Goal: Task Accomplishment & Management: Complete application form

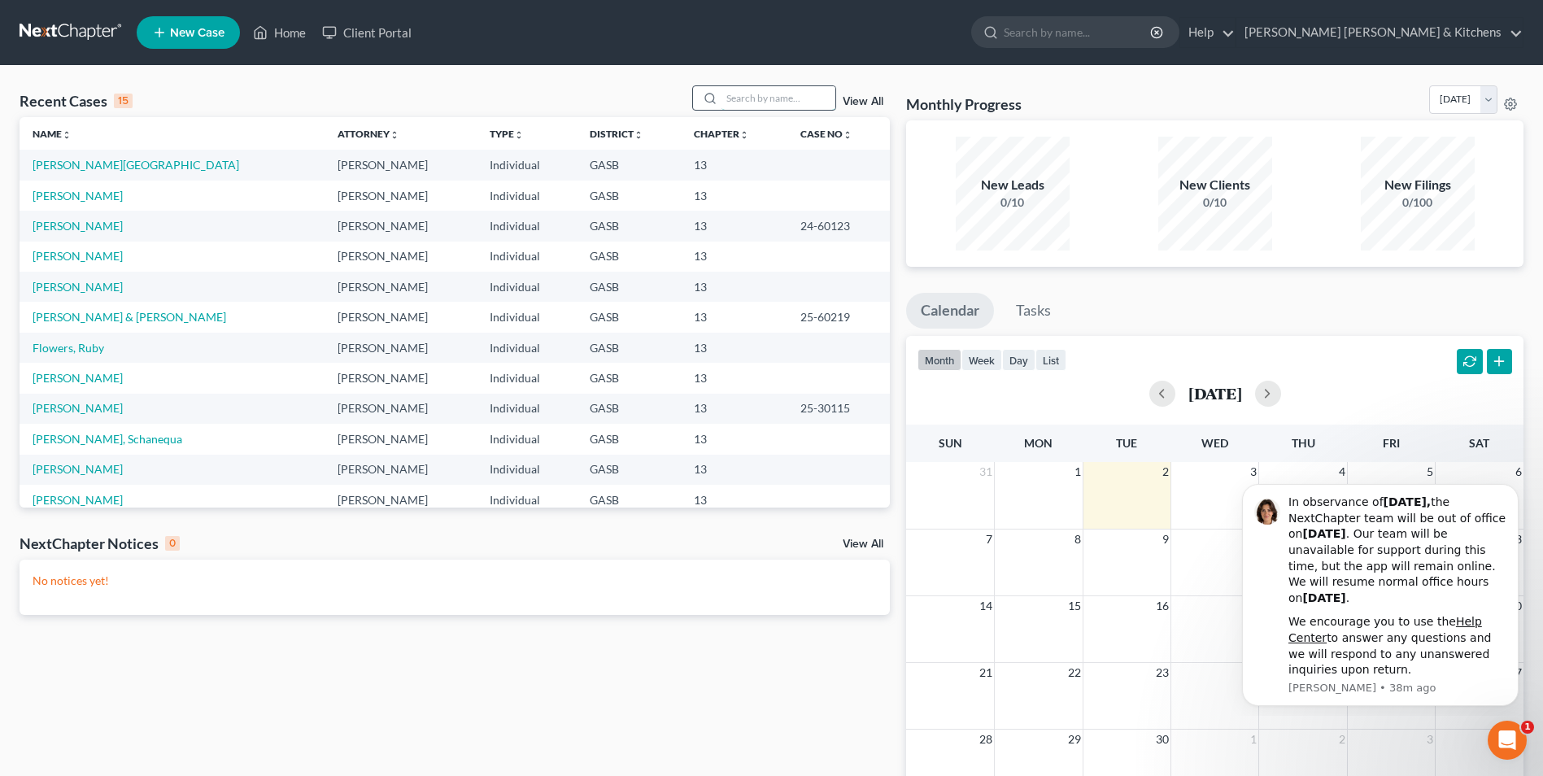
click at [790, 102] on input "search" at bounding box center [778, 98] width 114 height 24
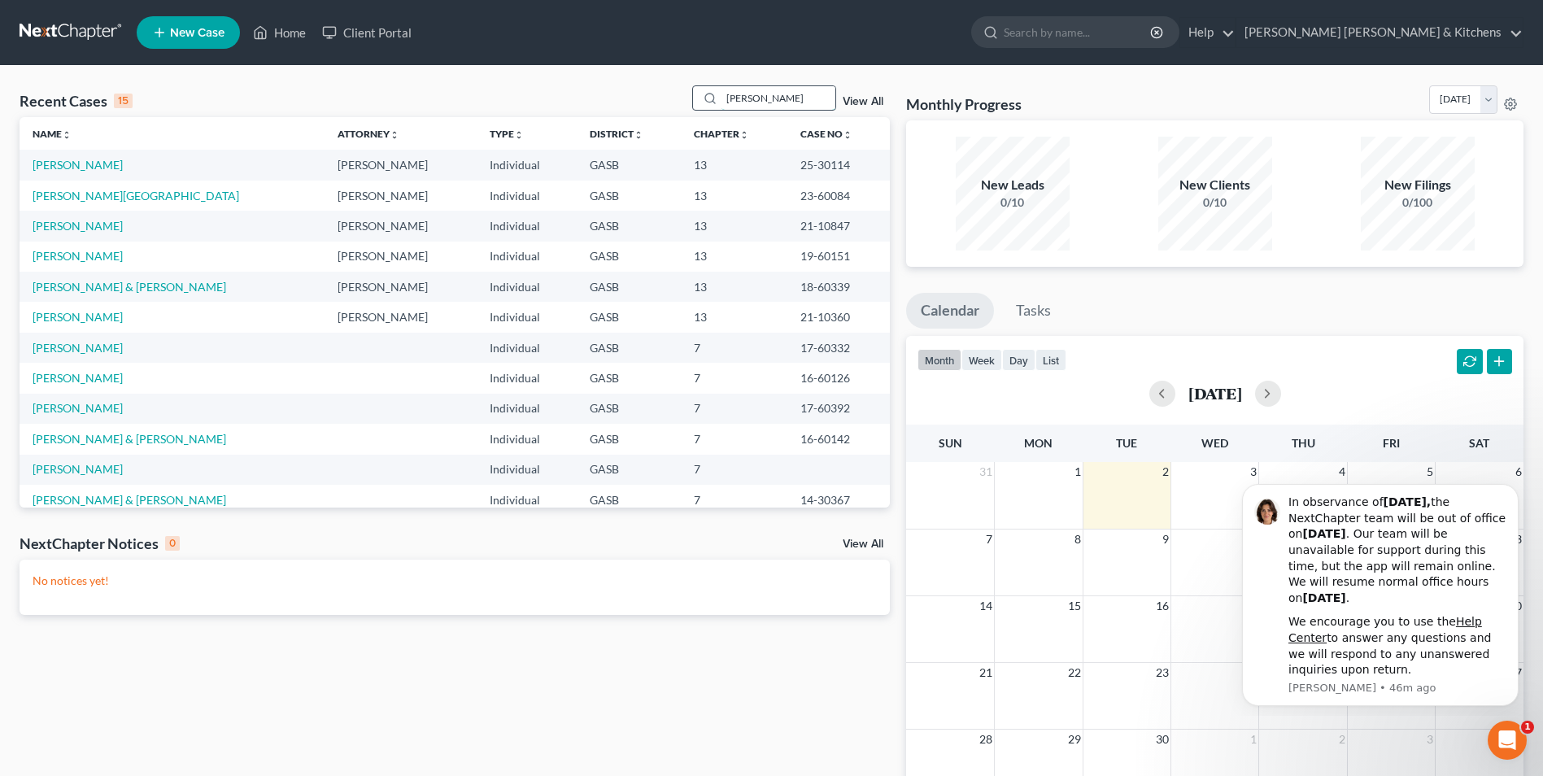
drag, startPoint x: 769, startPoint y: 94, endPoint x: 712, endPoint y: 107, distance: 57.6
click at [713, 107] on div "[PERSON_NAME]" at bounding box center [764, 97] width 145 height 25
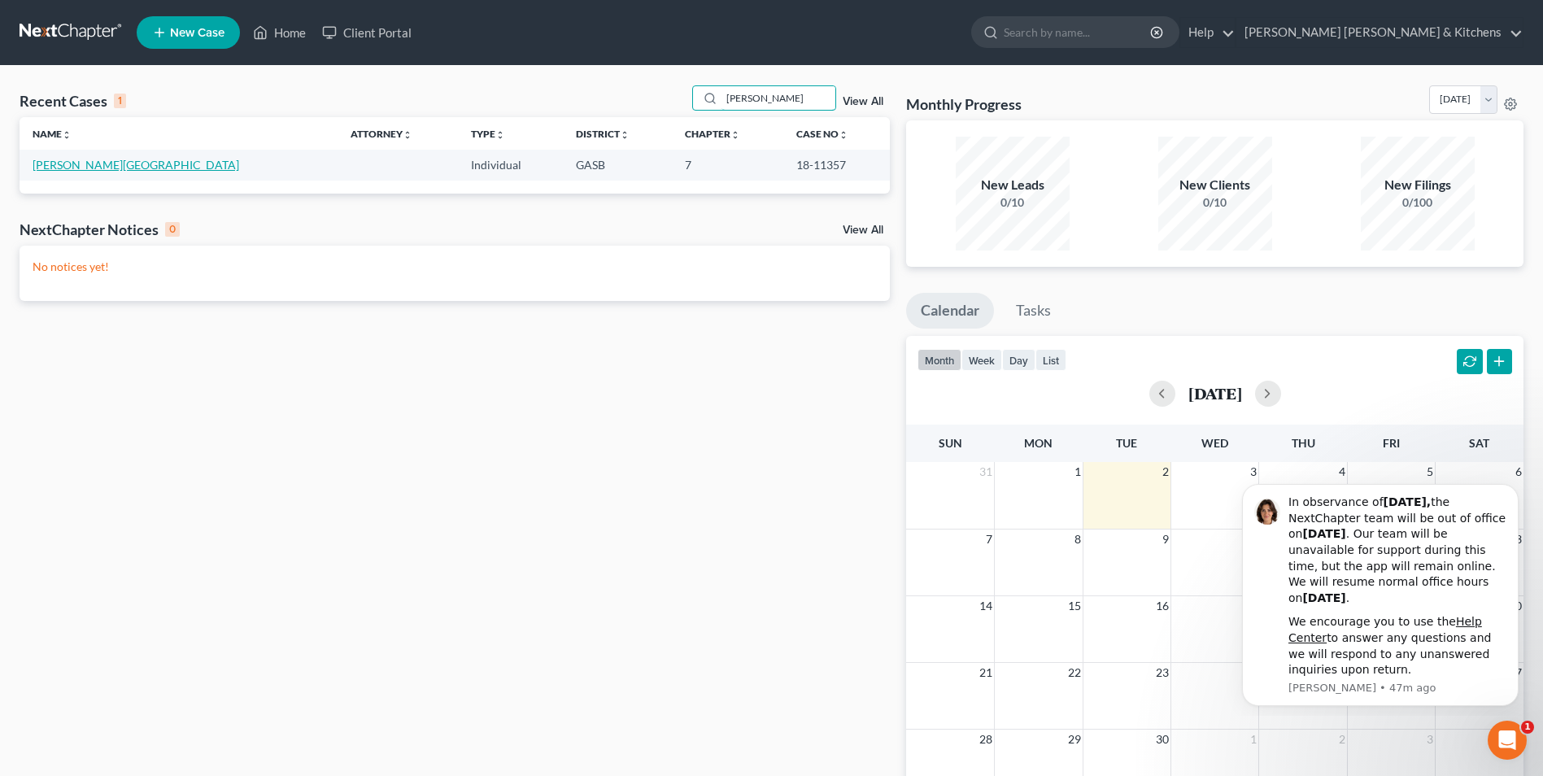
type input "[PERSON_NAME]"
click at [86, 168] on link "[PERSON_NAME][GEOGRAPHIC_DATA]" at bounding box center [136, 165] width 207 height 14
click at [1509, 495] on button "Dismiss notification" at bounding box center [1513, 488] width 21 height 21
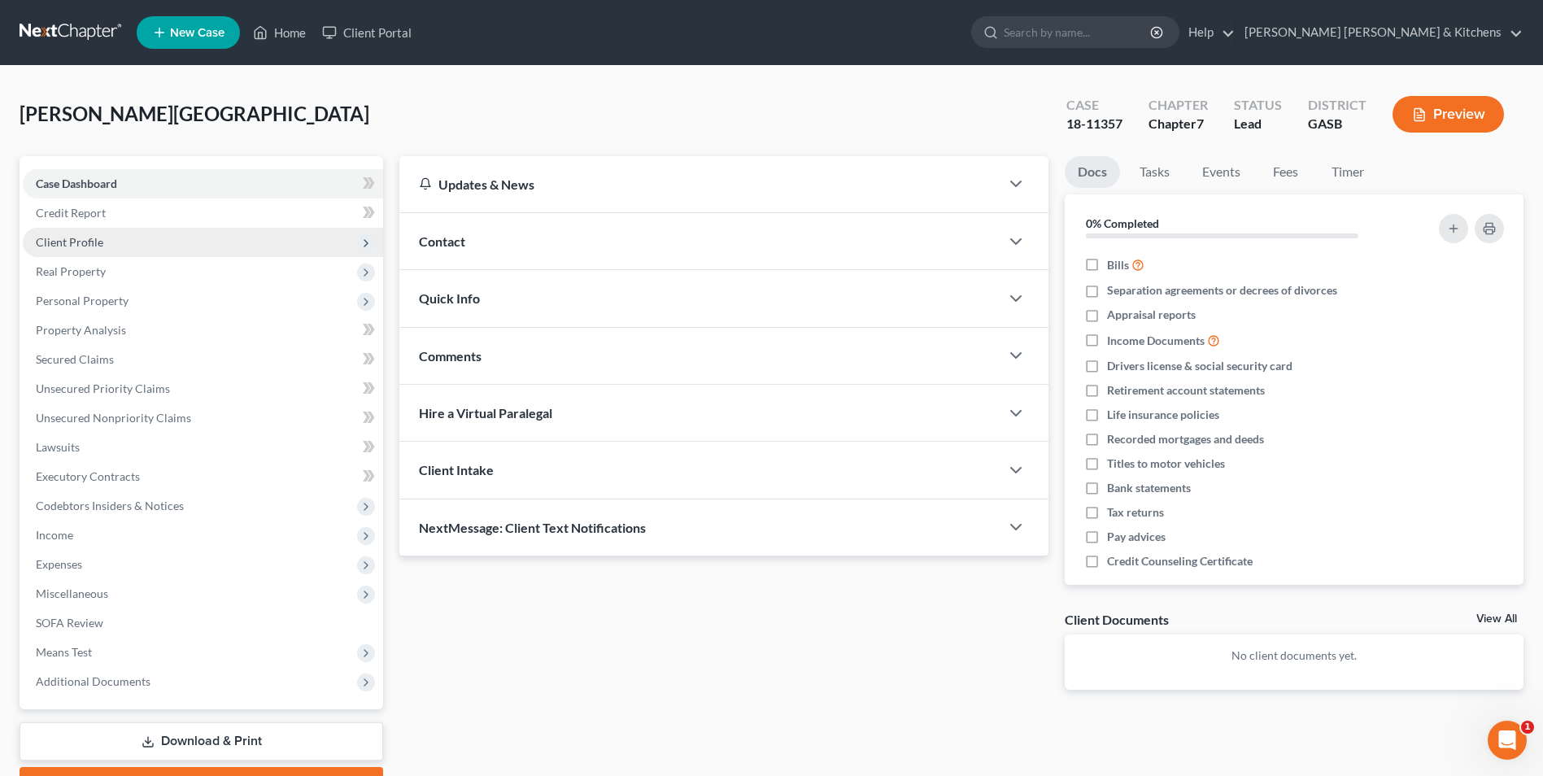
click at [83, 243] on span "Client Profile" at bounding box center [69, 242] width 67 height 14
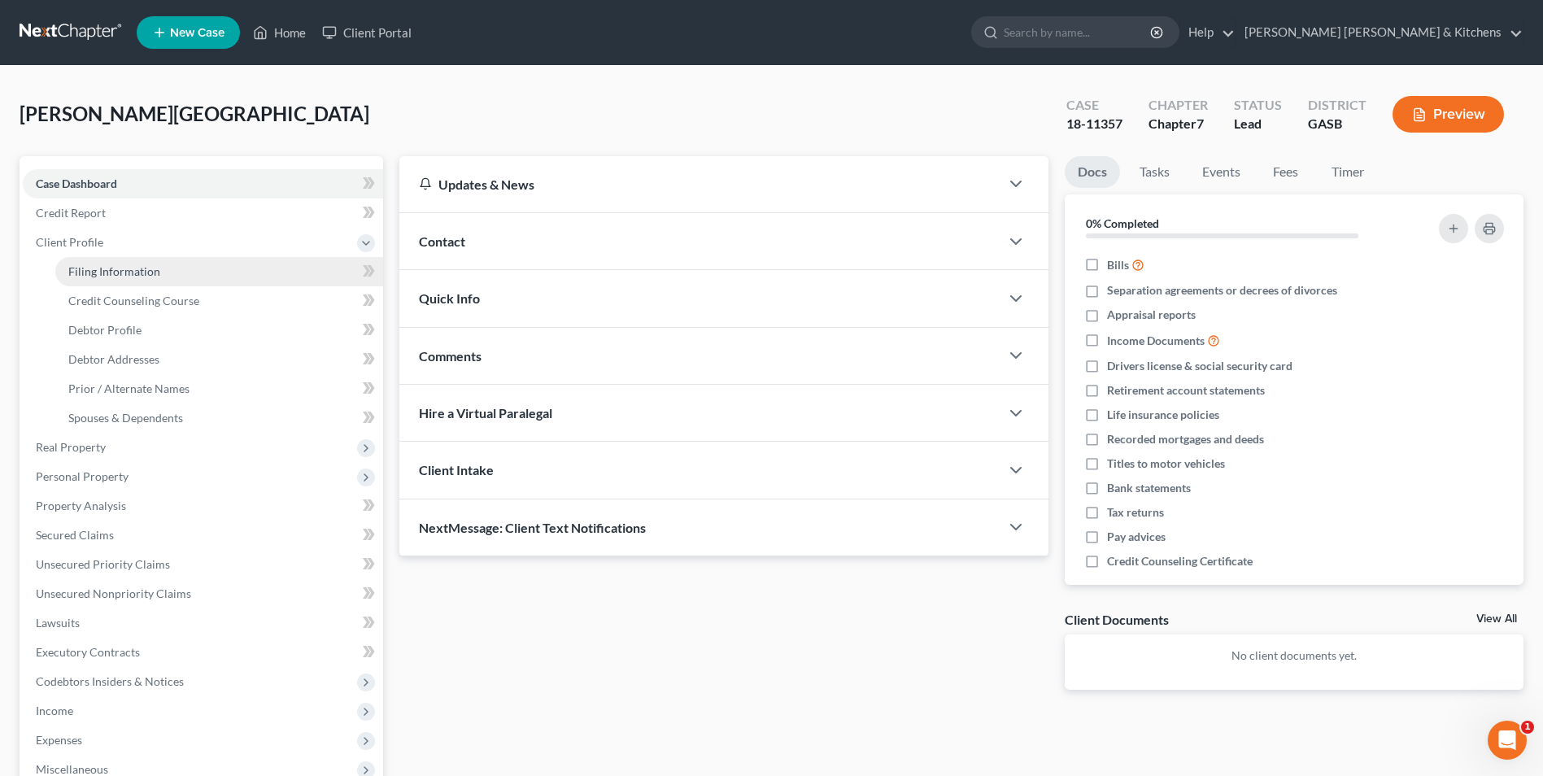
click at [90, 270] on span "Filing Information" at bounding box center [114, 271] width 92 height 14
select select "1"
select select "0"
select select "10"
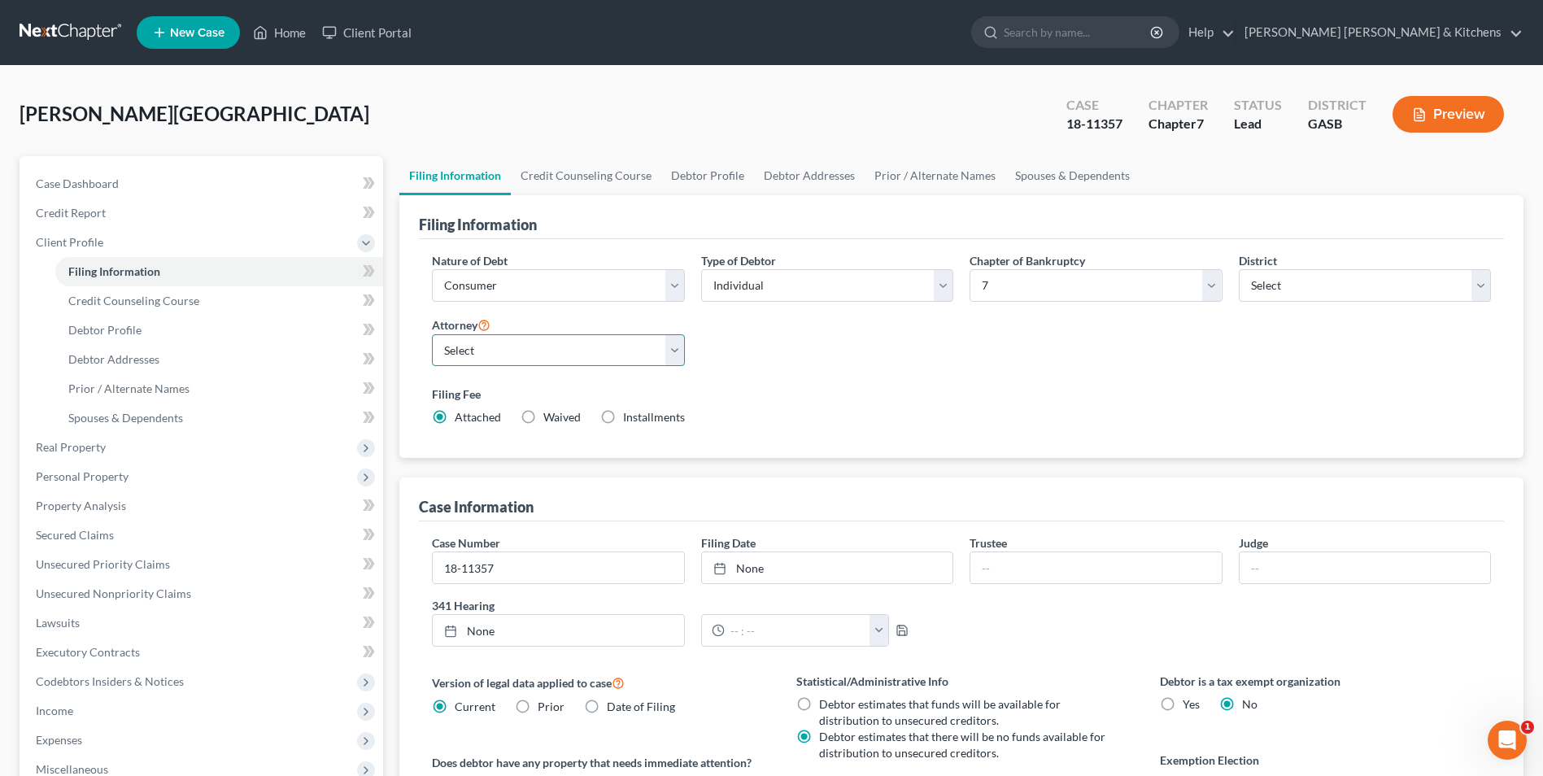
drag, startPoint x: 565, startPoint y: 351, endPoint x: 513, endPoint y: 368, distance: 54.5
click at [565, 351] on select "Select [PERSON_NAME] - GASB" at bounding box center [558, 350] width 252 height 33
select select "0"
click at [432, 334] on select "Select [PERSON_NAME] - GASB" at bounding box center [558, 350] width 252 height 33
click at [1080, 291] on select "Select 7 11 12 13" at bounding box center [1095, 285] width 252 height 33
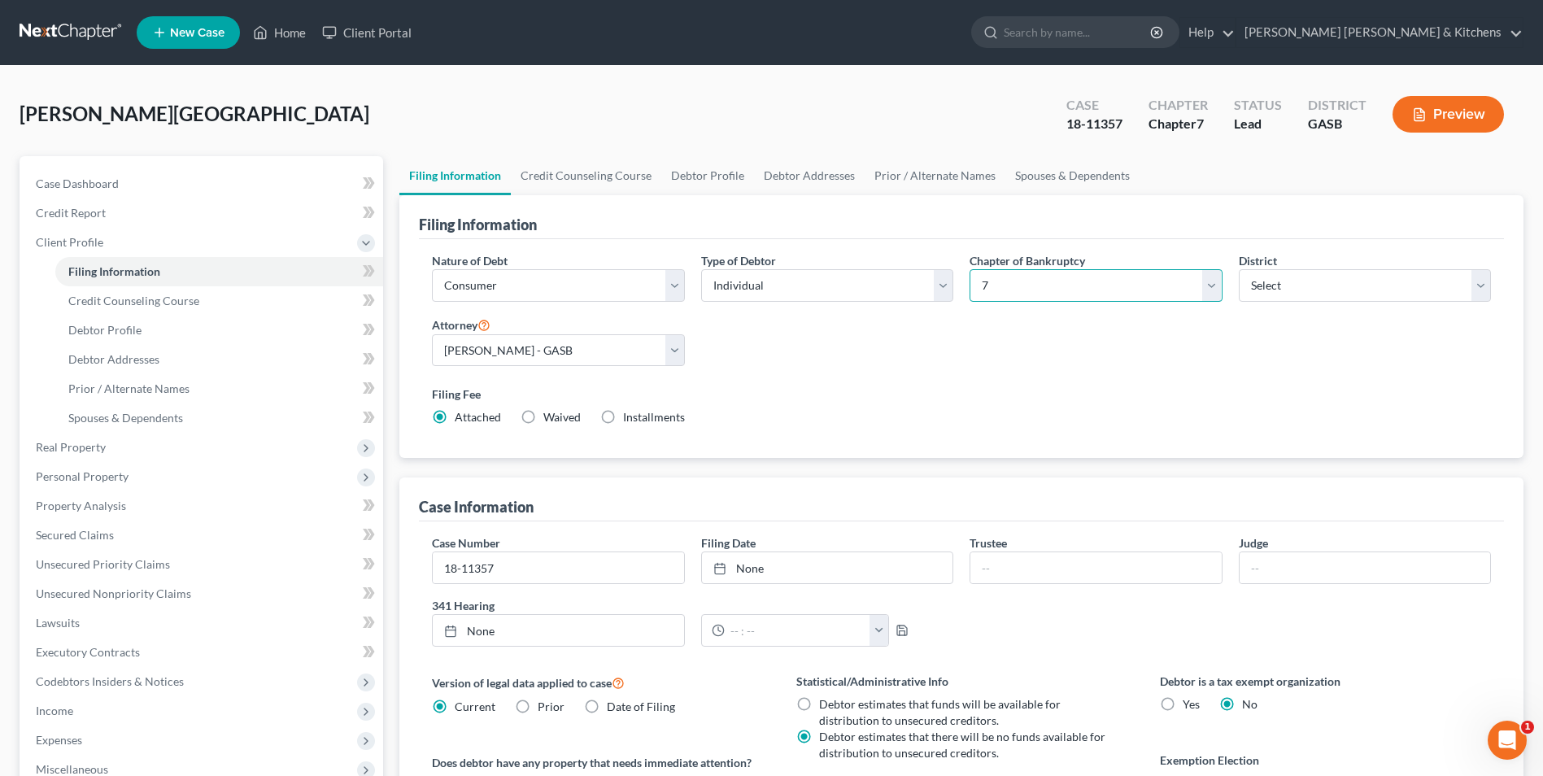
select select "3"
click at [969, 269] on select "Select 7 11 12 13" at bounding box center [1095, 285] width 252 height 33
click at [543, 421] on label "Installments Installments" at bounding box center [574, 417] width 62 height 16
click at [550, 420] on input "Installments Installments" at bounding box center [555, 414] width 11 height 11
radio input "true"
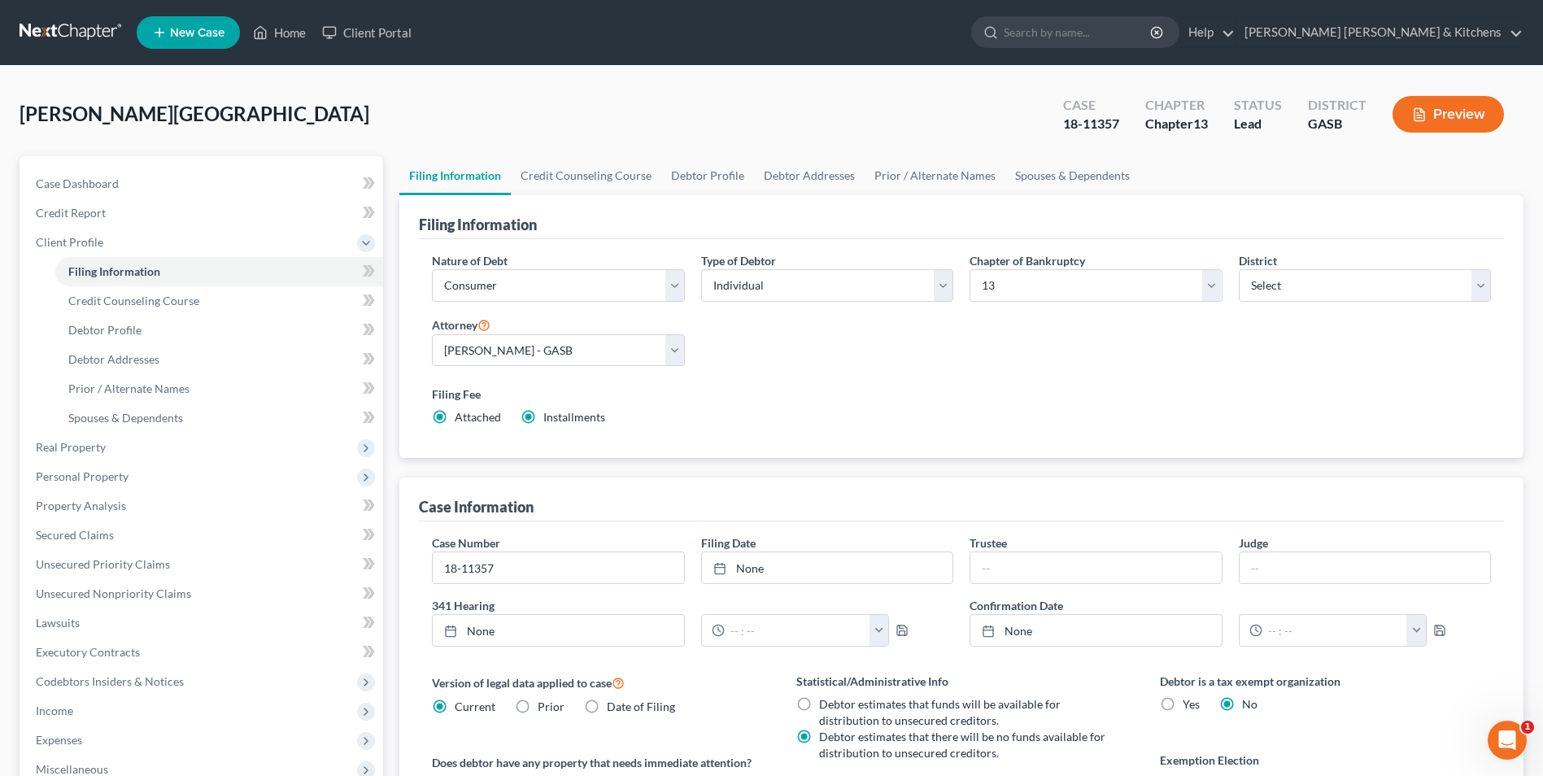
radio input "false"
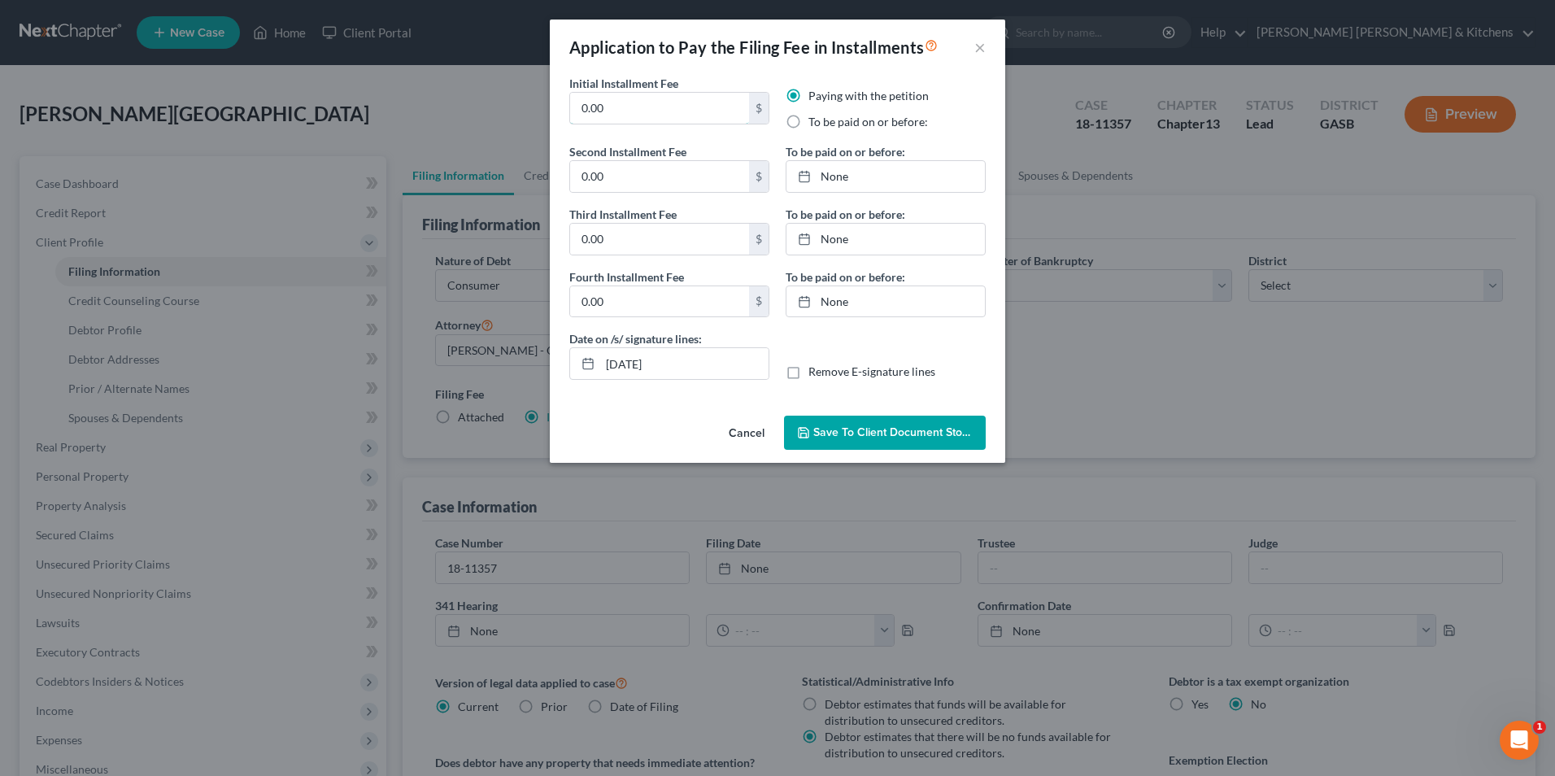
drag, startPoint x: 645, startPoint y: 113, endPoint x: 526, endPoint y: 114, distance: 118.7
click at [534, 115] on div "Application to Pay the Filing Fee in Installments × Initial Installment Fee 0.0…" at bounding box center [777, 388] width 1555 height 776
type input "313.00"
click at [808, 127] on label "To be paid on or before:" at bounding box center [868, 122] width 120 height 16
click at [815, 124] on input "To be paid on or before:" at bounding box center [820, 119] width 11 height 11
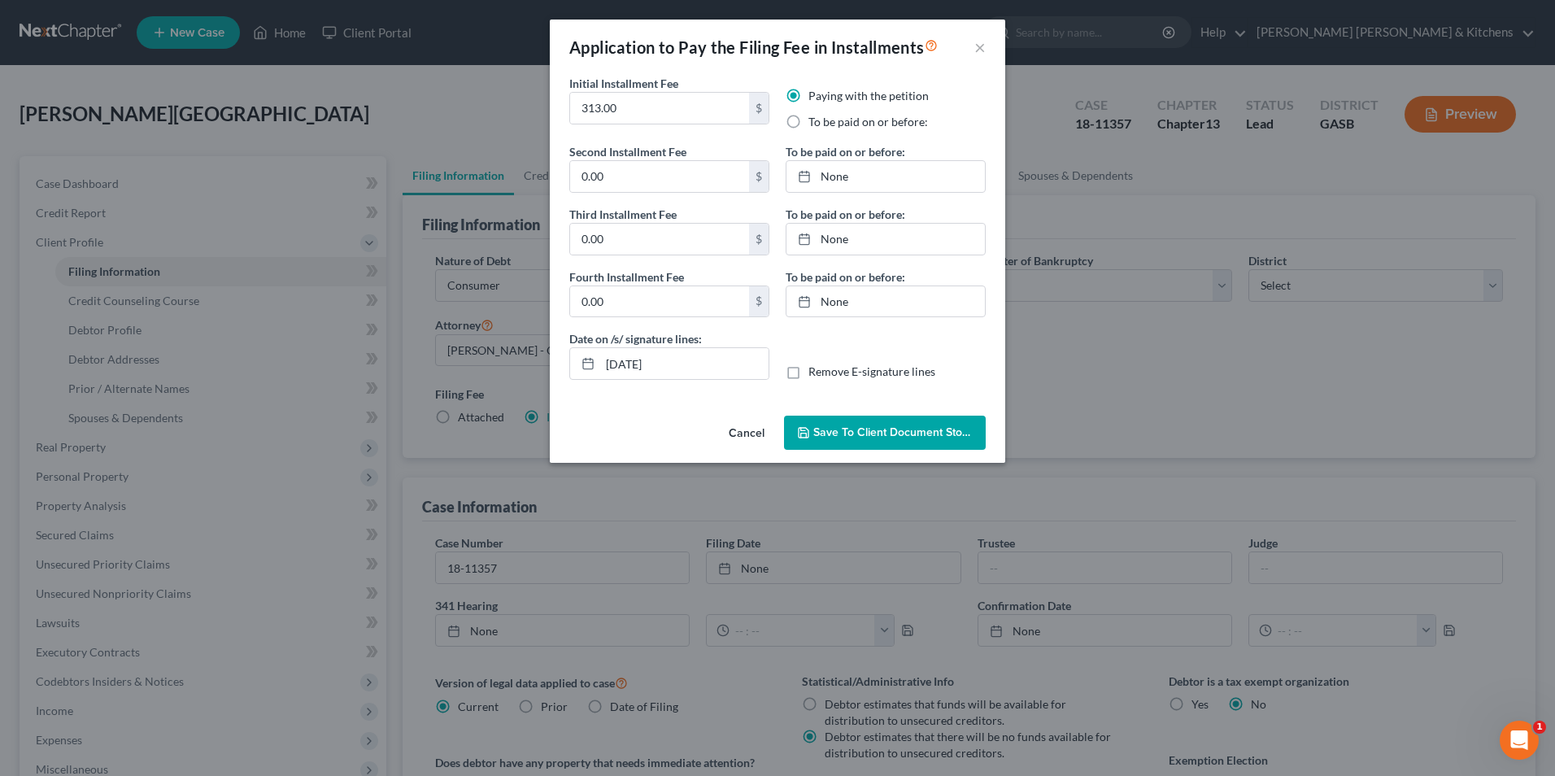
radio input "true"
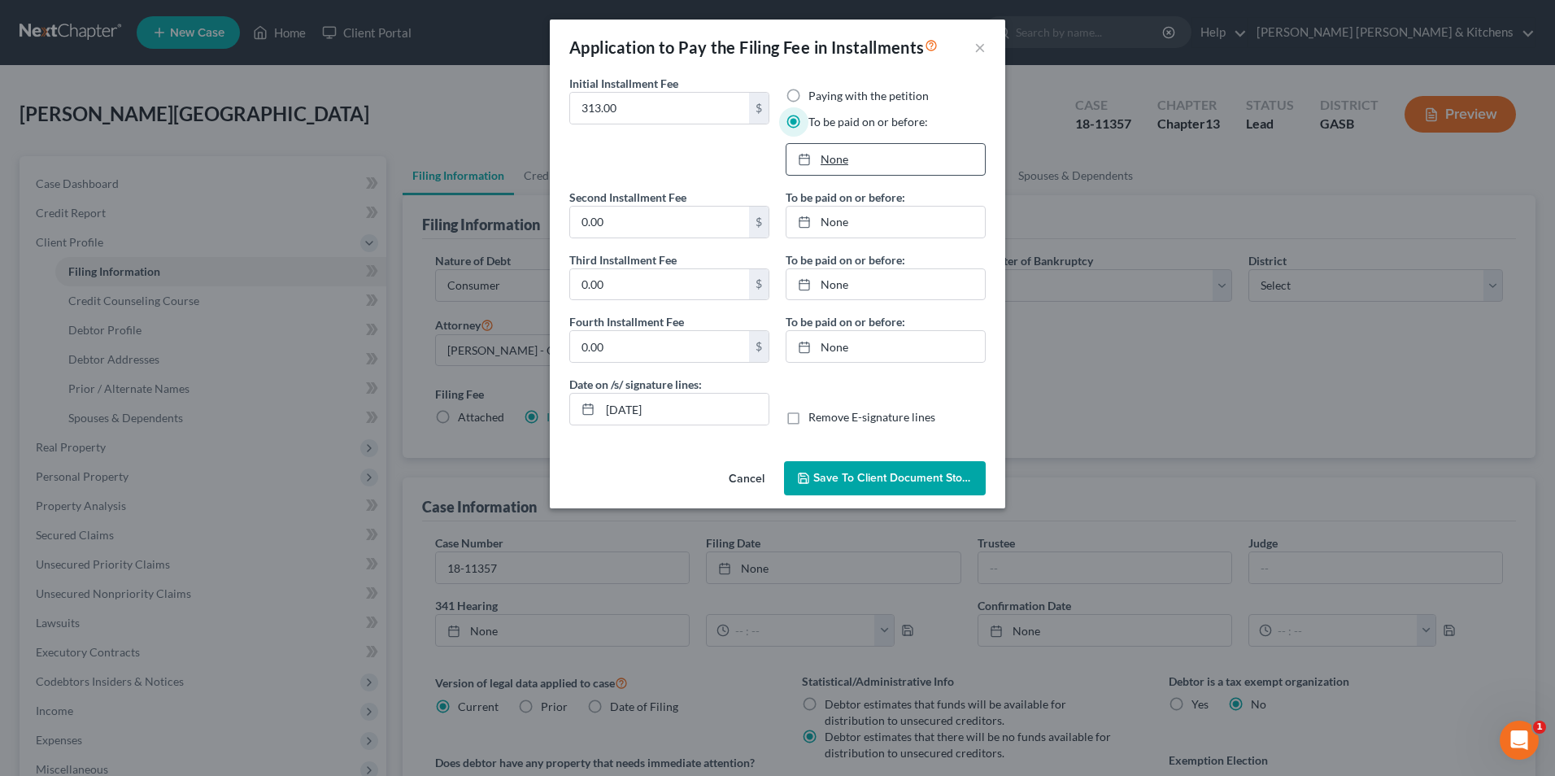
type input "[DATE]"
click at [834, 157] on link "None" at bounding box center [885, 159] width 198 height 31
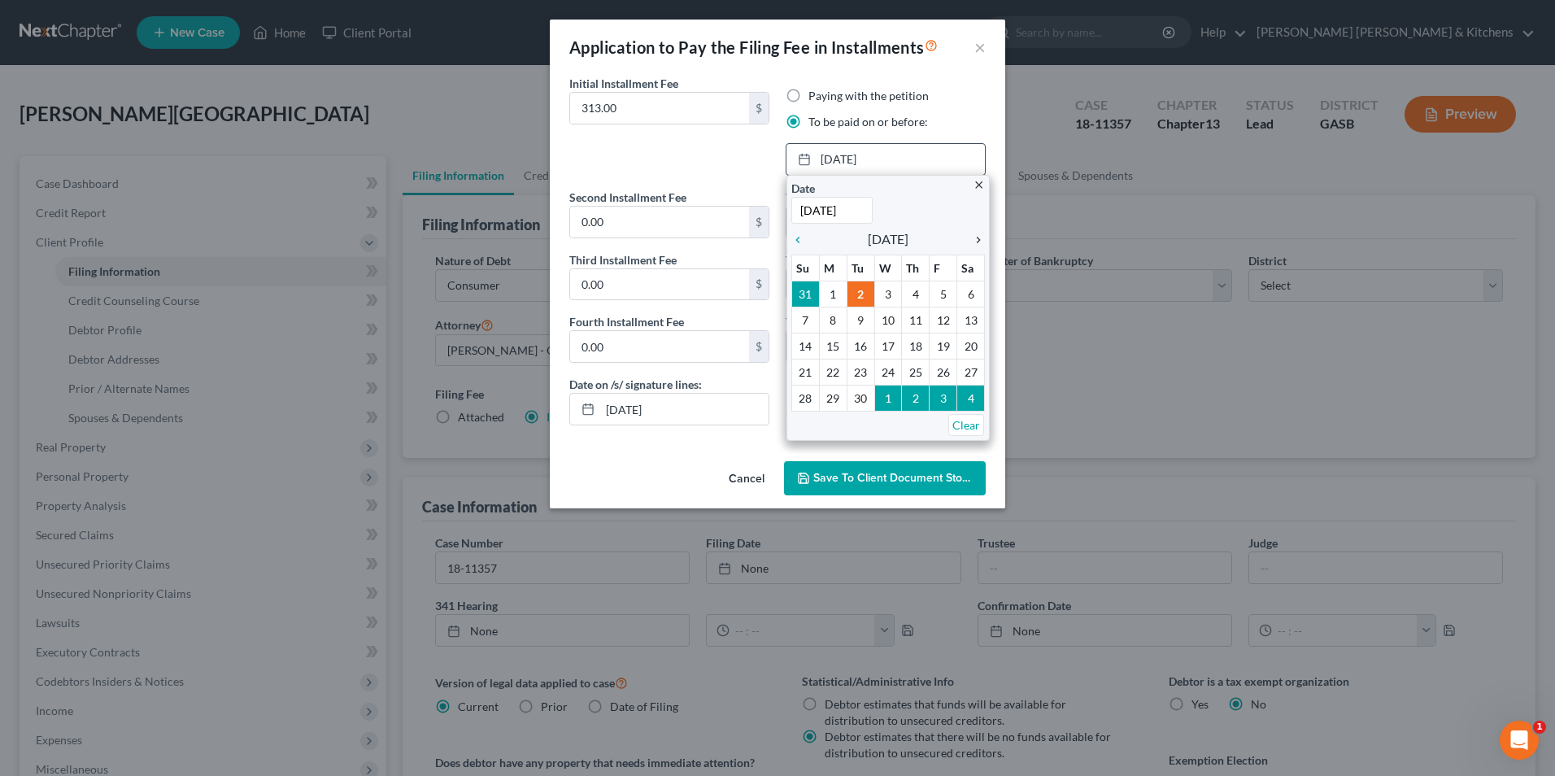
click at [979, 243] on icon "chevron_right" at bounding box center [974, 239] width 21 height 13
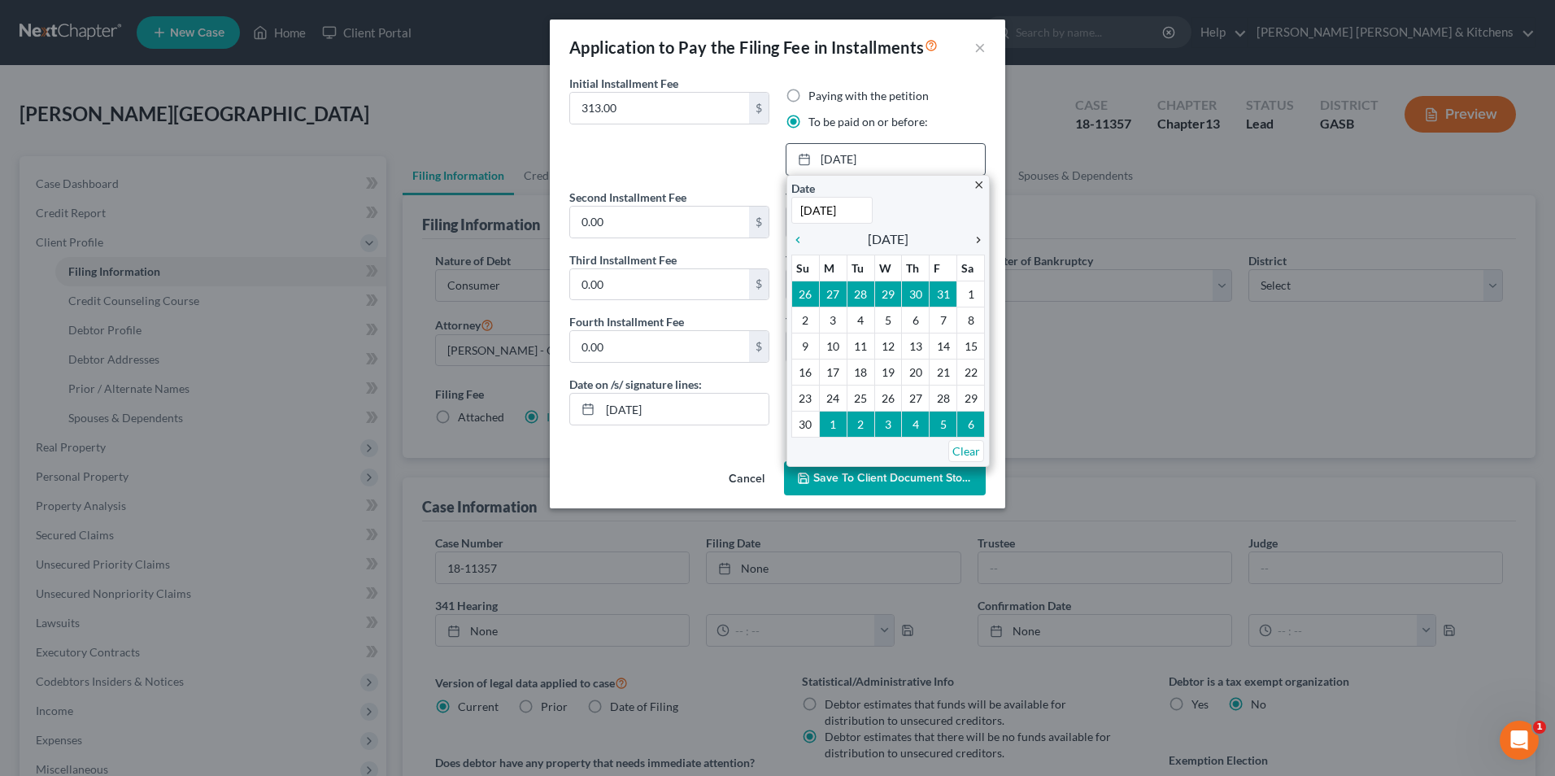
click at [979, 243] on icon "chevron_right" at bounding box center [974, 239] width 21 height 13
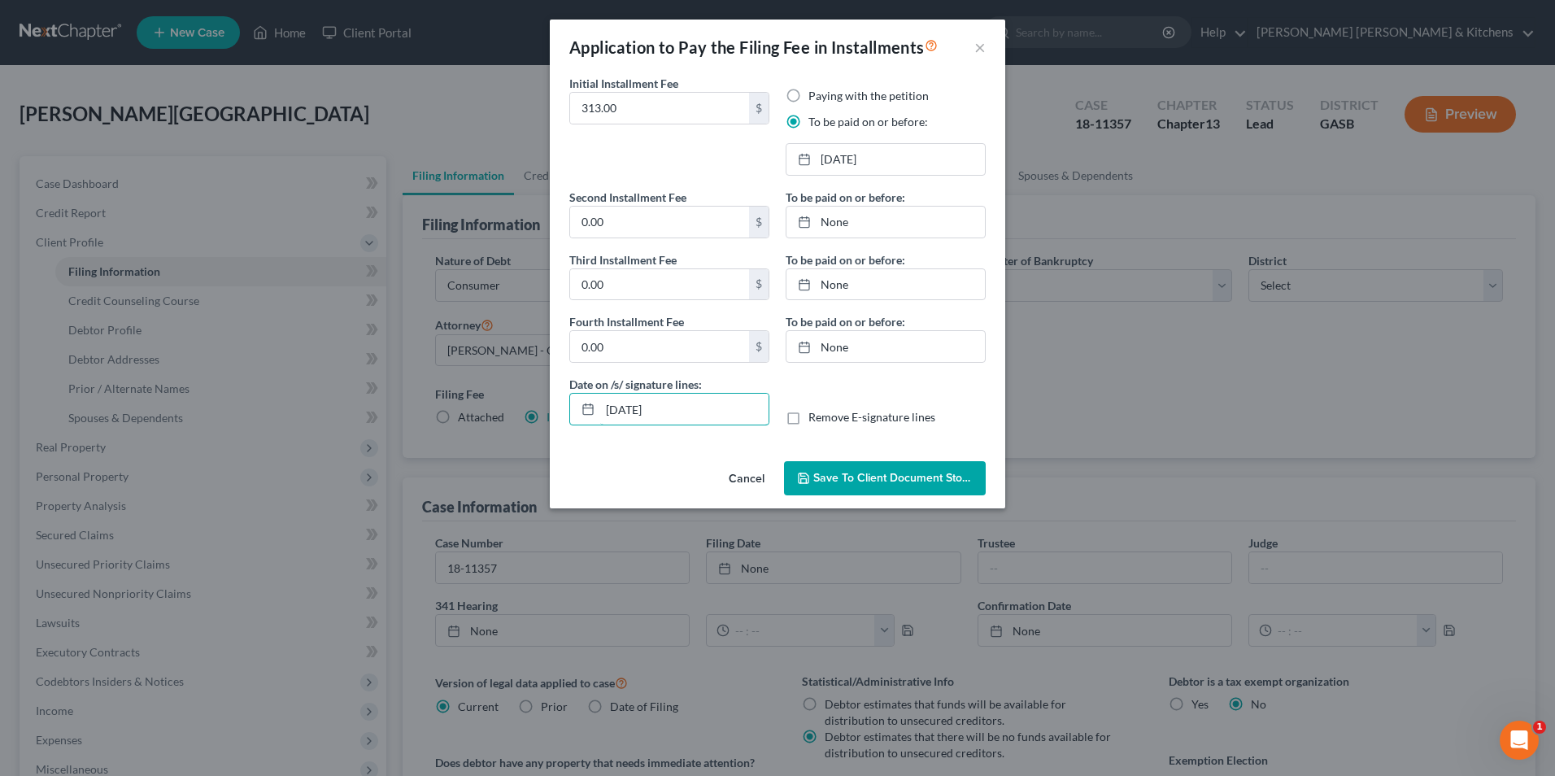
drag, startPoint x: 662, startPoint y: 417, endPoint x: 516, endPoint y: 420, distance: 146.4
click at [519, 420] on div "Application to Pay the Filing Fee in Installments × Initial Installment Fee 313…" at bounding box center [777, 388] width 1555 height 776
click at [808, 416] on label "Remove E-signature lines" at bounding box center [871, 417] width 127 height 16
click at [815, 416] on input "Remove E-signature lines" at bounding box center [820, 414] width 11 height 11
checkbox input "true"
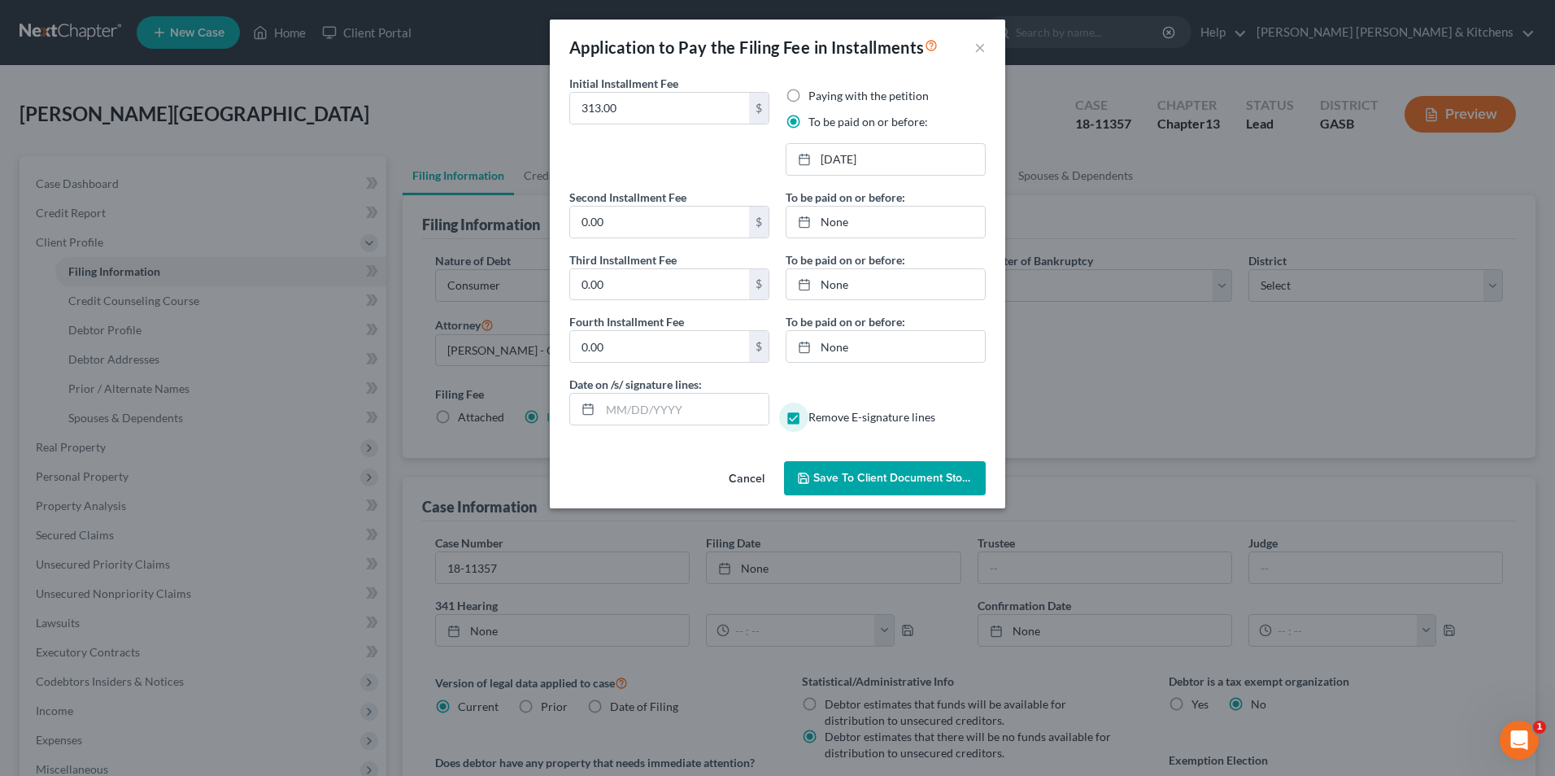
click at [869, 486] on button "Save to Client Document Storage" at bounding box center [885, 478] width 202 height 34
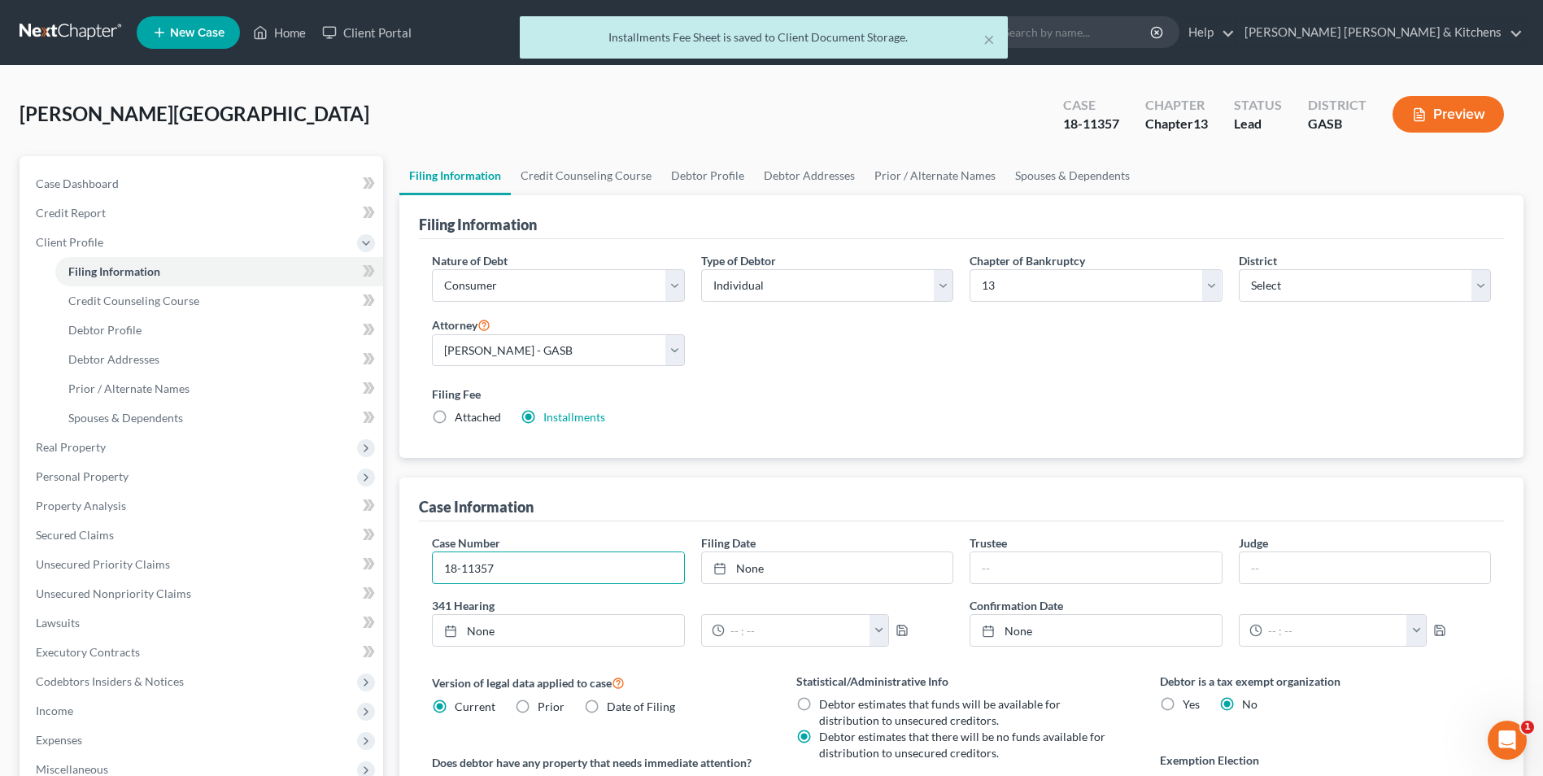
drag, startPoint x: 498, startPoint y: 573, endPoint x: 418, endPoint y: 564, distance: 80.2
click at [421, 564] on div "Case Number 18-11357 Filing Date None close Date Time chevron_left [DATE] chevr…" at bounding box center [961, 739] width 1085 height 437
click at [120, 305] on span "Credit Counseling Course" at bounding box center [133, 301] width 131 height 14
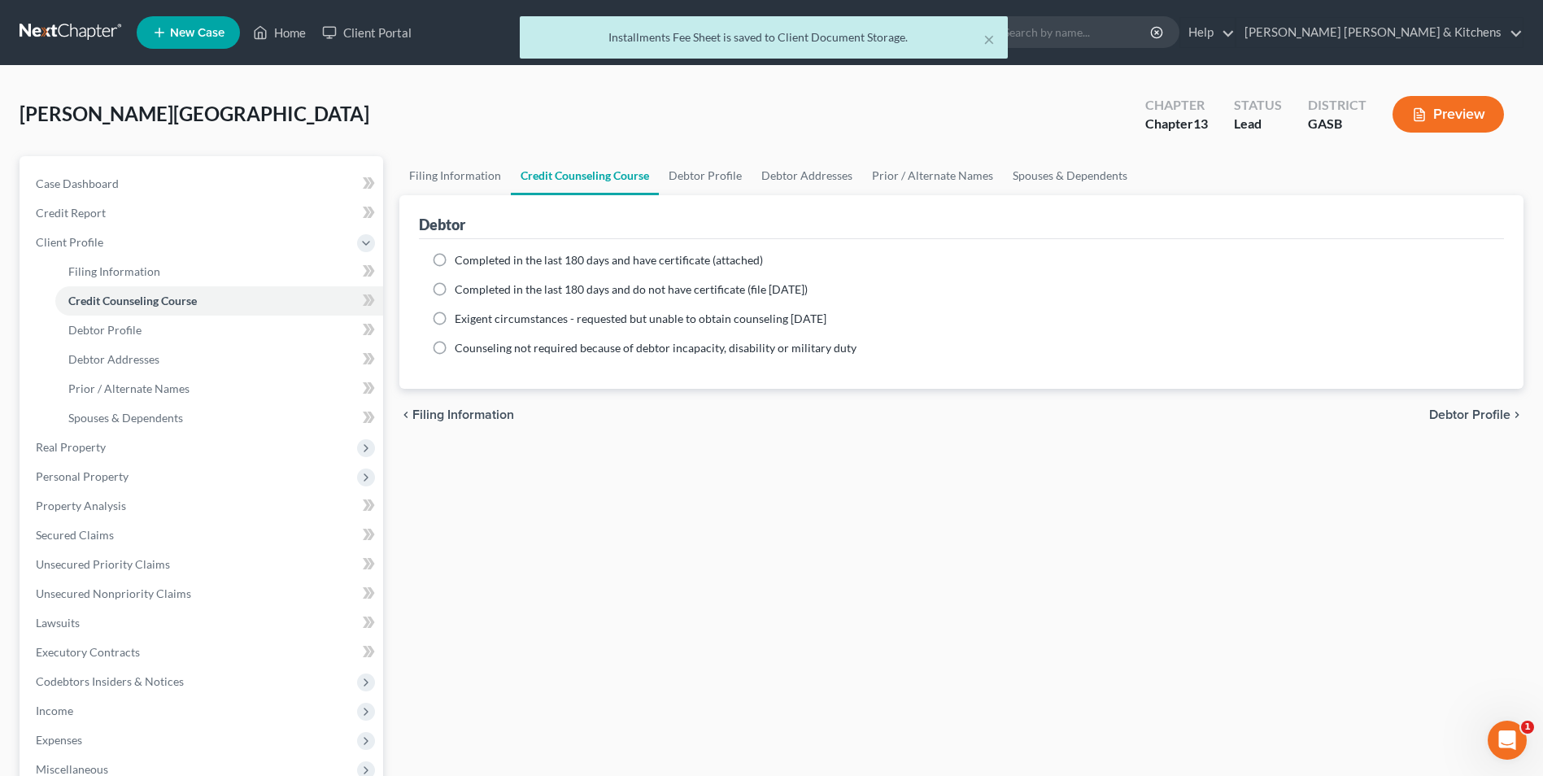
click at [455, 255] on label "Completed in the last 180 days and have certificate (attached)" at bounding box center [609, 260] width 308 height 16
click at [461, 255] on input "Completed in the last 180 days and have certificate (attached)" at bounding box center [466, 257] width 11 height 11
radio input "true"
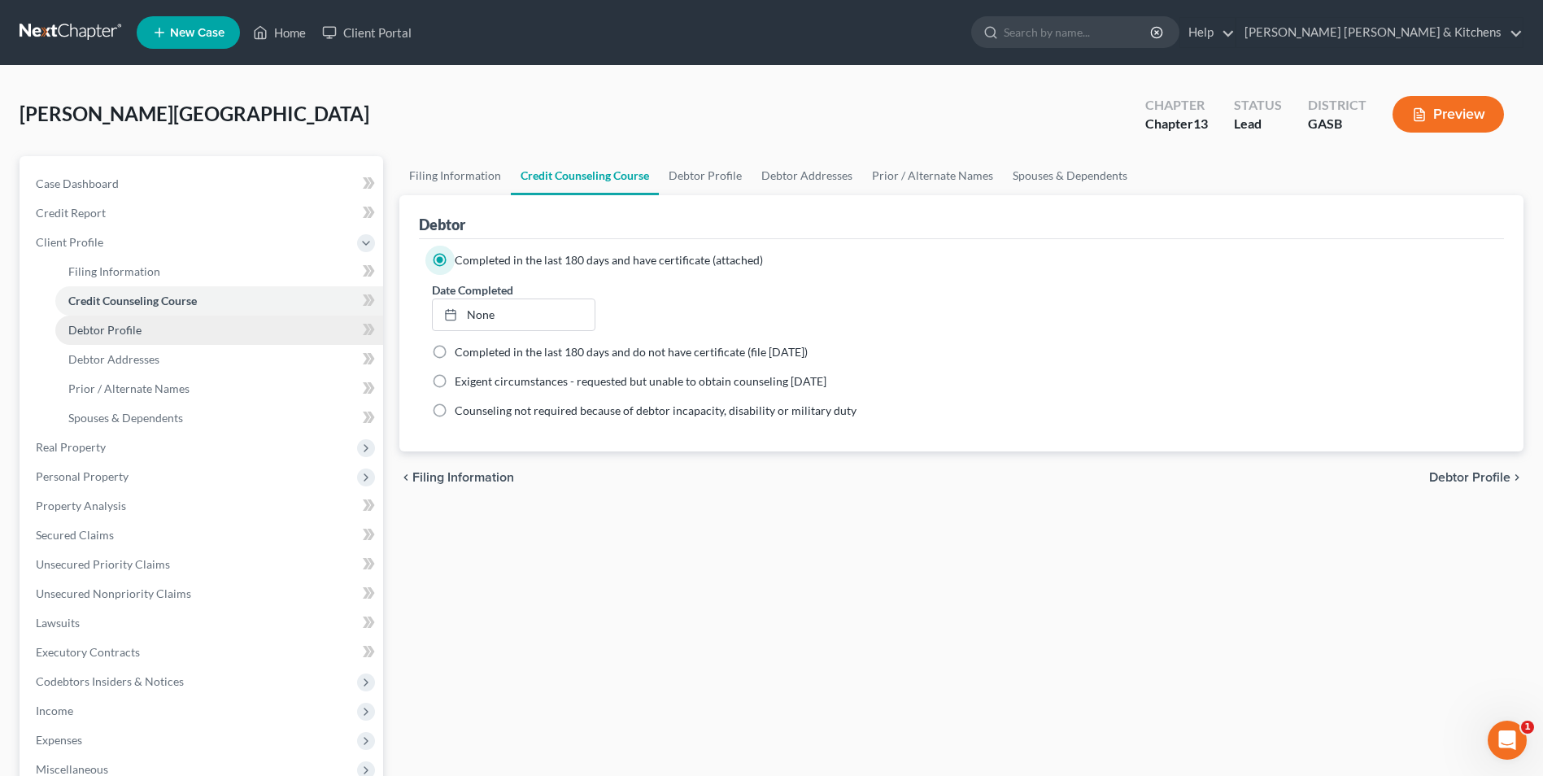
click at [133, 323] on span "Debtor Profile" at bounding box center [104, 330] width 73 height 14
select select "0"
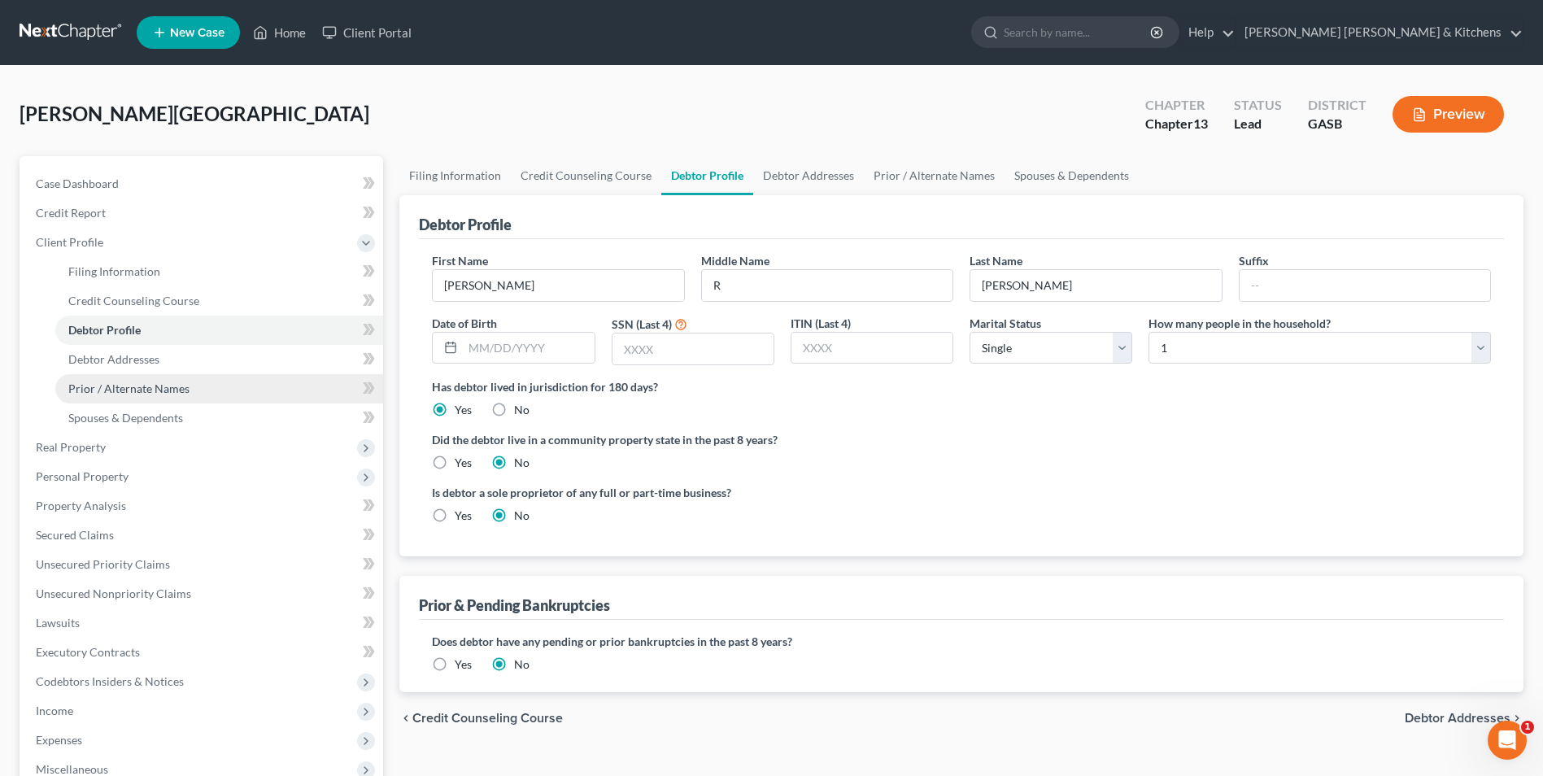
click at [143, 390] on span "Prior / Alternate Names" at bounding box center [128, 388] width 121 height 14
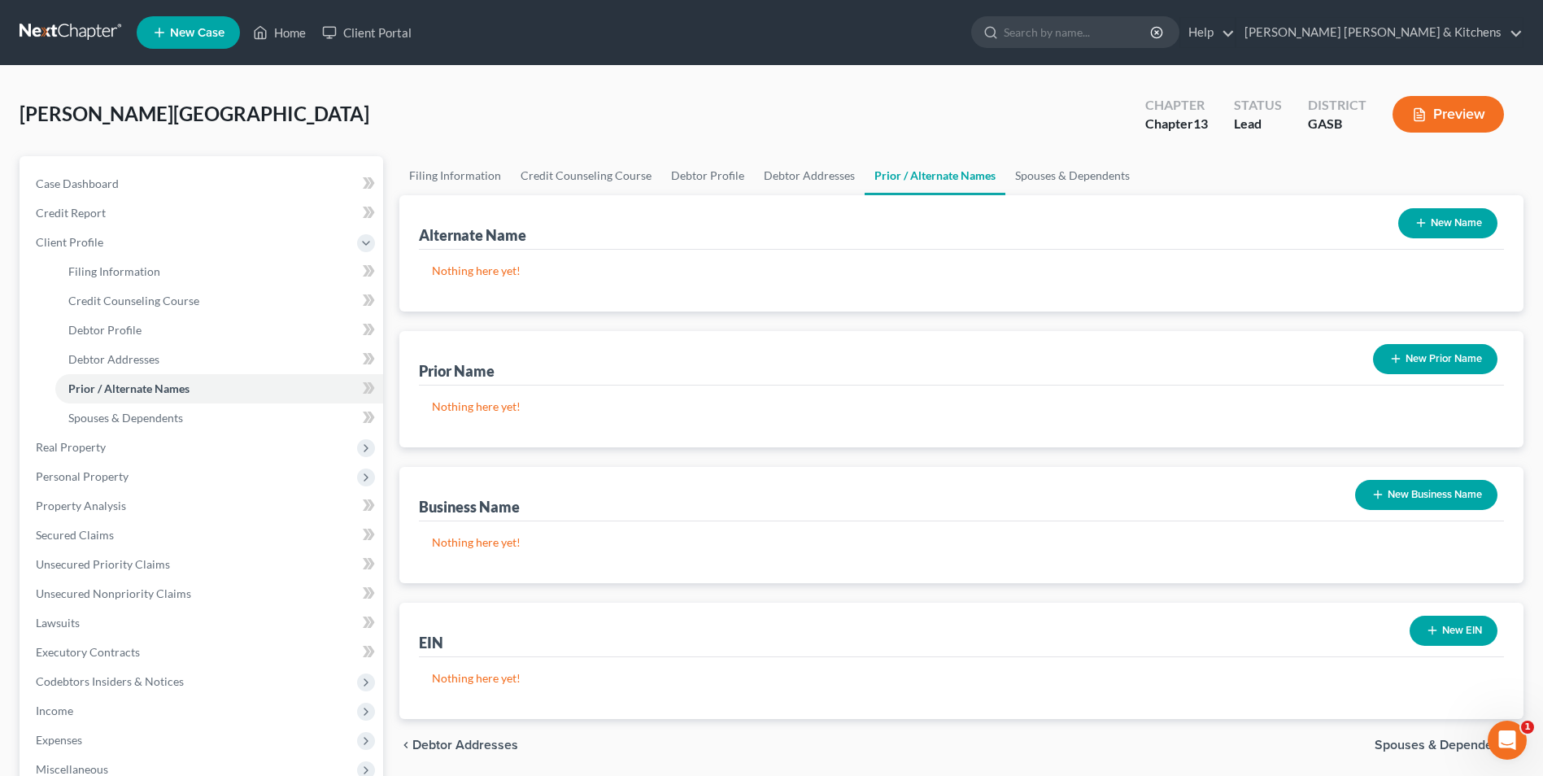
click at [1448, 237] on button "New Name" at bounding box center [1447, 223] width 99 height 30
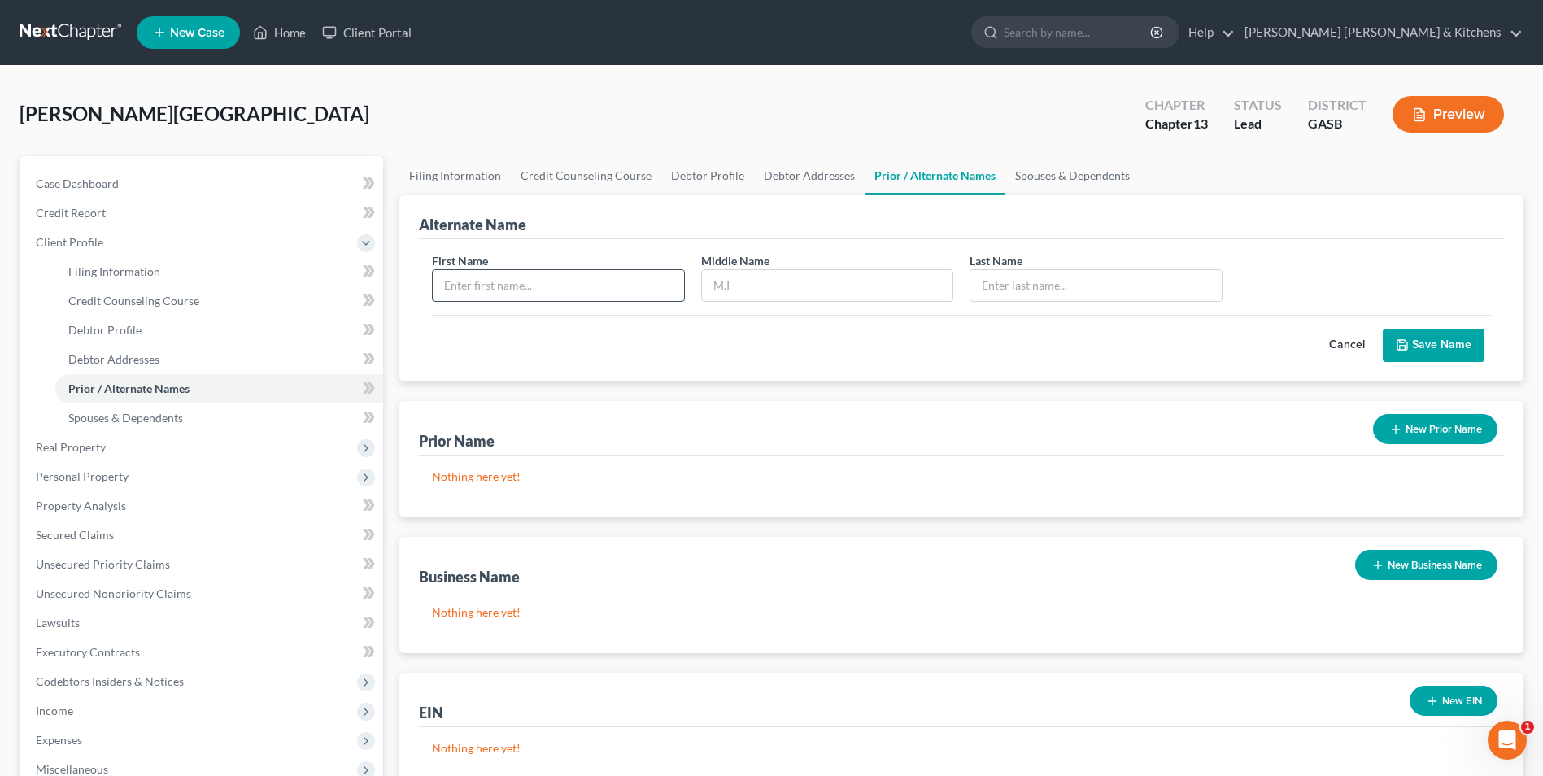
click at [533, 292] on input "text" at bounding box center [558, 285] width 250 height 31
type input "[PERSON_NAME]"
click at [914, 277] on input "text" at bounding box center [827, 285] width 250 height 31
type input "[PERSON_NAME]"
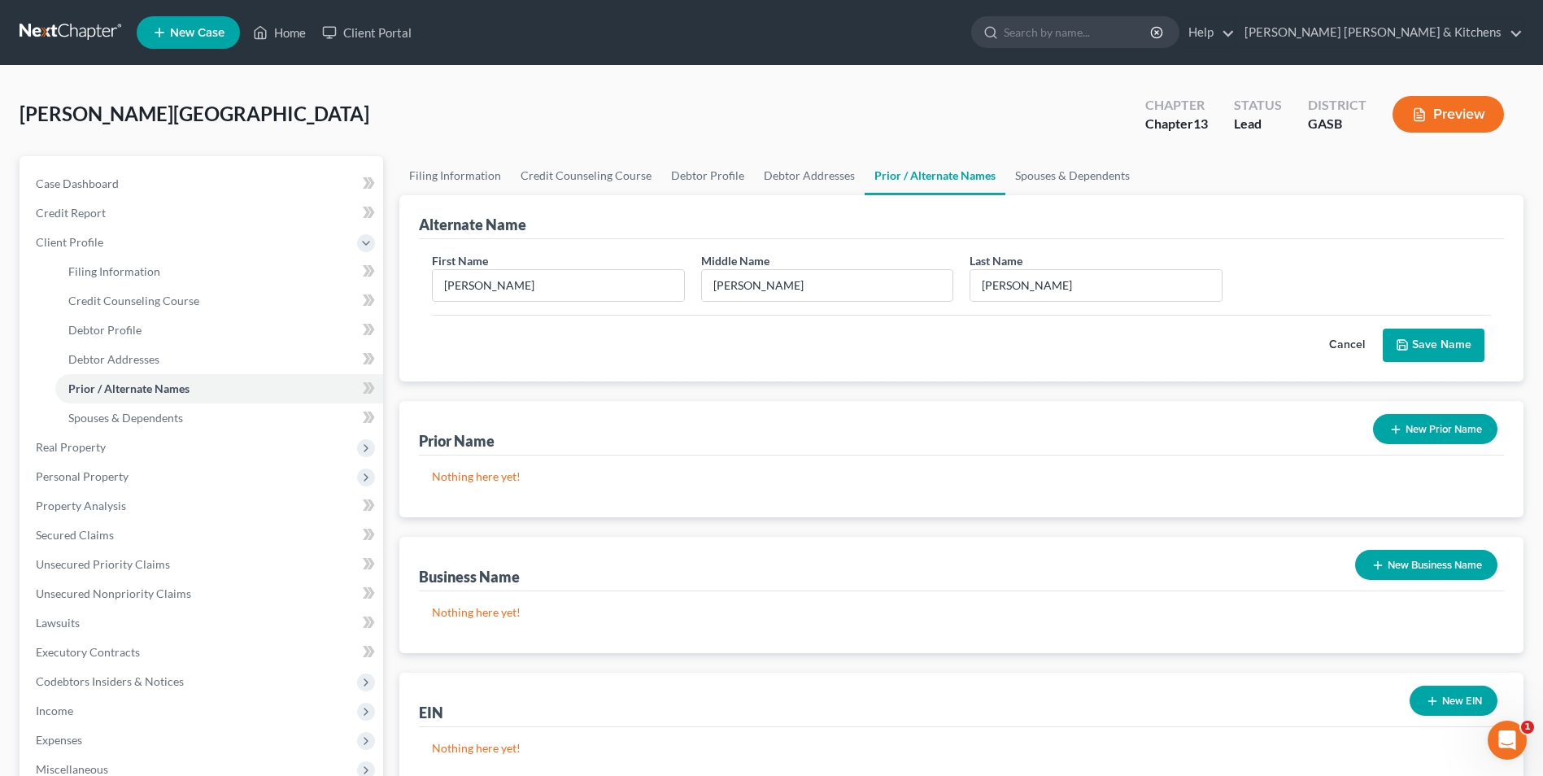
click at [1441, 339] on button "Save Name" at bounding box center [1434, 346] width 102 height 34
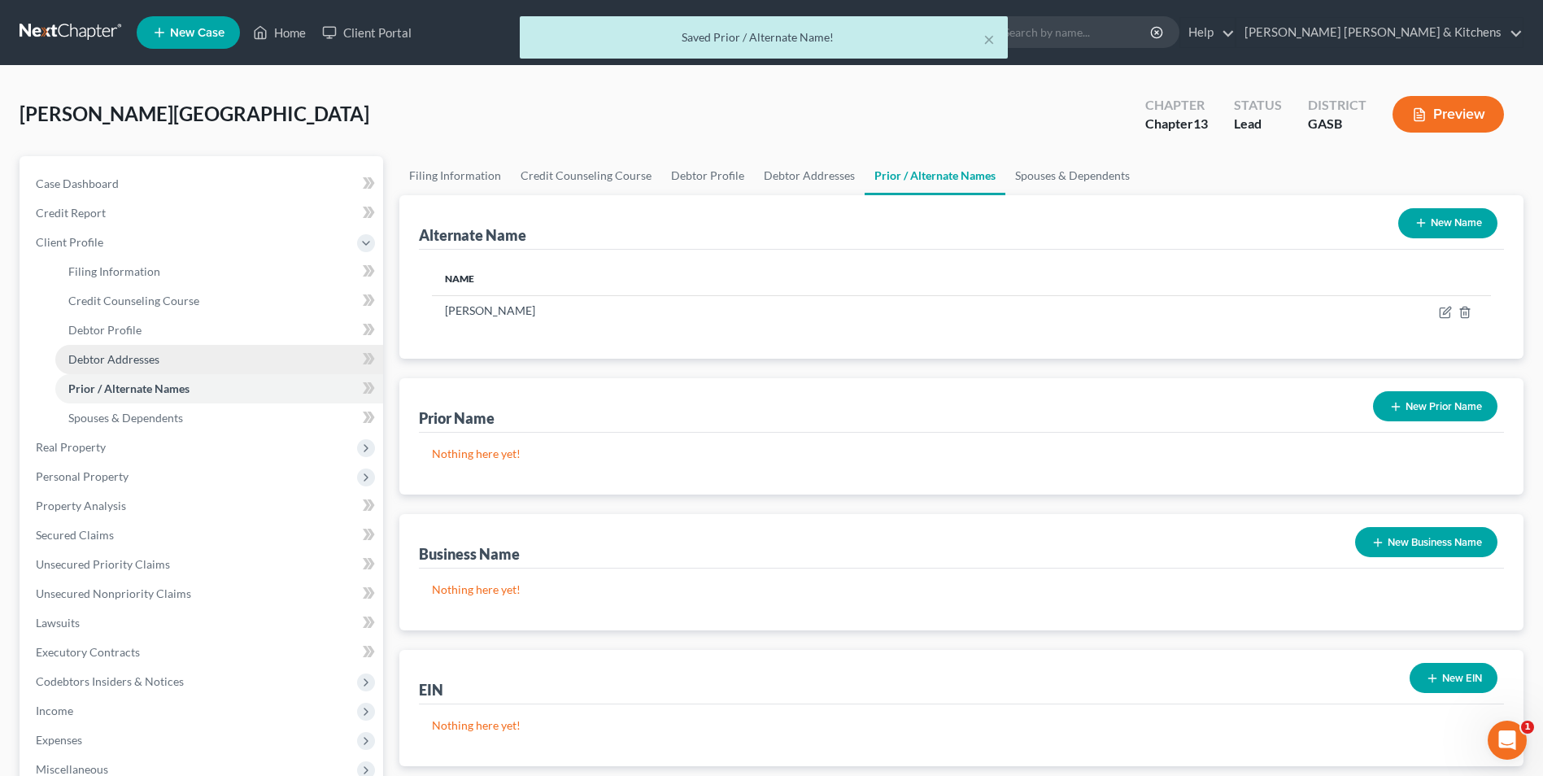
click at [130, 360] on span "Debtor Addresses" at bounding box center [113, 359] width 91 height 14
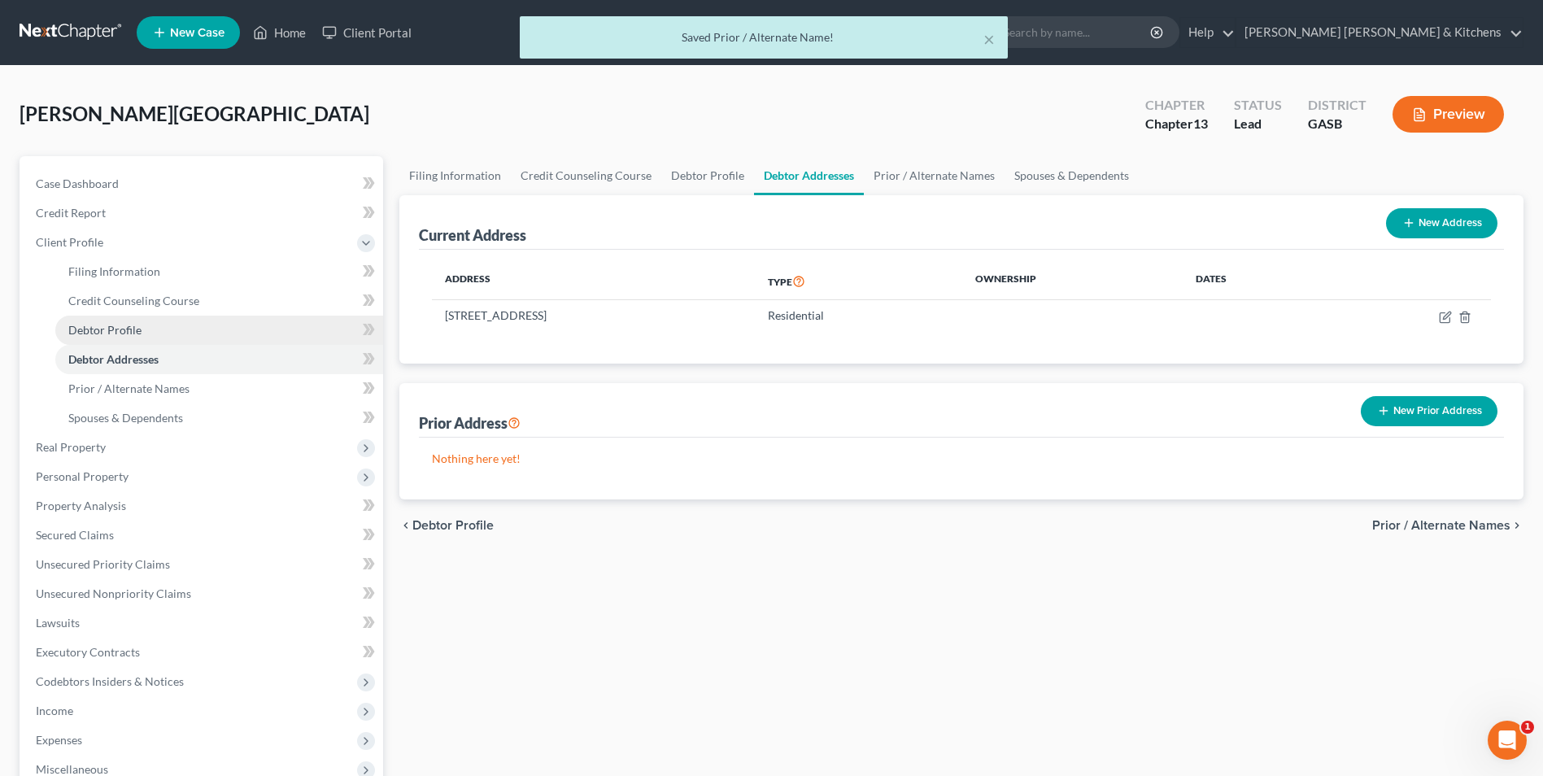
click at [115, 326] on span "Debtor Profile" at bounding box center [104, 330] width 73 height 14
select select "0"
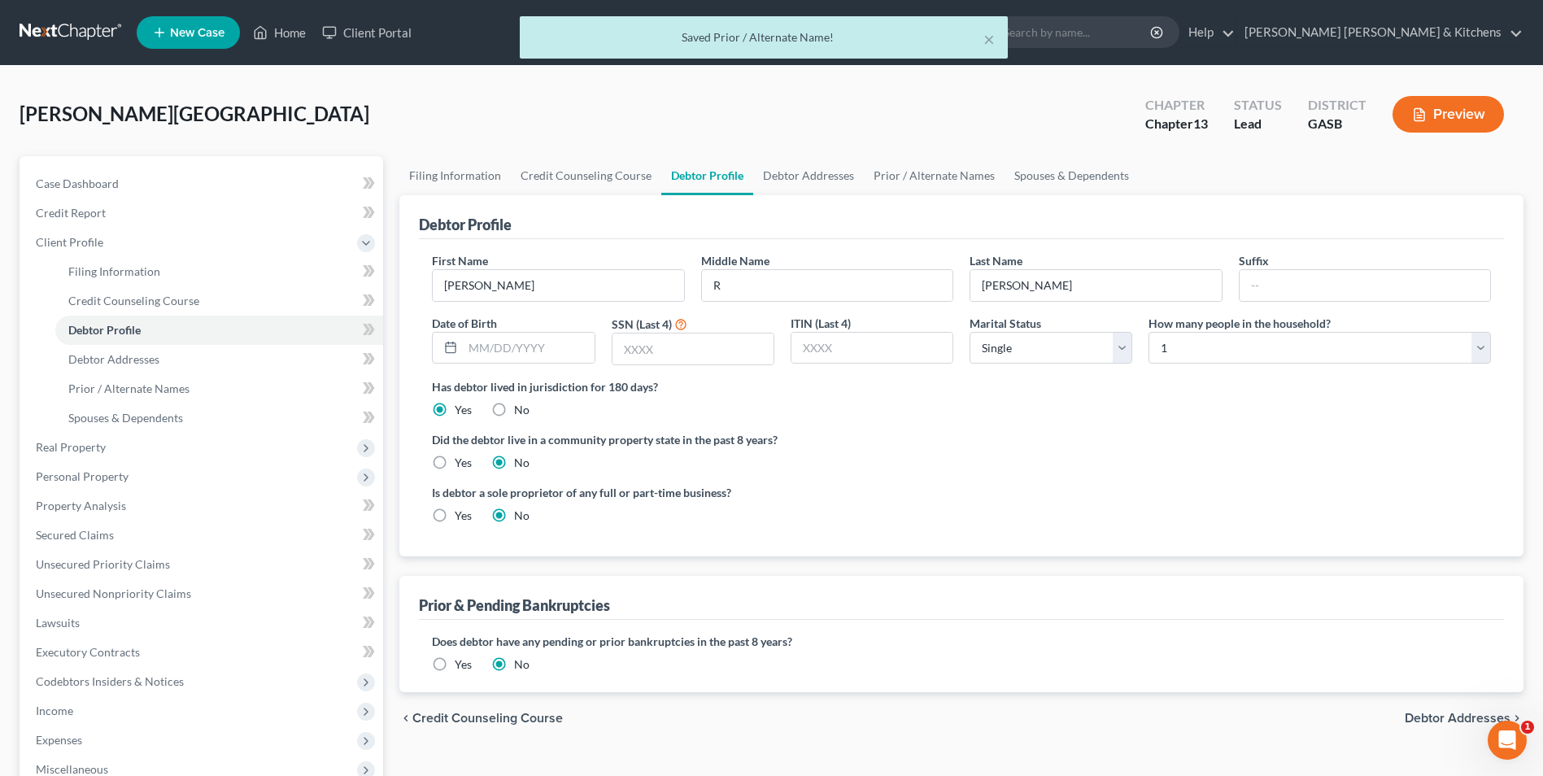
click at [455, 662] on label "Yes" at bounding box center [463, 664] width 17 height 16
click at [461, 662] on input "Yes" at bounding box center [466, 661] width 11 height 11
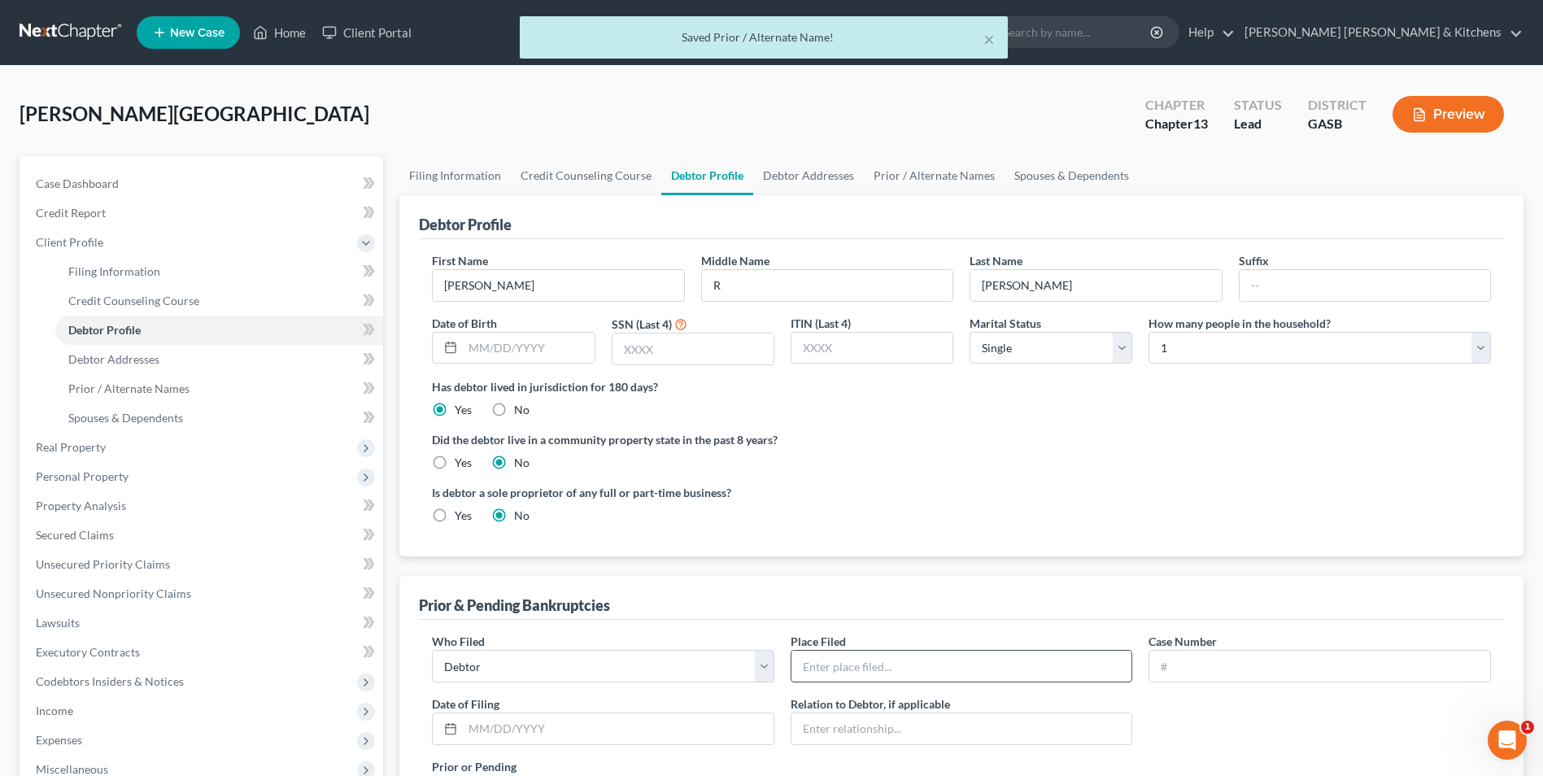
click at [826, 663] on input "text" at bounding box center [961, 666] width 341 height 31
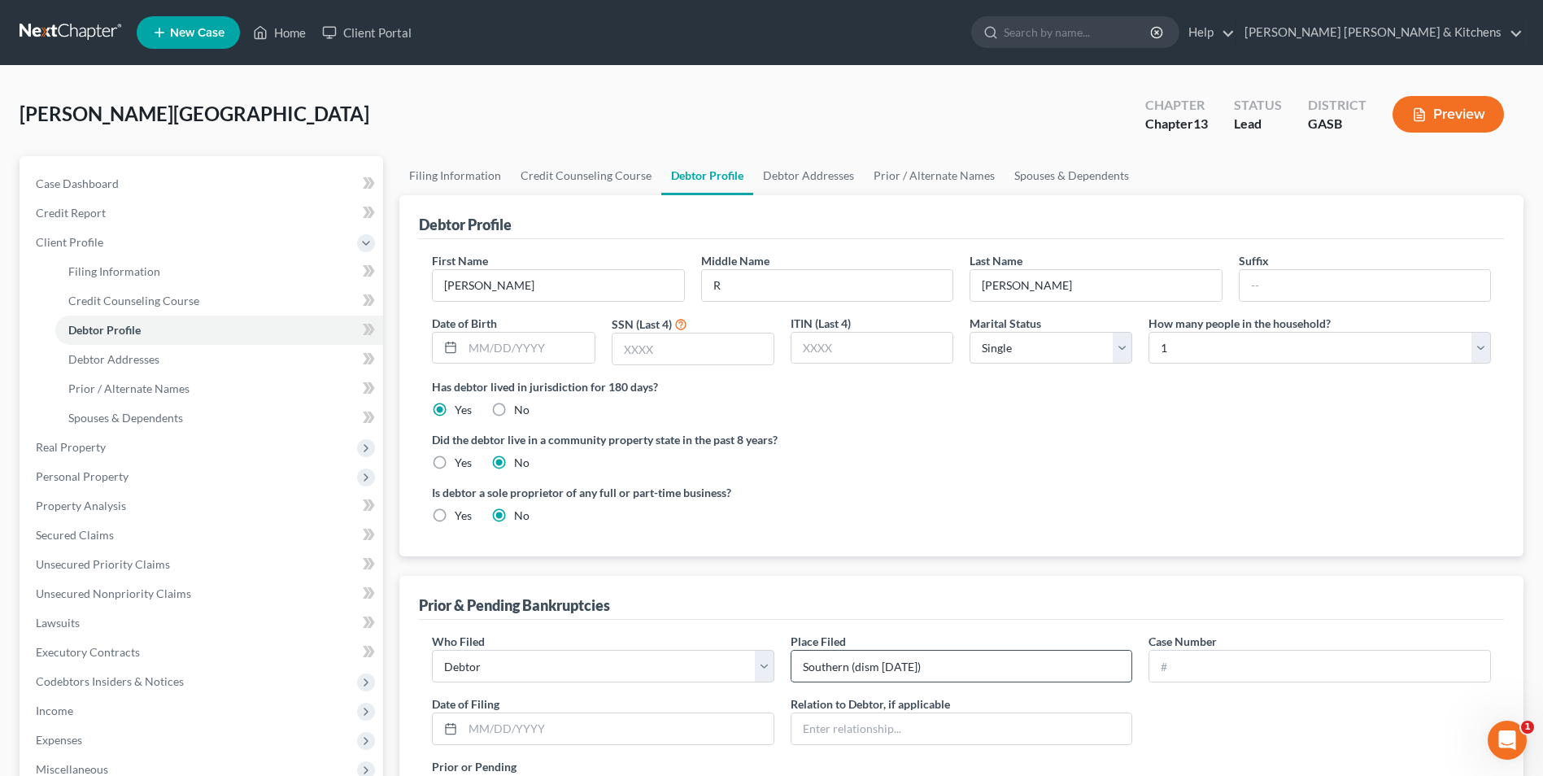
type input "Southern (dism [DATE])"
type input "18-11357"
type input "[DATE]"
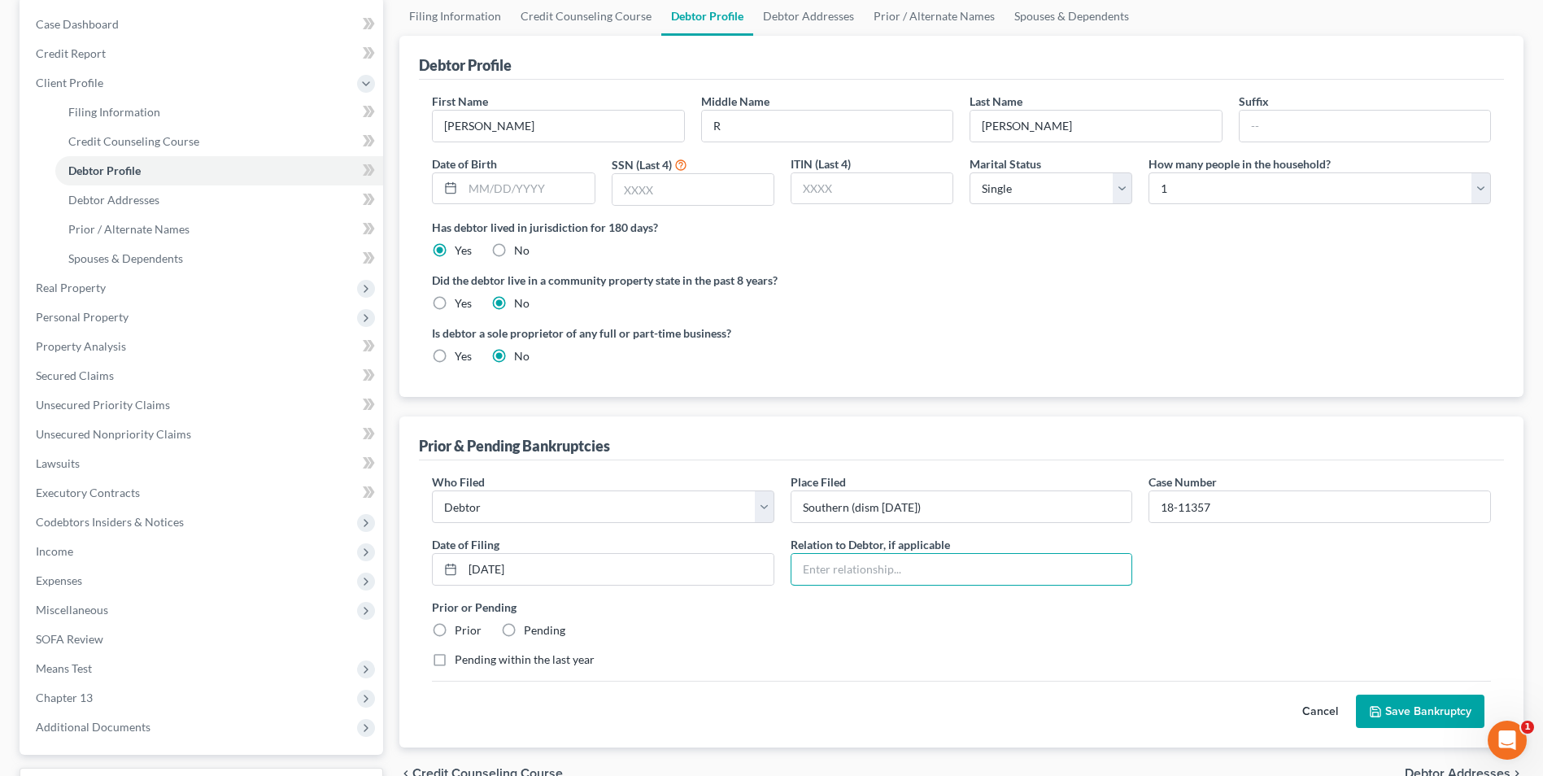
scroll to position [163, 0]
click at [455, 634] on label "Prior" at bounding box center [468, 627] width 27 height 16
click at [461, 629] on input "Prior" at bounding box center [466, 624] width 11 height 11
radio input "true"
click at [1390, 707] on button "Save Bankruptcy" at bounding box center [1420, 708] width 128 height 34
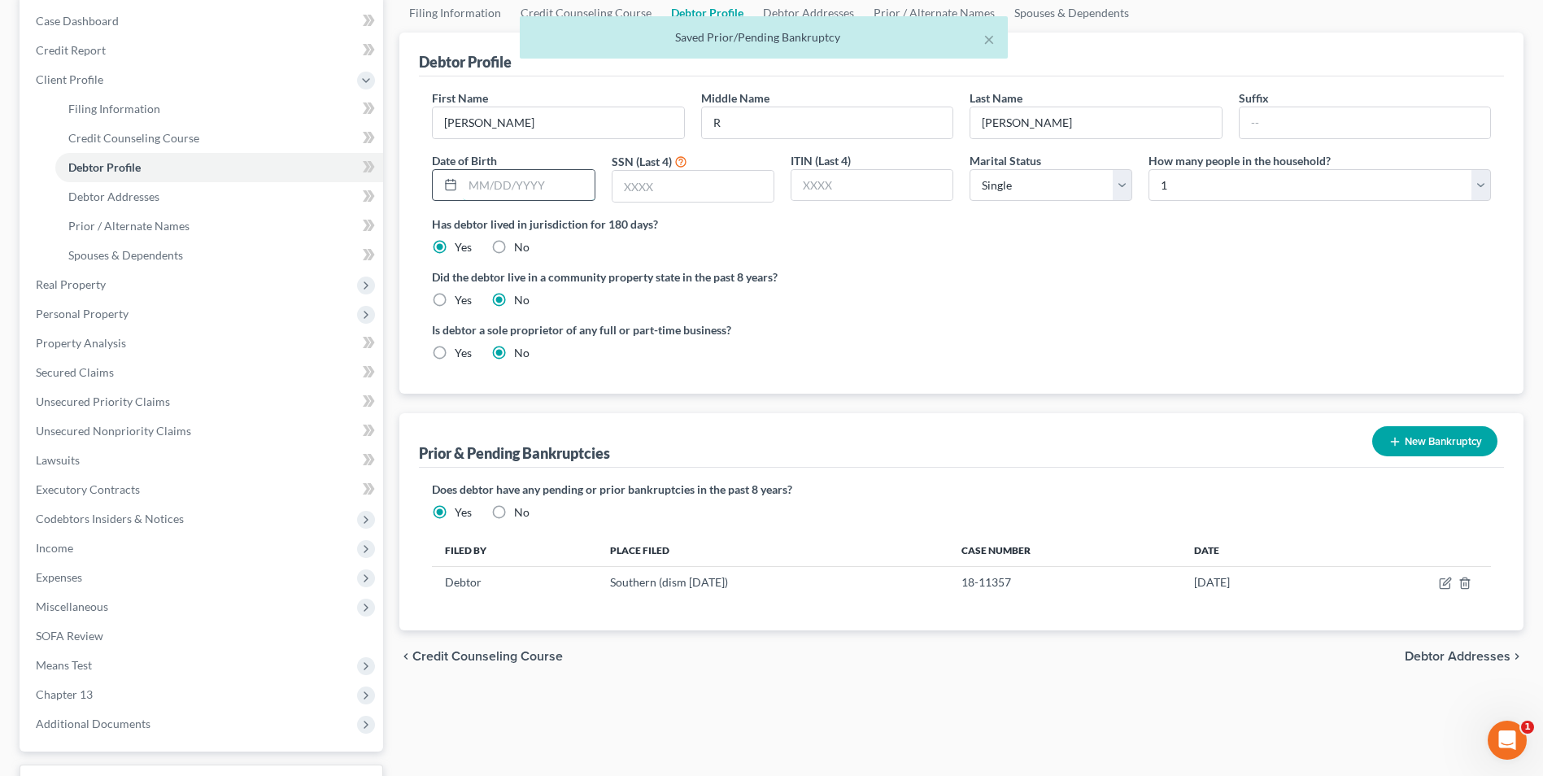
click at [489, 173] on input "text" at bounding box center [528, 185] width 131 height 31
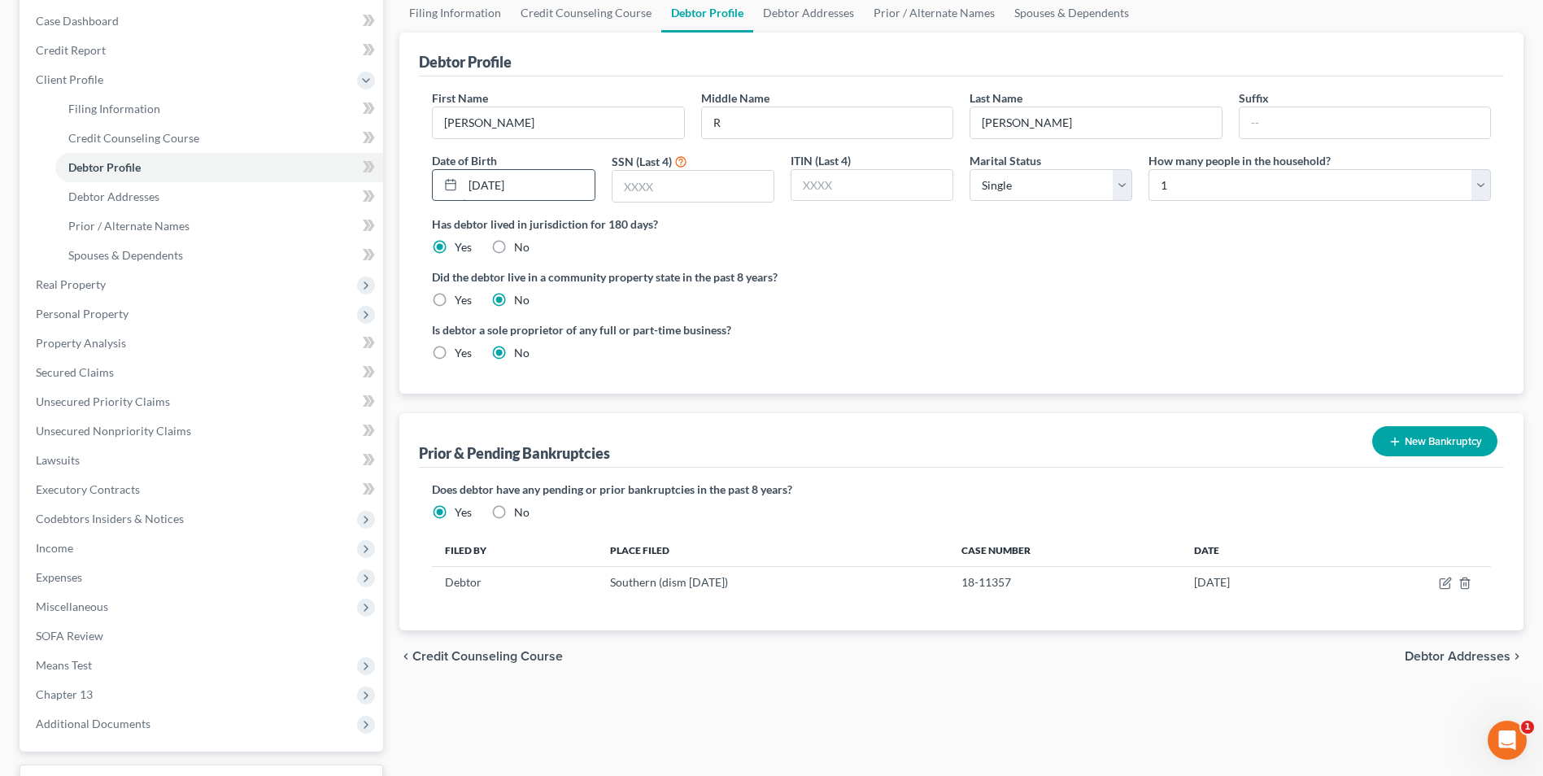
type input "[DATE]"
type input "6376"
click at [1170, 193] on select "Select 1 2 3 4 5 6 7 8 9 10 11 12 13 14 15 16 17 18 19 20" at bounding box center [1319, 185] width 342 height 33
select select "2"
click at [1148, 169] on select "Select 1 2 3 4 5 6 7 8 9 10 11 12 13 14 15 16 17 18 19 20" at bounding box center [1319, 185] width 342 height 33
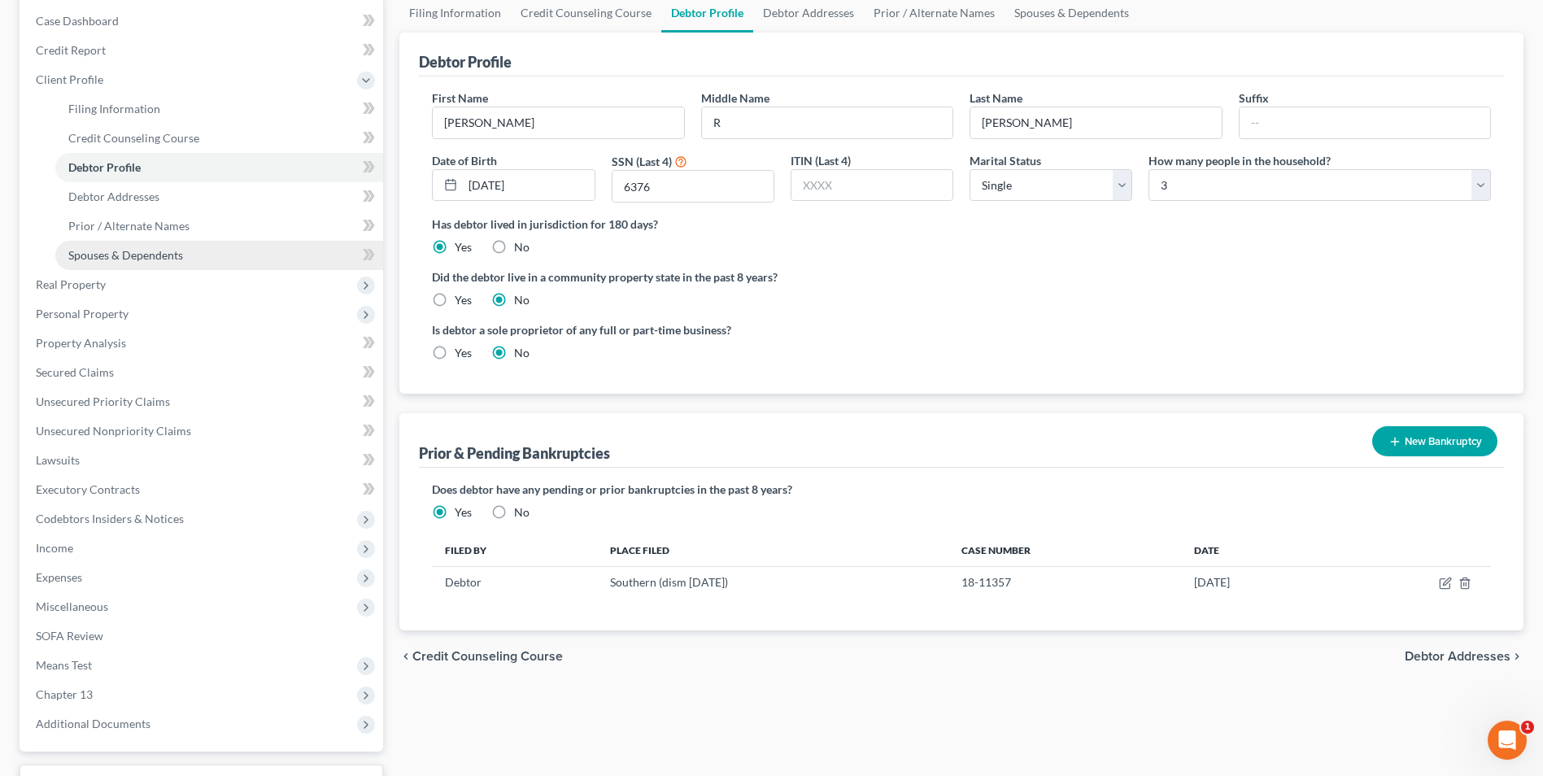
click at [146, 261] on span "Spouses & Dependents" at bounding box center [125, 255] width 115 height 14
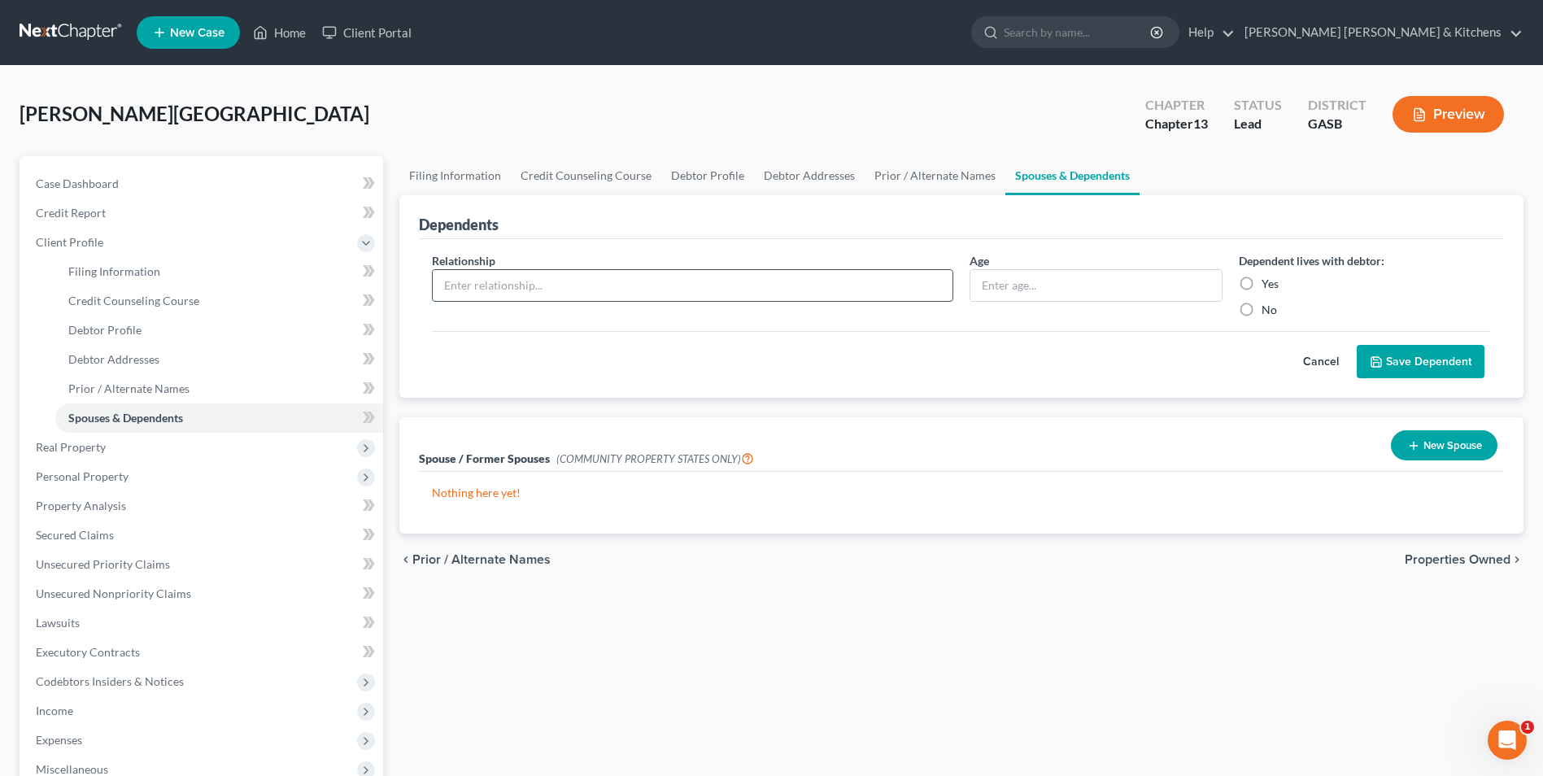
click at [513, 290] on input "text" at bounding box center [693, 285] width 520 height 31
type input "grandchild"
type input "10"
click at [1259, 283] on div "Yes" at bounding box center [1365, 284] width 252 height 16
click at [1261, 278] on label "Yes" at bounding box center [1269, 284] width 17 height 16
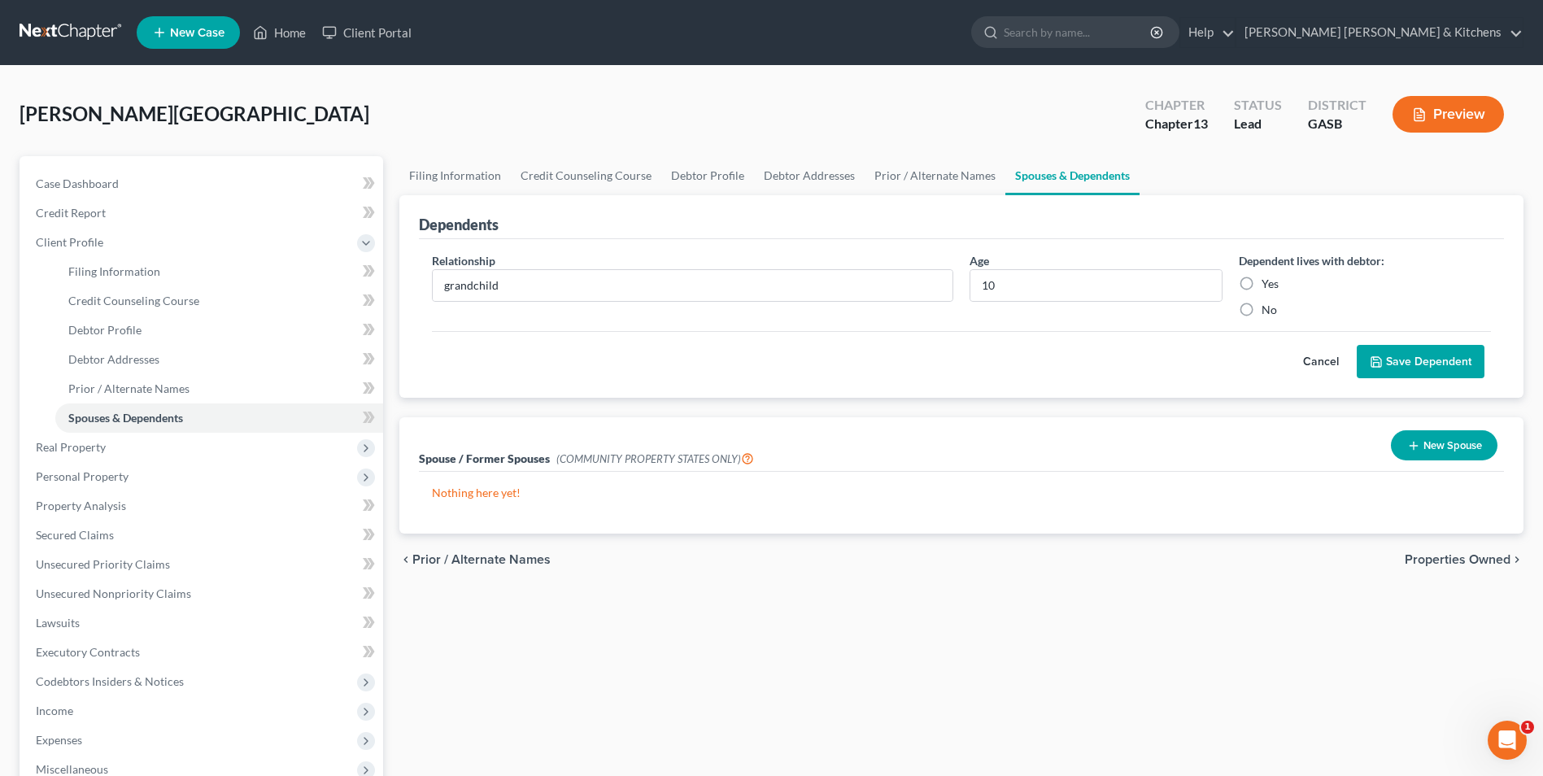
click at [1268, 278] on input "Yes" at bounding box center [1273, 281] width 11 height 11
radio input "true"
click at [1441, 368] on button "Save Dependent" at bounding box center [1420, 362] width 128 height 34
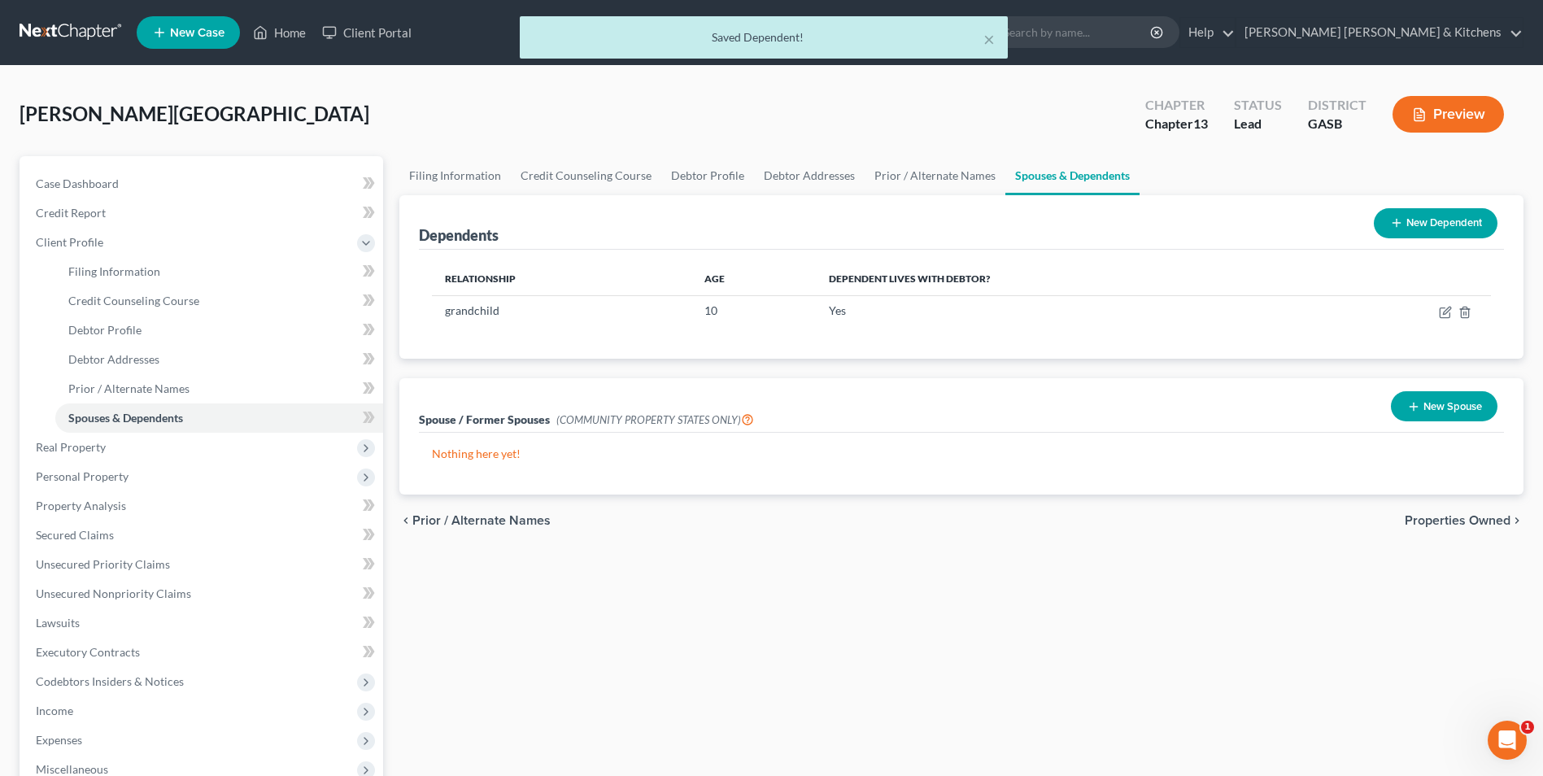
click at [1409, 238] on div "New Dependent" at bounding box center [1435, 223] width 137 height 43
click at [1441, 220] on button "New Dependent" at bounding box center [1436, 223] width 124 height 30
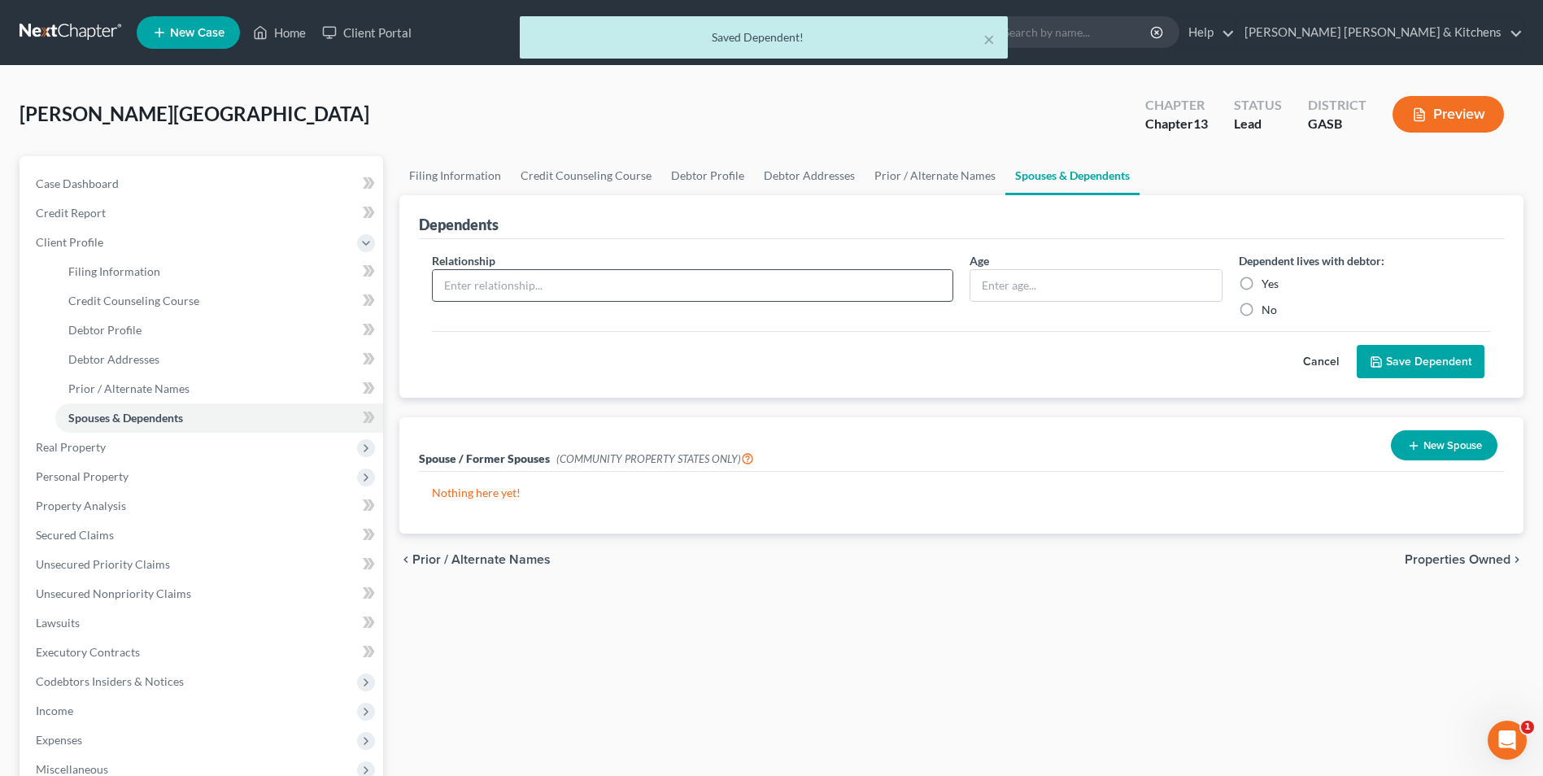
click at [491, 289] on input "text" at bounding box center [693, 285] width 520 height 31
type input "grandchild"
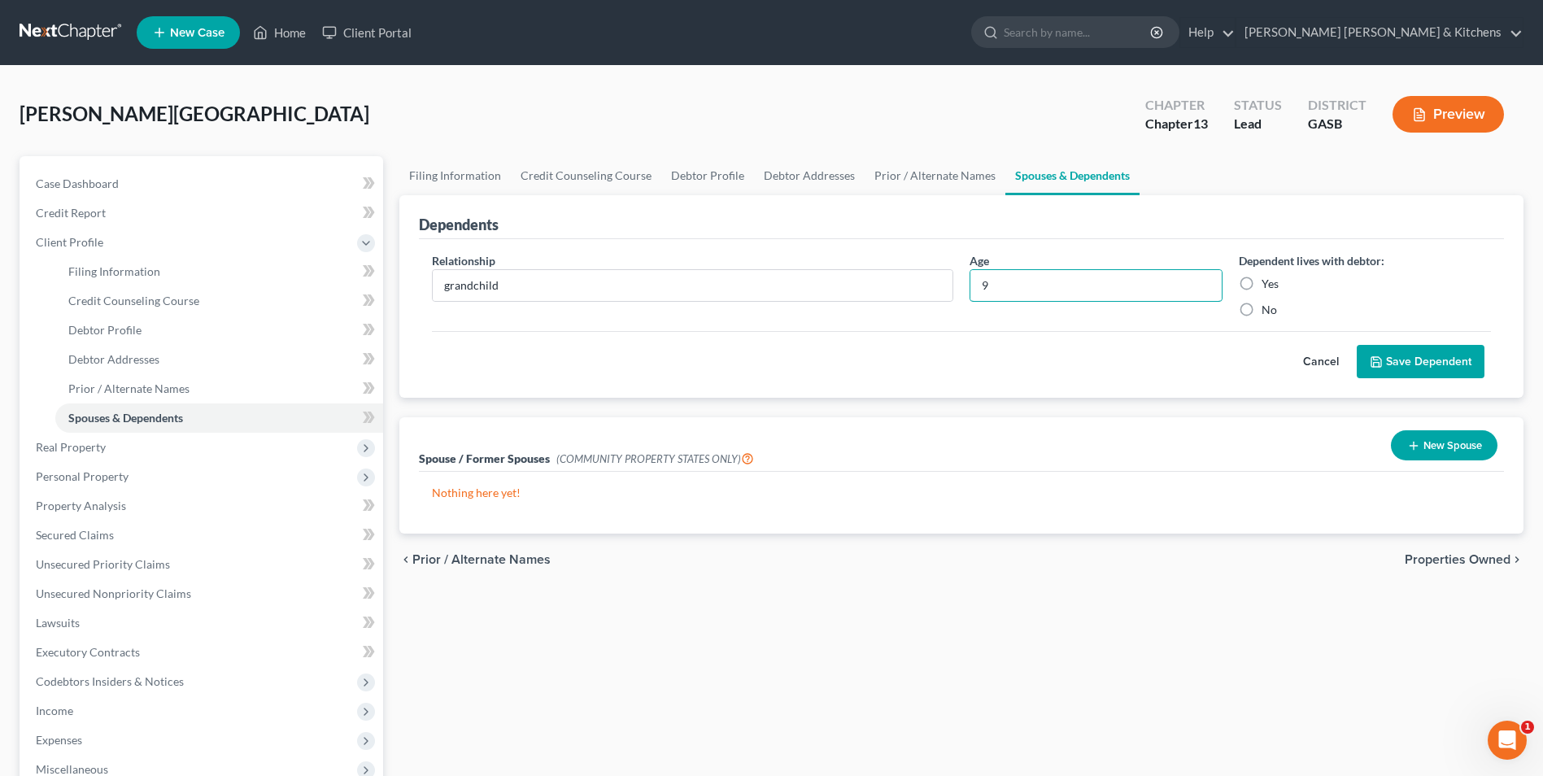
type input "9"
click at [1261, 283] on label "Yes" at bounding box center [1269, 284] width 17 height 16
click at [1268, 283] on input "Yes" at bounding box center [1273, 281] width 11 height 11
radio input "true"
click at [1449, 366] on button "Save Dependent" at bounding box center [1420, 362] width 128 height 34
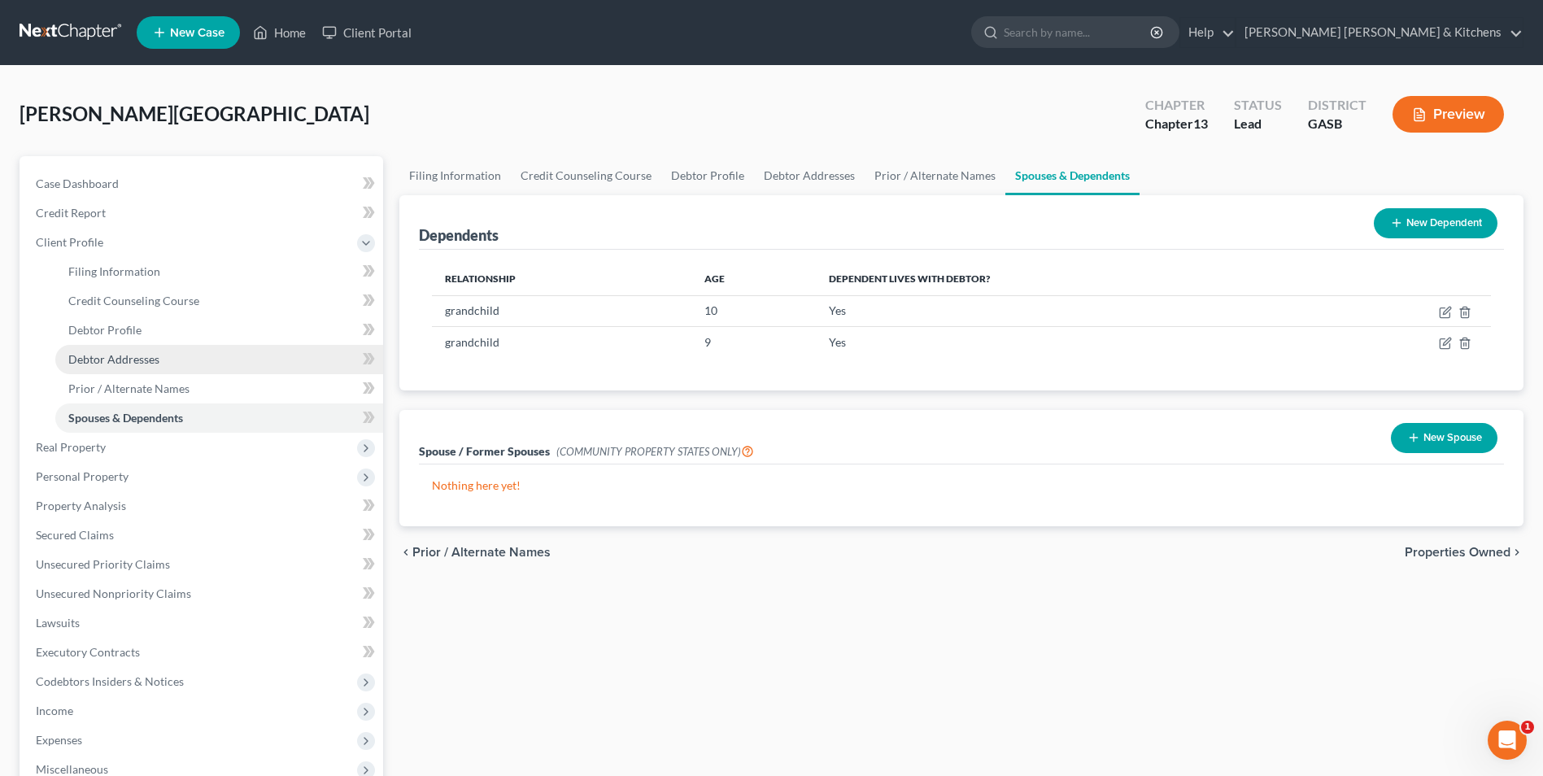
click at [107, 357] on span "Debtor Addresses" at bounding box center [113, 359] width 91 height 14
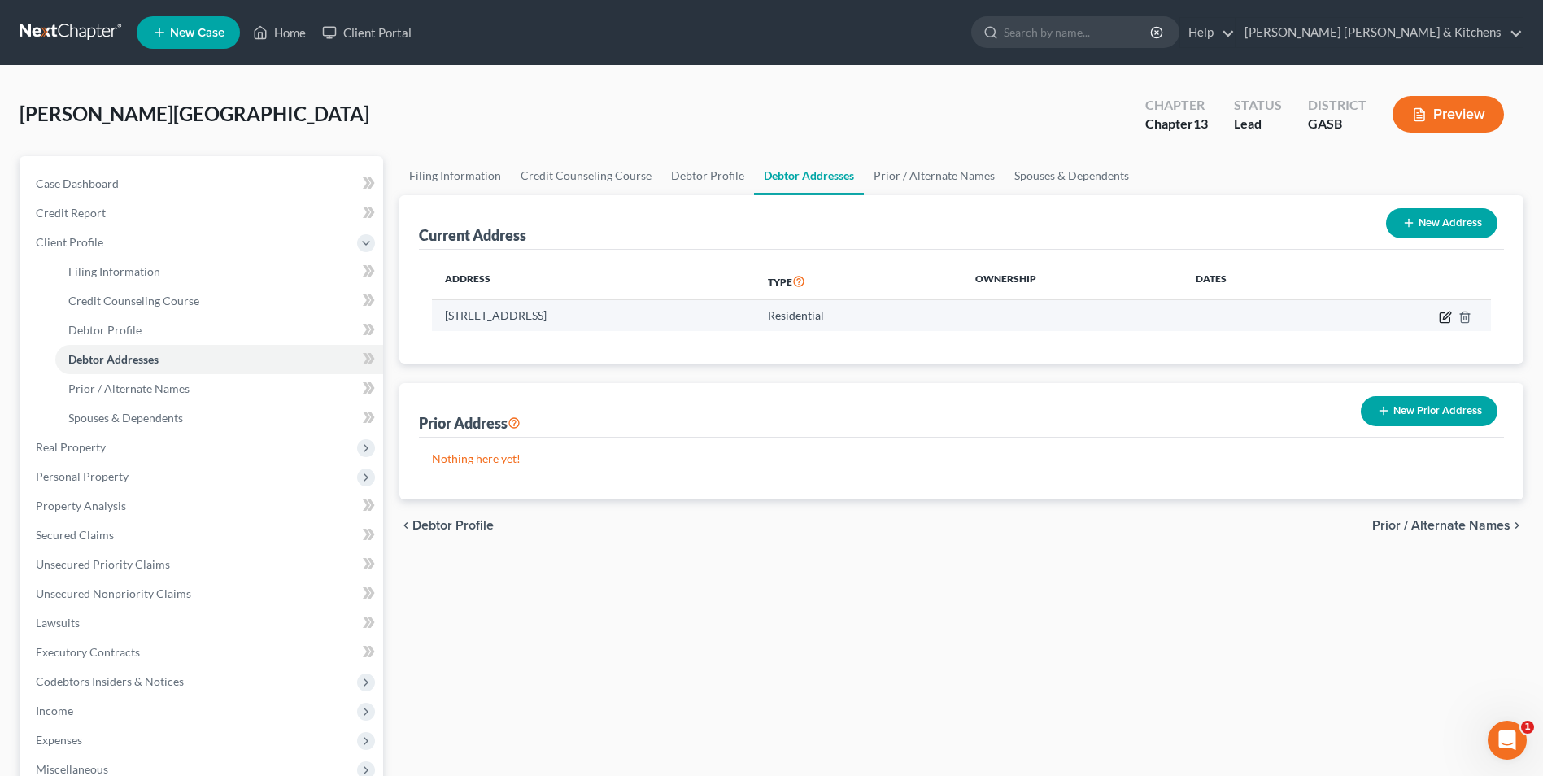
click at [1439, 314] on icon "button" at bounding box center [1445, 317] width 13 height 13
select select "10"
select select "0"
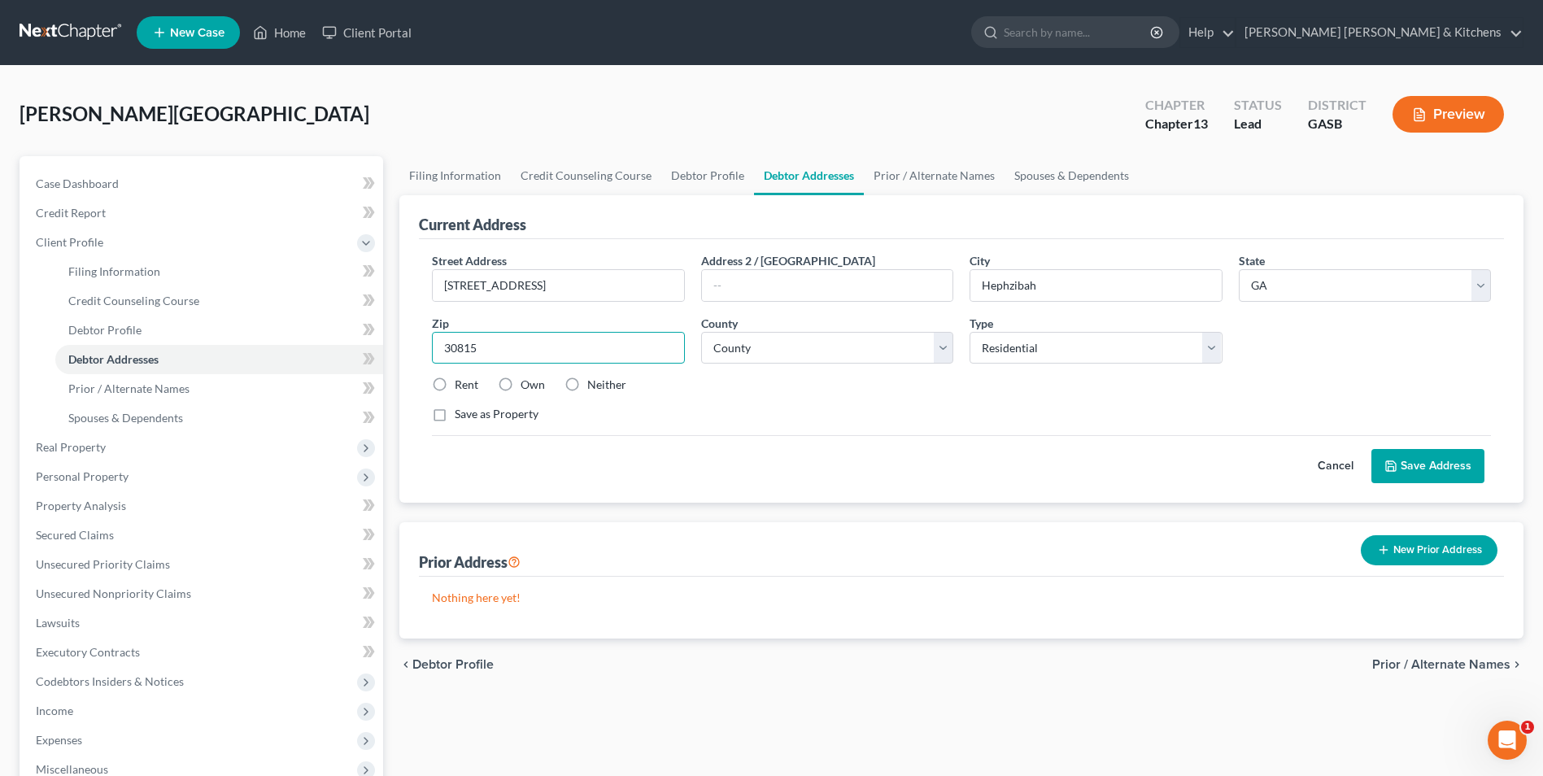
click at [512, 349] on input "30815" at bounding box center [558, 348] width 252 height 33
type input "30815"
select select "16"
click at [520, 382] on label "Own" at bounding box center [532, 385] width 24 height 16
click at [527, 382] on input "Own" at bounding box center [532, 382] width 11 height 11
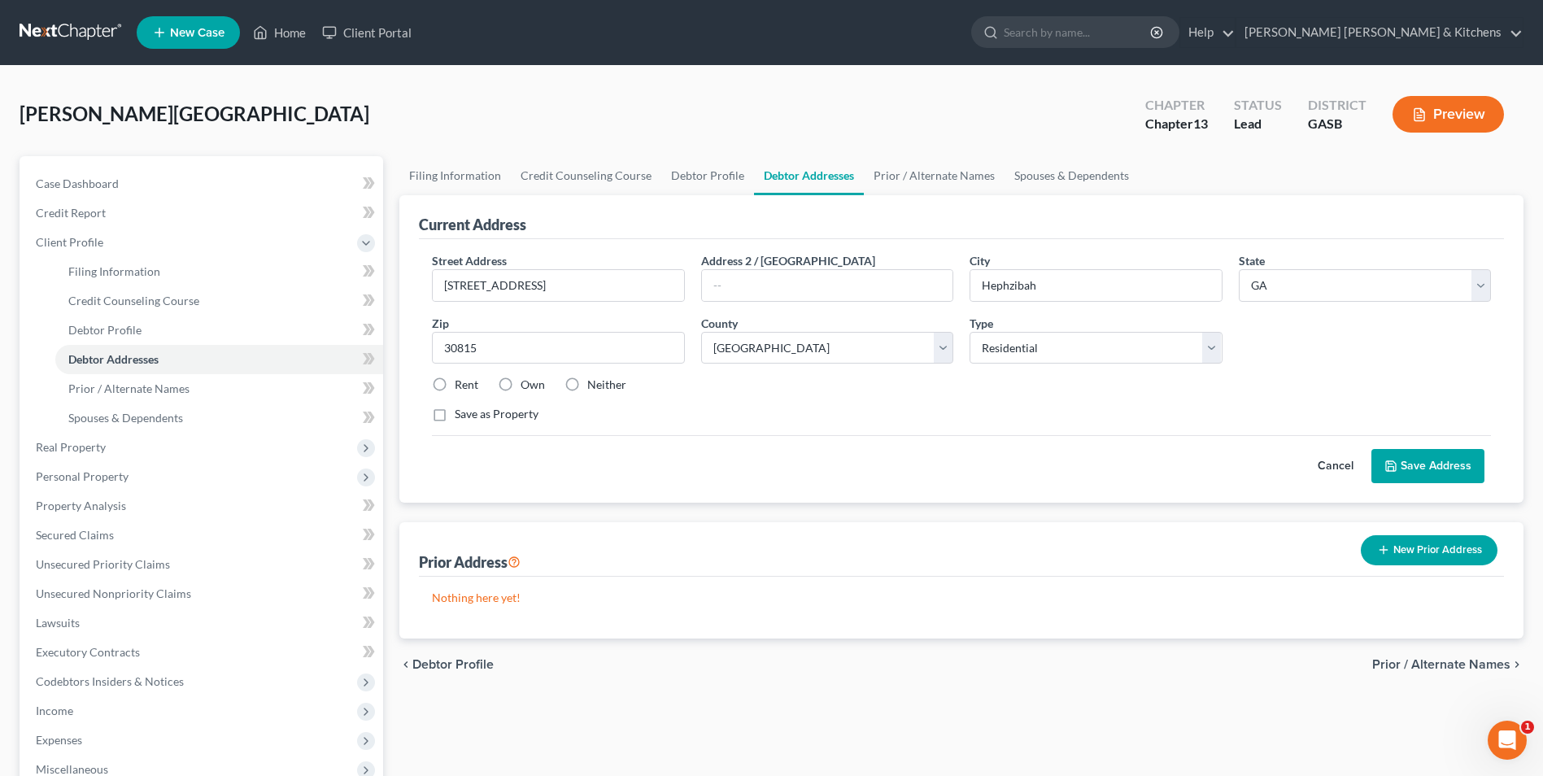
radio input "true"
click at [455, 415] on label "Save as Property" at bounding box center [497, 414] width 84 height 16
click at [461, 415] on input "Save as Property" at bounding box center [466, 411] width 11 height 11
checkbox input "true"
click at [1426, 463] on button "Save Address" at bounding box center [1427, 466] width 113 height 34
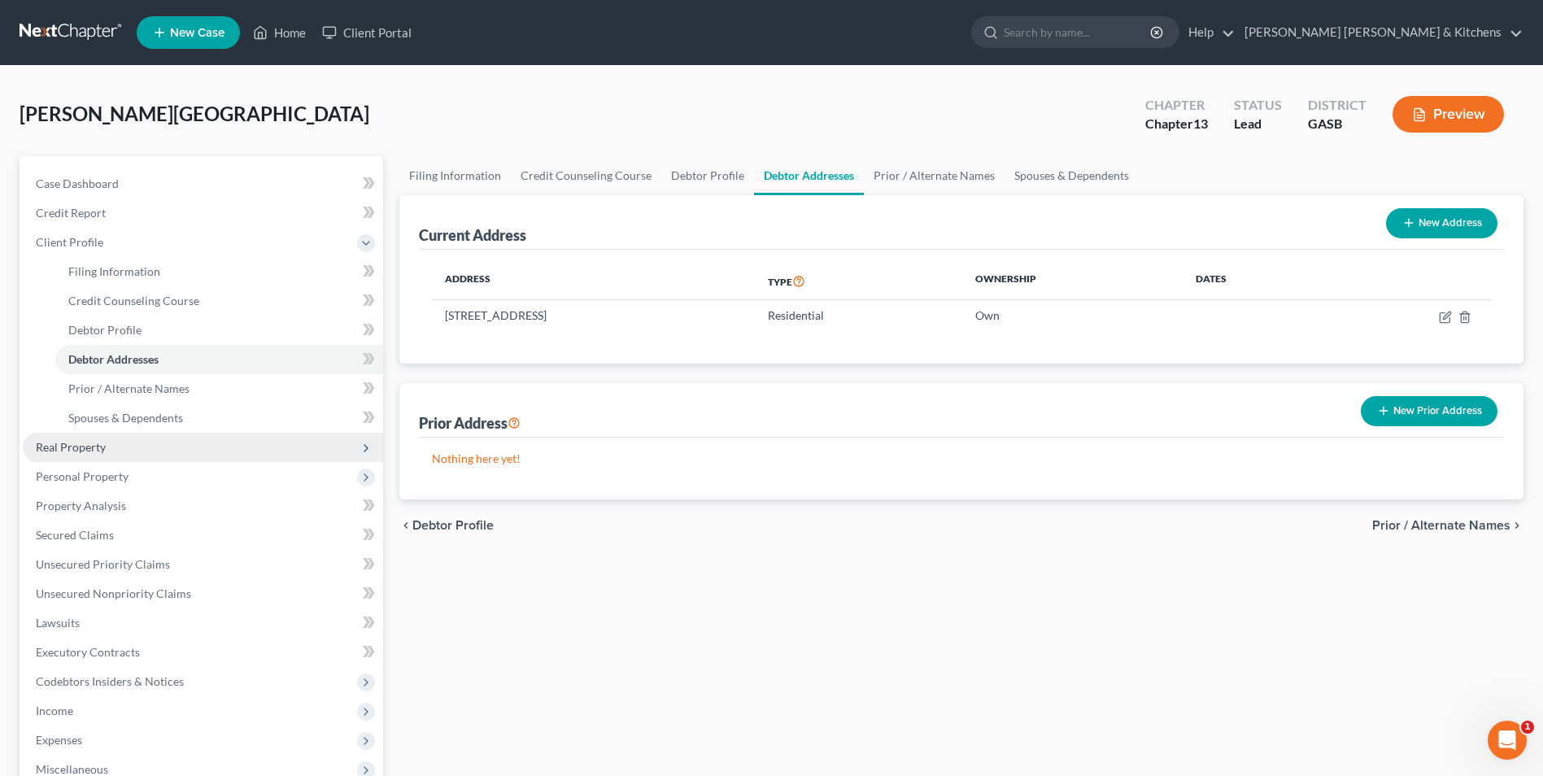
click at [76, 453] on span "Real Property" at bounding box center [71, 447] width 70 height 14
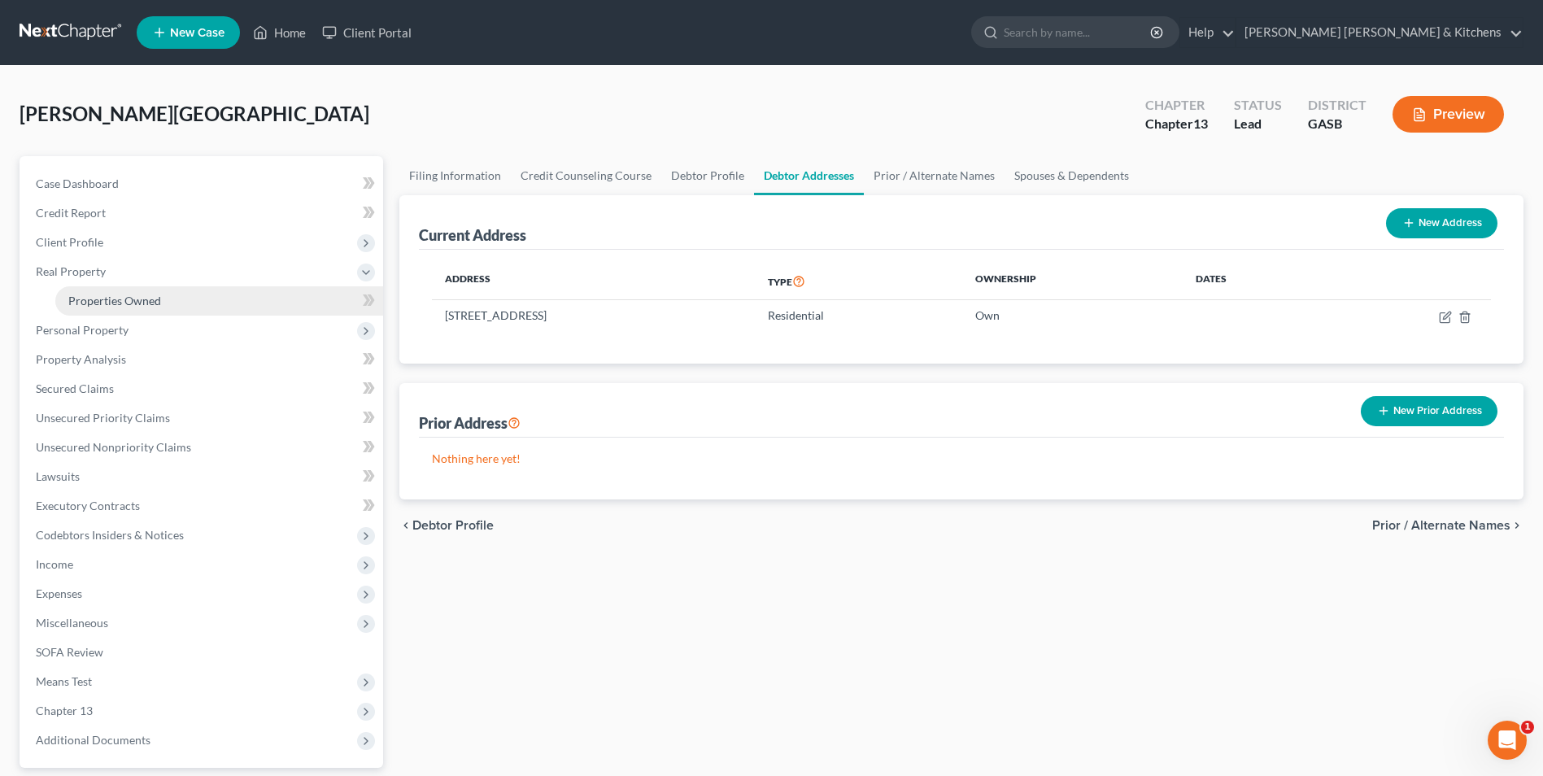
click at [82, 297] on span "Properties Owned" at bounding box center [114, 301] width 93 height 14
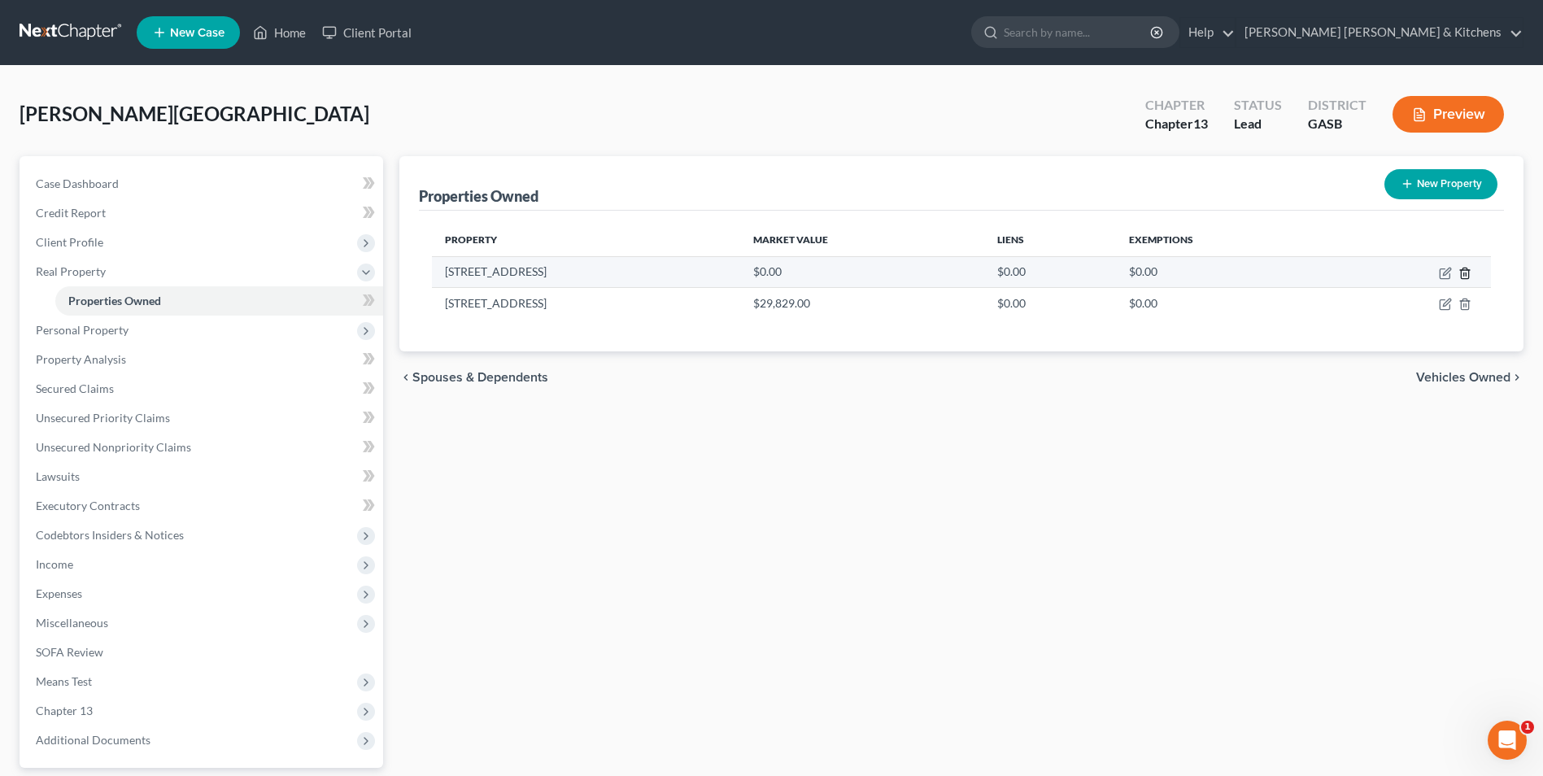
click at [1465, 274] on line "button" at bounding box center [1465, 273] width 0 height 3
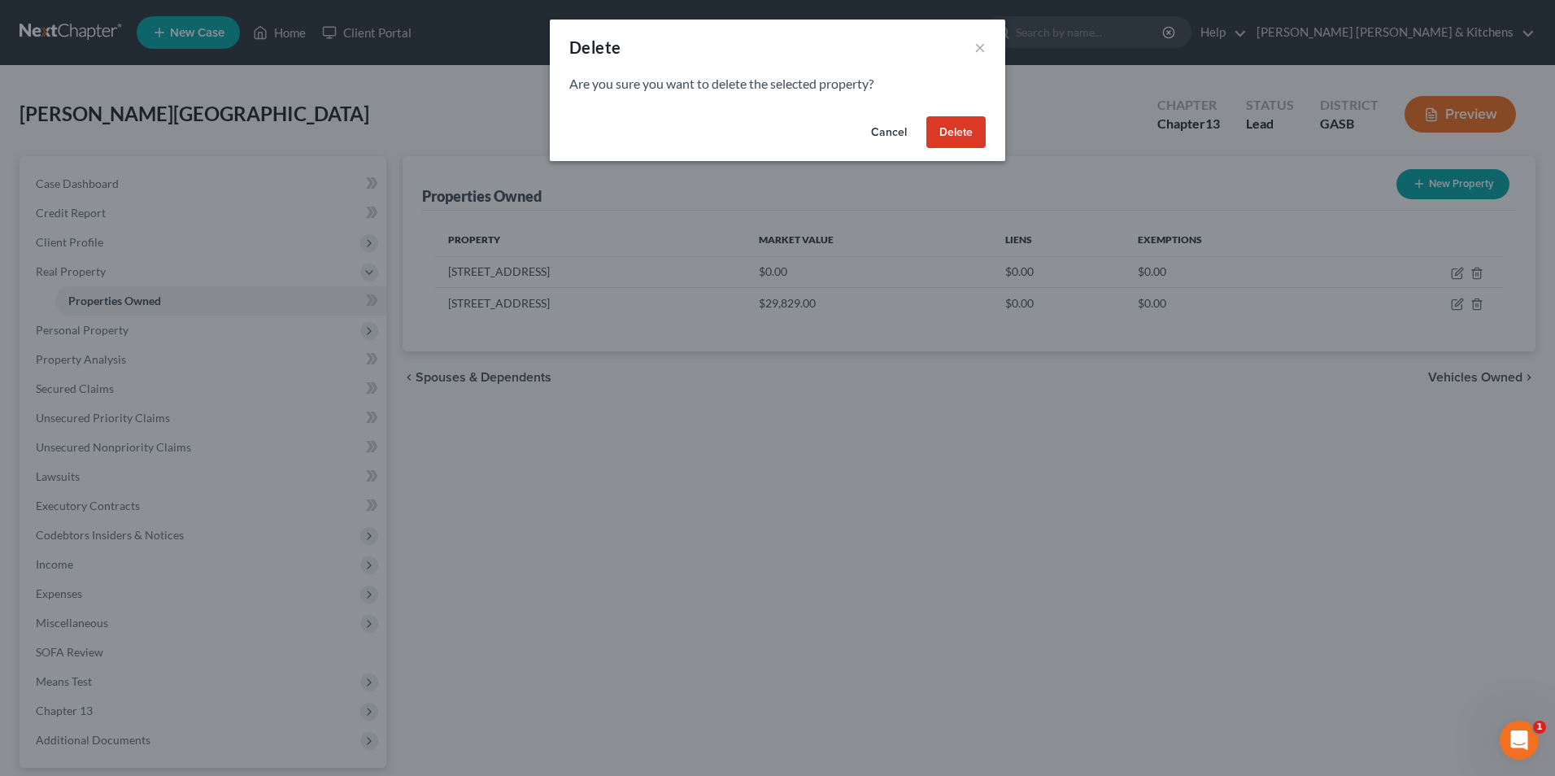
click at [979, 143] on button "Delete" at bounding box center [955, 132] width 59 height 33
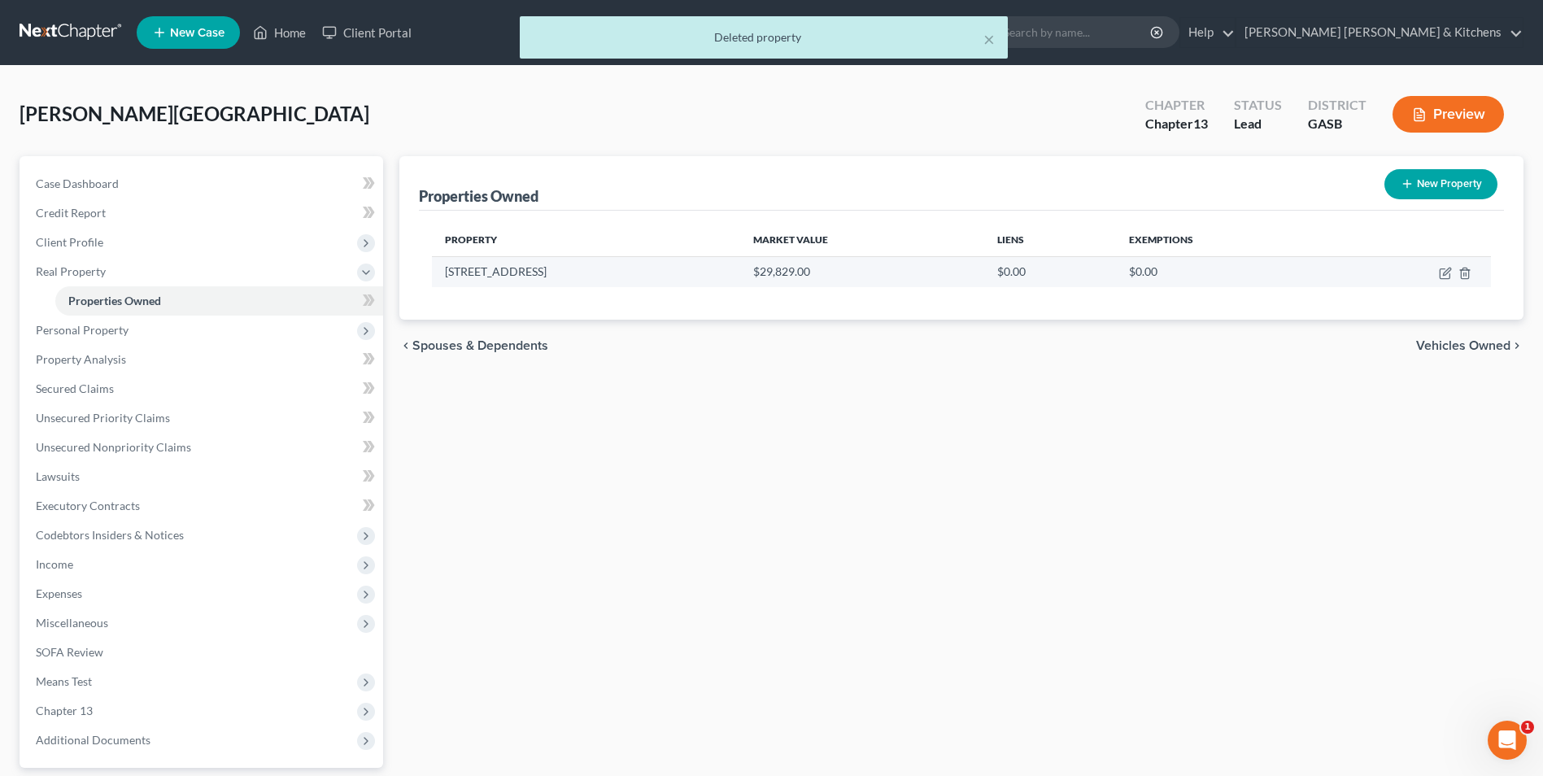
click at [1443, 280] on td at bounding box center [1412, 271] width 157 height 31
click at [1445, 276] on icon "button" at bounding box center [1445, 273] width 13 height 13
select select "7"
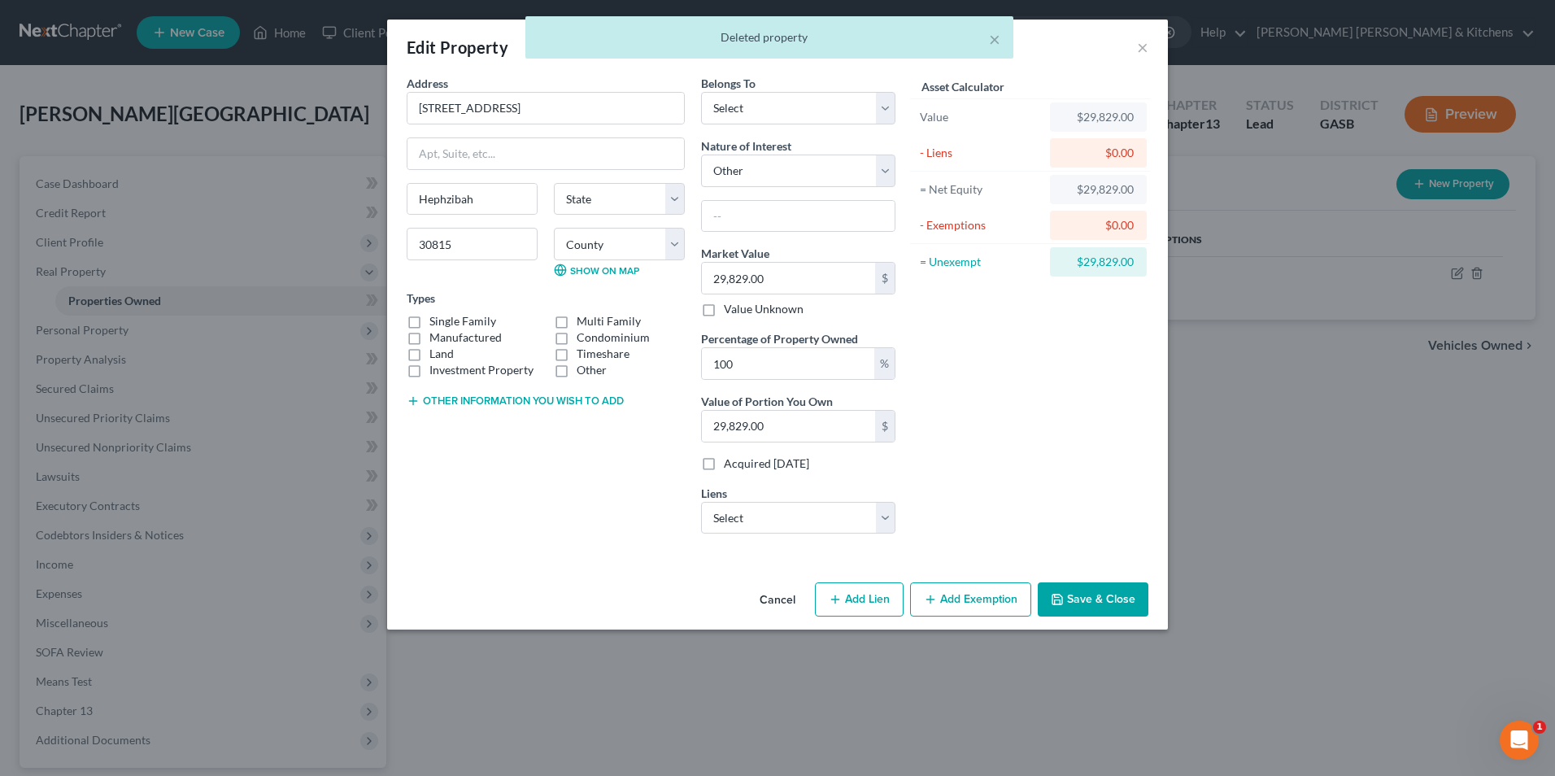
click at [429, 323] on label "Single Family" at bounding box center [462, 321] width 67 height 16
click at [436, 323] on input "Single Family" at bounding box center [441, 318] width 11 height 11
checkbox input "true"
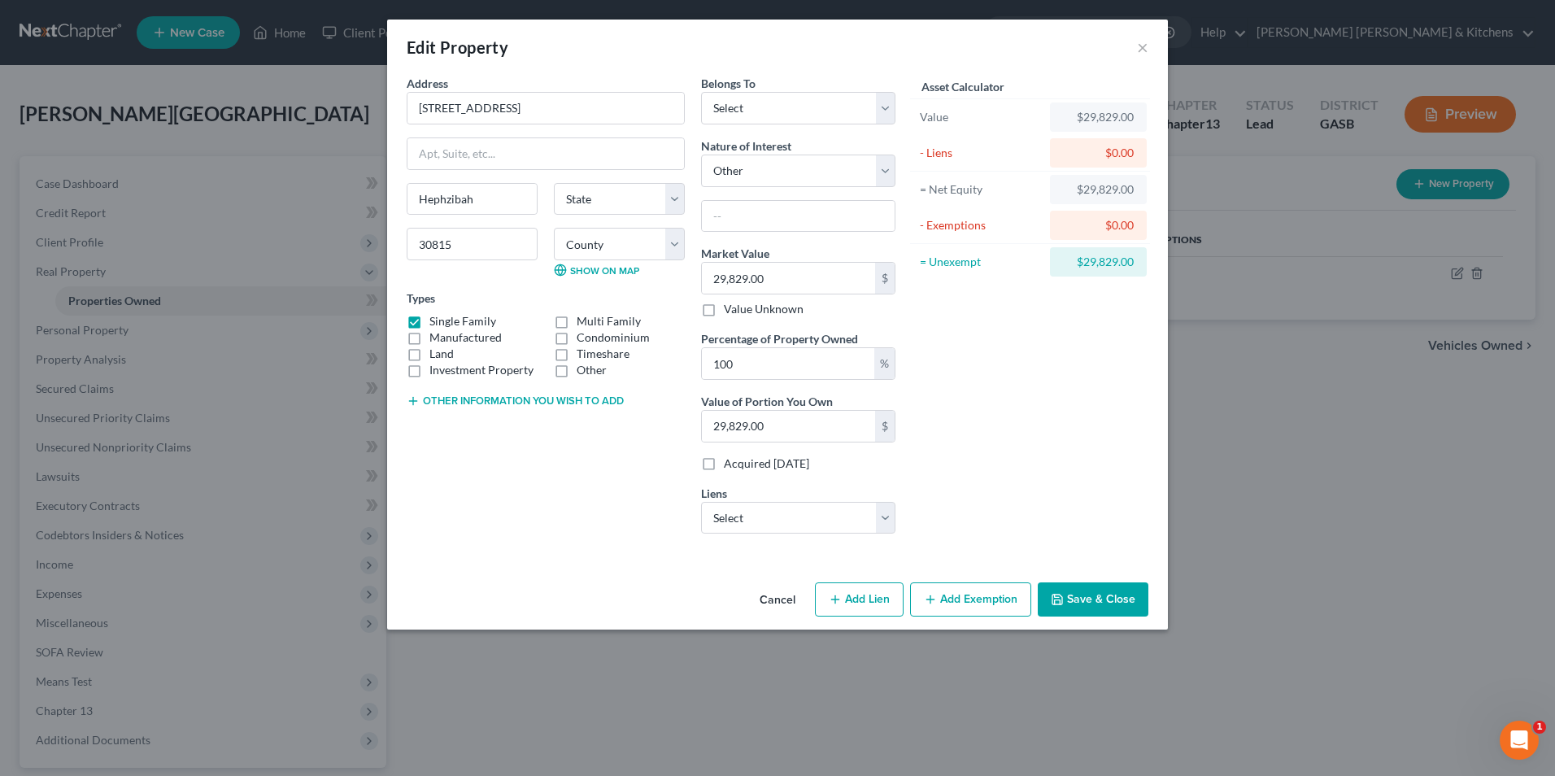
click at [468, 398] on button "Other information you wish to add" at bounding box center [515, 400] width 217 height 13
click at [472, 431] on textarea at bounding box center [546, 438] width 278 height 60
type textarea "Residence, tax value"
click at [507, 249] on input "30815" at bounding box center [472, 244] width 131 height 33
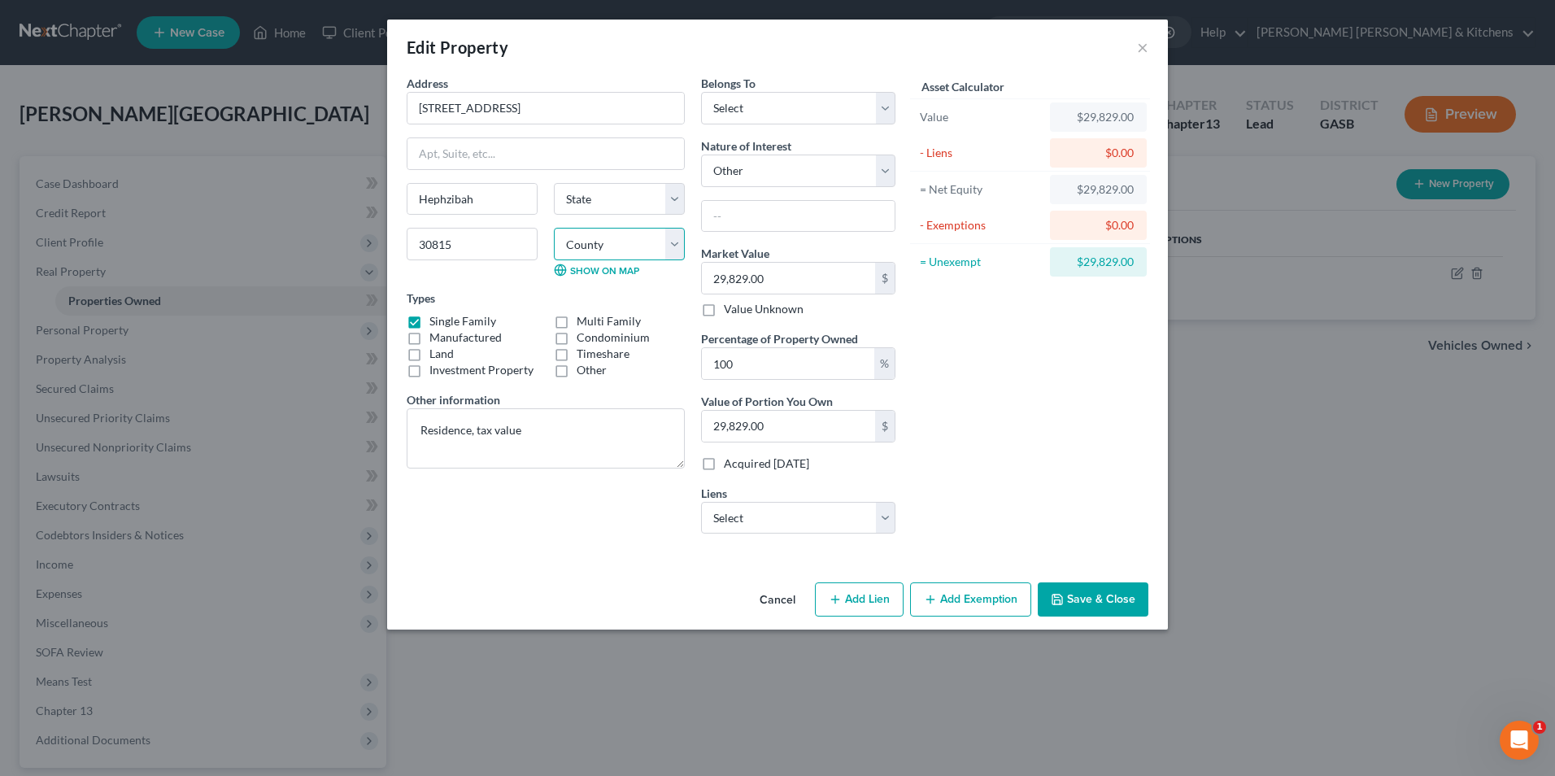
click at [629, 233] on select "County" at bounding box center [619, 244] width 131 height 33
click at [676, 242] on select "County" at bounding box center [619, 244] width 131 height 33
drag, startPoint x: 665, startPoint y: 245, endPoint x: 650, endPoint y: 246, distance: 15.5
click at [665, 245] on select "County" at bounding box center [619, 244] width 131 height 33
click at [507, 207] on input "Hephzibah" at bounding box center [471, 199] width 129 height 31
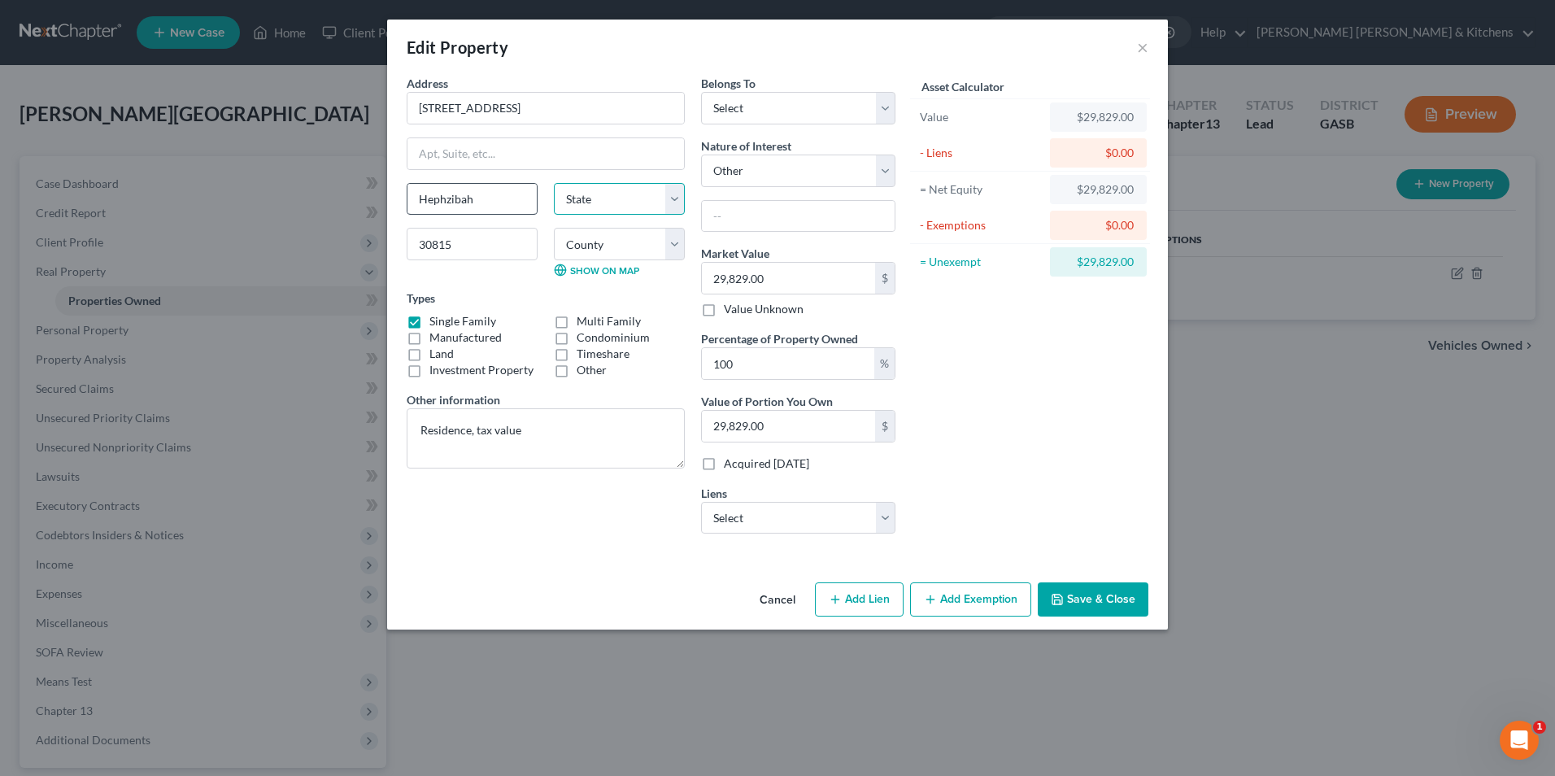
select select "10"
select select "16"
drag, startPoint x: 735, startPoint y: 111, endPoint x: 741, endPoint y: 125, distance: 15.7
click at [737, 111] on select "Select Debtor 1 Only Debtor 2 Only Debtor 1 And Debtor 2 Only At Least One Of T…" at bounding box center [798, 108] width 194 height 33
select select "0"
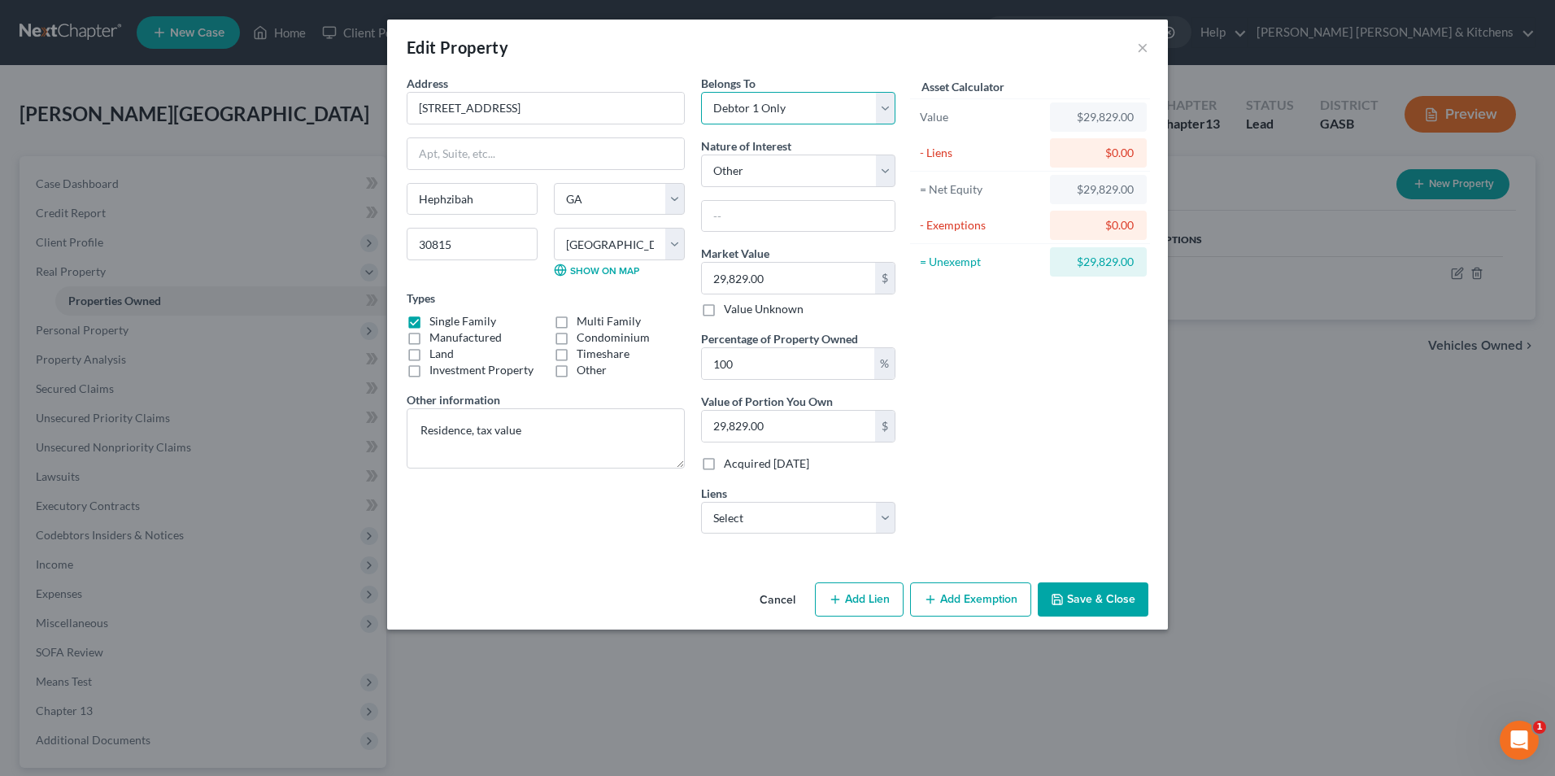
click at [701, 92] on select "Select Debtor 1 Only Debtor 2 Only Debtor 1 And Debtor 2 Only At Least One Of T…" at bounding box center [798, 108] width 194 height 33
click at [751, 168] on select "Select Fee Simple Joint Tenant Life Estate Equitable Interest Future Interest T…" at bounding box center [798, 171] width 194 height 33
select select "0"
click at [701, 155] on select "Select Fee Simple Joint Tenant Life Estate Equitable Interest Future Interest T…" at bounding box center [798, 171] width 194 height 33
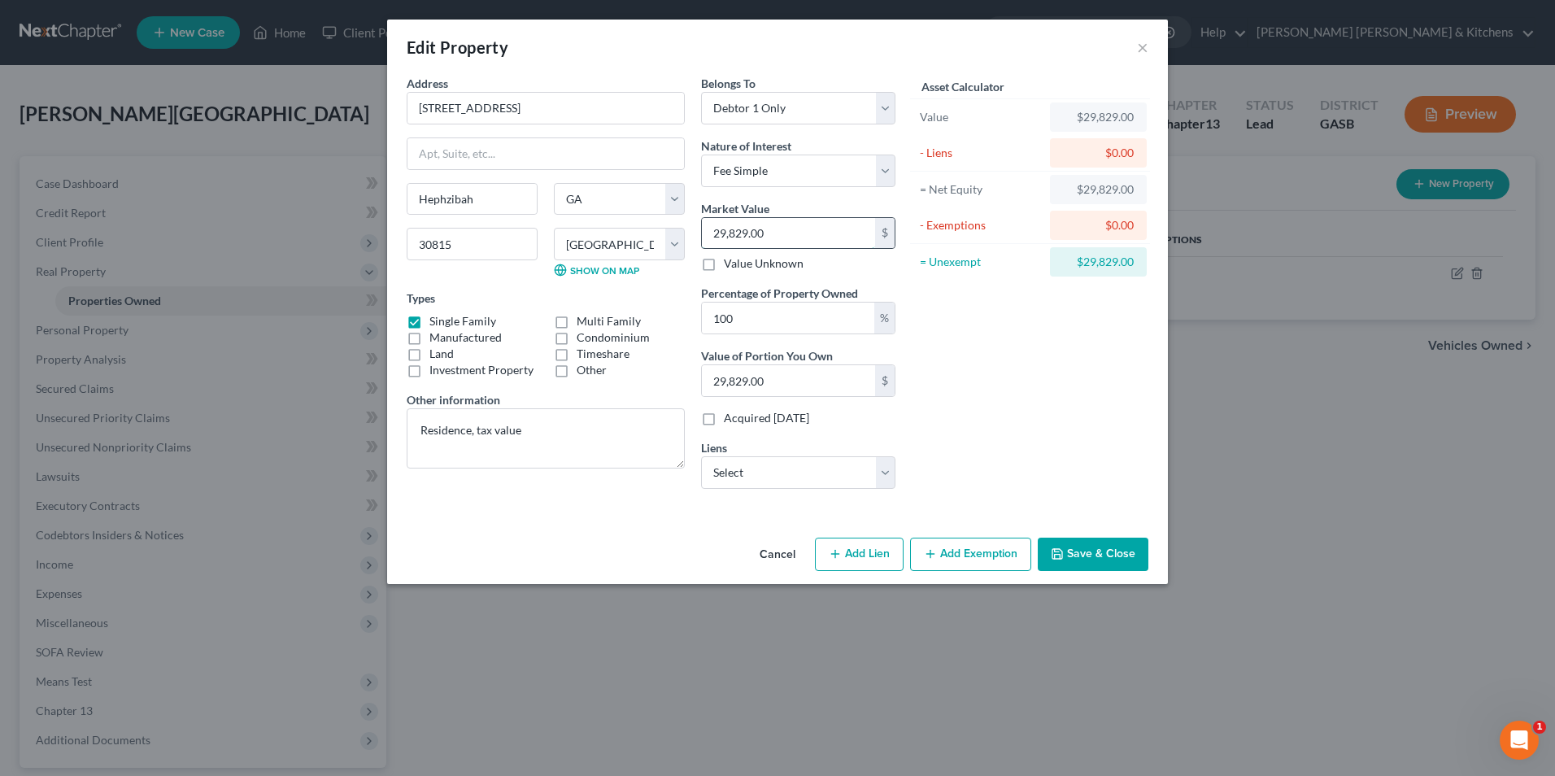
click at [753, 224] on input "29,829.00" at bounding box center [788, 233] width 173 height 31
type input "5"
type input "5.00"
type input "53"
type input "53.00"
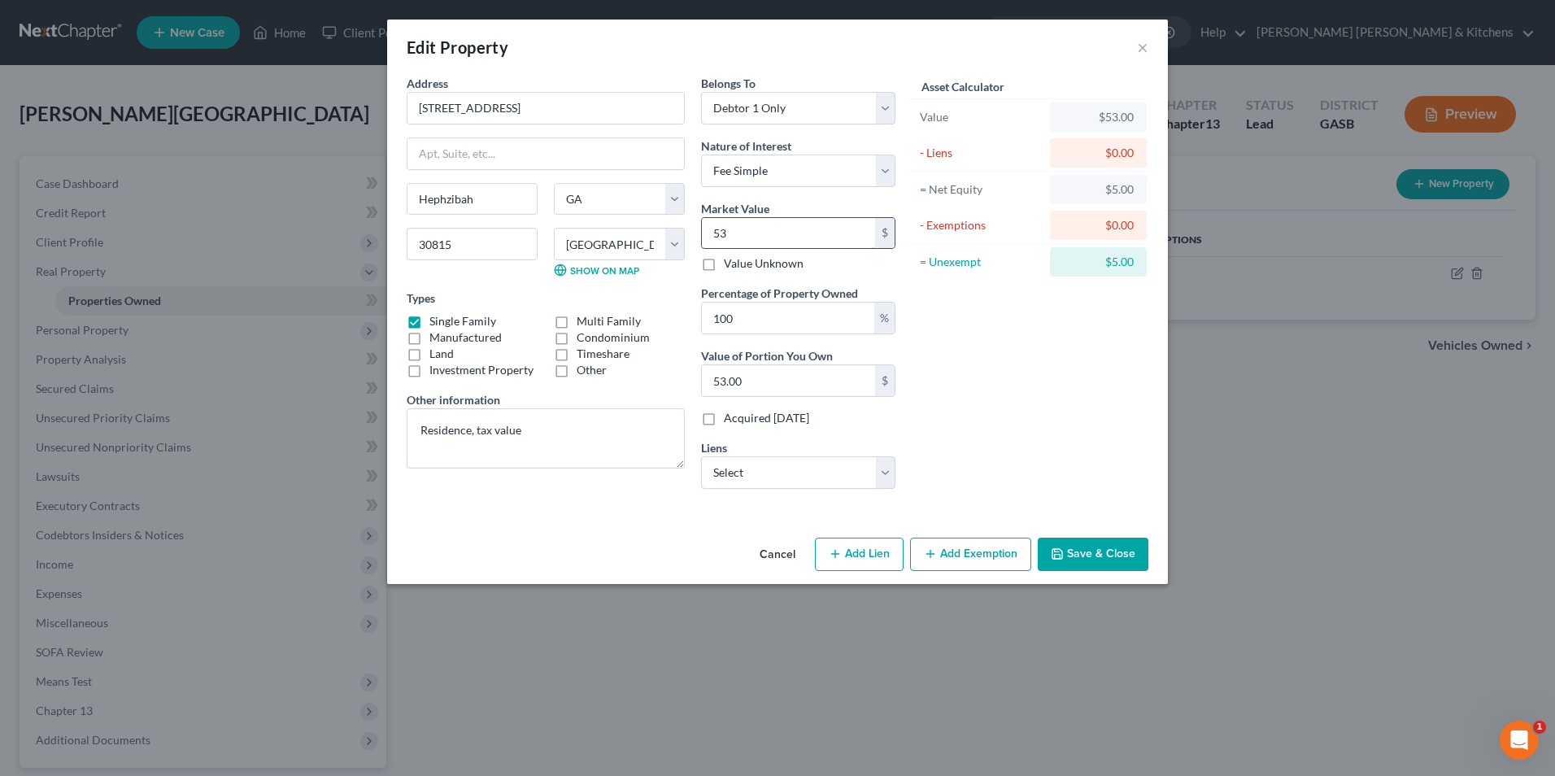
type input "533"
type input "533.00"
type input "5333"
type input "5,333.00"
type input "5,3330"
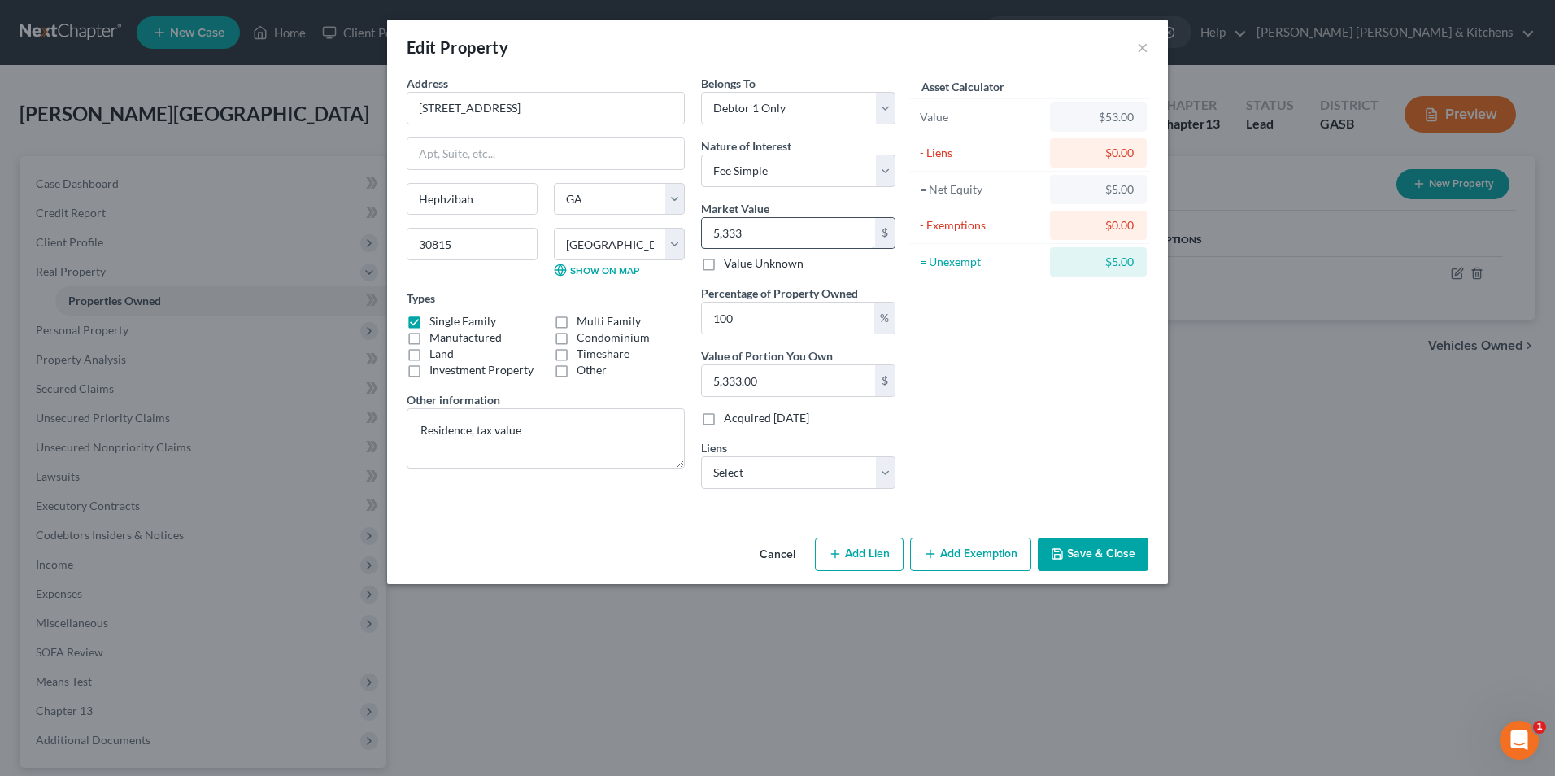
type input "53,330.00"
type input "53,330"
click at [742, 469] on select "Select National Finance - $875.64" at bounding box center [798, 472] width 194 height 33
click at [873, 562] on button "Add Lien" at bounding box center [859, 555] width 89 height 34
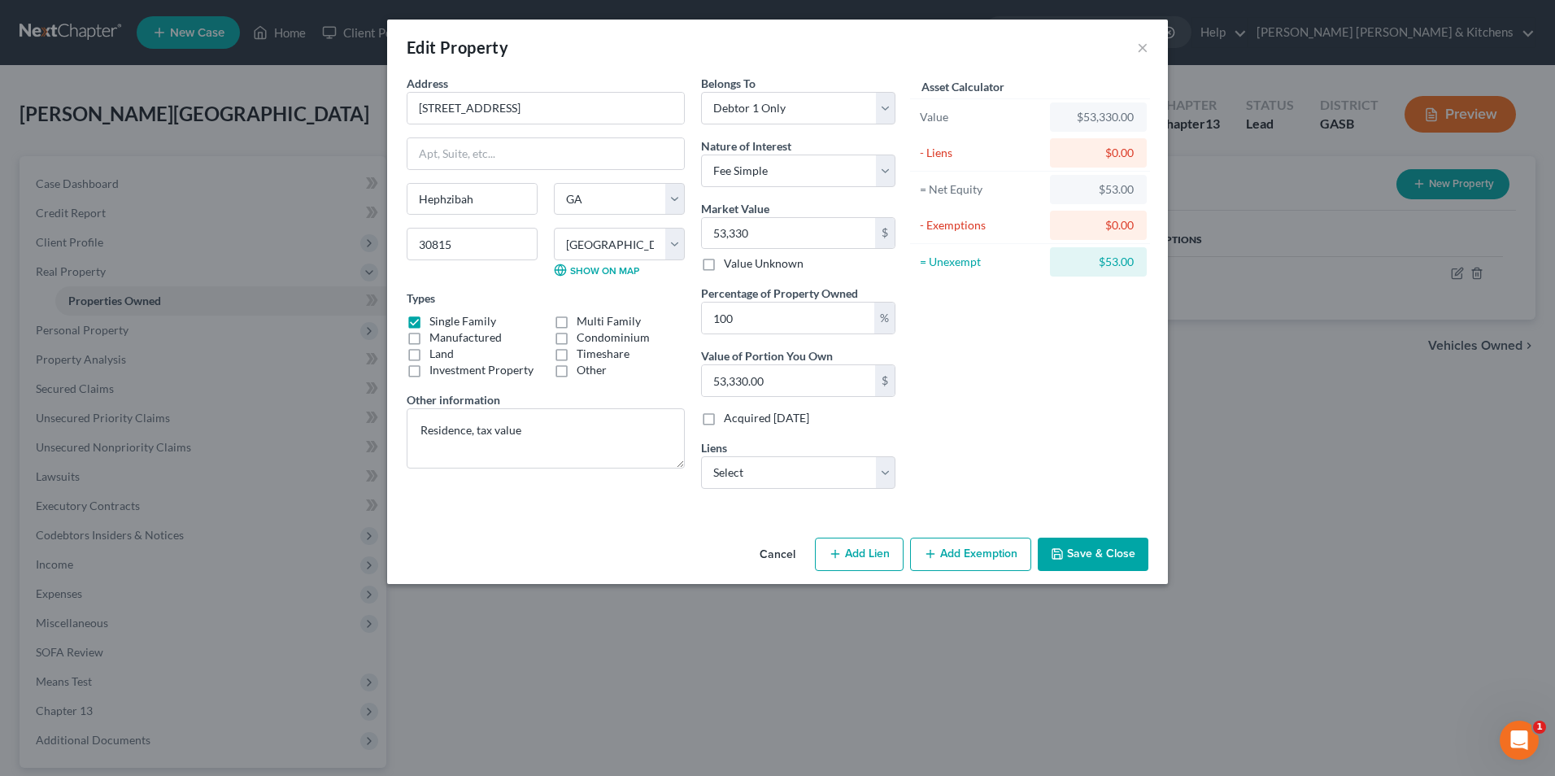
select select "0"
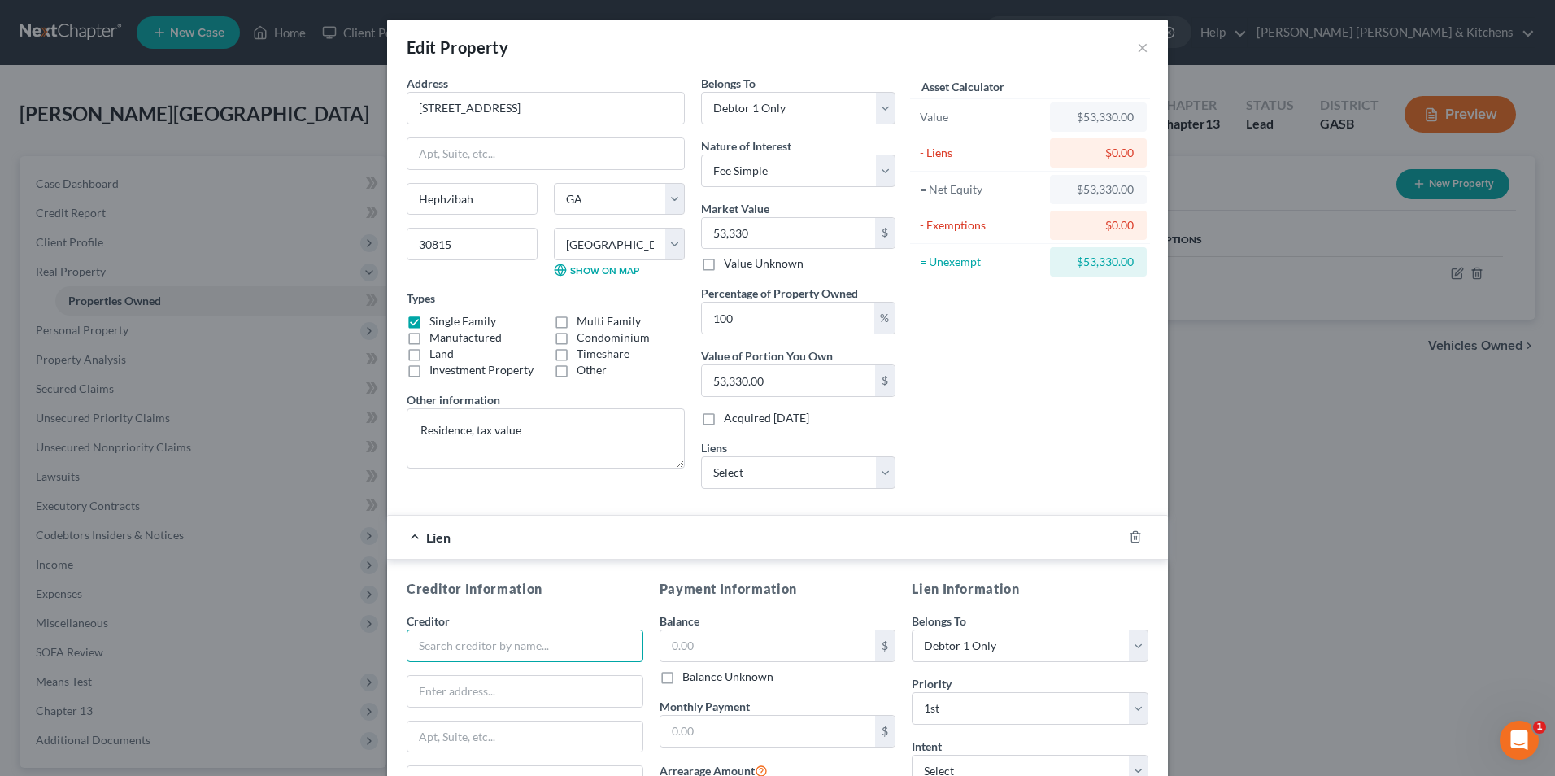
click at [536, 655] on input "text" at bounding box center [525, 645] width 237 height 33
type input "[PERSON_NAME]"
type input "[STREET_ADDRESS]"
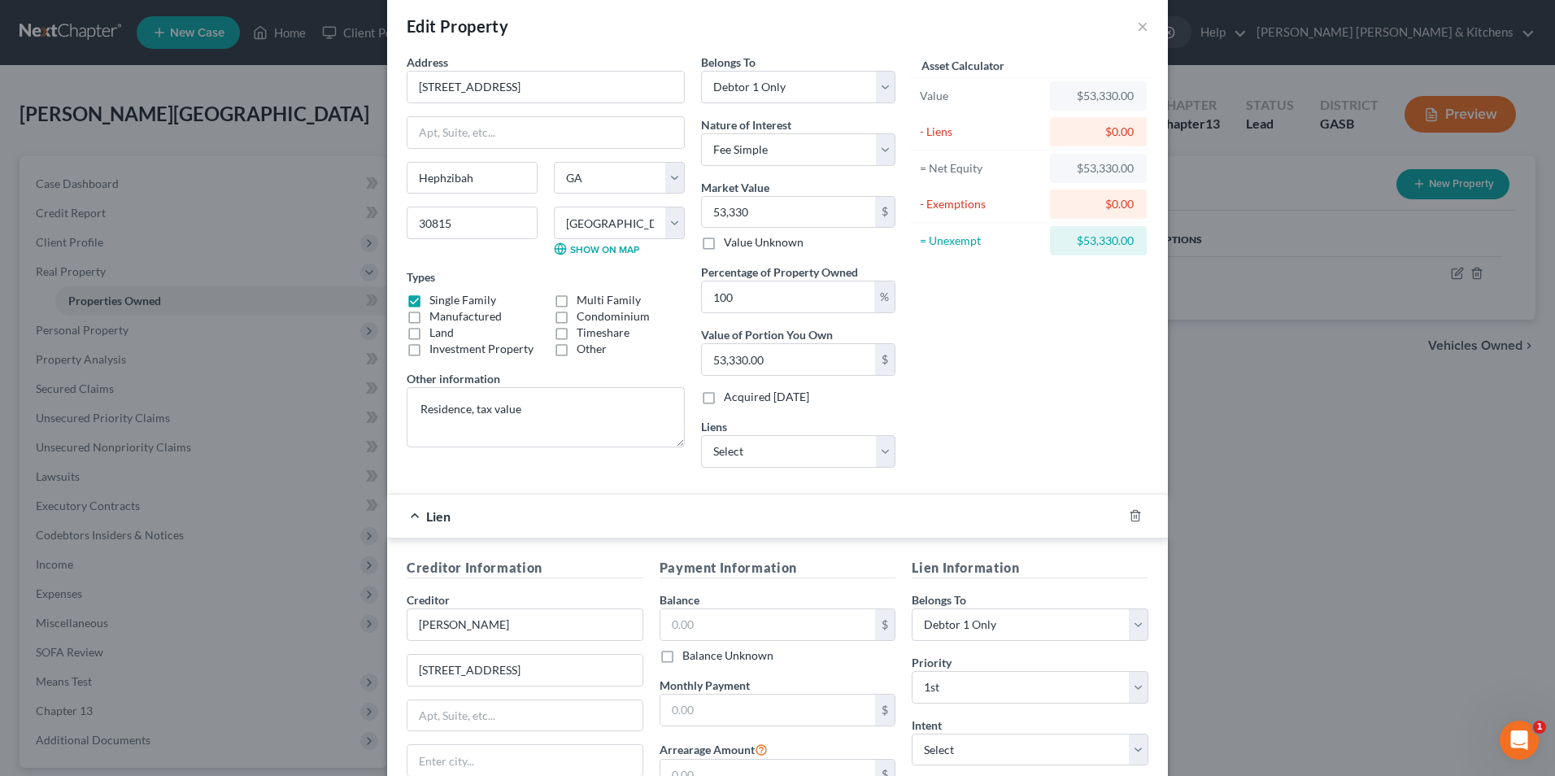
scroll to position [232, 0]
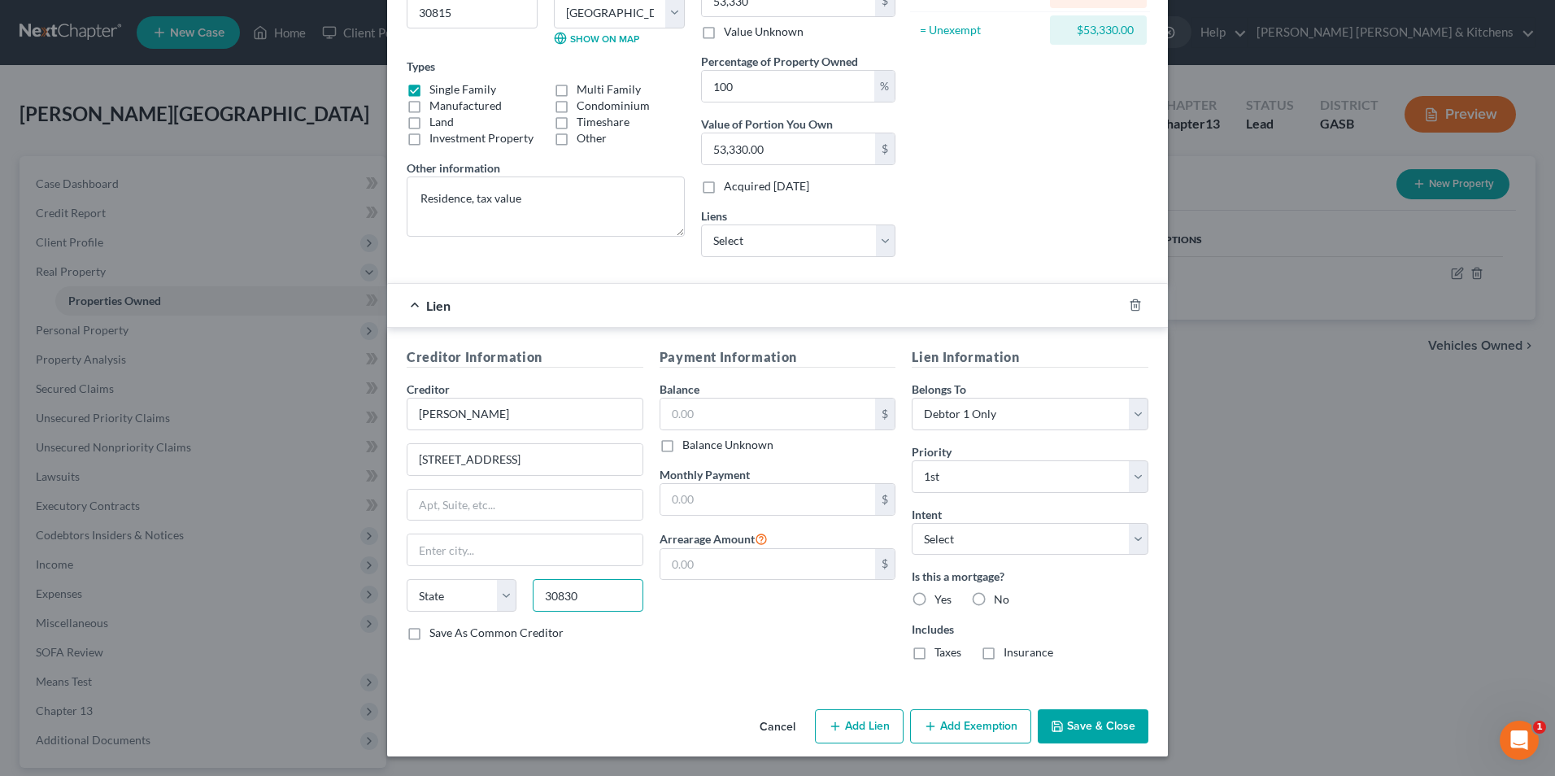
type input "30830"
type input "Waynesboro"
select select "10"
click at [714, 423] on input "text" at bounding box center [768, 413] width 216 height 31
type input "15,000"
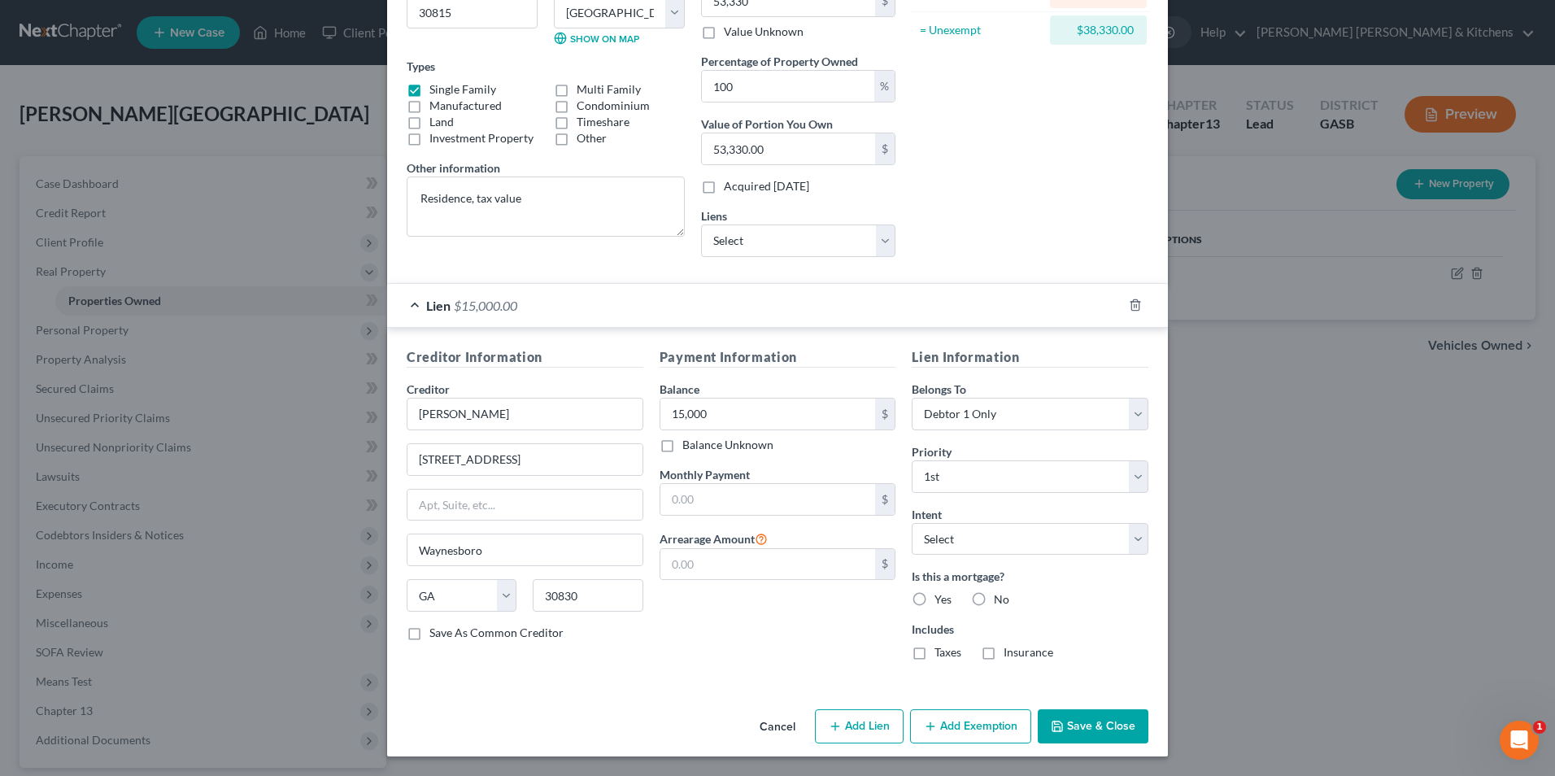
click at [967, 732] on button "Add Exemption" at bounding box center [970, 726] width 121 height 34
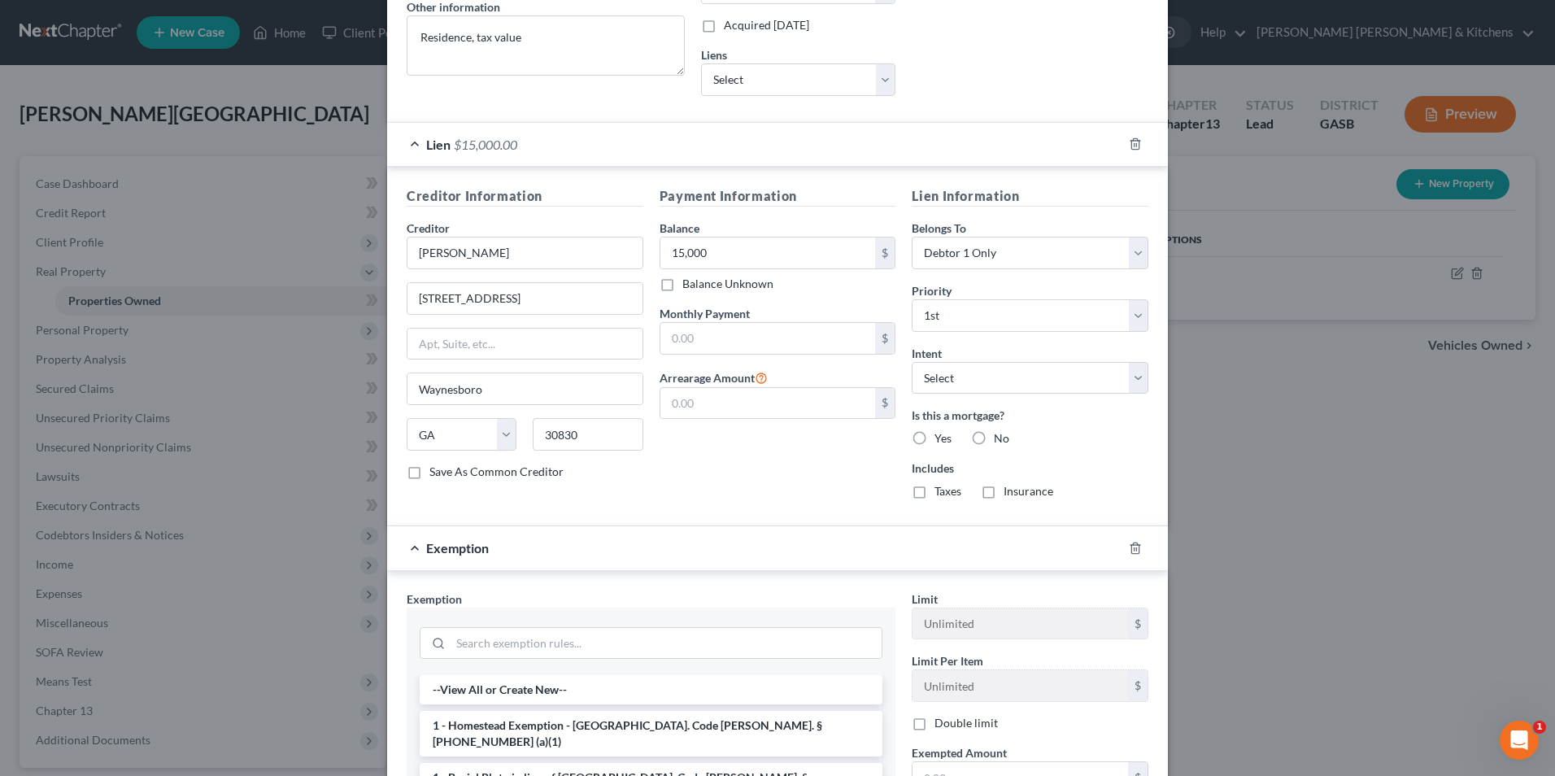
scroll to position [394, 0]
click at [541, 717] on li "1 - Homestead Exemption - [GEOGRAPHIC_DATA]. Code [PERSON_NAME]. § [PHONE_NUMBE…" at bounding box center [651, 732] width 463 height 46
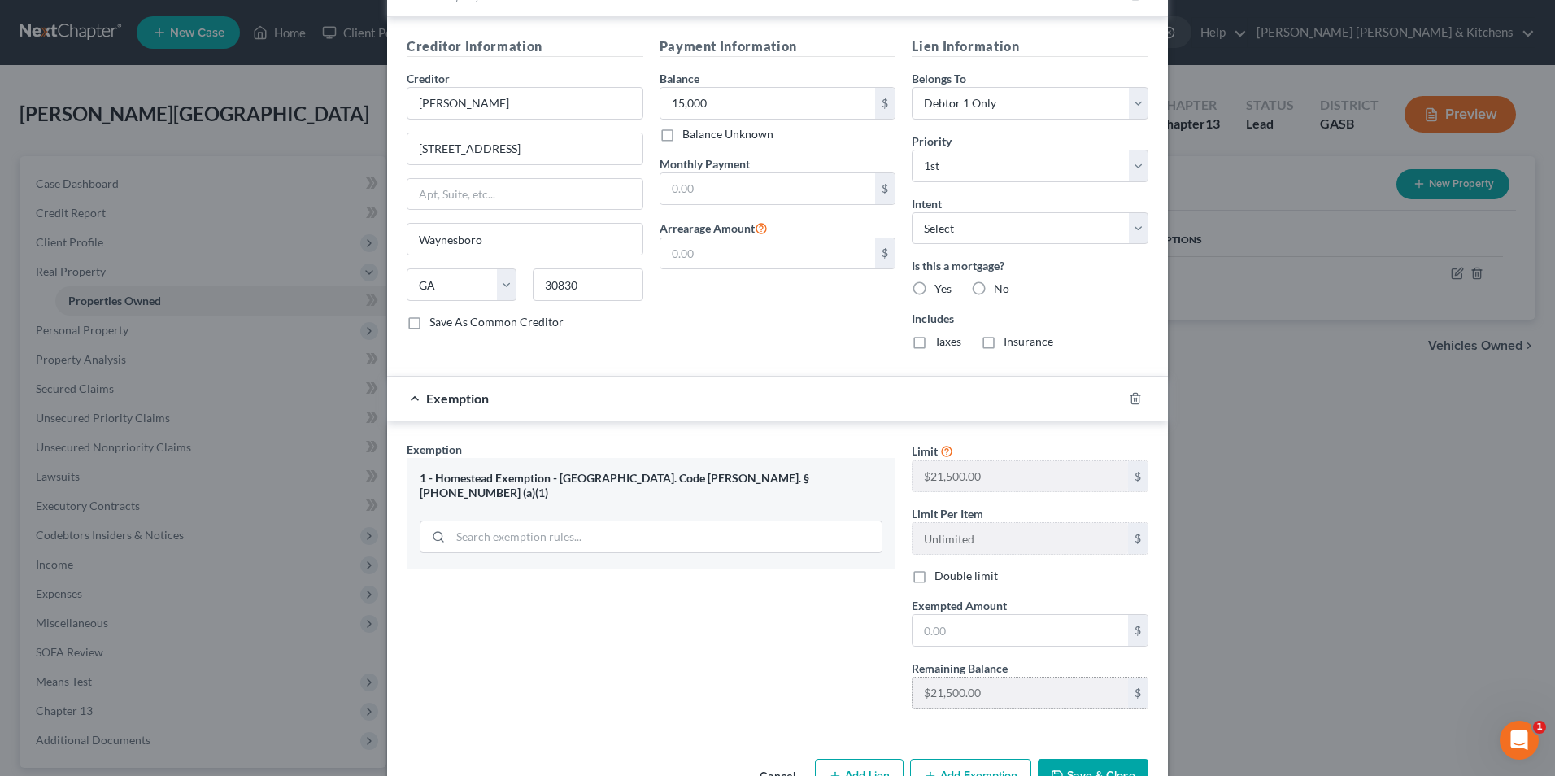
scroll to position [557, 0]
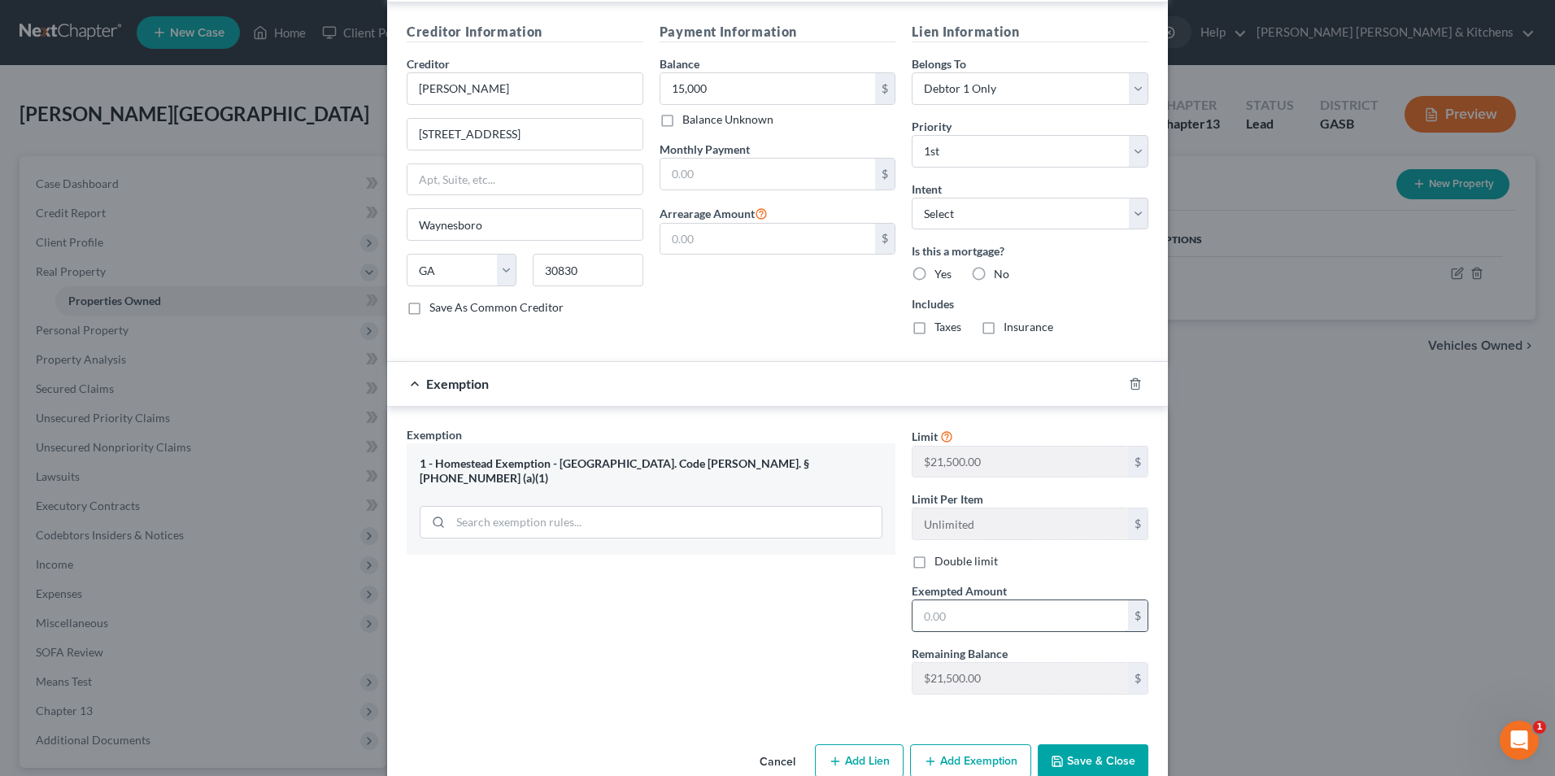
click at [943, 621] on input "text" at bounding box center [1020, 615] width 216 height 31
type input "21,500"
click at [1108, 761] on button "Save & Close" at bounding box center [1093, 759] width 111 height 34
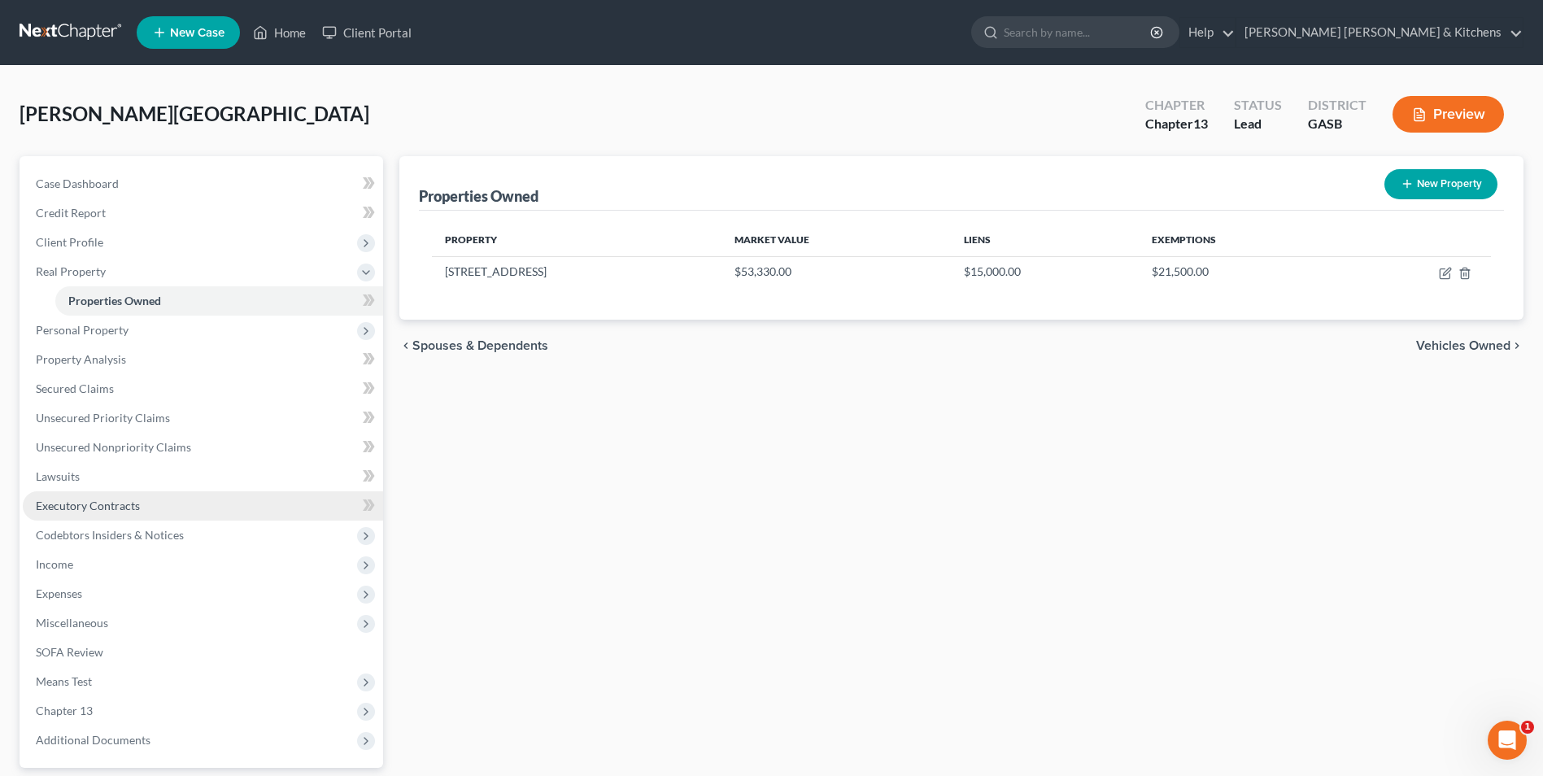
click at [92, 510] on span "Executory Contracts" at bounding box center [88, 506] width 104 height 14
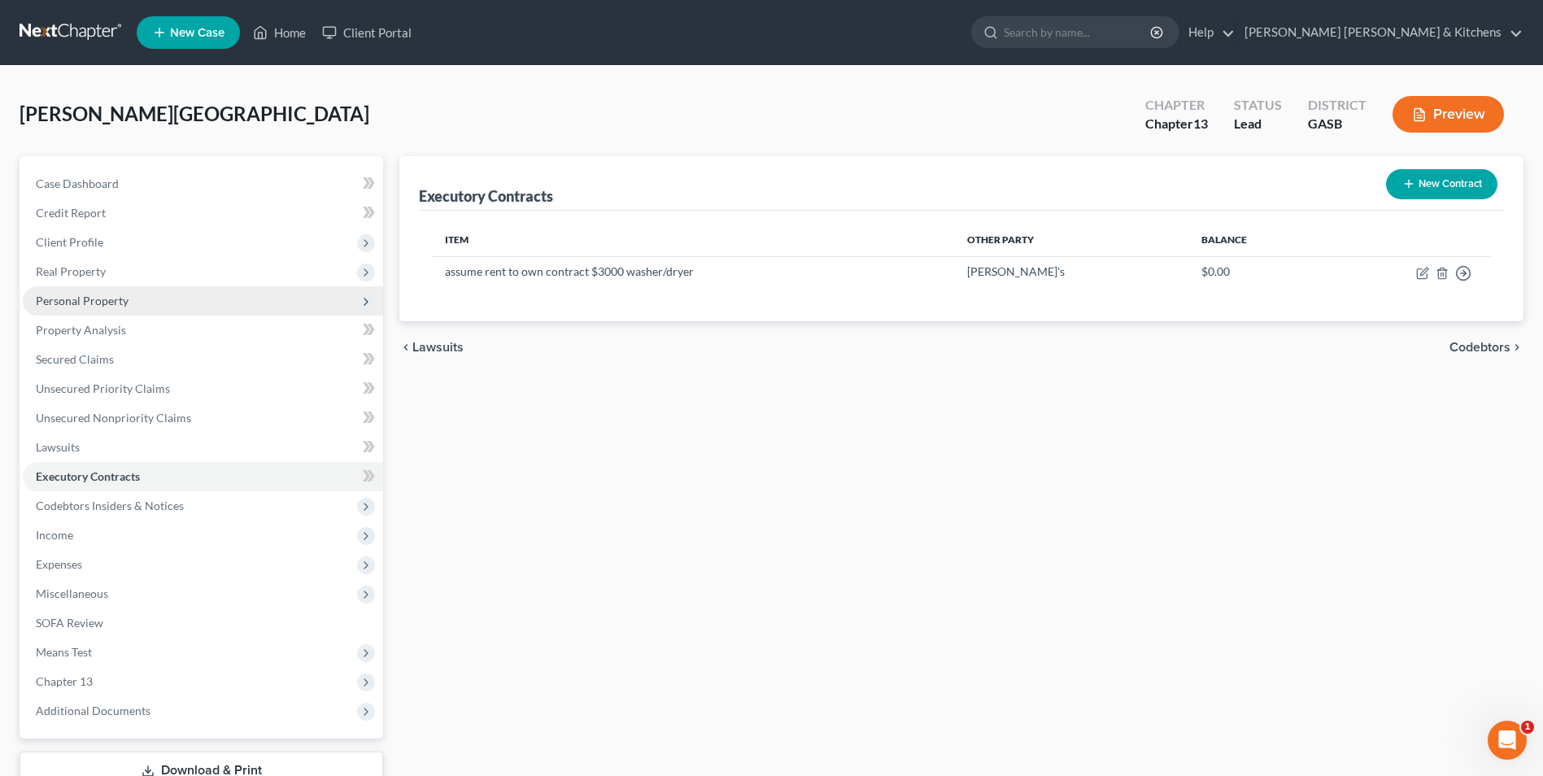
click at [72, 309] on span "Personal Property" at bounding box center [203, 300] width 360 height 29
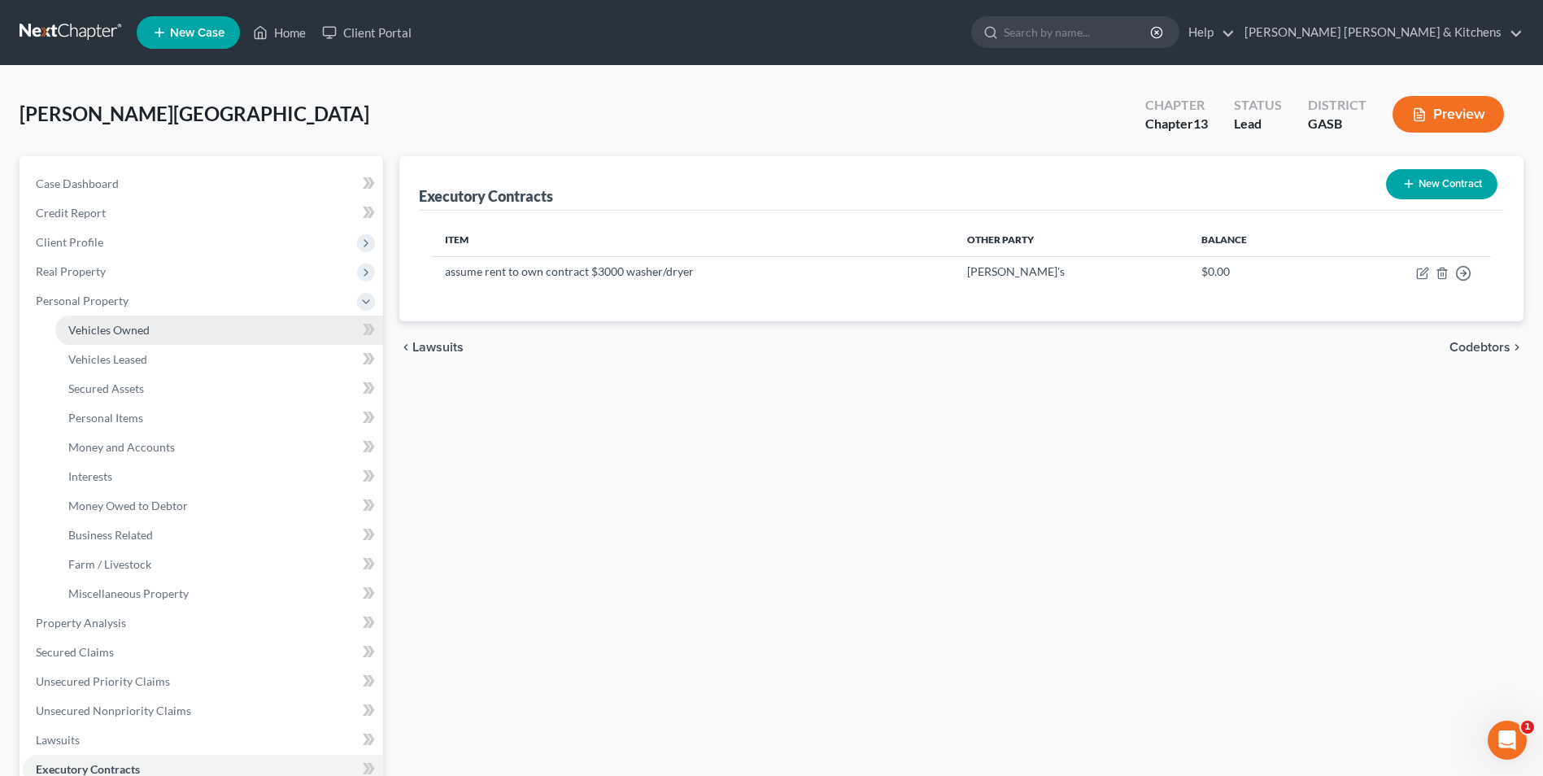
click at [76, 329] on span "Vehicles Owned" at bounding box center [108, 330] width 81 height 14
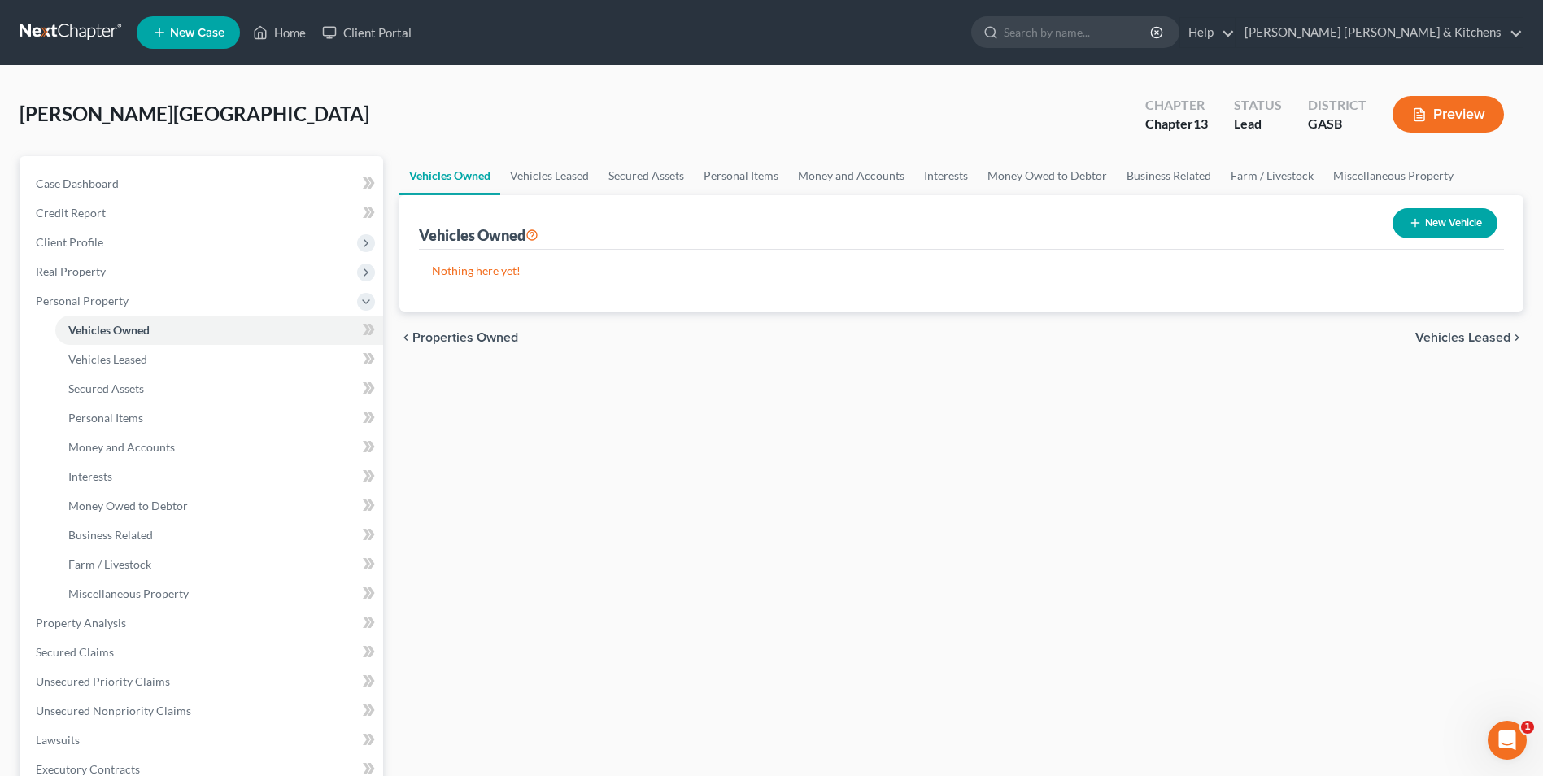
click at [1455, 230] on button "New Vehicle" at bounding box center [1444, 223] width 105 height 30
select select "0"
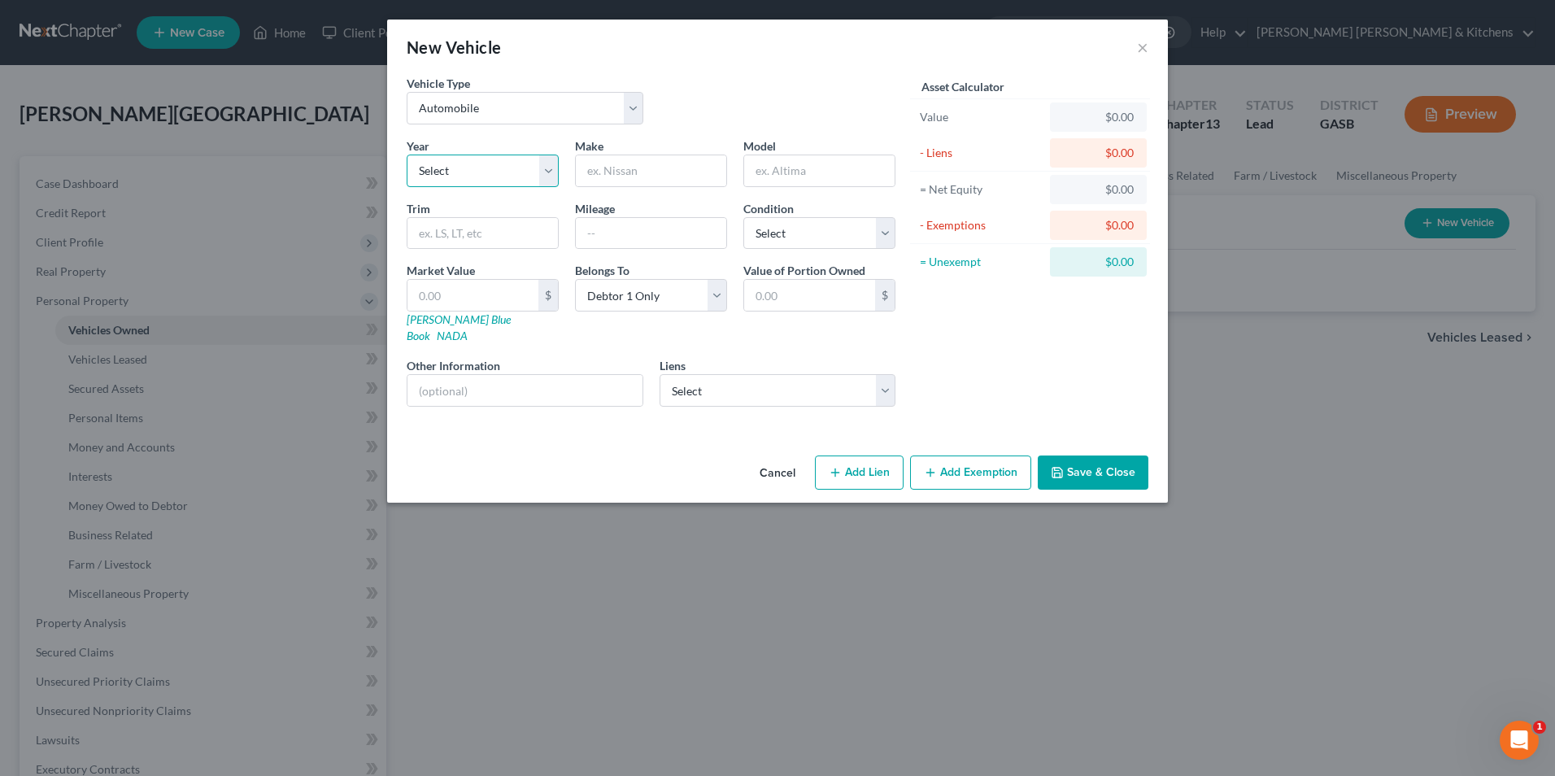
click at [516, 169] on select "Select 2026 2025 2024 2023 2022 2021 2020 2019 2018 2017 2016 2015 2014 2013 20…" at bounding box center [483, 171] width 152 height 33
select select "22"
click at [407, 155] on select "Select 2026 2025 2024 2023 2022 2021 2020 2019 2018 2017 2016 2015 2014 2013 20…" at bounding box center [483, 171] width 152 height 33
click at [630, 164] on input "text" at bounding box center [651, 170] width 150 height 31
type input "Toyota"
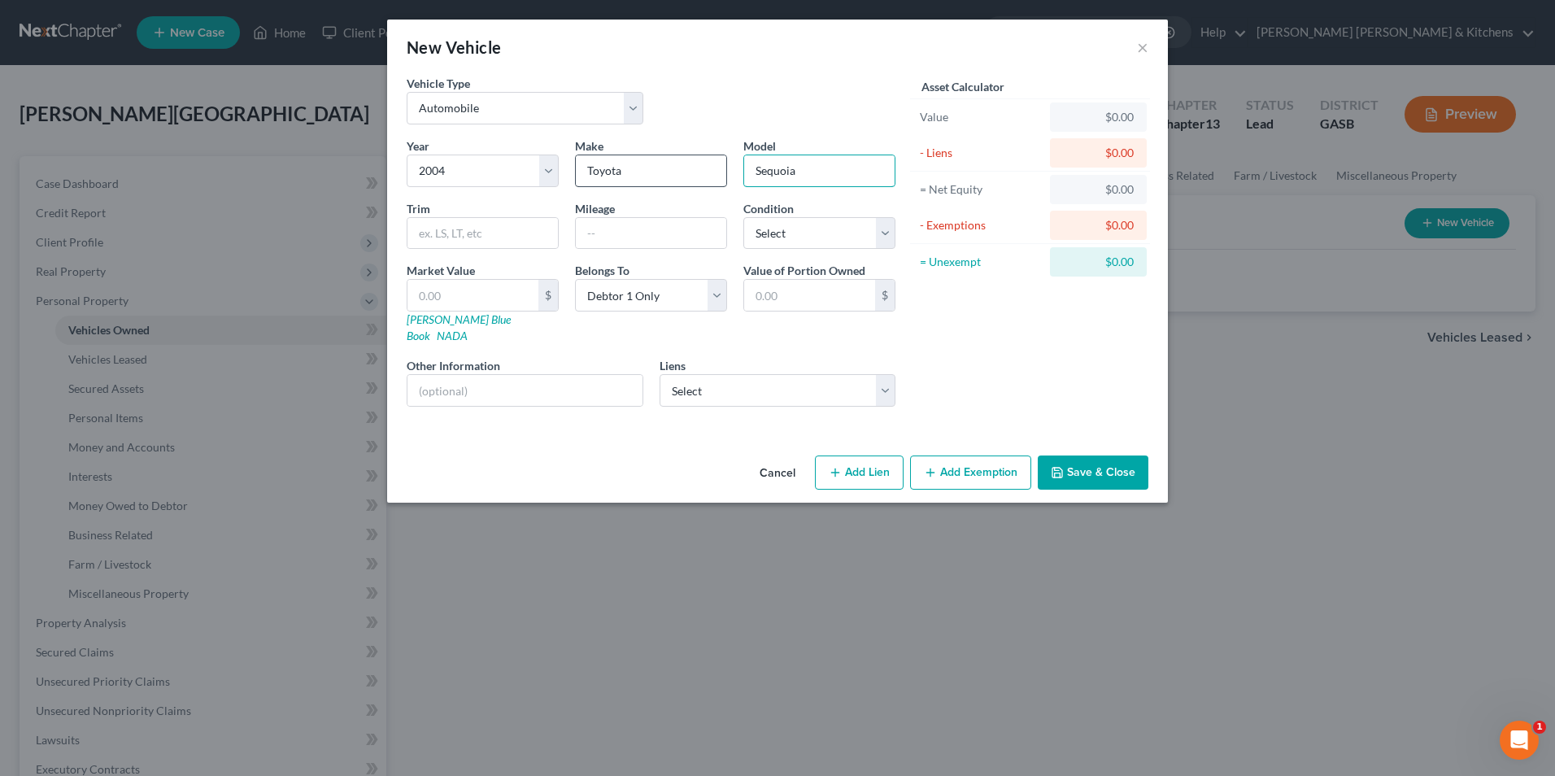
type input "Sequoia"
type input "200,000"
type input "4"
type input "4.00"
type input "46"
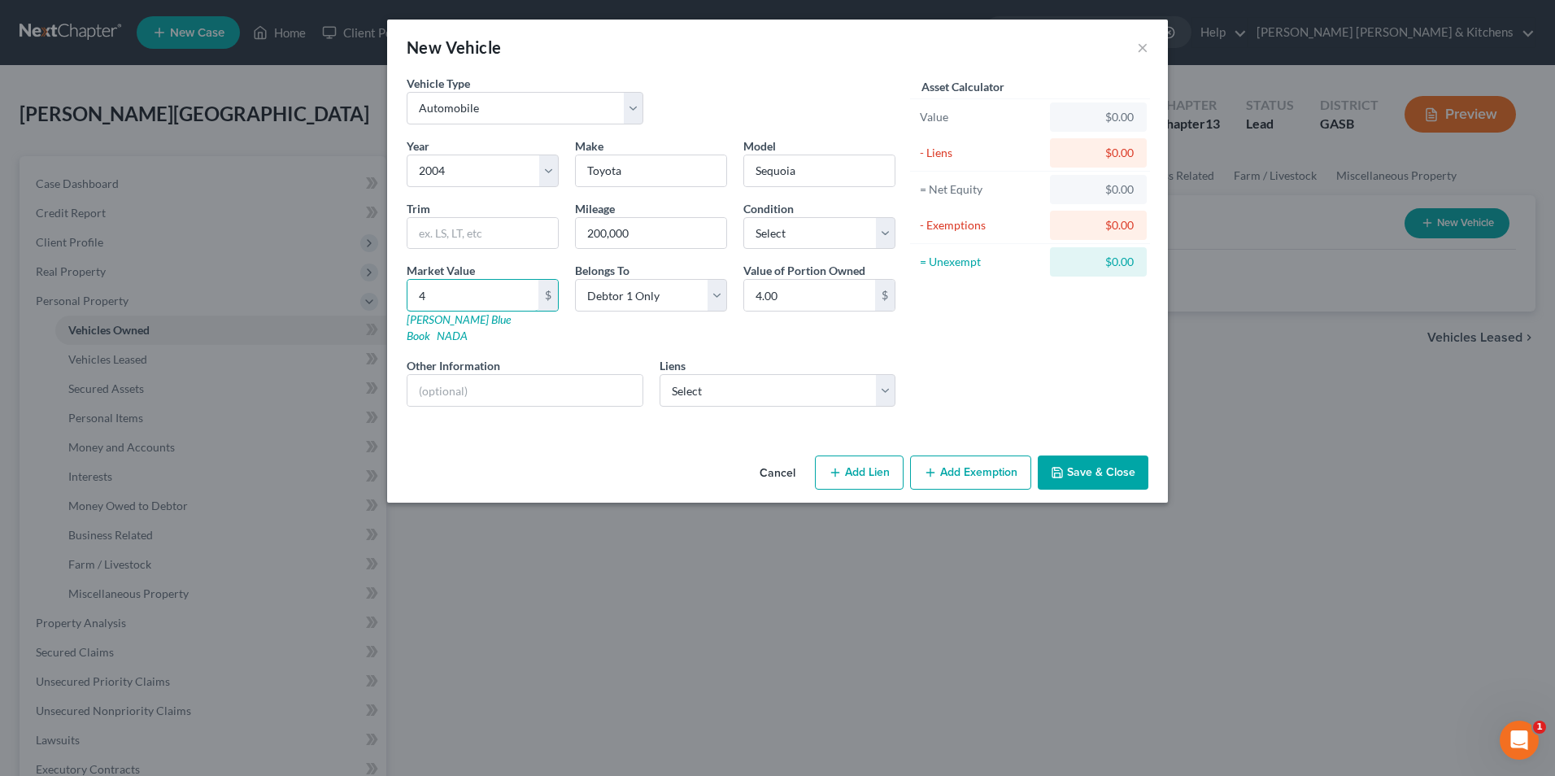
type input "46.00"
type input "460"
type input "460.00"
type input "4600"
type input "4,600.00"
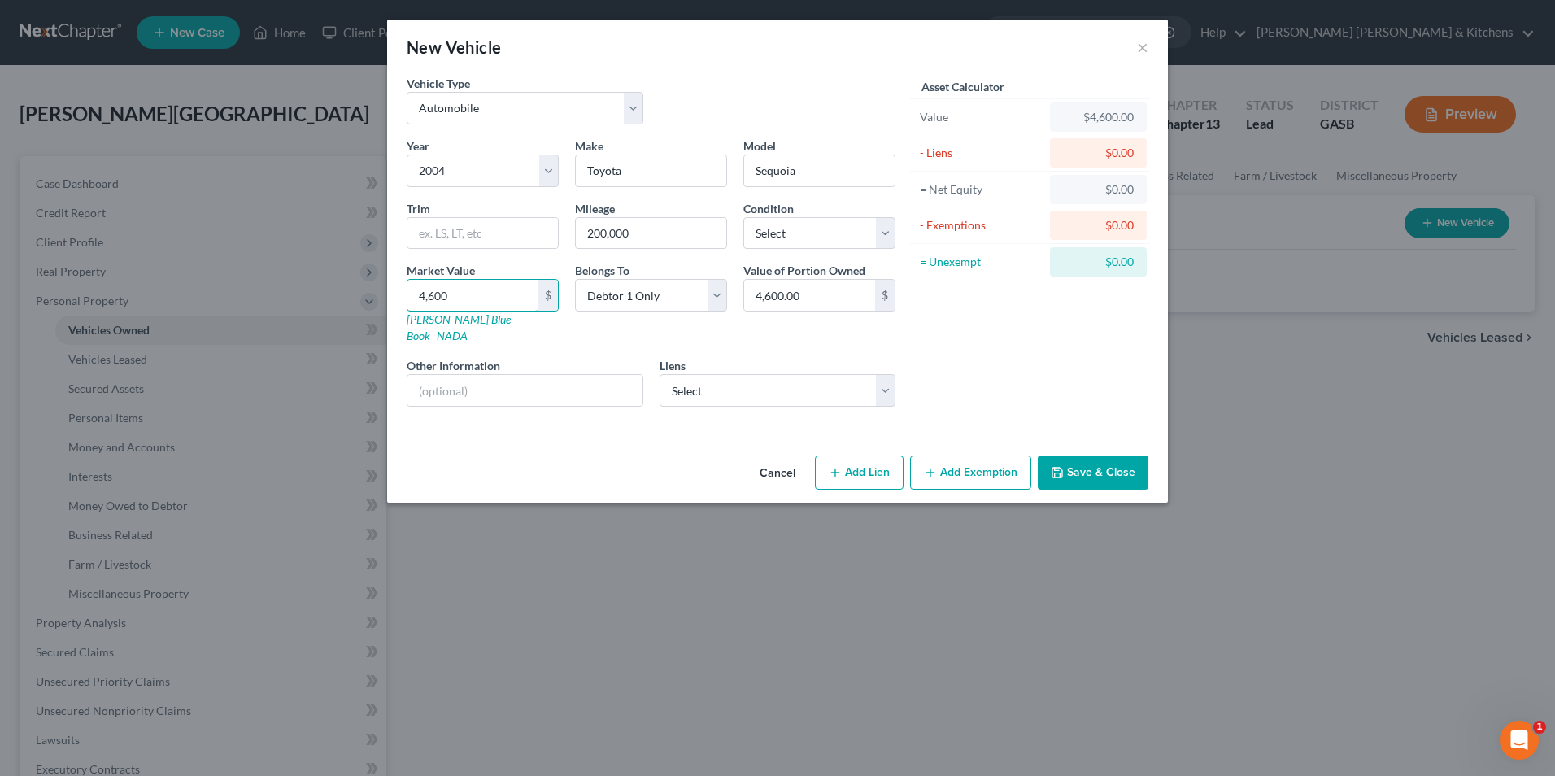
type input "4,600"
click at [538, 389] on input "text" at bounding box center [524, 390] width 235 height 31
type input "paid for"
click at [947, 459] on button "Add Exemption" at bounding box center [970, 472] width 121 height 34
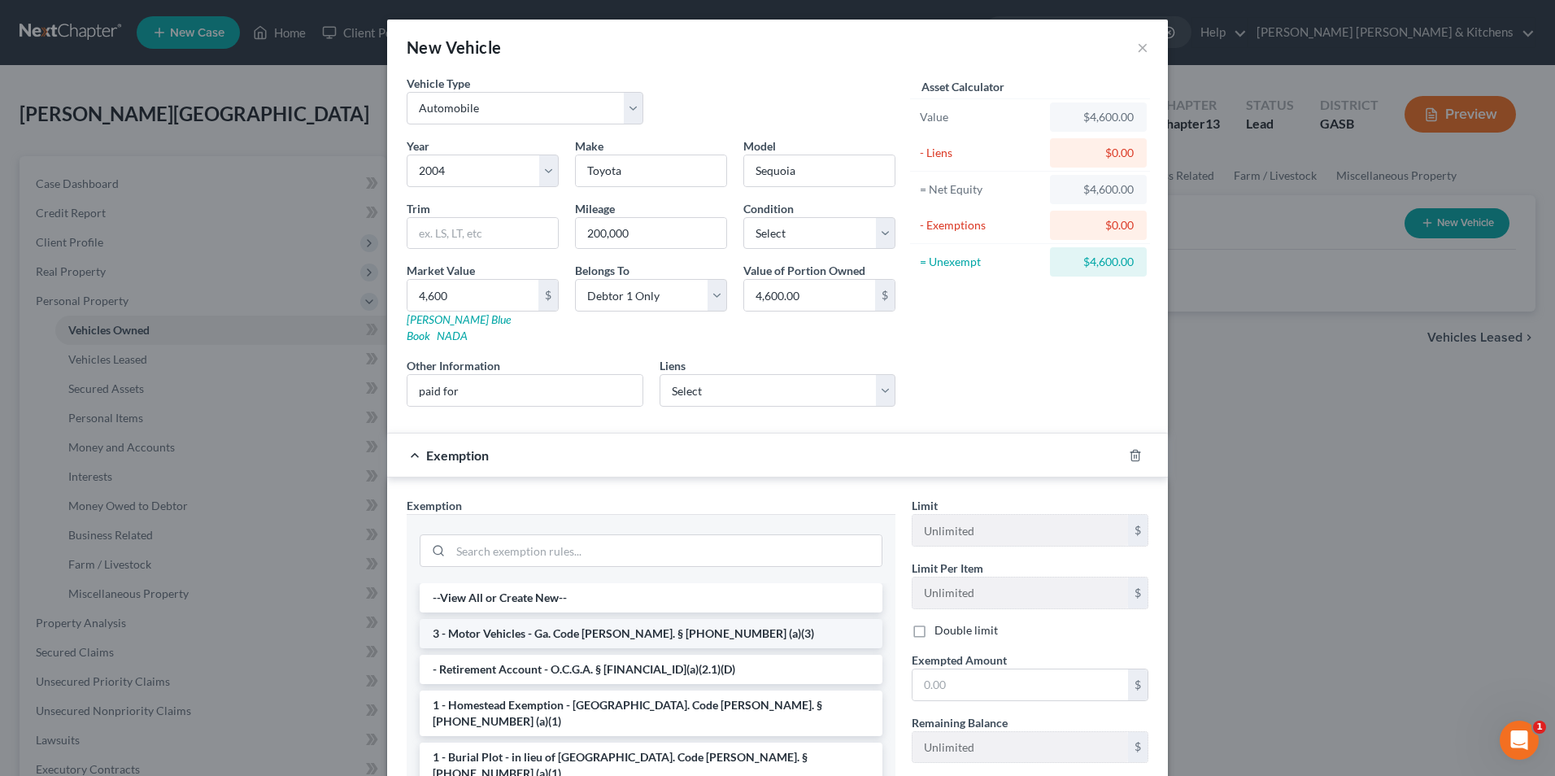
click at [461, 619] on li "3 - Motor Vehicles - Ga. Code [PERSON_NAME]. § [PHONE_NUMBER] (a)(3)" at bounding box center [651, 633] width 463 height 29
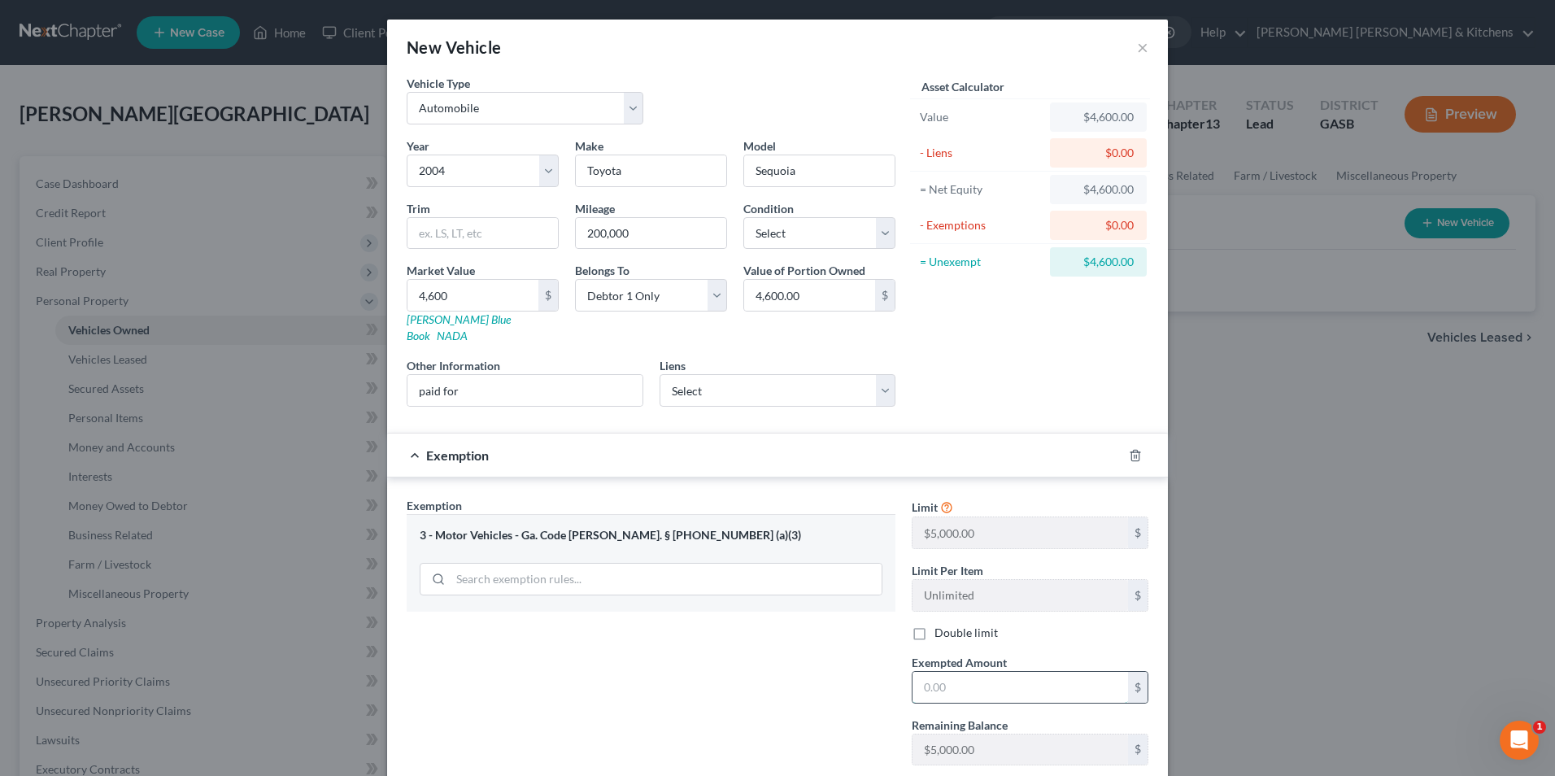
click at [938, 672] on input "text" at bounding box center [1020, 687] width 216 height 31
type input "4,600"
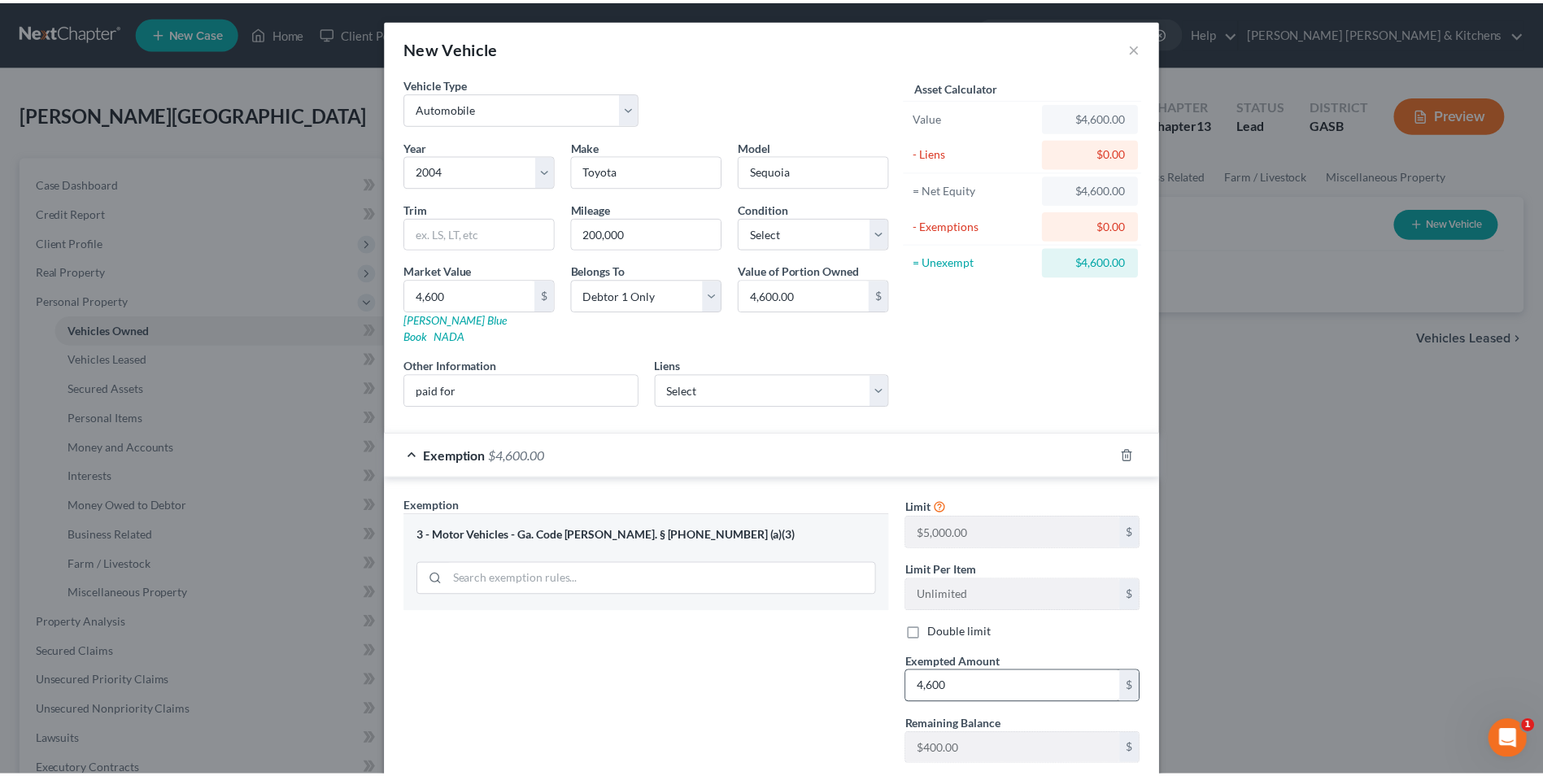
scroll to position [89, 0]
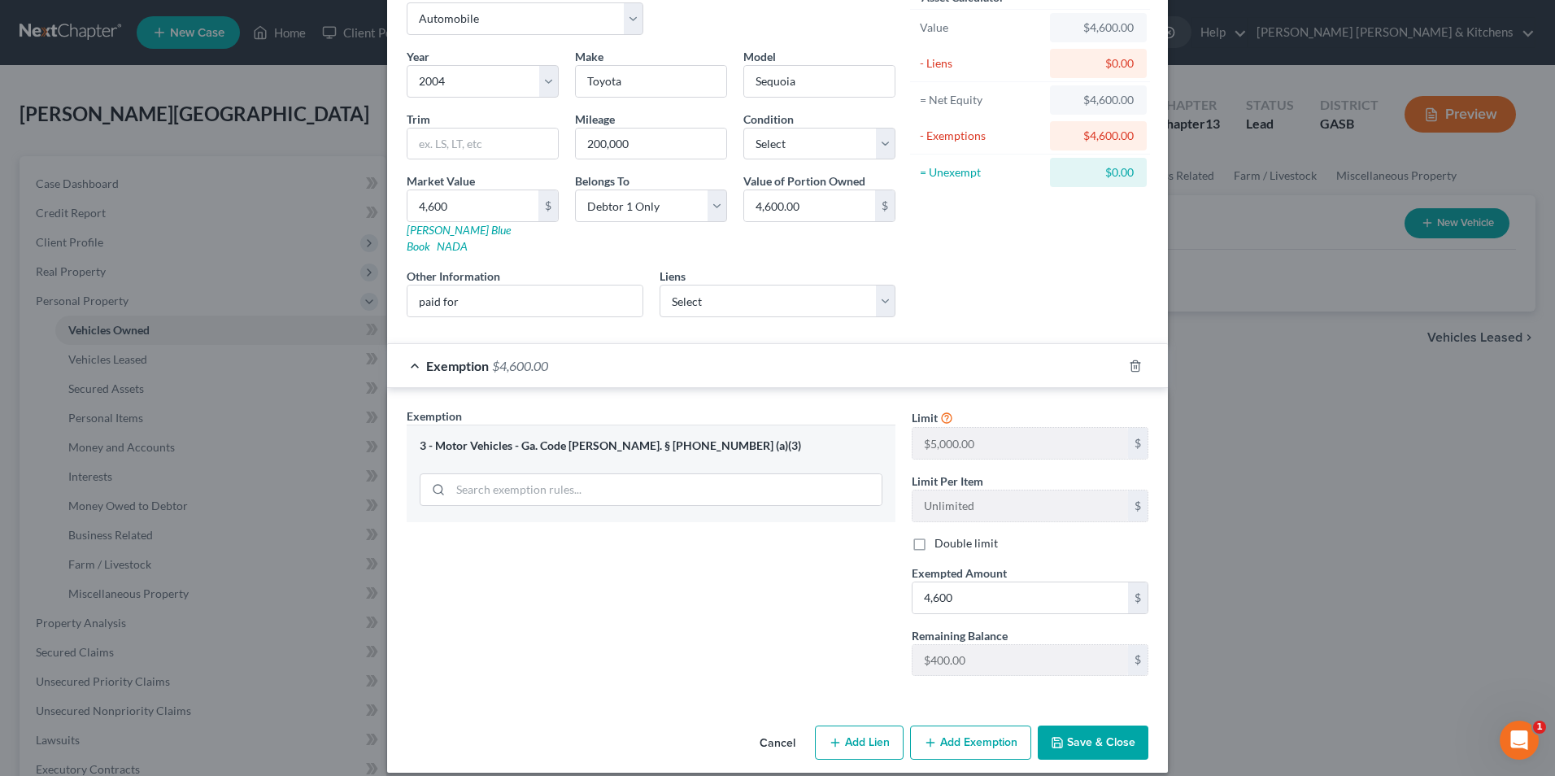
click at [1103, 725] on button "Save & Close" at bounding box center [1093, 742] width 111 height 34
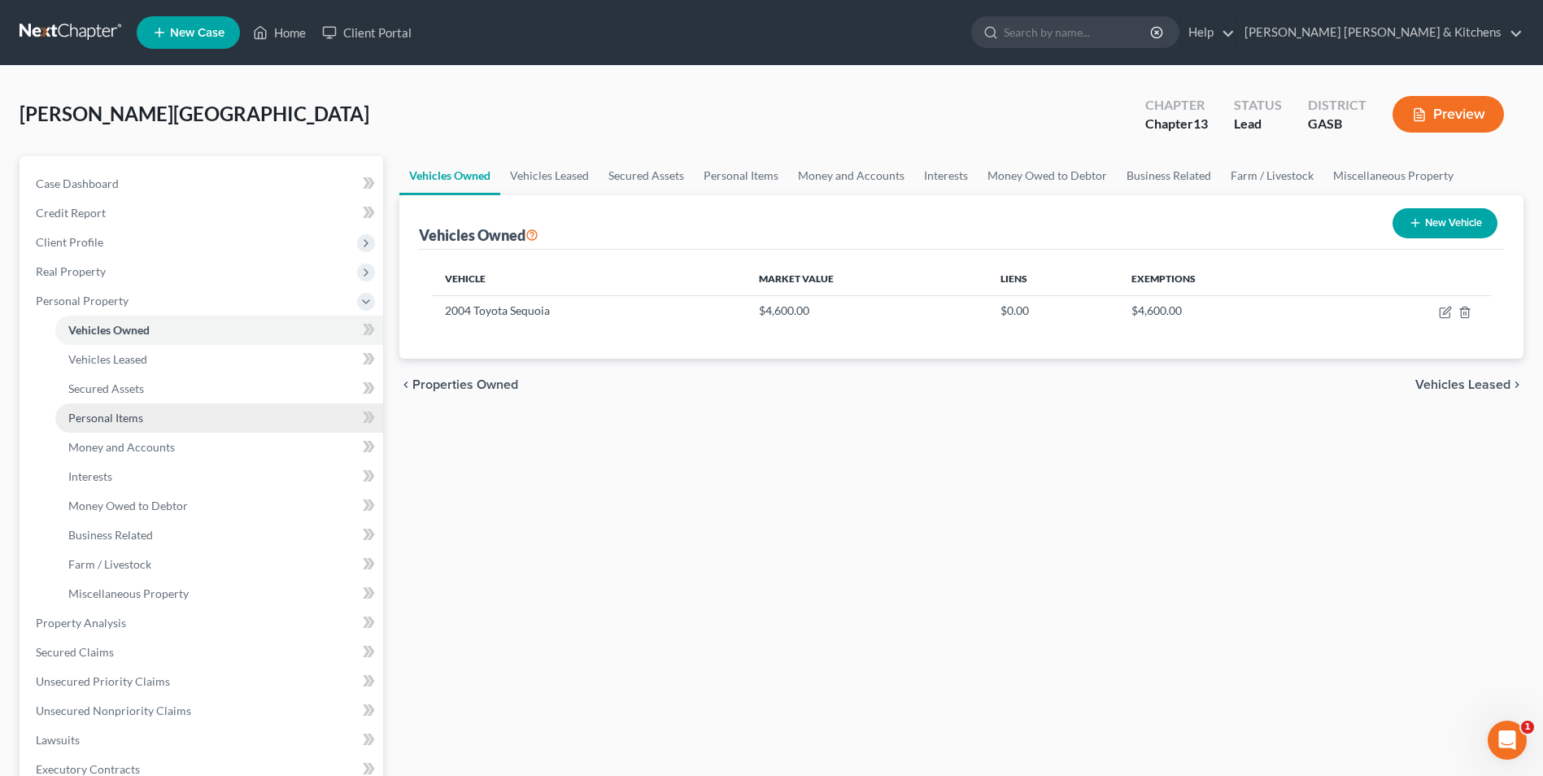
click at [83, 416] on span "Personal Items" at bounding box center [105, 418] width 75 height 14
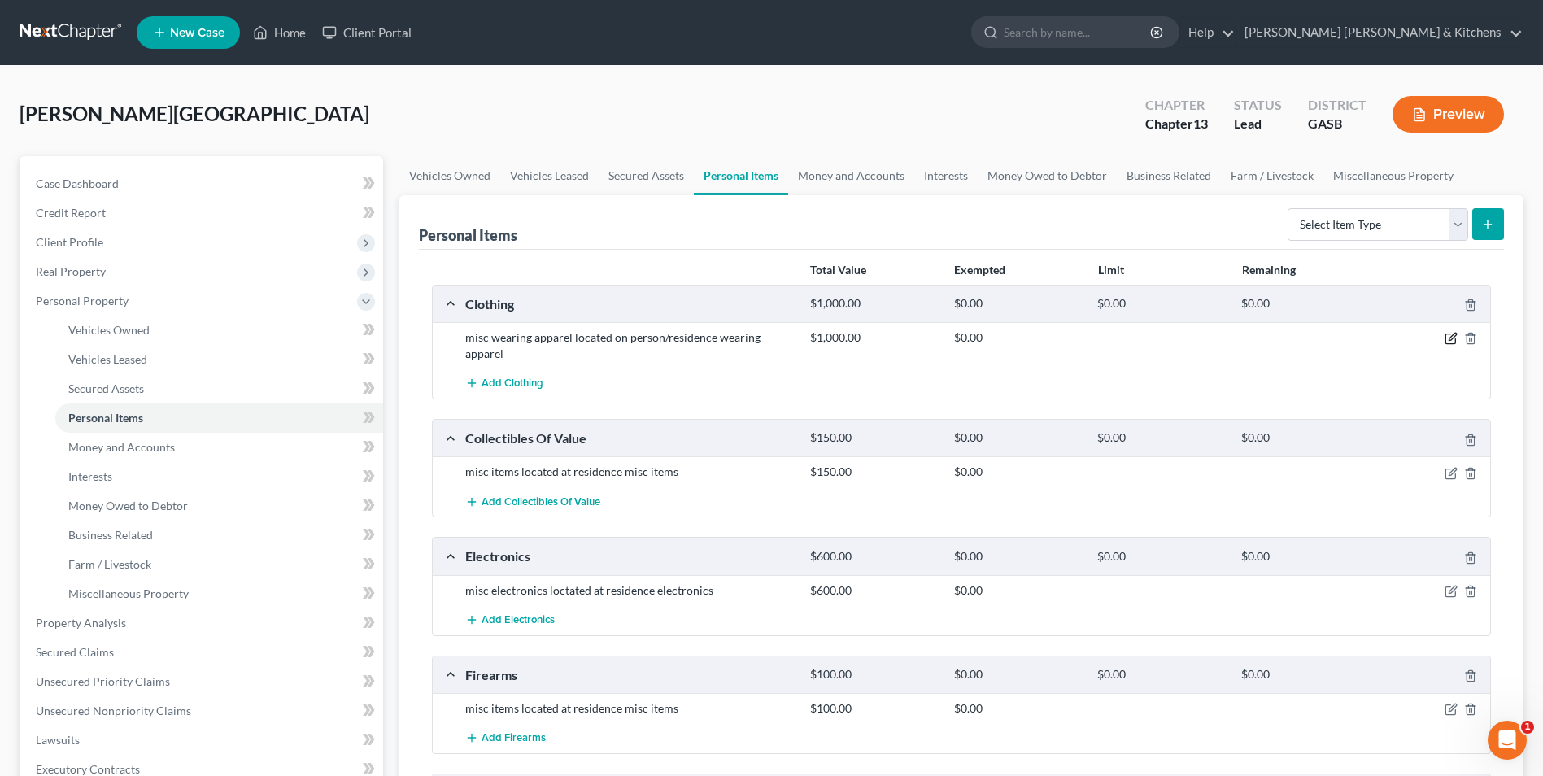
click at [1448, 333] on icon "button" at bounding box center [1450, 338] width 13 height 13
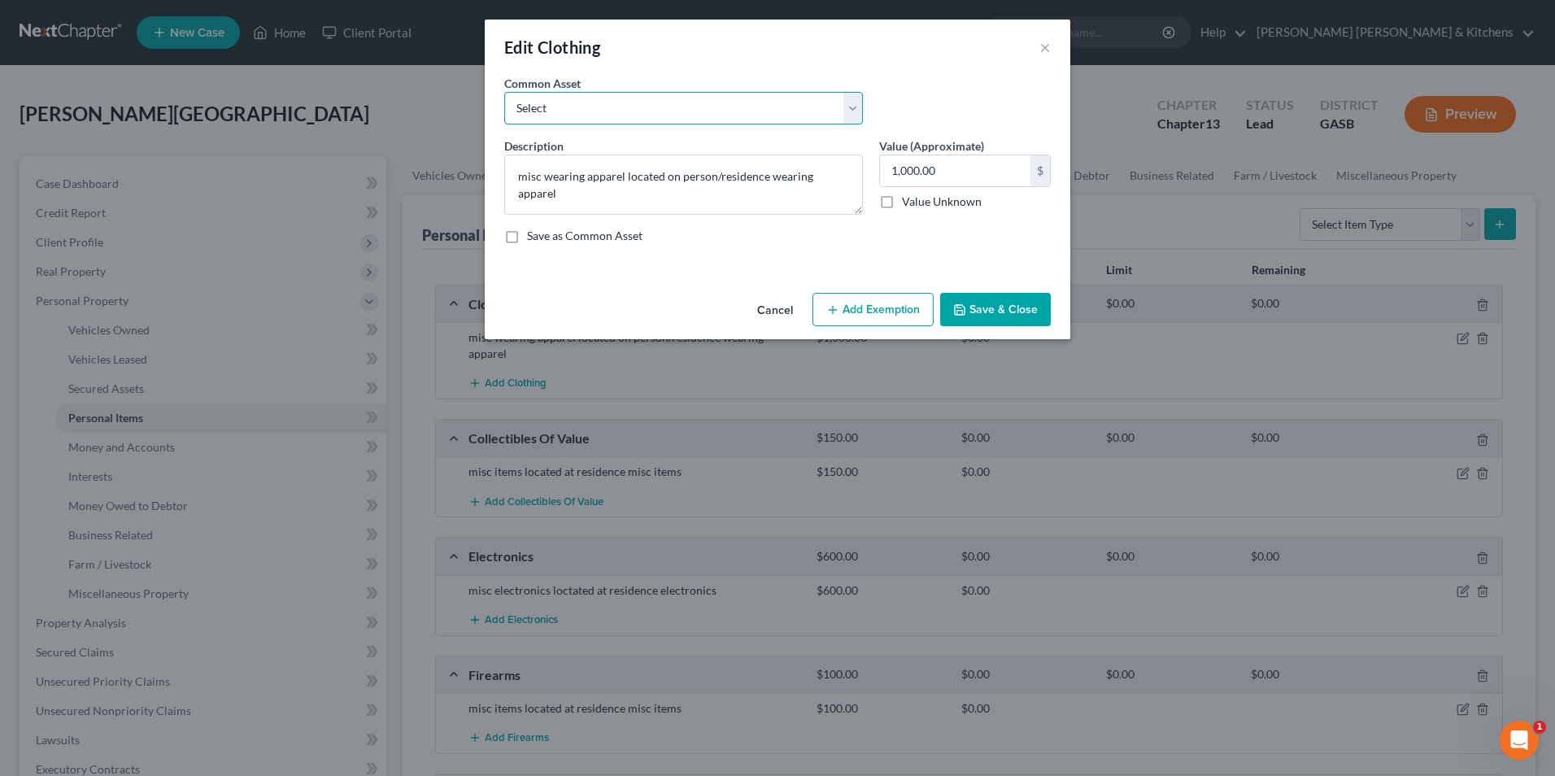
click at [572, 98] on select "Select misc wearing apparel on person & at residence" at bounding box center [683, 108] width 359 height 33
select select "0"
click at [504, 92] on select "Select misc wearing apparel on person & at residence" at bounding box center [683, 108] width 359 height 33
type textarea "misc wearing apparel on person & at residence"
click at [969, 175] on input "400.00" at bounding box center [955, 170] width 150 height 31
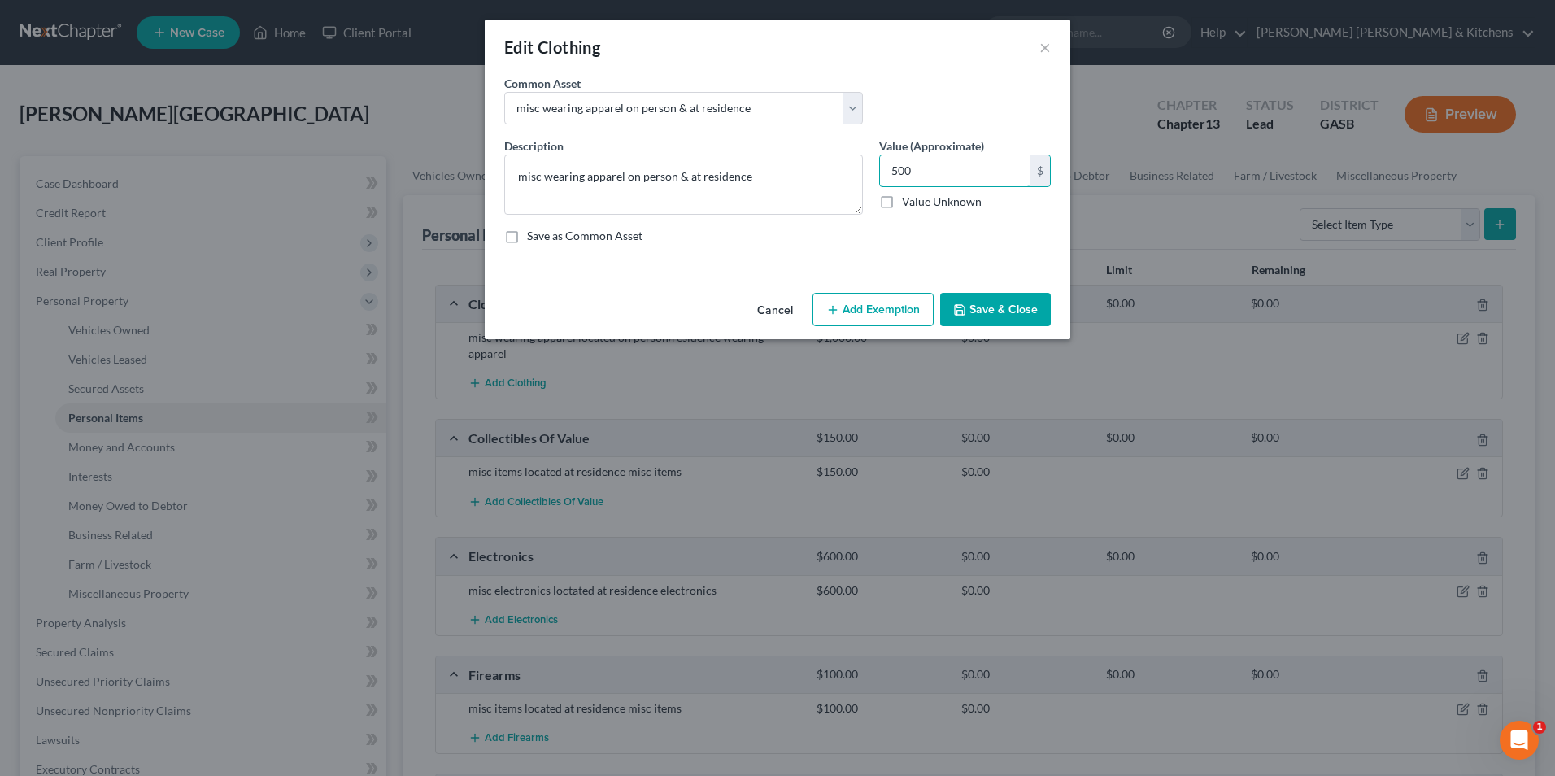
type input "500"
click at [880, 311] on button "Add Exemption" at bounding box center [872, 310] width 121 height 34
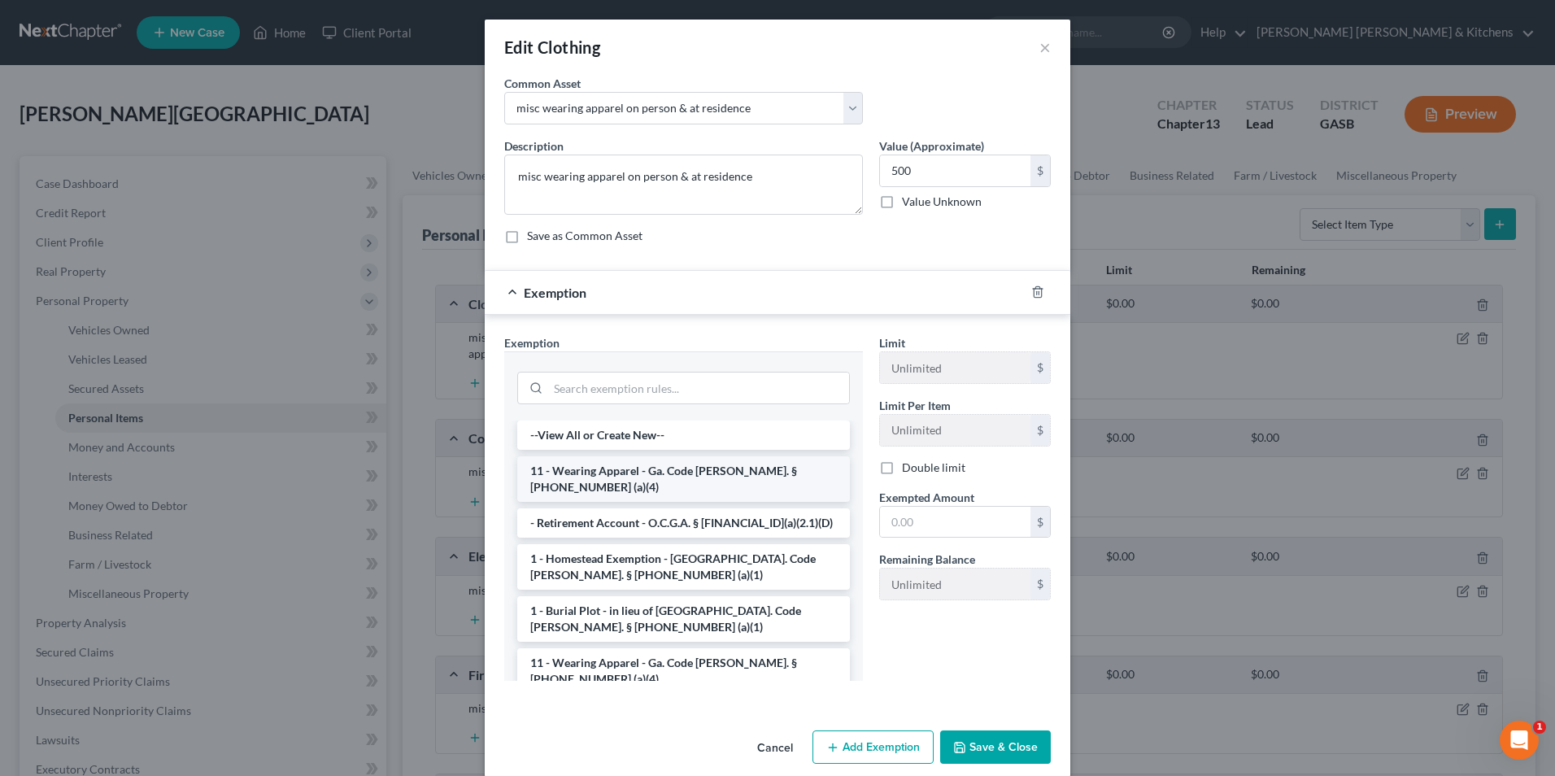
click at [642, 469] on li "11 - Wearing Apparel - Ga. Code [PERSON_NAME]. § [PHONE_NUMBER] (a)(4)" at bounding box center [683, 479] width 333 height 46
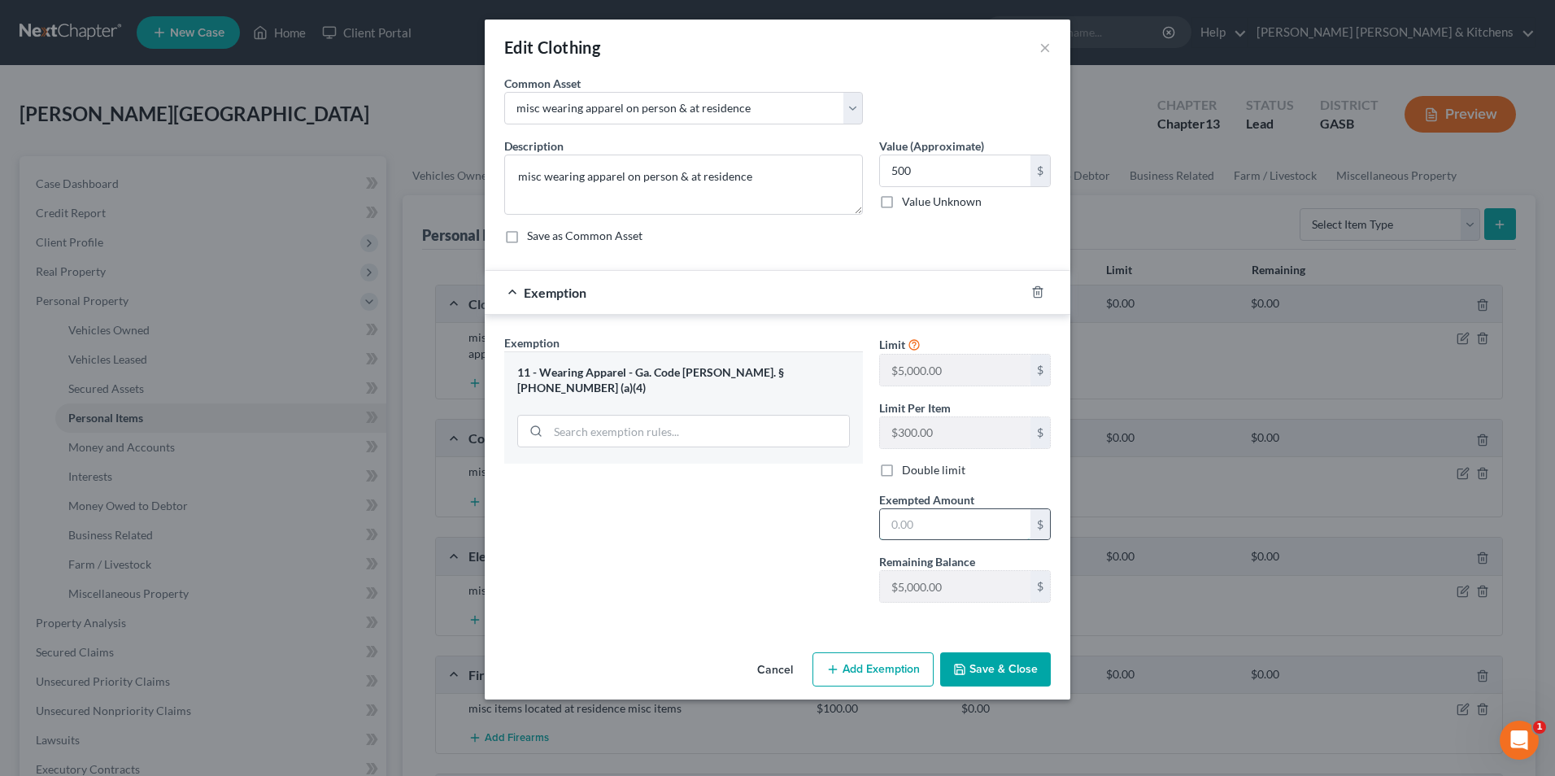
click at [897, 528] on input "text" at bounding box center [955, 524] width 150 height 31
type input "500"
click at [1010, 676] on button "Save & Close" at bounding box center [995, 669] width 111 height 34
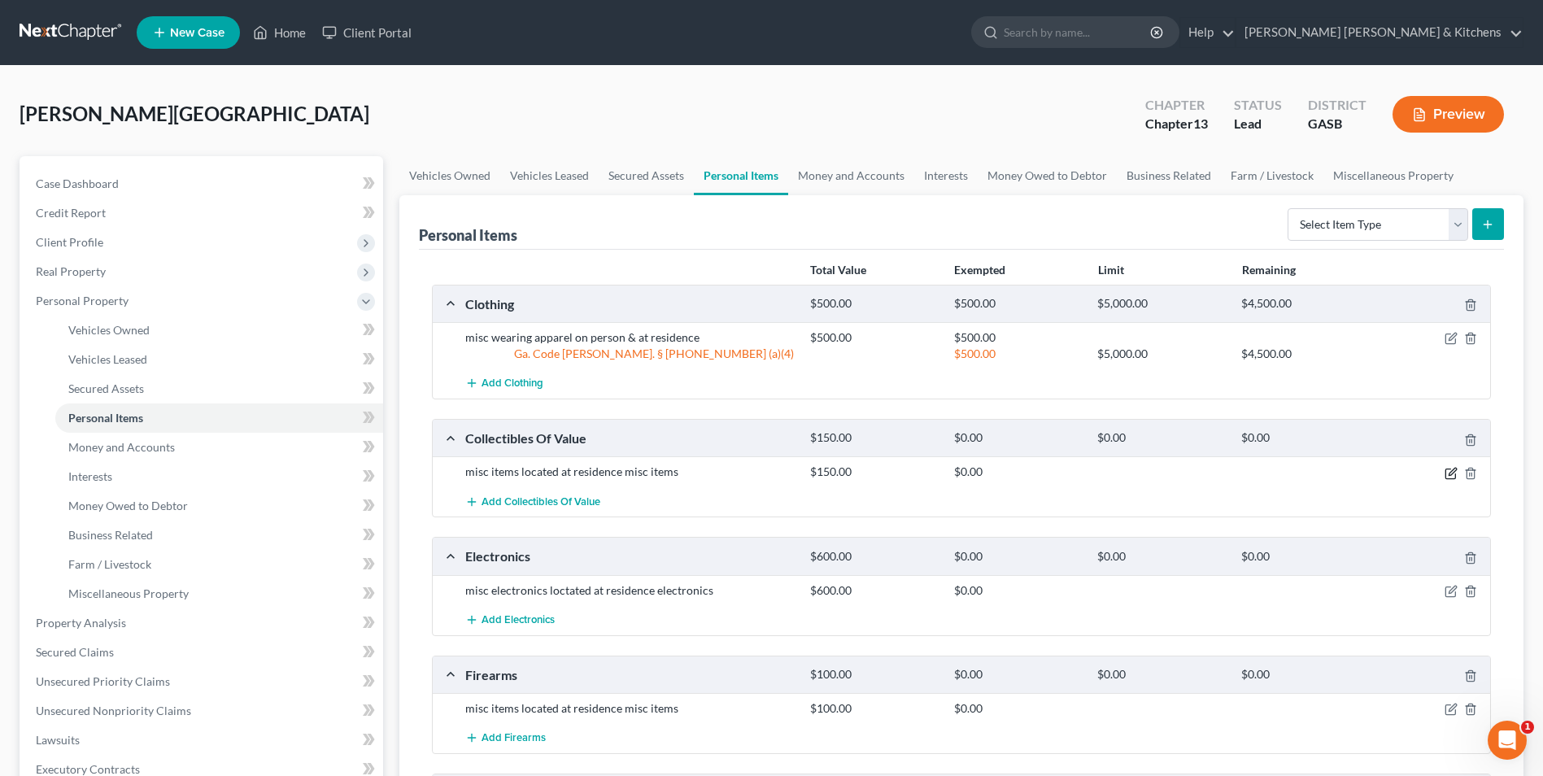
click at [1447, 477] on icon "button" at bounding box center [1450, 473] width 13 height 13
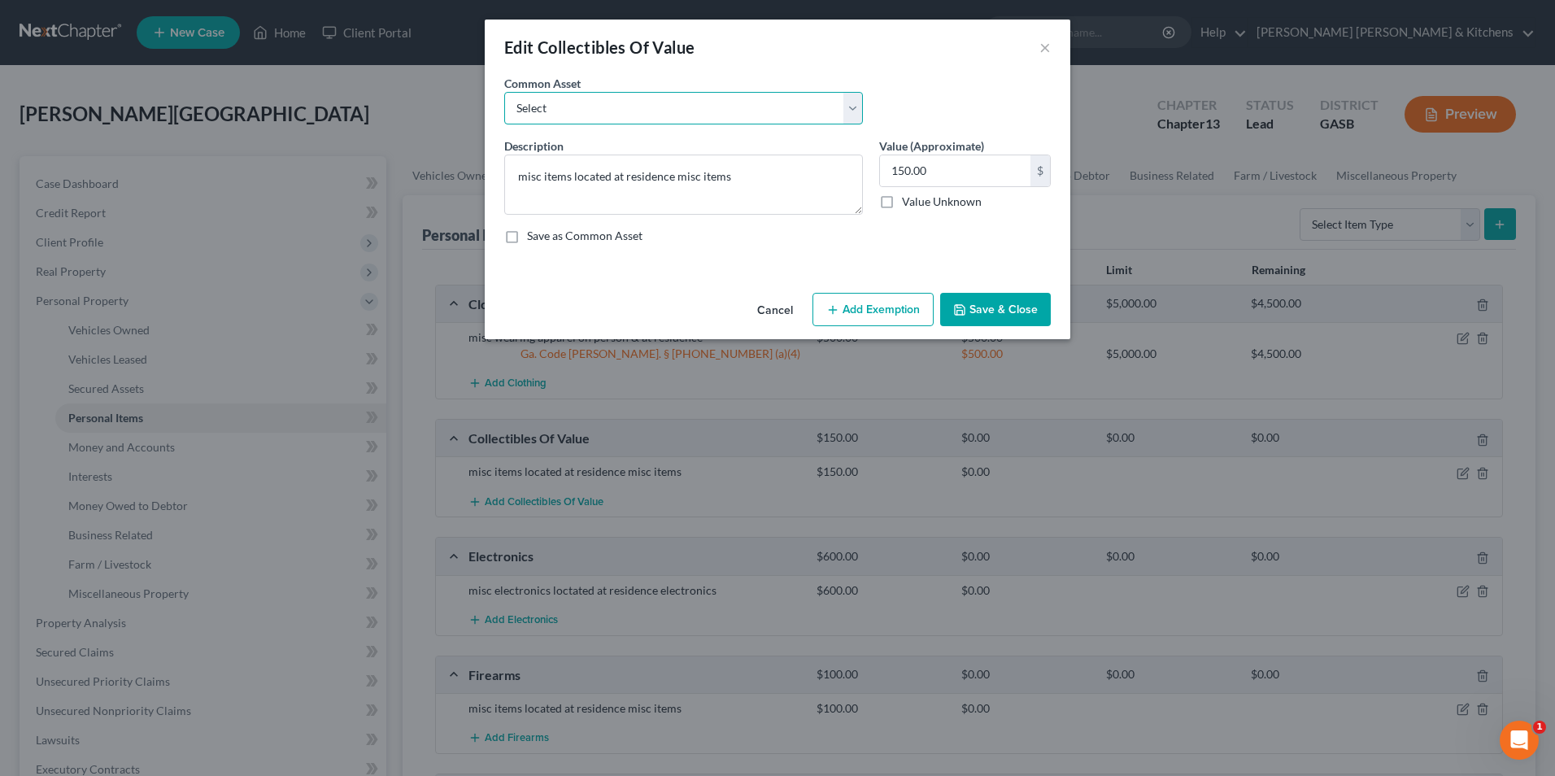
click at [607, 109] on select "Select misc items at residence 1/2 interest w/spouse in misc items at residence" at bounding box center [683, 108] width 359 height 33
select select "0"
click at [504, 92] on select "Select misc items at residence 1/2 interest w/spouse in misc items at residence" at bounding box center [683, 108] width 359 height 33
type textarea "misc items at residence"
type input "100.00"
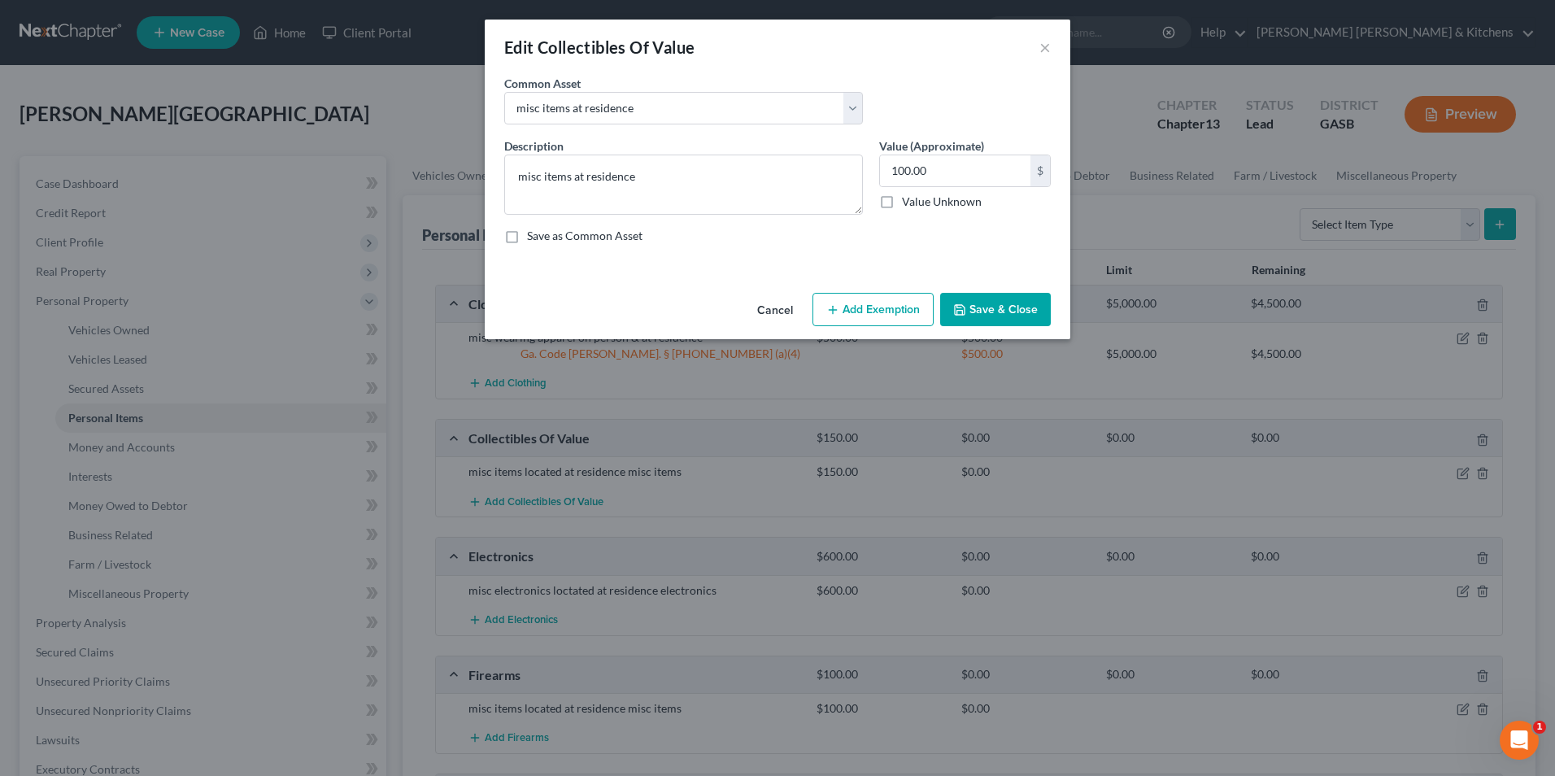
click at [860, 311] on button "Add Exemption" at bounding box center [872, 310] width 121 height 34
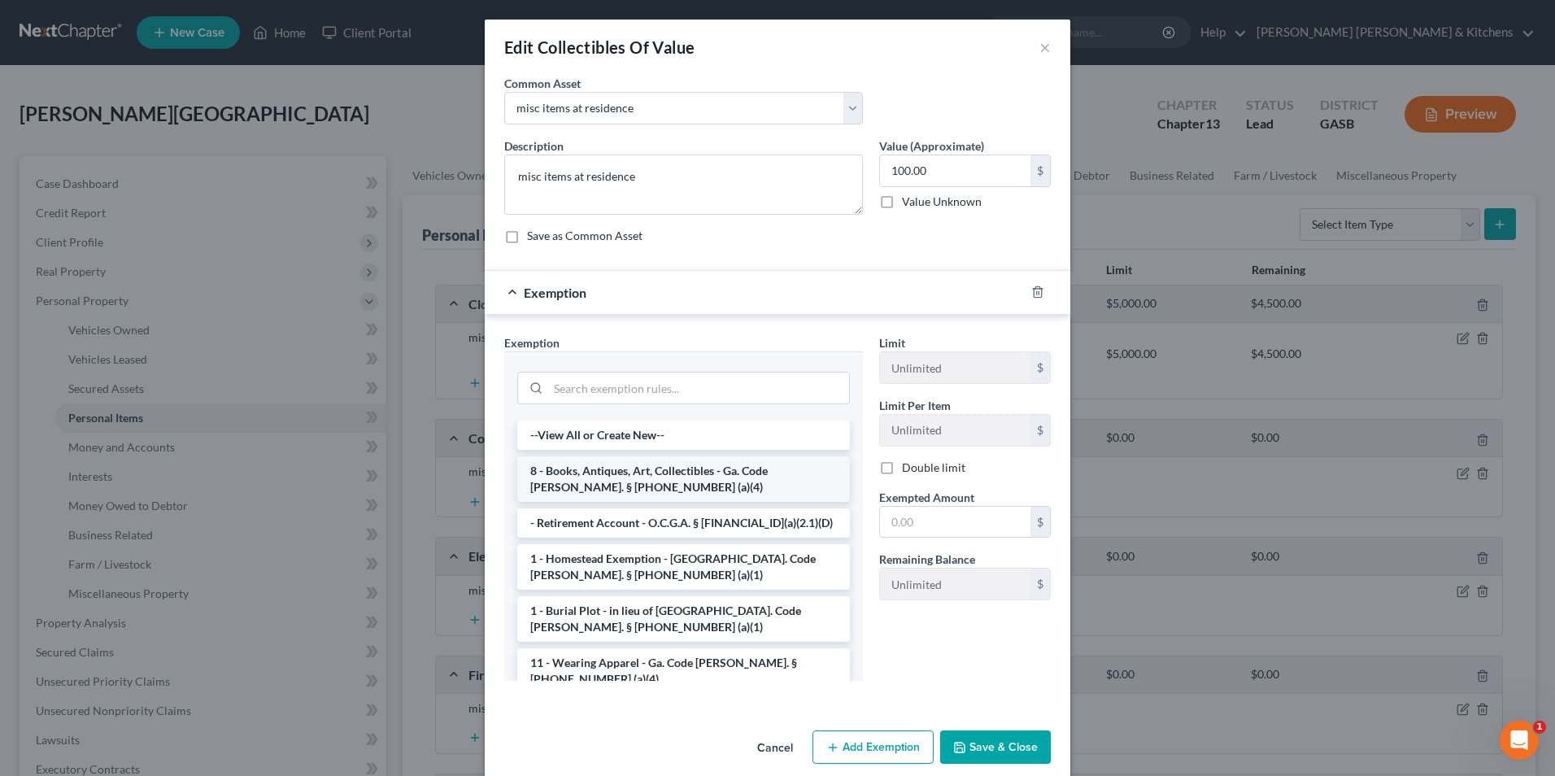
click at [593, 476] on li "8 - Books, Antiques, Art, Collectibles - Ga. Code [PERSON_NAME]. § [PHONE_NUMBE…" at bounding box center [683, 479] width 333 height 46
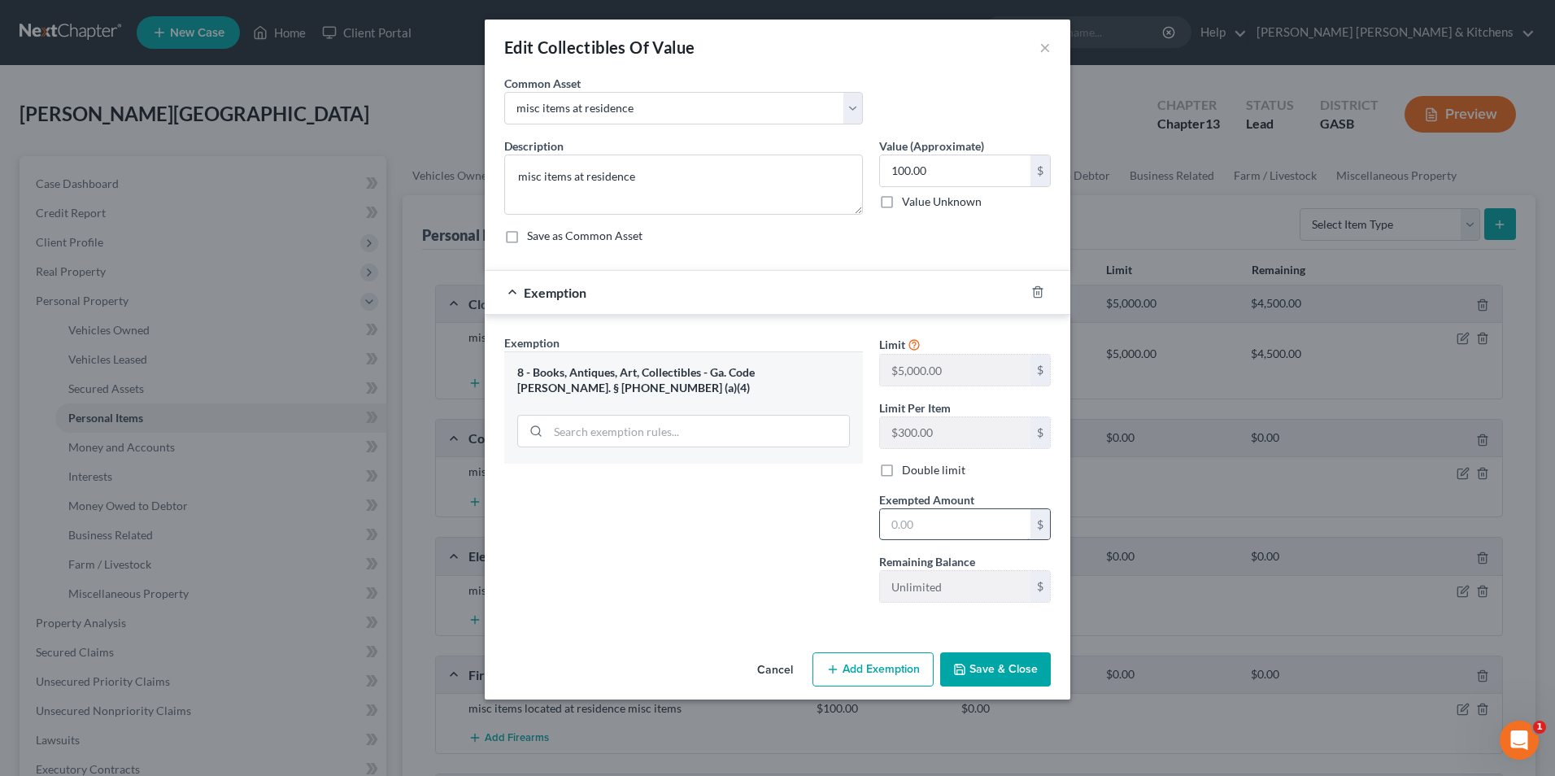
click at [973, 537] on input "text" at bounding box center [955, 524] width 150 height 31
type input "10"
click at [973, 537] on input "10" at bounding box center [955, 524] width 150 height 31
type input "100"
click at [1008, 673] on button "Save & Close" at bounding box center [995, 669] width 111 height 34
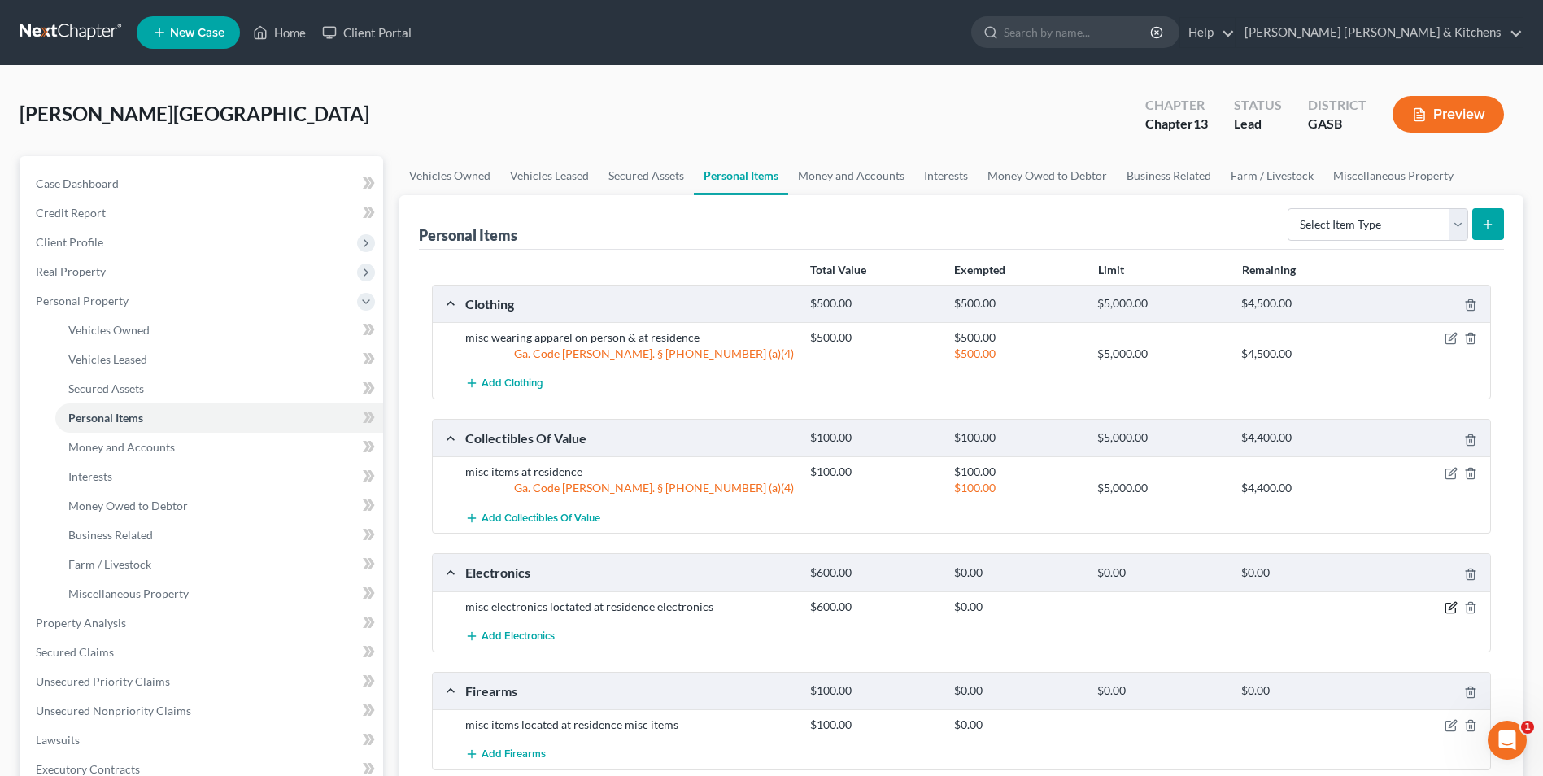
click at [1452, 609] on icon "button" at bounding box center [1450, 607] width 13 height 13
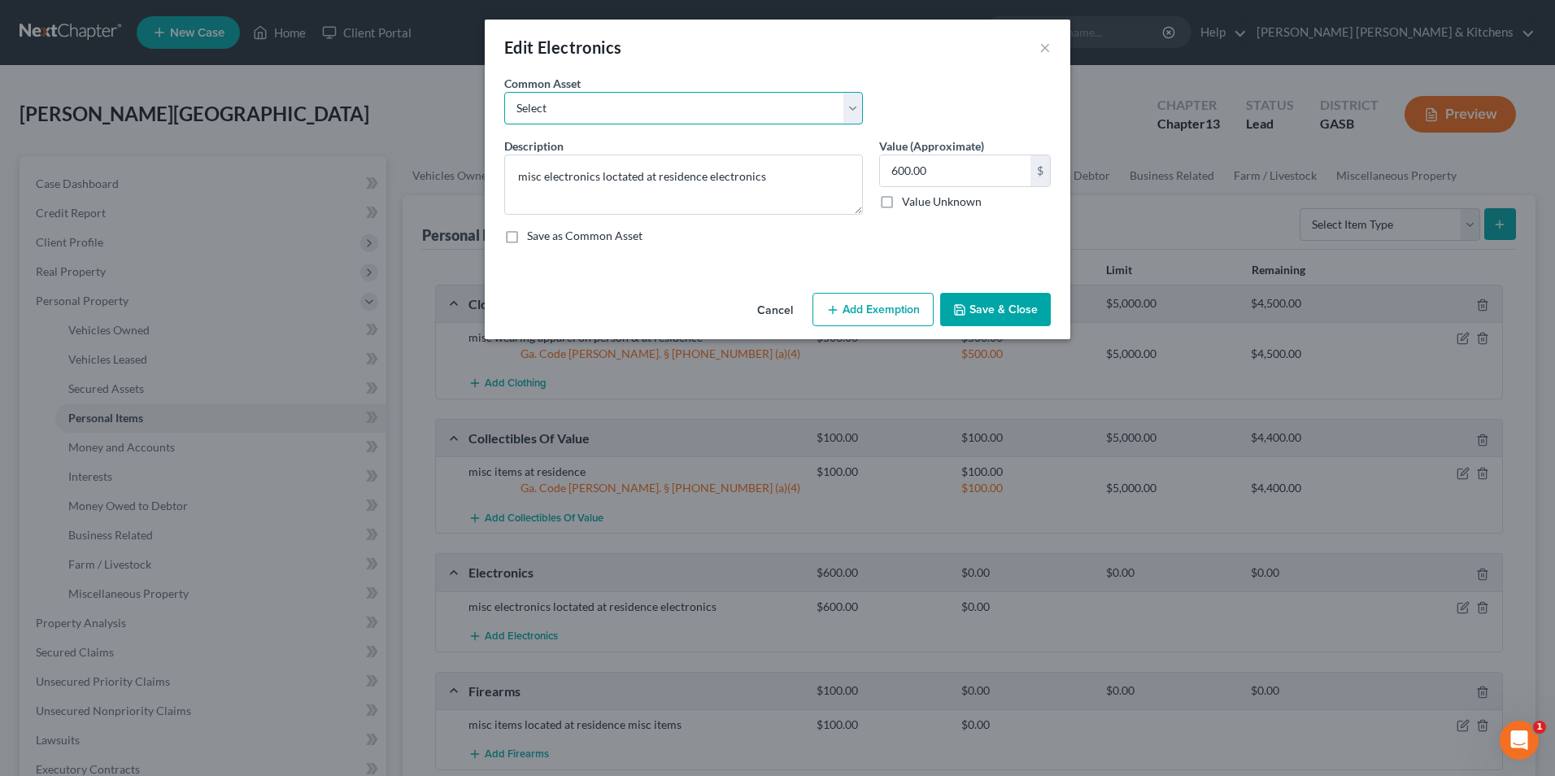
click at [601, 122] on select "Select misc electronics located at residence 1/2 interest w/spouse - misc elect…" at bounding box center [683, 108] width 359 height 33
select select "2"
click at [504, 92] on select "Select misc electronics located at residence 1/2 interest w/spouse - misc elect…" at bounding box center [683, 108] width 359 height 33
type textarea "misc electronics located at residence (no single item value more than $300)"
type input "500.00"
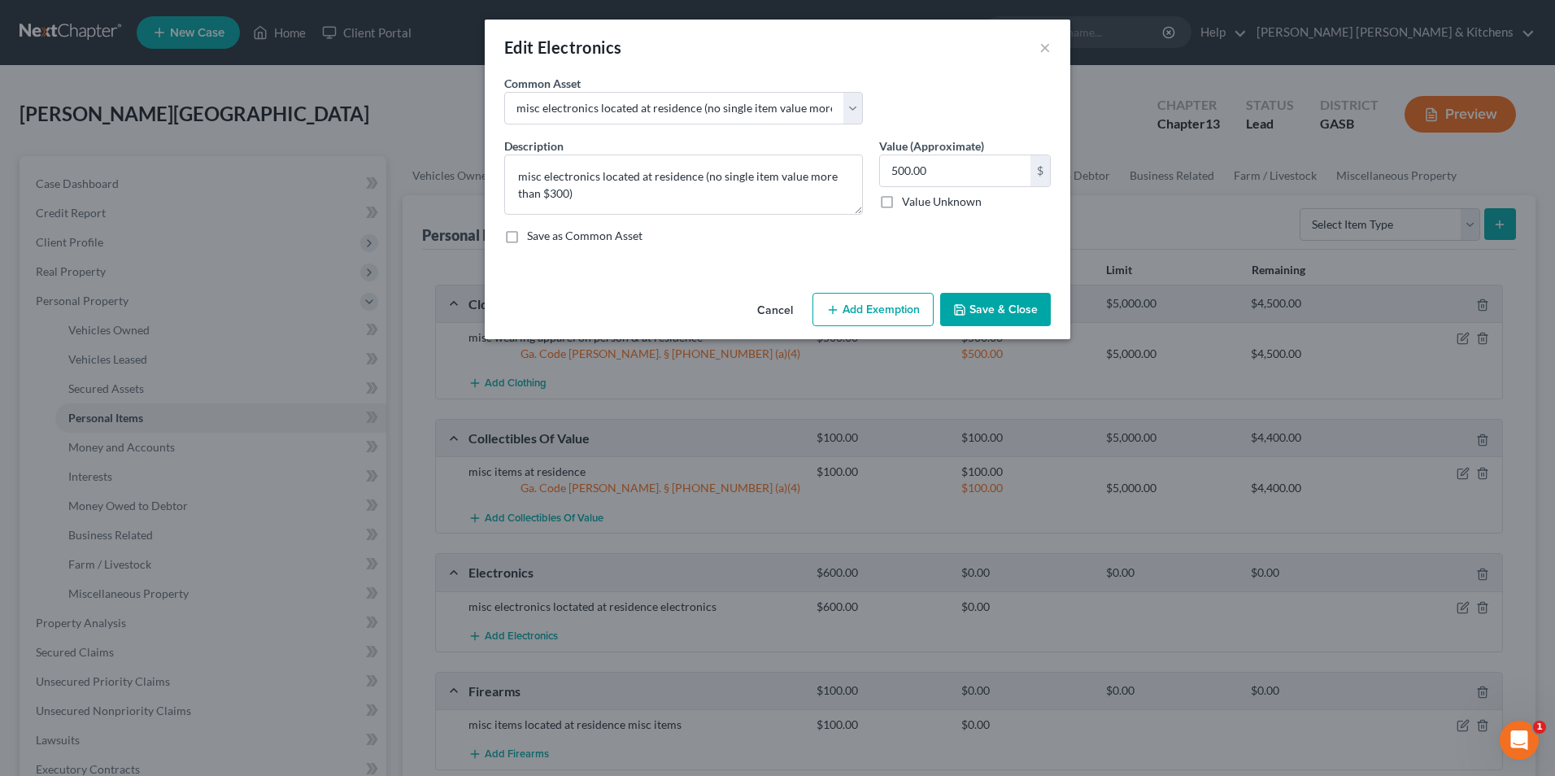
click at [883, 314] on button "Add Exemption" at bounding box center [872, 310] width 121 height 34
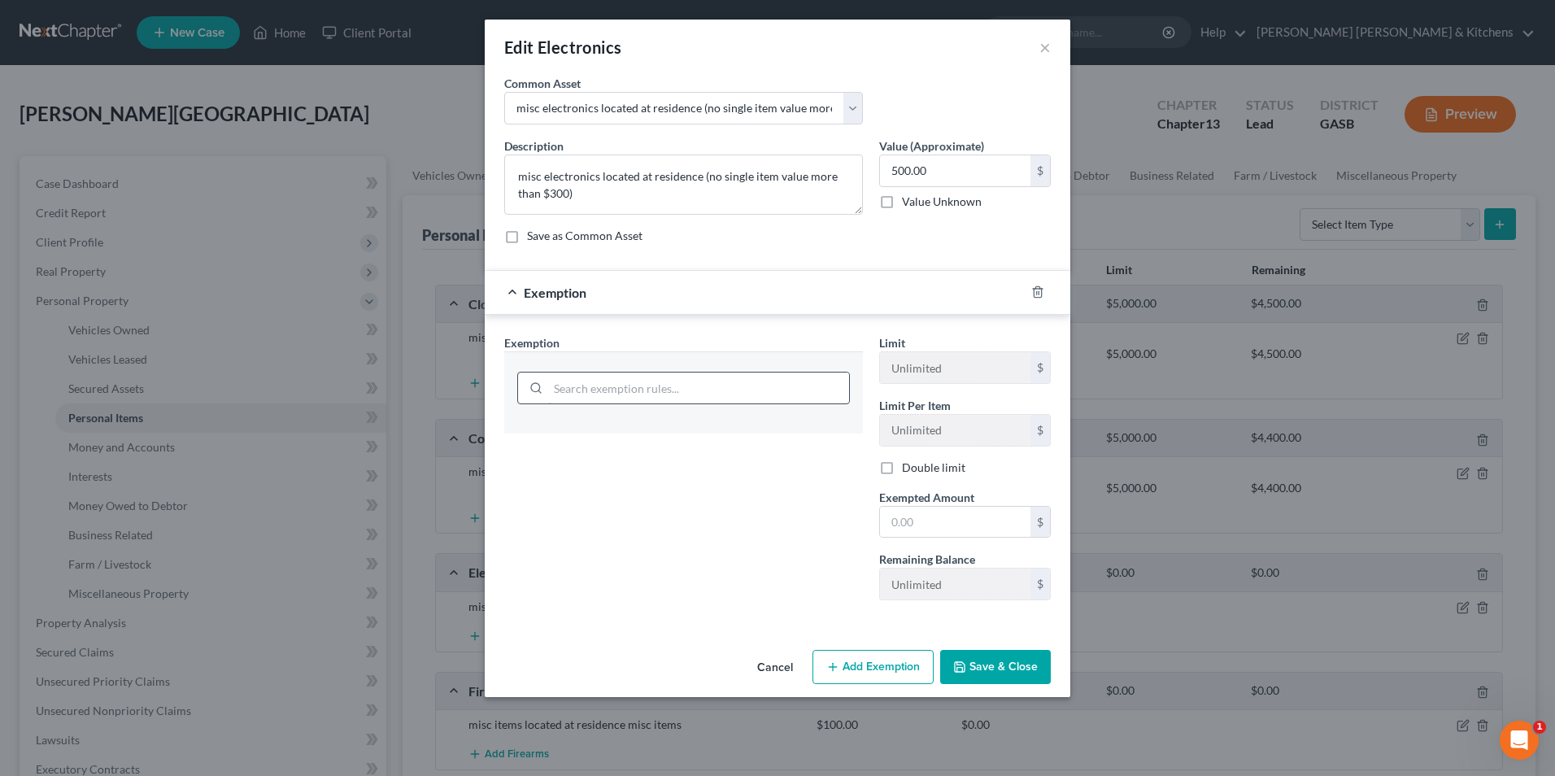
click at [705, 389] on input "search" at bounding box center [698, 387] width 301 height 31
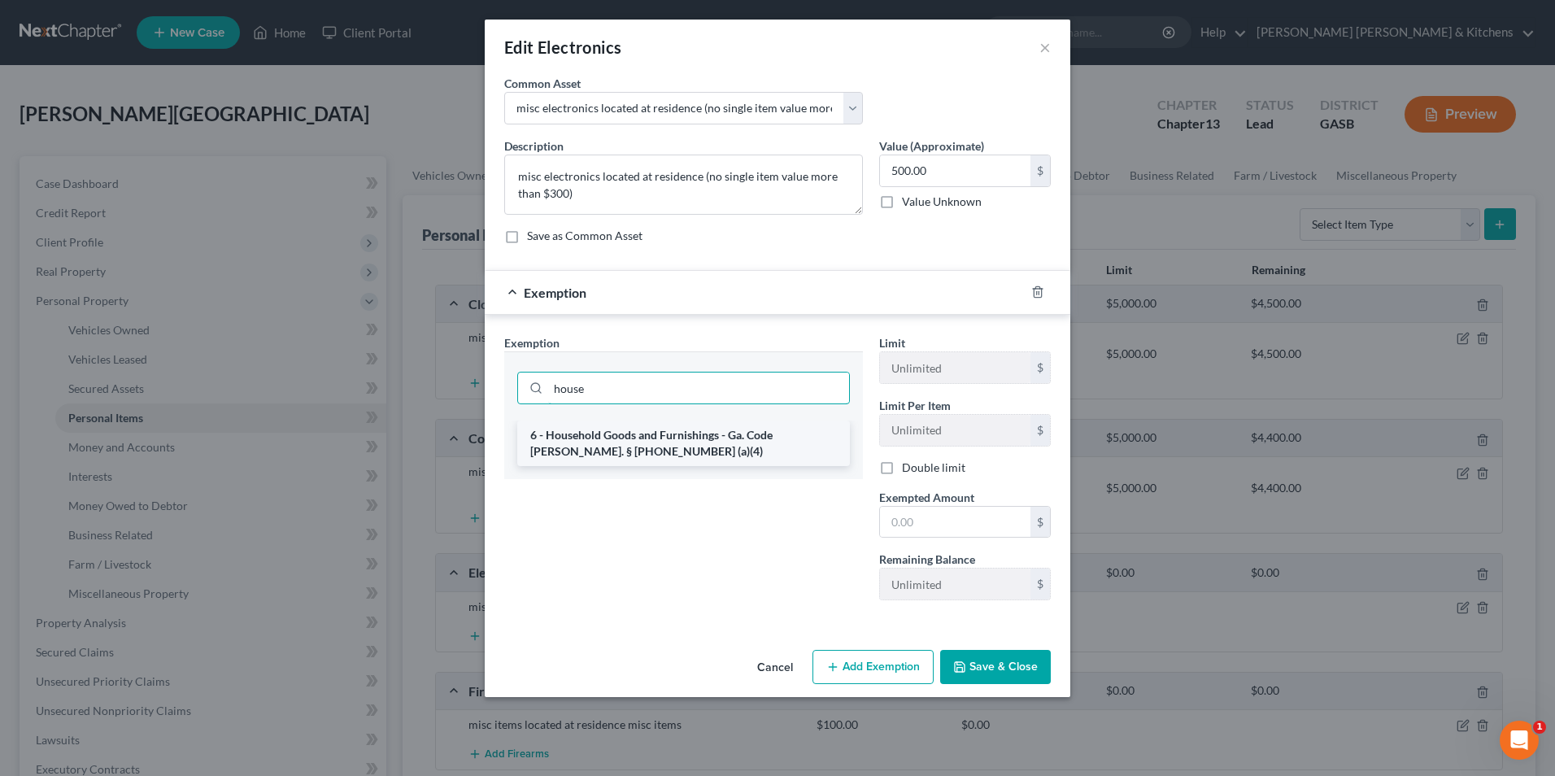
type input "house"
click at [707, 450] on li "6 - Household Goods and Furnishings - Ga. Code [PERSON_NAME]. § [PHONE_NUMBER] …" at bounding box center [683, 443] width 333 height 46
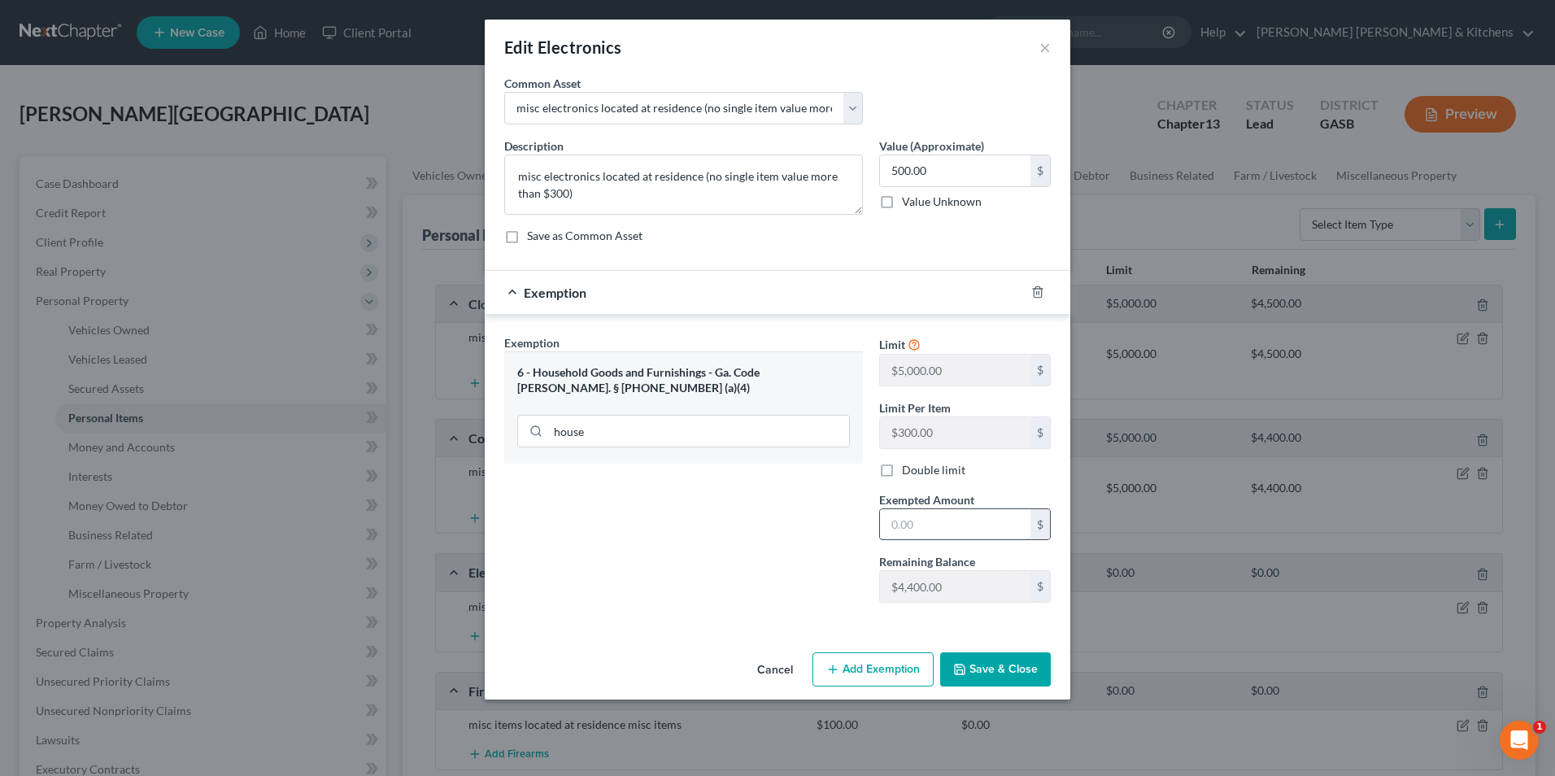
click at [924, 524] on input "text" at bounding box center [955, 524] width 150 height 31
type input "500"
click at [978, 666] on button "Save & Close" at bounding box center [995, 669] width 111 height 34
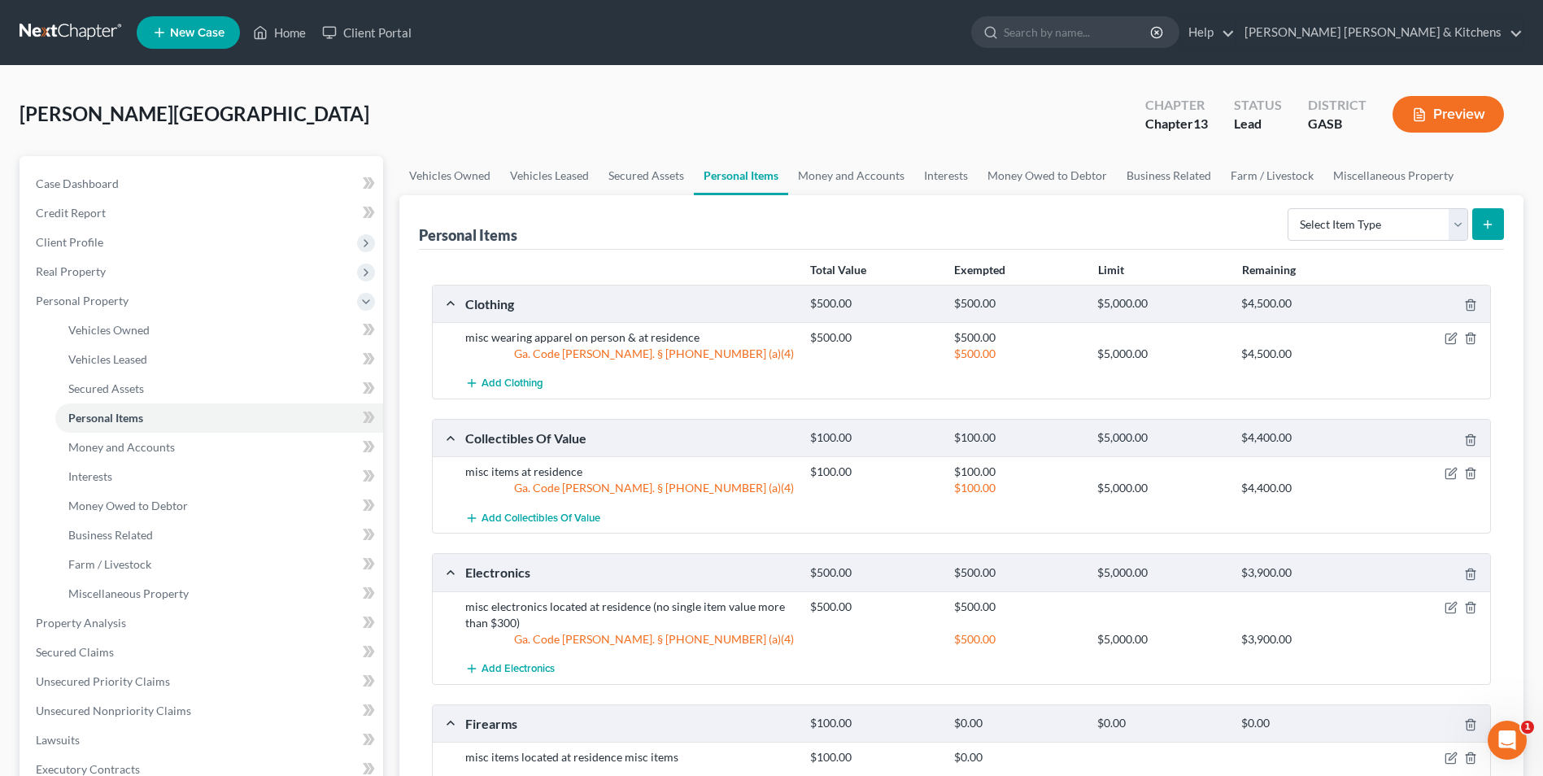
scroll to position [81, 0]
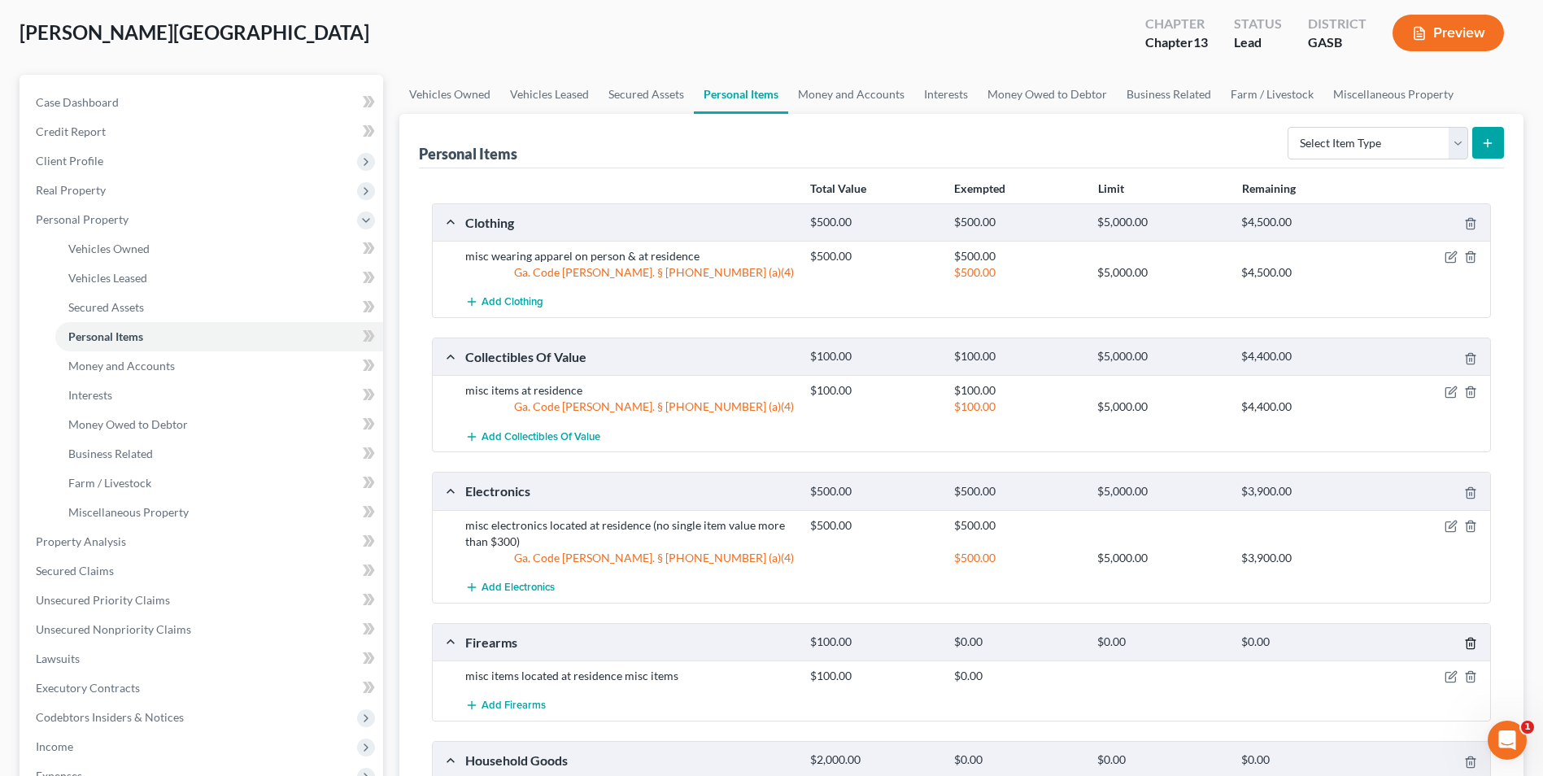
click at [1465, 643] on icon "button" at bounding box center [1470, 643] width 13 height 13
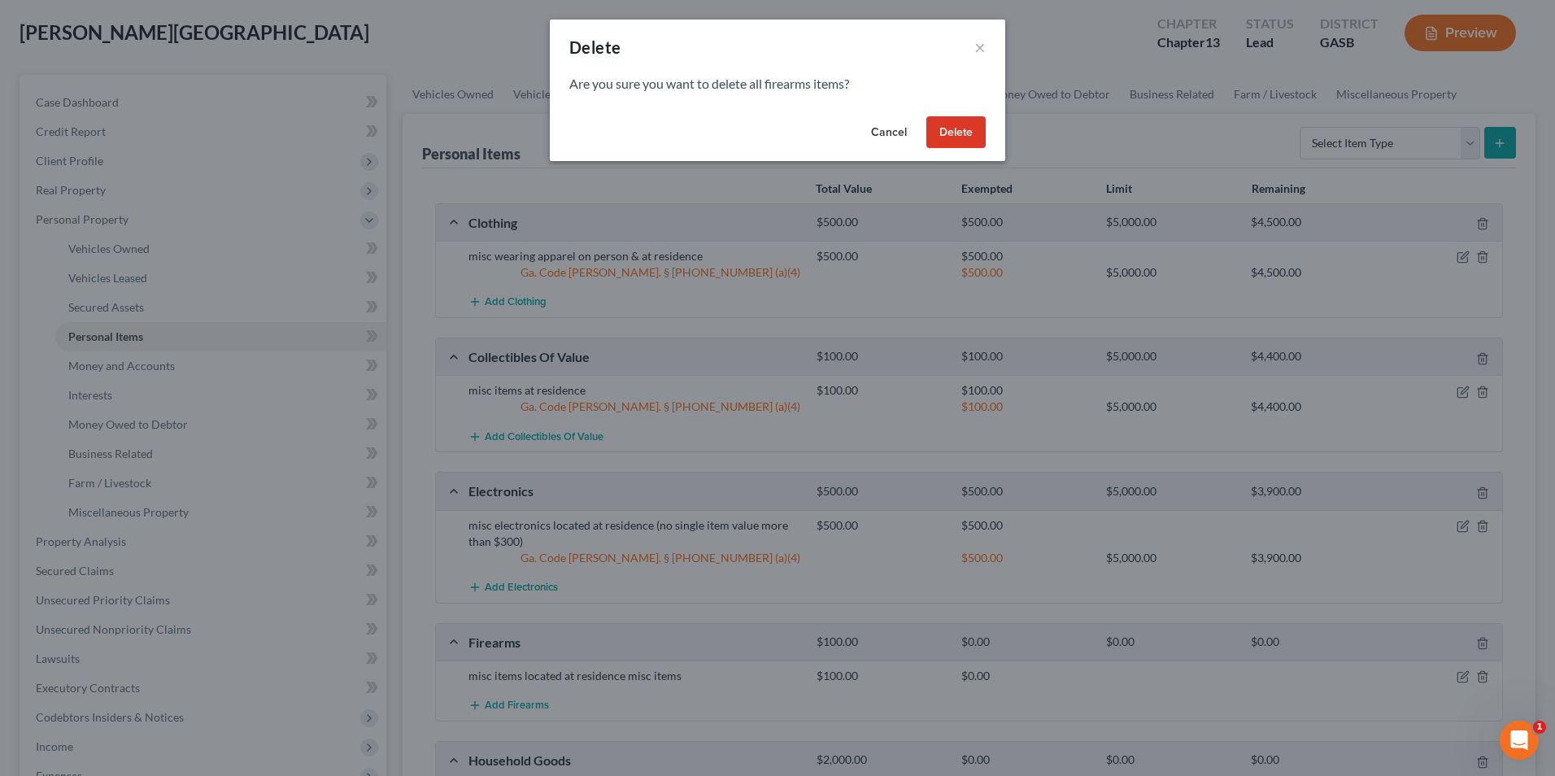
click at [961, 137] on button "Delete" at bounding box center [955, 132] width 59 height 33
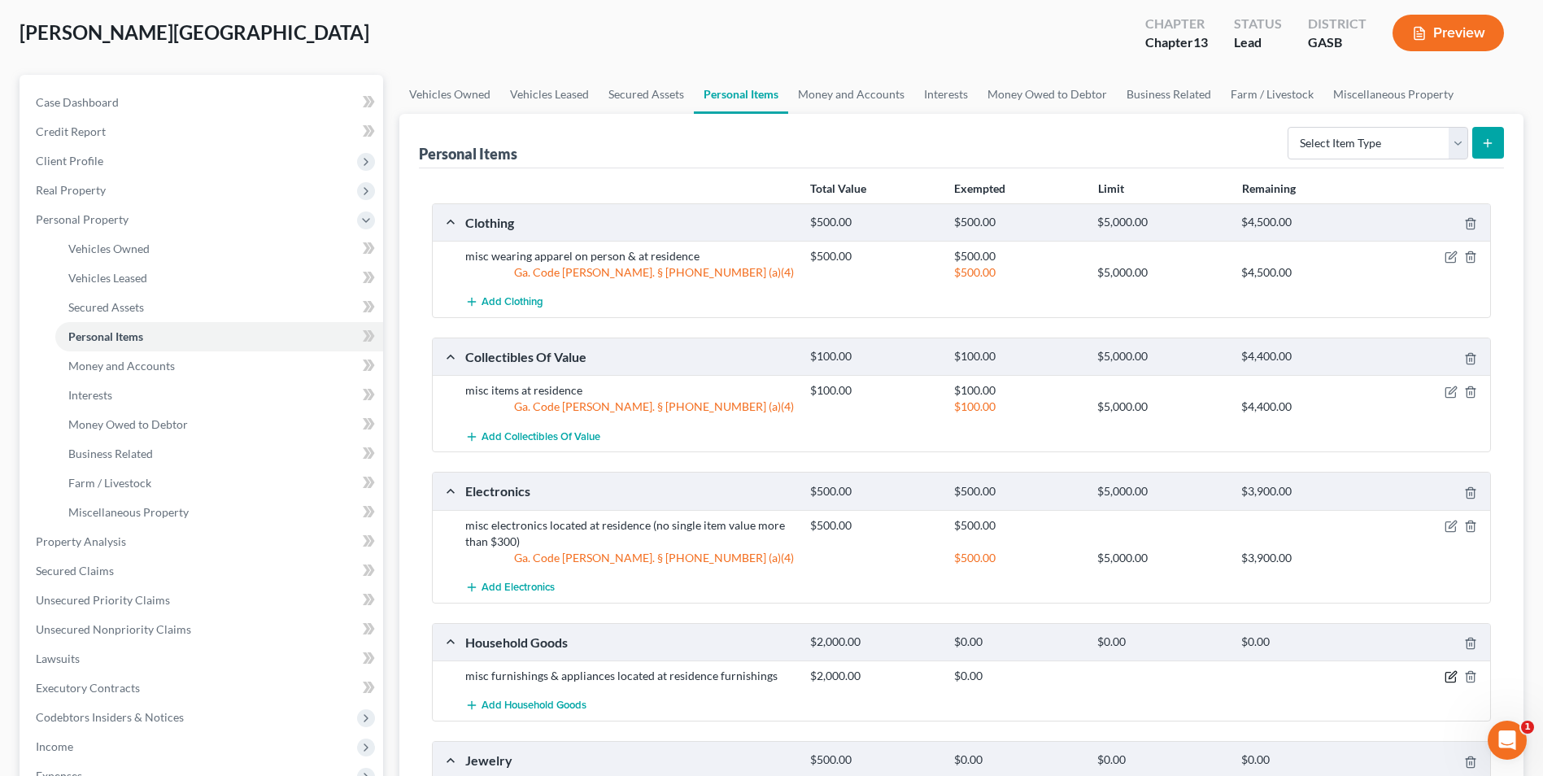
click at [1450, 674] on icon "button" at bounding box center [1450, 676] width 13 height 13
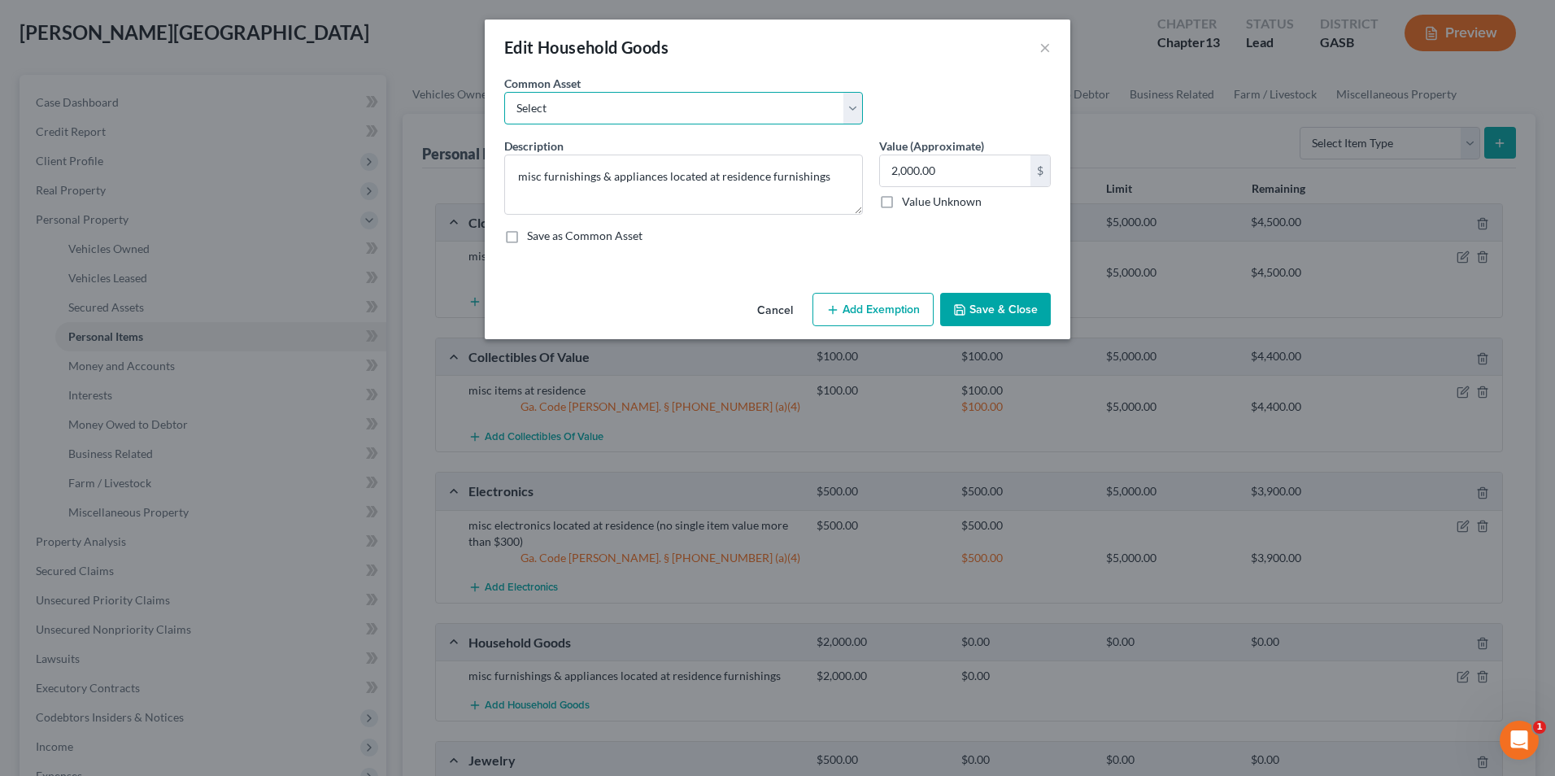
click at [665, 114] on select "Select misc furnishings & appliances at residence misc furnishings & appliances…" at bounding box center [683, 108] width 359 height 33
select select "1"
click at [504, 92] on select "Select misc furnishings & appliances at residence misc furnishings & appliances…" at bounding box center [683, 108] width 359 height 33
type textarea "misc furnishings & appliances at residence (no single item valued over $300)"
click at [959, 177] on input "1,500.00" at bounding box center [955, 170] width 150 height 31
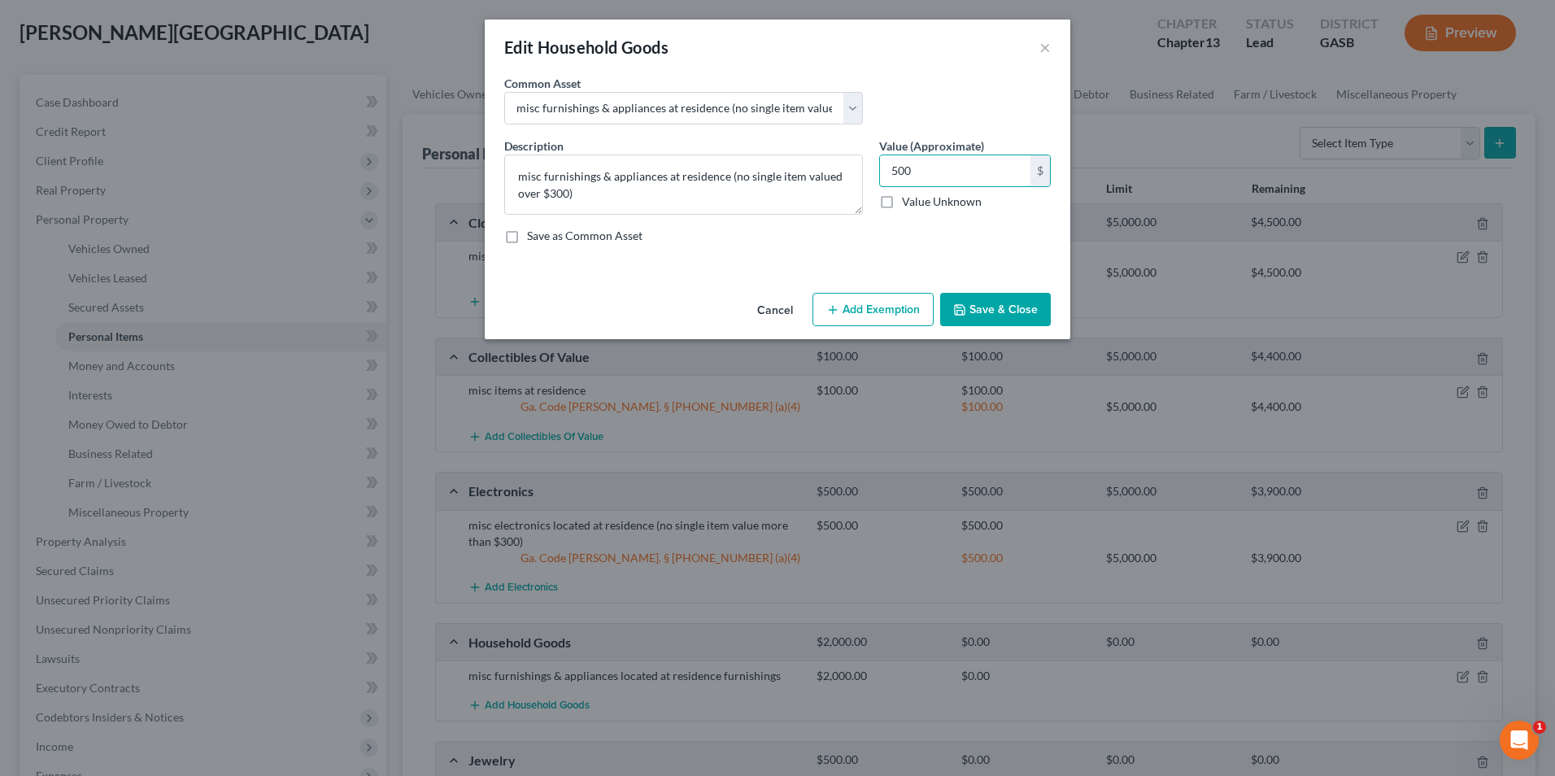
type input "500"
click at [874, 317] on button "Add Exemption" at bounding box center [872, 310] width 121 height 34
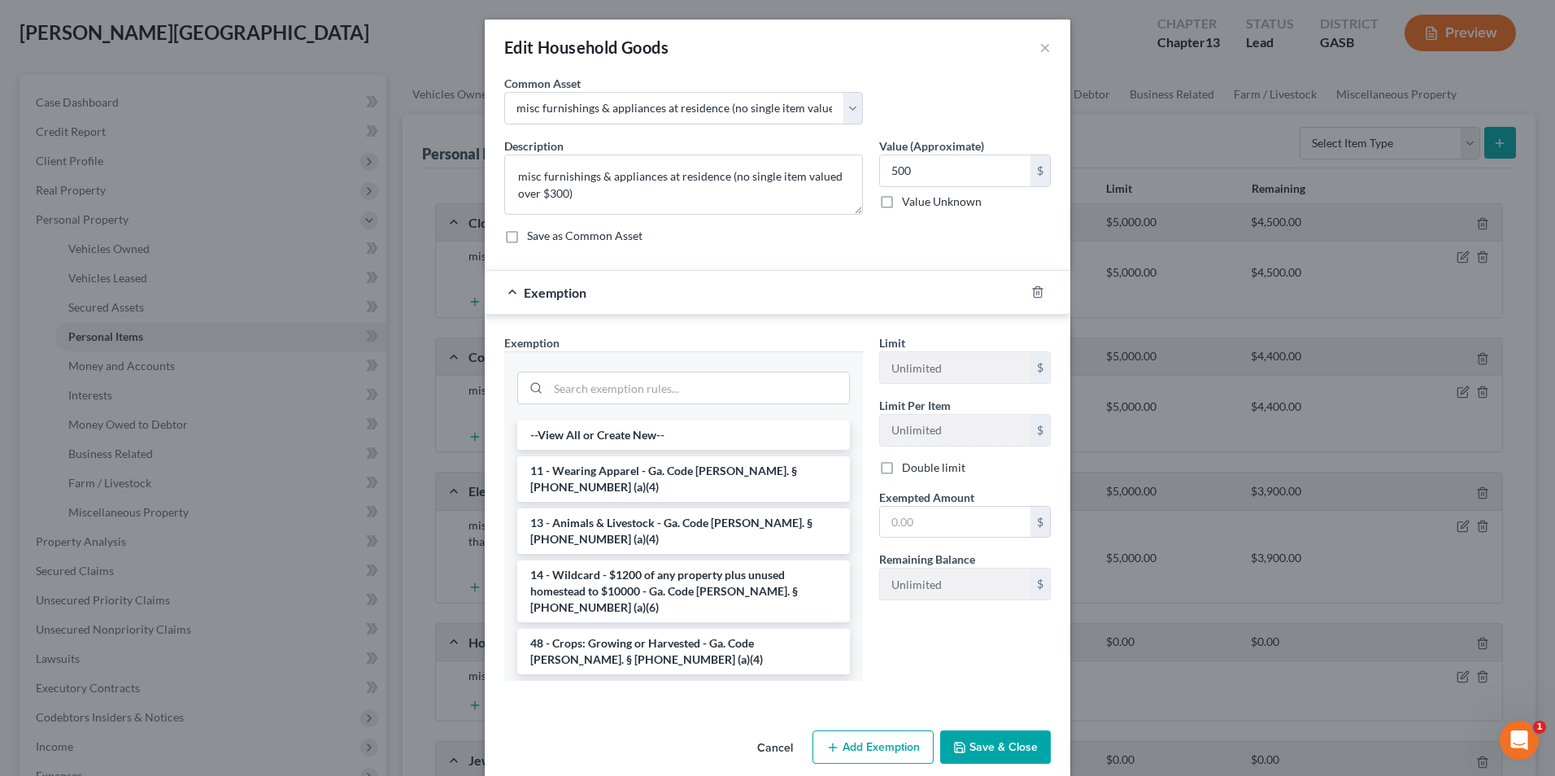
click at [655, 681] on li "6 - Household Goods and Furnishings - Ga. Code [PERSON_NAME]. § [PHONE_NUMBER] …" at bounding box center [683, 704] width 333 height 46
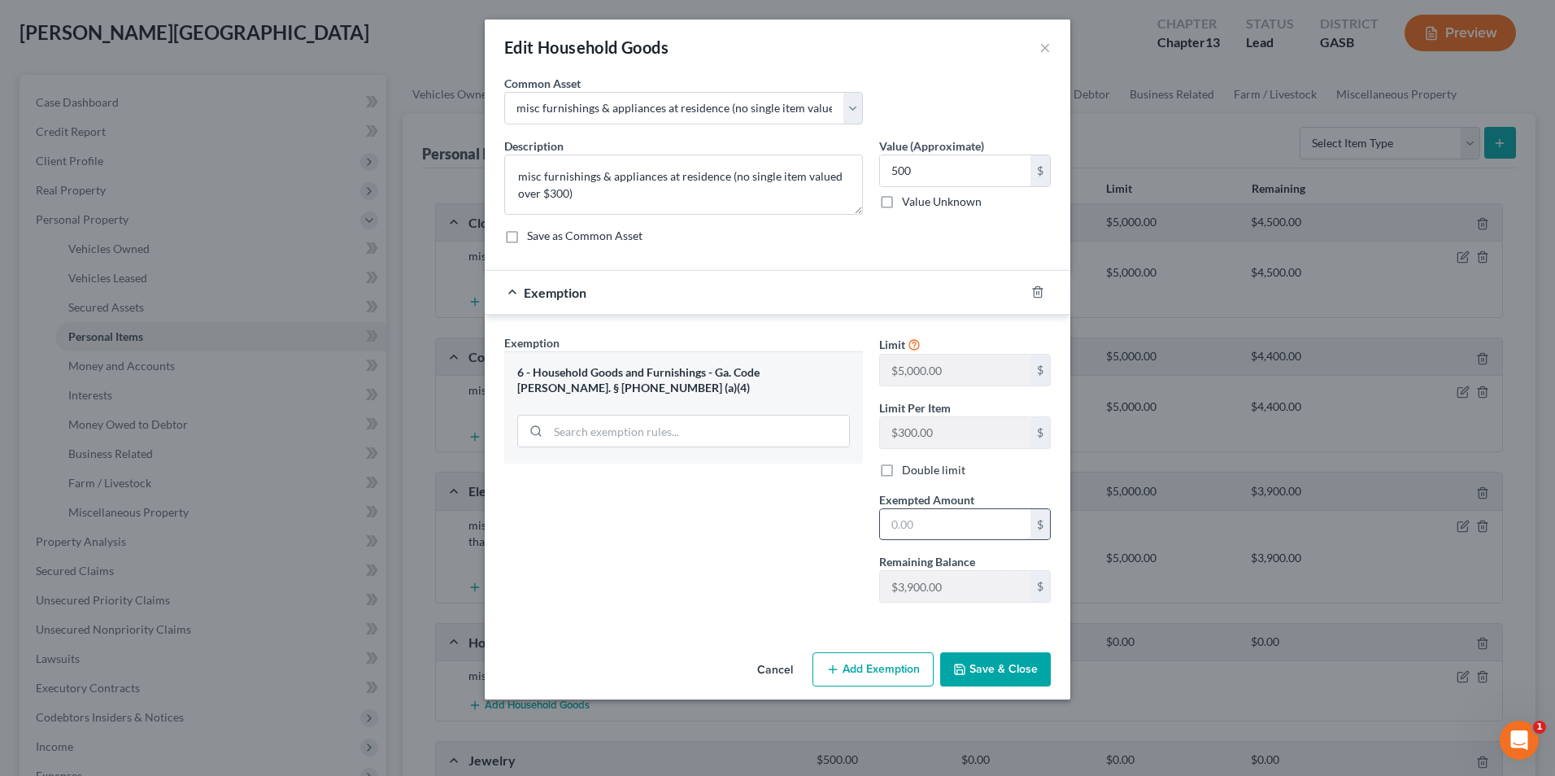
click at [941, 534] on input "text" at bounding box center [955, 524] width 150 height 31
type input "500"
click at [1009, 668] on button "Save & Close" at bounding box center [995, 669] width 111 height 34
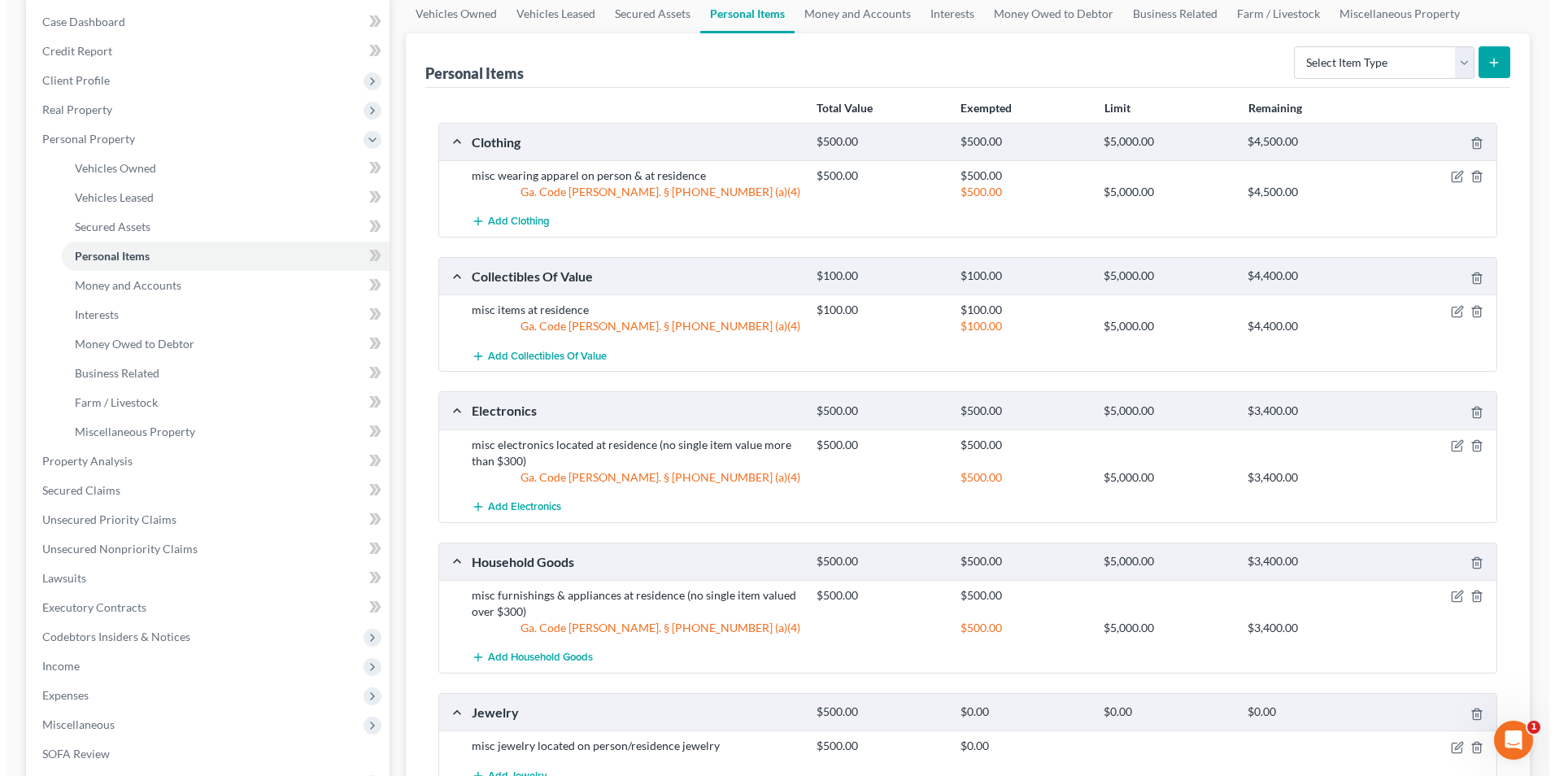
scroll to position [163, 0]
click at [1444, 746] on icon "button" at bounding box center [1450, 746] width 13 height 13
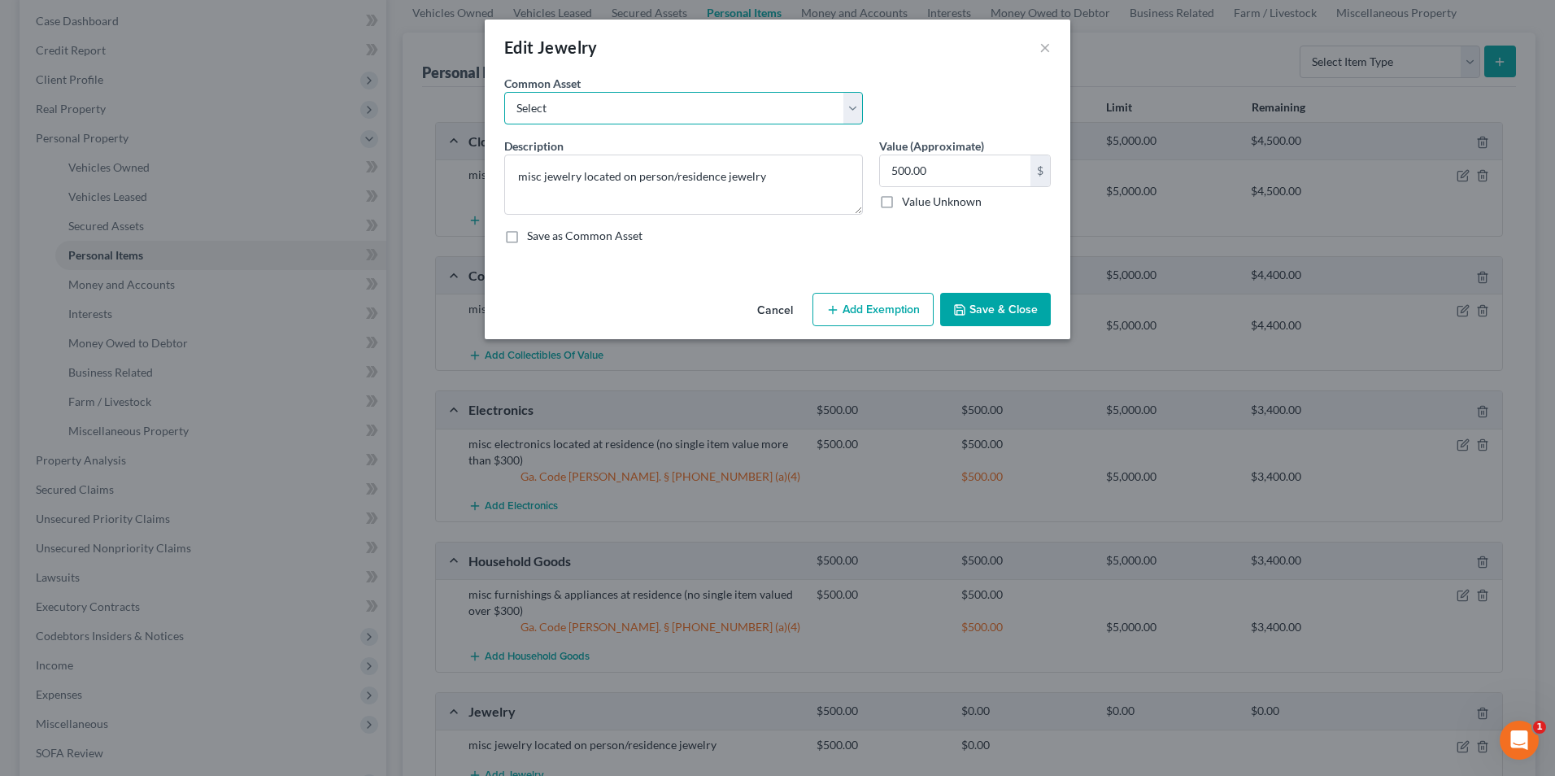
drag, startPoint x: 588, startPoint y: 112, endPoint x: 586, endPoint y: 124, distance: 12.4
click at [588, 112] on select "Select misc jewelry on person & at residence" at bounding box center [683, 108] width 359 height 33
select select "0"
click at [504, 92] on select "Select misc jewelry on person & at residence" at bounding box center [683, 108] width 359 height 33
type textarea "misc jewelry on person & at residence"
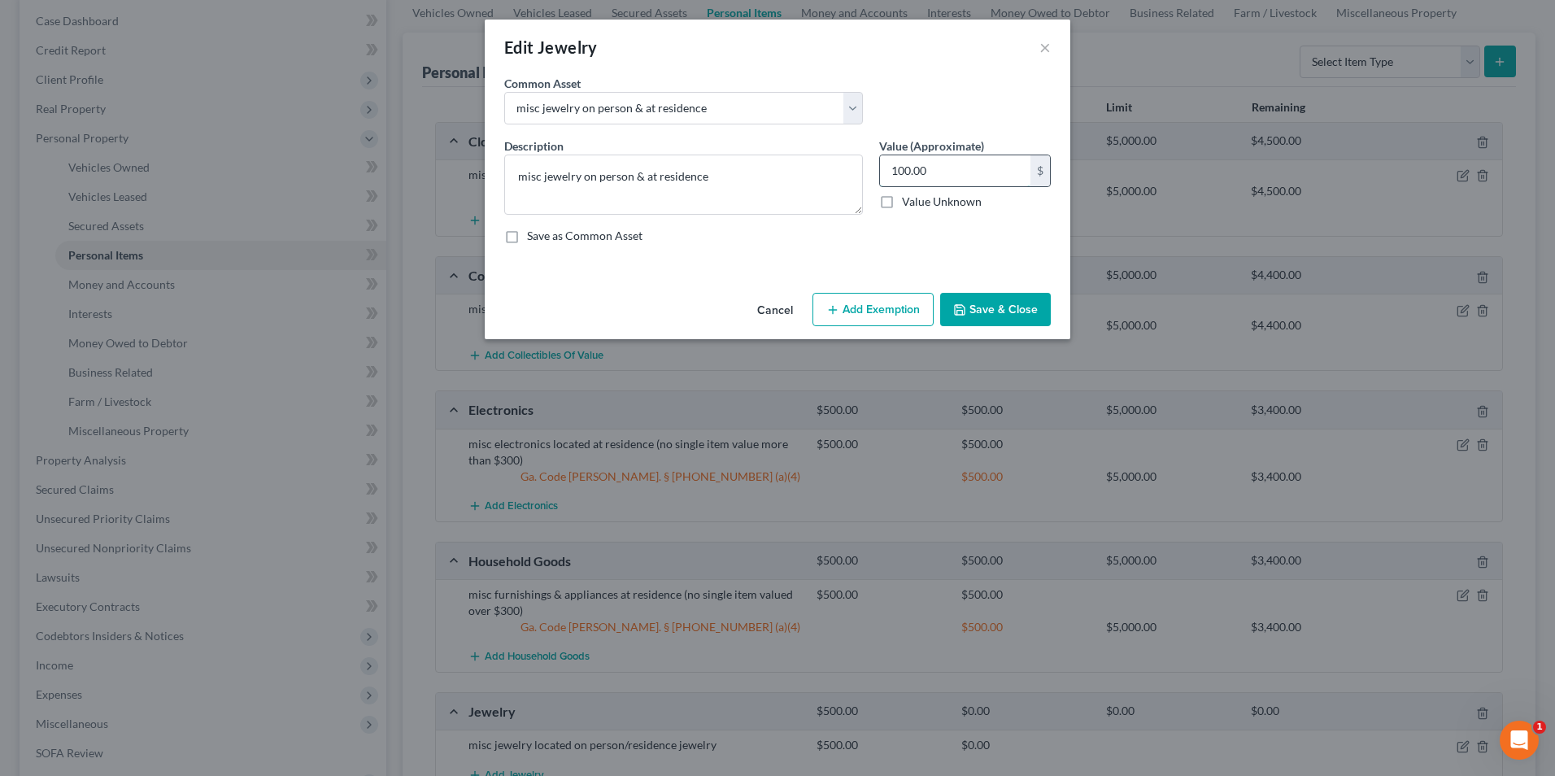
click at [934, 177] on input "100.00" at bounding box center [955, 170] width 150 height 31
type input "1,000"
click at [874, 304] on button "Add Exemption" at bounding box center [872, 310] width 121 height 34
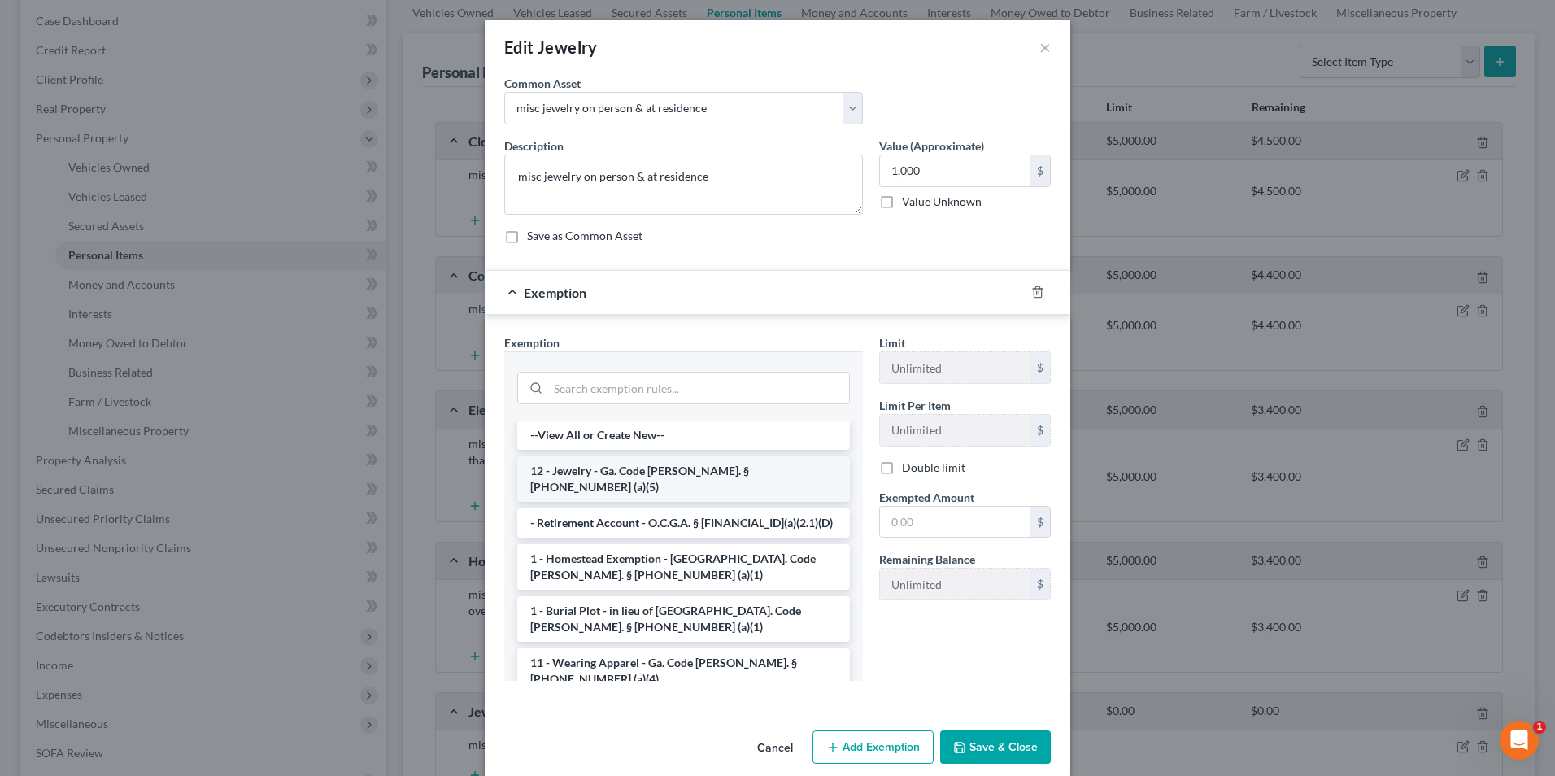
click at [576, 473] on li "12 - Jewelry - Ga. Code [PERSON_NAME]. § [PHONE_NUMBER] (a)(5)" at bounding box center [683, 479] width 333 height 46
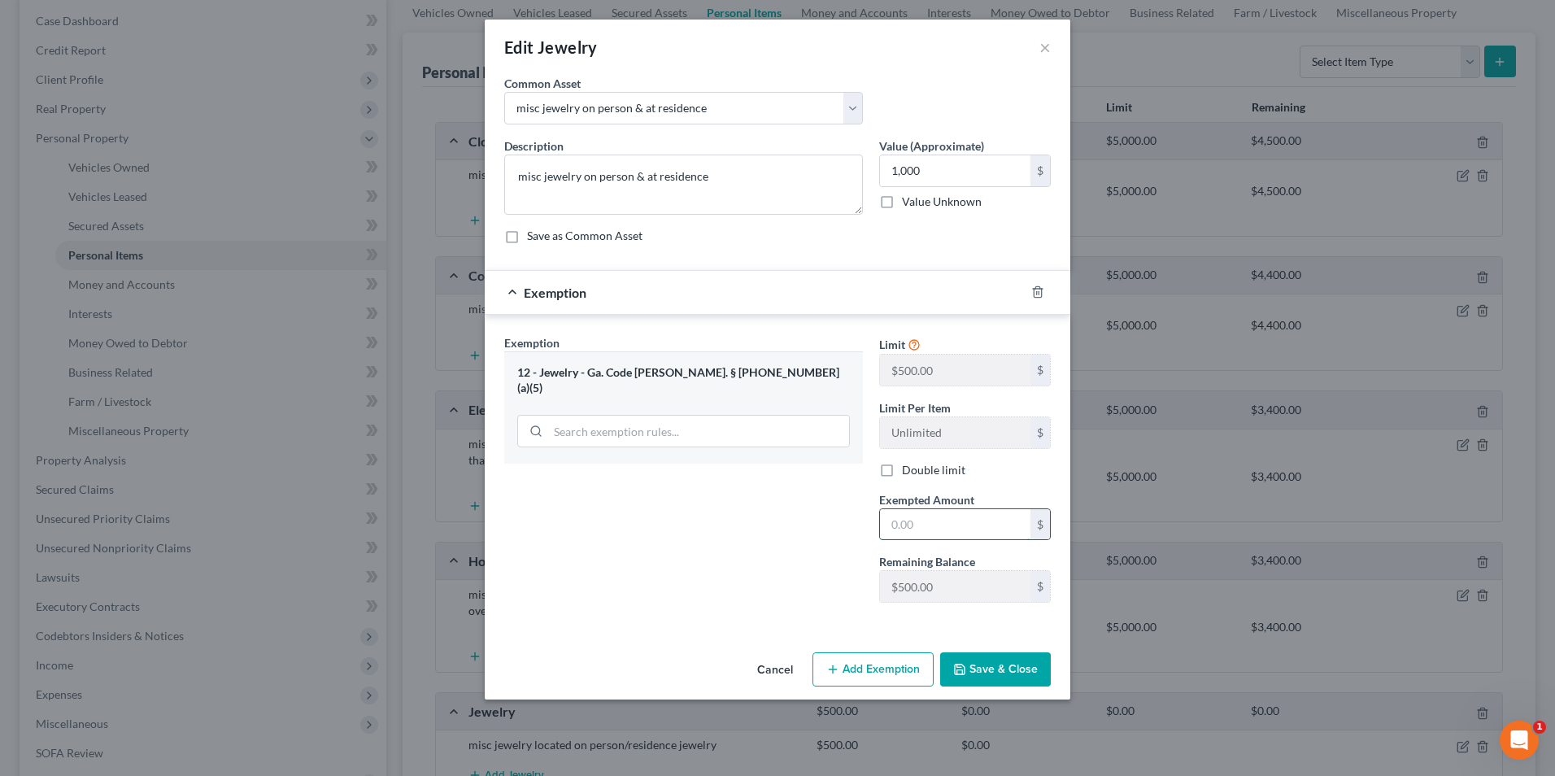
click at [917, 525] on input "text" at bounding box center [955, 524] width 150 height 31
type input "500"
click at [873, 657] on button "Add Exemption" at bounding box center [872, 669] width 121 height 34
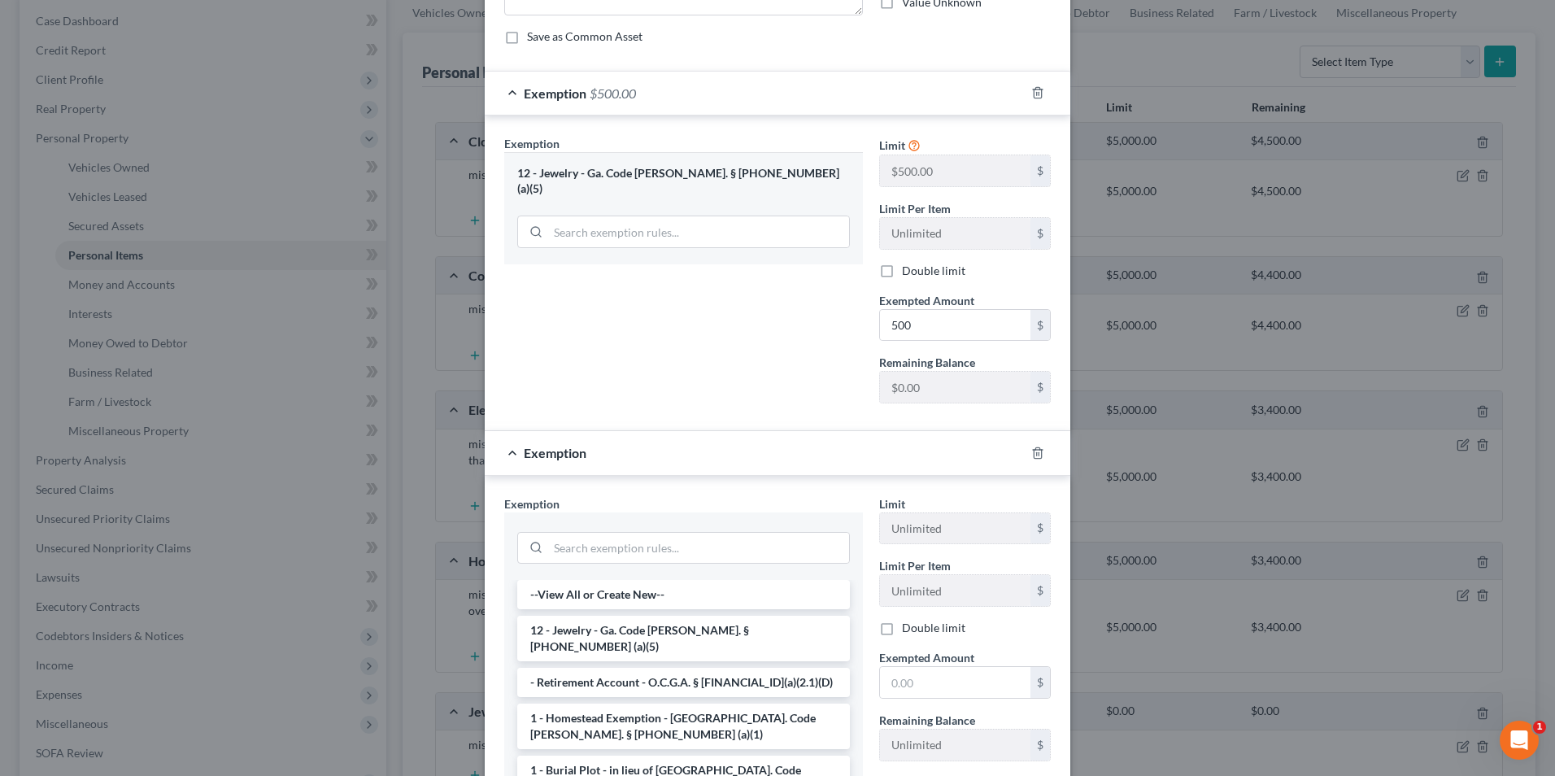
scroll to position [244, 0]
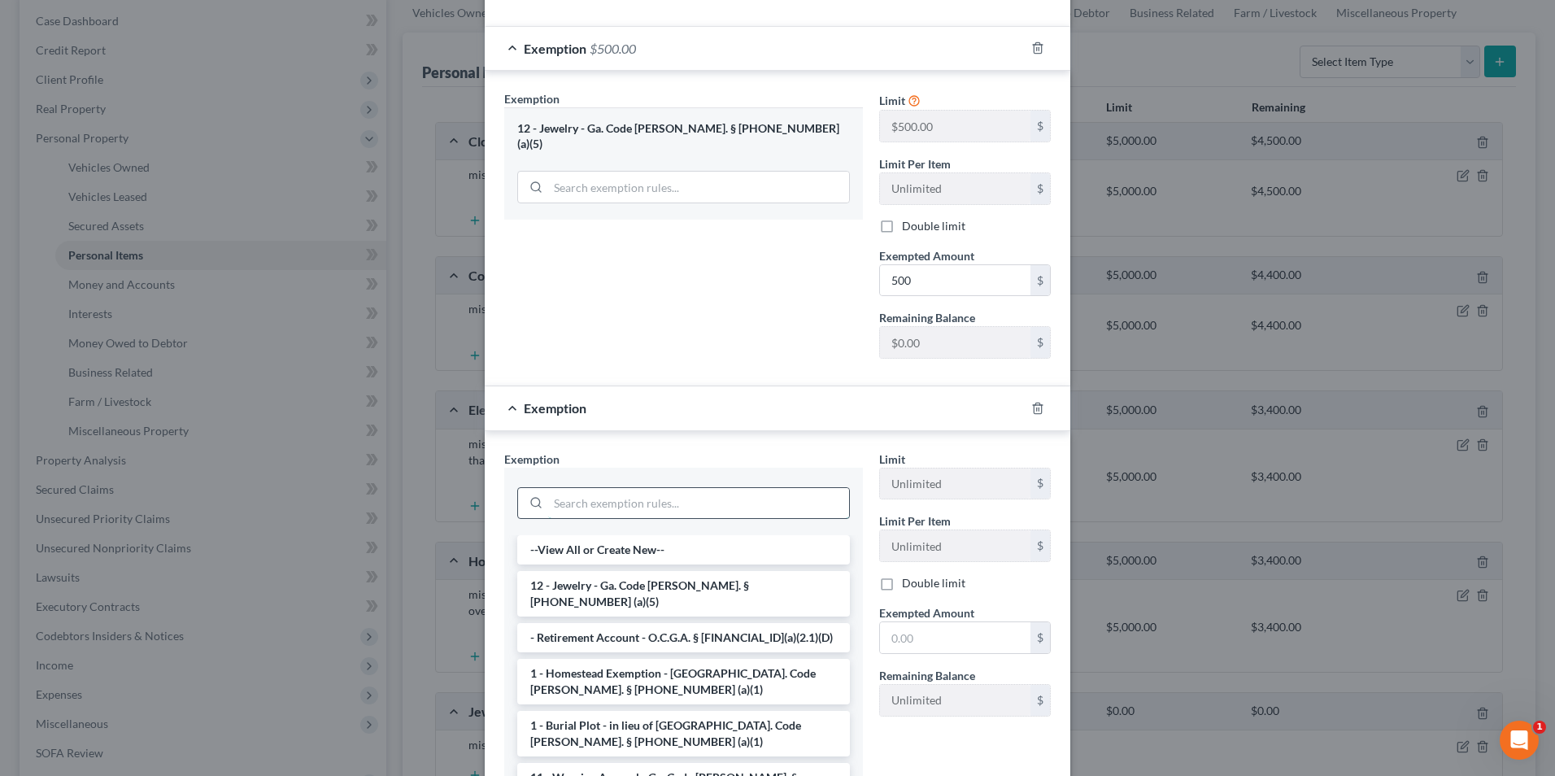
click at [583, 503] on input "search" at bounding box center [698, 503] width 301 height 31
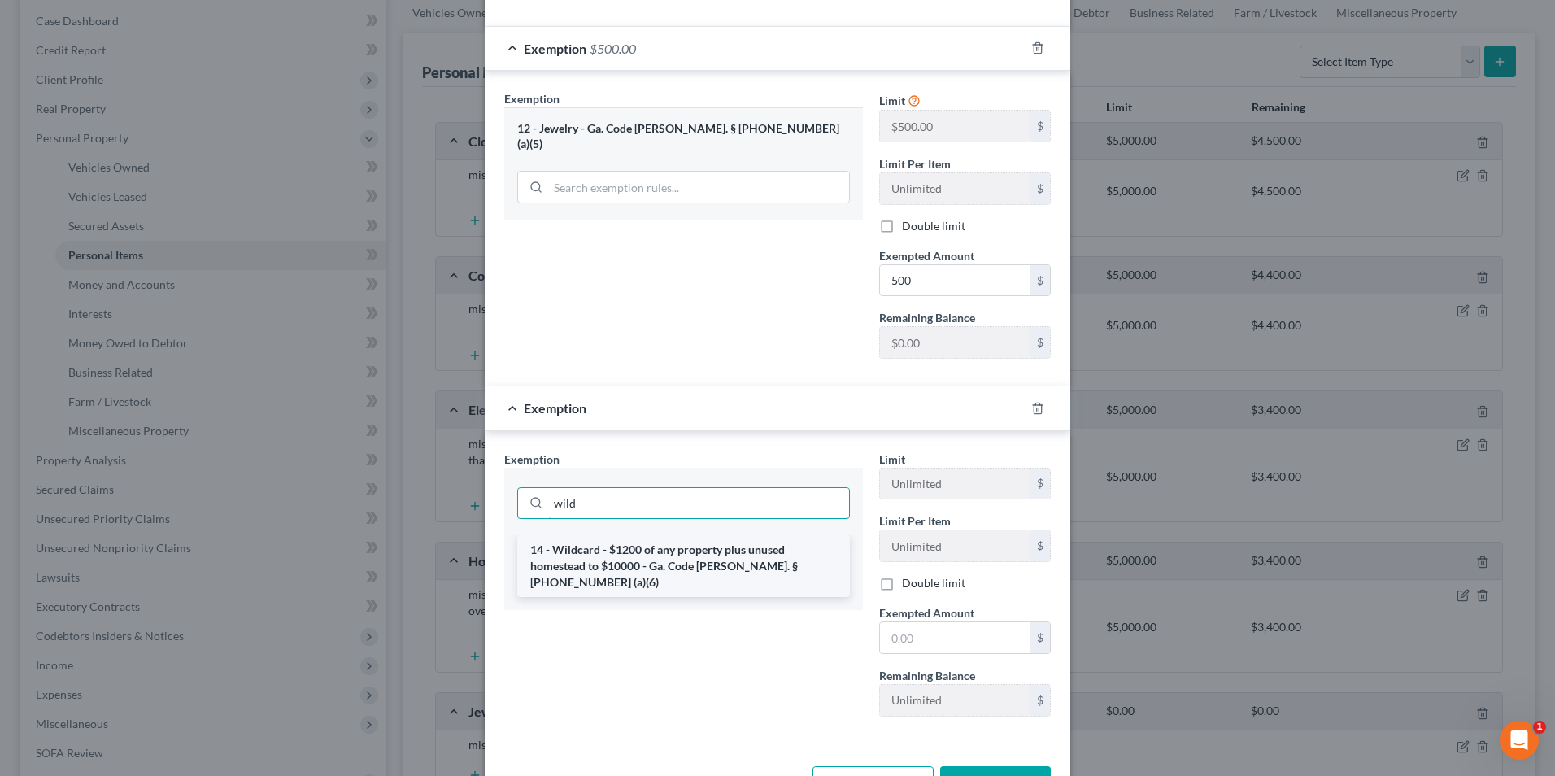
type input "wild"
click at [604, 551] on li "14 - Wildcard - $1200 of any property plus unused homestead to $10000 - Ga. Cod…" at bounding box center [683, 566] width 333 height 62
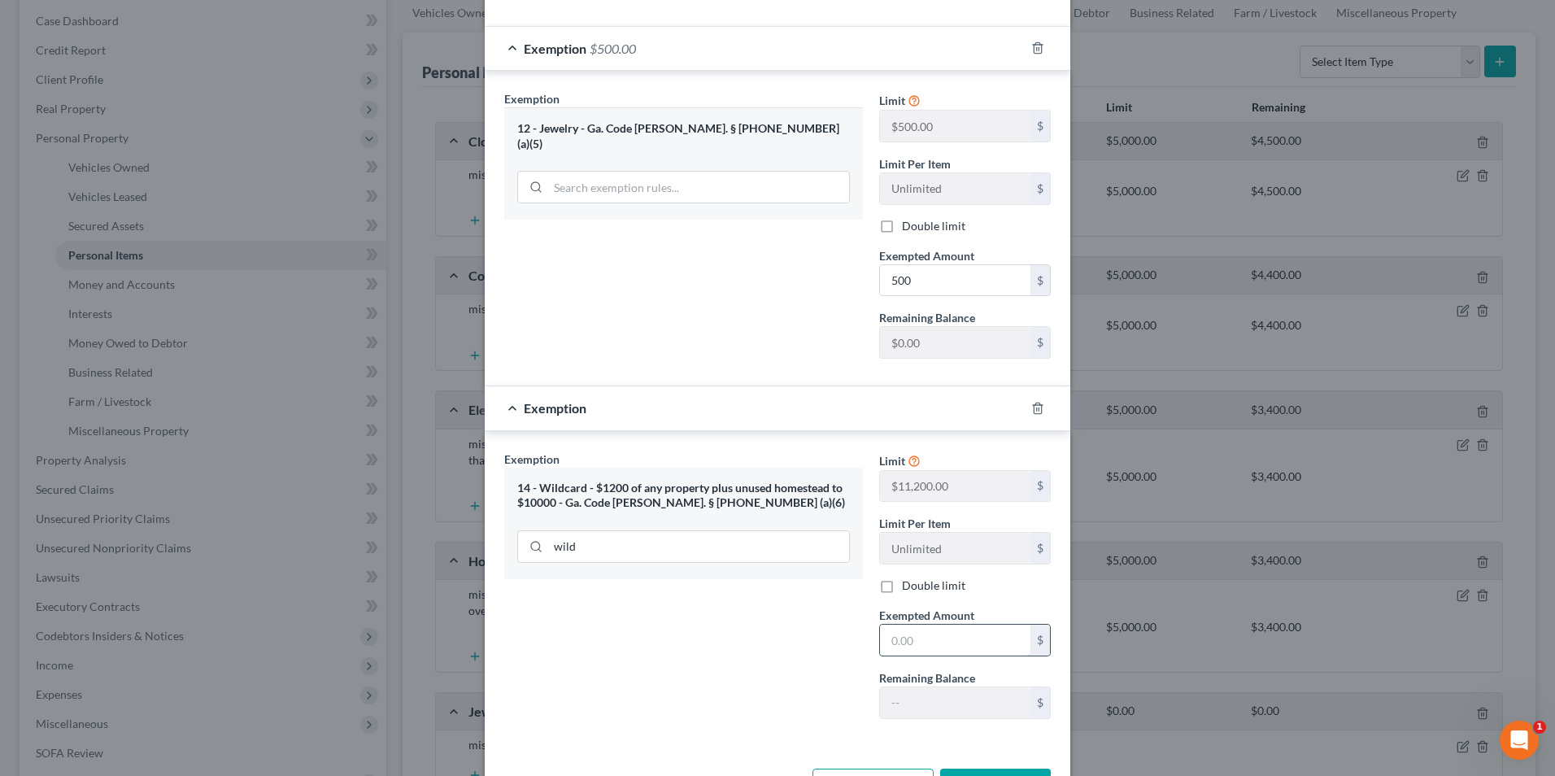
click at [958, 651] on input "text" at bounding box center [955, 640] width 150 height 31
type input "500"
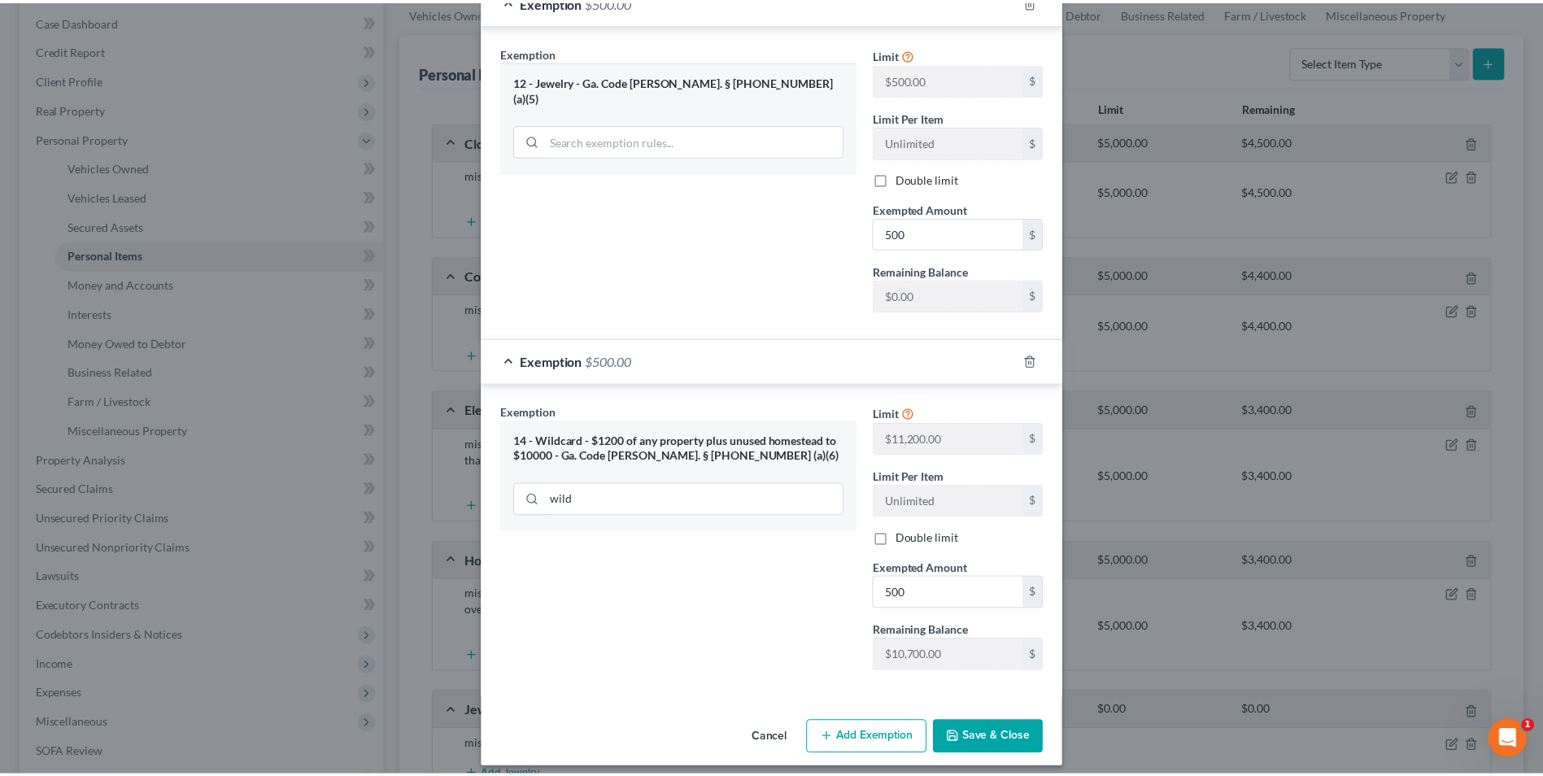
scroll to position [303, 0]
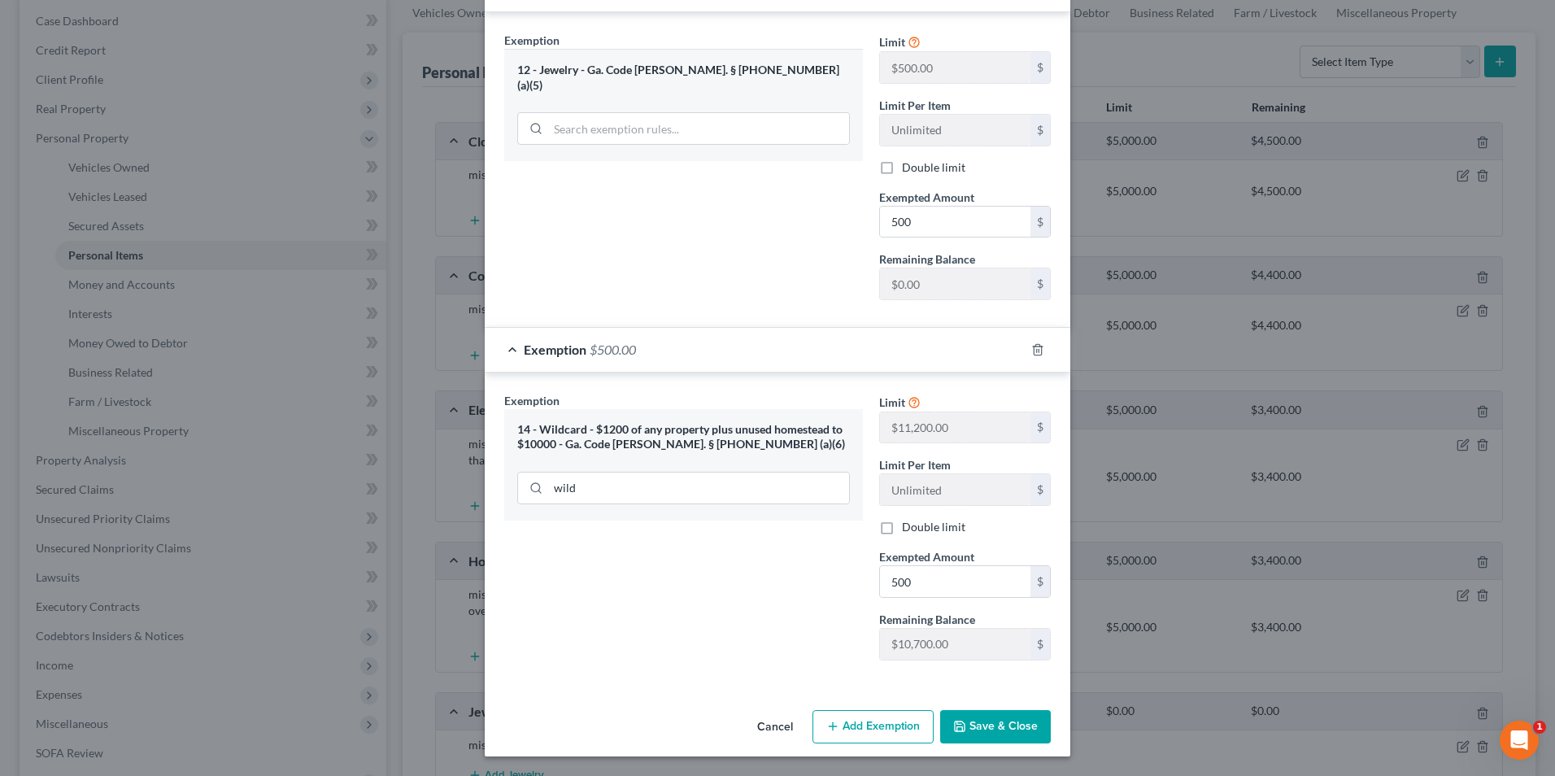
click at [989, 736] on button "Save & Close" at bounding box center [995, 727] width 111 height 34
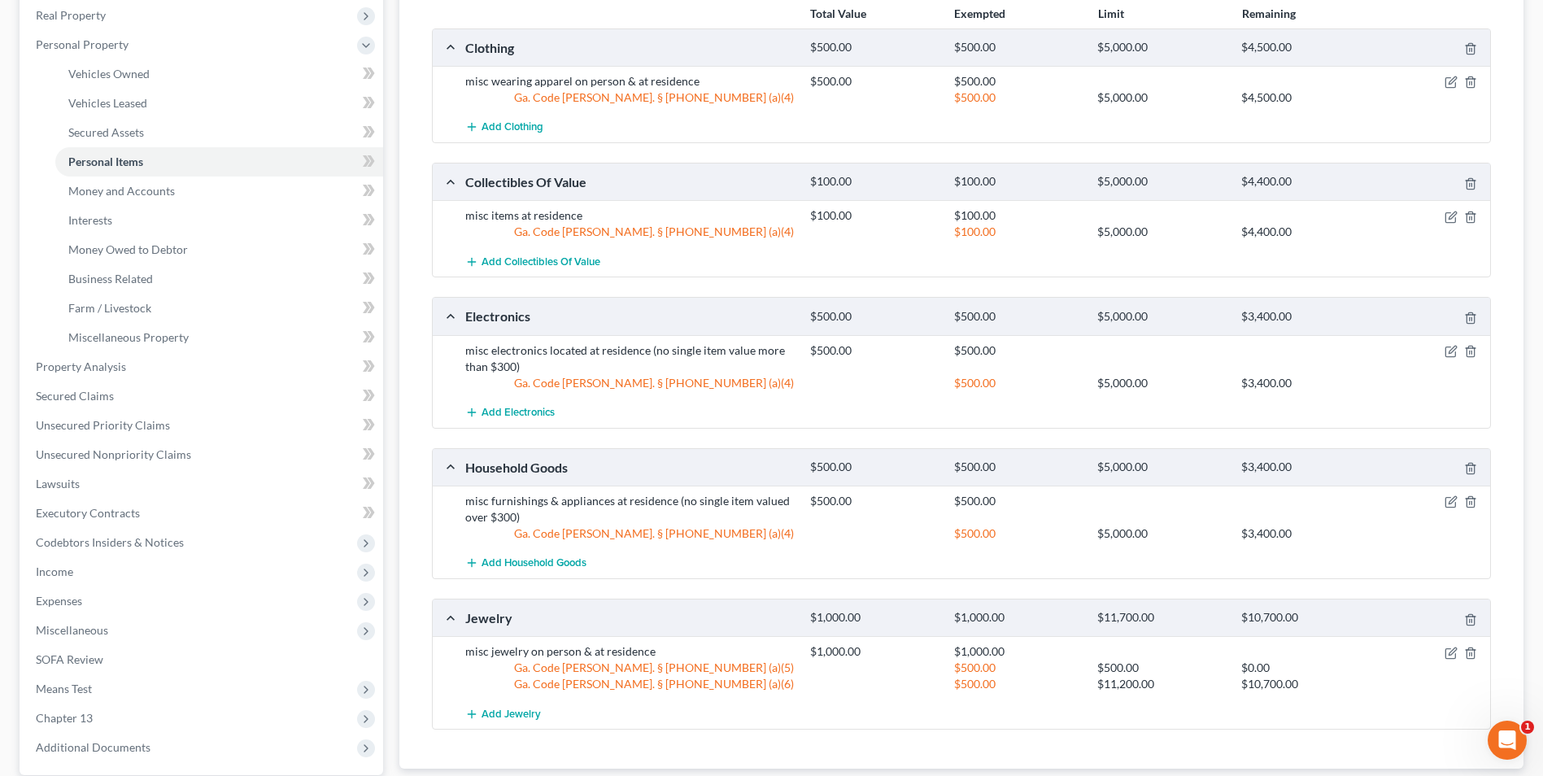
scroll to position [325, 0]
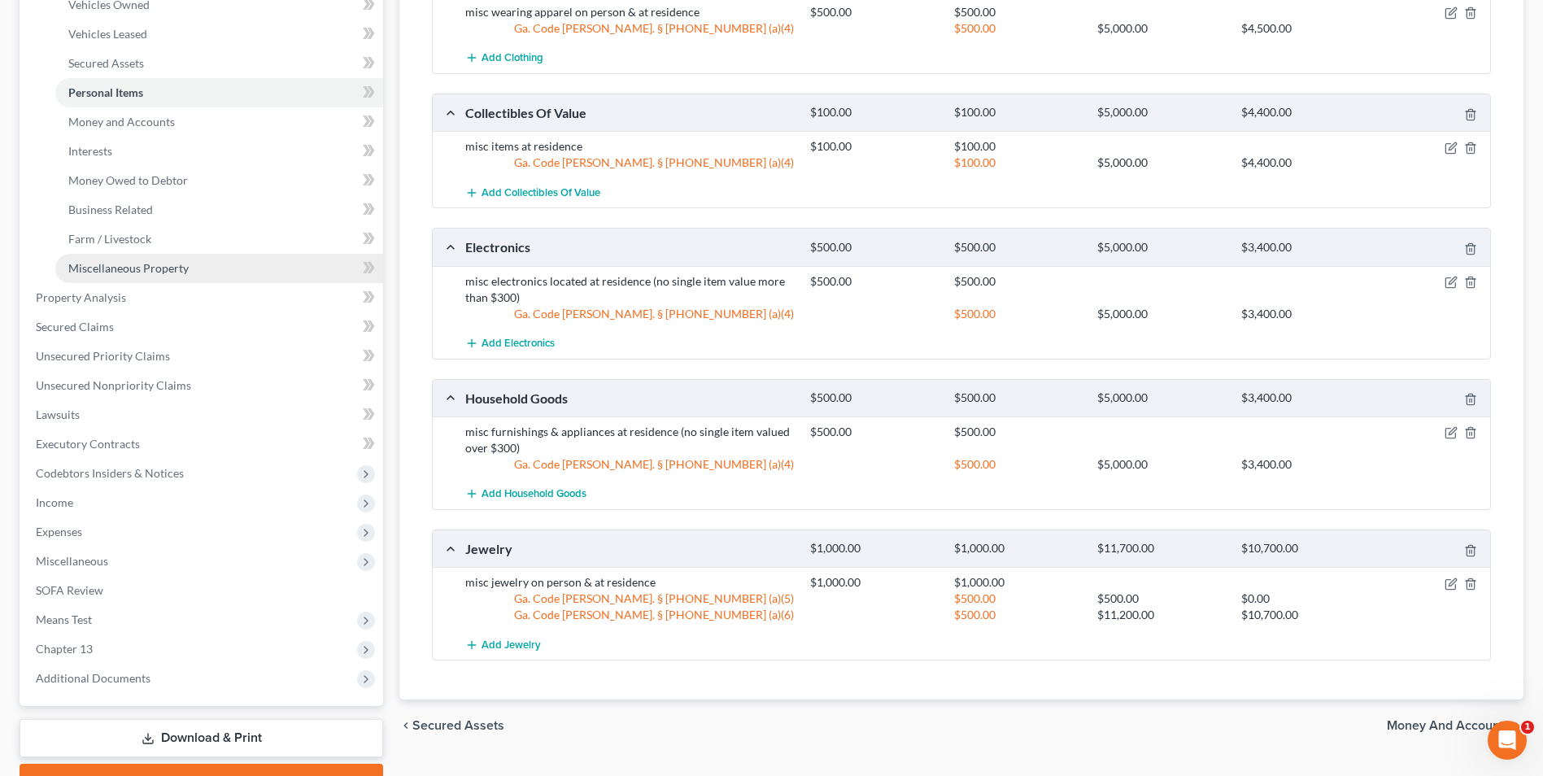
click at [151, 273] on span "Miscellaneous Property" at bounding box center [128, 268] width 120 height 14
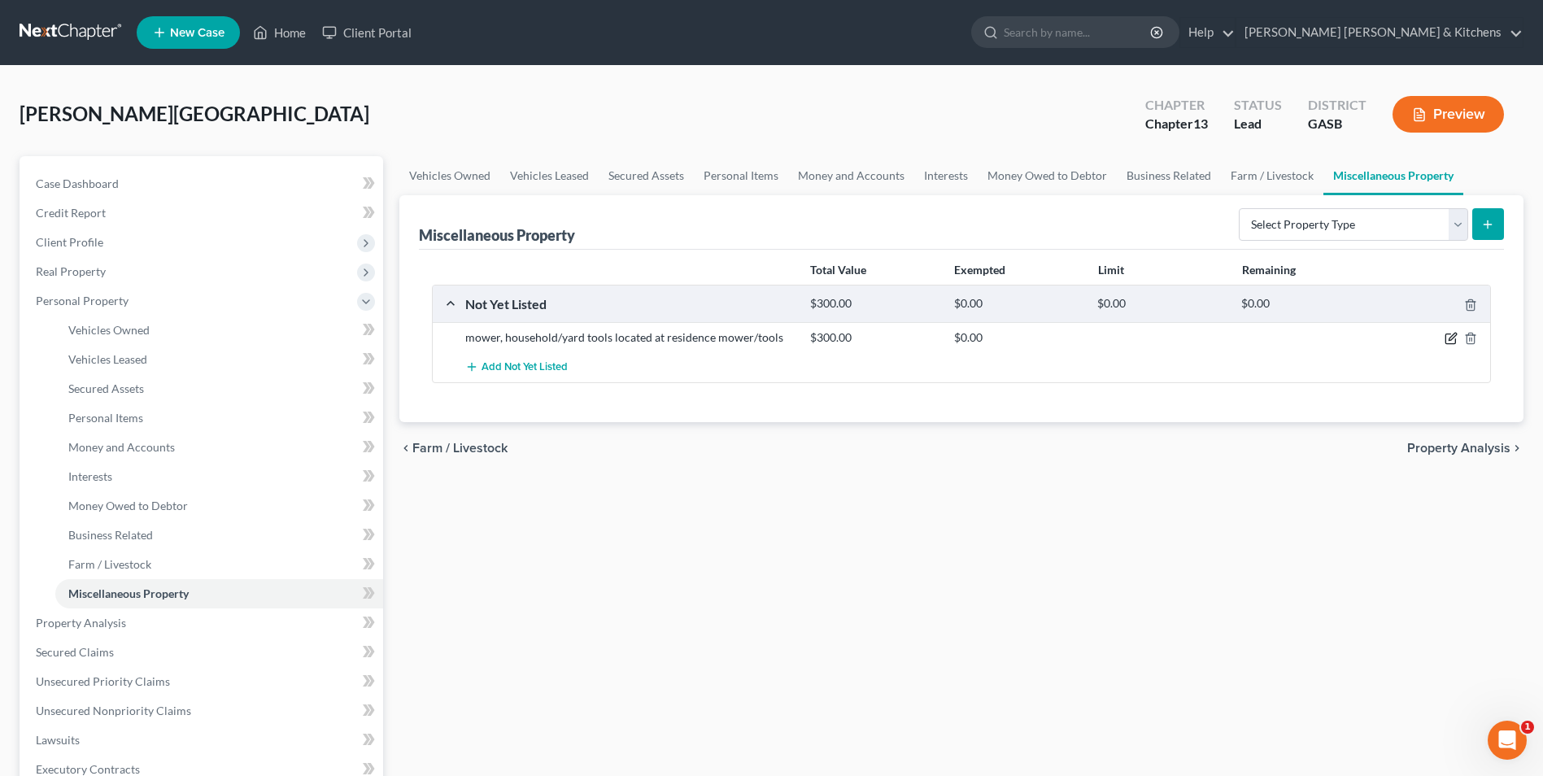
click at [1451, 337] on icon "button" at bounding box center [1451, 336] width 7 height 7
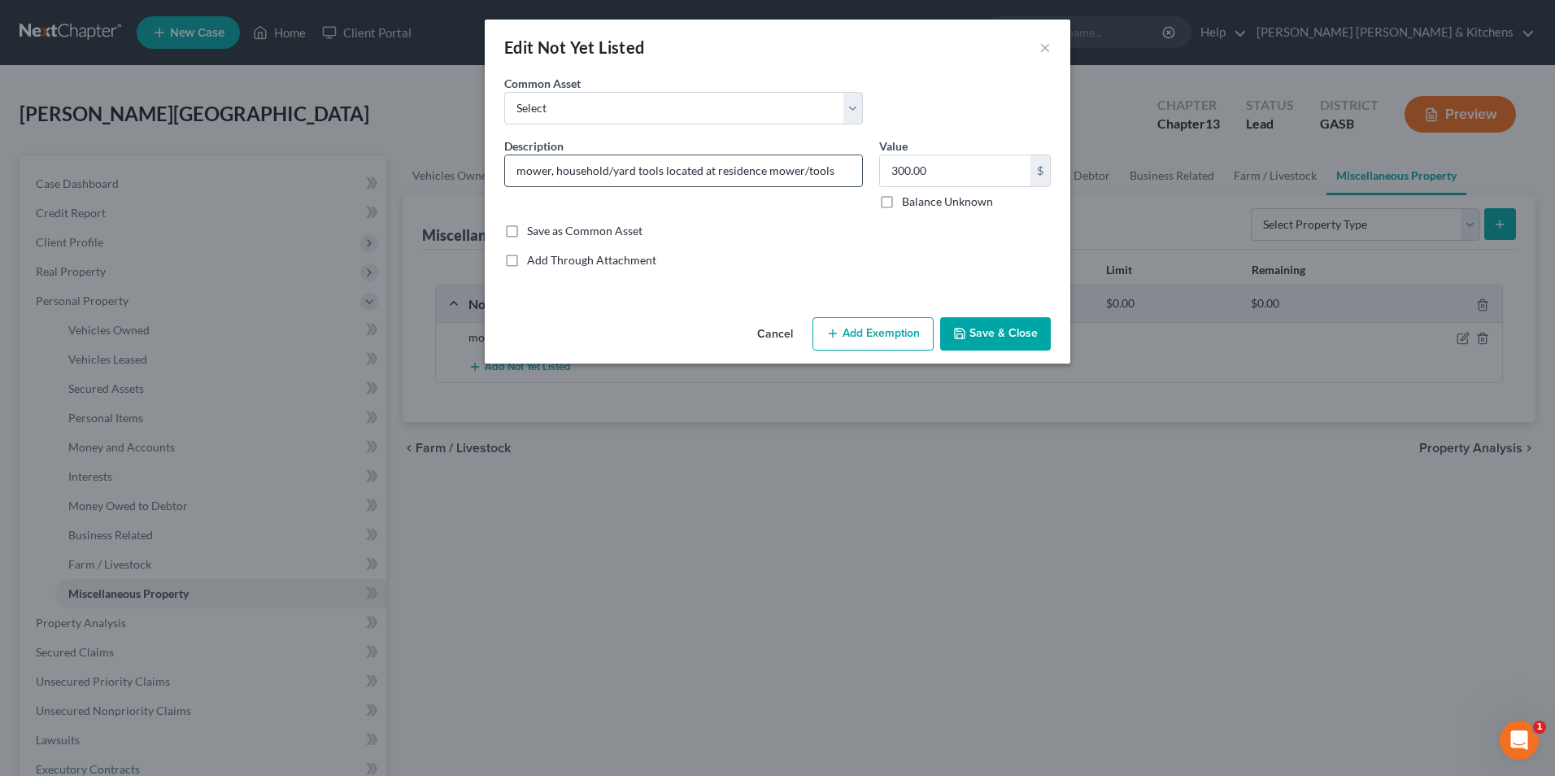
click at [512, 176] on input "mower, household/yard tools located at residence mower/tools" at bounding box center [683, 170] width 357 height 31
type input "riding mower (not run), household/yard tools located at residence"
type input "1,500"
click at [870, 329] on button "Add Exemption" at bounding box center [872, 334] width 121 height 34
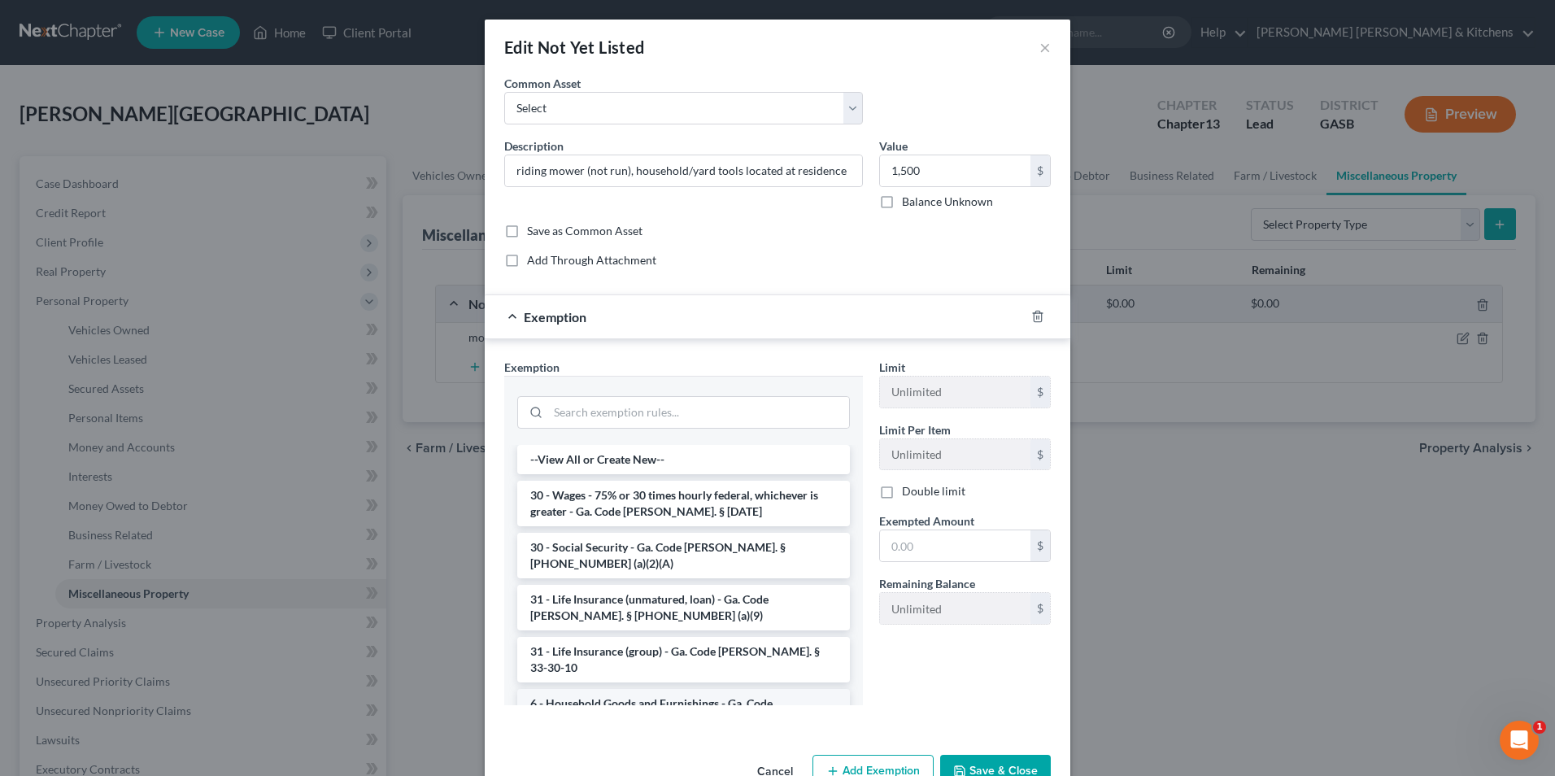
click at [761, 689] on li "6 - Household Goods and Furnishings - Ga. Code [PERSON_NAME]. § [PHONE_NUMBER] …" at bounding box center [683, 712] width 333 height 46
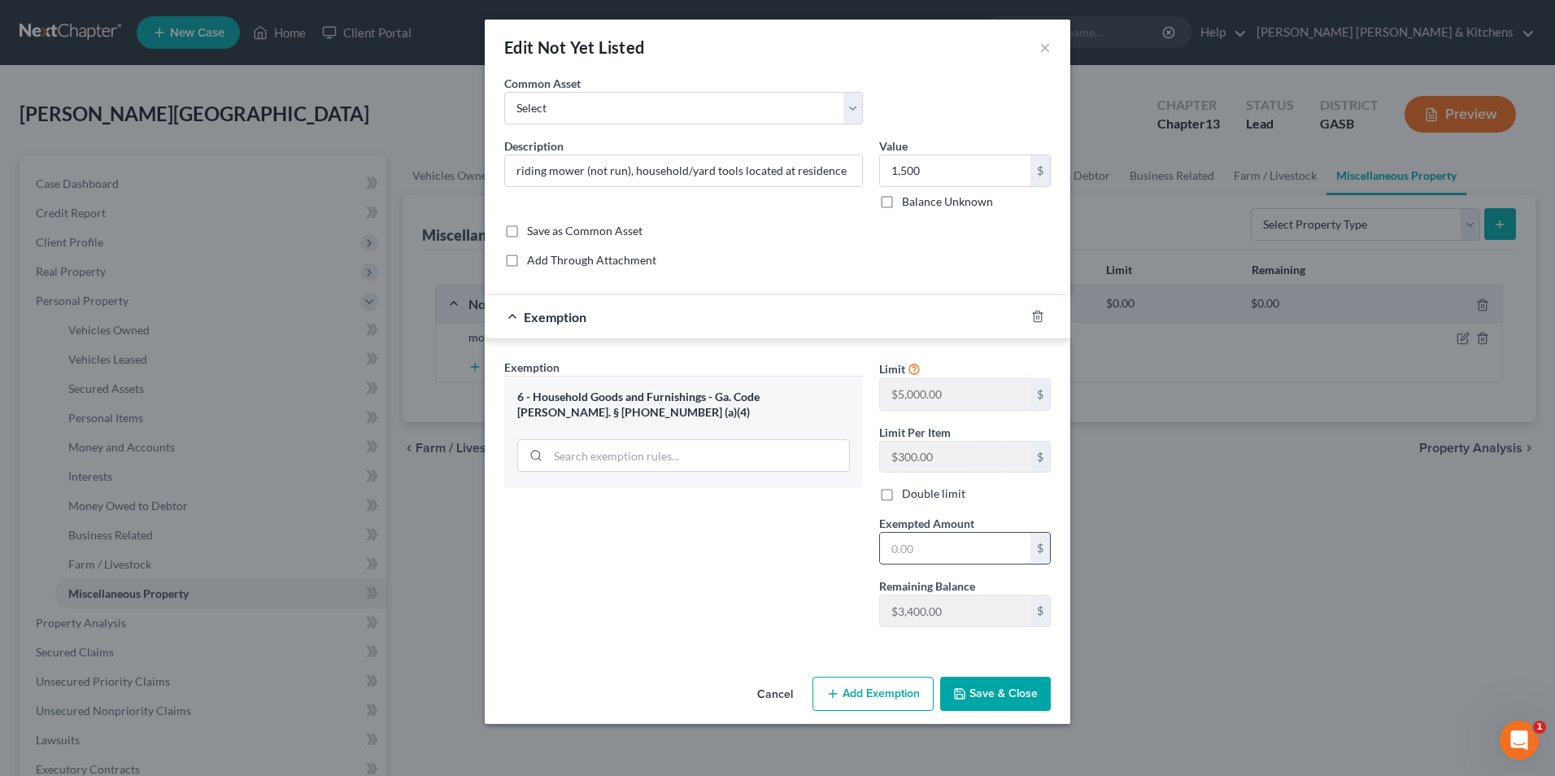
click at [945, 542] on input "text" at bounding box center [955, 548] width 150 height 31
type input "1,500"
click at [979, 702] on button "Save & Close" at bounding box center [995, 694] width 111 height 34
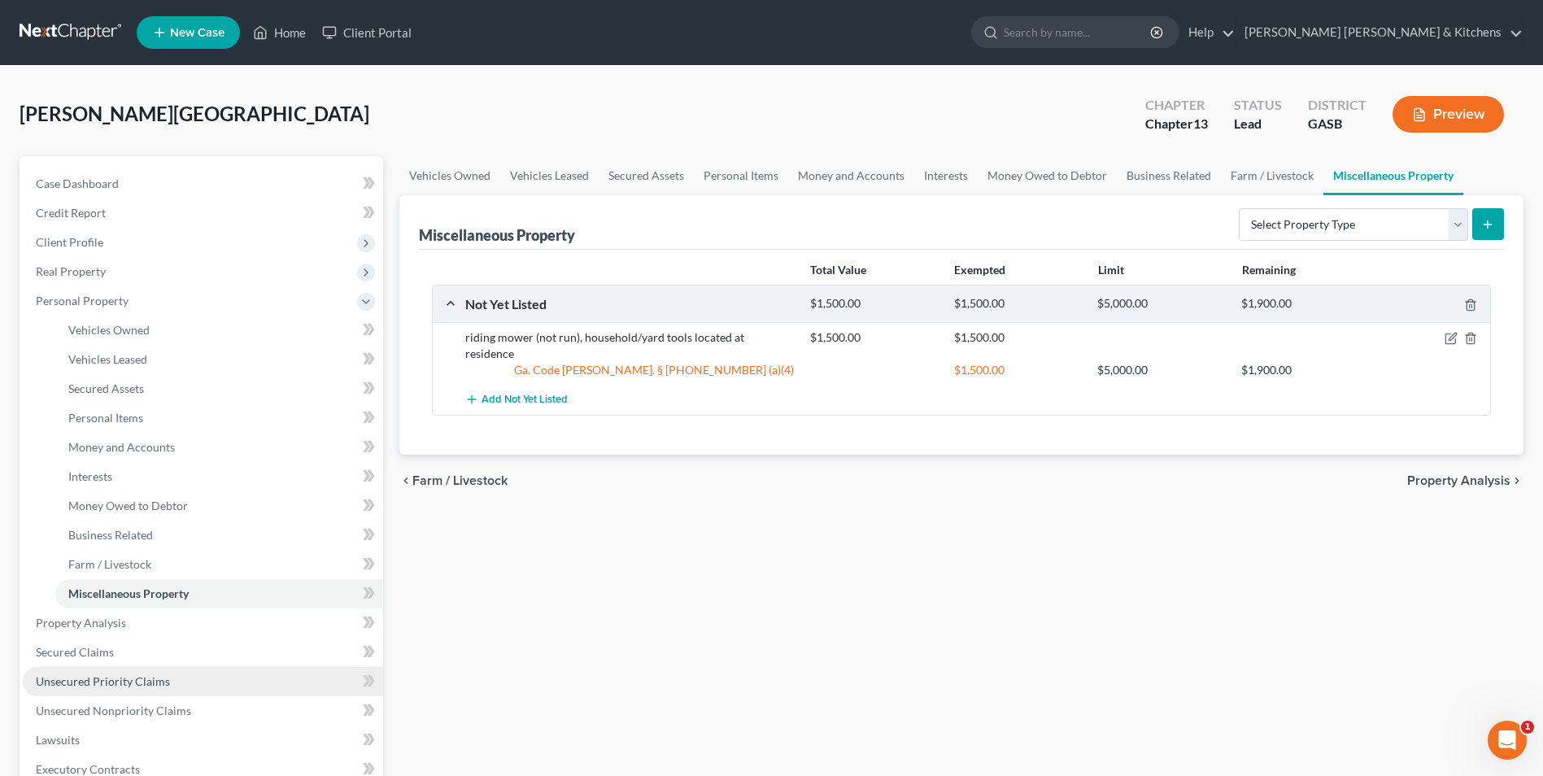
click at [116, 686] on span "Unsecured Priority Claims" at bounding box center [103, 681] width 134 height 14
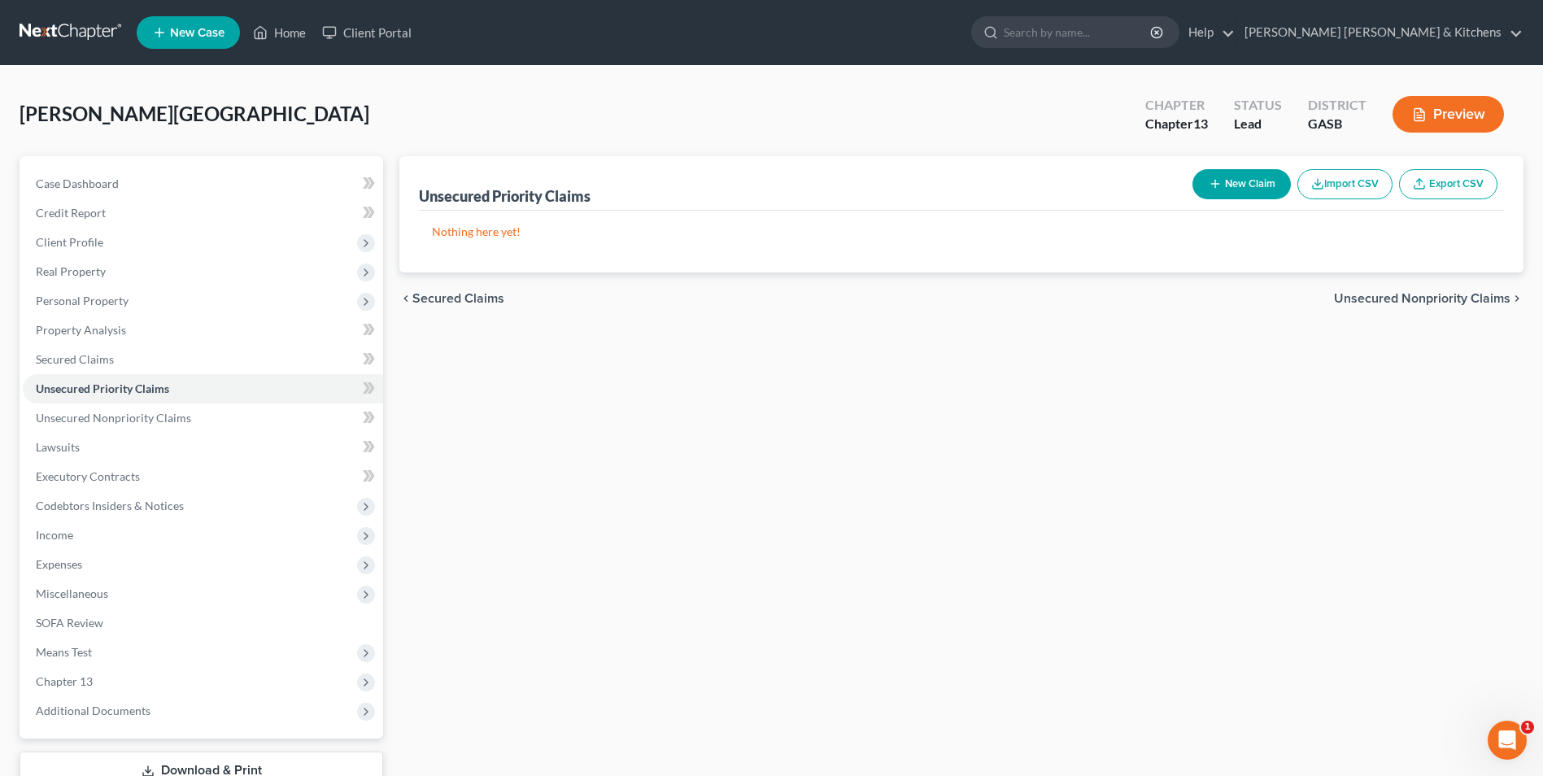
click at [1236, 190] on button "New Claim" at bounding box center [1241, 184] width 98 height 30
select select "0"
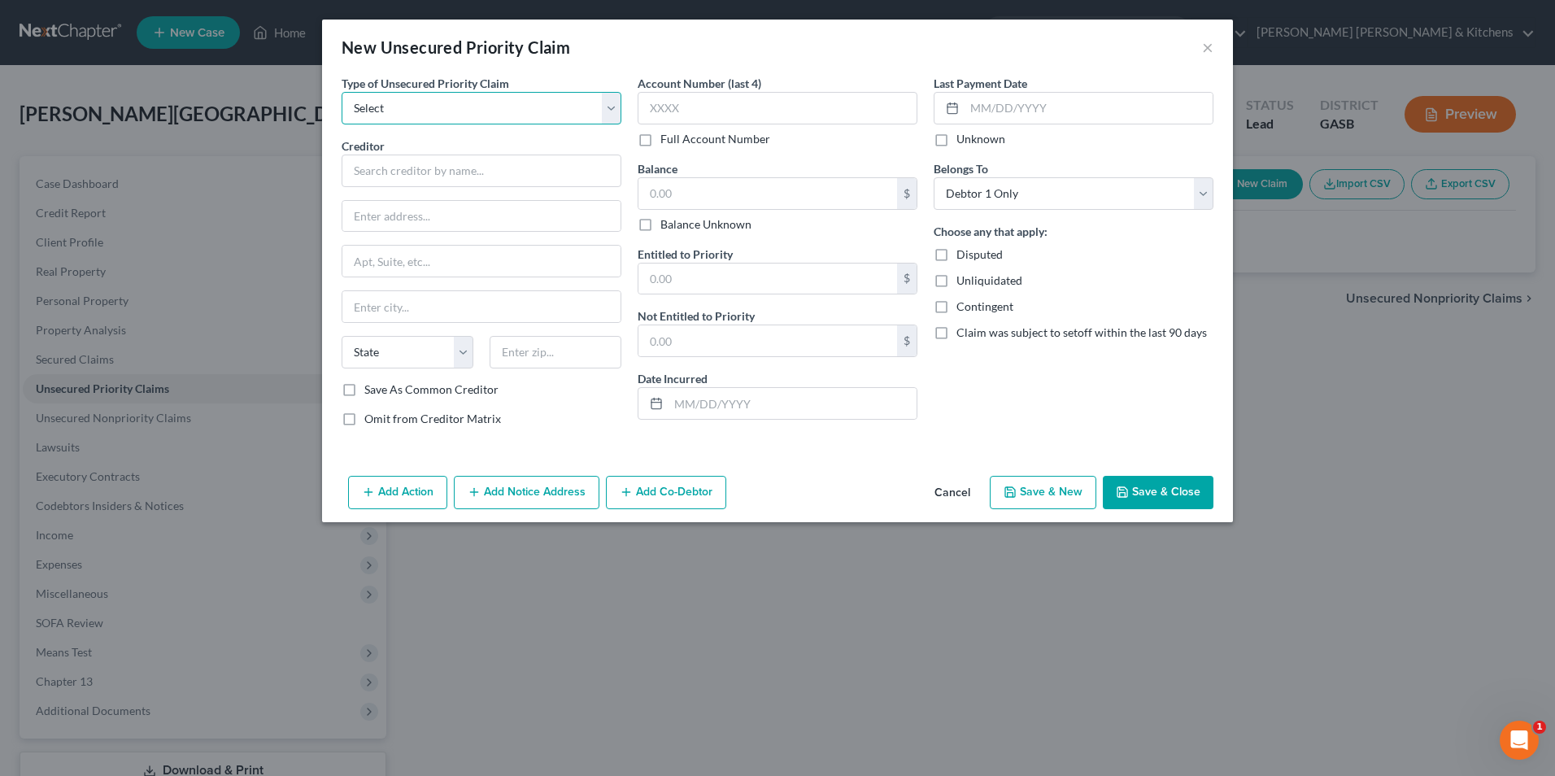
click at [389, 115] on select "Select Taxes & Other Government Units Domestic Support Obligations Extensions o…" at bounding box center [482, 108] width 280 height 33
select select "0"
click at [342, 92] on select "Select Taxes & Other Government Units Domestic Support Obligations Extensions o…" at bounding box center [482, 108] width 280 height 33
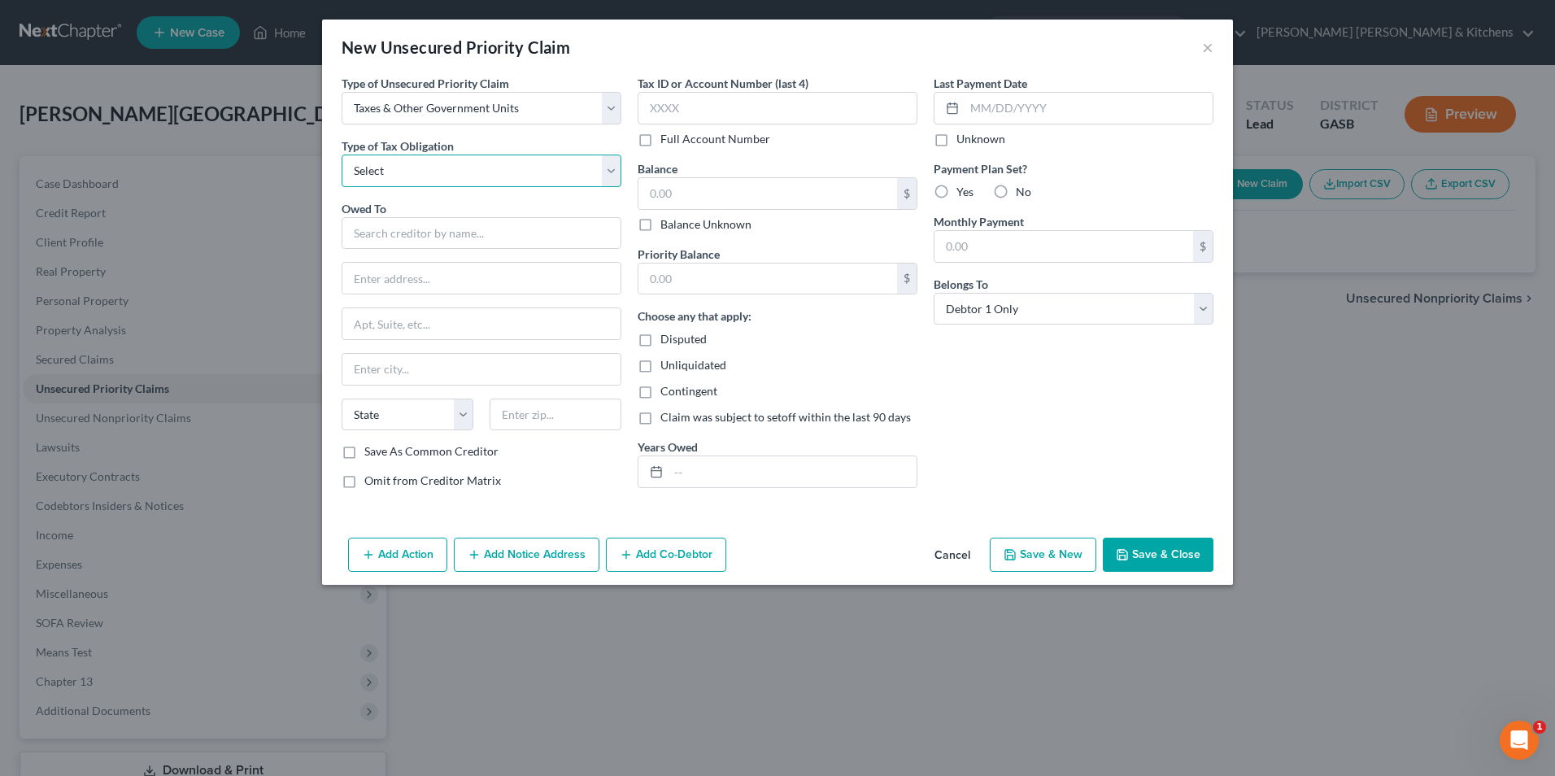
drag, startPoint x: 388, startPoint y: 173, endPoint x: 388, endPoint y: 186, distance: 13.0
click at [388, 173] on select "Select Federal City State Franchise Tax Board Other" at bounding box center [482, 171] width 280 height 33
select select "0"
click at [342, 155] on select "Select Federal City State Franchise Tax Board Other" at bounding box center [482, 171] width 280 height 33
click at [390, 233] on input "text" at bounding box center [482, 233] width 280 height 33
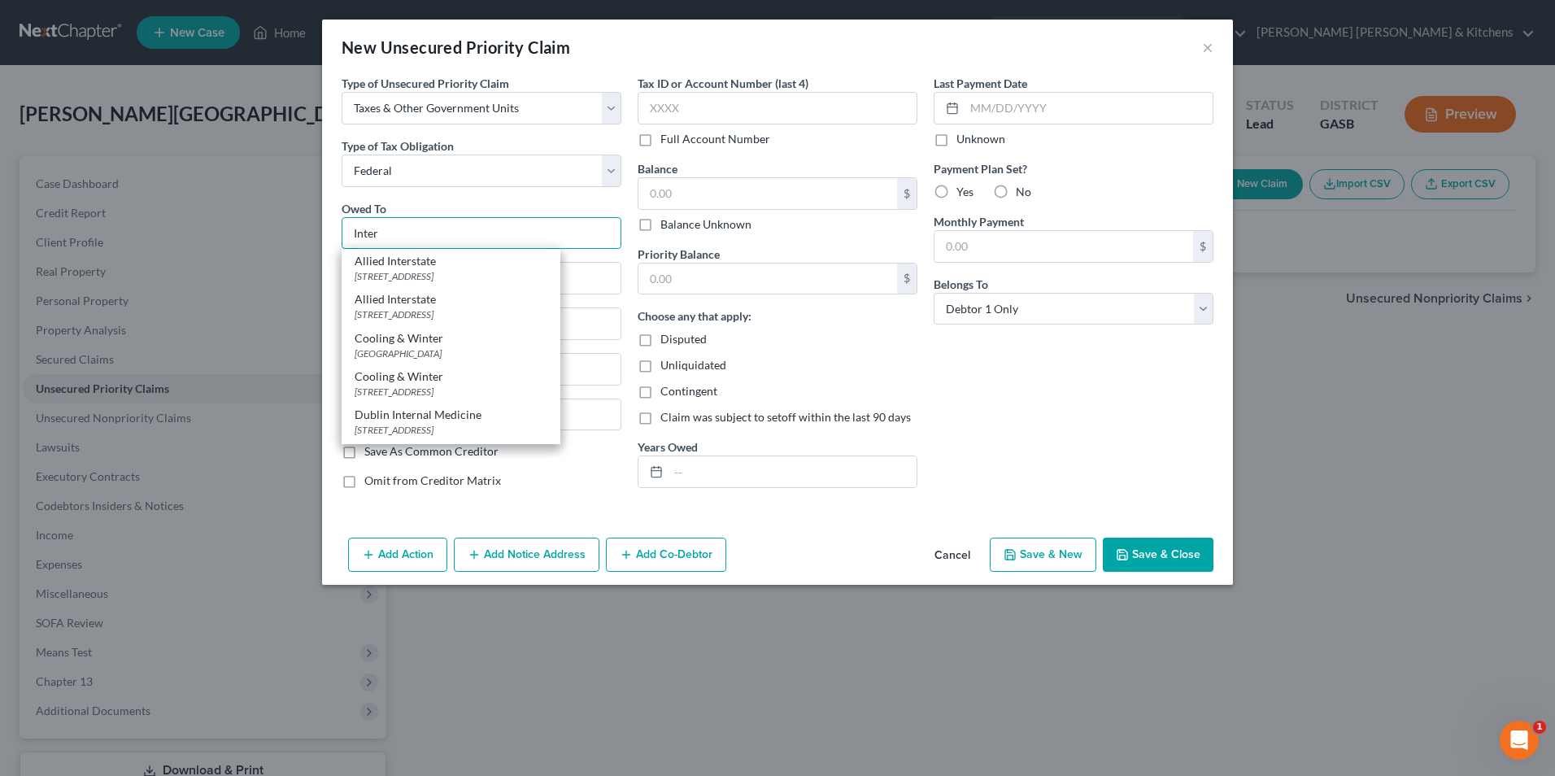
type input "Inter"
click at [967, 556] on button "Cancel" at bounding box center [952, 555] width 62 height 33
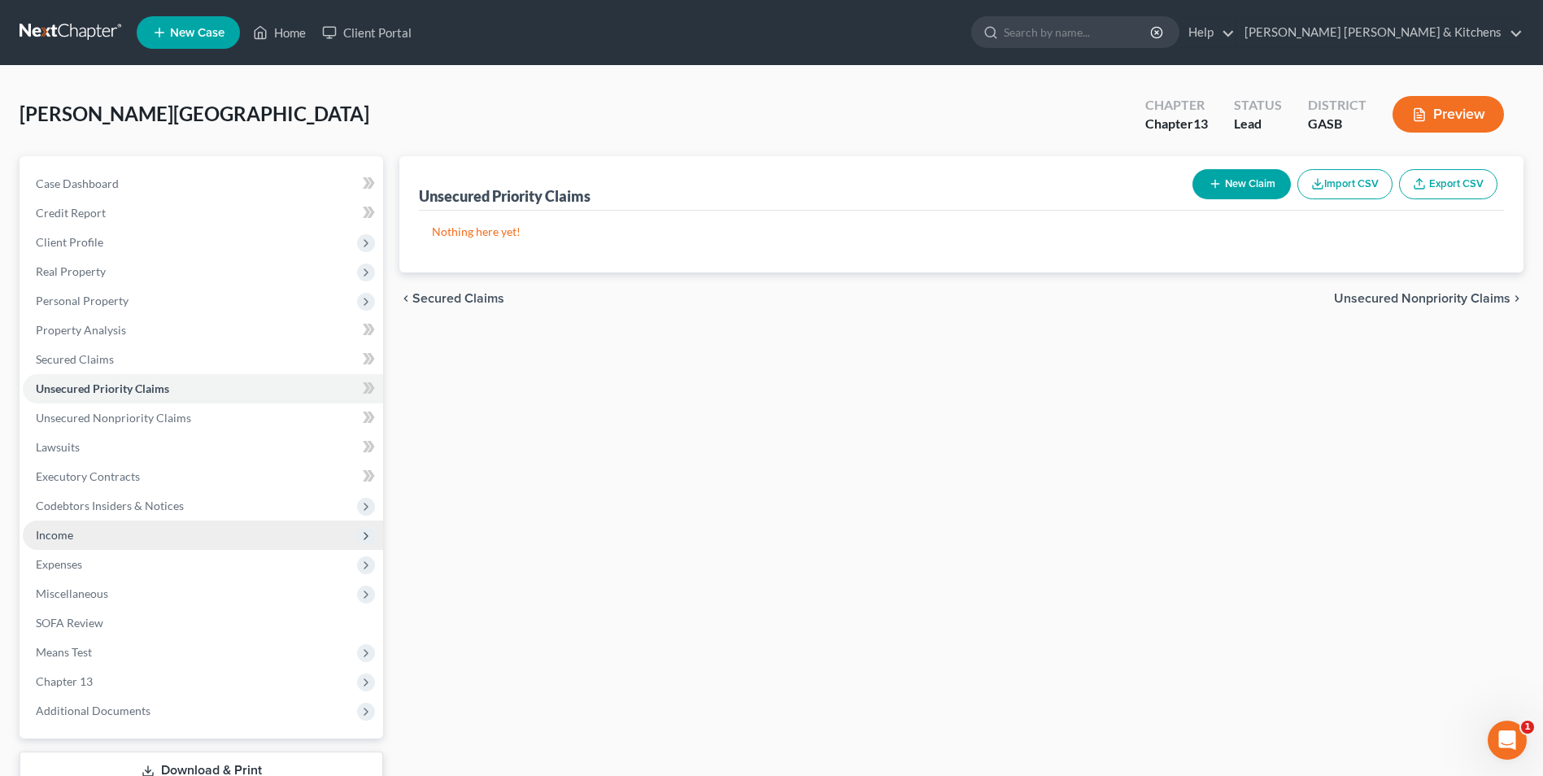
click at [78, 532] on span "Income" at bounding box center [203, 534] width 360 height 29
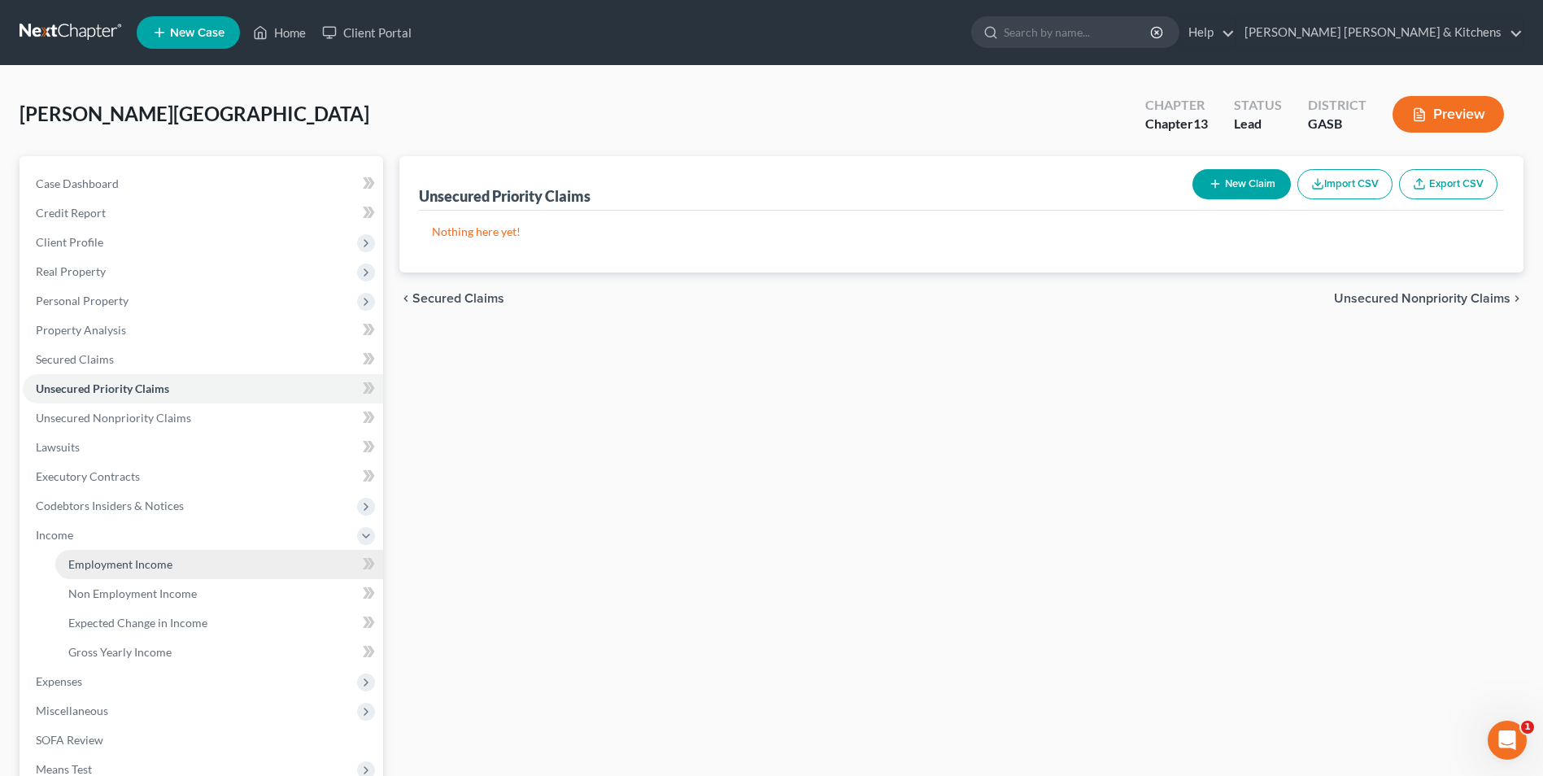
click at [85, 572] on link "Employment Income" at bounding box center [219, 564] width 328 height 29
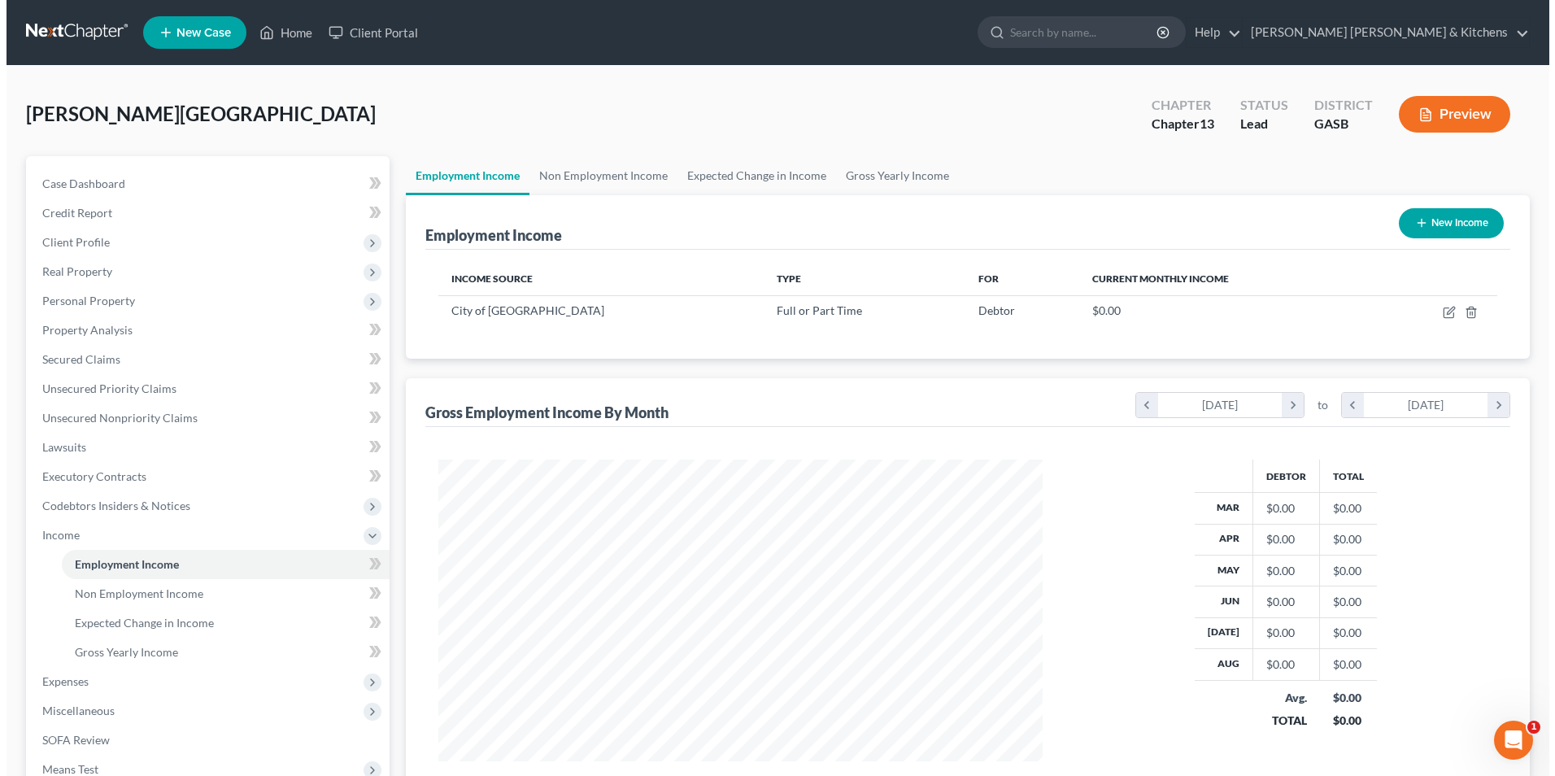
scroll to position [302, 636]
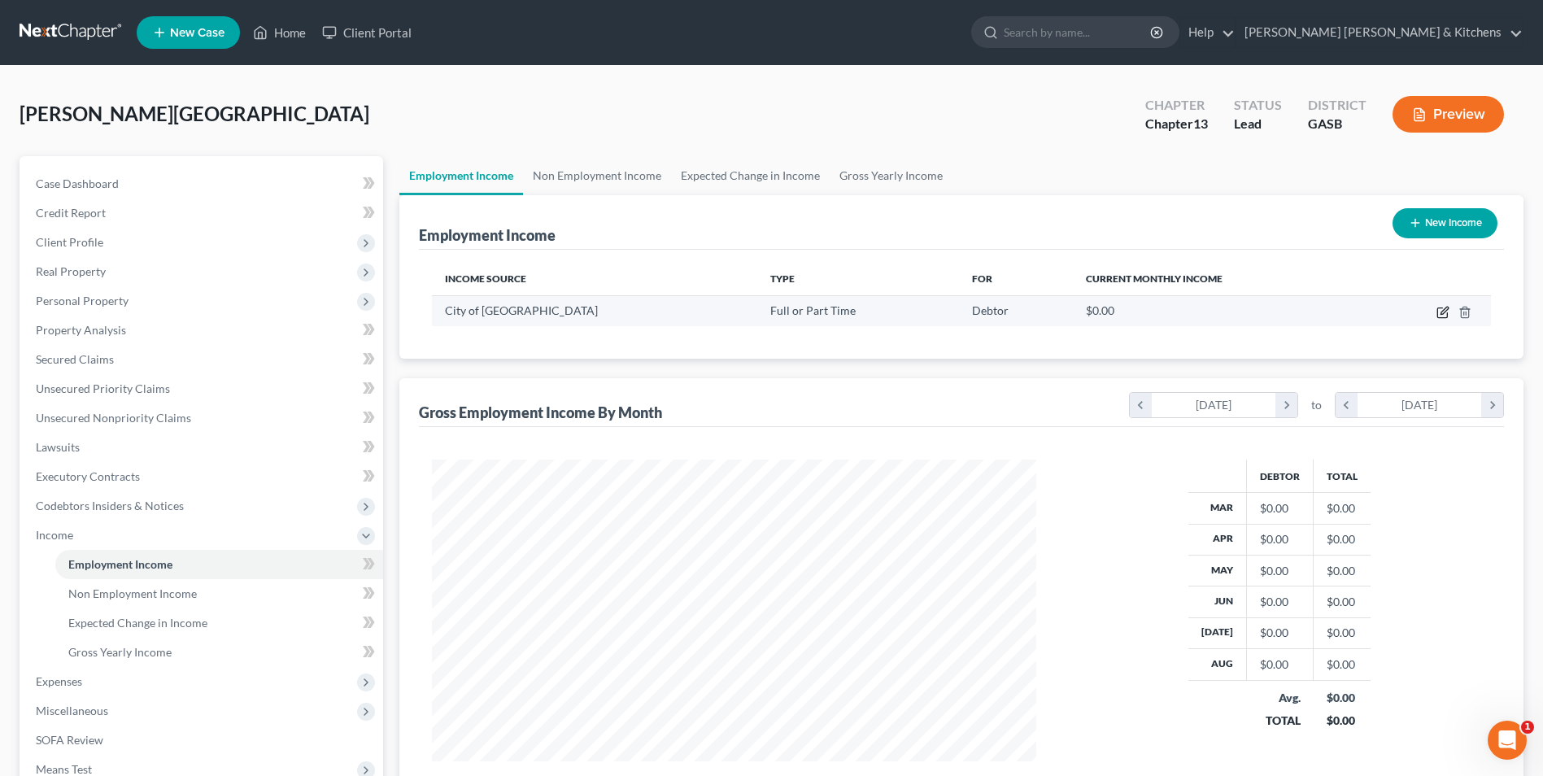
click at [1440, 316] on icon "button" at bounding box center [1442, 312] width 13 height 13
select select "0"
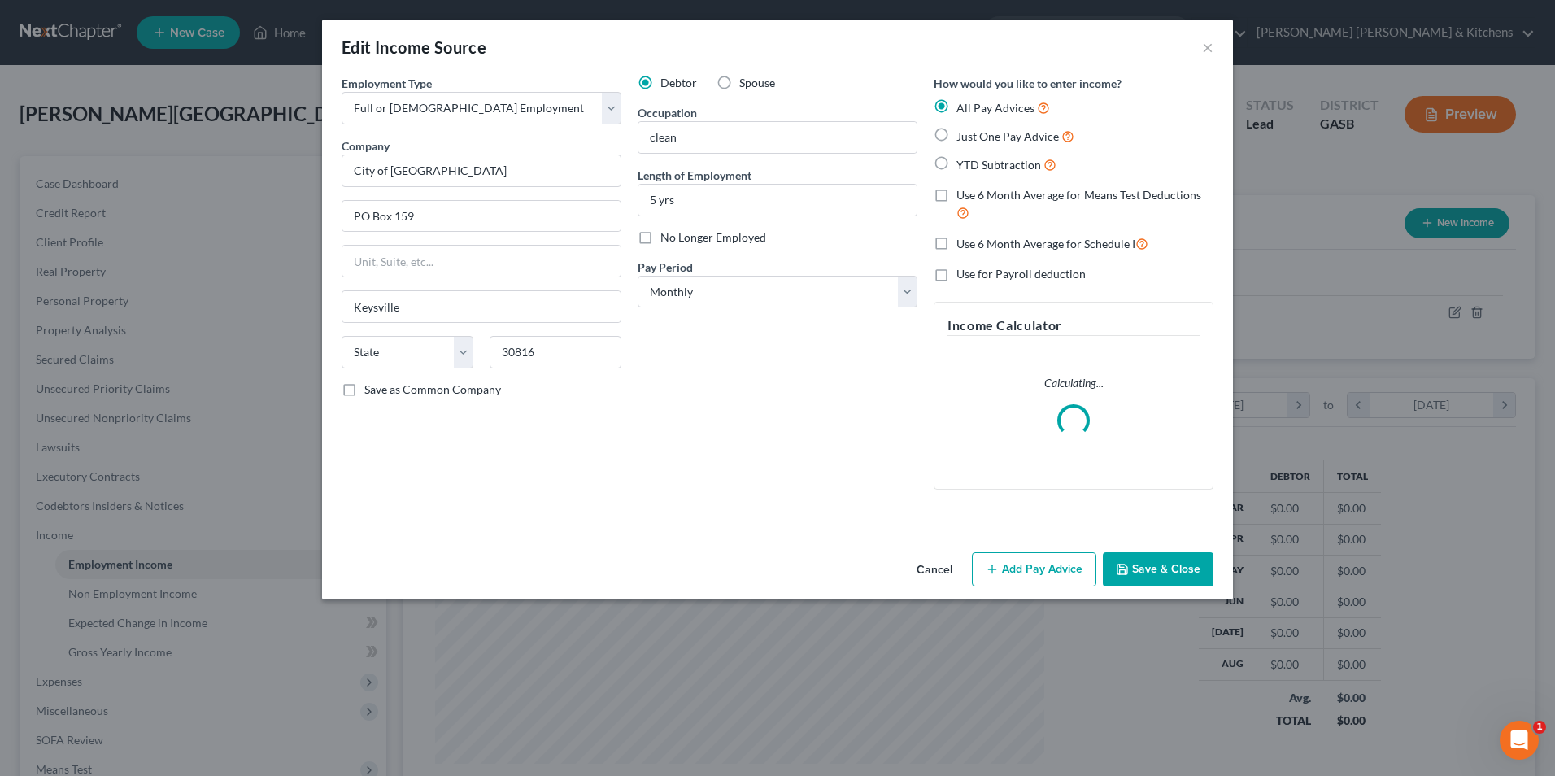
click at [956, 163] on label "YTD Subtraction" at bounding box center [1006, 164] width 100 height 19
click at [963, 163] on input "YTD Subtraction" at bounding box center [968, 160] width 11 height 11
radio input "true"
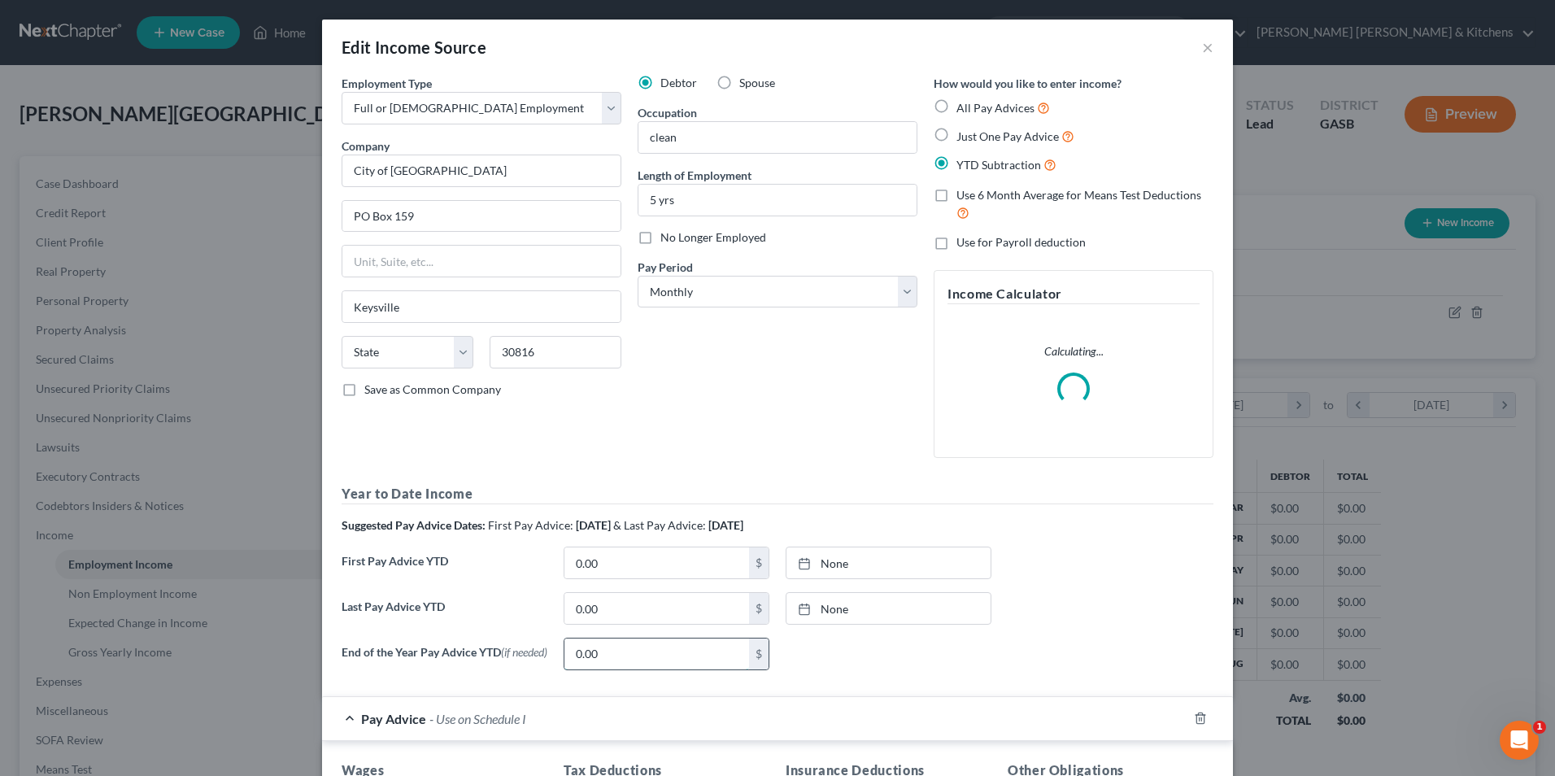
click at [628, 658] on input "0.00" at bounding box center [656, 653] width 185 height 31
type input "15,807.36"
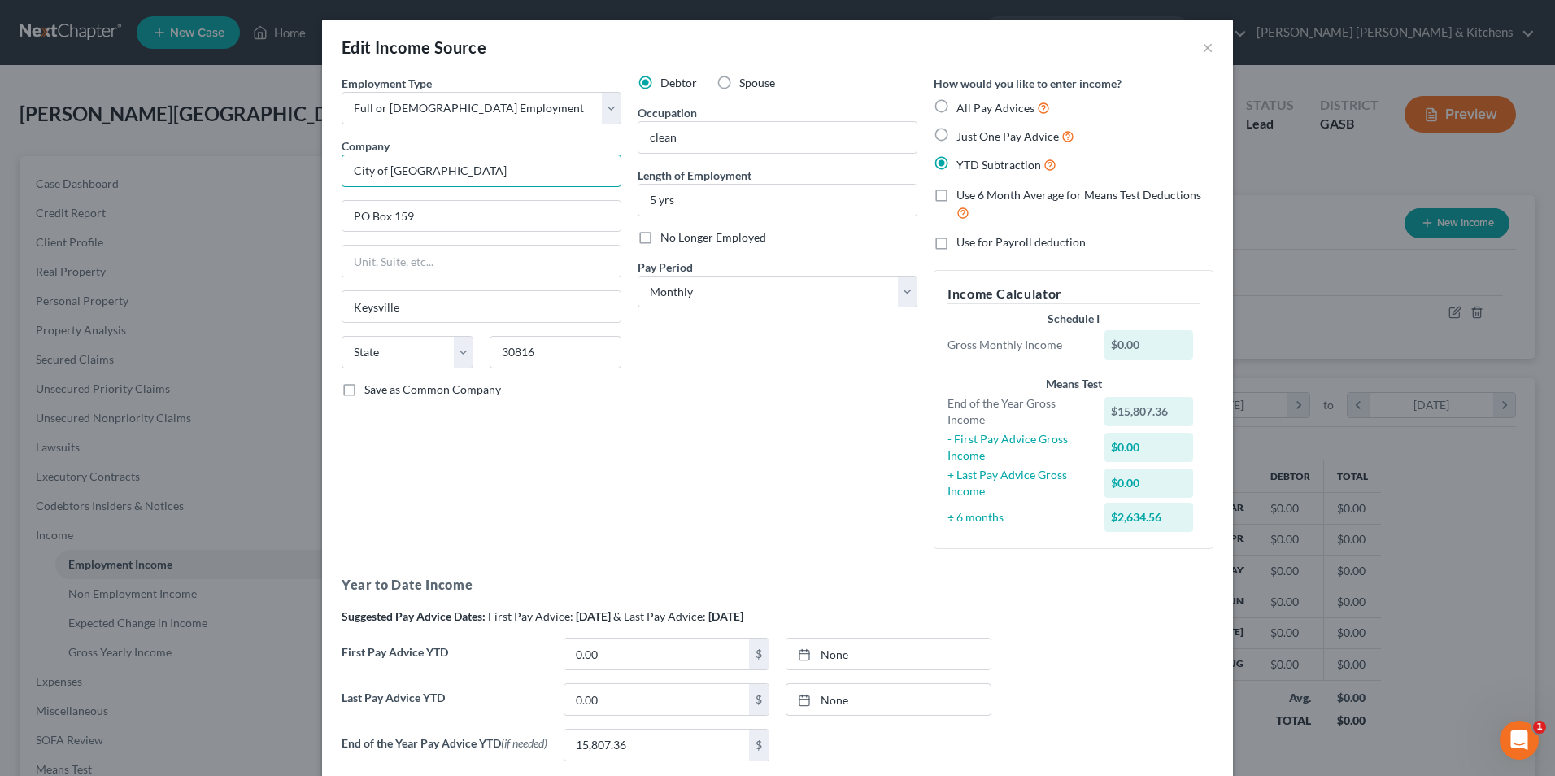
drag, startPoint x: 440, startPoint y: 162, endPoint x: 290, endPoint y: 202, distance: 155.1
click at [314, 196] on div "Edit Income Source × Employment Type * Select Full or [DEMOGRAPHIC_DATA] Employ…" at bounding box center [777, 388] width 1555 height 776
type input "Dept of Behavioral Health"
drag, startPoint x: 426, startPoint y: 214, endPoint x: 282, endPoint y: 224, distance: 144.3
click at [295, 237] on div "Edit Income Source × Employment Type * Select Full or [DEMOGRAPHIC_DATA] Employ…" at bounding box center [777, 388] width 1555 height 776
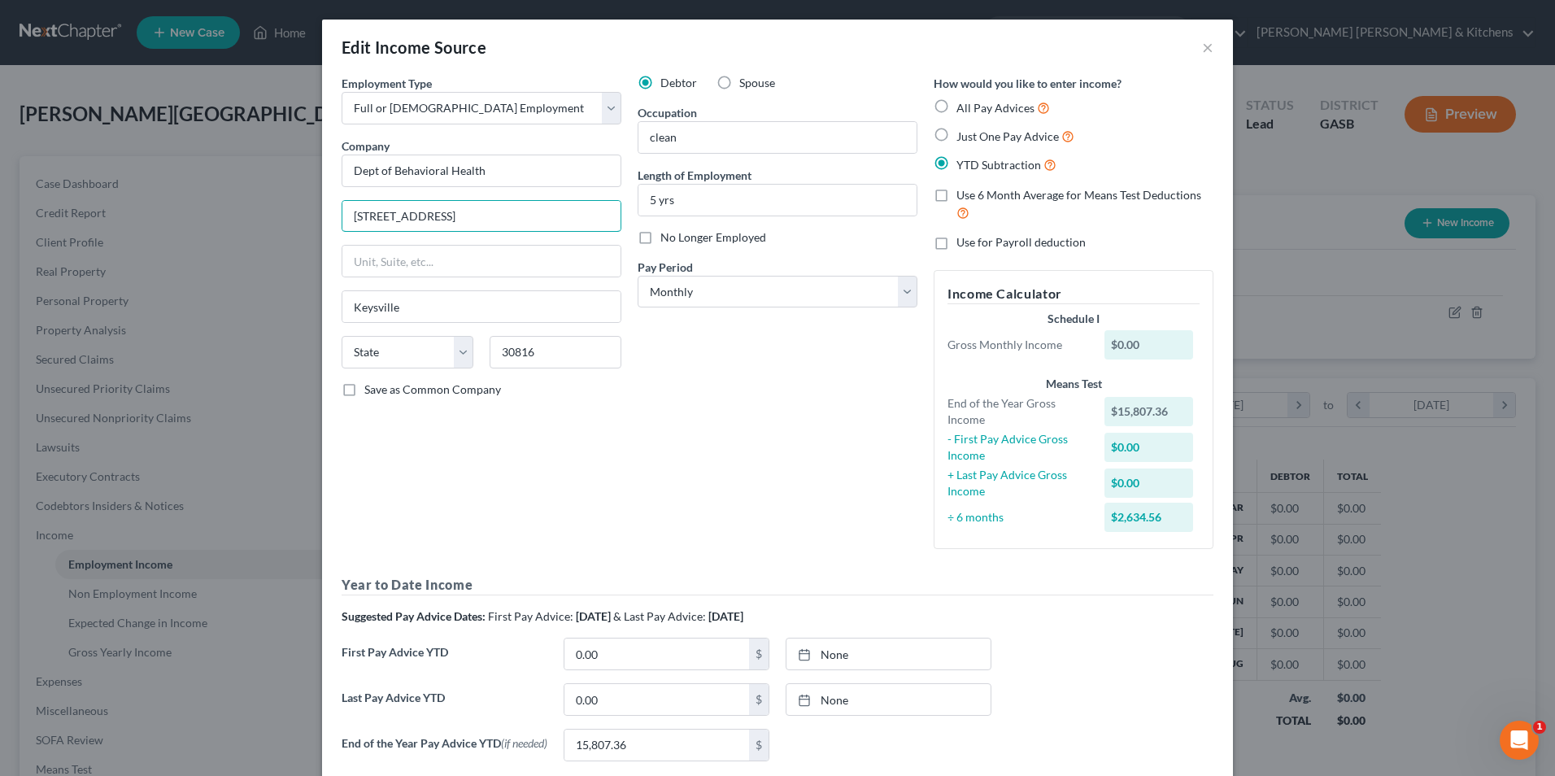
type input "[STREET_ADDRESS]"
type input "[GEOGRAPHIC_DATA]"
type input "30334"
type input "[GEOGRAPHIC_DATA]"
select select "10"
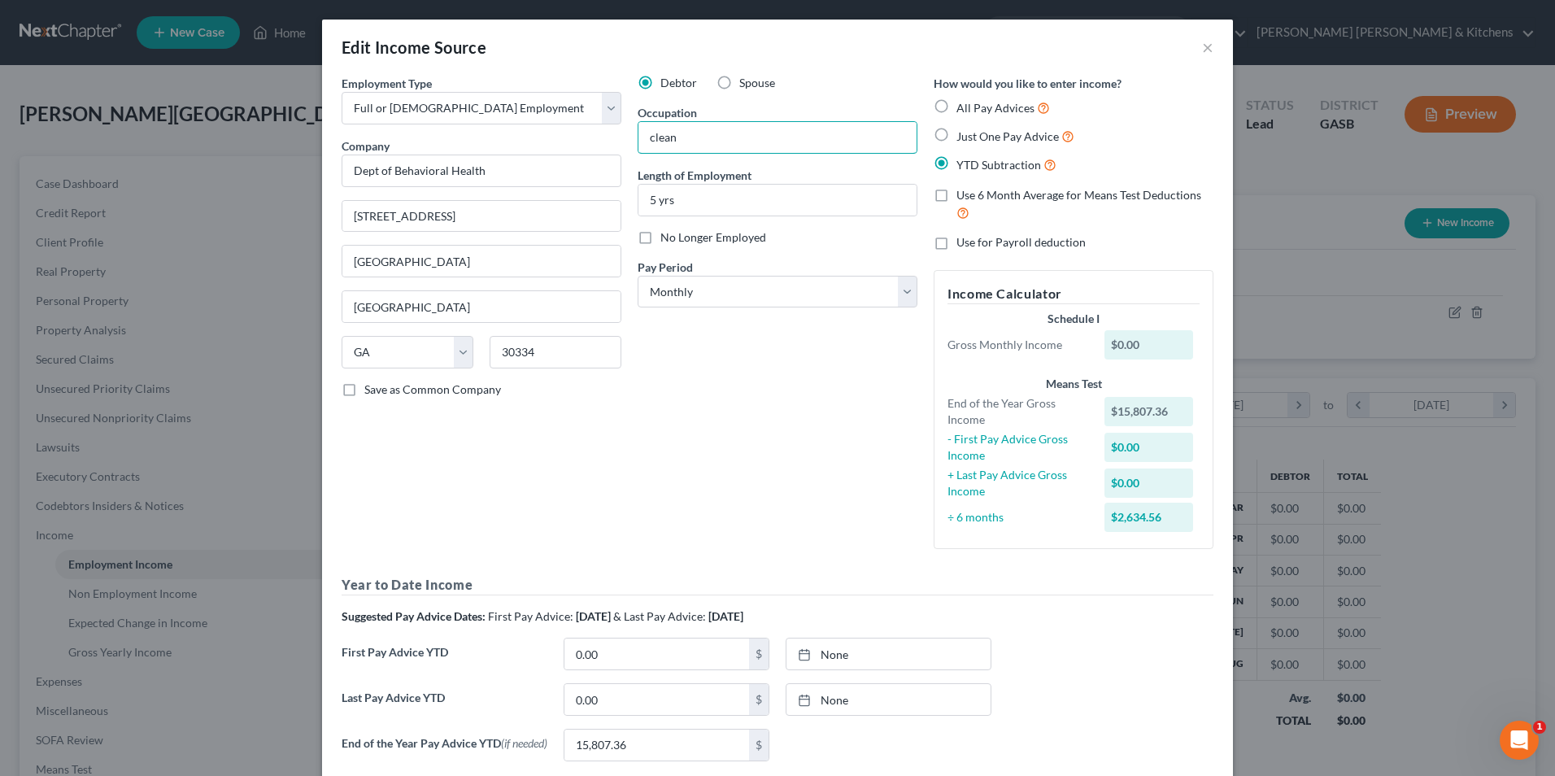
drag, startPoint x: 751, startPoint y: 146, endPoint x: 626, endPoint y: 142, distance: 124.5
click at [629, 142] on div "Debtor Spouse Occupation clean Length of Employment 5 yrs No Longer Employed Pa…" at bounding box center [777, 318] width 296 height 487
click at [694, 125] on input "house" at bounding box center [777, 137] width 278 height 31
type input "housekeeping"
type input "4 yrs"
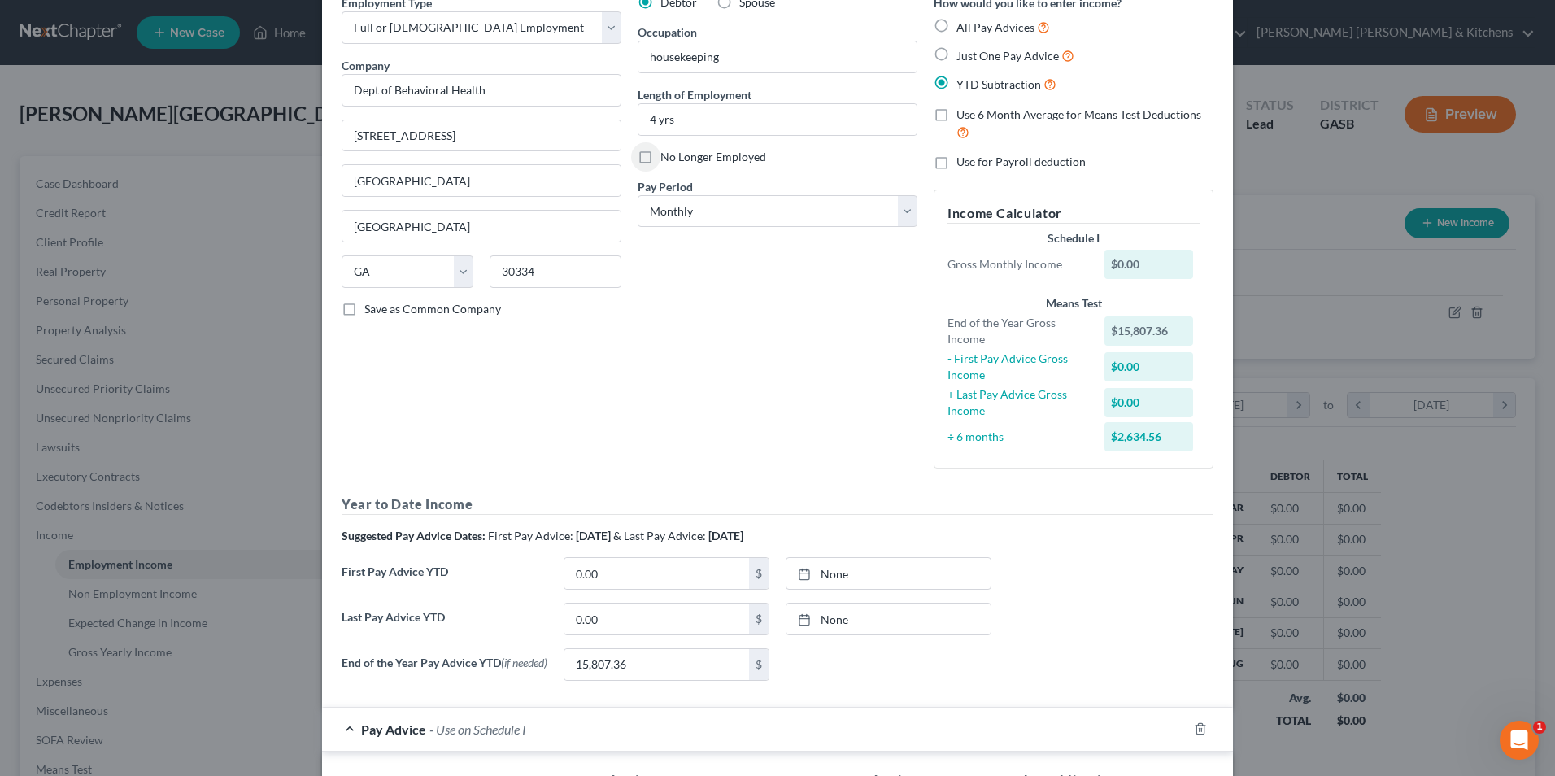
scroll to position [244, 0]
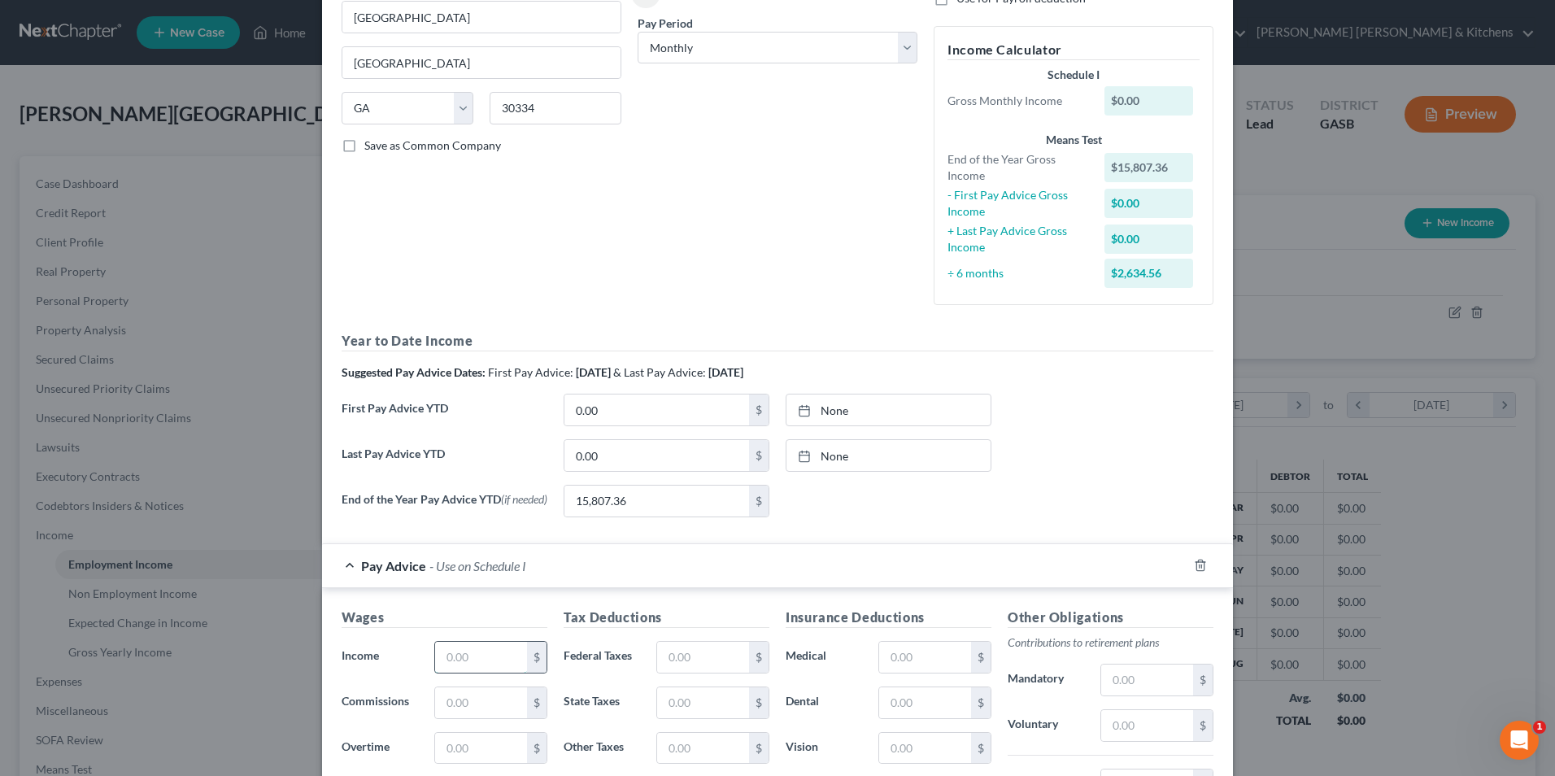
click at [463, 664] on input "text" at bounding box center [481, 657] width 92 height 31
type input "2,655.16"
click at [740, 660] on input "text" at bounding box center [703, 657] width 92 height 31
type input "267.86"
click at [1117, 729] on input "text" at bounding box center [1147, 725] width 92 height 31
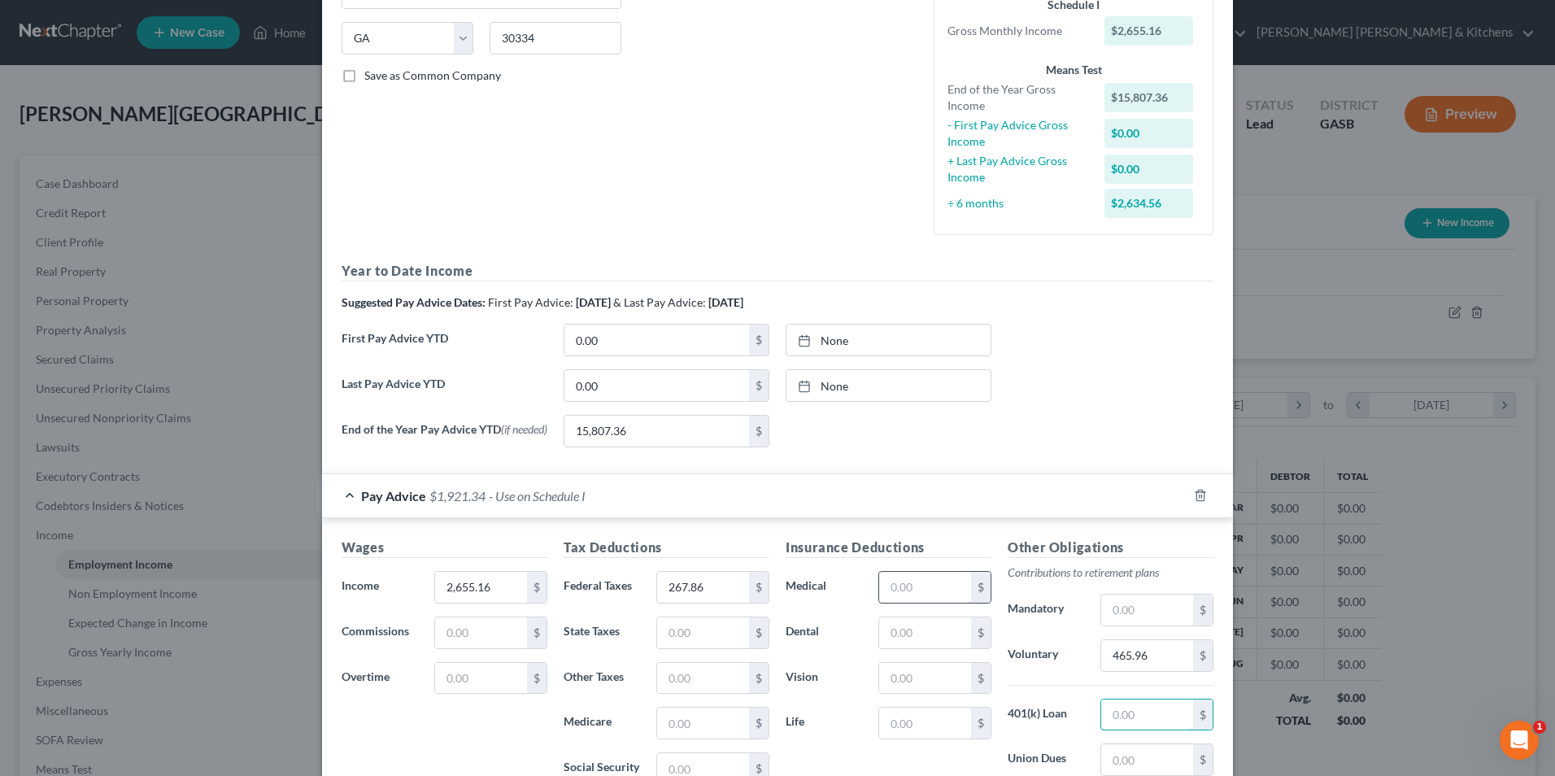
scroll to position [353, 0]
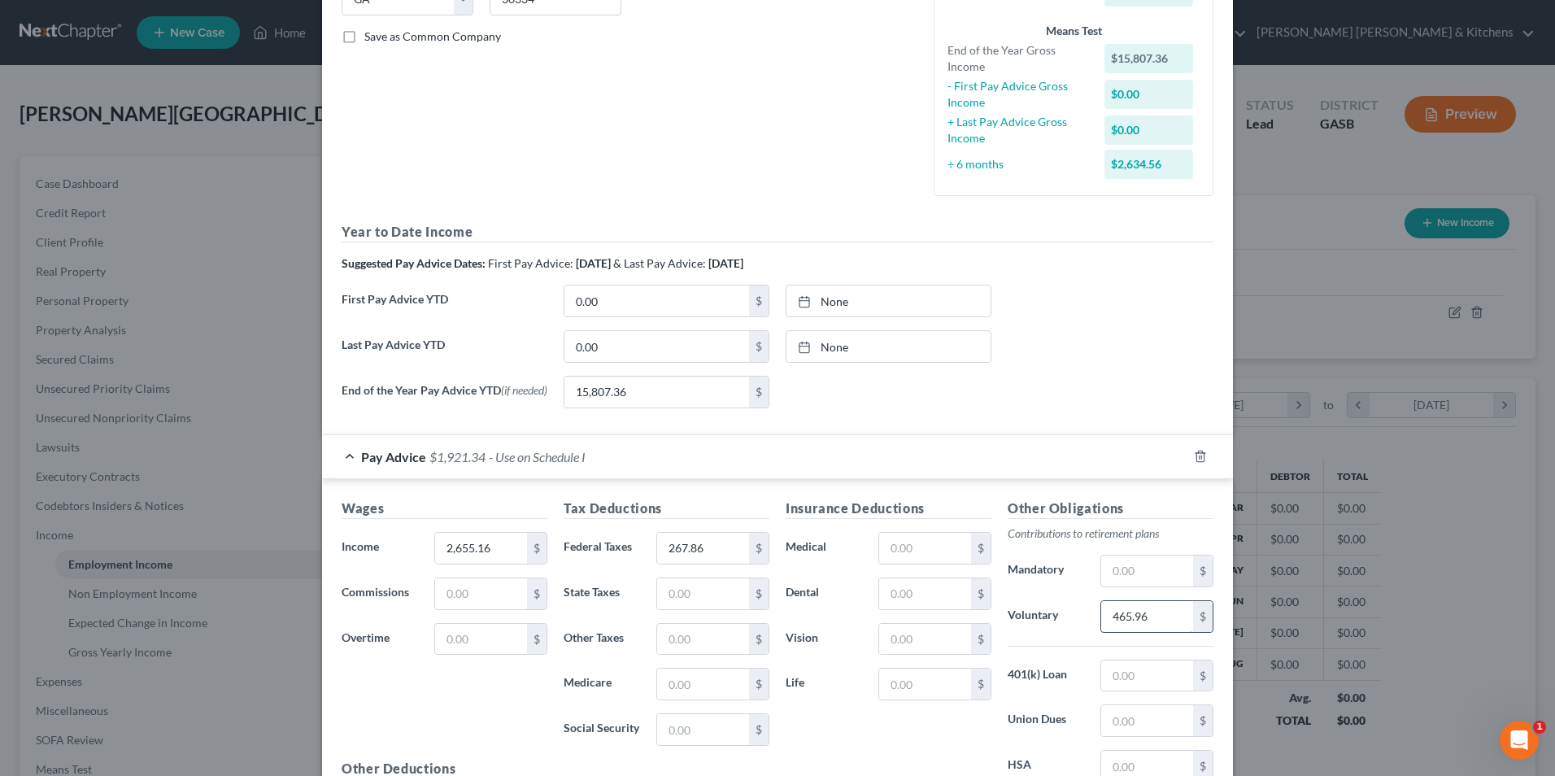
click at [1111, 622] on input "465.96" at bounding box center [1147, 616] width 92 height 31
type input "165.96"
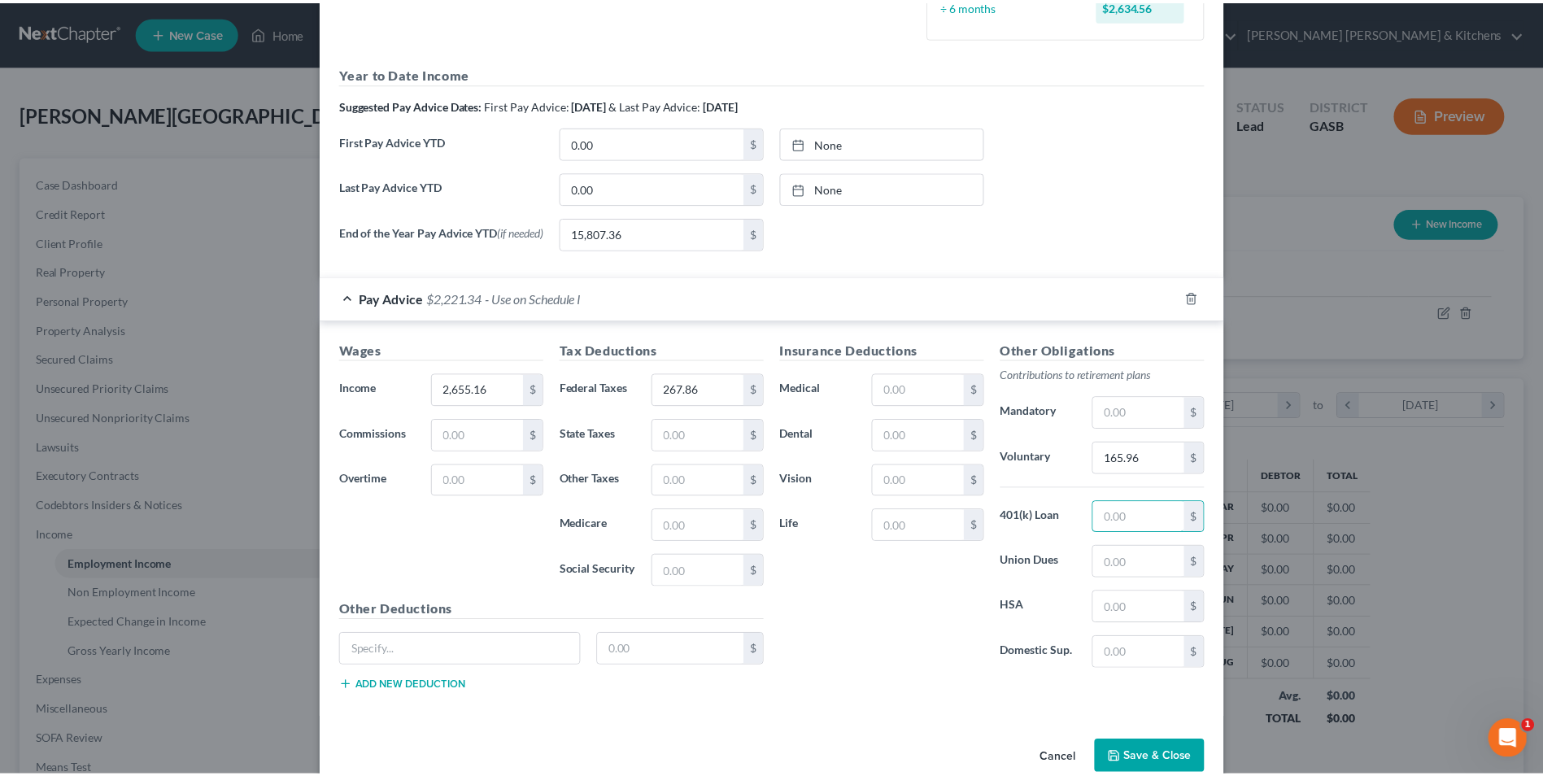
scroll to position [546, 0]
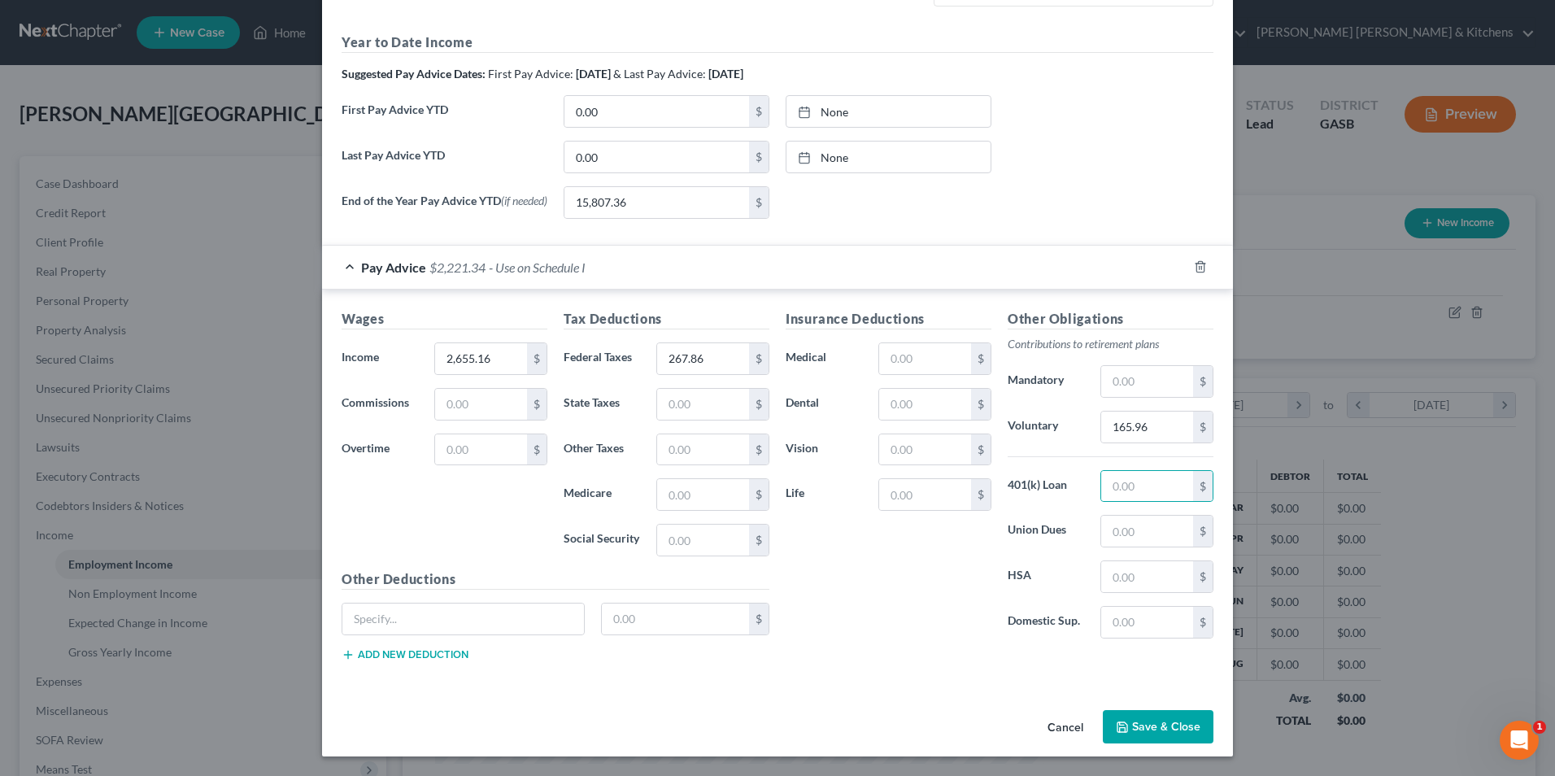
click at [1150, 722] on button "Save & Close" at bounding box center [1158, 727] width 111 height 34
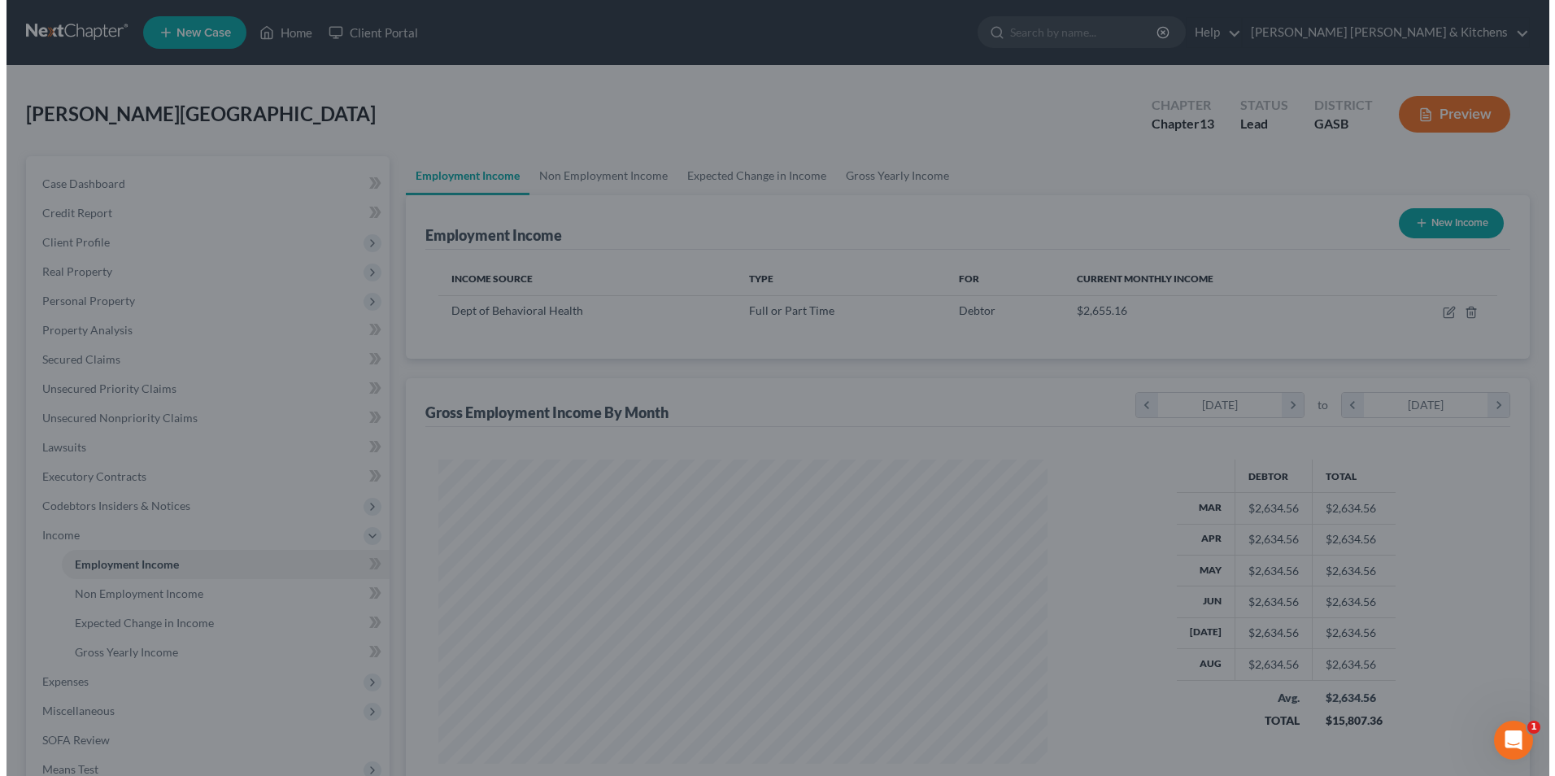
scroll to position [812937, 812602]
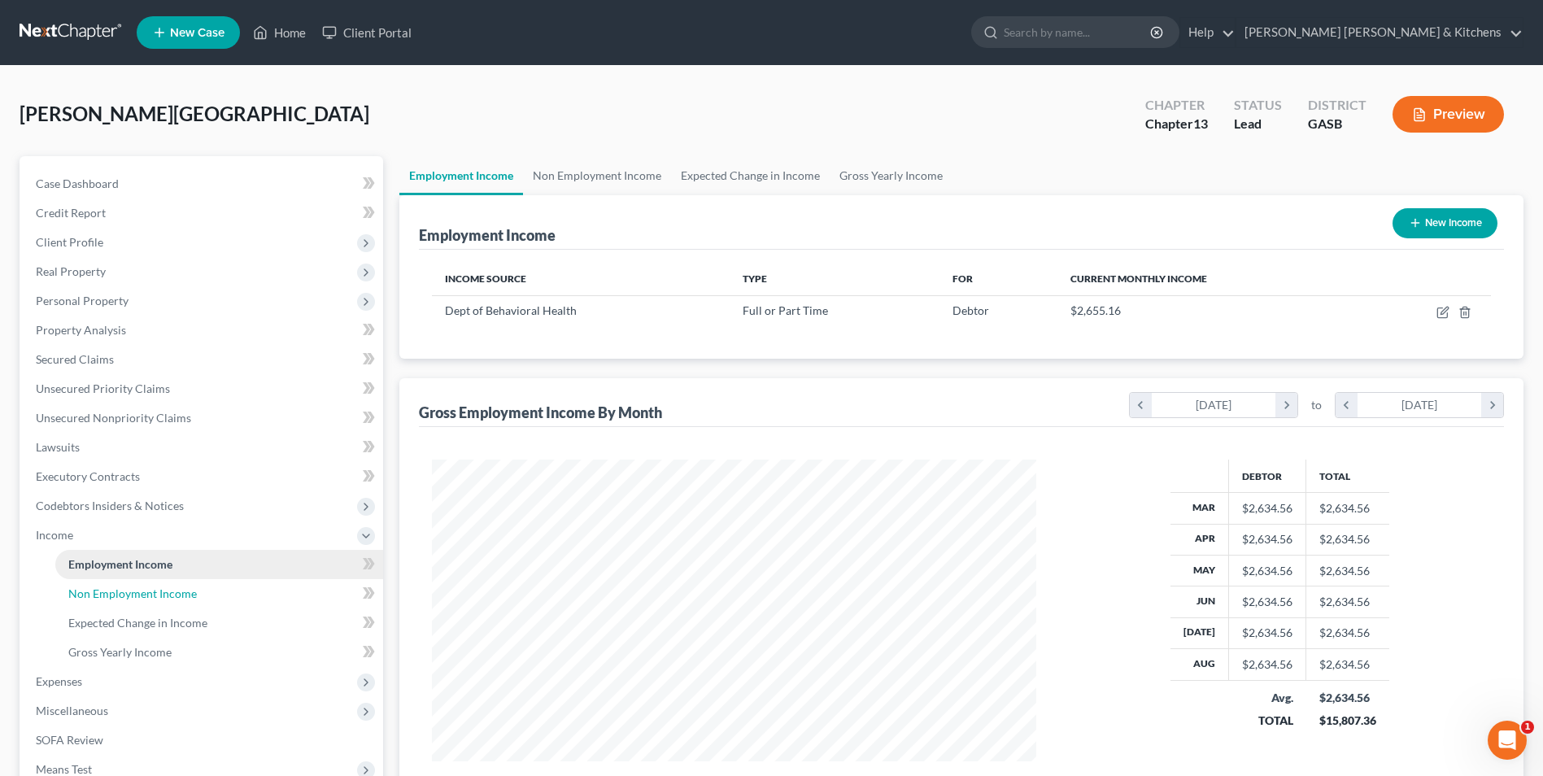
click at [142, 597] on span "Non Employment Income" at bounding box center [132, 593] width 128 height 14
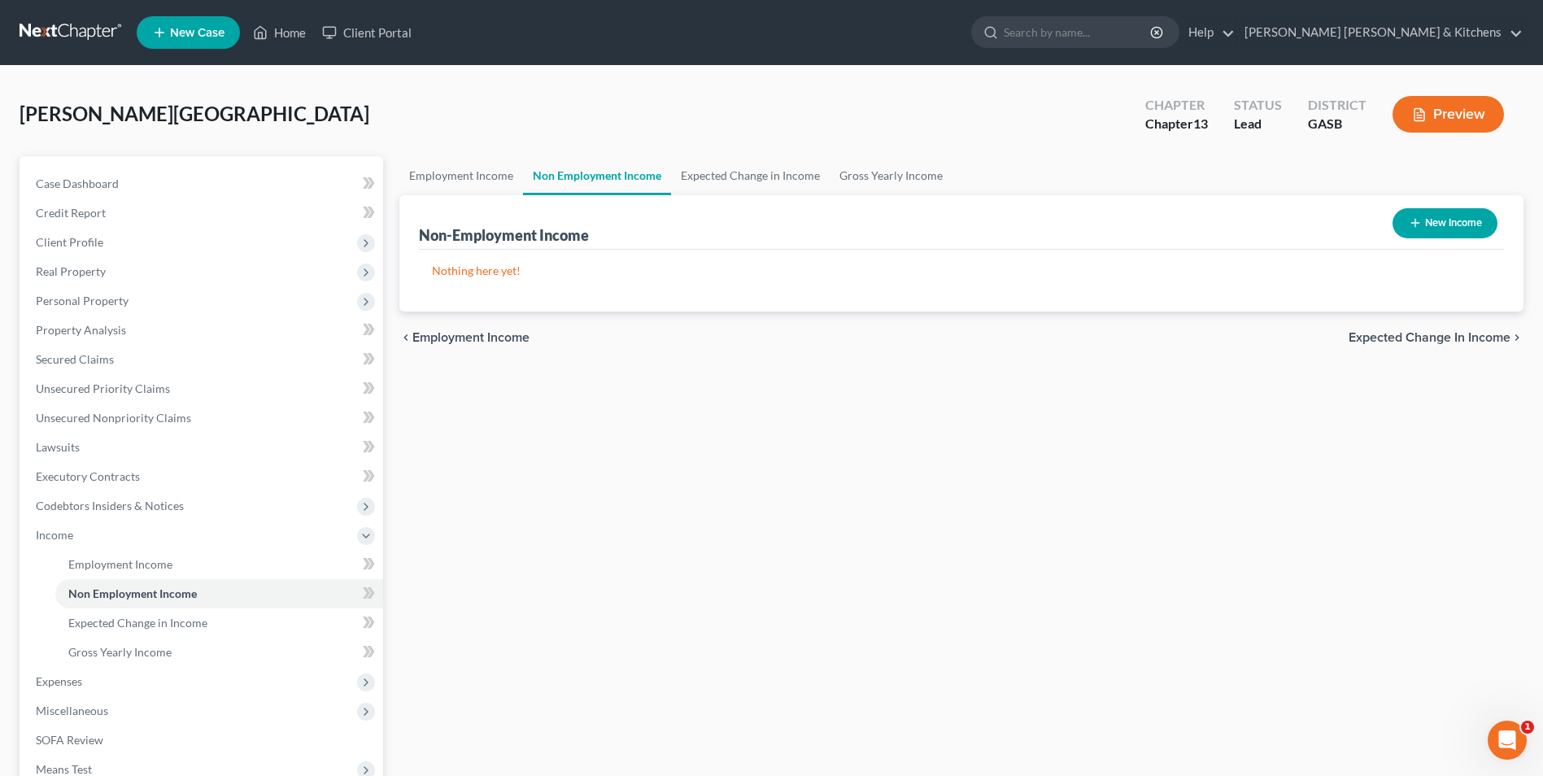
click at [1449, 225] on button "New Income" at bounding box center [1444, 223] width 105 height 30
select select "0"
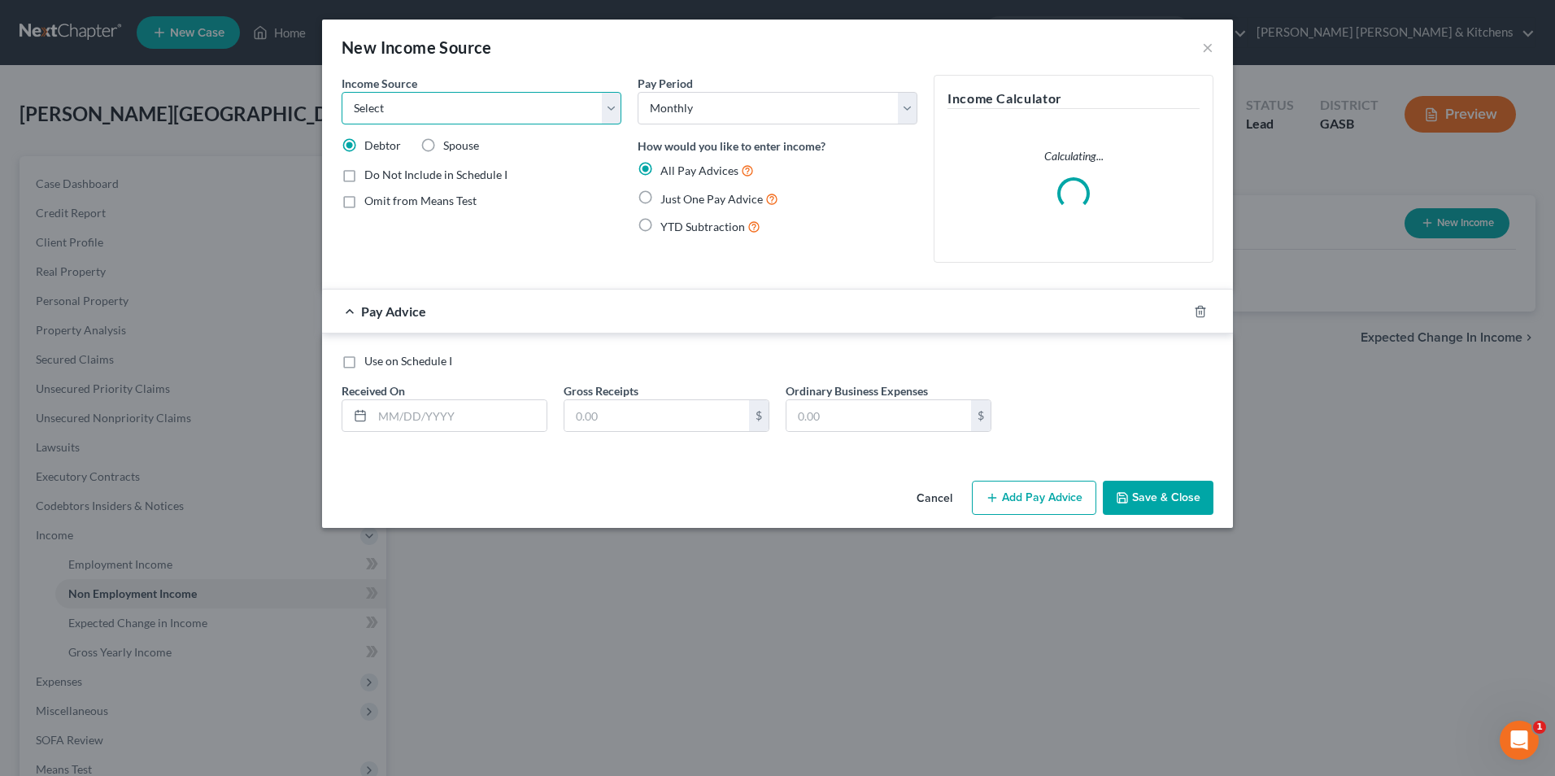
click at [473, 117] on select "Select Unemployment Disability (from employer) Pension Retirement Social Securi…" at bounding box center [482, 108] width 280 height 33
select select "13"
click at [342, 92] on select "Select Unemployment Disability (from employer) Pension Retirement Social Securi…" at bounding box center [482, 108] width 280 height 33
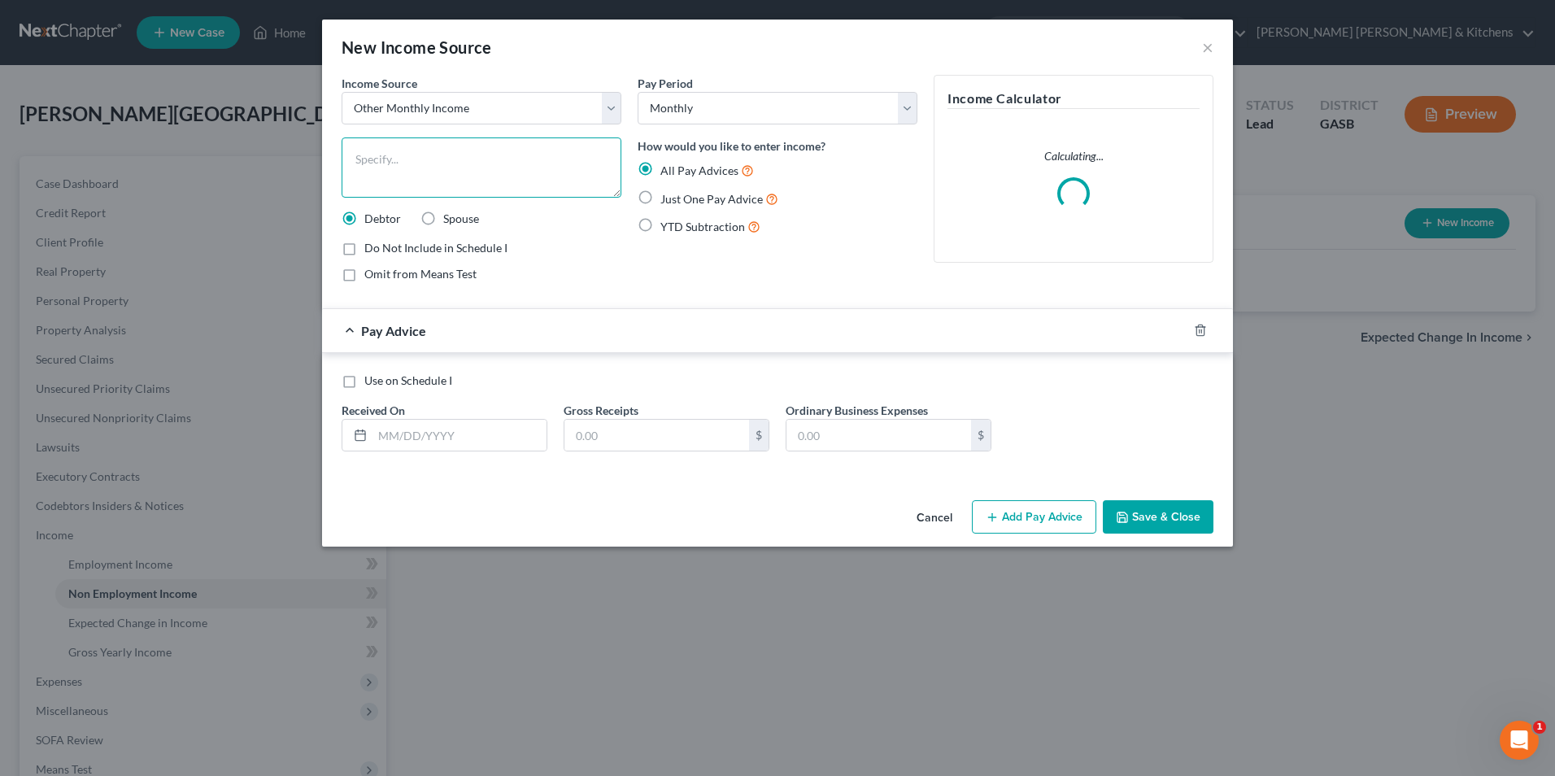
click at [396, 169] on textarea at bounding box center [482, 167] width 280 height 60
type textarea "prorated tax refund"
click at [660, 200] on label "Just One Pay Advice" at bounding box center [719, 198] width 118 height 19
click at [667, 200] on input "Just One Pay Advice" at bounding box center [672, 194] width 11 height 11
radio input "true"
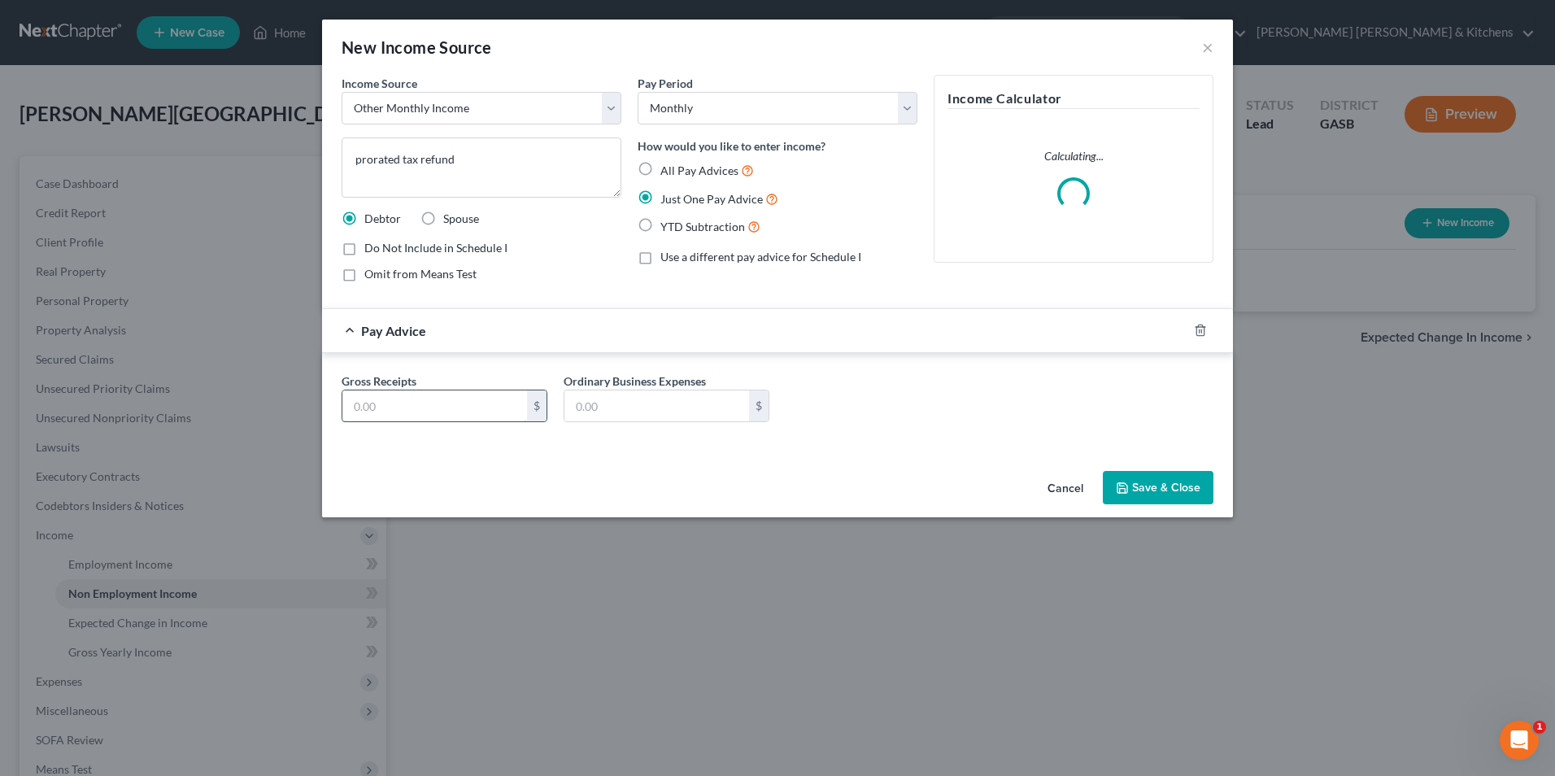
click at [437, 414] on input "text" at bounding box center [434, 405] width 185 height 31
type input "515"
type input "0.00"
click at [1139, 486] on button "Save & Close" at bounding box center [1158, 488] width 111 height 34
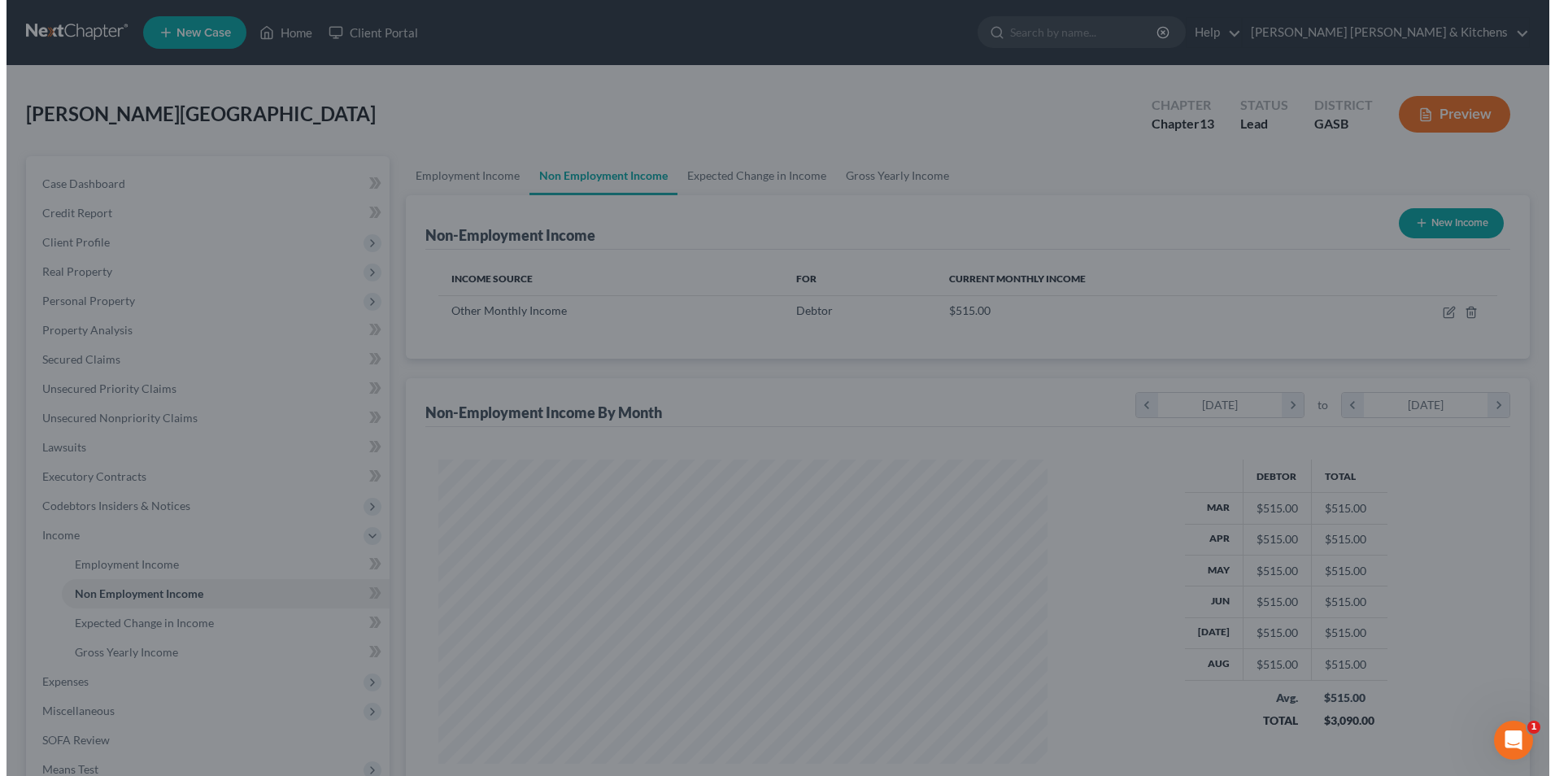
scroll to position [812937, 812602]
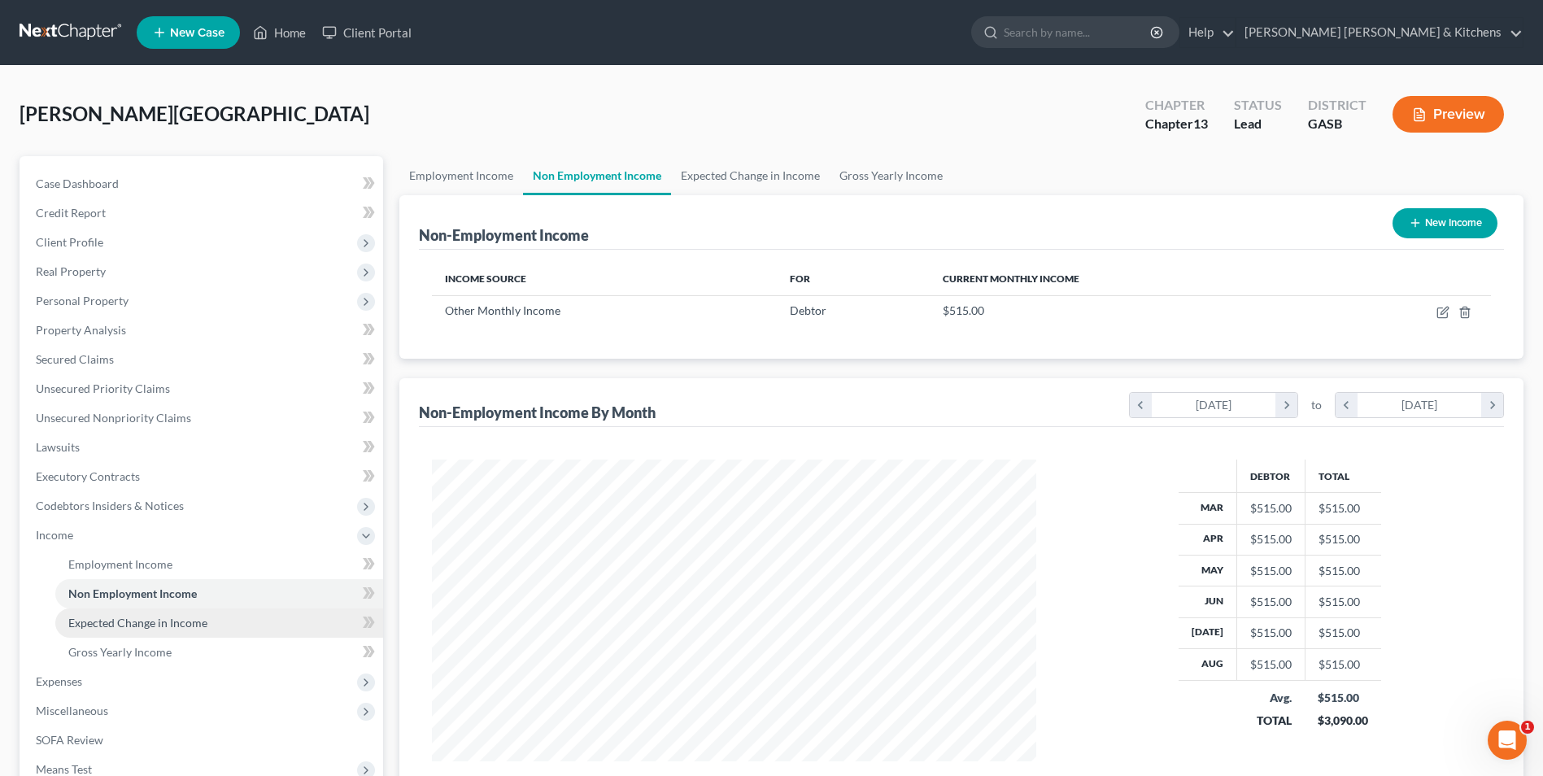
drag, startPoint x: 98, startPoint y: 625, endPoint x: 105, endPoint y: 620, distance: 8.8
click at [99, 625] on span "Expected Change in Income" at bounding box center [137, 623] width 139 height 14
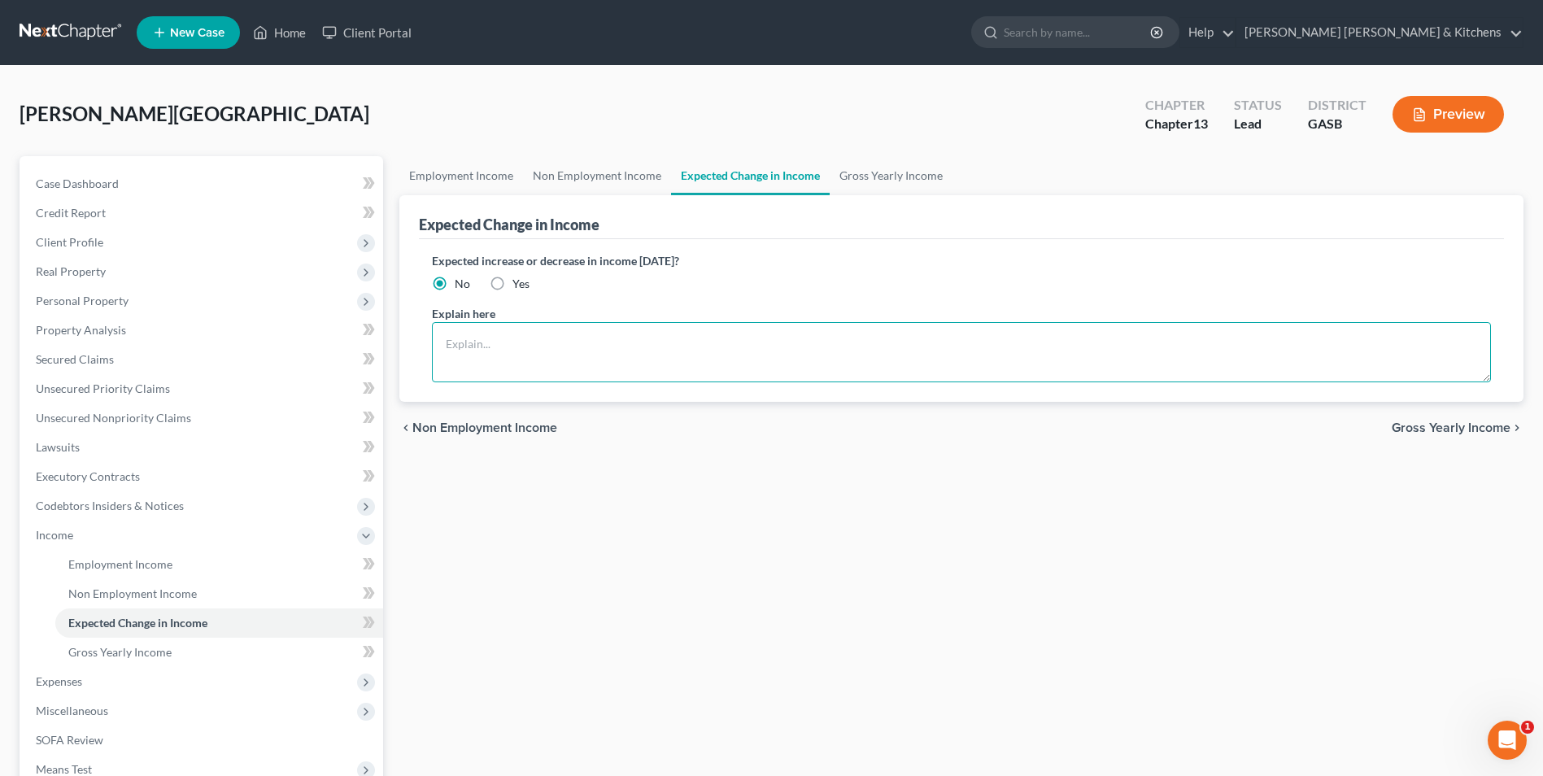
click at [486, 359] on textarea at bounding box center [961, 352] width 1059 height 60
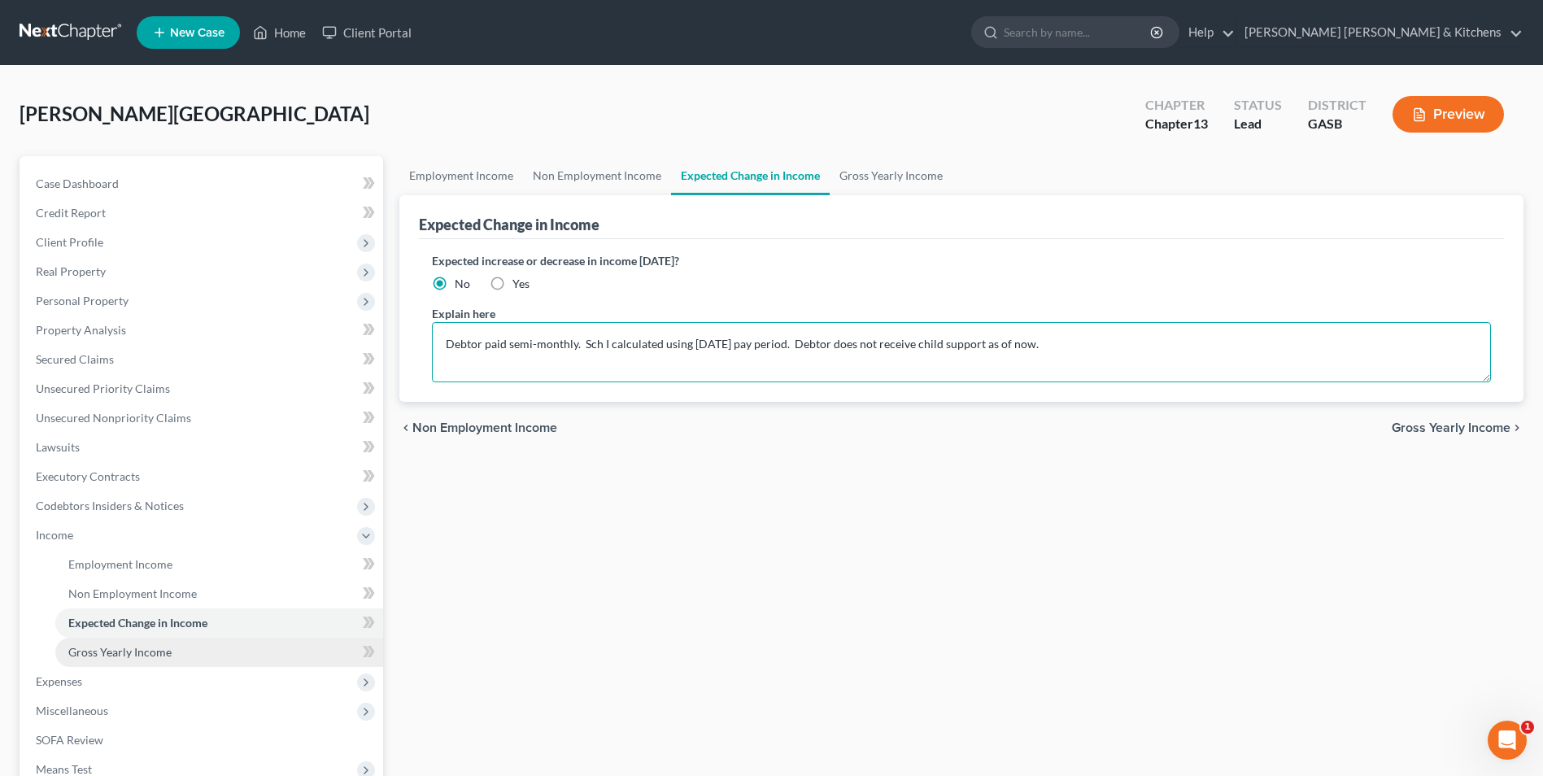
type textarea "Debtor paid semi-monthly. Sch I calculated using [DATE] pay period. Debtor does…"
click at [81, 655] on span "Gross Yearly Income" at bounding box center [119, 652] width 103 height 14
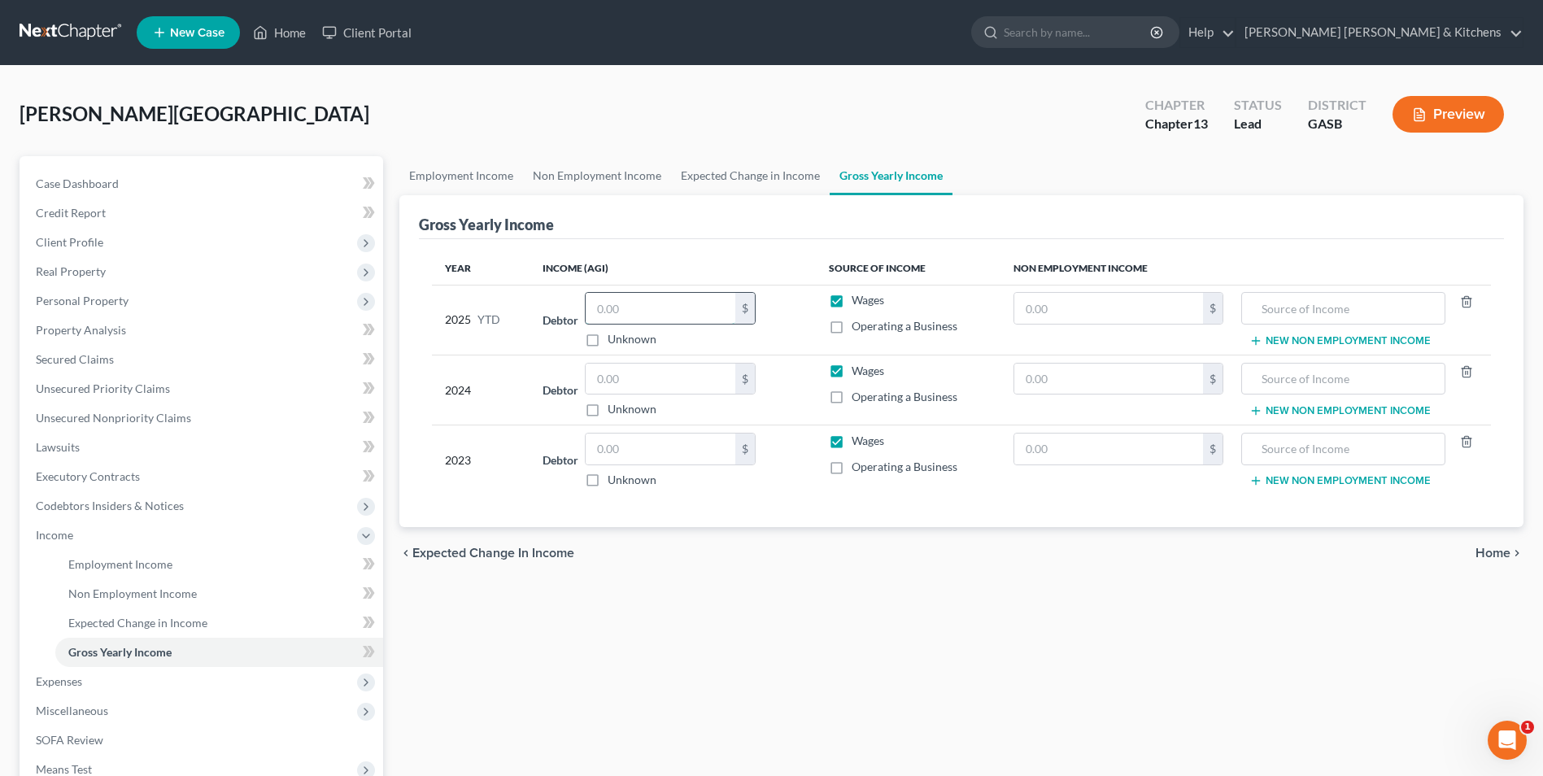
click at [629, 303] on input "text" at bounding box center [661, 308] width 150 height 31
type input "17,282.56"
click at [1073, 378] on input "text" at bounding box center [1108, 379] width 189 height 31
type input "3,805"
click at [1352, 368] on input "text" at bounding box center [1343, 379] width 186 height 31
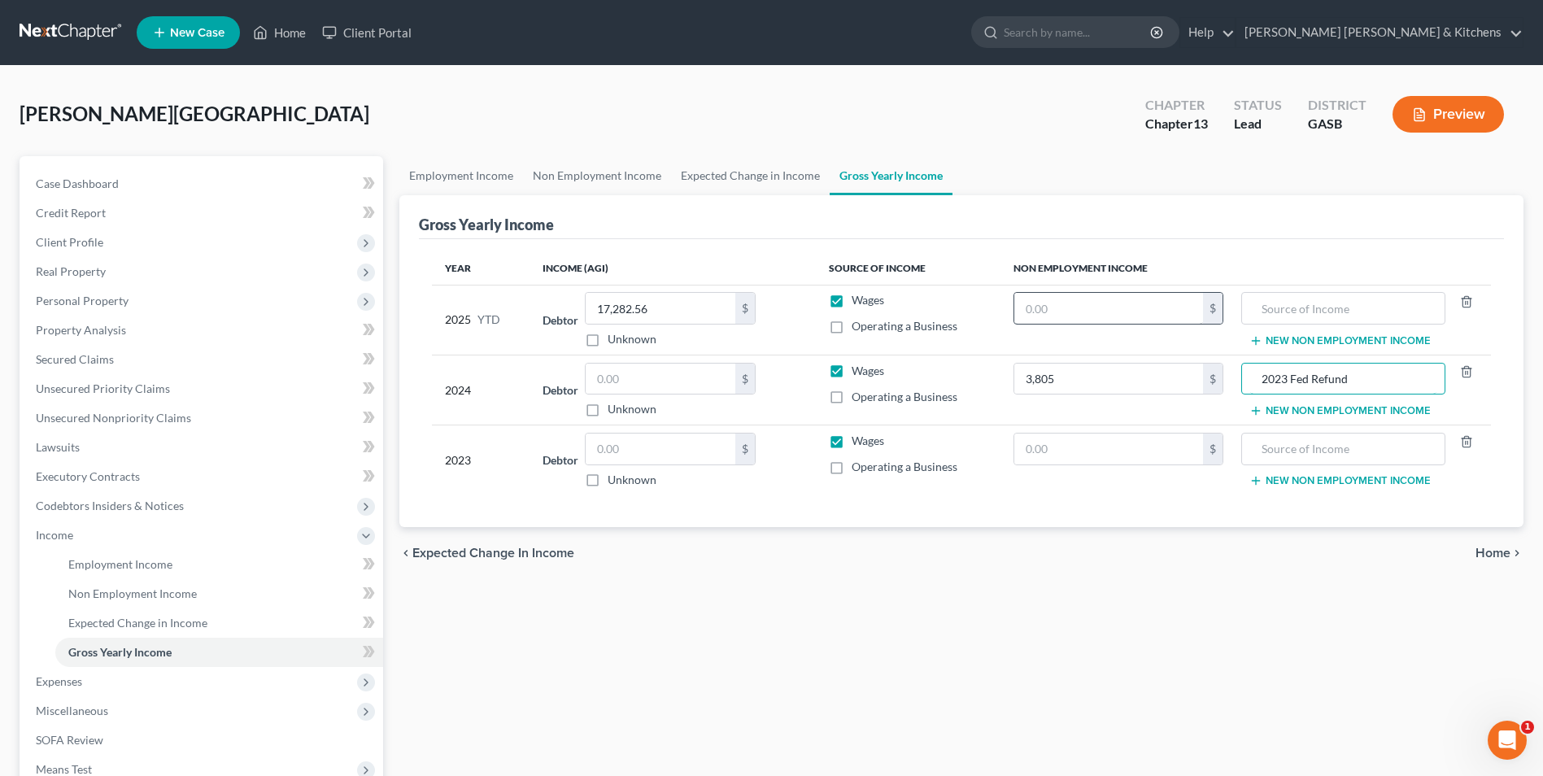
type input "2023 Fed Refund"
click at [1043, 316] on input "text" at bounding box center [1108, 308] width 189 height 31
type input "6,172"
click at [1261, 312] on input "text" at bounding box center [1343, 308] width 186 height 31
type input "2024 Fed Refund"
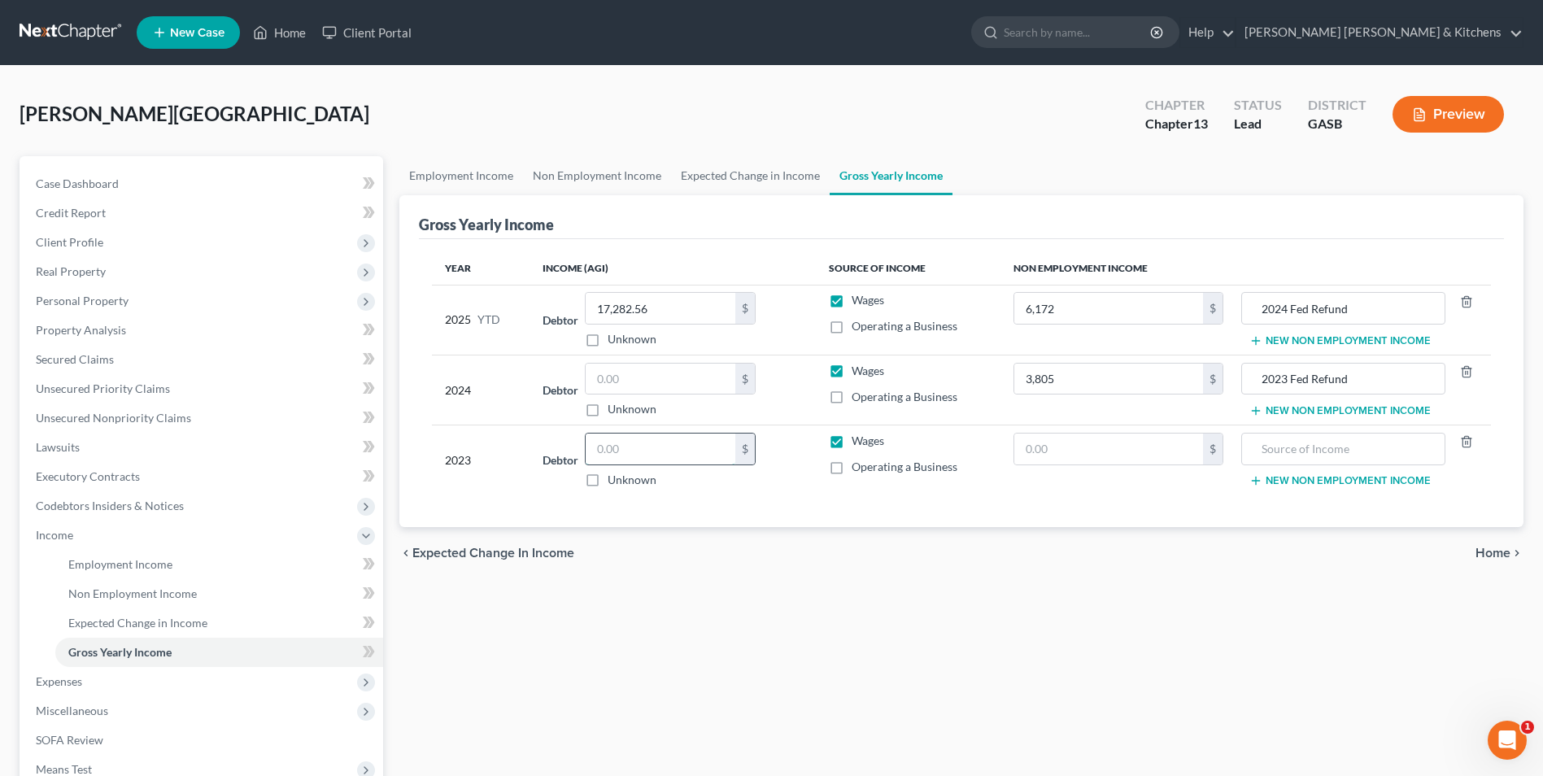
click at [676, 450] on input "text" at bounding box center [661, 448] width 150 height 31
type input "28,759"
click at [641, 386] on input "text" at bounding box center [661, 379] width 150 height 31
type input "29,784"
click at [1280, 342] on button "New Non Employment Income" at bounding box center [1339, 340] width 181 height 13
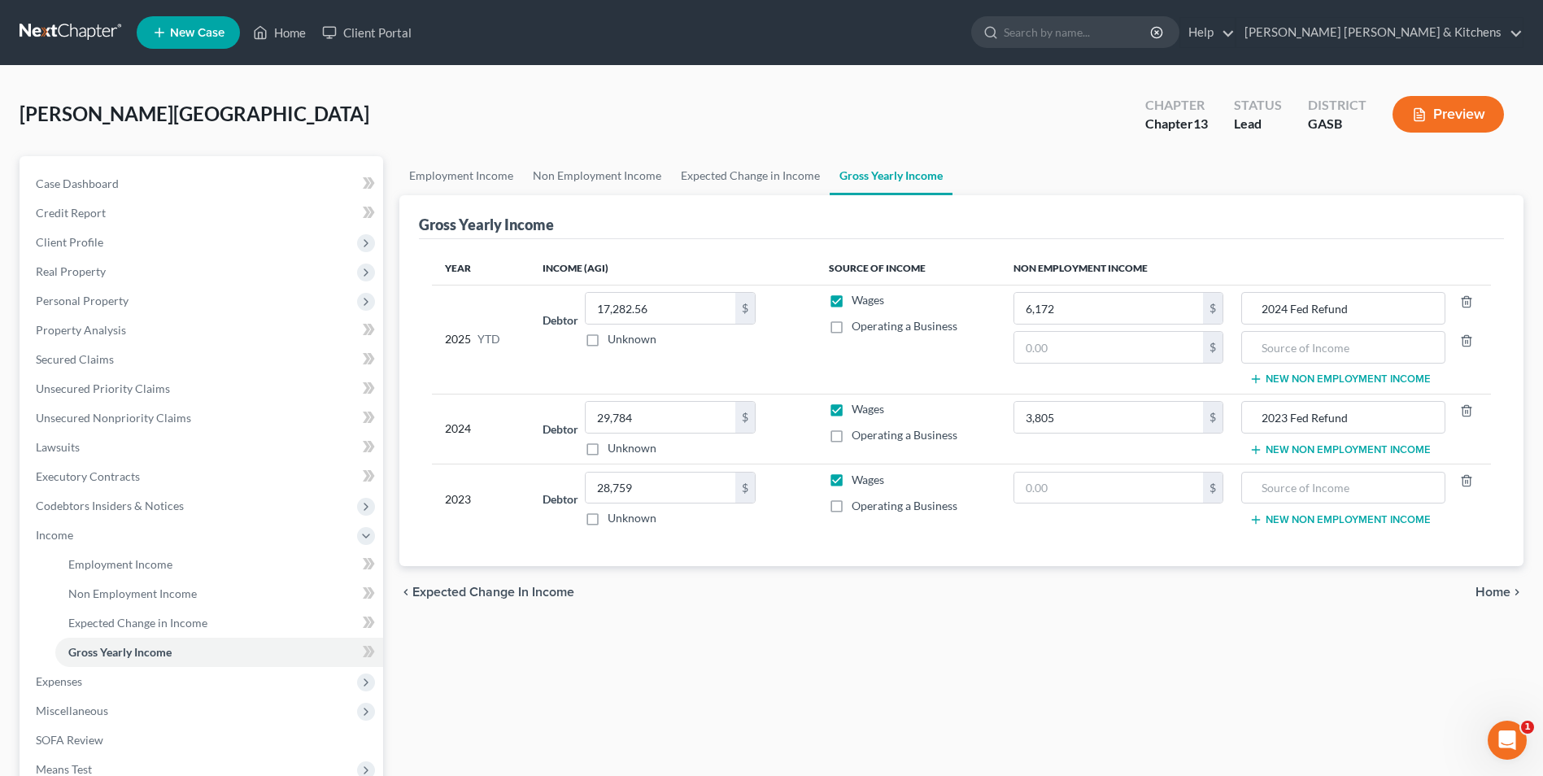
click at [1308, 450] on button "New Non Employment Income" at bounding box center [1339, 449] width 181 height 13
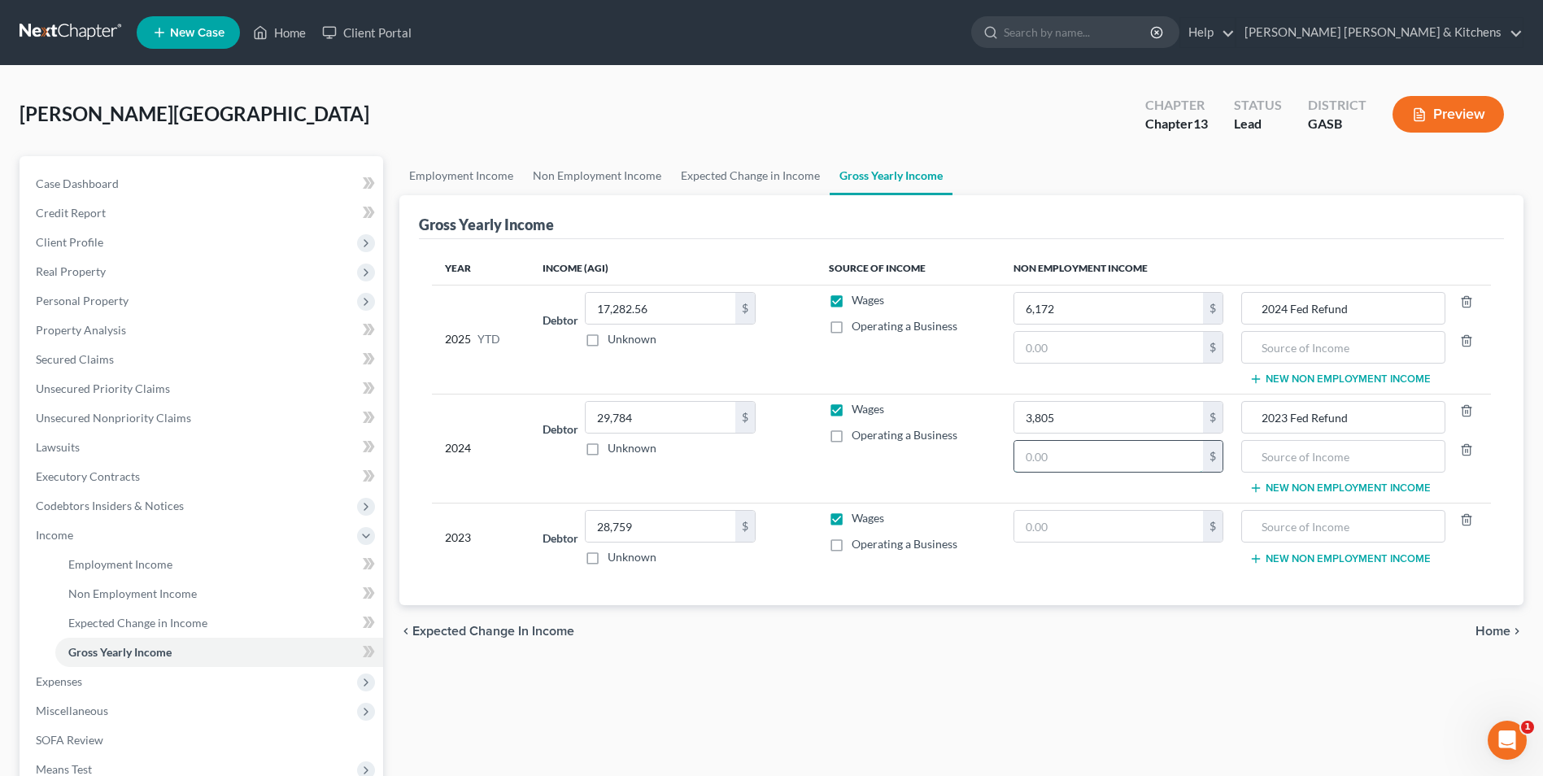
click at [1164, 455] on input "text" at bounding box center [1108, 456] width 189 height 31
type input "3,442"
click at [1320, 461] on input "text" at bounding box center [1343, 456] width 186 height 31
type input "pension/annuity"
click at [1466, 341] on icon "button" at bounding box center [1466, 340] width 13 height 13
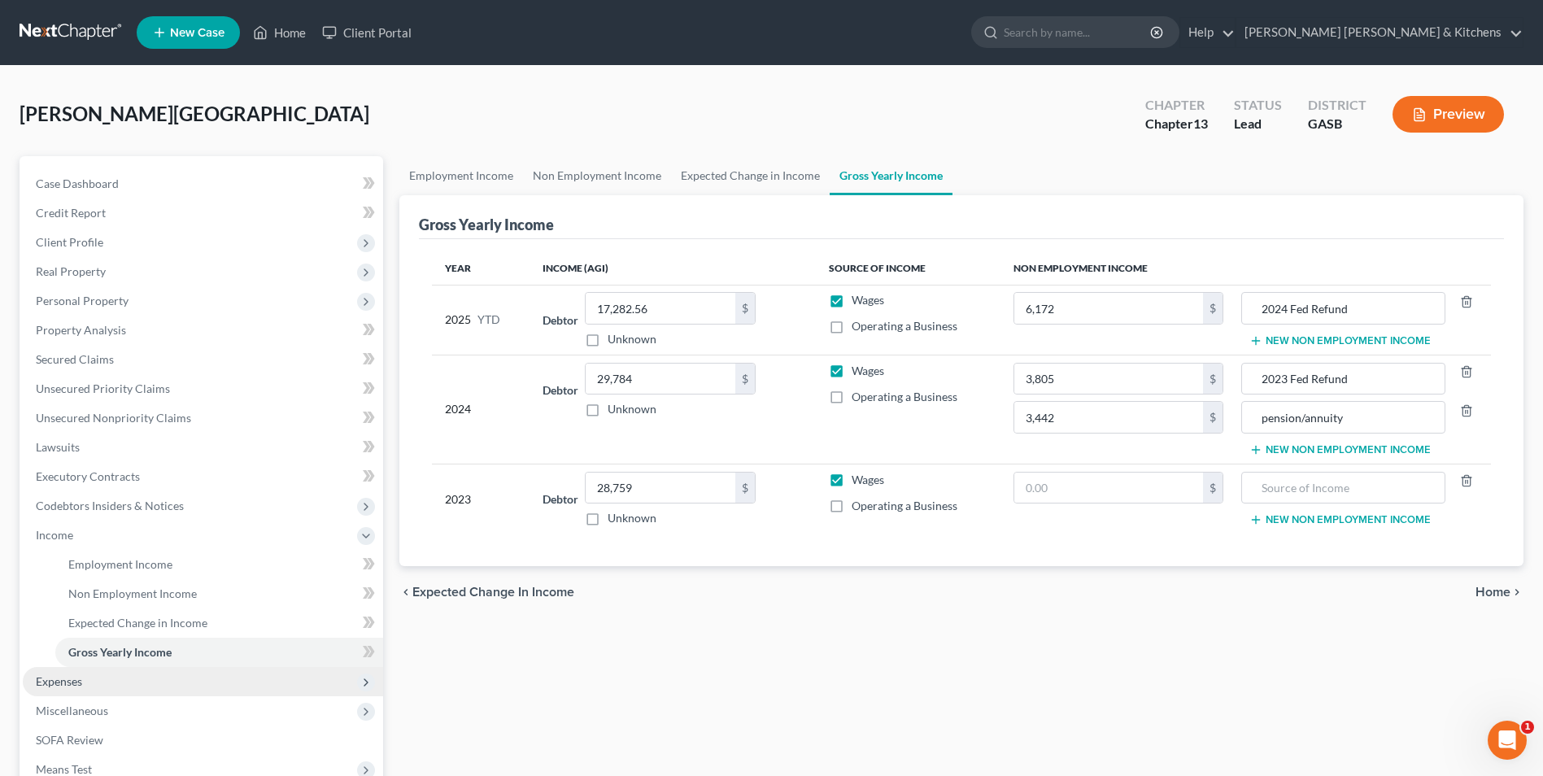
click at [62, 682] on span "Expenses" at bounding box center [59, 681] width 46 height 14
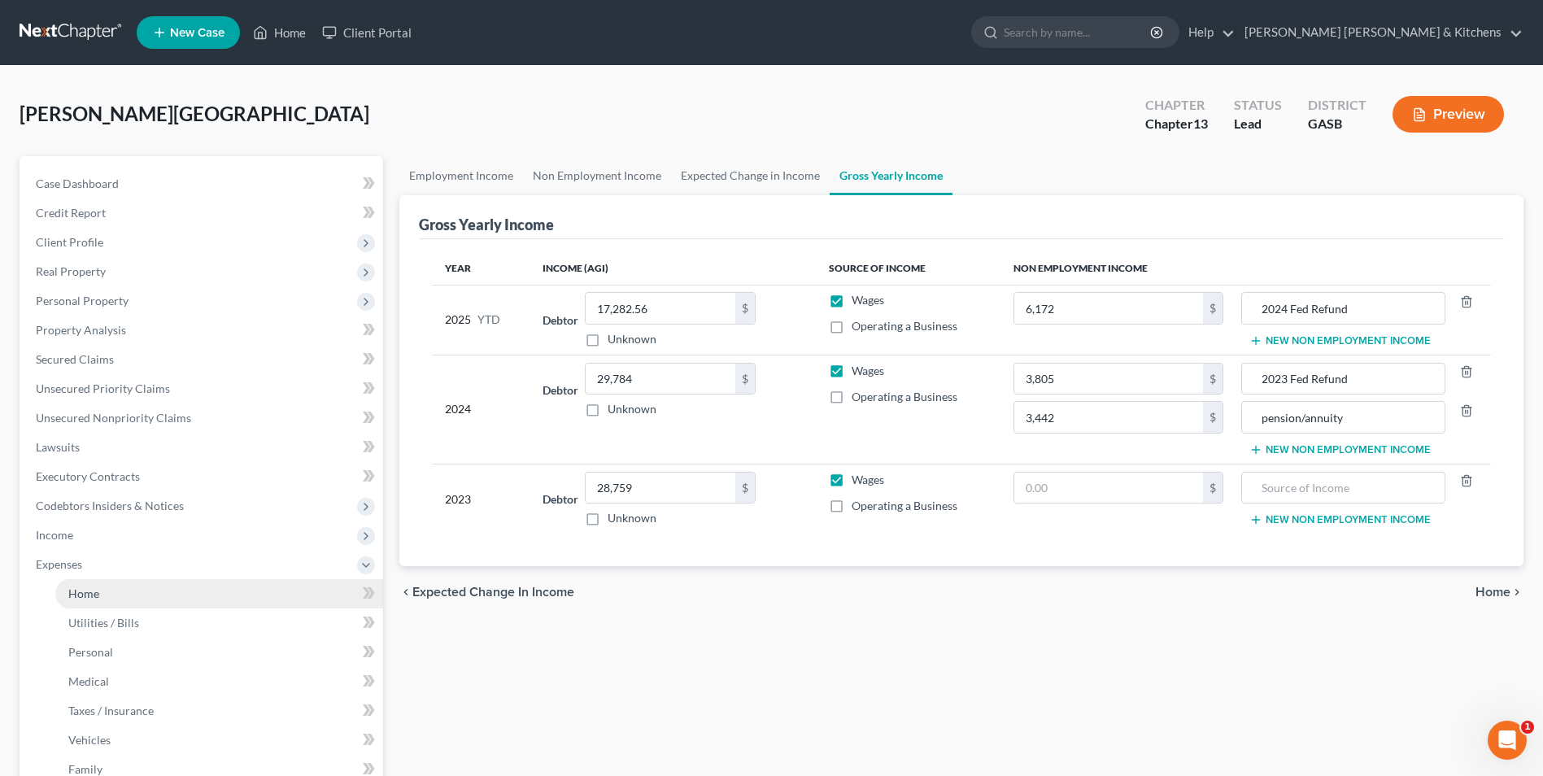
click at [80, 590] on span "Home" at bounding box center [83, 593] width 31 height 14
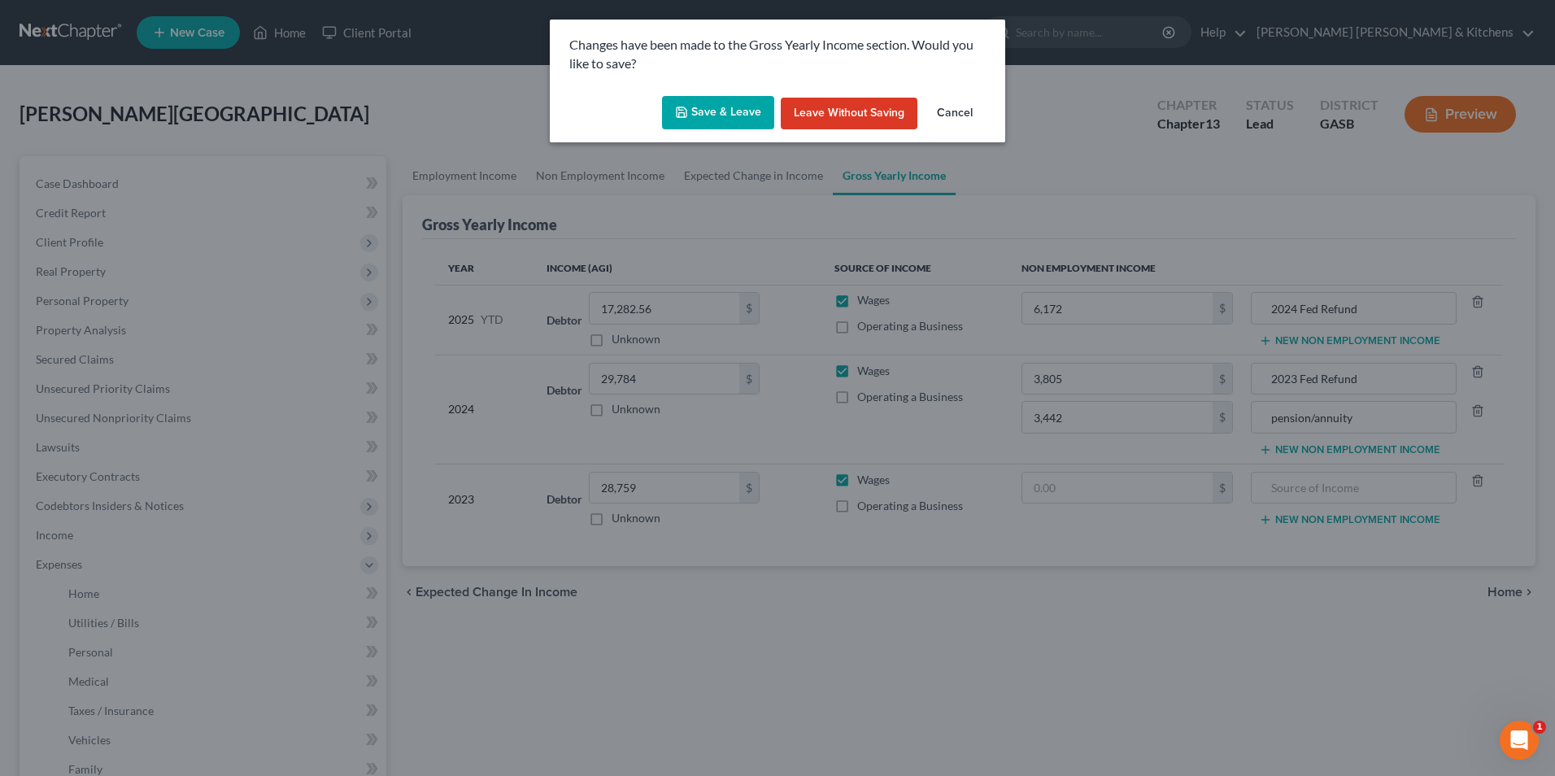
click at [693, 123] on button "Save & Leave" at bounding box center [718, 113] width 112 height 34
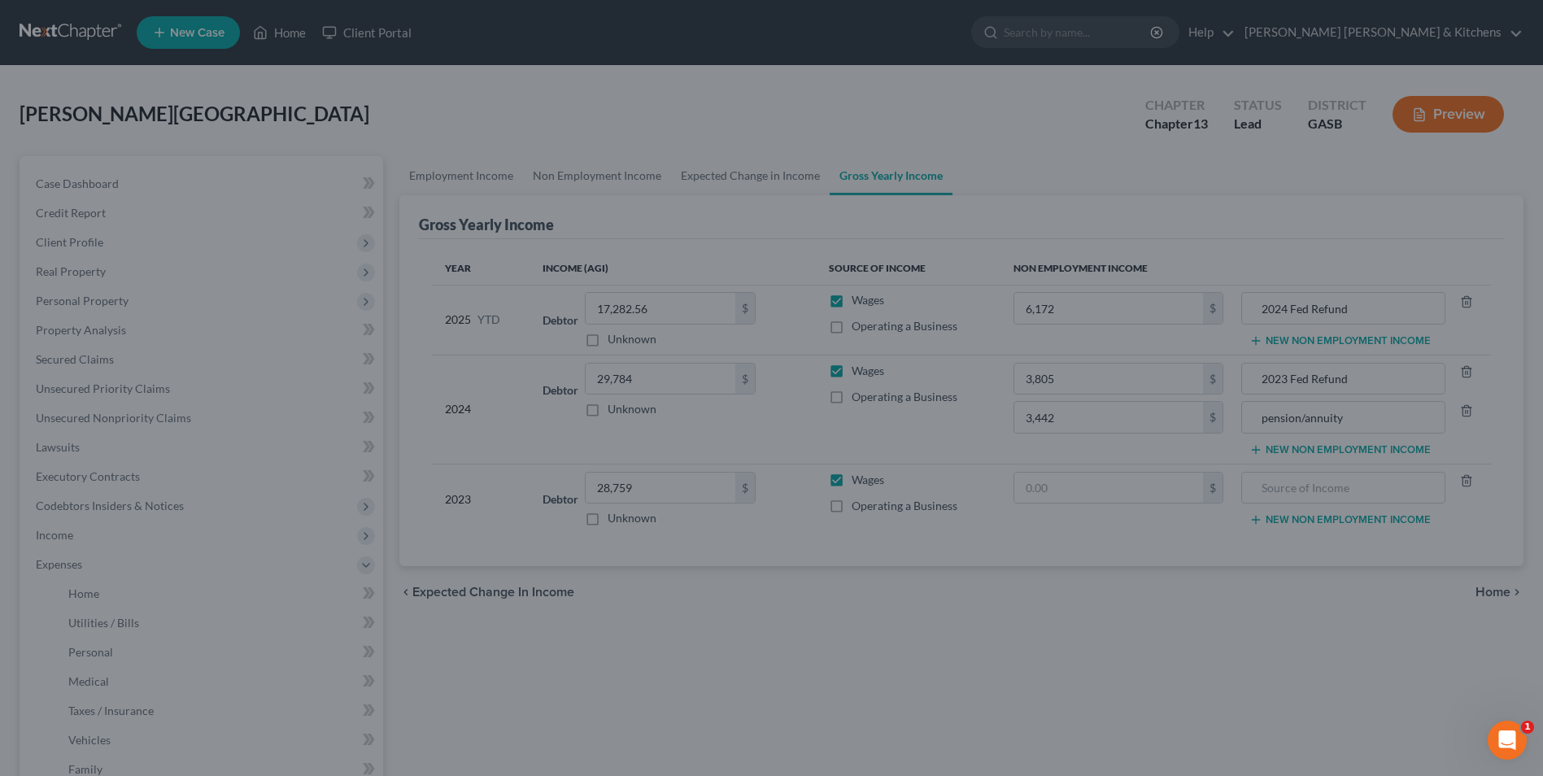
type input "3,442.00"
type input "pension/annuity"
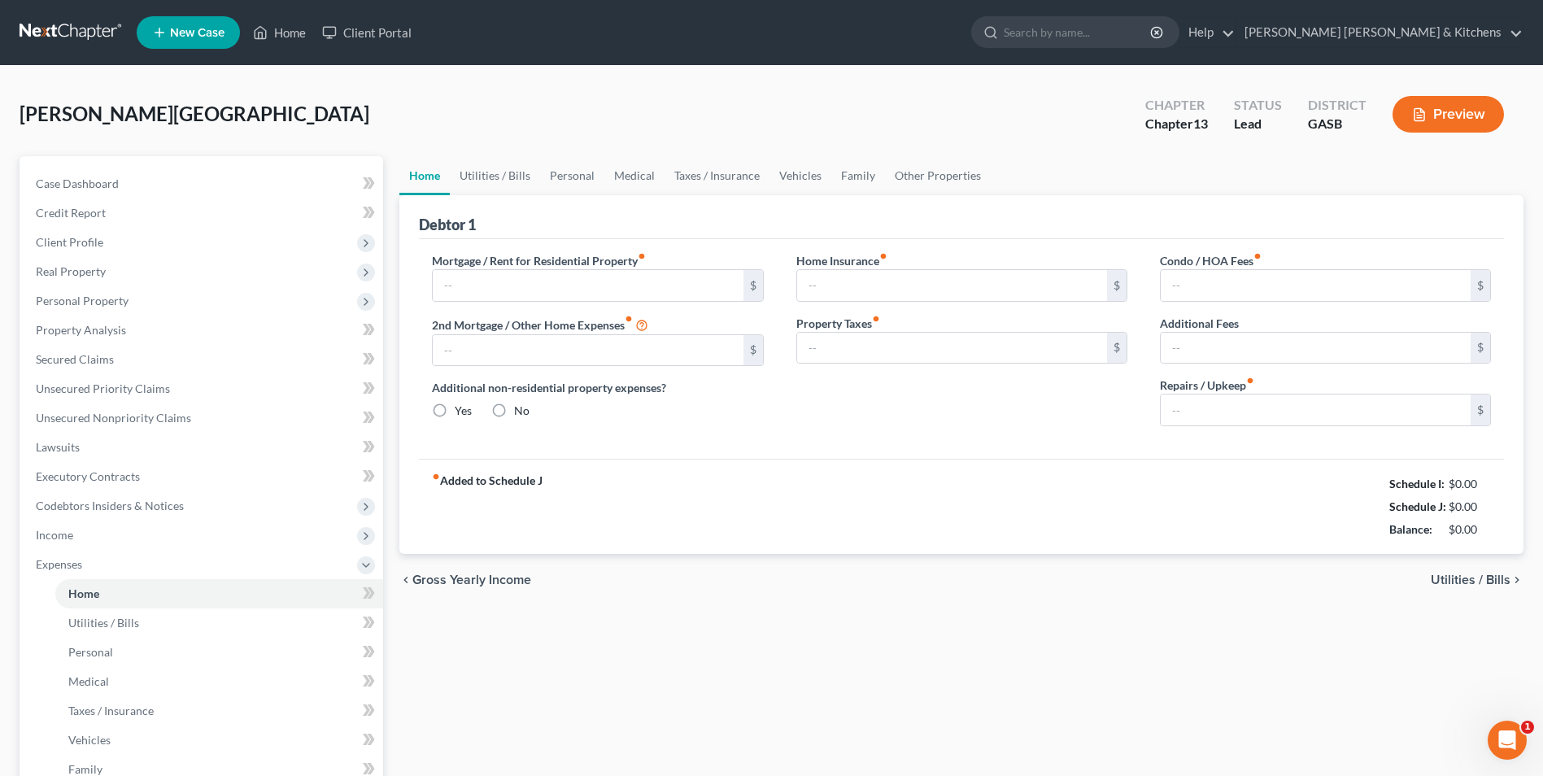
type input "501.00"
type input "0.00"
radio input "true"
type input "0.00"
type input "22.00"
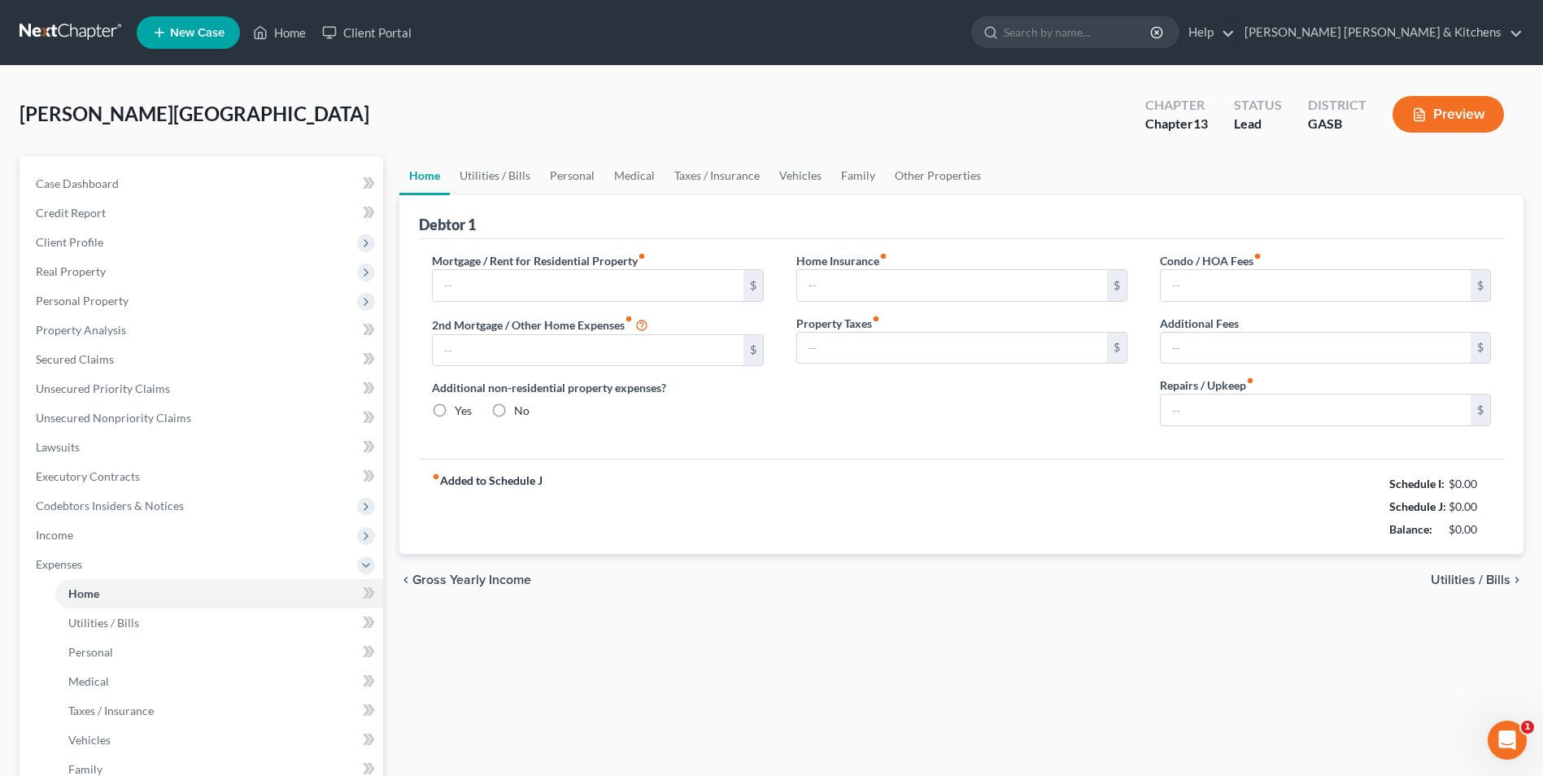
type input "0.00"
click at [509, 282] on input "501.00" at bounding box center [588, 285] width 310 height 31
type input "0.00"
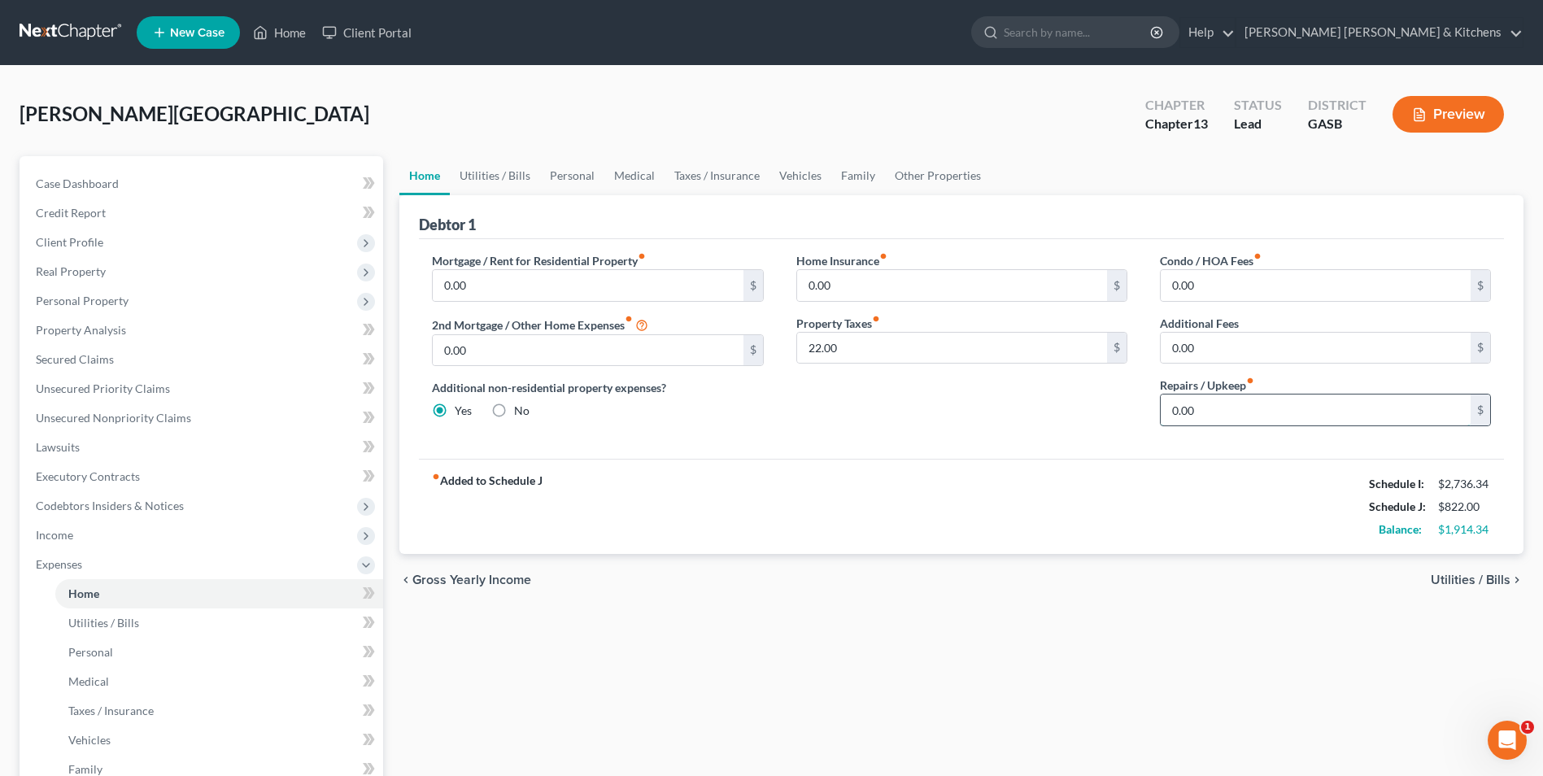
click at [1226, 414] on input "0.00" at bounding box center [1315, 409] width 310 height 31
type input "100"
click at [1478, 581] on span "Utilities / Bills" at bounding box center [1470, 579] width 80 height 13
type input "501.00"
type input "0.00"
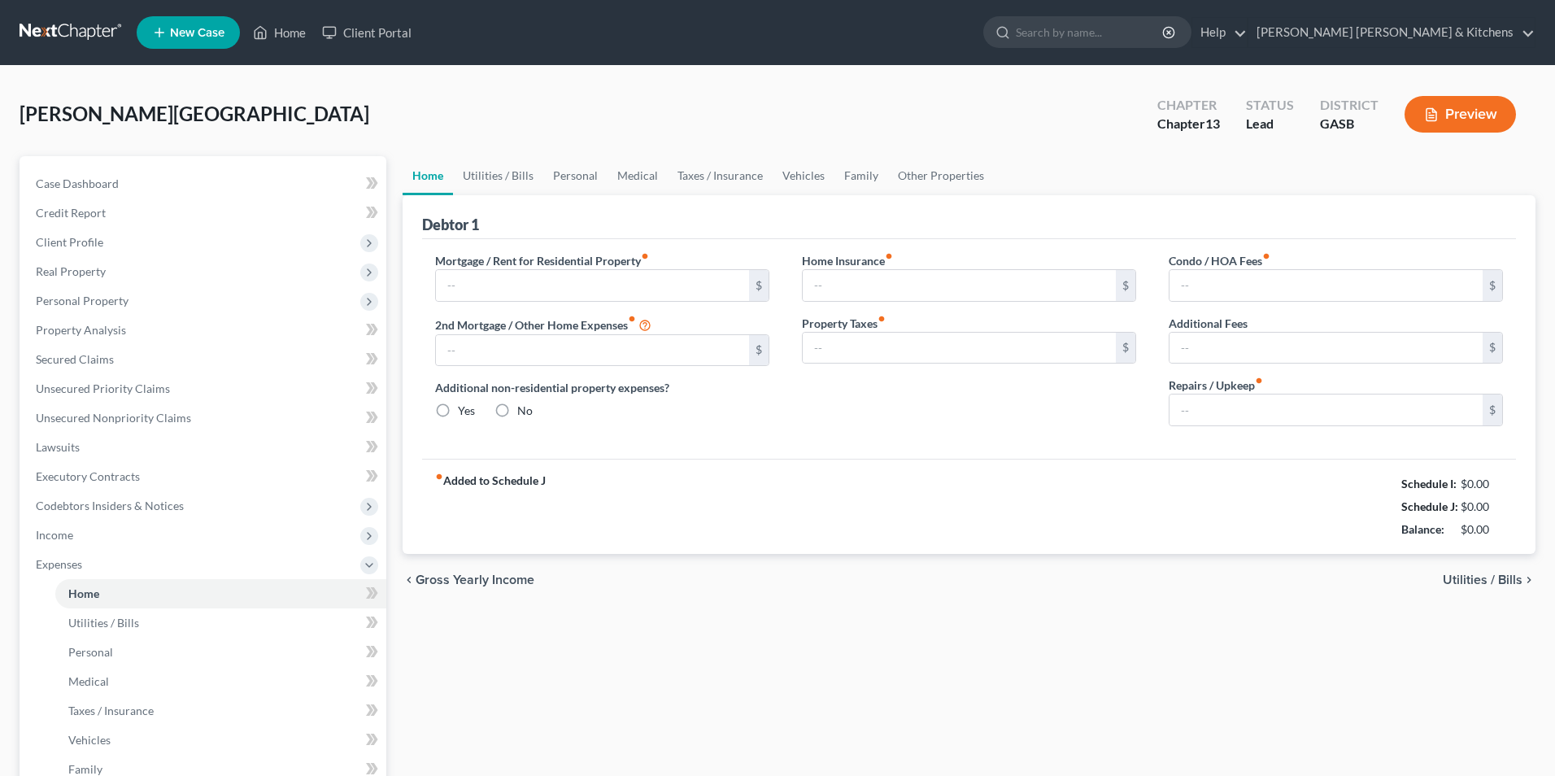
radio input "true"
type input "0.00"
type input "22.00"
type input "0.00"
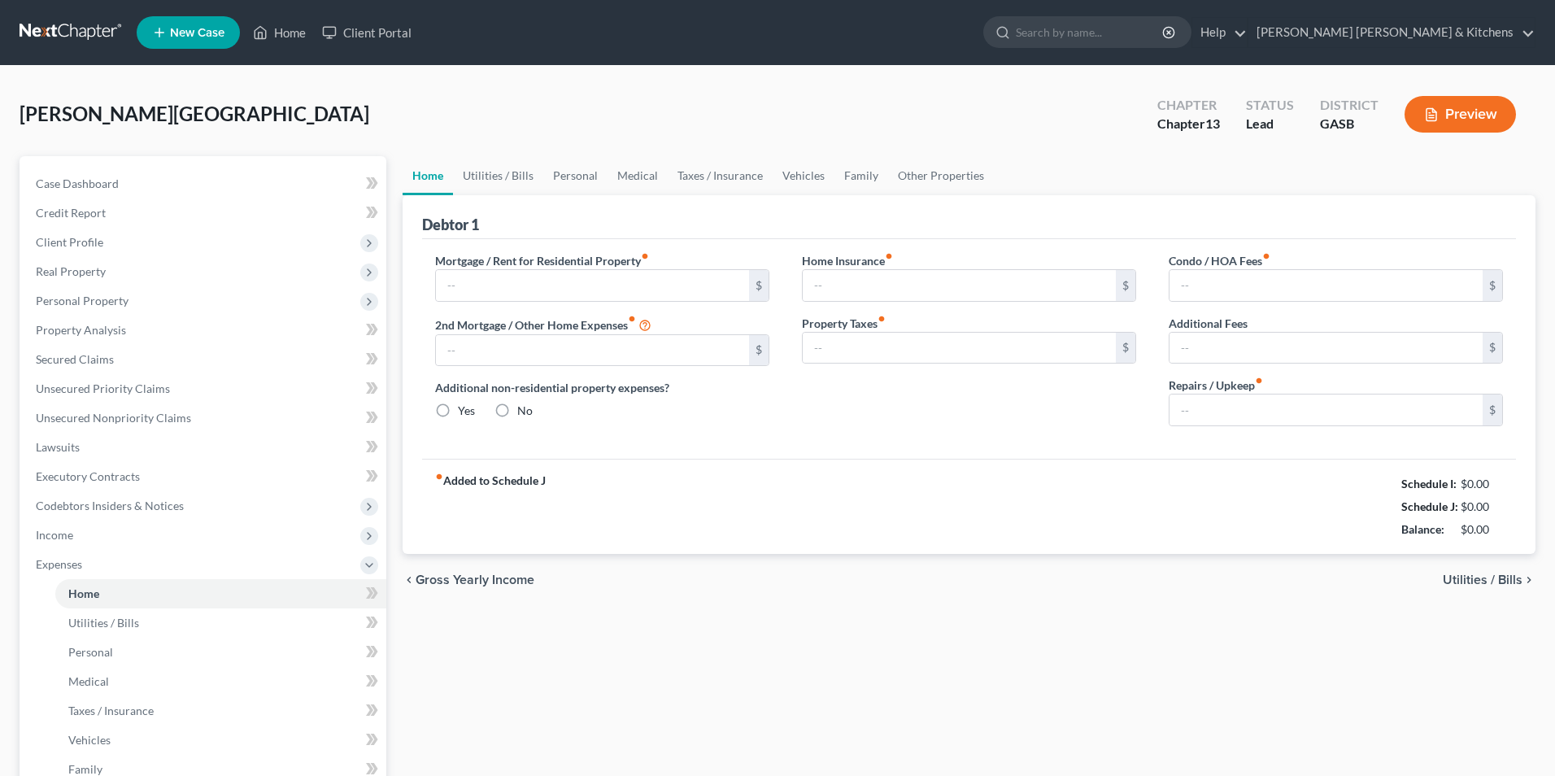
type input "0.00"
click at [510, 282] on input "501.00" at bounding box center [588, 285] width 310 height 31
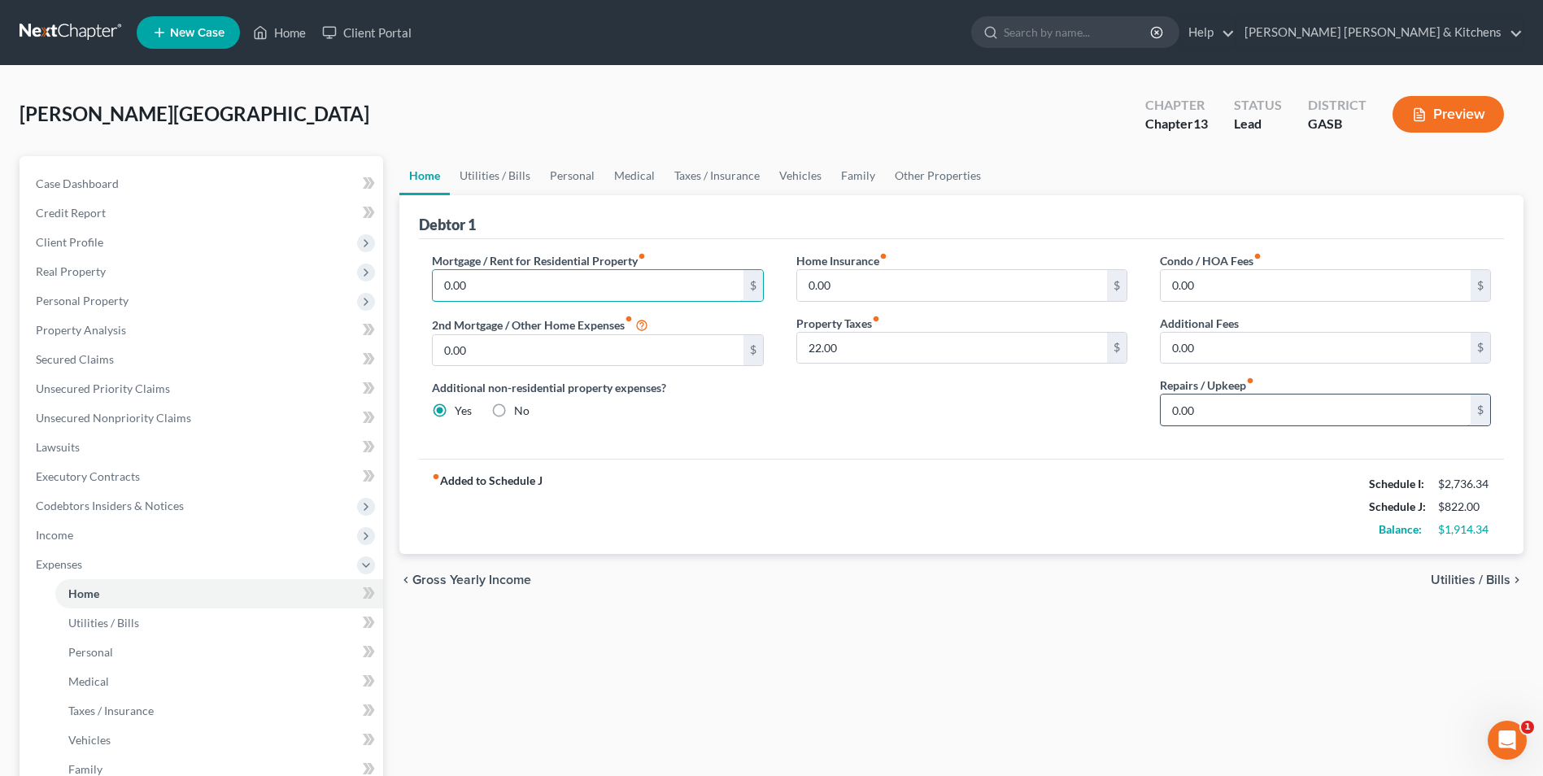
type input "0.00"
click at [1227, 422] on input "0.00" at bounding box center [1315, 409] width 310 height 31
type input "100"
click at [1451, 581] on span "Utilities / Bills" at bounding box center [1470, 579] width 80 height 13
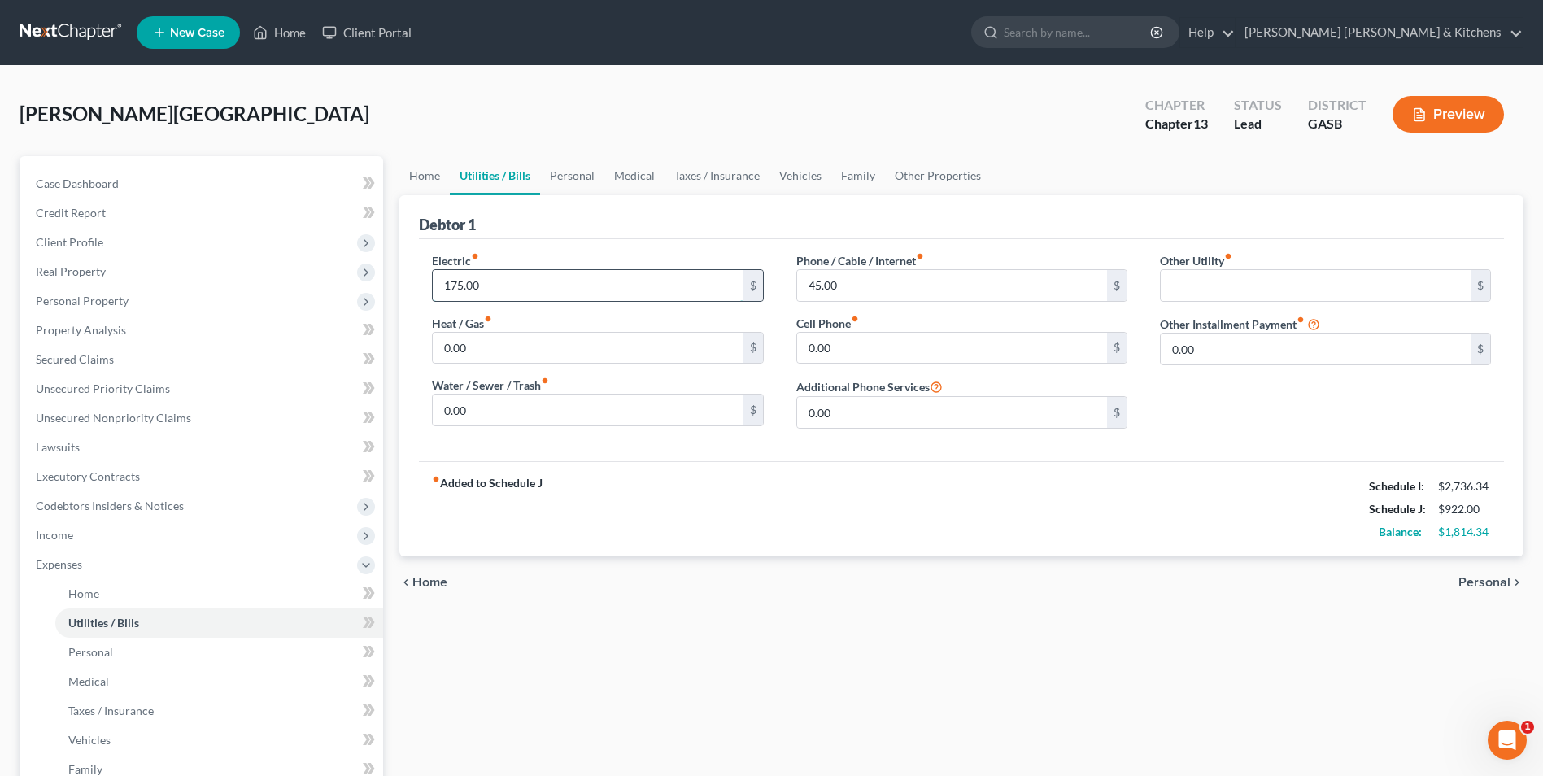
click at [505, 283] on input "175.00" at bounding box center [588, 285] width 310 height 31
type input "551"
click at [872, 277] on input "45.00" at bounding box center [952, 285] width 310 height 31
type input "400"
click at [1474, 582] on span "Personal" at bounding box center [1484, 582] width 52 height 13
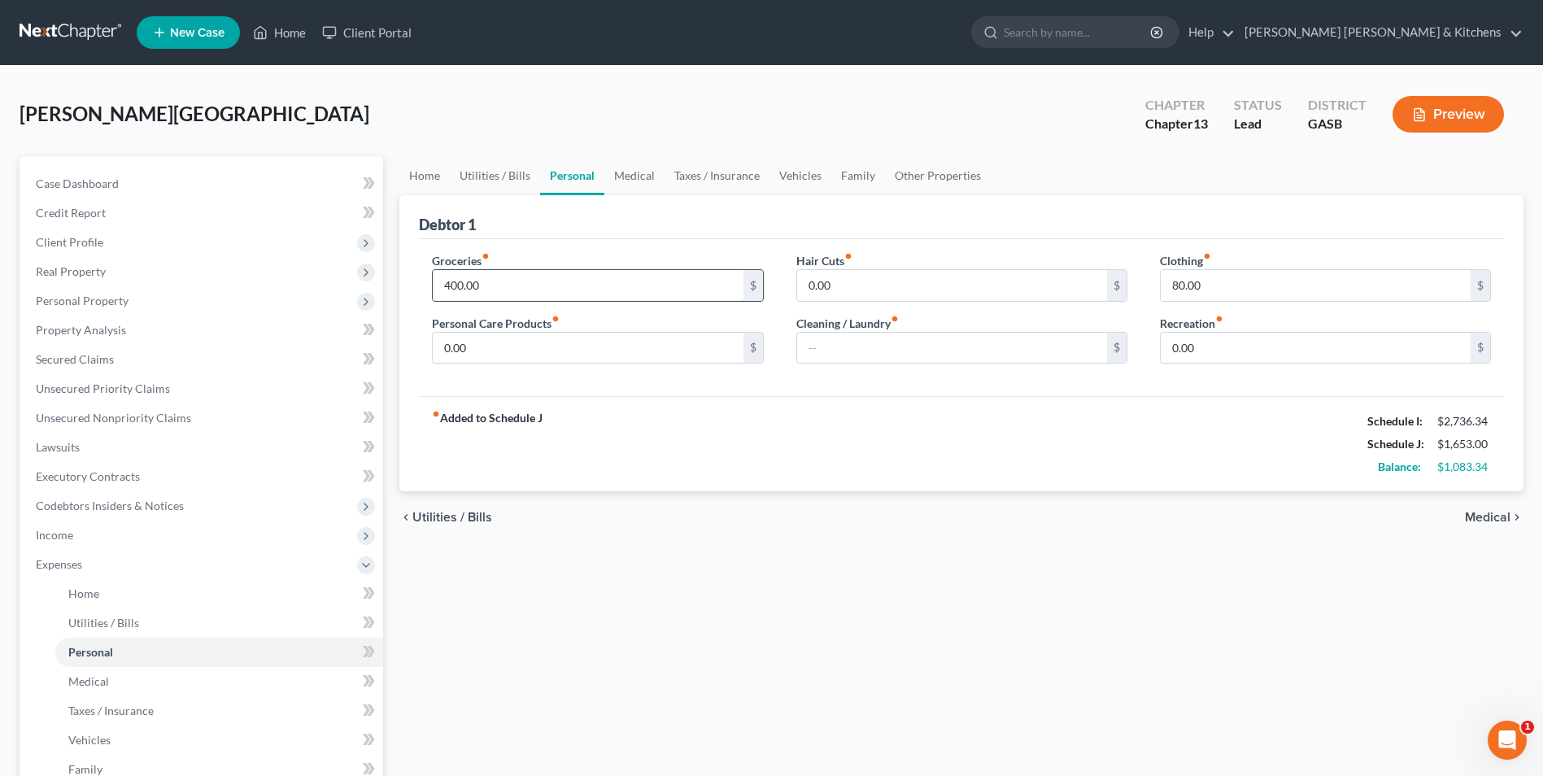
click at [510, 285] on input "400.00" at bounding box center [588, 285] width 310 height 31
type input "800"
type input "87"
click at [1482, 519] on span "Medical" at bounding box center [1488, 517] width 46 height 13
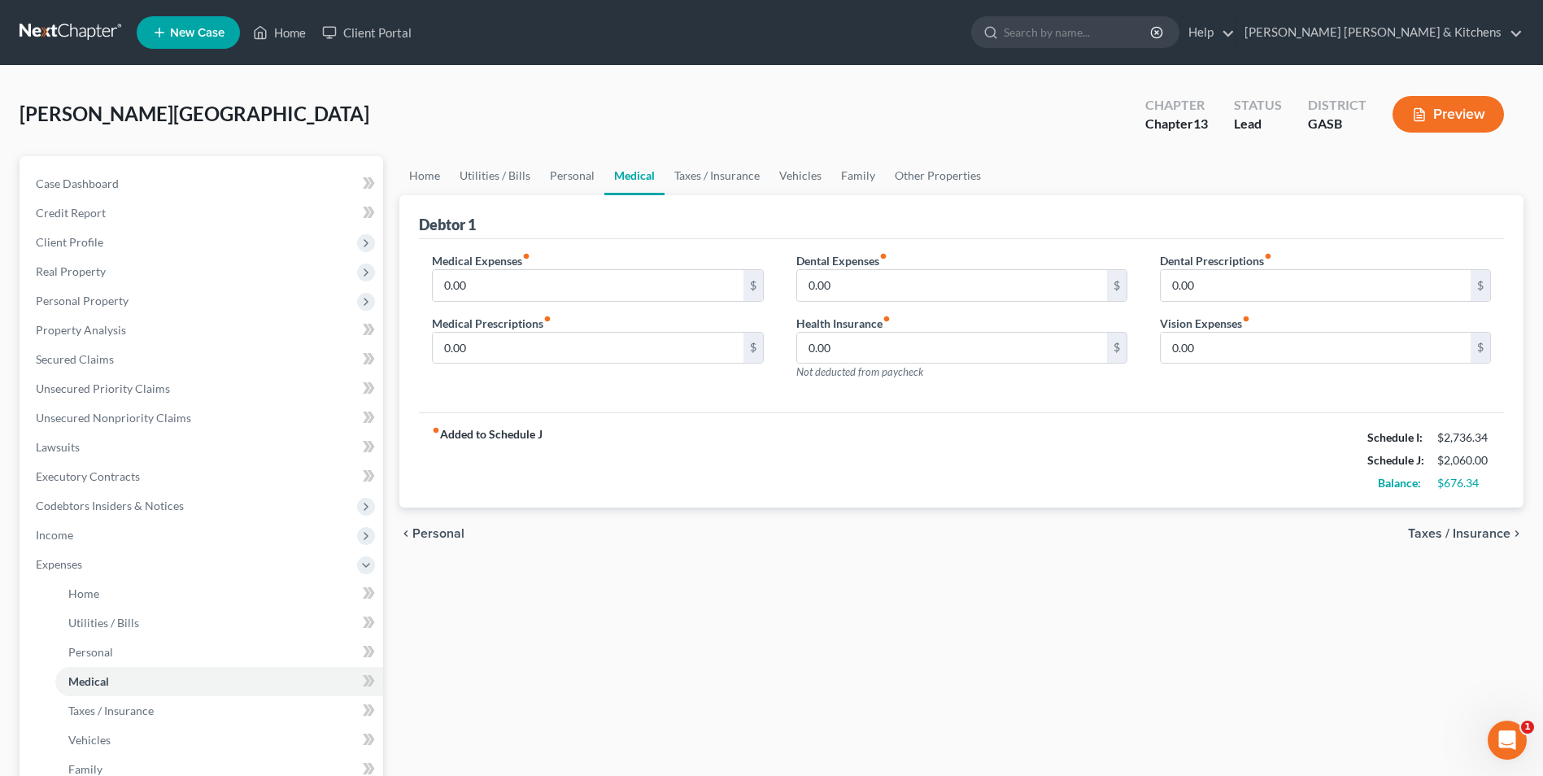
click at [1483, 538] on span "Taxes / Insurance" at bounding box center [1459, 533] width 102 height 13
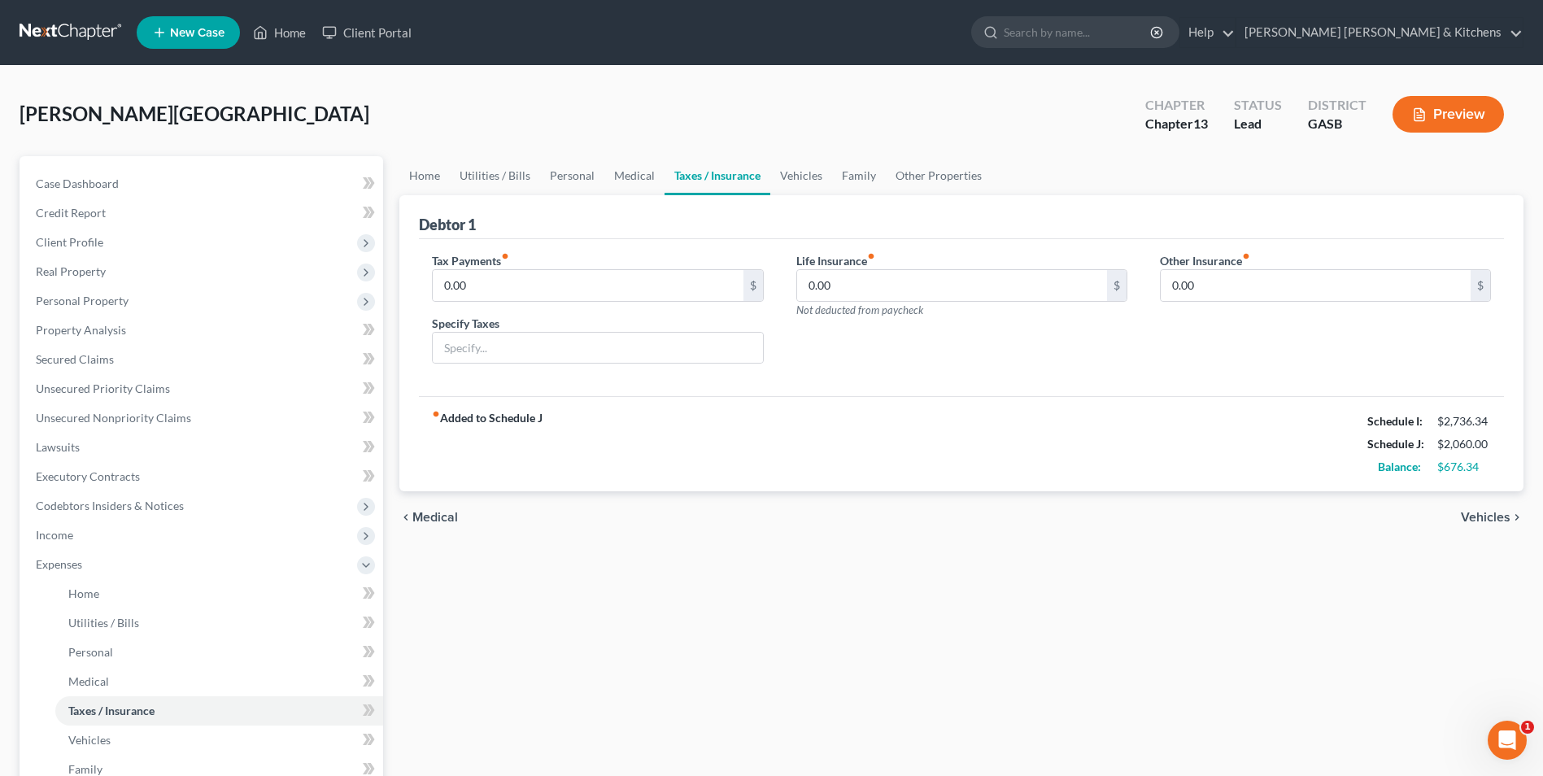
click at [1492, 522] on span "Vehicles" at bounding box center [1486, 517] width 50 height 13
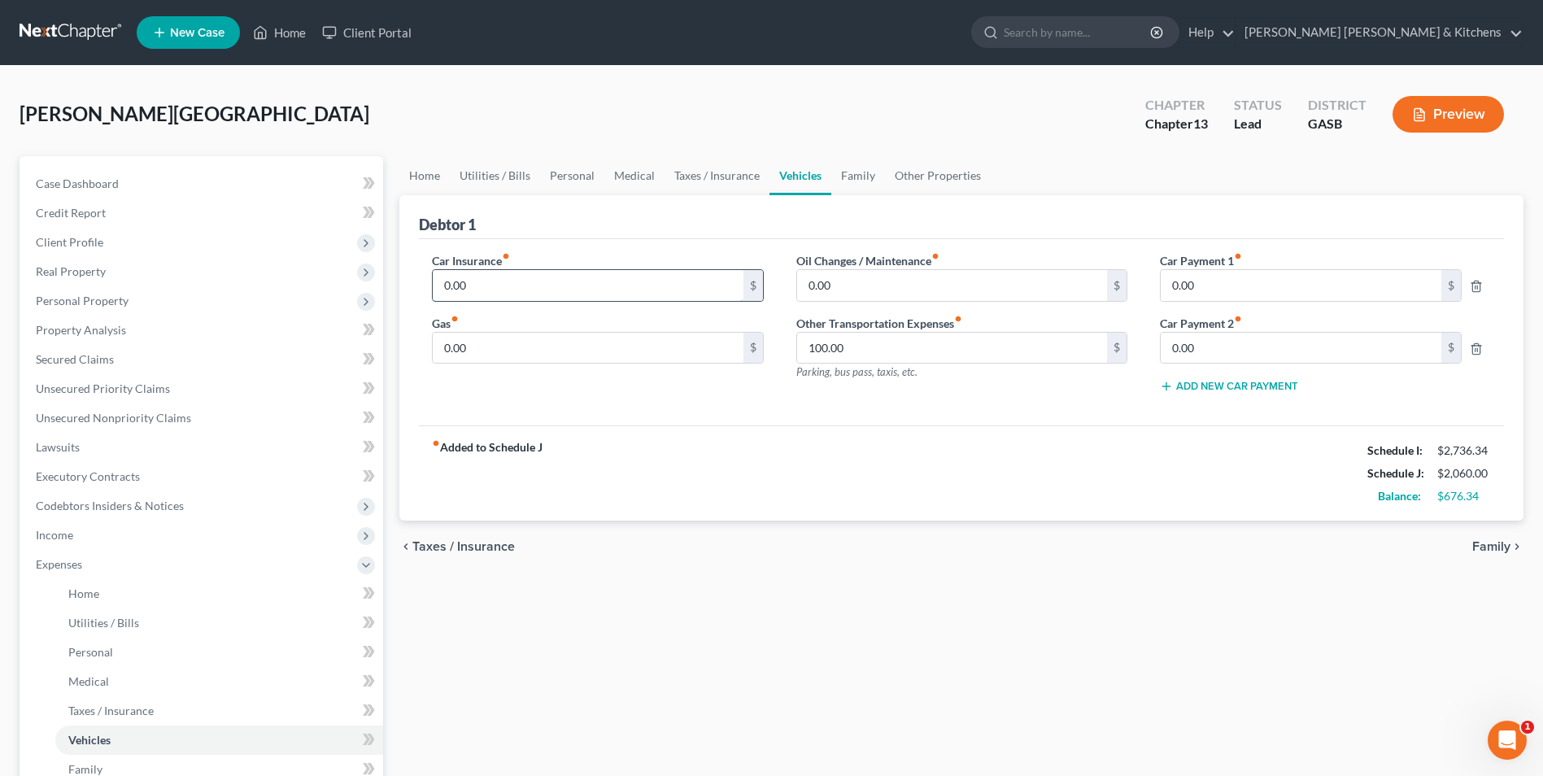
click at [576, 280] on input "0.00" at bounding box center [588, 285] width 310 height 31
type input "65"
type input "240"
type input "0.00"
click at [1504, 545] on span "Family" at bounding box center [1491, 546] width 38 height 13
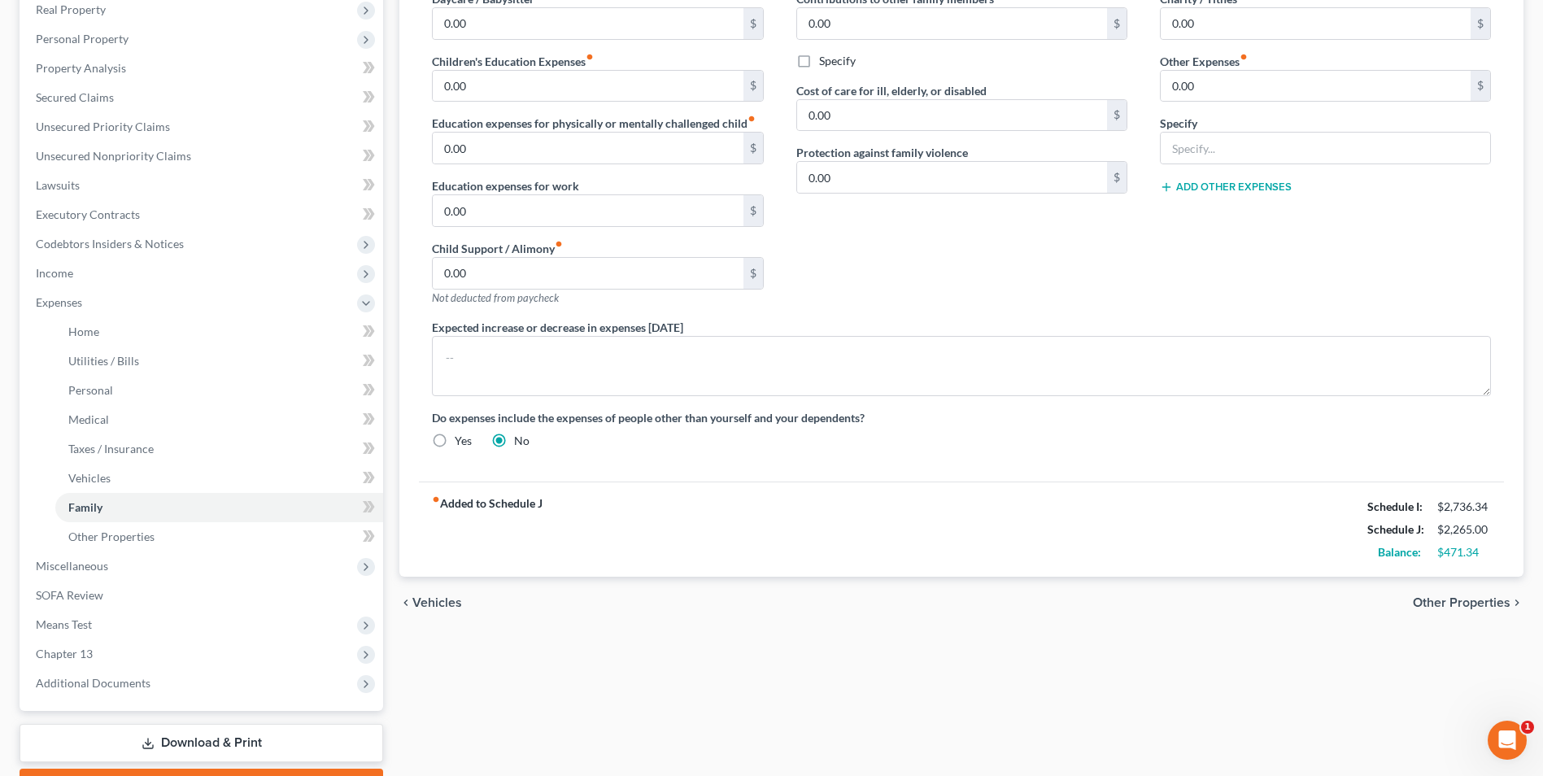
scroll to position [325, 0]
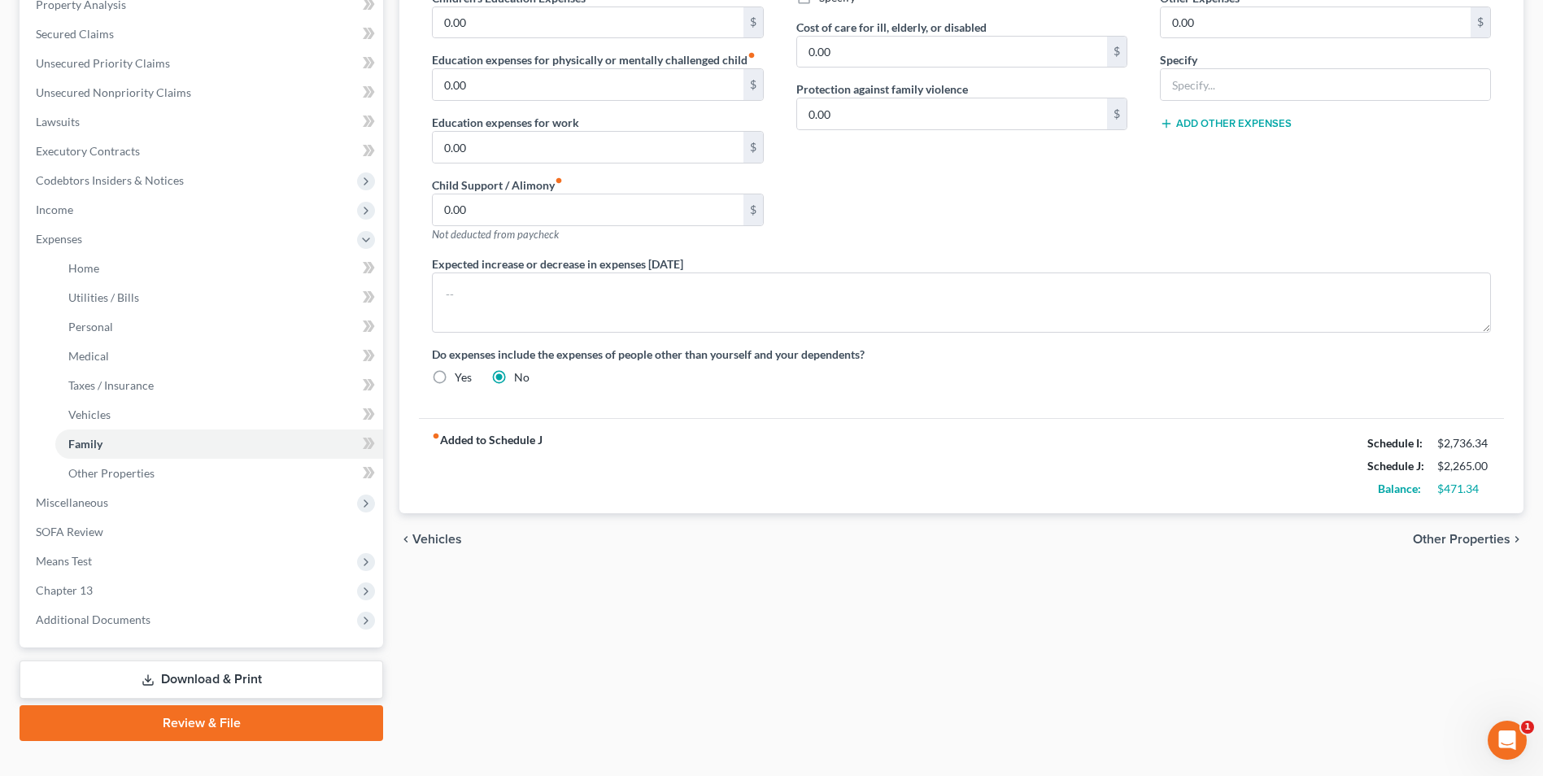
click at [1446, 542] on span "Other Properties" at bounding box center [1462, 539] width 98 height 13
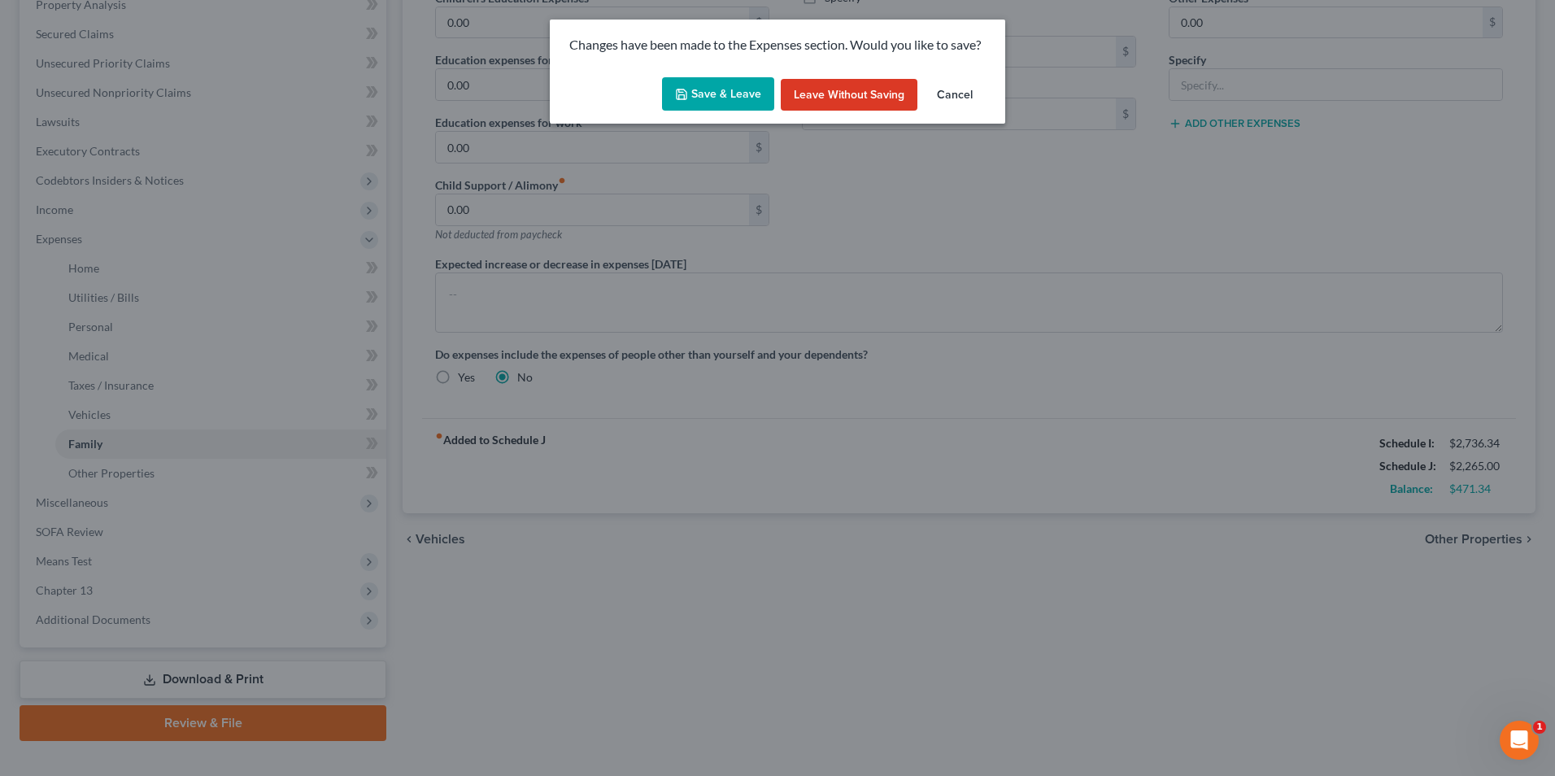
click at [687, 100] on icon "button" at bounding box center [681, 94] width 13 height 13
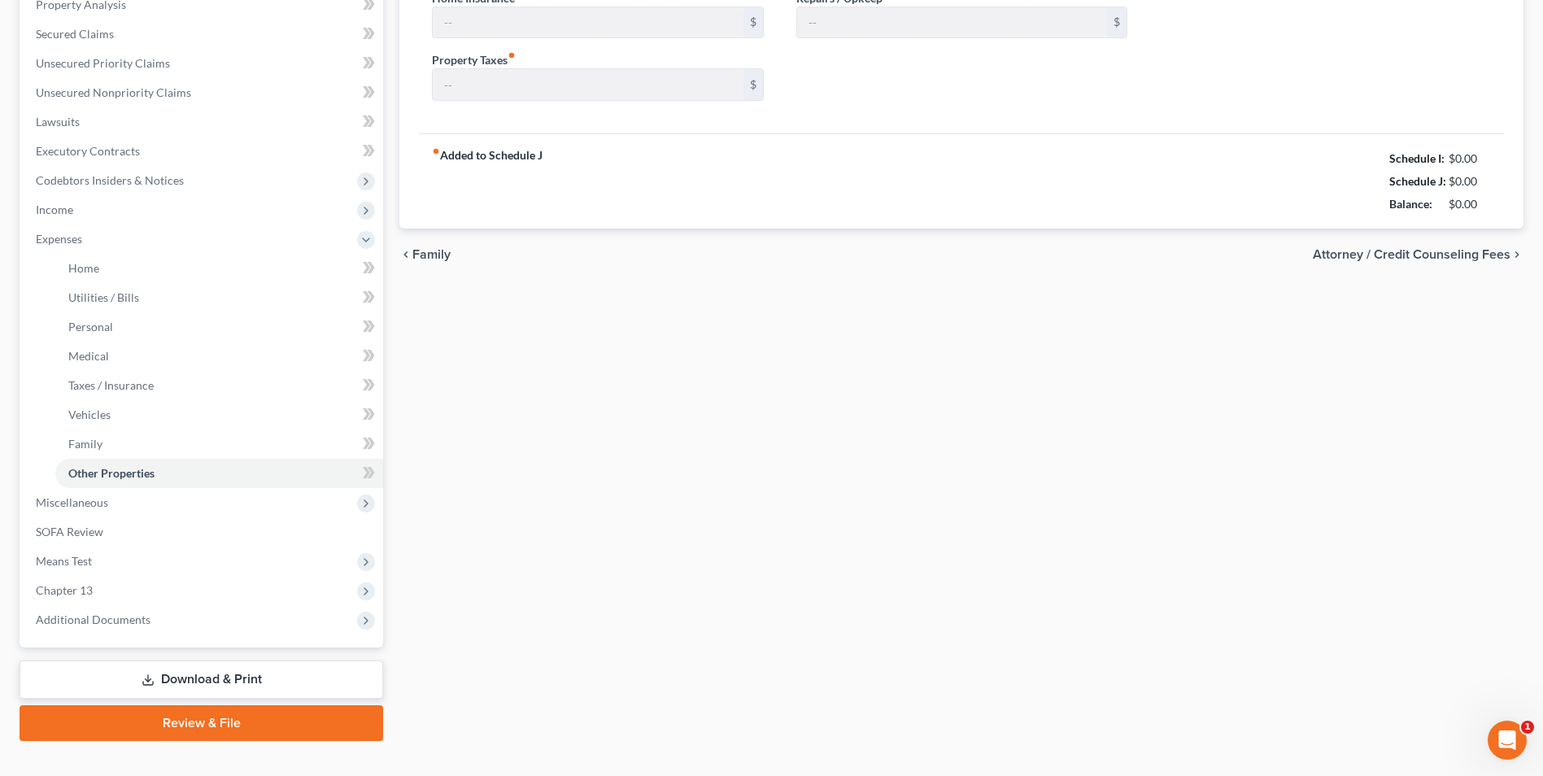
type input "0.00"
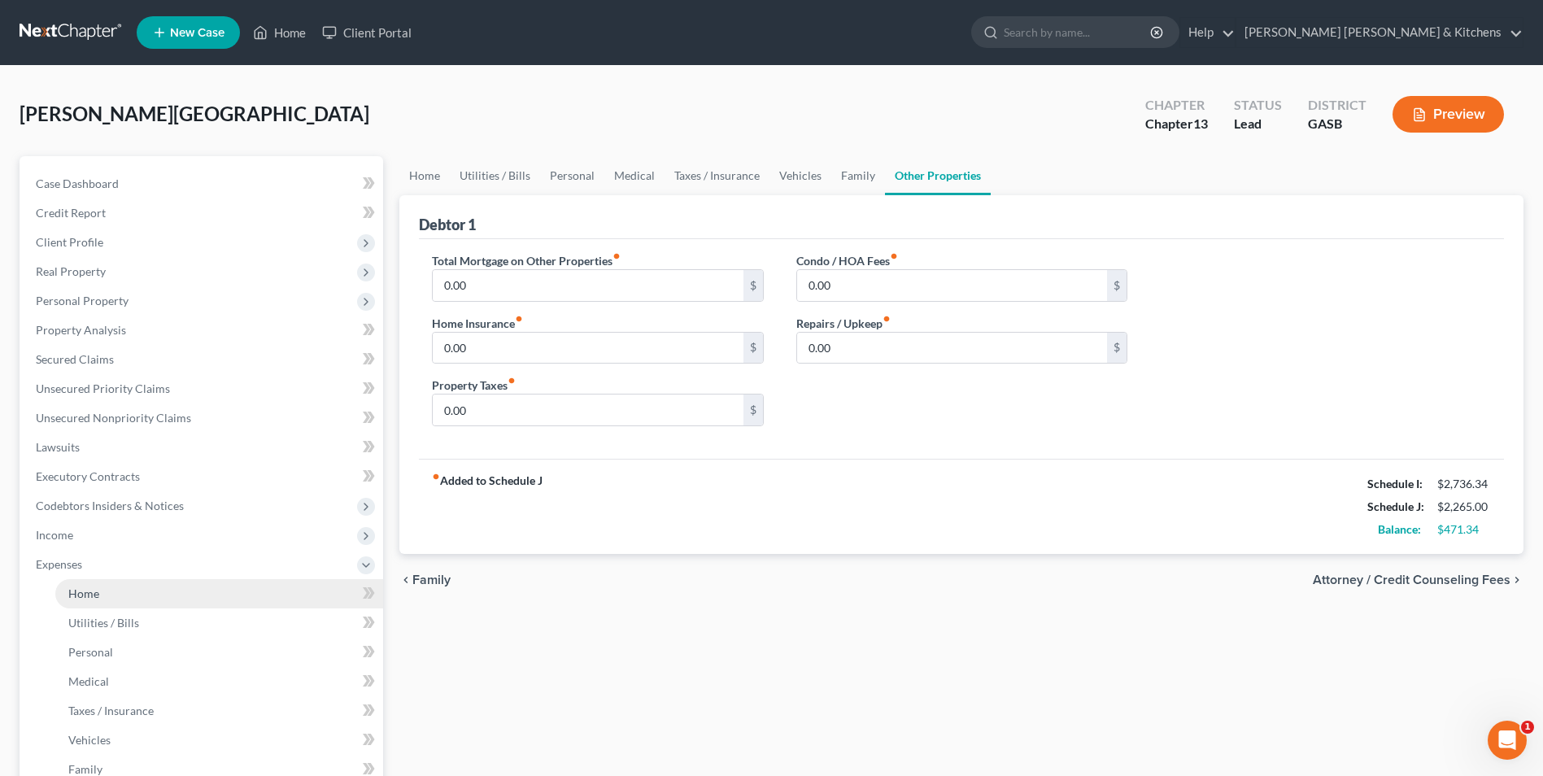
click at [69, 594] on span "Home" at bounding box center [83, 593] width 31 height 14
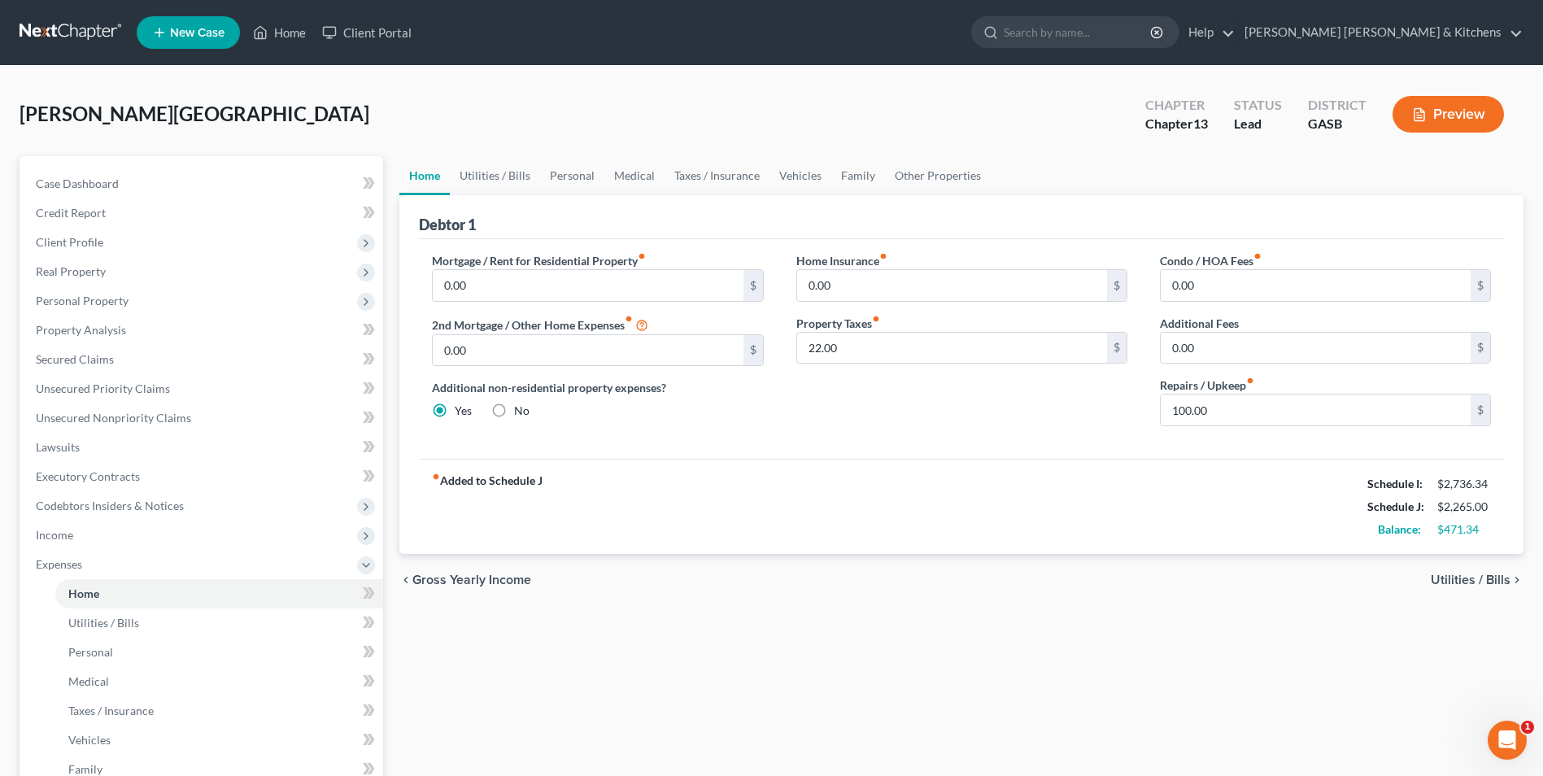
click at [1483, 107] on button "Preview" at bounding box center [1447, 114] width 111 height 37
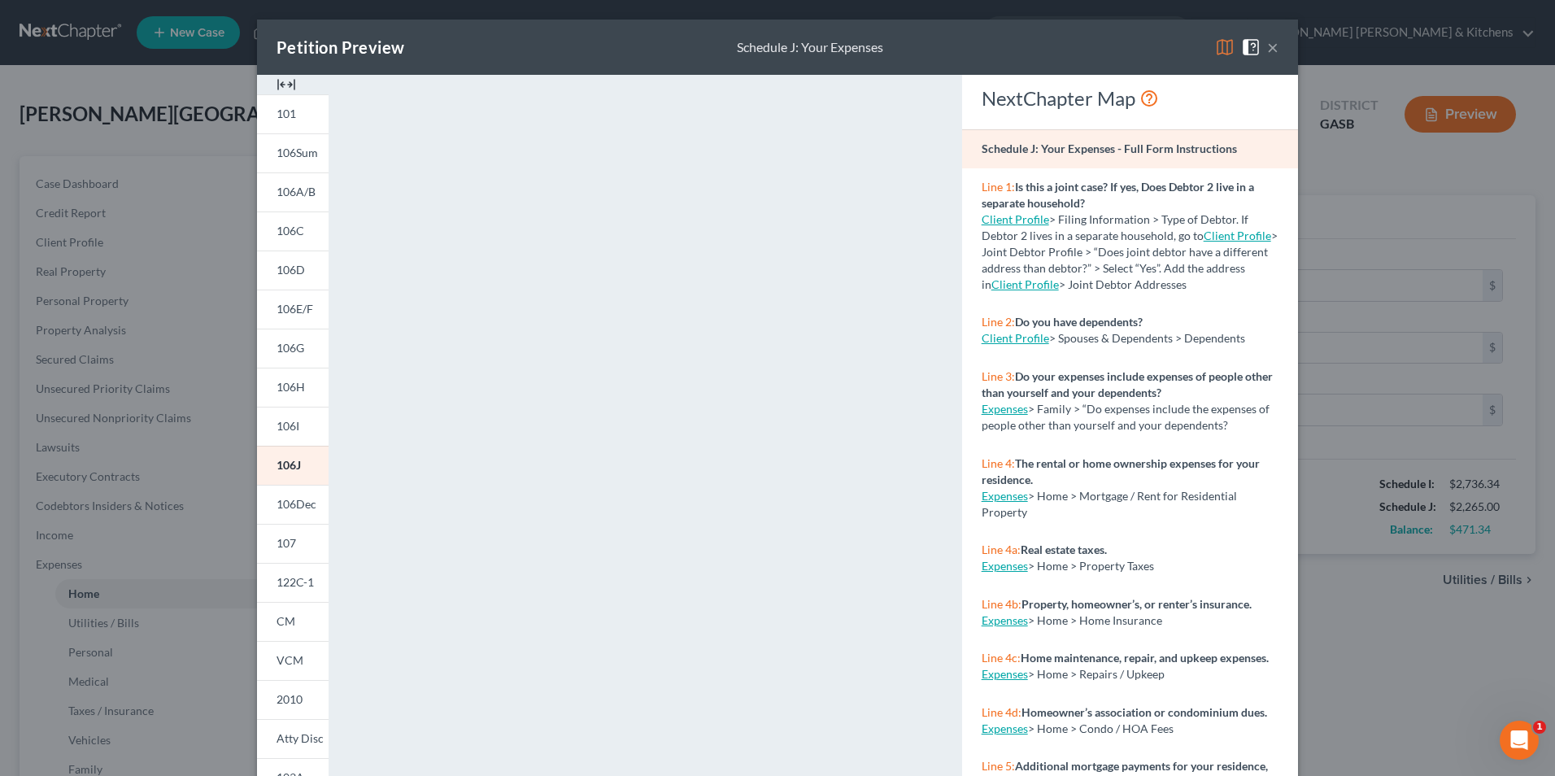
click at [1268, 43] on button "×" at bounding box center [1272, 47] width 11 height 20
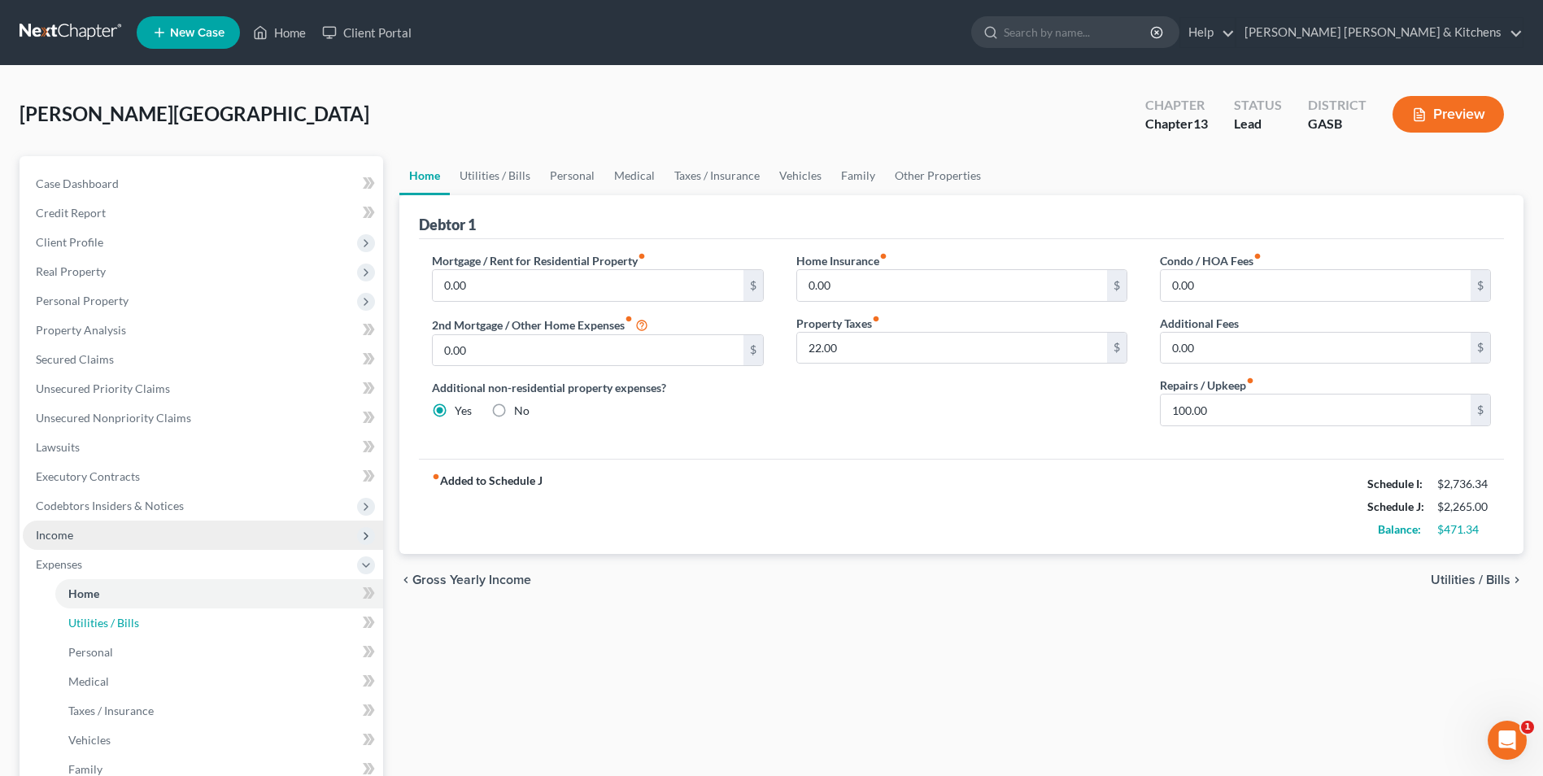
drag, startPoint x: 84, startPoint y: 627, endPoint x: 250, endPoint y: 539, distance: 187.7
click at [84, 627] on span "Utilities / Bills" at bounding box center [103, 623] width 71 height 14
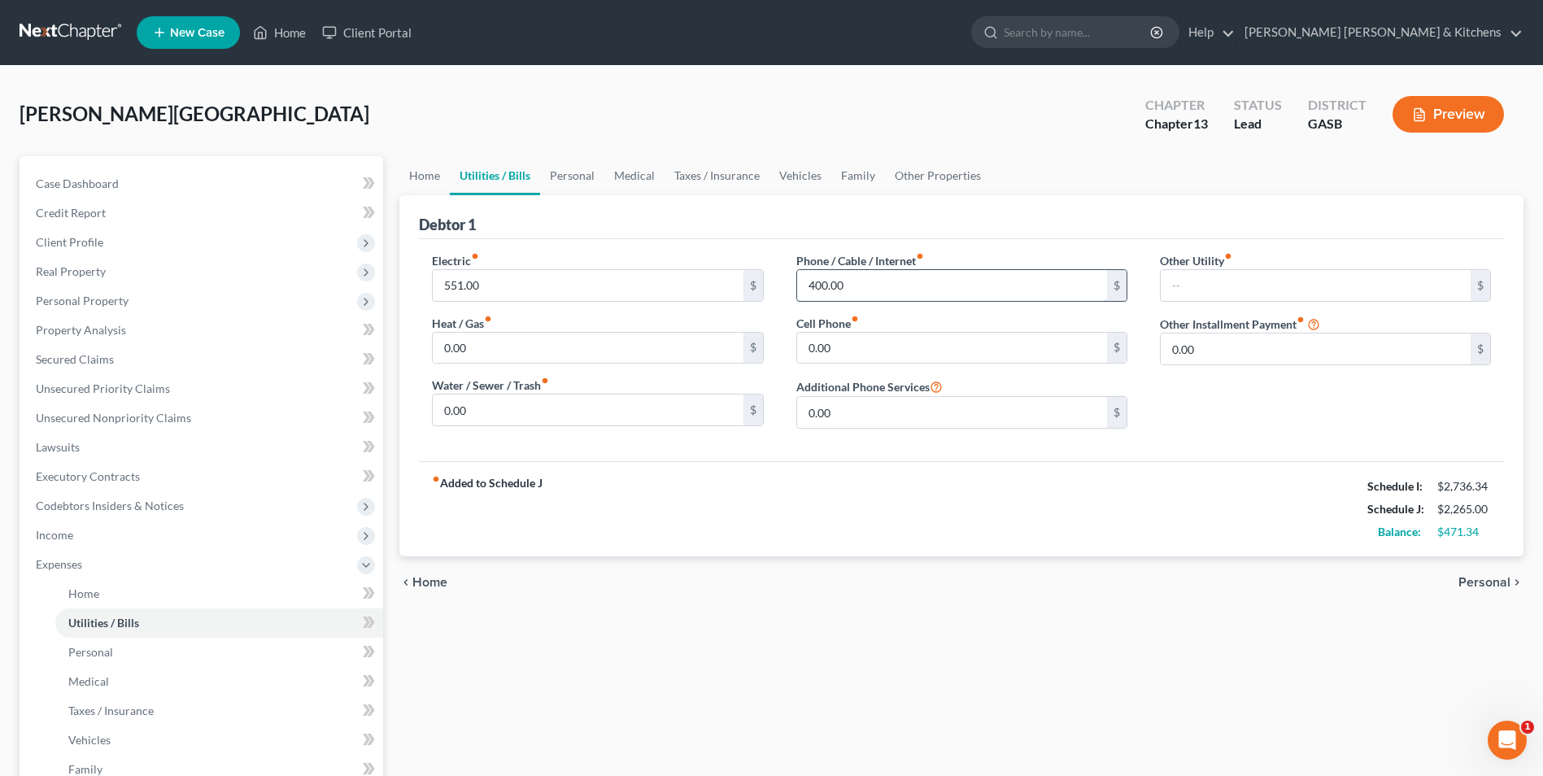
click at [821, 278] on input "400.00" at bounding box center [952, 285] width 310 height 31
type input "40.00"
click at [86, 599] on span "Home" at bounding box center [83, 593] width 31 height 14
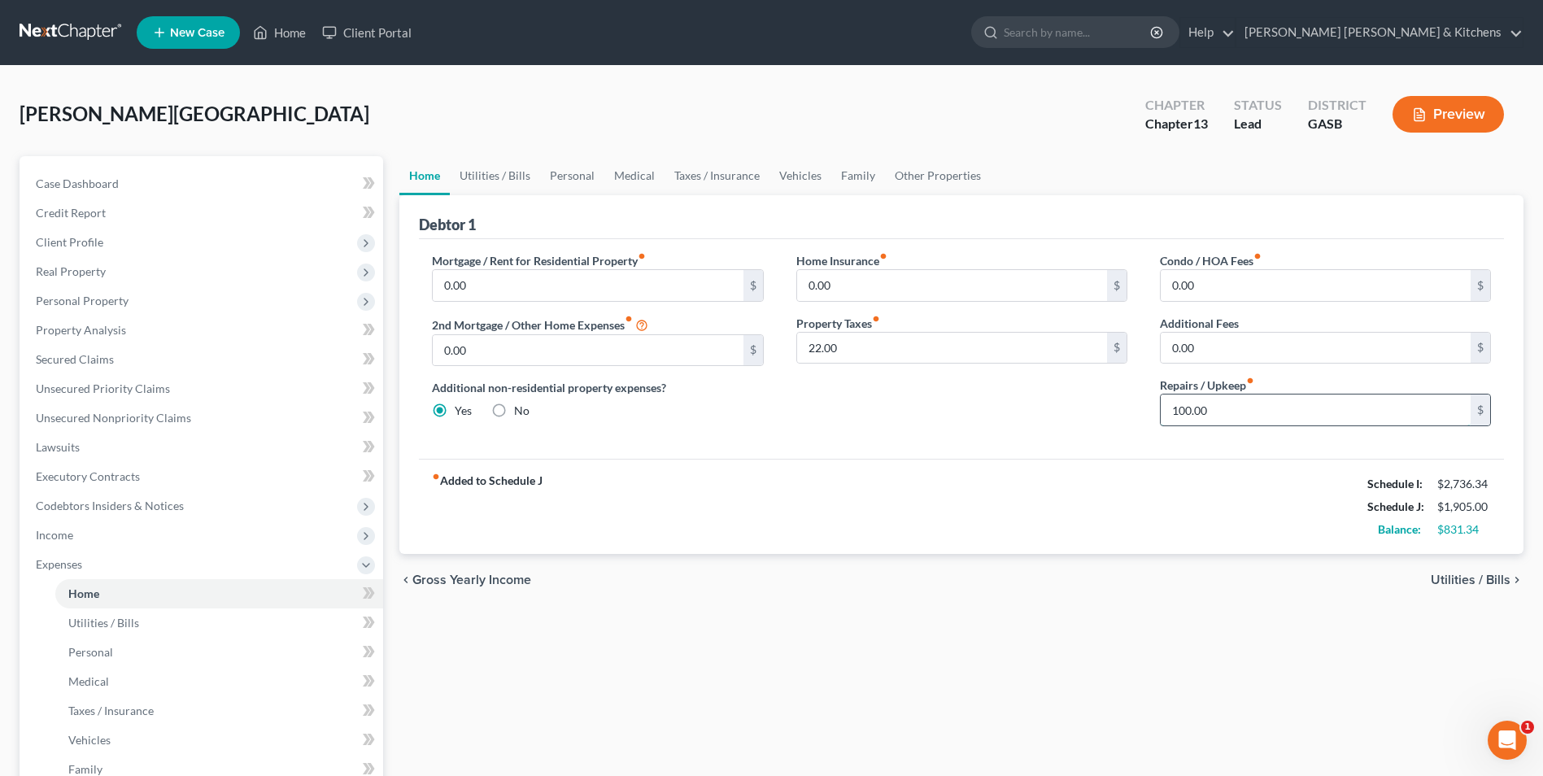
click at [1260, 425] on input "100.00" at bounding box center [1315, 409] width 310 height 31
click at [930, 346] on input "22.00" at bounding box center [952, 348] width 310 height 31
type input "0.00"
click at [111, 352] on span "Secured Claims" at bounding box center [75, 359] width 78 height 14
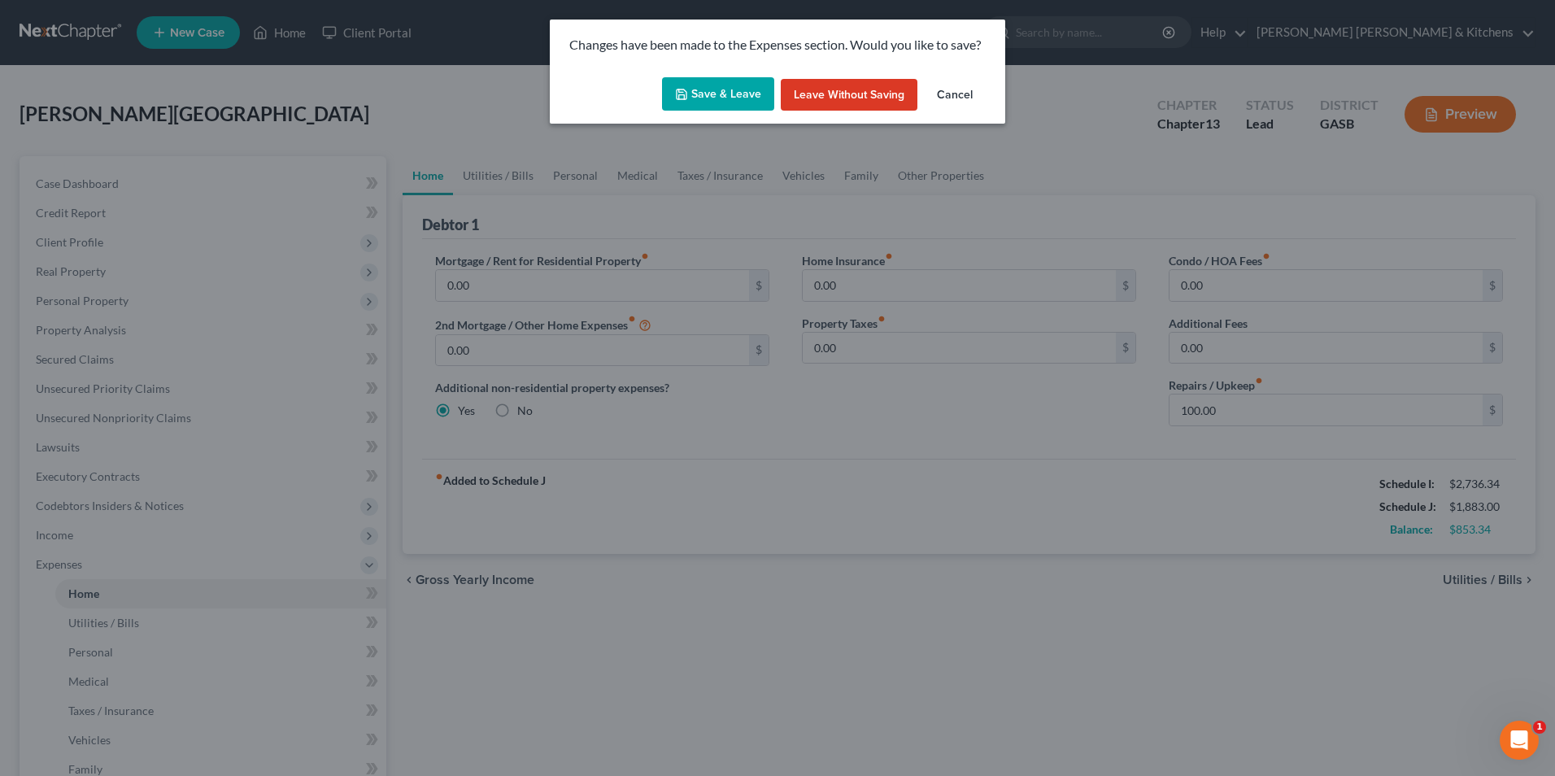
drag, startPoint x: 698, startPoint y: 89, endPoint x: 708, endPoint y: 110, distance: 22.6
click at [699, 89] on button "Save & Leave" at bounding box center [718, 94] width 112 height 34
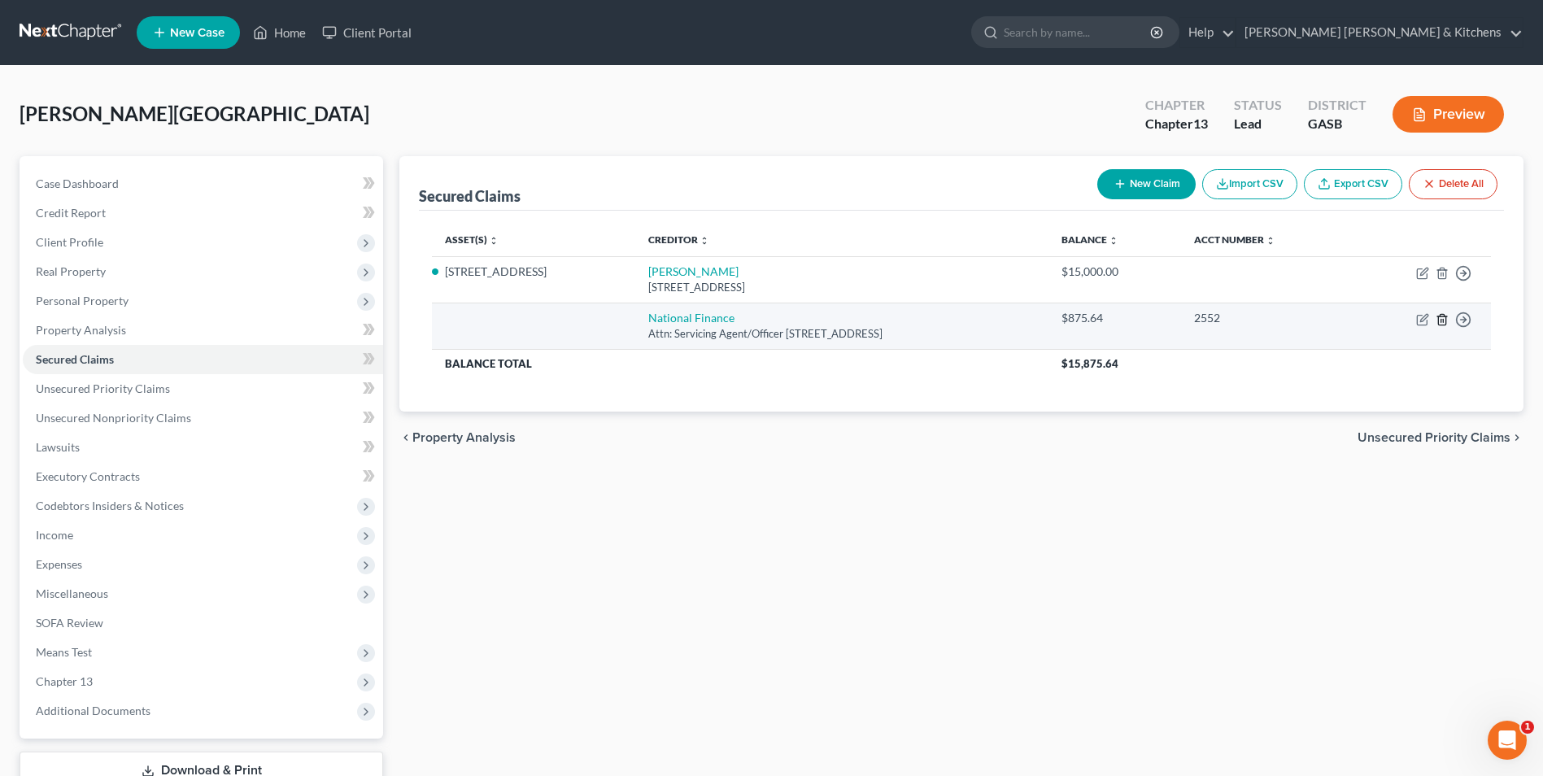
click at [1438, 315] on icon "button" at bounding box center [1441, 319] width 13 height 13
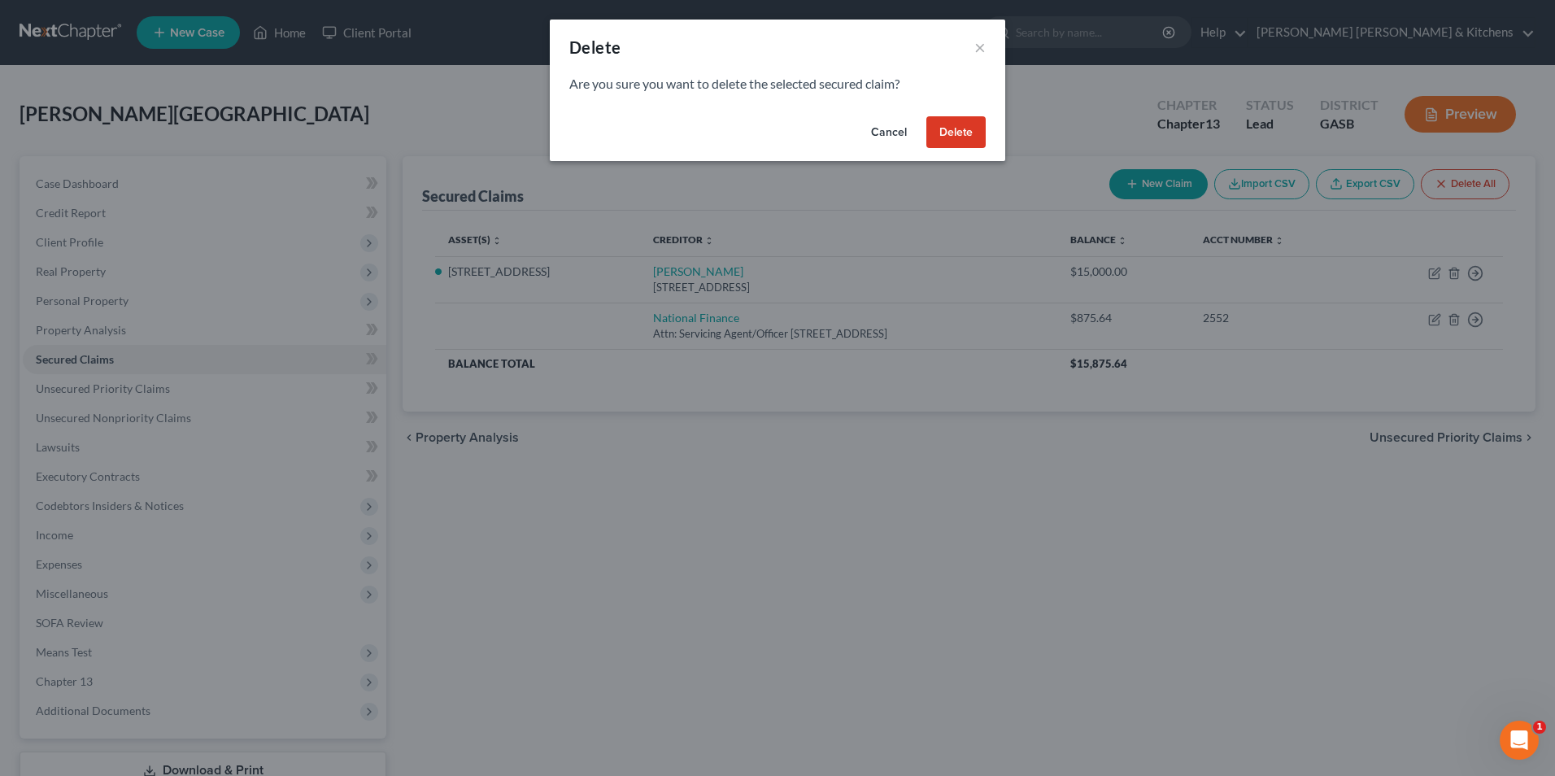
click at [951, 133] on button "Delete" at bounding box center [955, 132] width 59 height 33
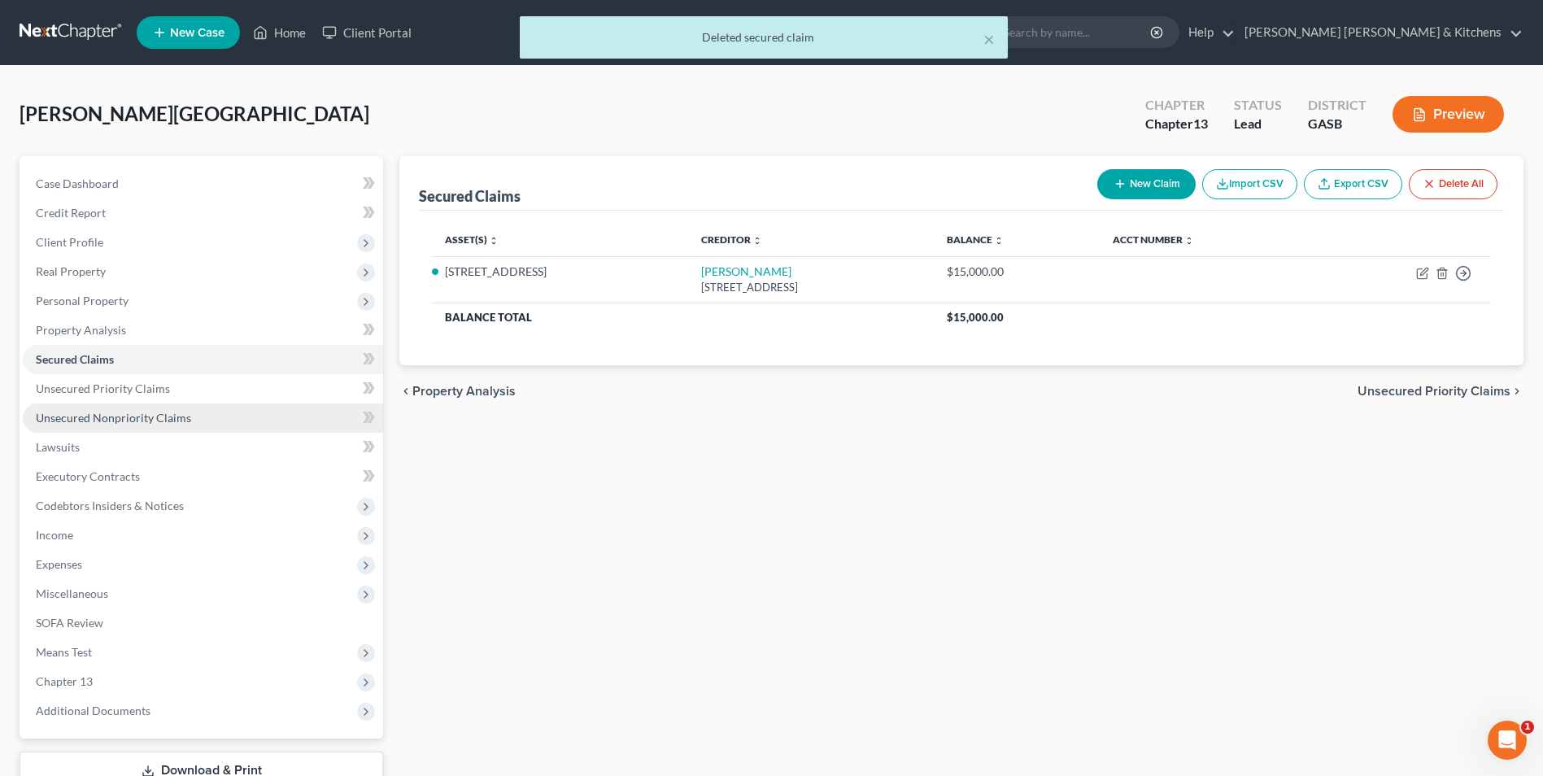
click at [133, 420] on span "Unsecured Nonpriority Claims" at bounding box center [113, 418] width 155 height 14
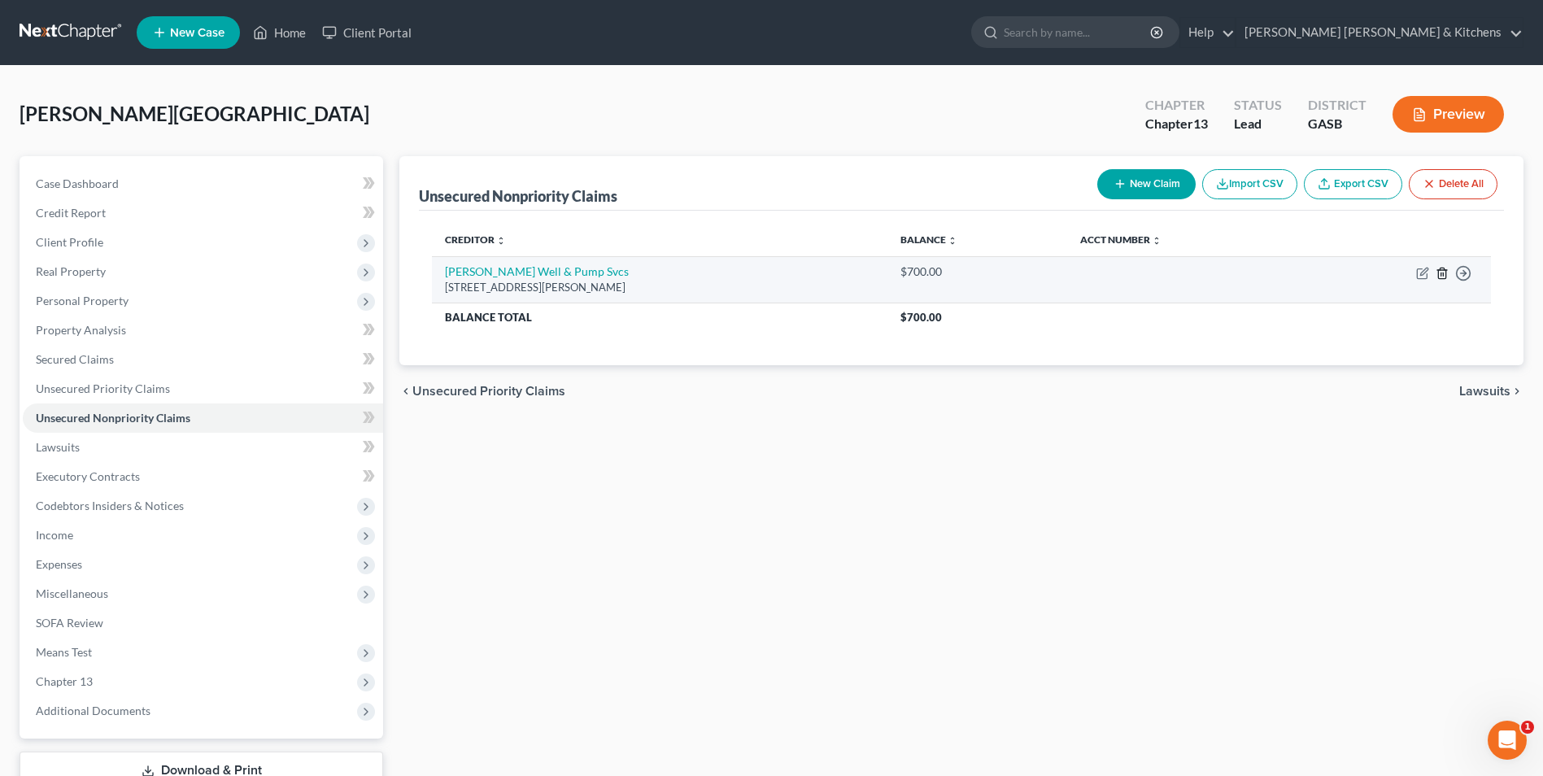
click at [1445, 271] on icon "button" at bounding box center [1441, 273] width 7 height 11
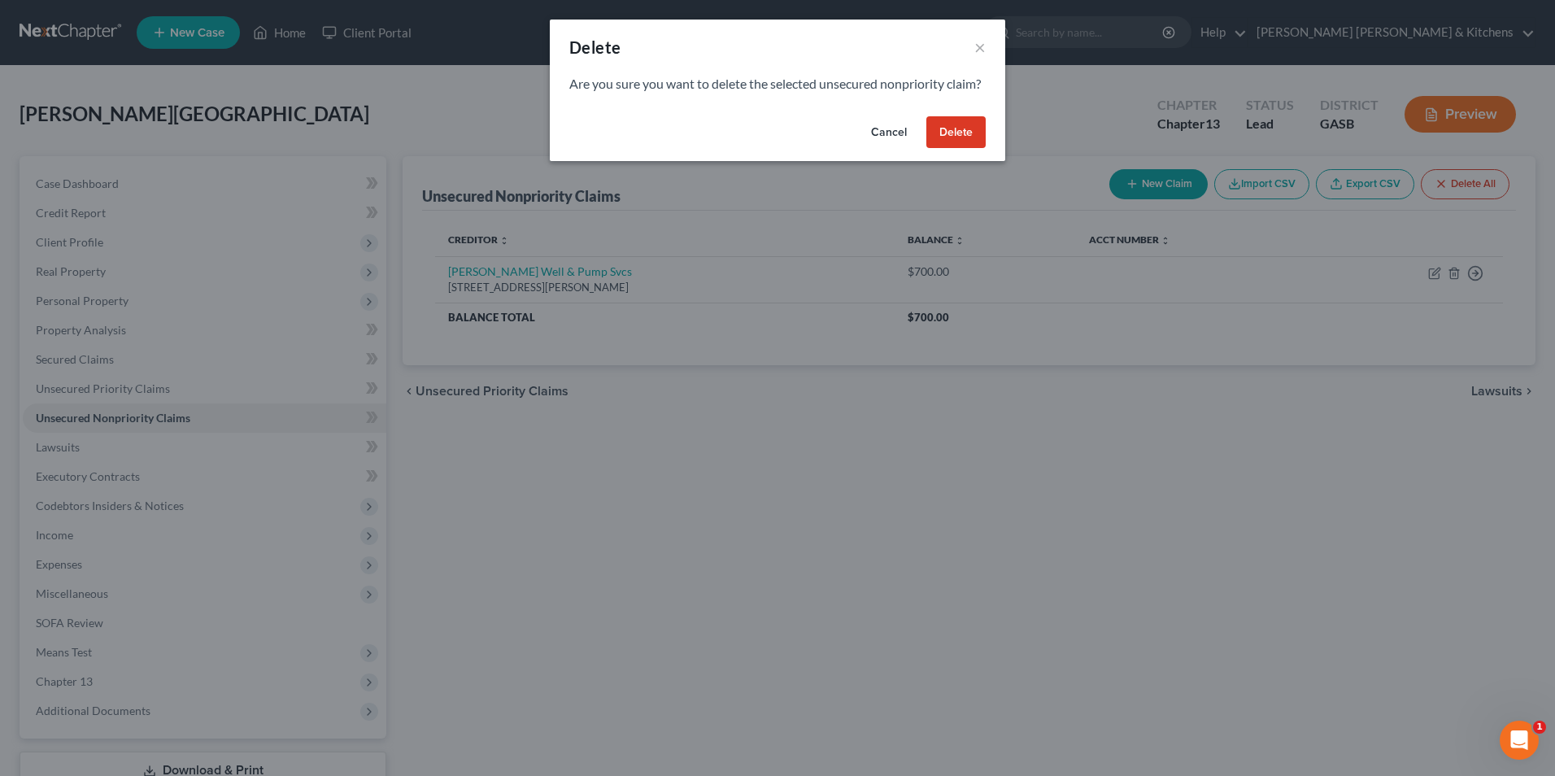
click at [965, 149] on button "Delete" at bounding box center [955, 132] width 59 height 33
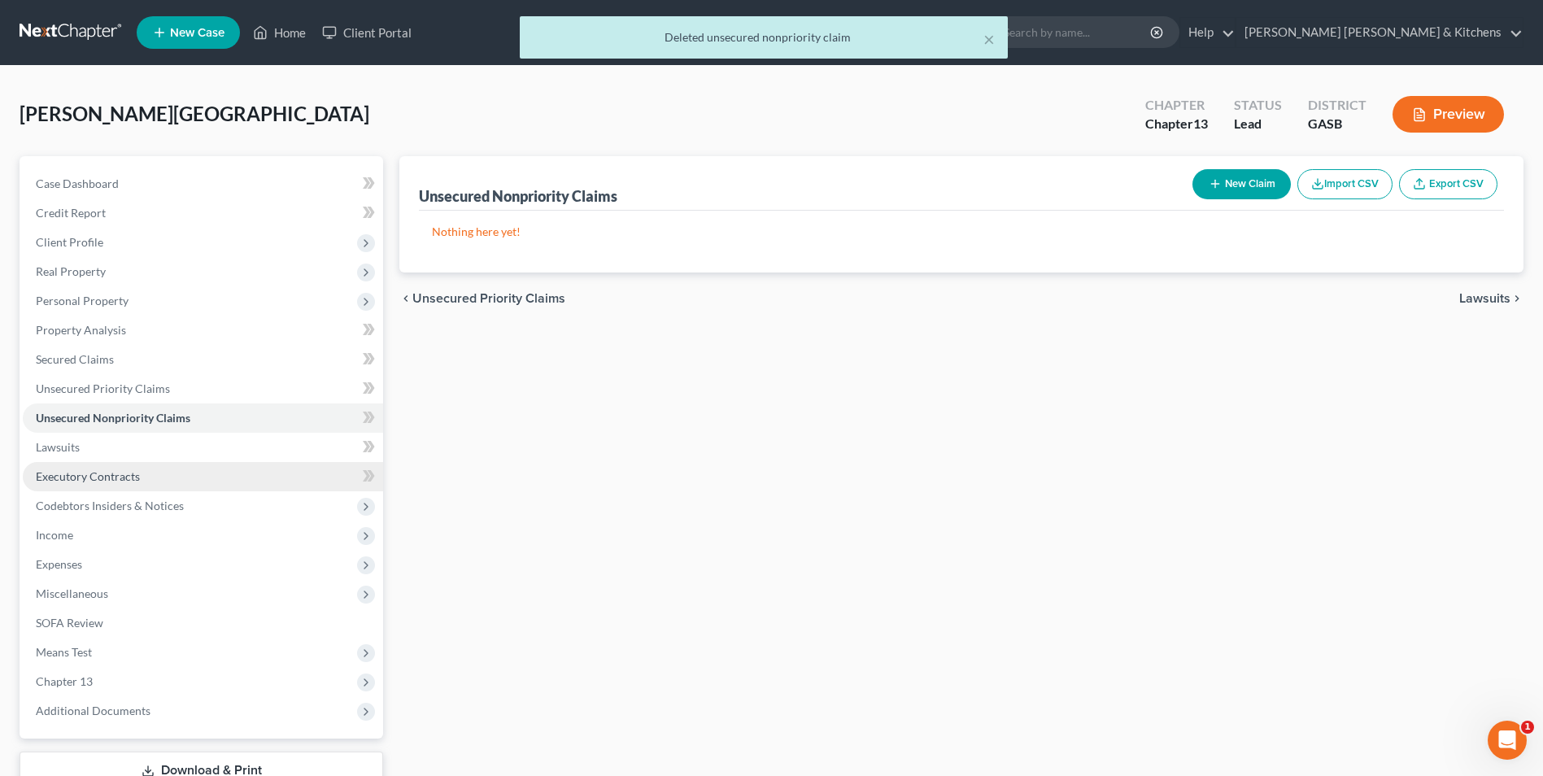
click at [58, 480] on span "Executory Contracts" at bounding box center [88, 476] width 104 height 14
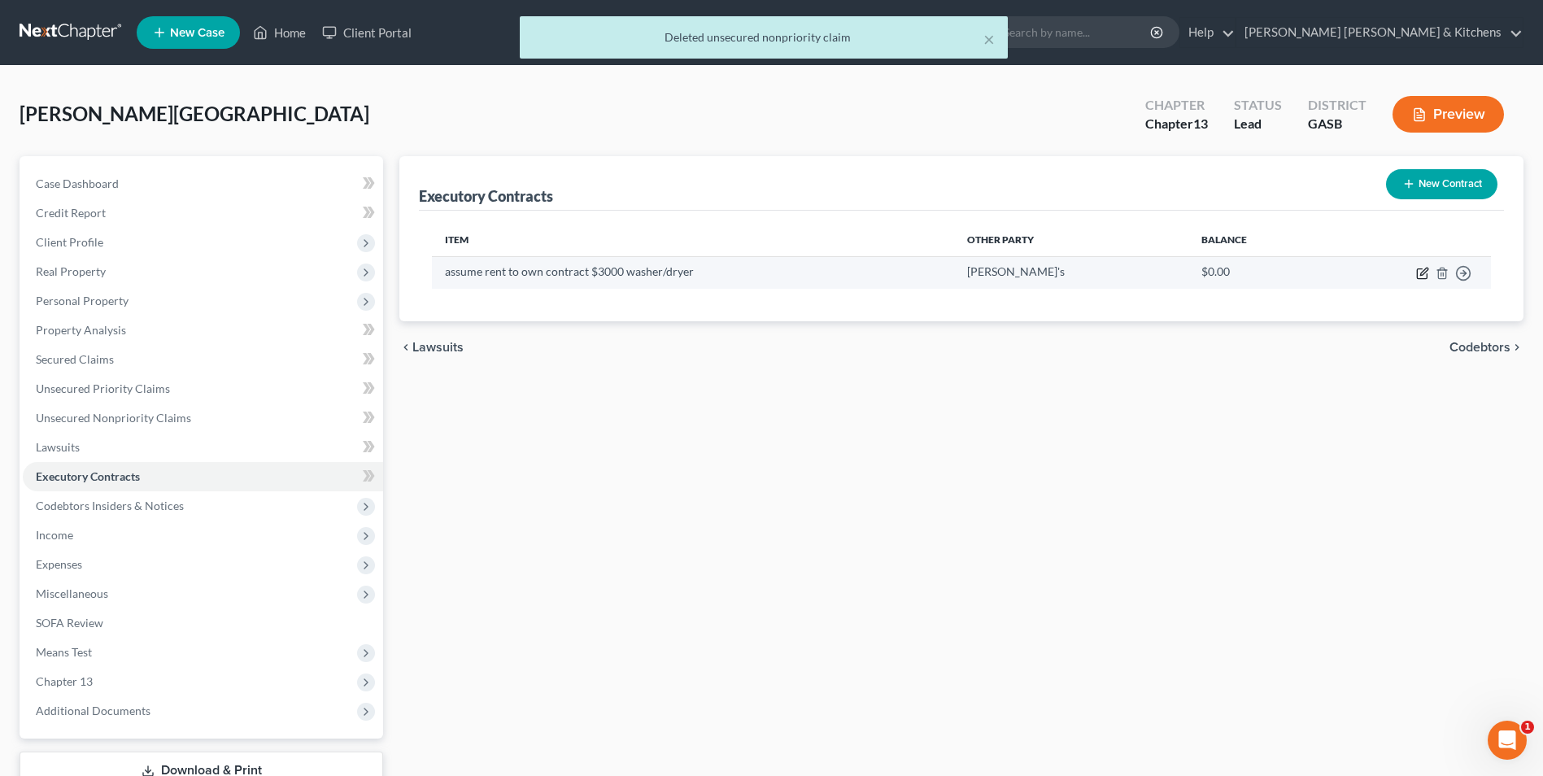
click at [1425, 272] on icon "button" at bounding box center [1422, 273] width 13 height 13
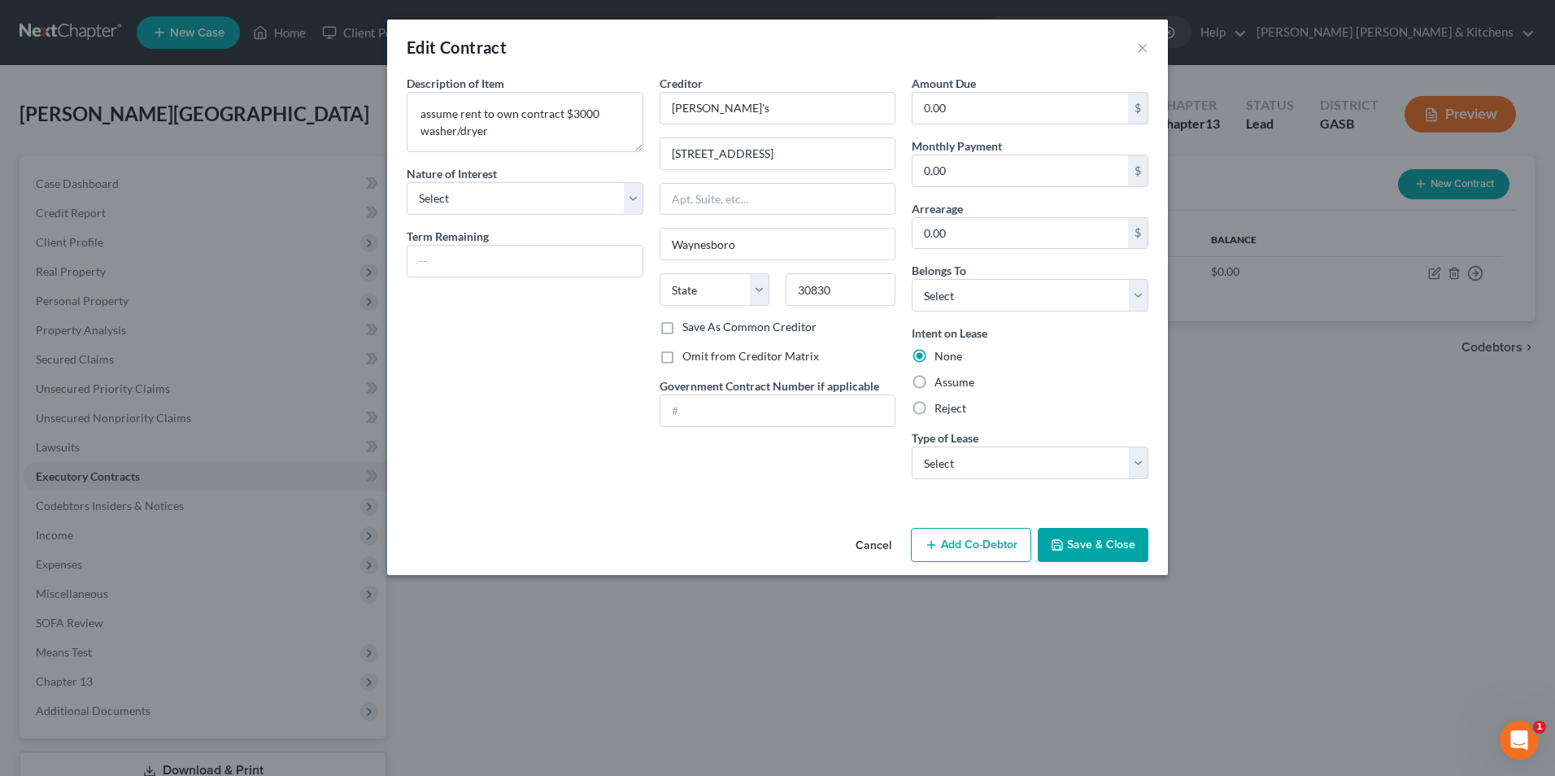
click at [882, 549] on button "Cancel" at bounding box center [874, 545] width 62 height 33
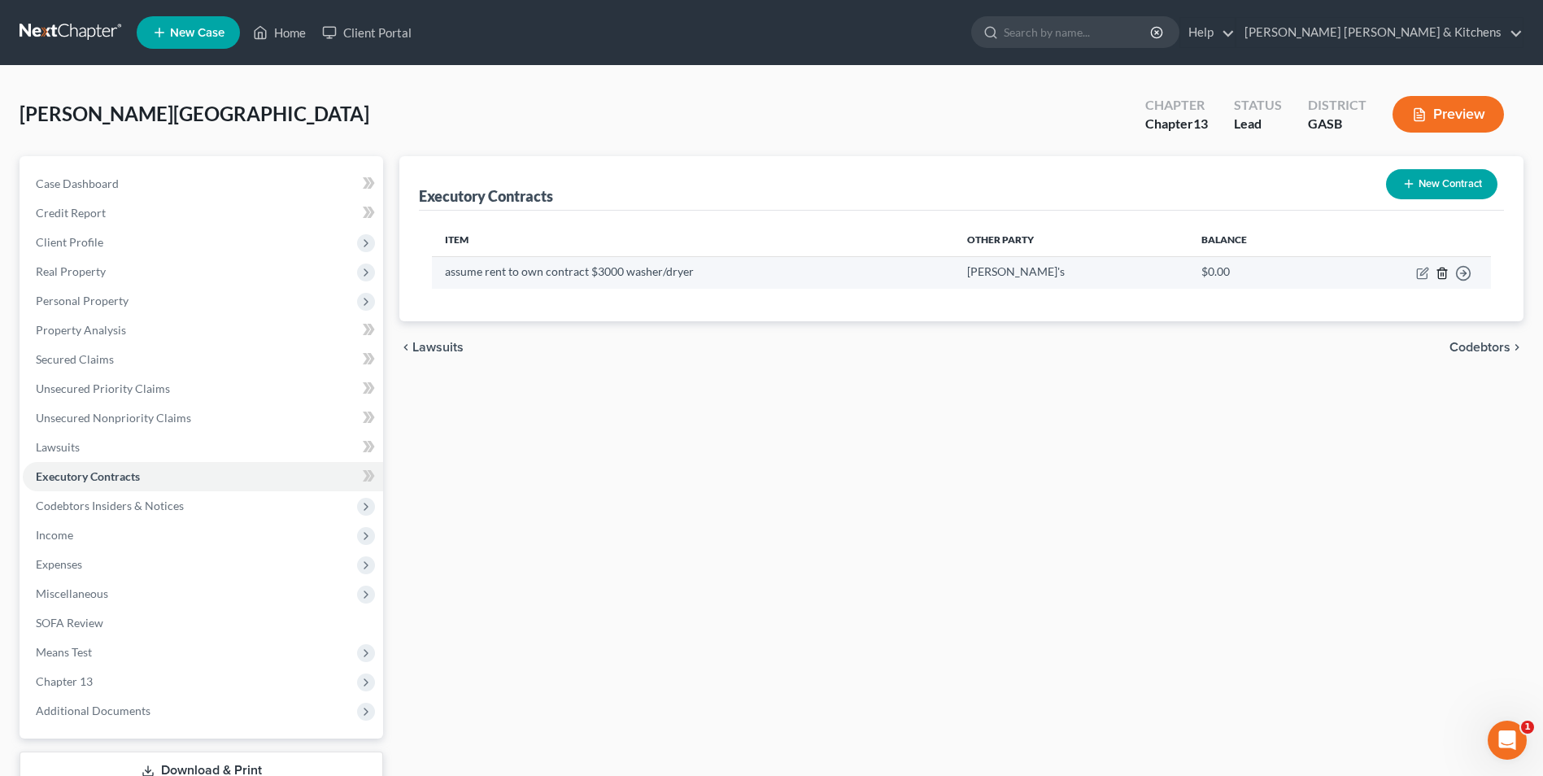
click at [1443, 269] on icon "button" at bounding box center [1441, 273] width 7 height 11
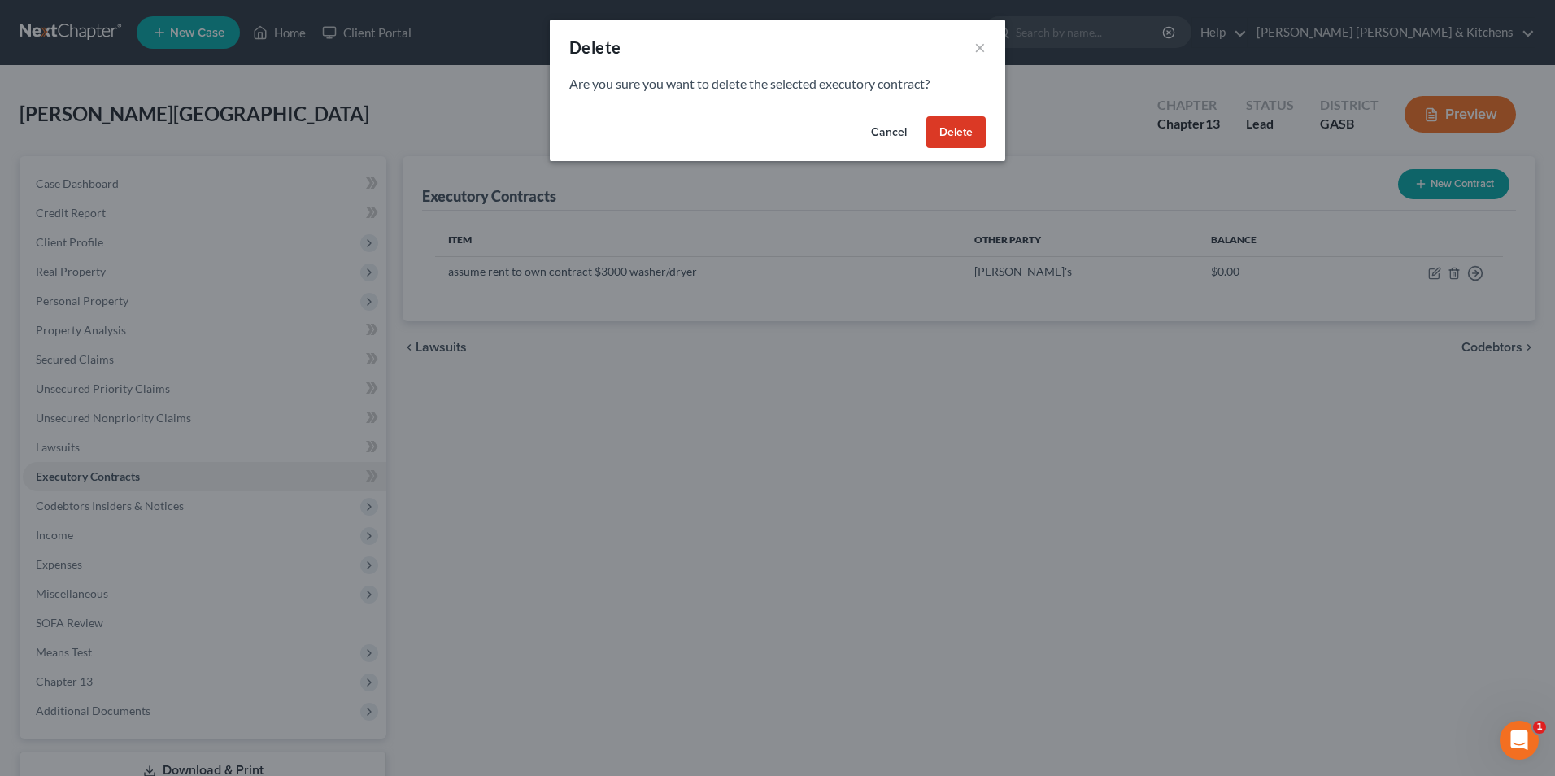
click at [956, 142] on button "Delete" at bounding box center [955, 132] width 59 height 33
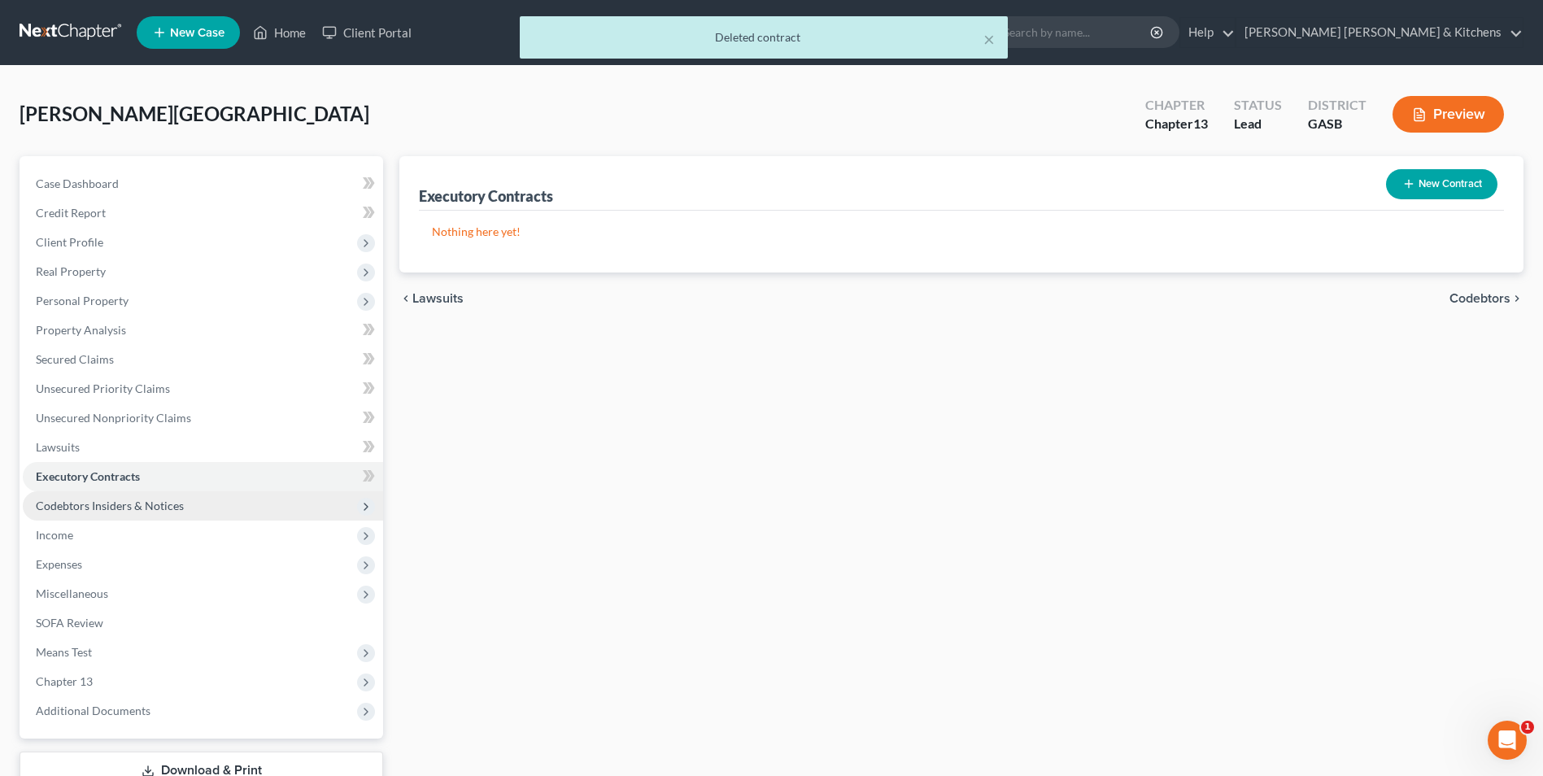
click at [114, 503] on span "Codebtors Insiders & Notices" at bounding box center [110, 506] width 148 height 14
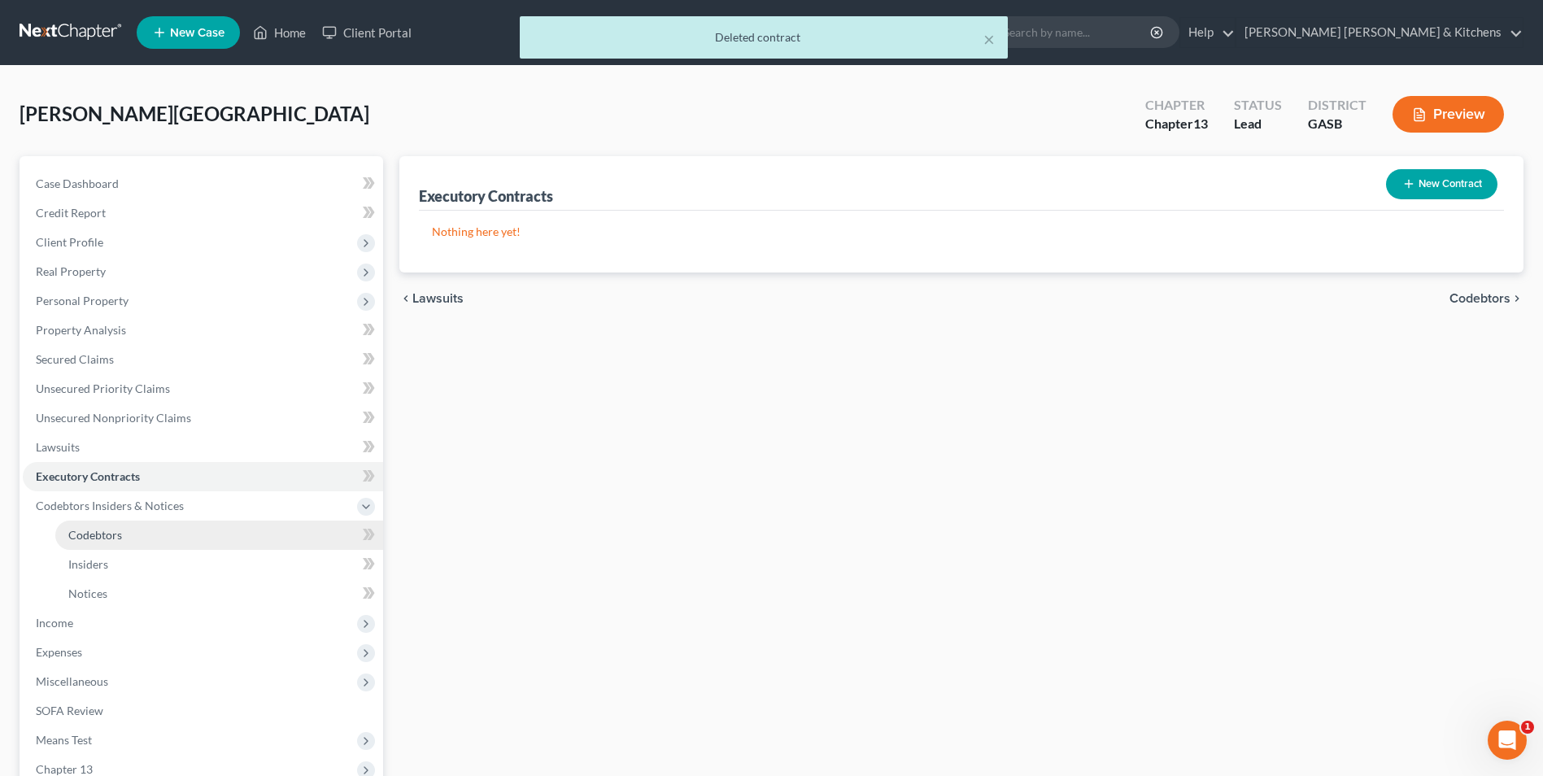
click at [114, 530] on span "Codebtors" at bounding box center [95, 535] width 54 height 14
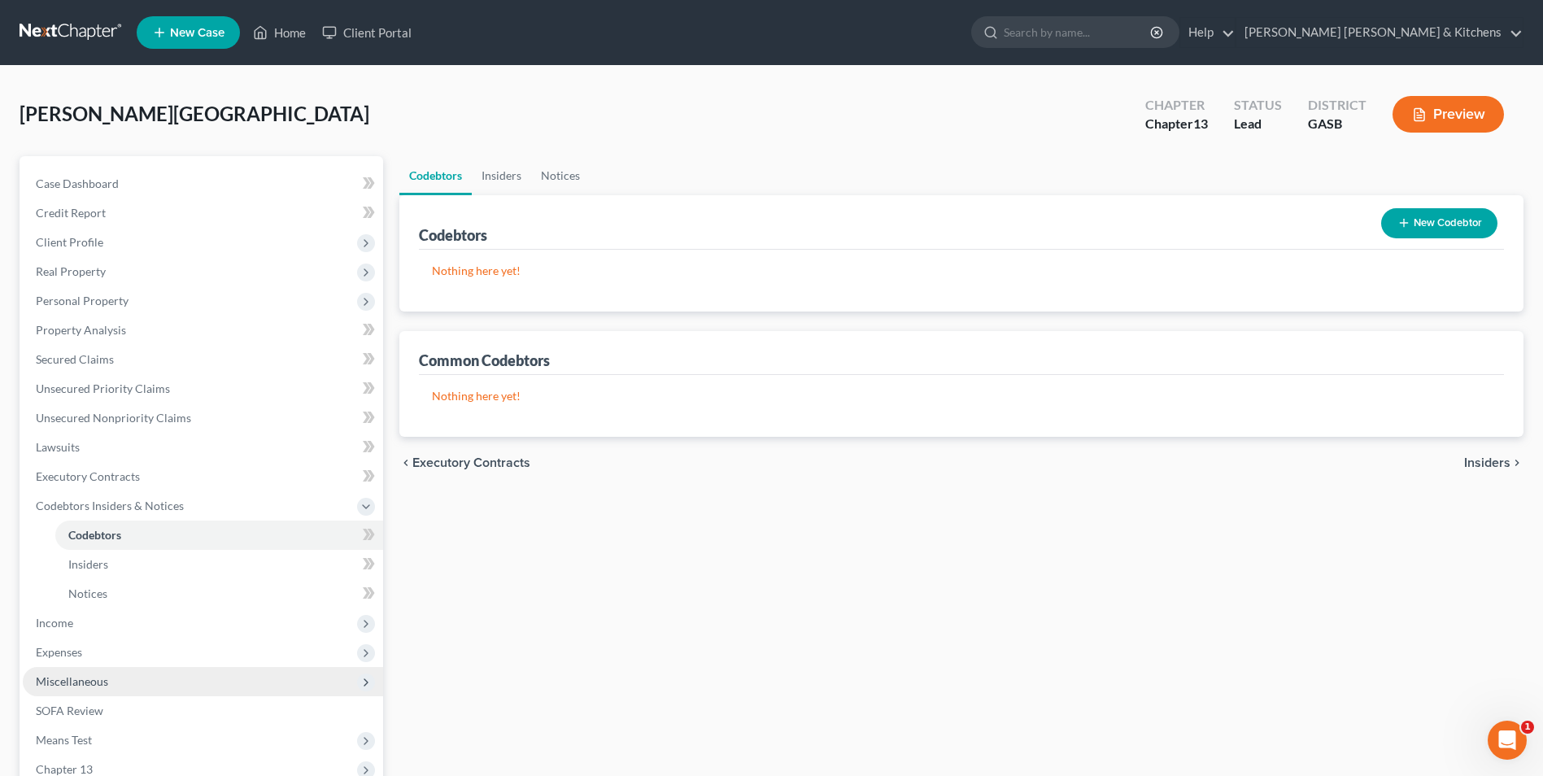
click at [76, 674] on span "Miscellaneous" at bounding box center [72, 681] width 72 height 14
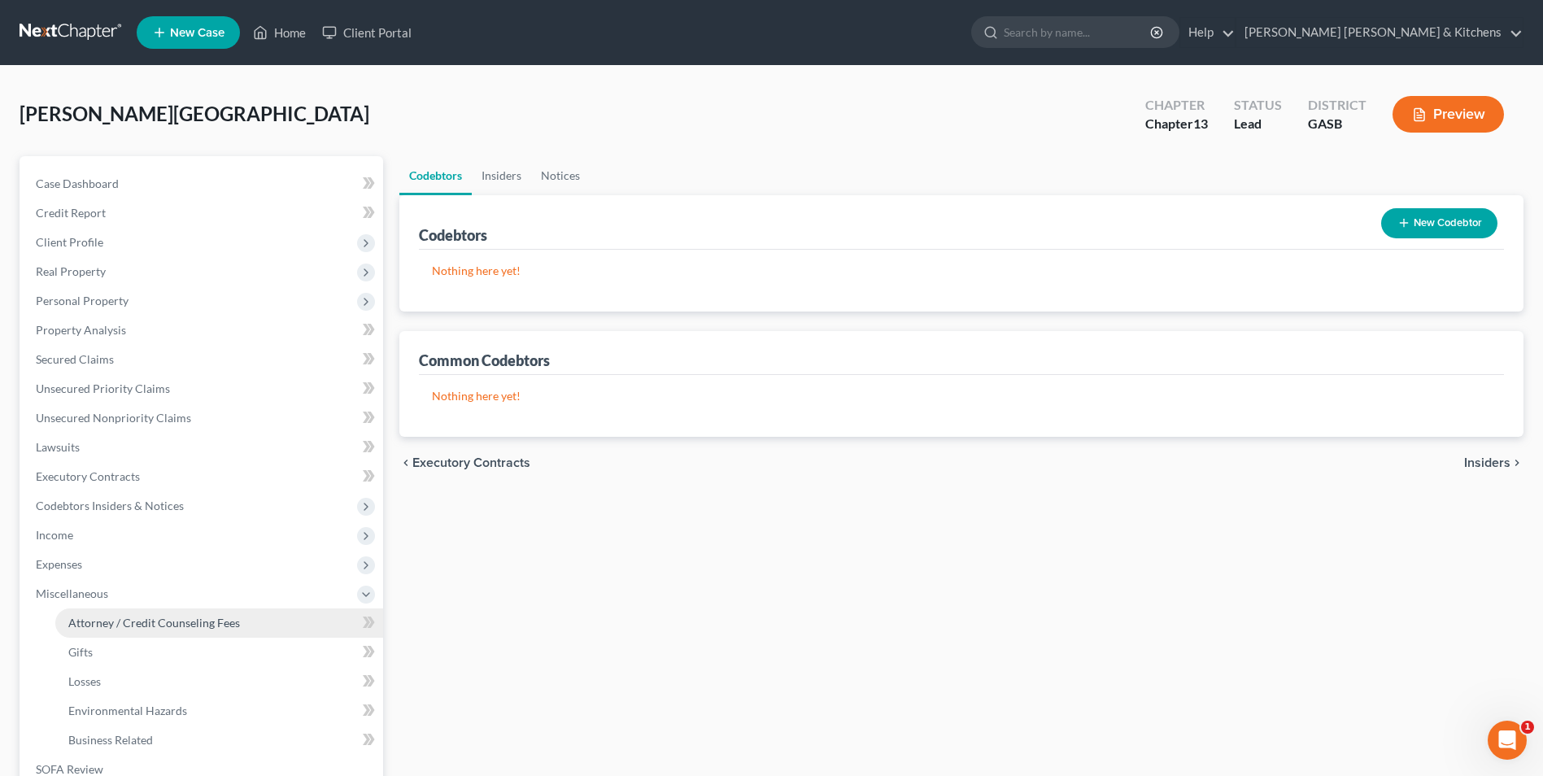
click at [196, 616] on span "Attorney / Credit Counseling Fees" at bounding box center [154, 623] width 172 height 14
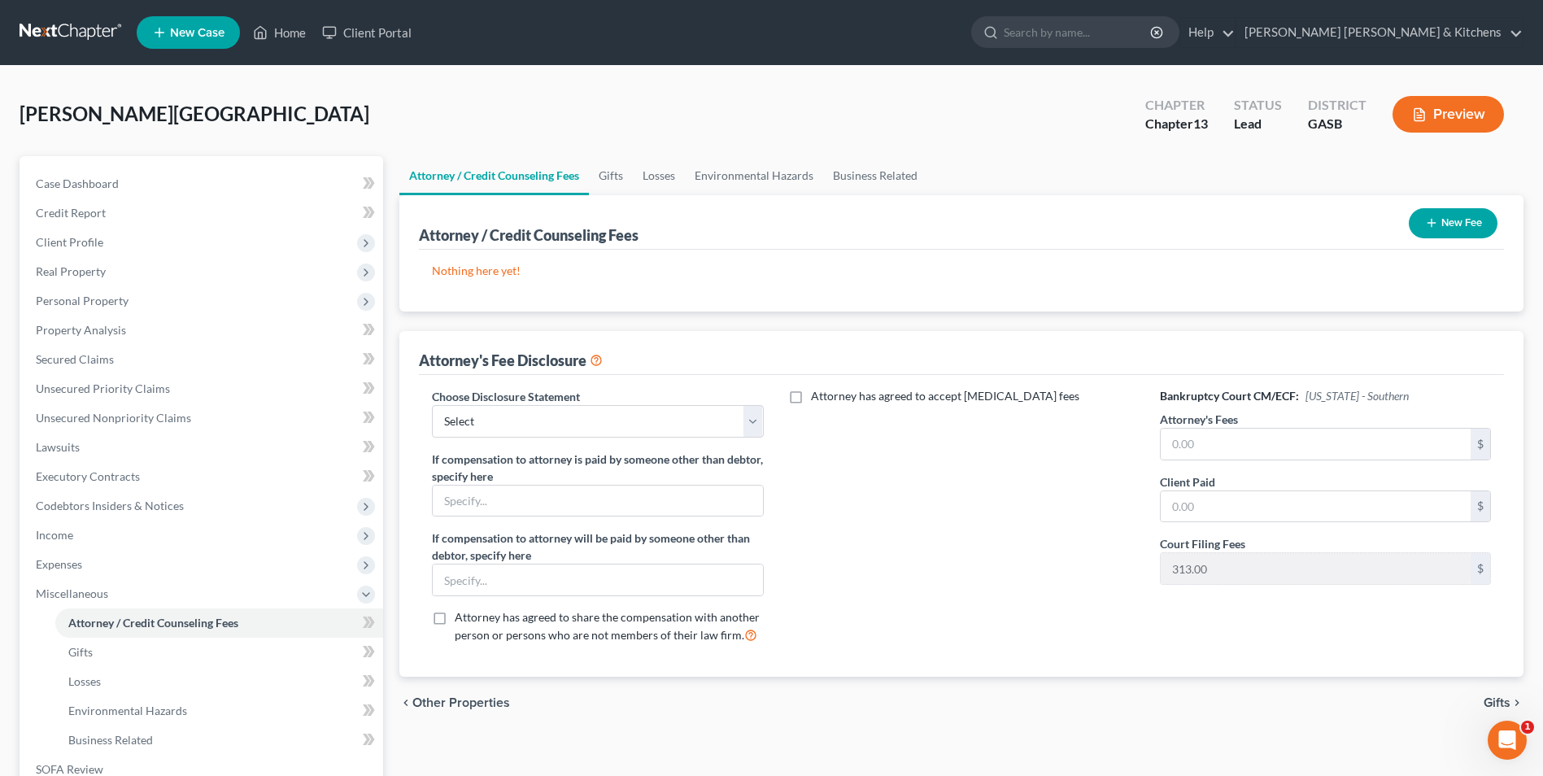
click at [1466, 224] on button "New Fee" at bounding box center [1453, 223] width 89 height 30
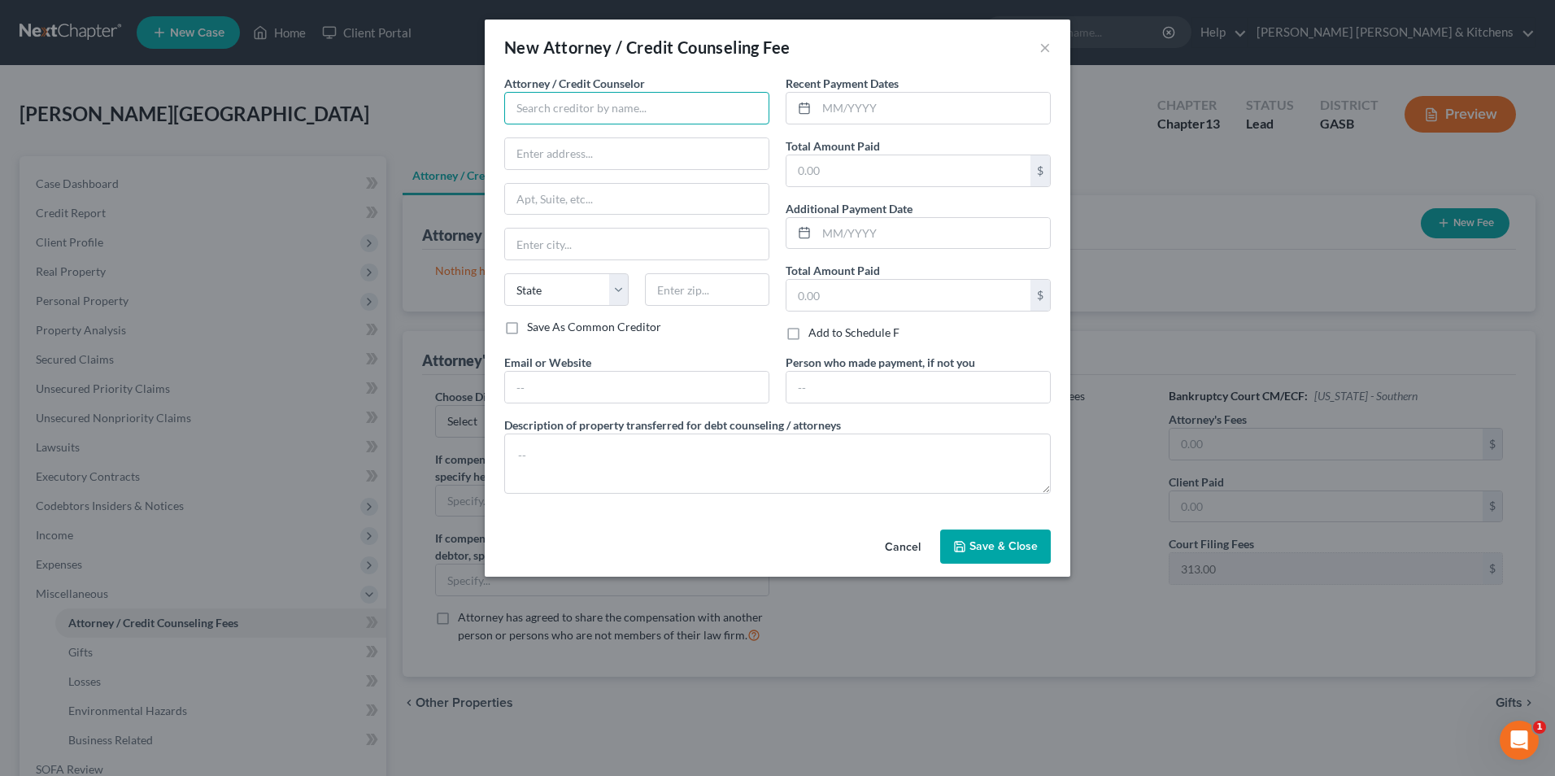
click at [608, 106] on input "text" at bounding box center [636, 108] width 265 height 33
type input "Allen Credit & Debt Counseling"
type input "online"
click at [868, 166] on input "text" at bounding box center [908, 170] width 244 height 31
type input "25.00"
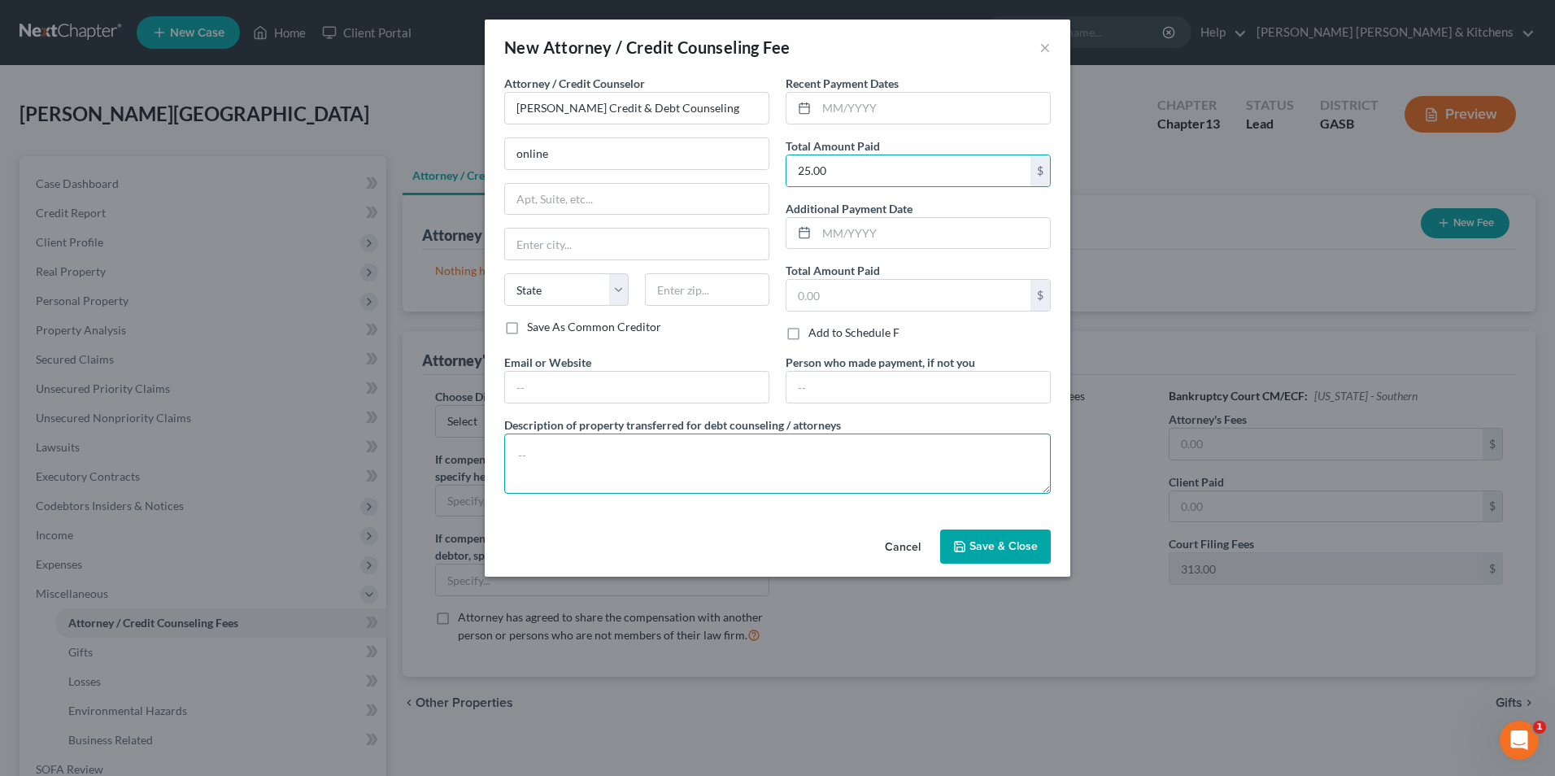
click at [673, 472] on textarea at bounding box center [777, 463] width 546 height 60
type textarea "$25 for pre counseling"
click at [1021, 555] on button "Save & Close" at bounding box center [995, 546] width 111 height 34
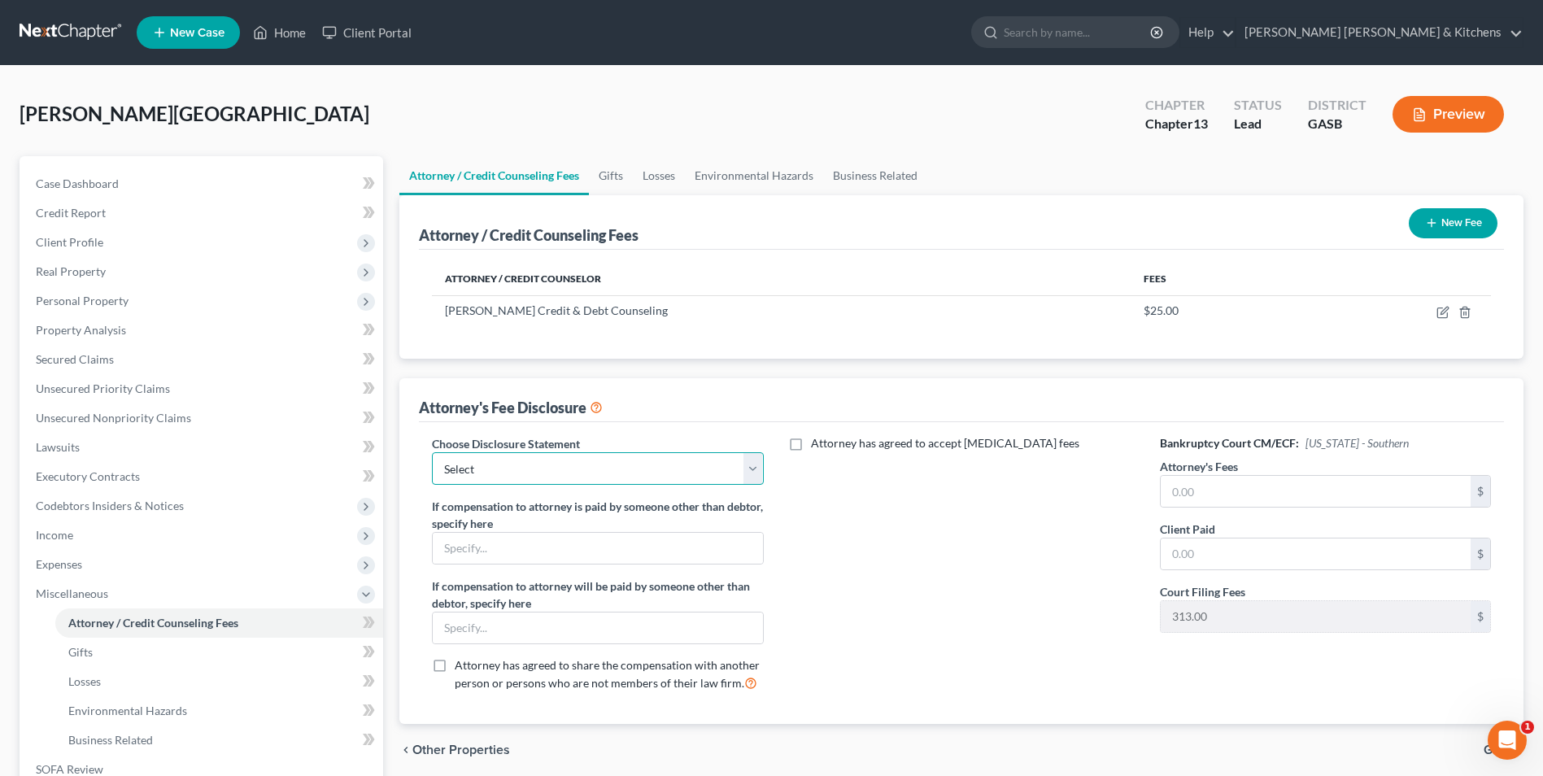
click at [549, 477] on select "Select Disclosure of Compensation of Attorney For Debtors" at bounding box center [597, 468] width 331 height 33
select select "0"
click at [432, 452] on select "Select Disclosure of Compensation of Attorney For Debtors" at bounding box center [597, 468] width 331 height 33
click at [1215, 477] on input "text" at bounding box center [1315, 491] width 310 height 31
type input "4,500.00"
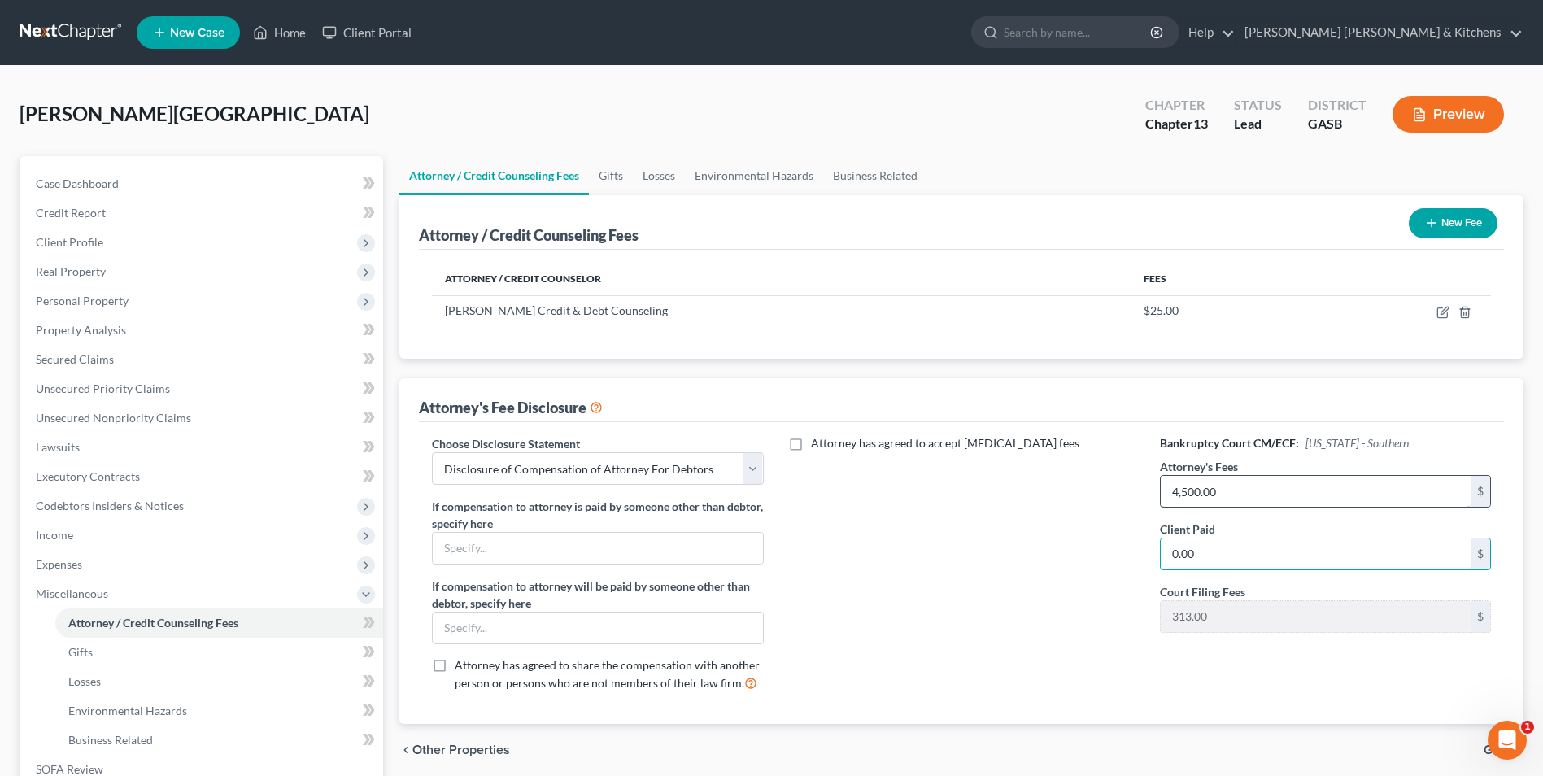
type input "0.00"
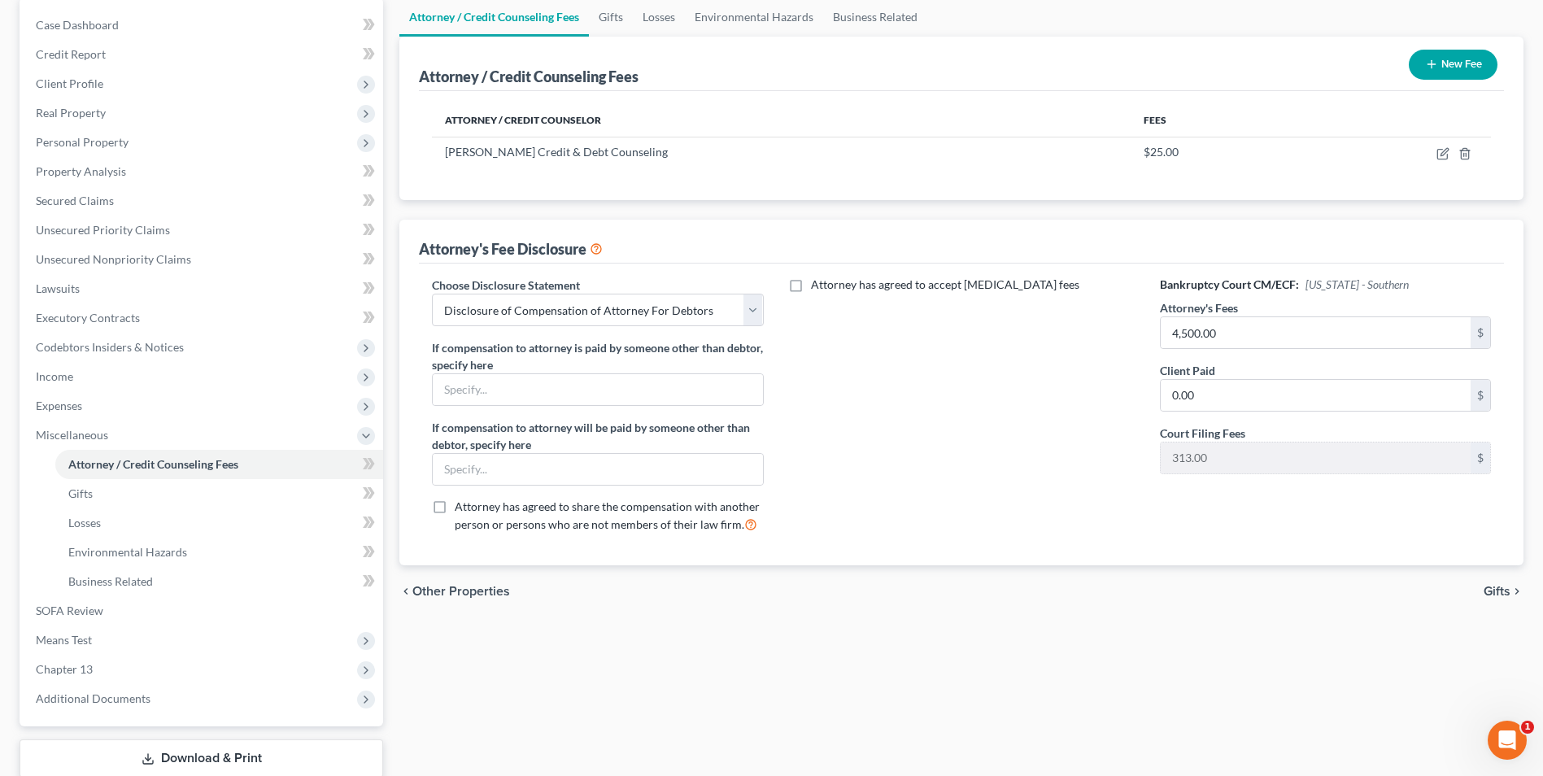
scroll to position [163, 0]
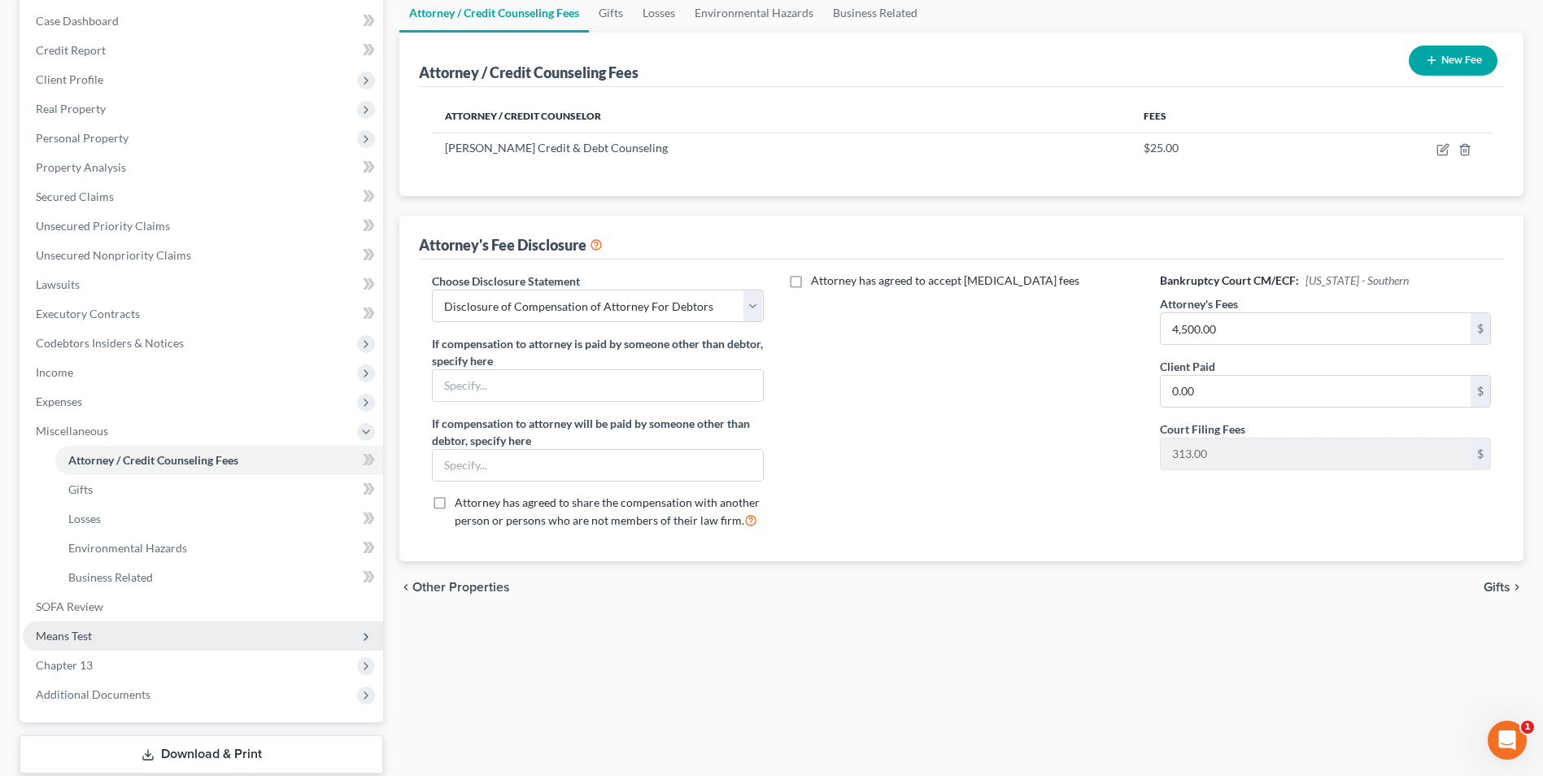
click at [84, 634] on span "Means Test" at bounding box center [64, 636] width 56 height 14
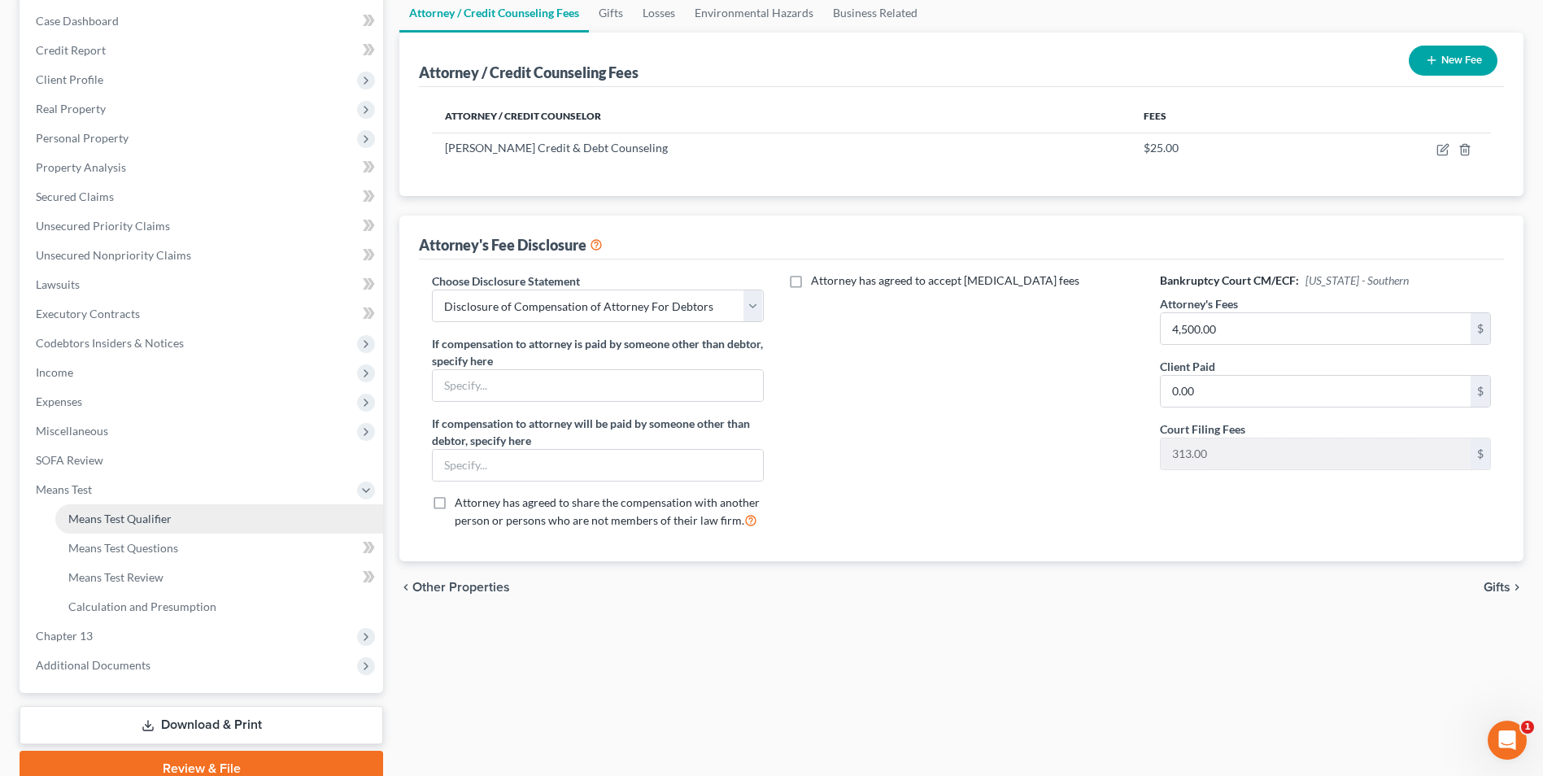
click at [115, 525] on span "Means Test Qualifier" at bounding box center [119, 519] width 103 height 14
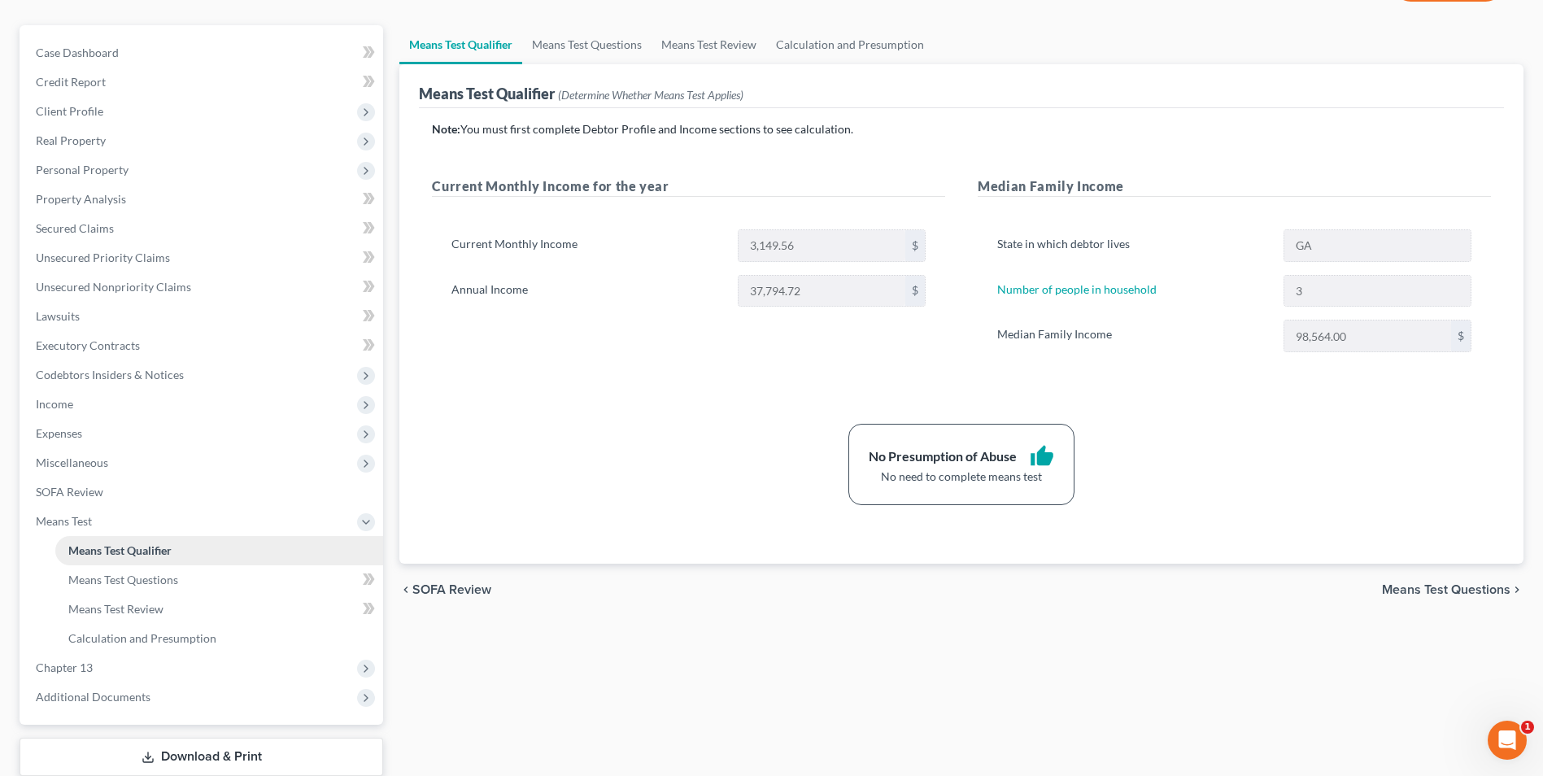
scroll to position [163, 0]
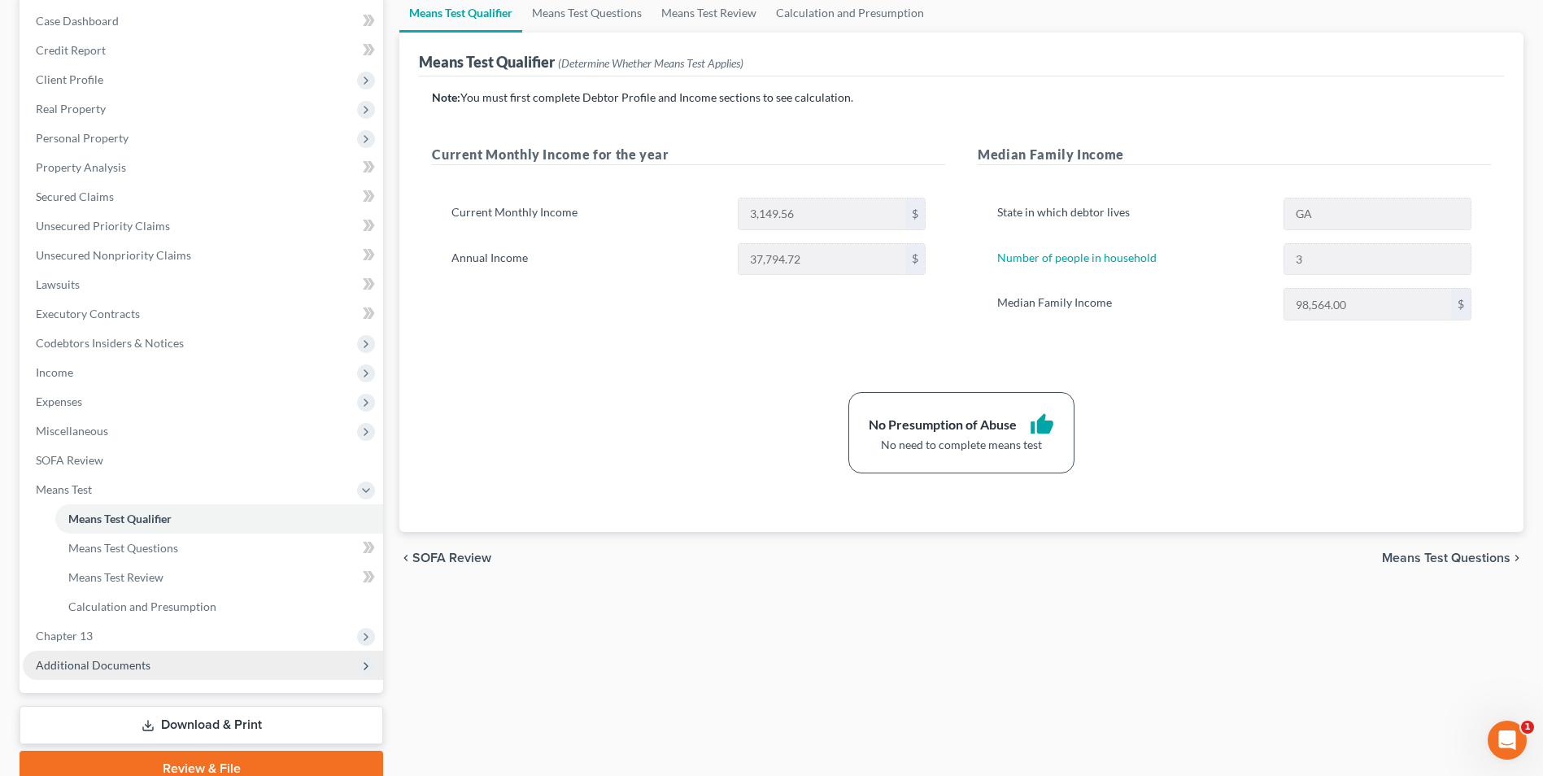
click at [111, 663] on span "Additional Documents" at bounding box center [93, 665] width 115 height 14
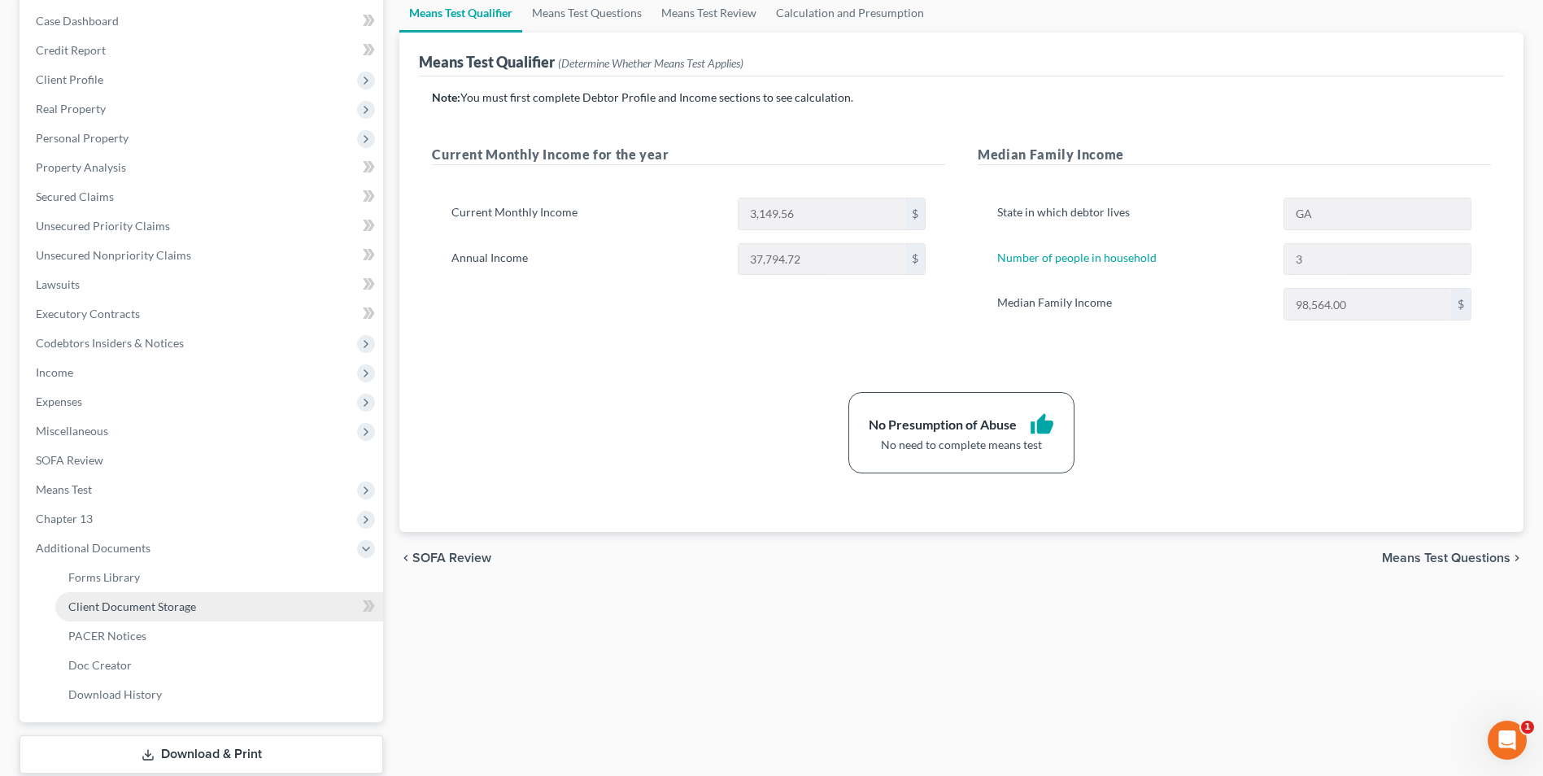
click at [124, 599] on span "Client Document Storage" at bounding box center [132, 606] width 128 height 14
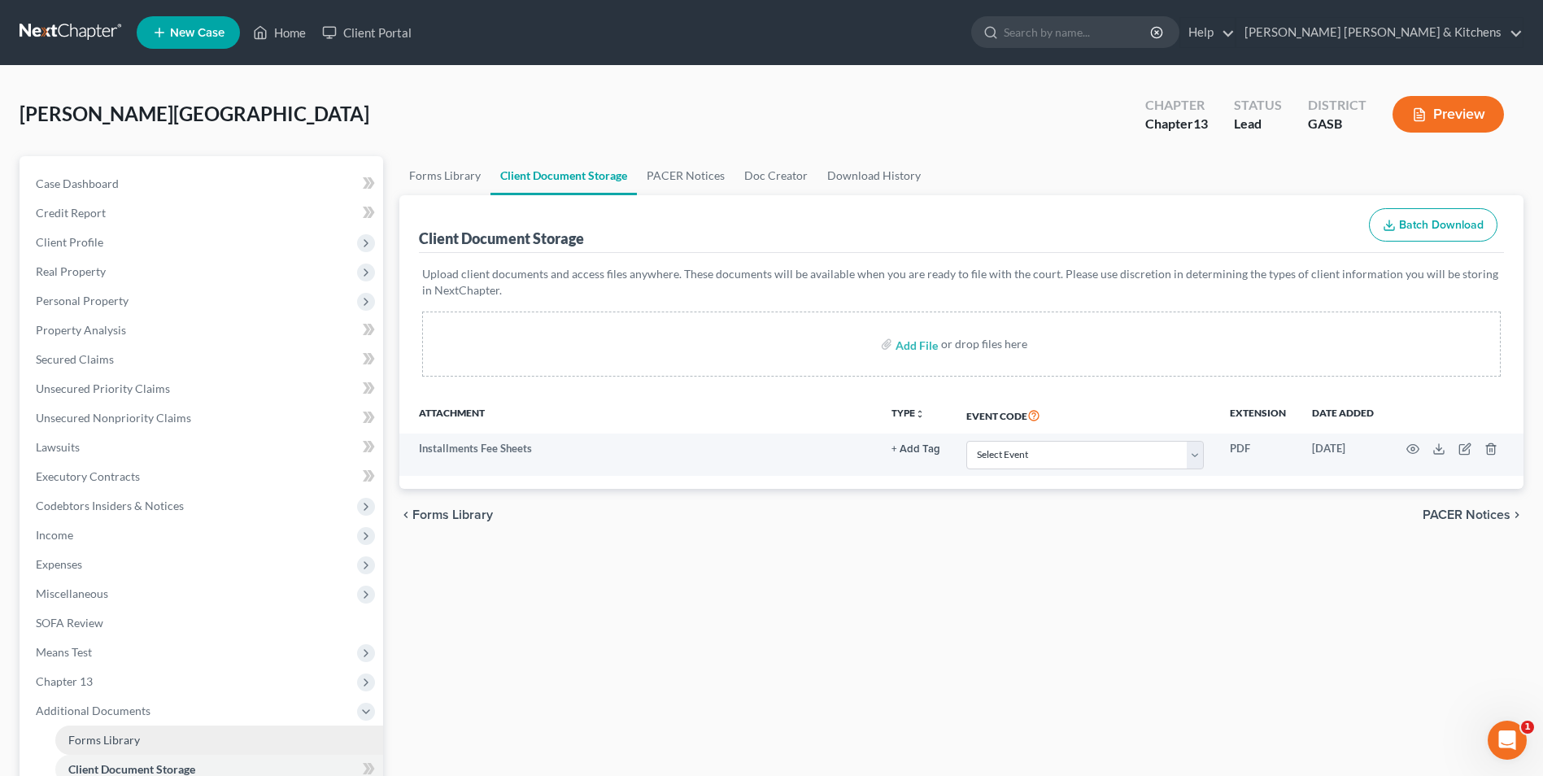
click at [112, 745] on span "Forms Library" at bounding box center [104, 740] width 72 height 14
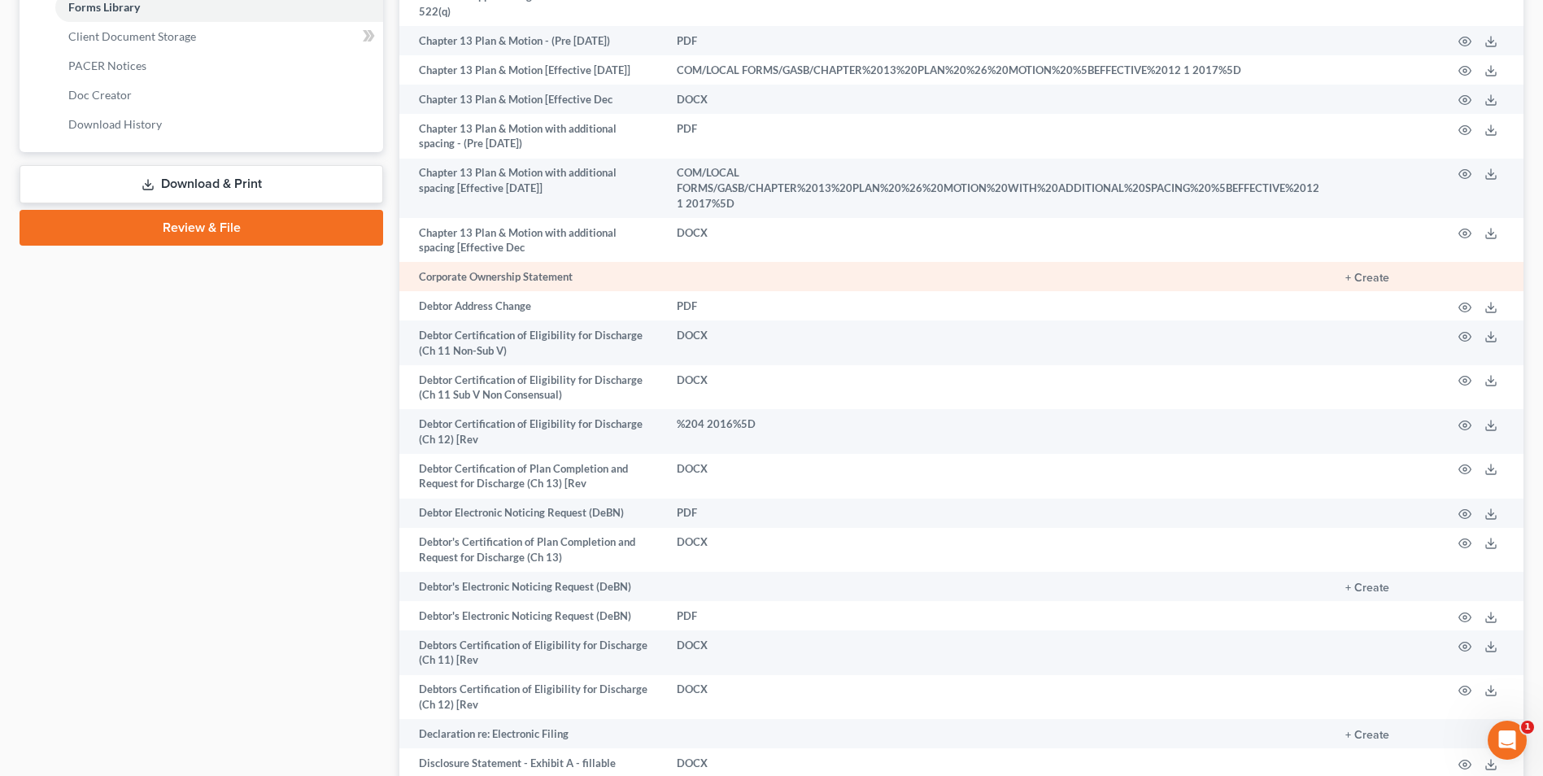
scroll to position [895, 0]
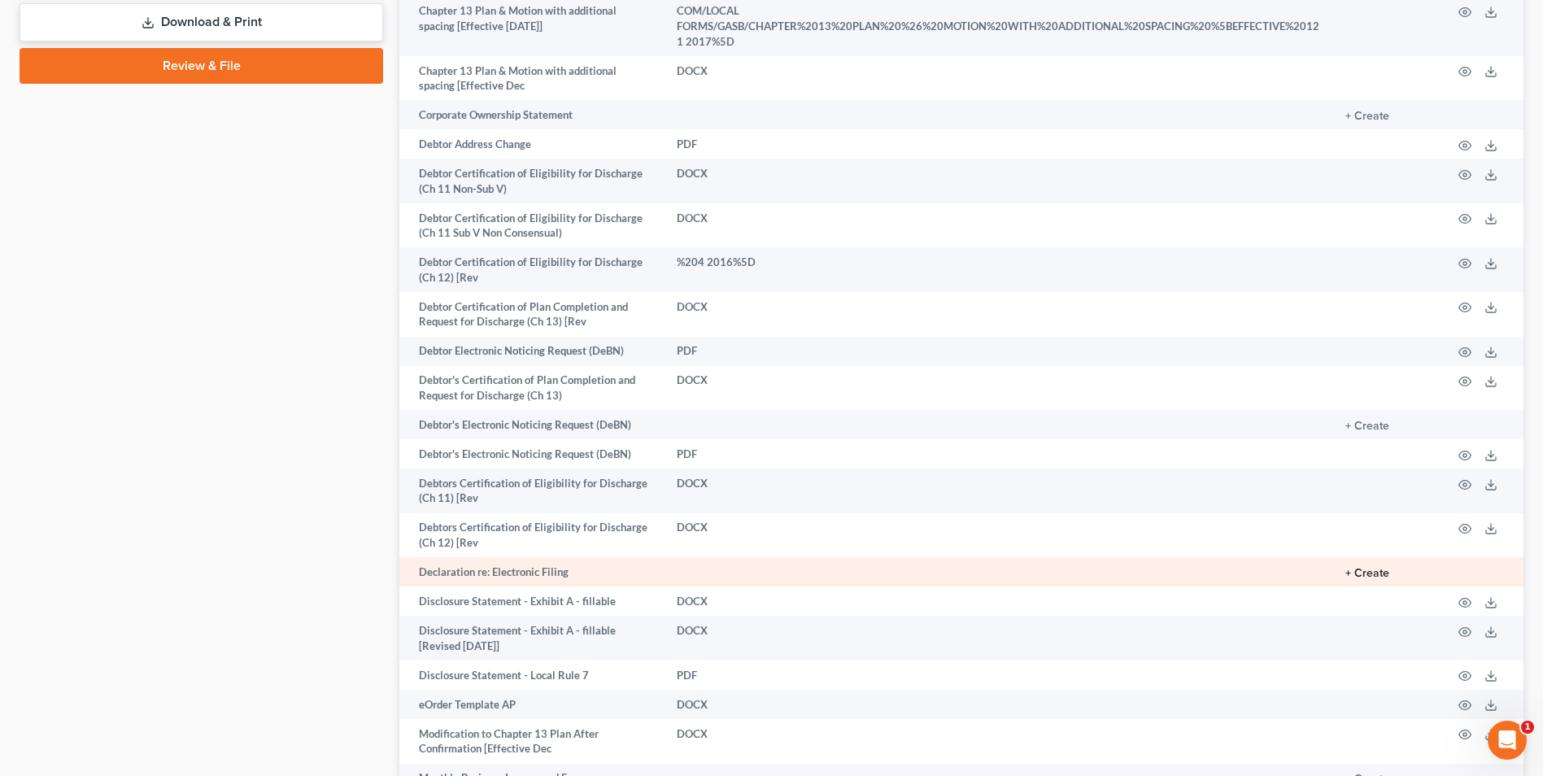
click at [1383, 568] on button "+ Create" at bounding box center [1367, 573] width 44 height 11
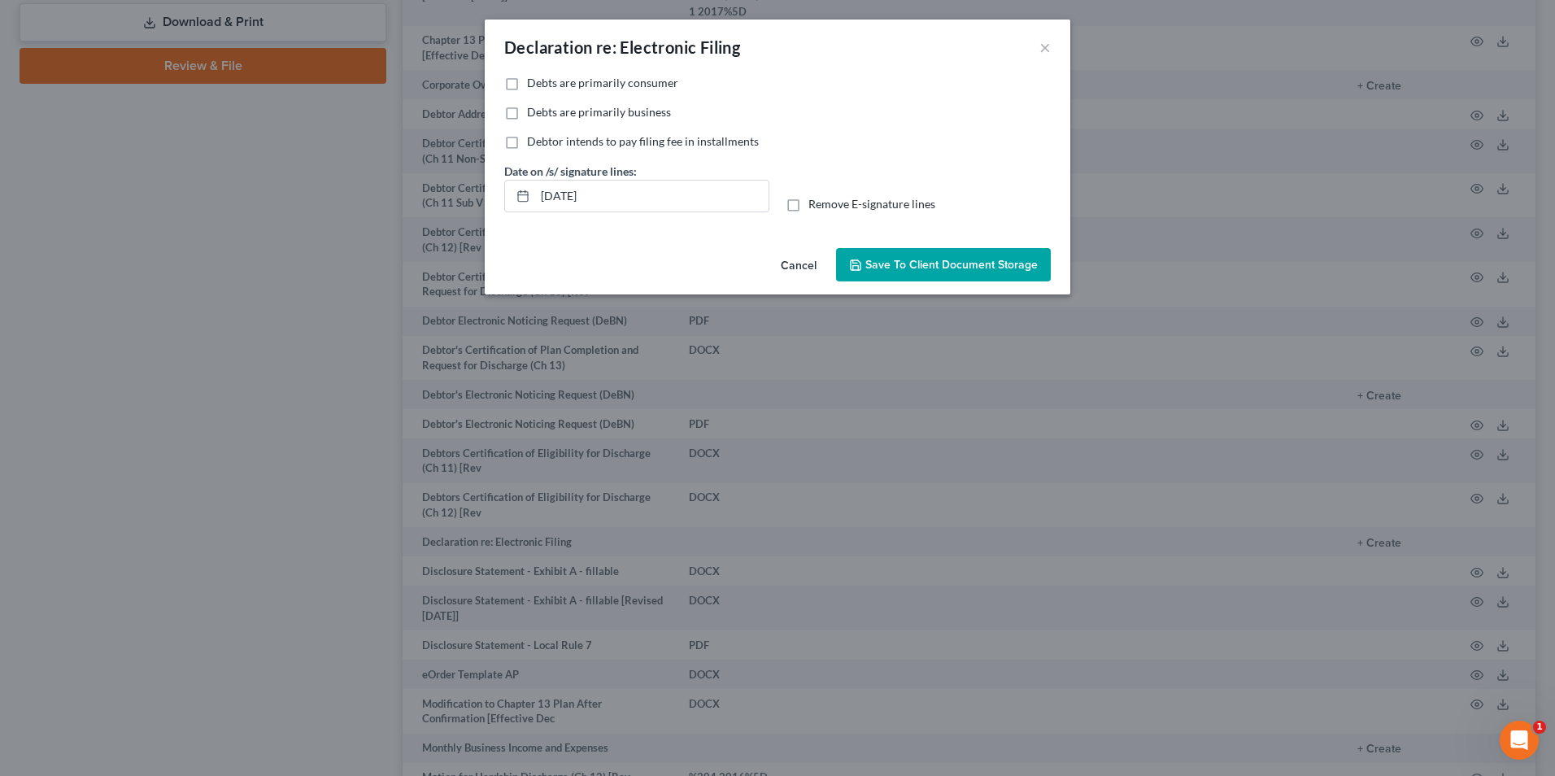
click at [527, 81] on label "Debts are primarily consumer" at bounding box center [602, 83] width 151 height 16
click at [533, 81] on input "Debts are primarily consumer" at bounding box center [538, 80] width 11 height 11
checkbox input "true"
drag, startPoint x: 616, startPoint y: 200, endPoint x: 510, endPoint y: 214, distance: 107.4
click at [516, 214] on div "Date on /s/ signature lines: 09/02/2025 Remove E-signature lines" at bounding box center [777, 194] width 563 height 63
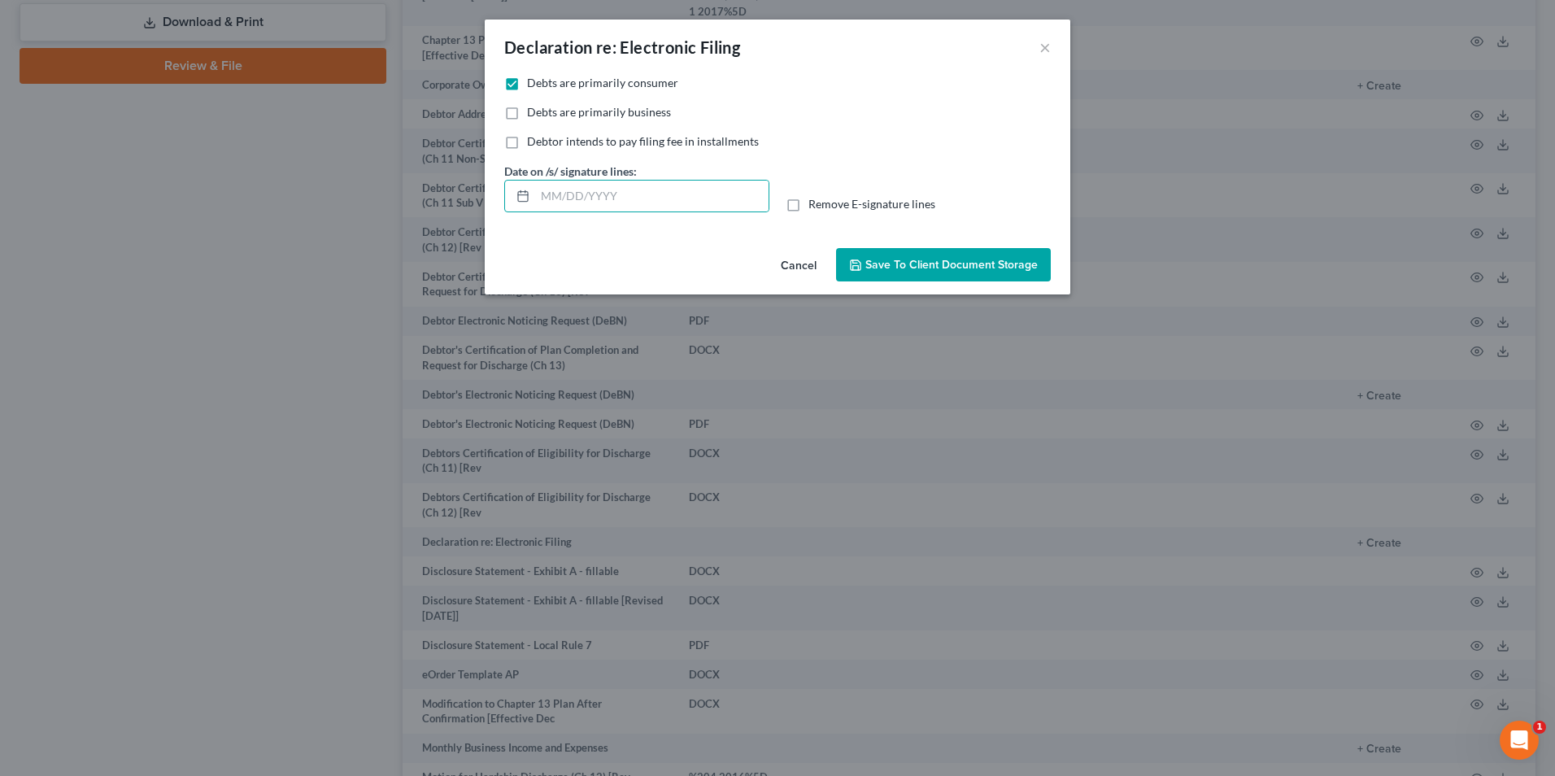
click at [808, 201] on label "Remove E-signature lines" at bounding box center [871, 204] width 127 height 16
click at [815, 201] on input "Remove E-signature lines" at bounding box center [820, 201] width 11 height 11
checkbox input "true"
click at [890, 276] on button "Save to Client Document Storage" at bounding box center [943, 265] width 215 height 34
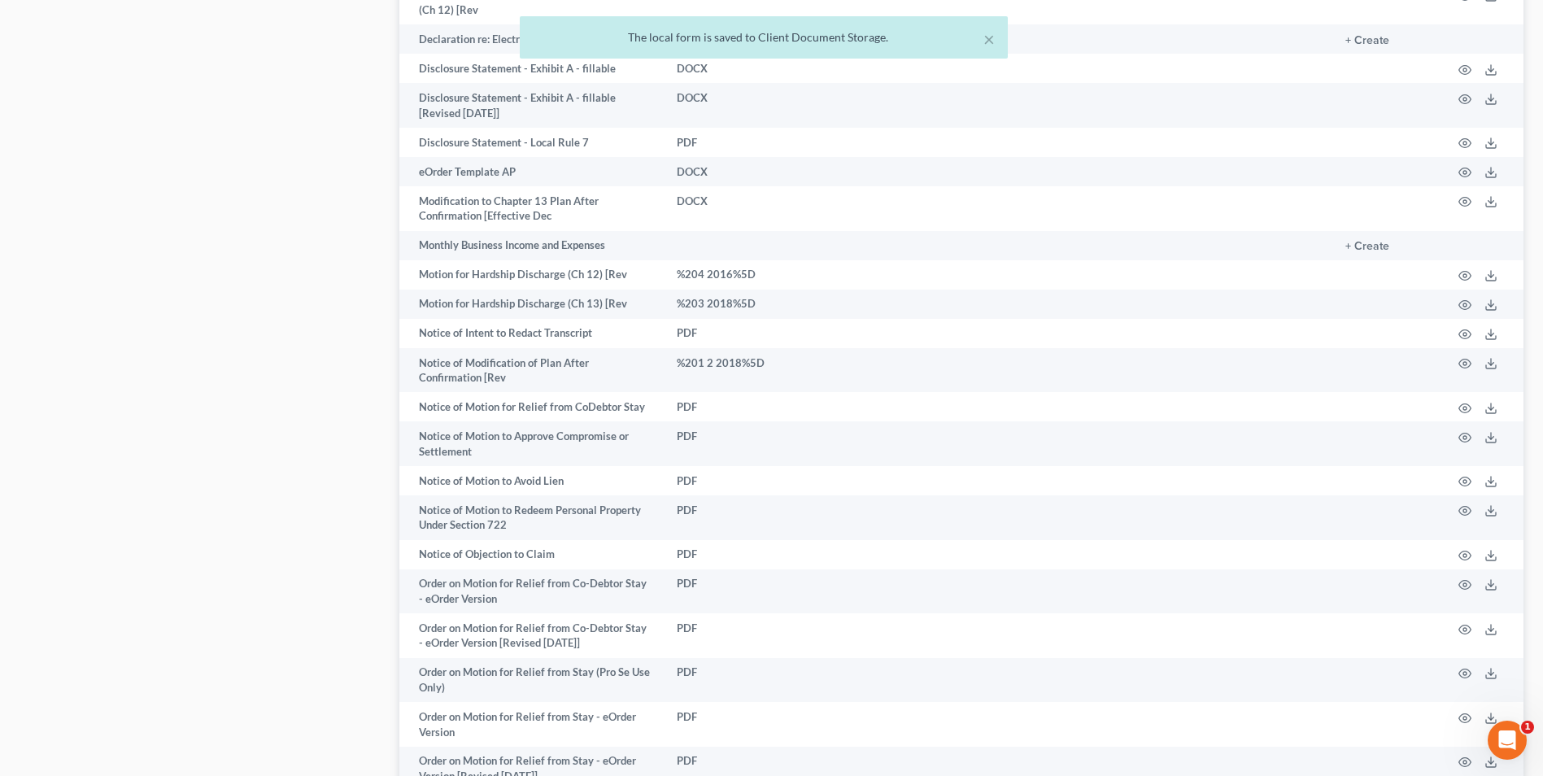
scroll to position [1749, 0]
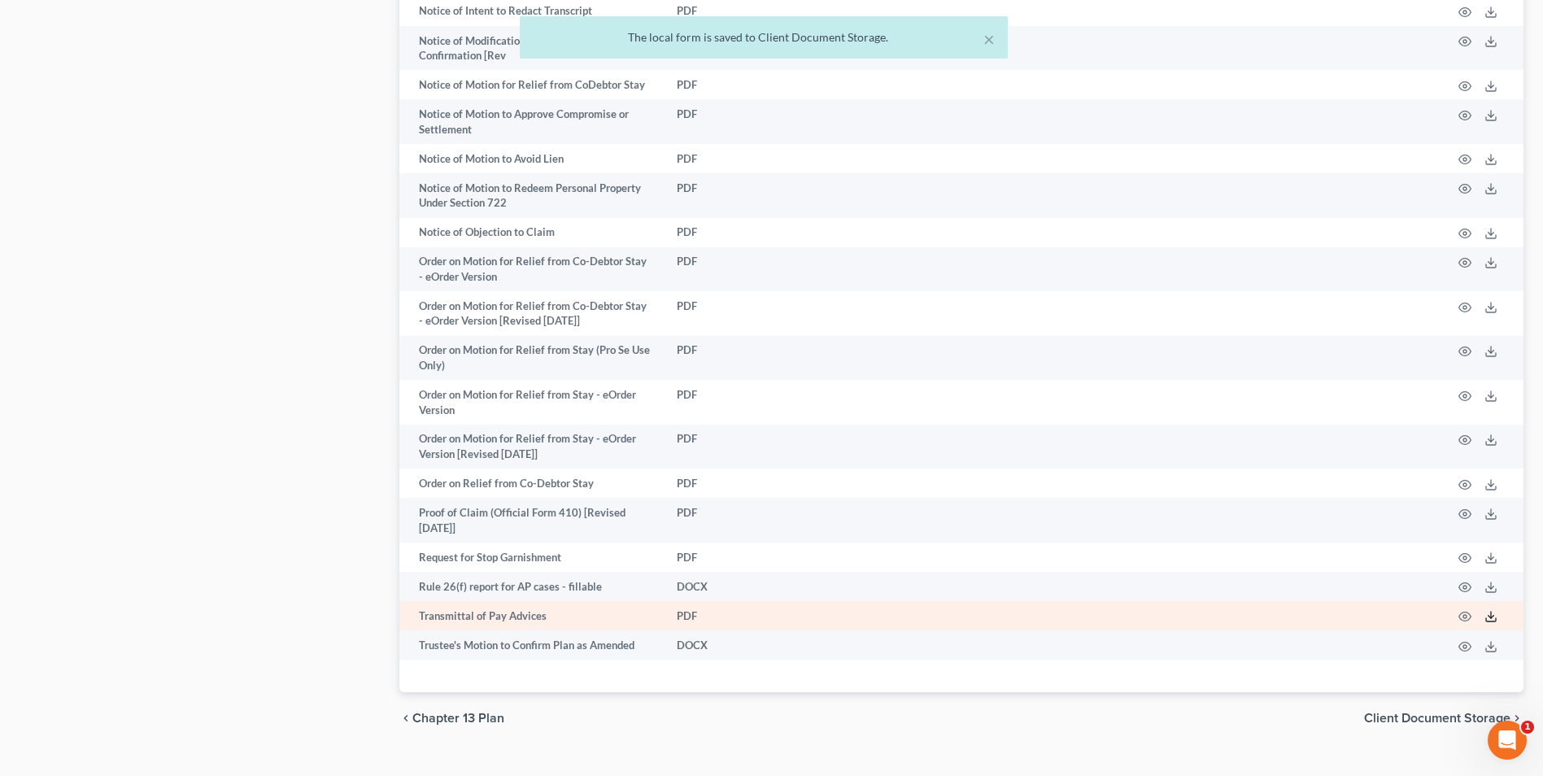
click at [1488, 610] on icon at bounding box center [1490, 616] width 13 height 13
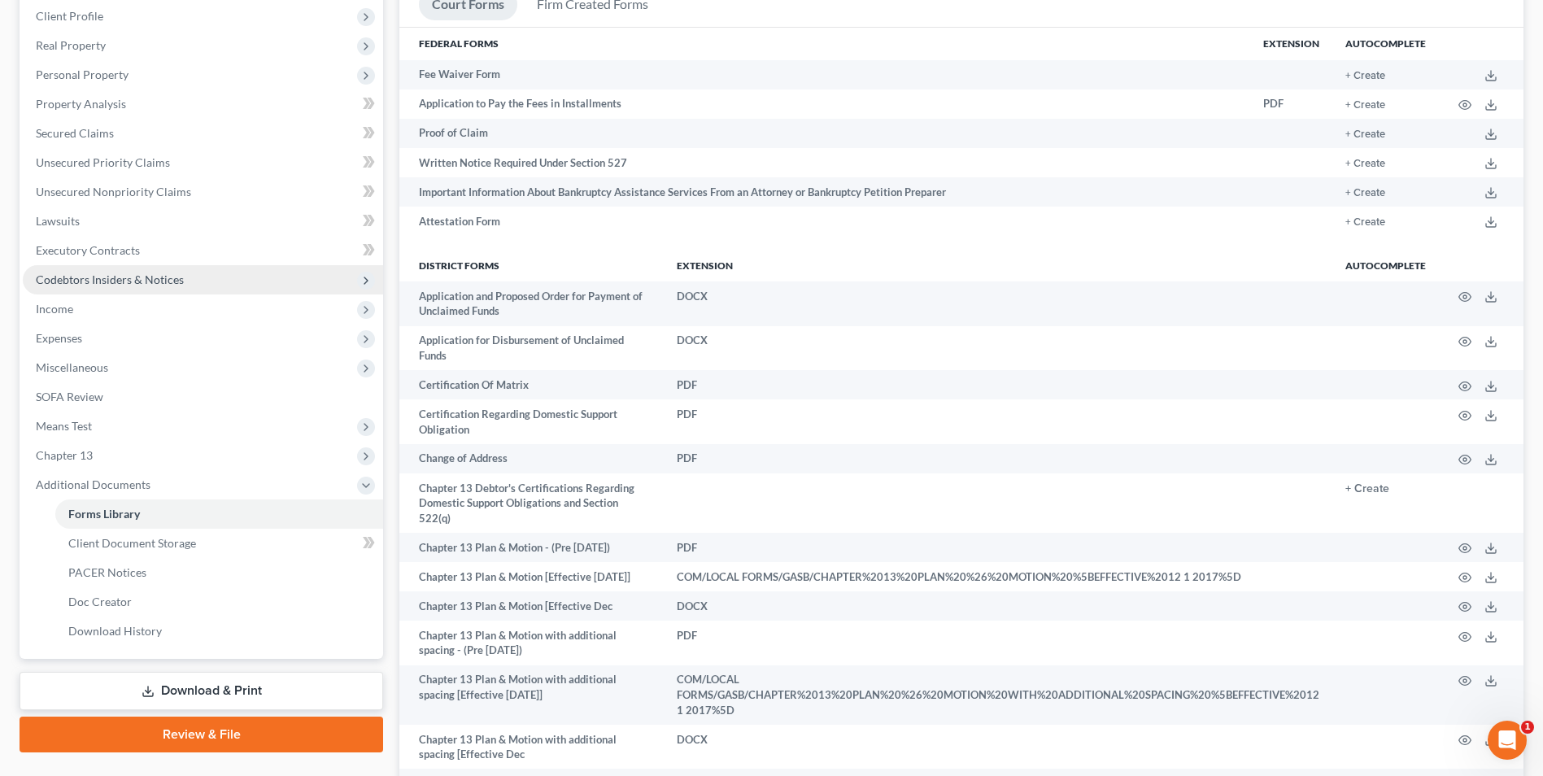
scroll to position [204, 0]
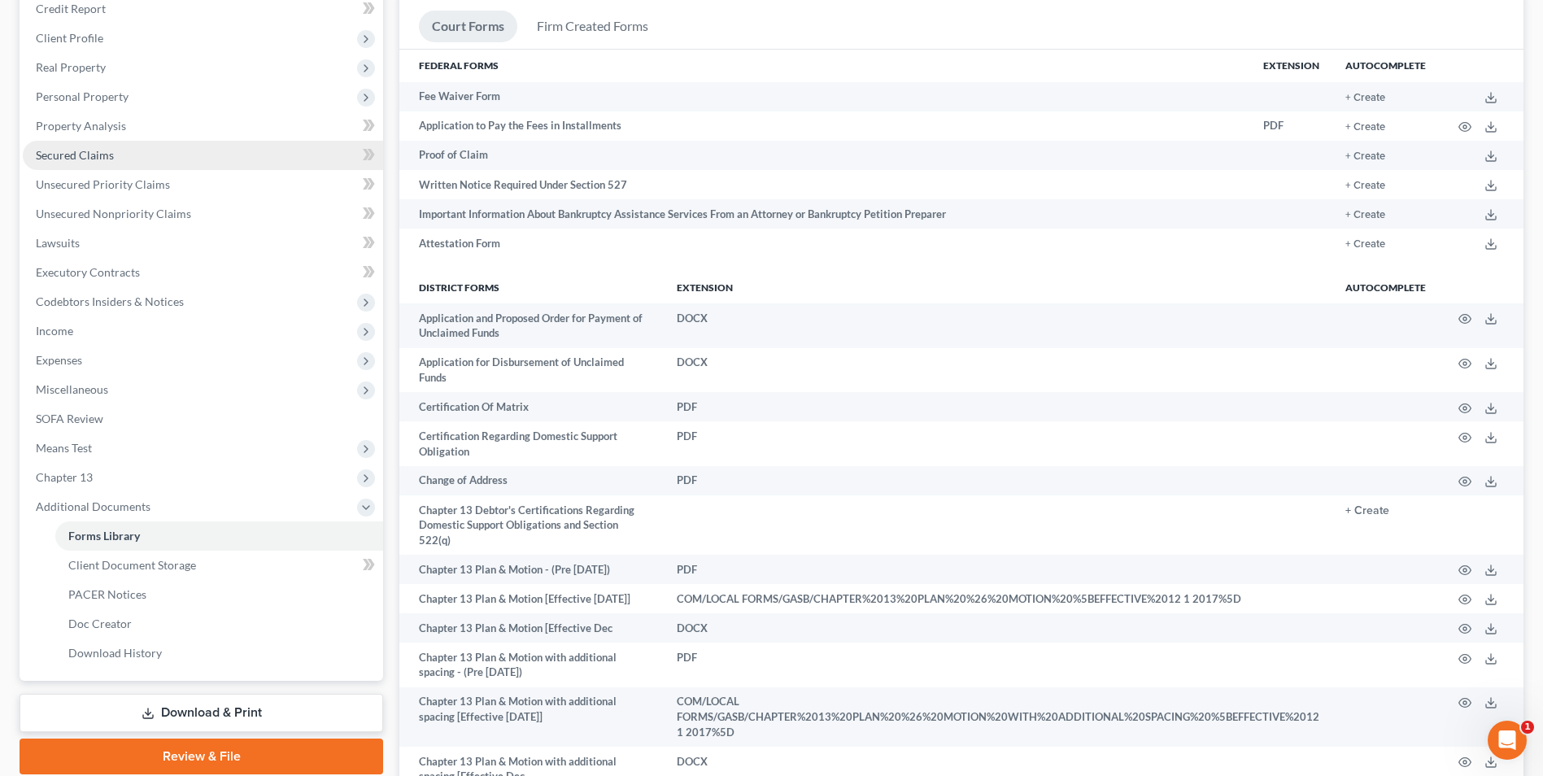
click at [64, 155] on span "Secured Claims" at bounding box center [75, 155] width 78 height 14
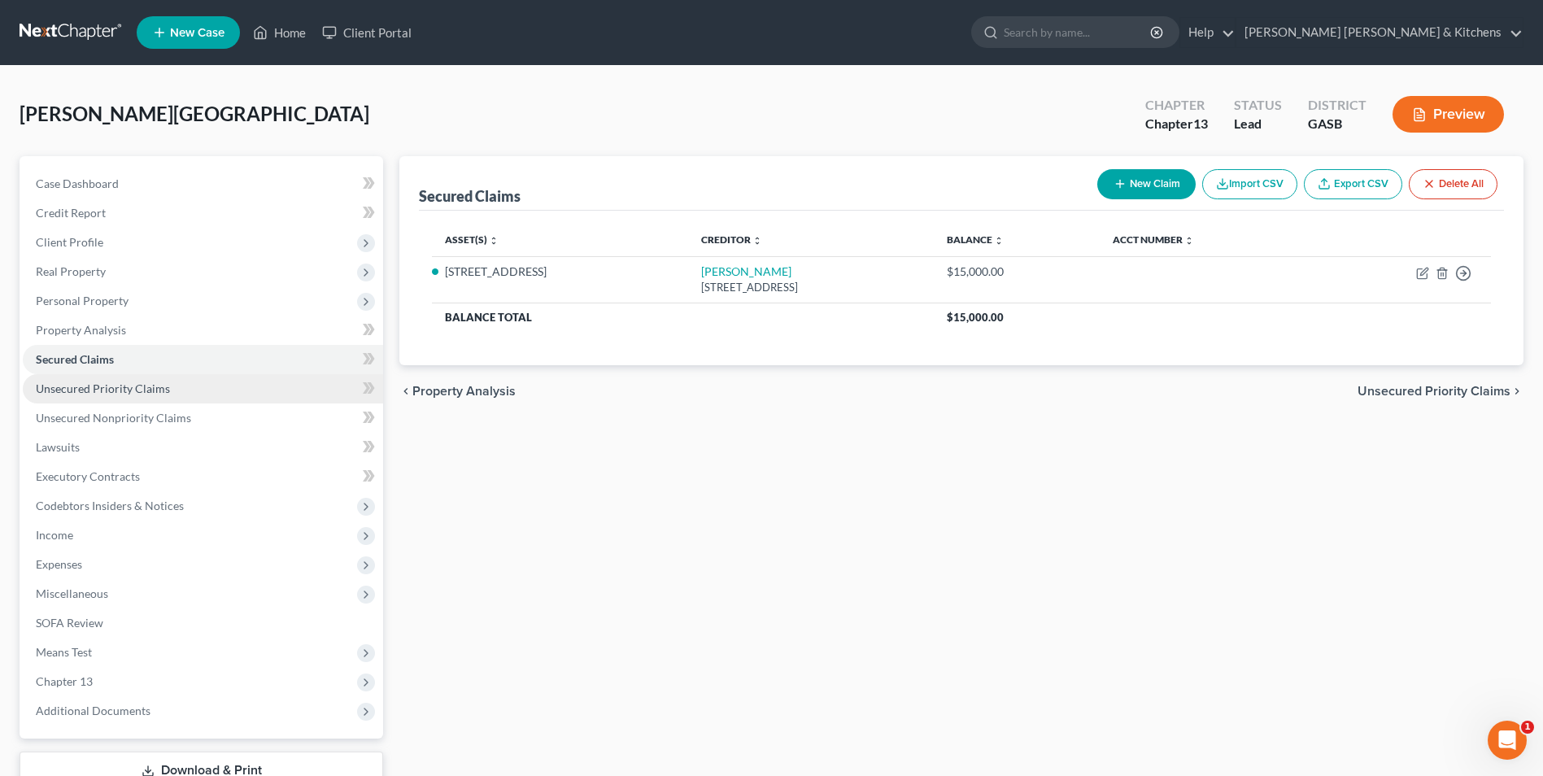
click at [80, 390] on span "Unsecured Priority Claims" at bounding box center [103, 388] width 134 height 14
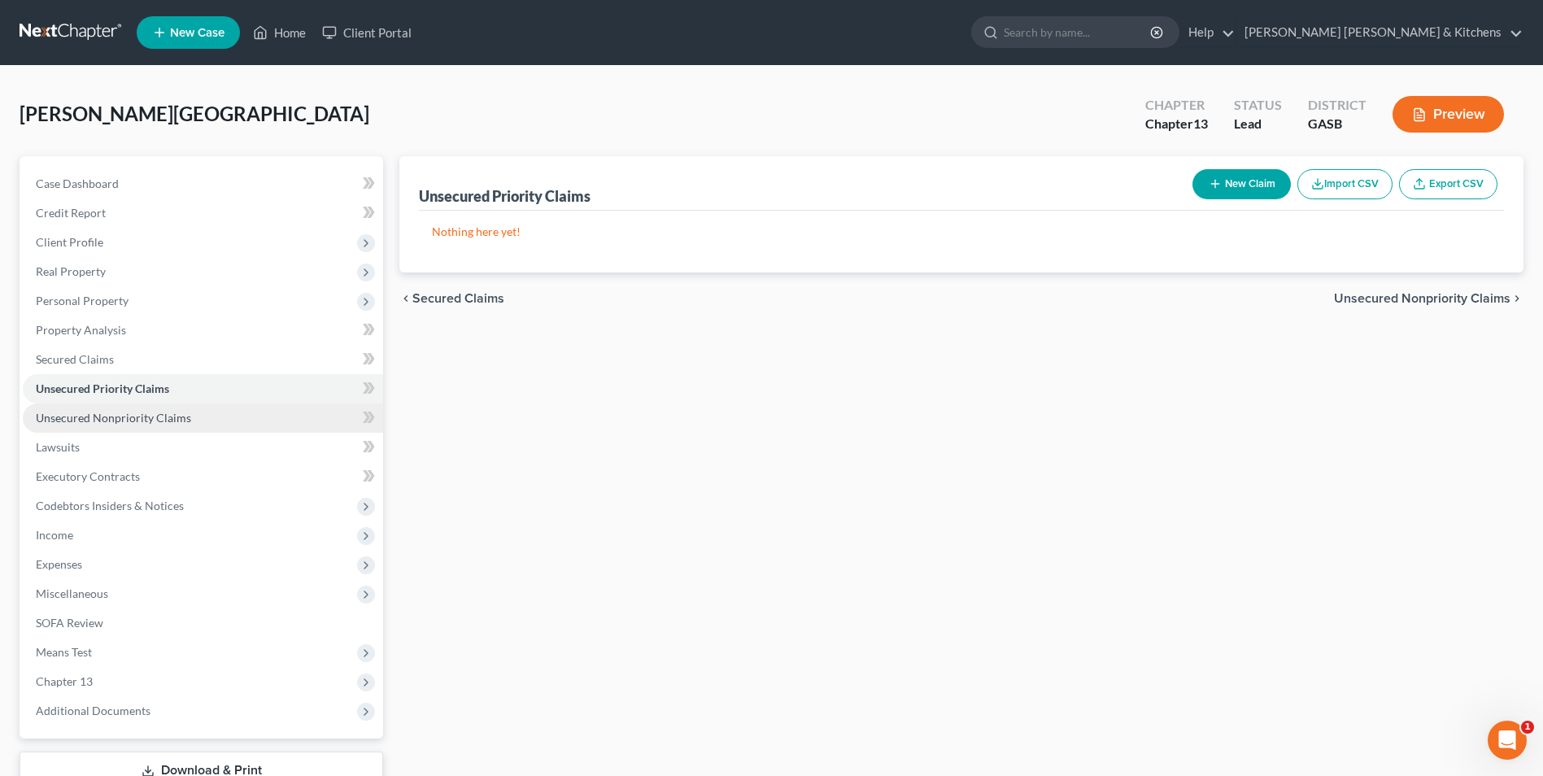
click at [83, 419] on span "Unsecured Nonpriority Claims" at bounding box center [113, 418] width 155 height 14
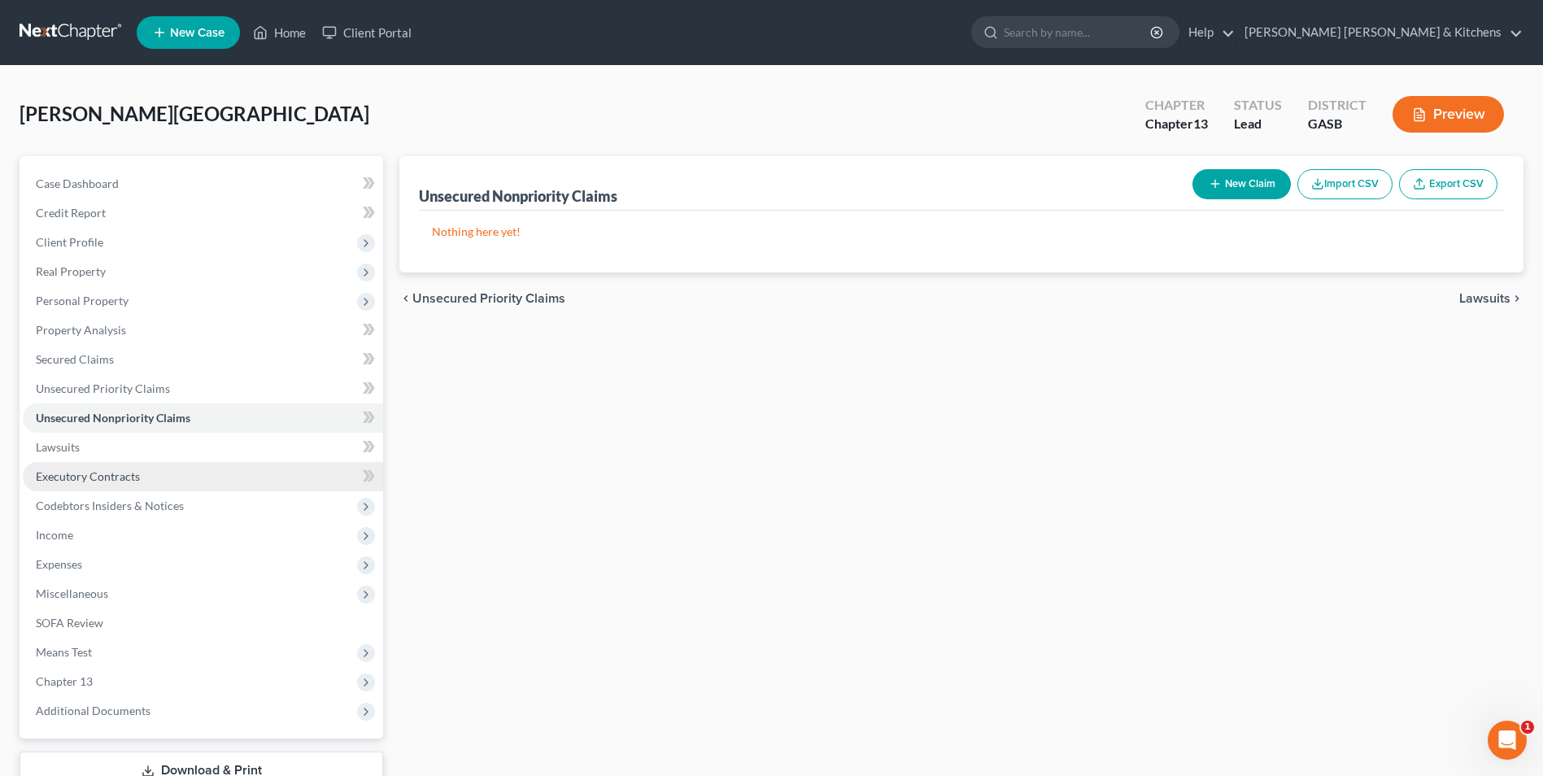
click at [91, 483] on link "Executory Contracts" at bounding box center [203, 476] width 360 height 29
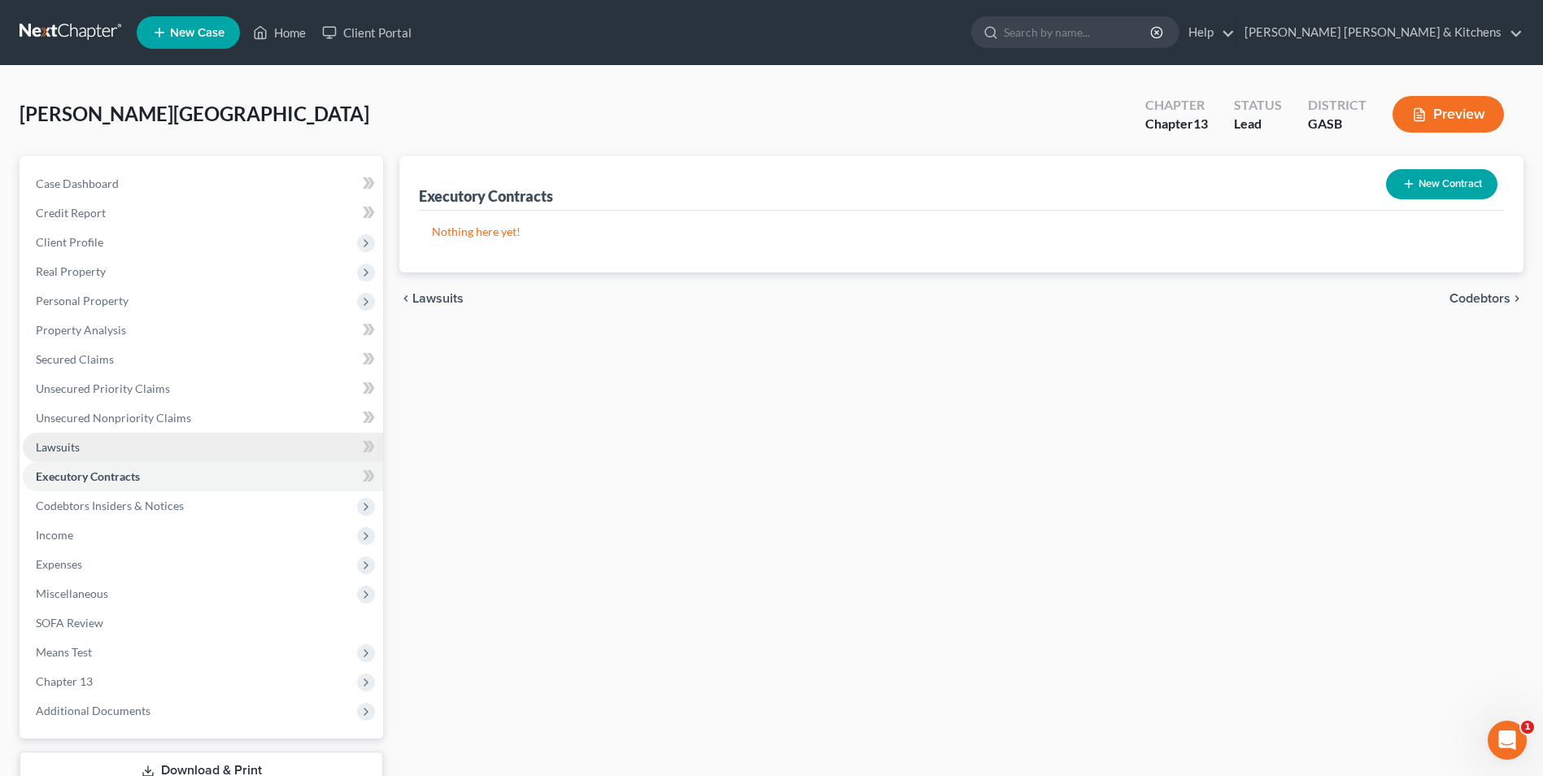
click at [69, 449] on span "Lawsuits" at bounding box center [58, 447] width 44 height 14
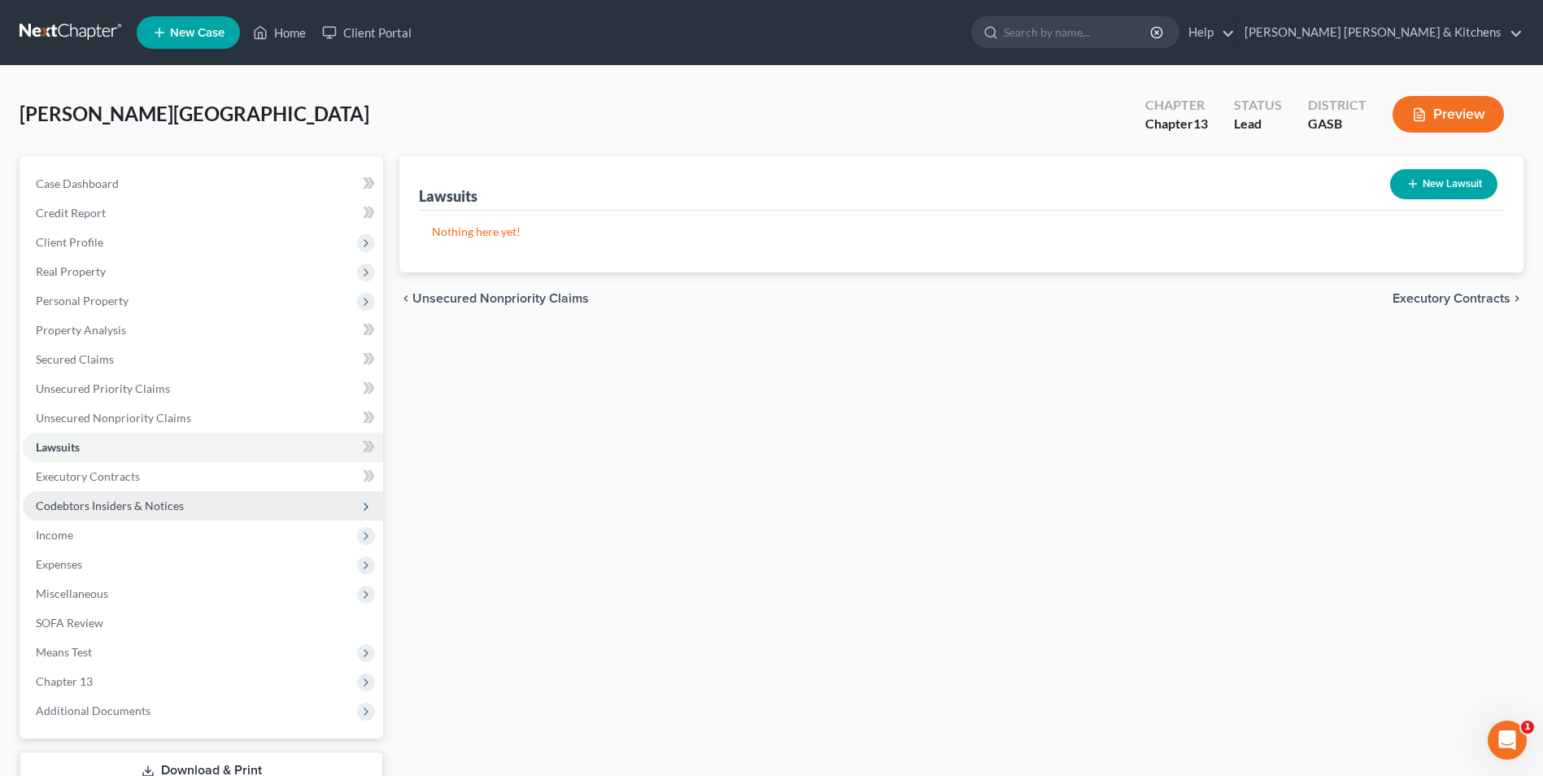
click at [75, 511] on span "Codebtors Insiders & Notices" at bounding box center [110, 506] width 148 height 14
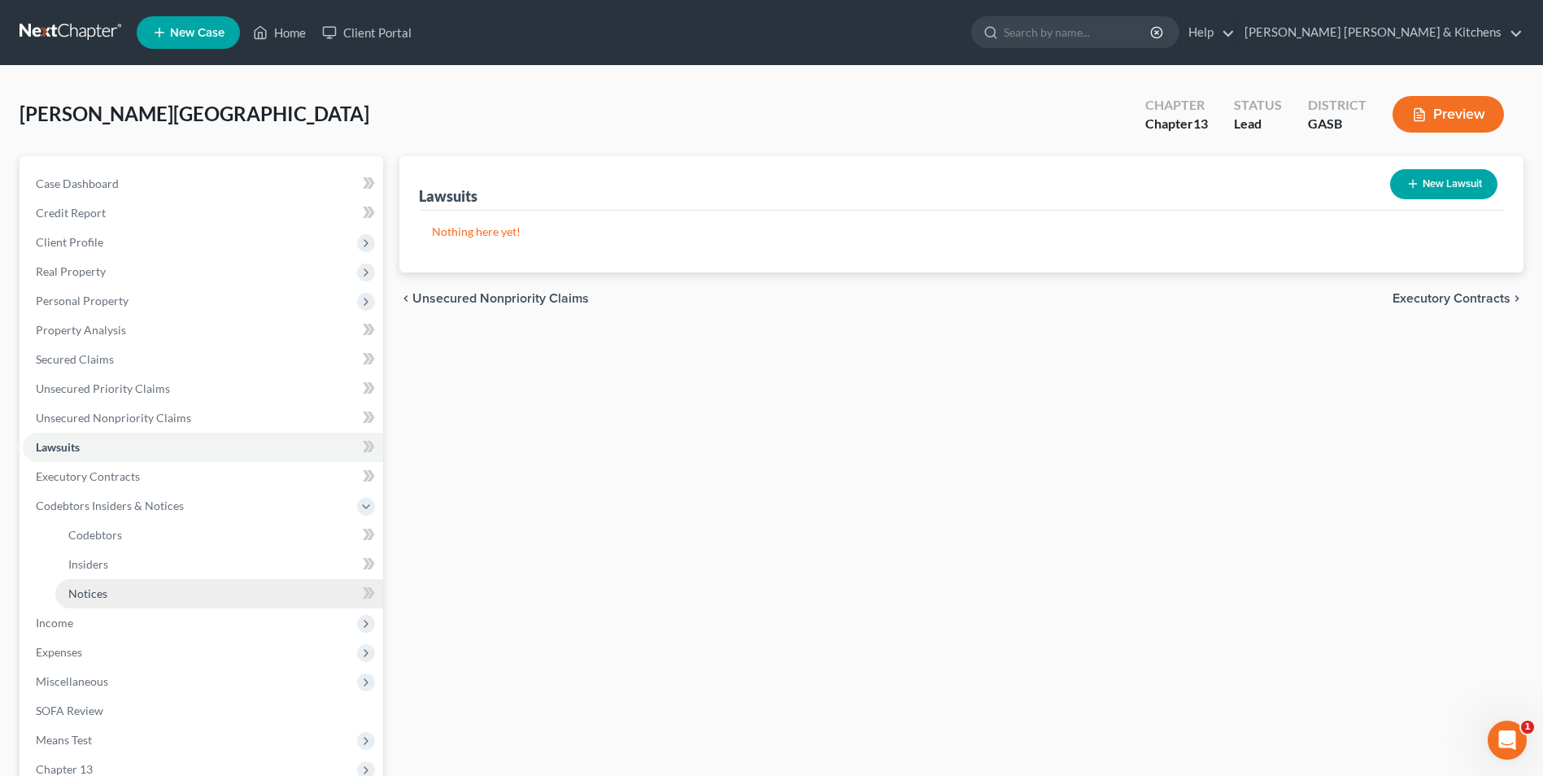
scroll to position [206, 0]
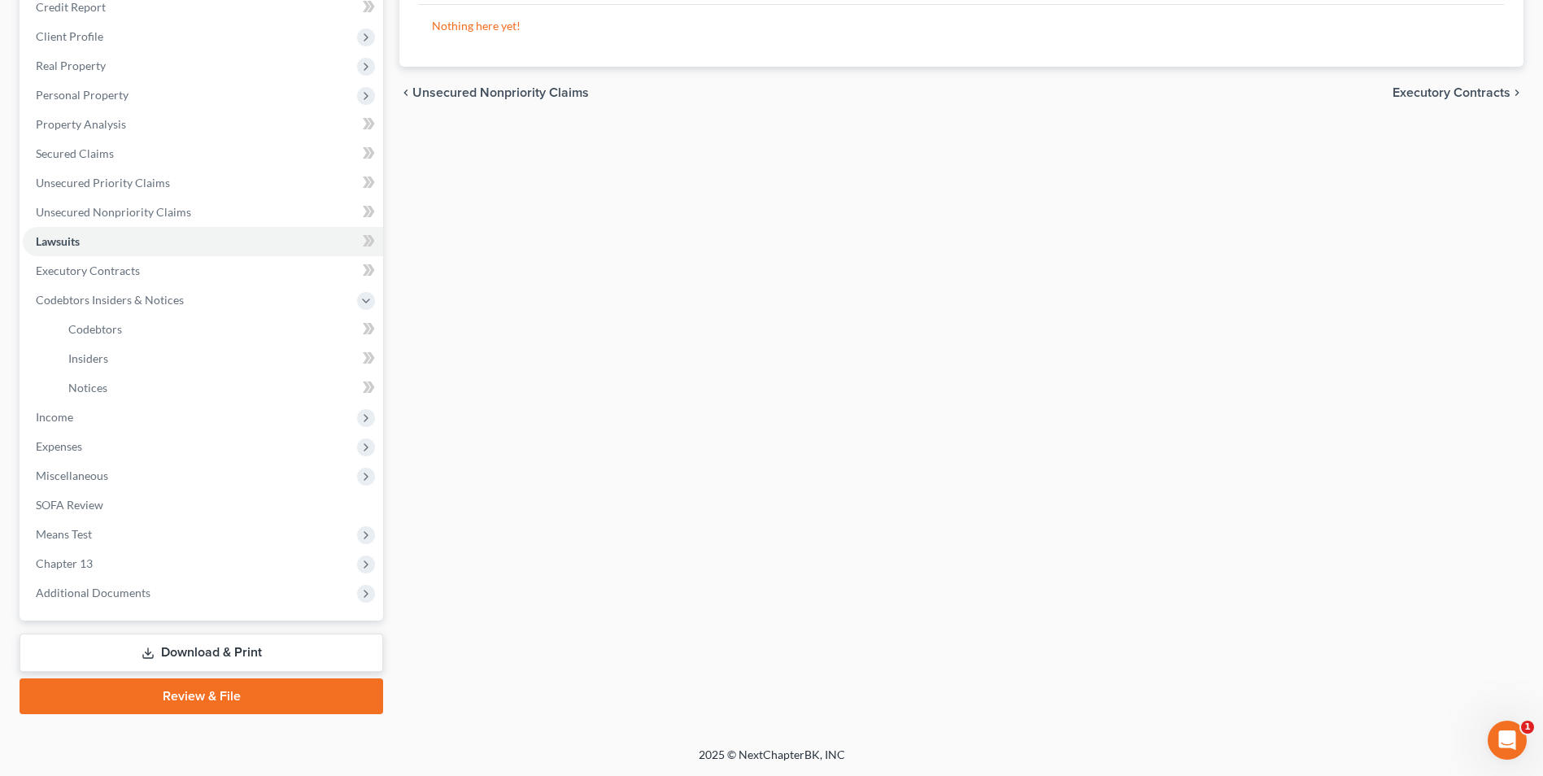
click at [222, 651] on link "Download & Print" at bounding box center [202, 653] width 364 height 38
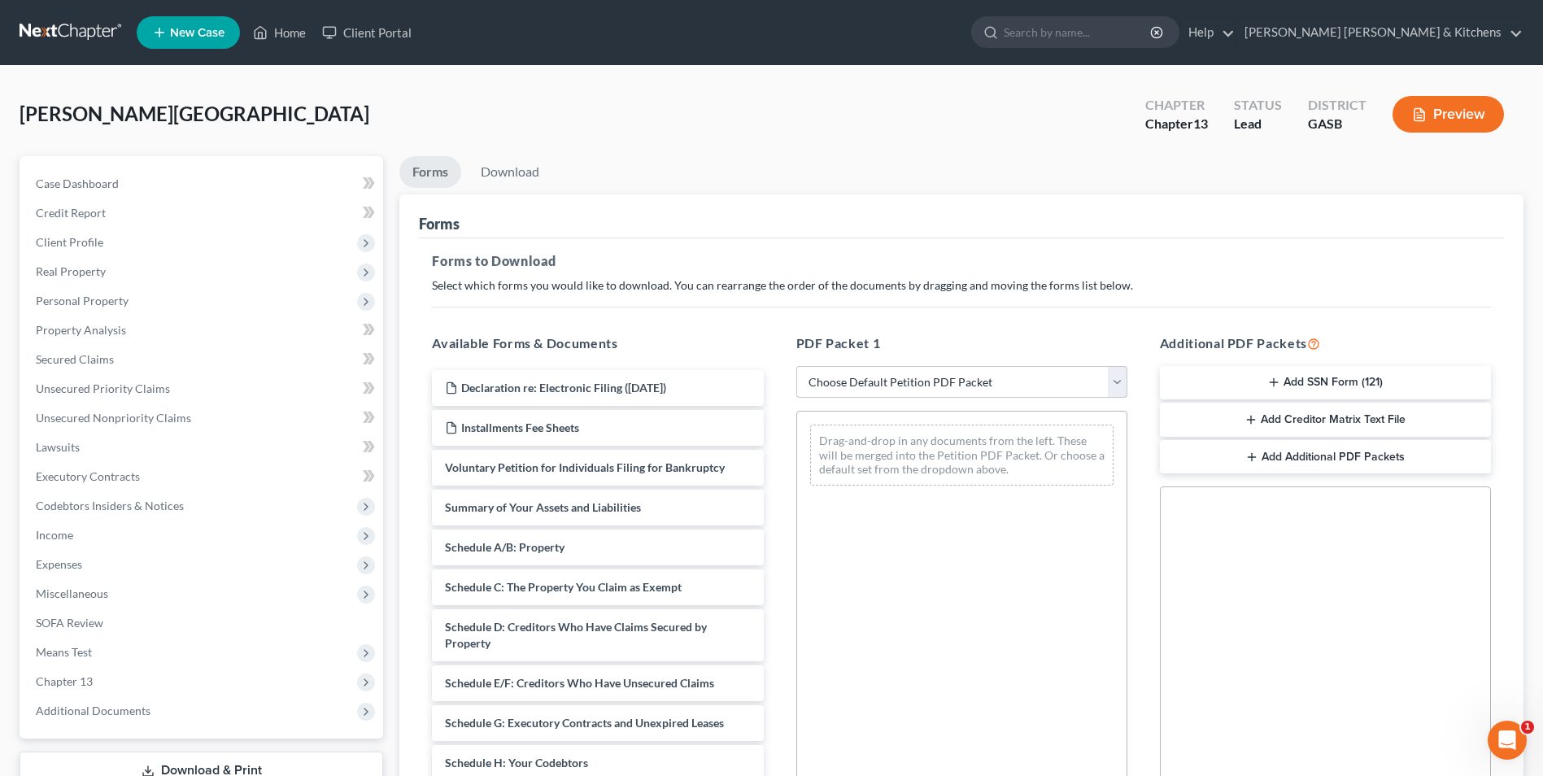
click at [895, 380] on select "Choose Default Petition PDF Packet Complete Bankruptcy Petition (all forms and …" at bounding box center [961, 382] width 331 height 33
select select "0"
click at [796, 366] on select "Choose Default Petition PDF Packet Complete Bankruptcy Petition (all forms and …" at bounding box center [961, 382] width 331 height 33
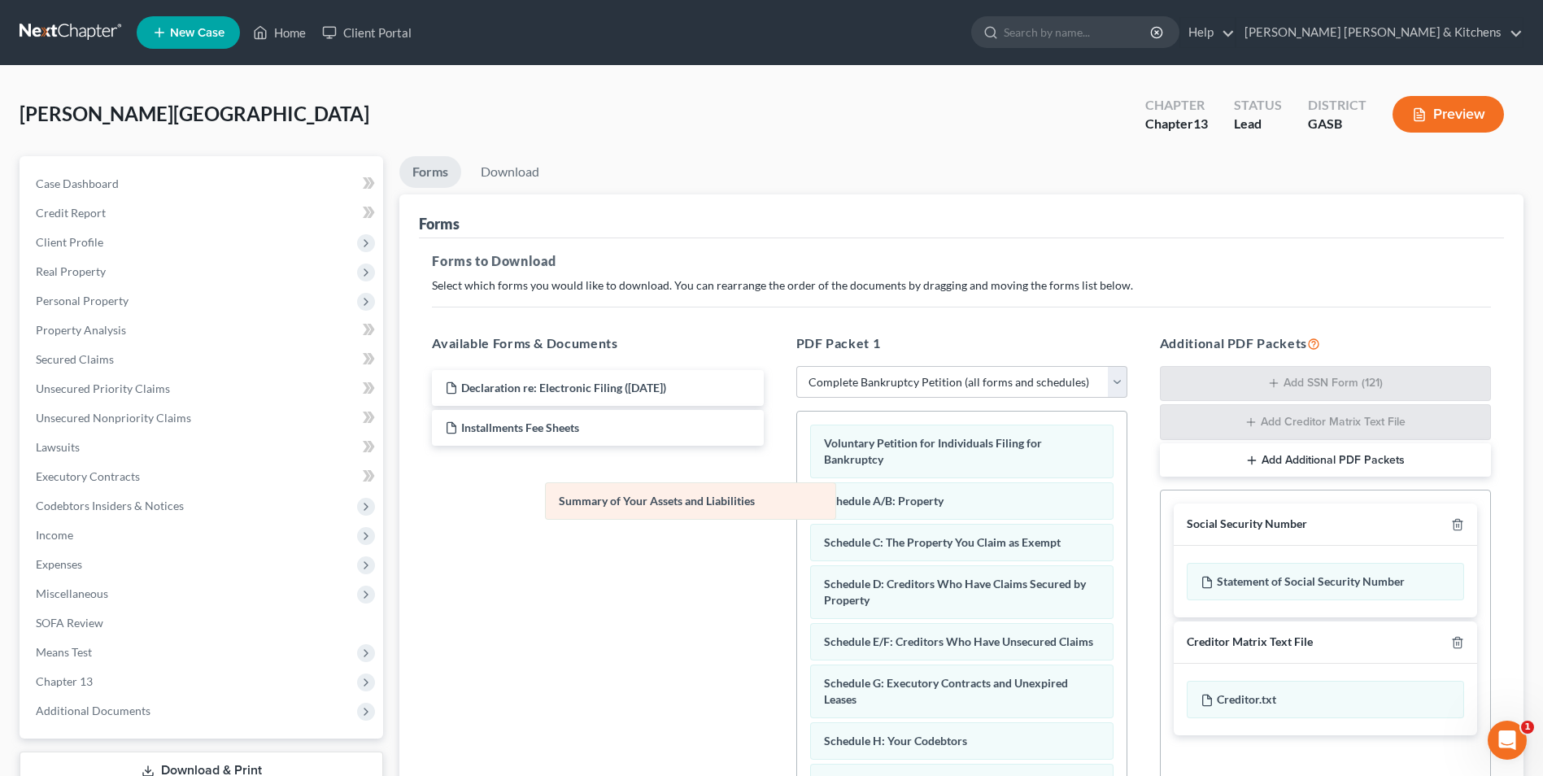
drag, startPoint x: 907, startPoint y: 496, endPoint x: 531, endPoint y: 461, distance: 377.3
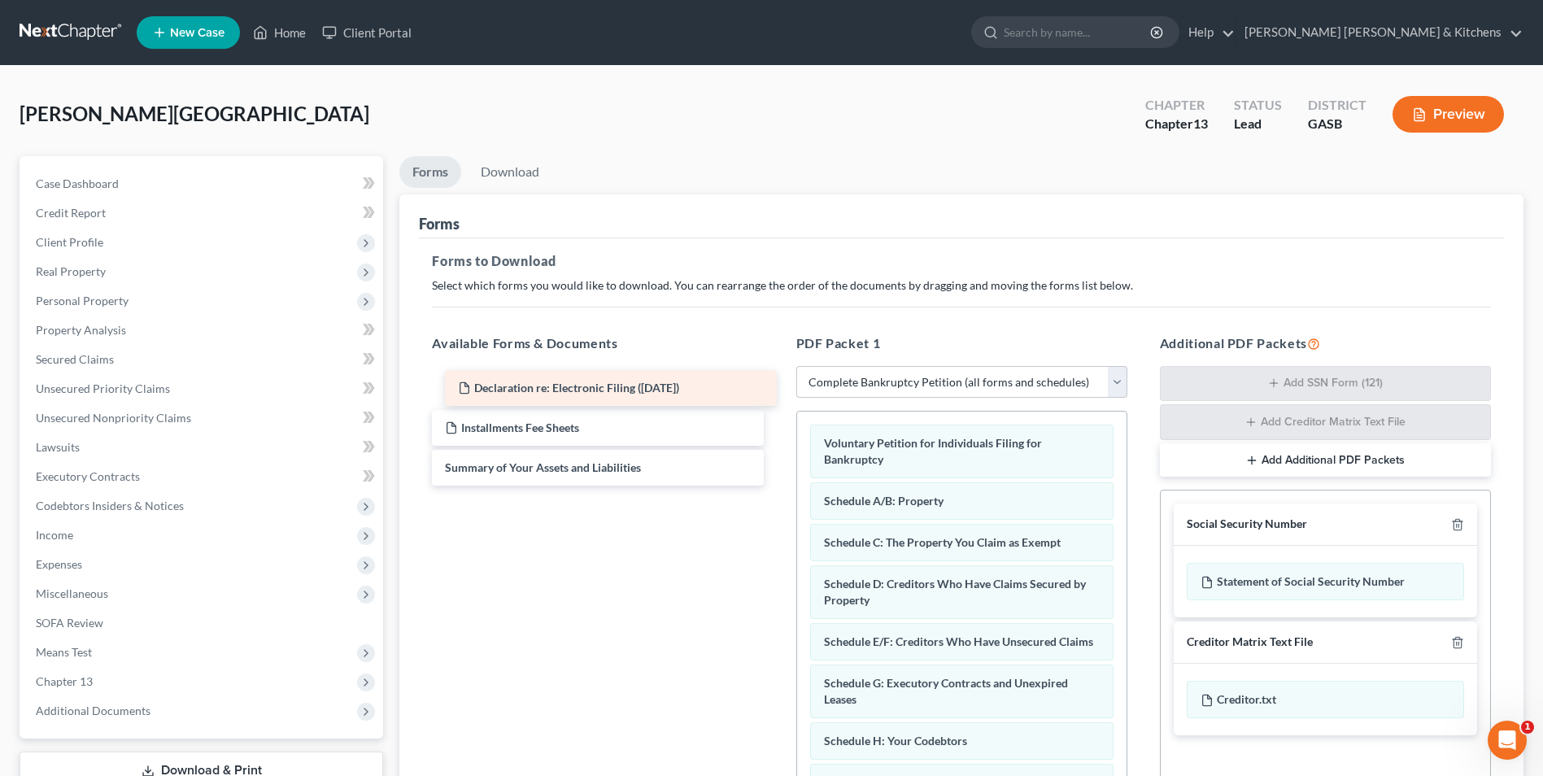
drag, startPoint x: 549, startPoint y: 385, endPoint x: 947, endPoint y: 406, distance: 399.0
click at [776, 406] on div "Declaration re: Electronic Filing (09/02/2025) Declaration re: Electronic Filin…" at bounding box center [597, 427] width 357 height 115
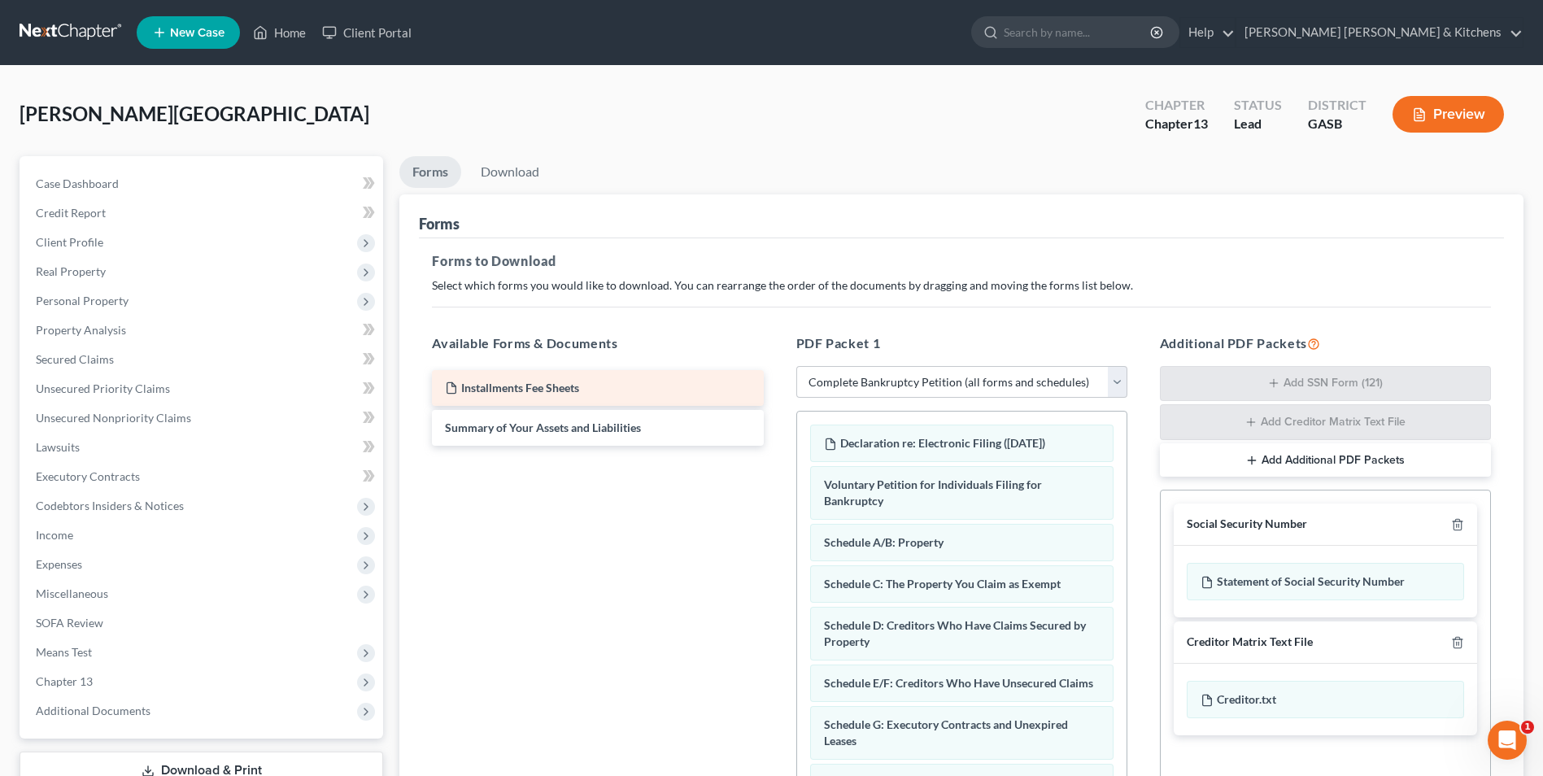
click at [776, 431] on div "Installments Fee Sheets Summary of Your Assets and Liabilities" at bounding box center [597, 408] width 357 height 76
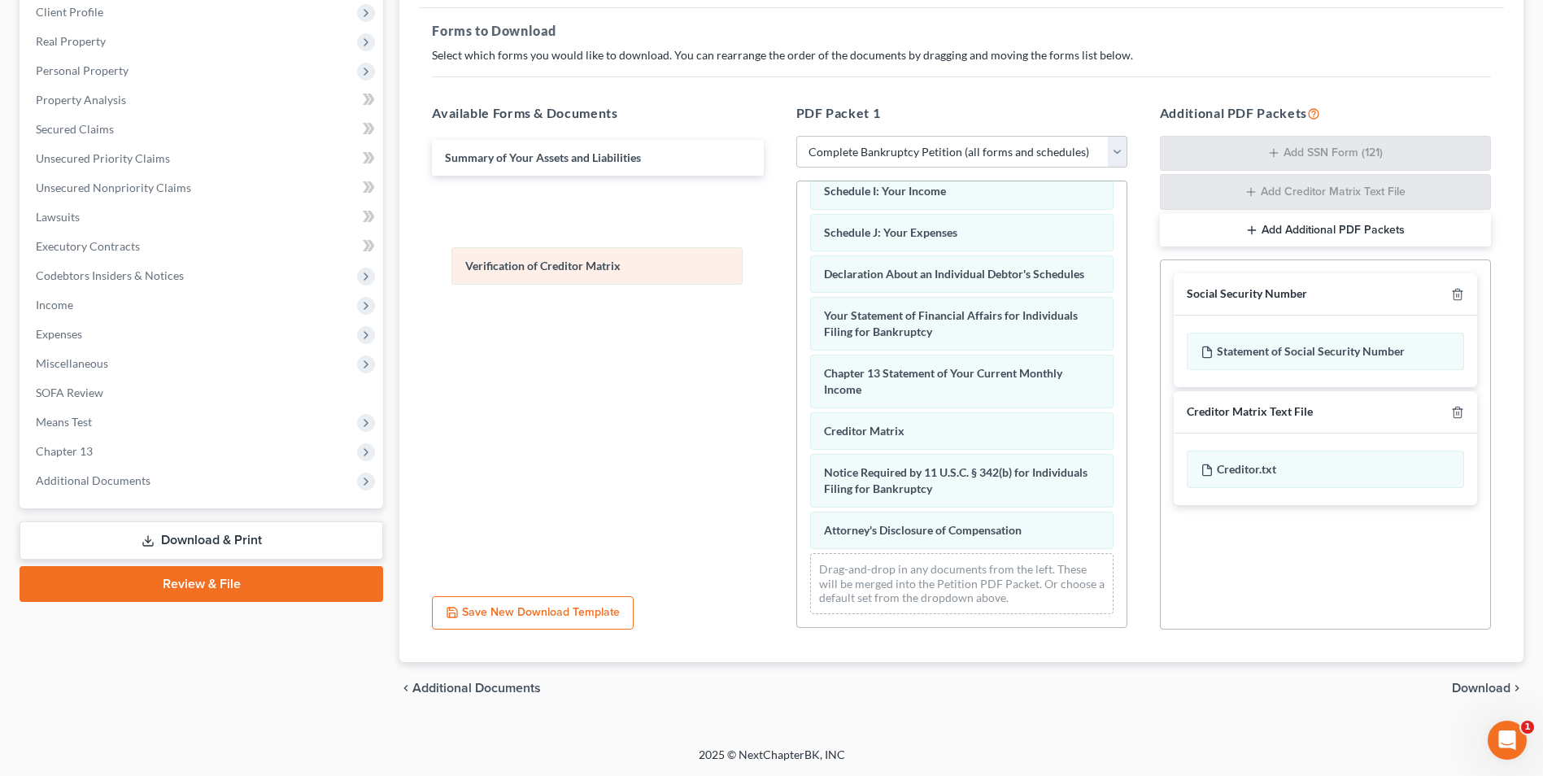
scroll to position [460, 0]
drag, startPoint x: 852, startPoint y: 433, endPoint x: 565, endPoint y: 367, distance: 294.5
click at [797, 231] on div "Verification of Creditor Matrix Installments Fee Sheets Declaration re: Electro…" at bounding box center [961, 182] width 329 height 890
click at [1484, 686] on span "Download" at bounding box center [1481, 687] width 59 height 13
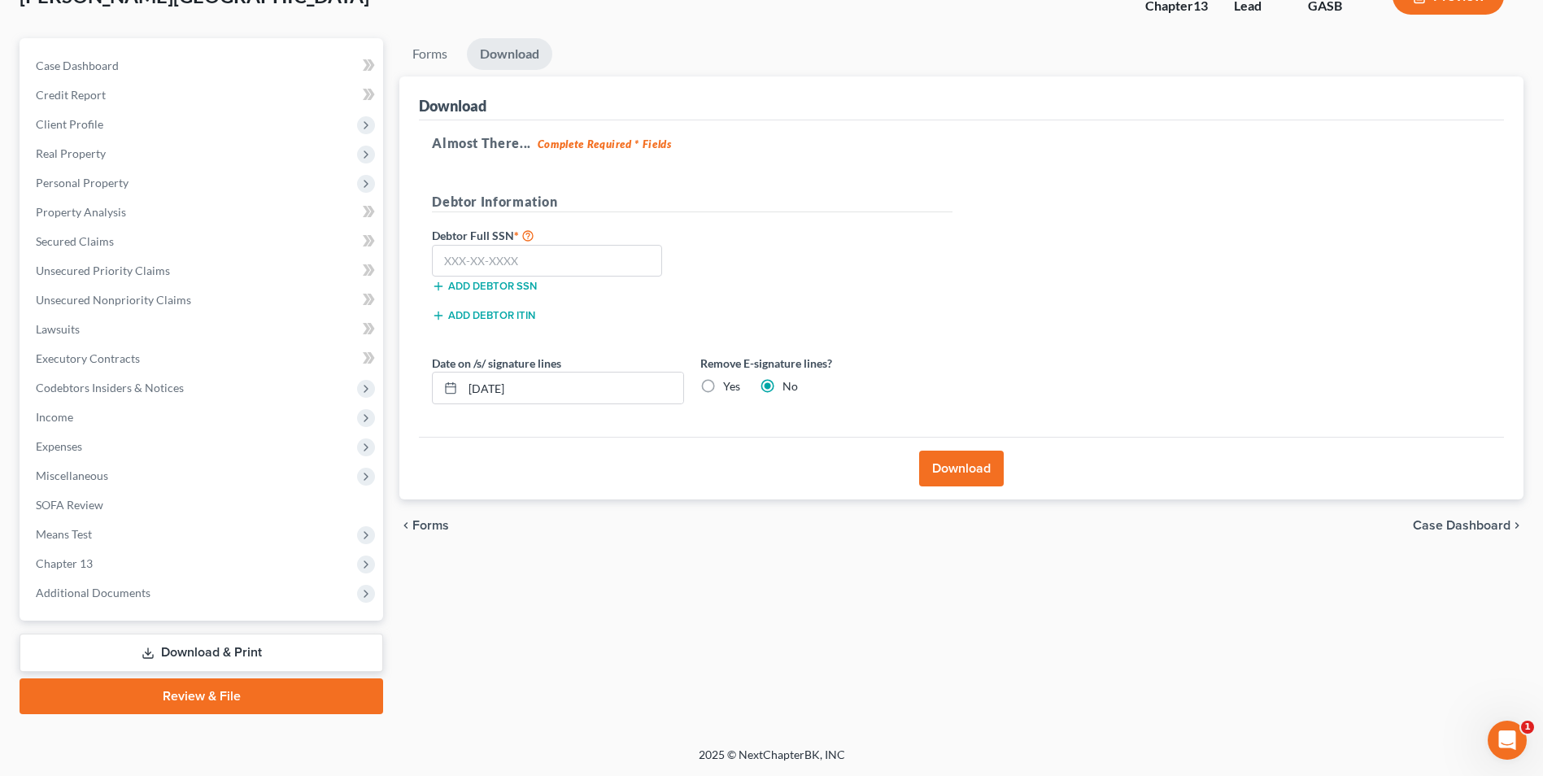
scroll to position [118, 0]
click at [464, 272] on input "text" at bounding box center [547, 261] width 230 height 33
type input "253-06-6376"
drag, startPoint x: 528, startPoint y: 393, endPoint x: 438, endPoint y: 416, distance: 92.3
click at [445, 416] on div "Date on /s/ signature lines 09/02/2025 Remove E-signature lines? Yes No" at bounding box center [692, 386] width 537 height 63
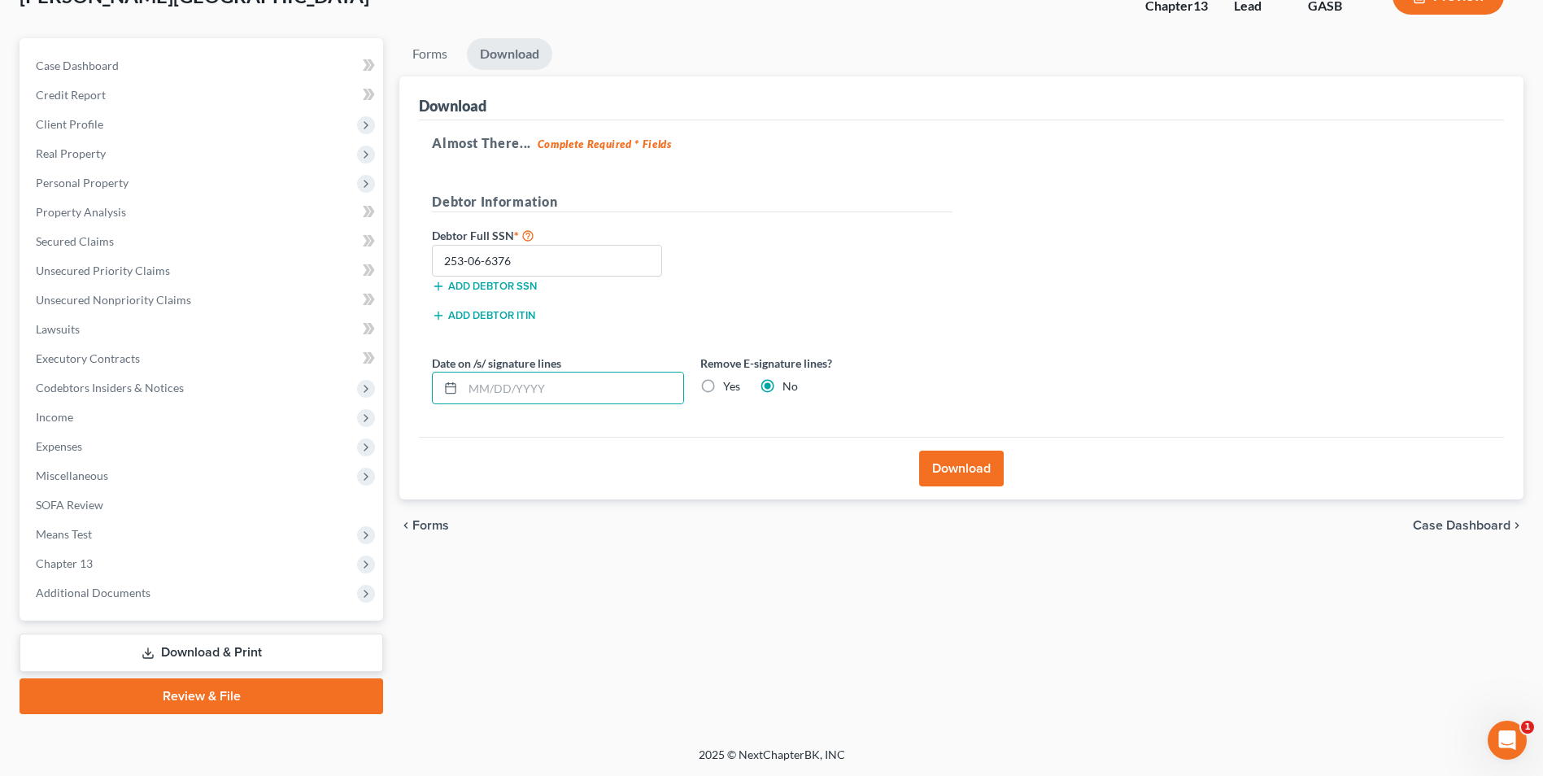
click at [723, 391] on label "Yes" at bounding box center [731, 386] width 17 height 16
click at [729, 389] on input "Yes" at bounding box center [734, 383] width 11 height 11
radio input "true"
radio input "false"
click at [973, 466] on button "Download" at bounding box center [961, 469] width 85 height 36
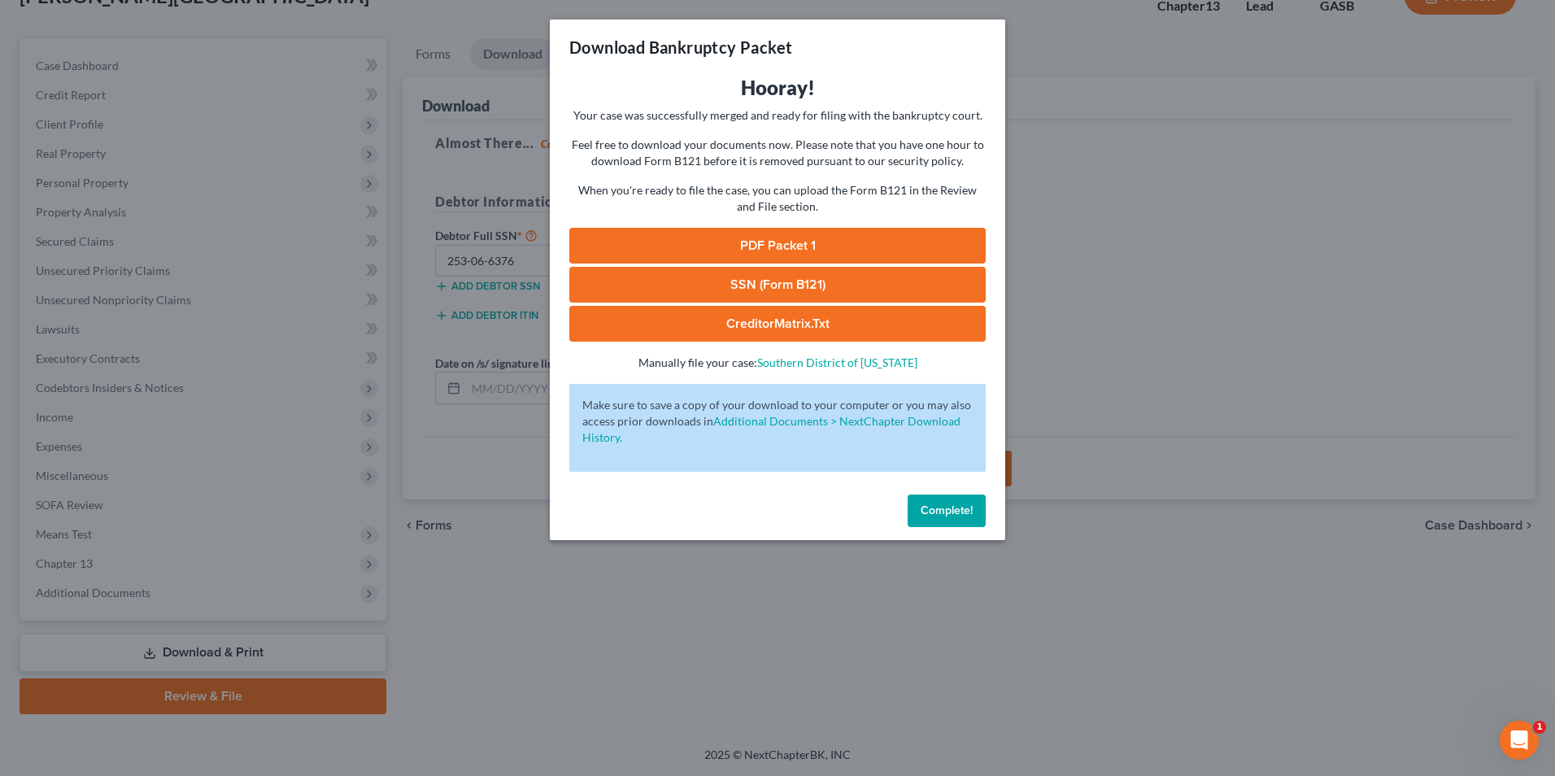
click at [754, 285] on link "SSN (Form B121)" at bounding box center [777, 285] width 416 height 36
click at [808, 246] on link "PDF Packet 1" at bounding box center [777, 246] width 416 height 36
click at [699, 613] on div "Download Bankruptcy Packet Hooray! Your case was successfully merged and ready …" at bounding box center [777, 388] width 1555 height 776
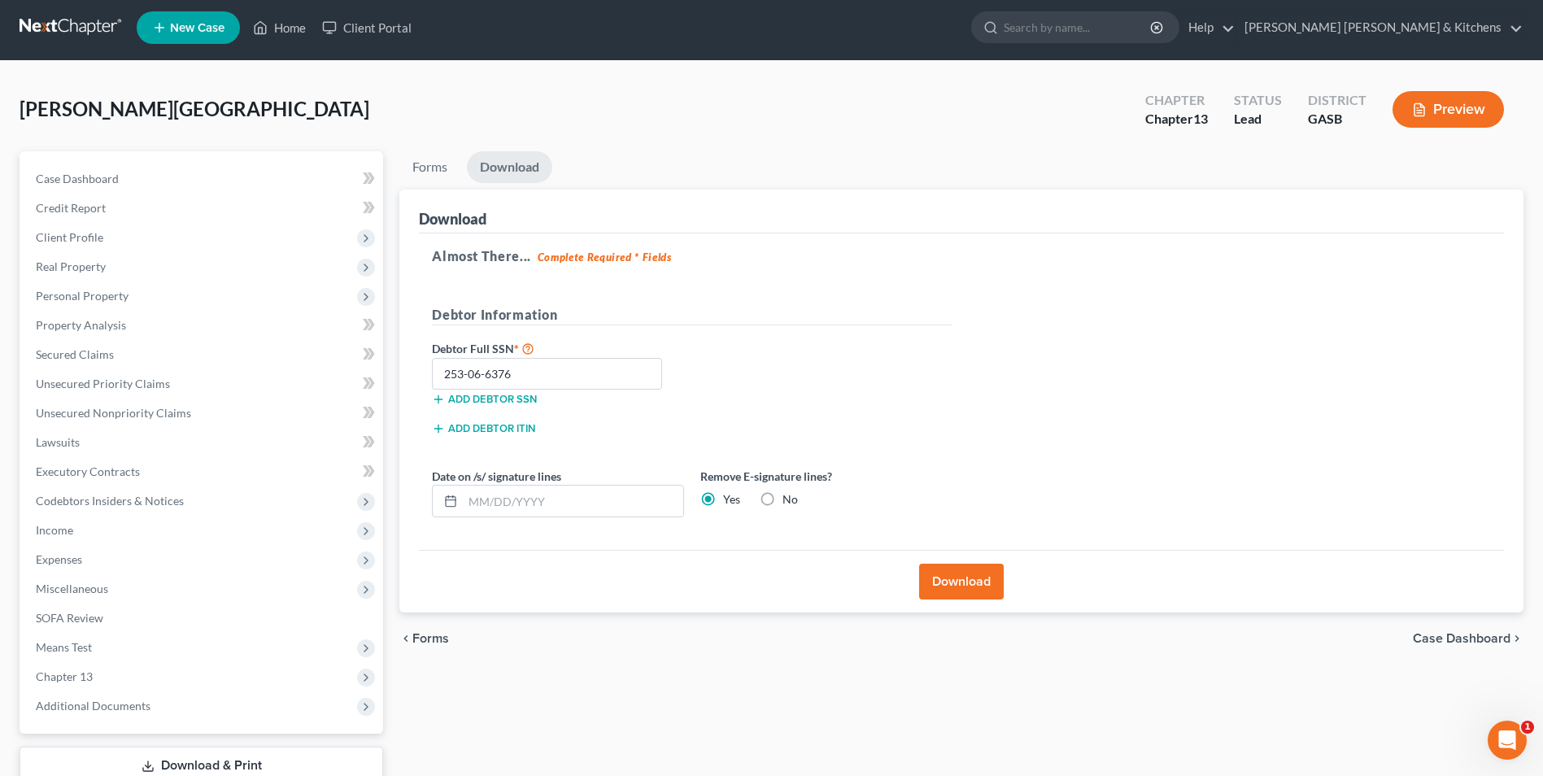
scroll to position [0, 0]
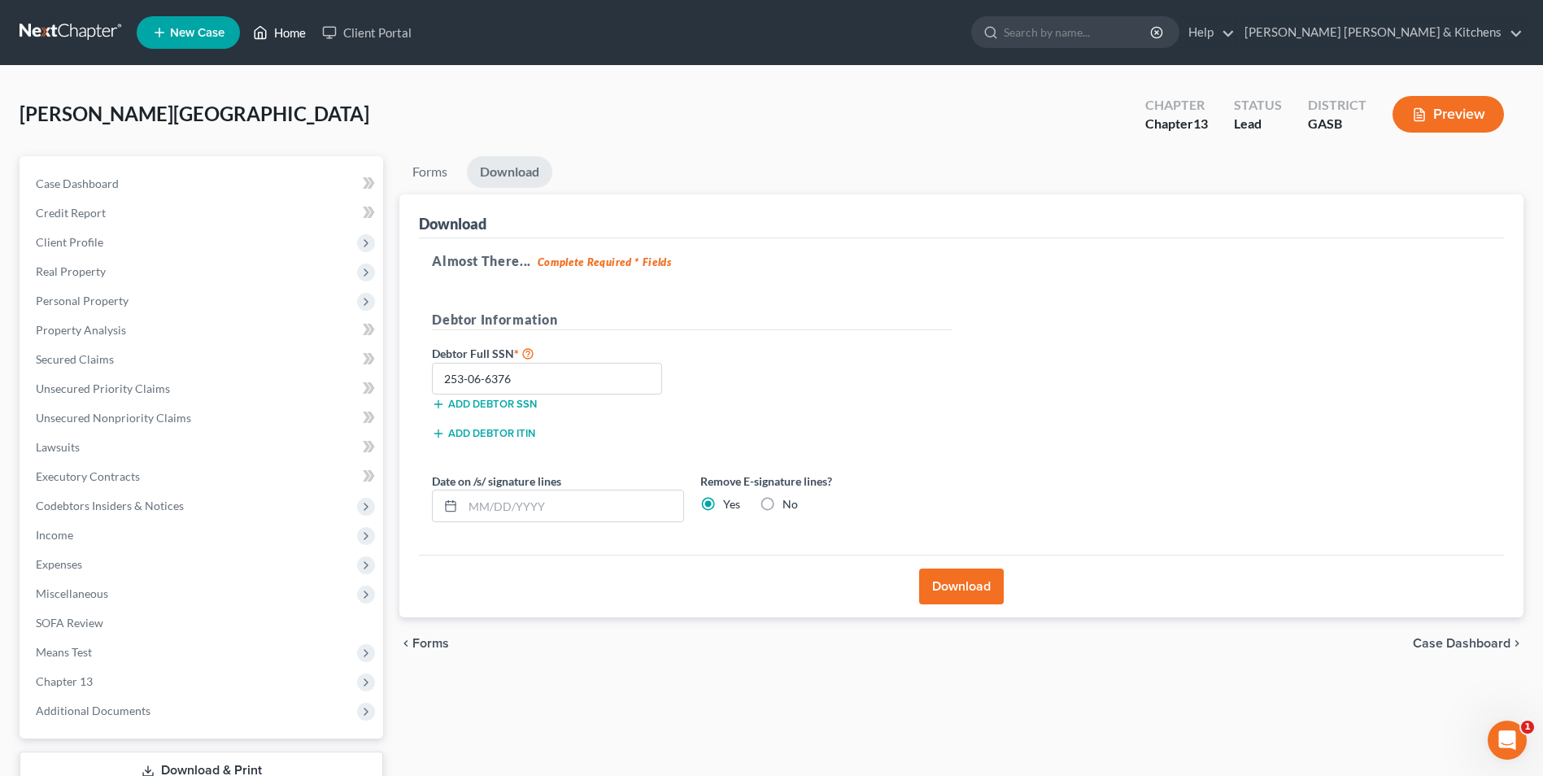
click at [293, 31] on link "Home" at bounding box center [279, 32] width 69 height 29
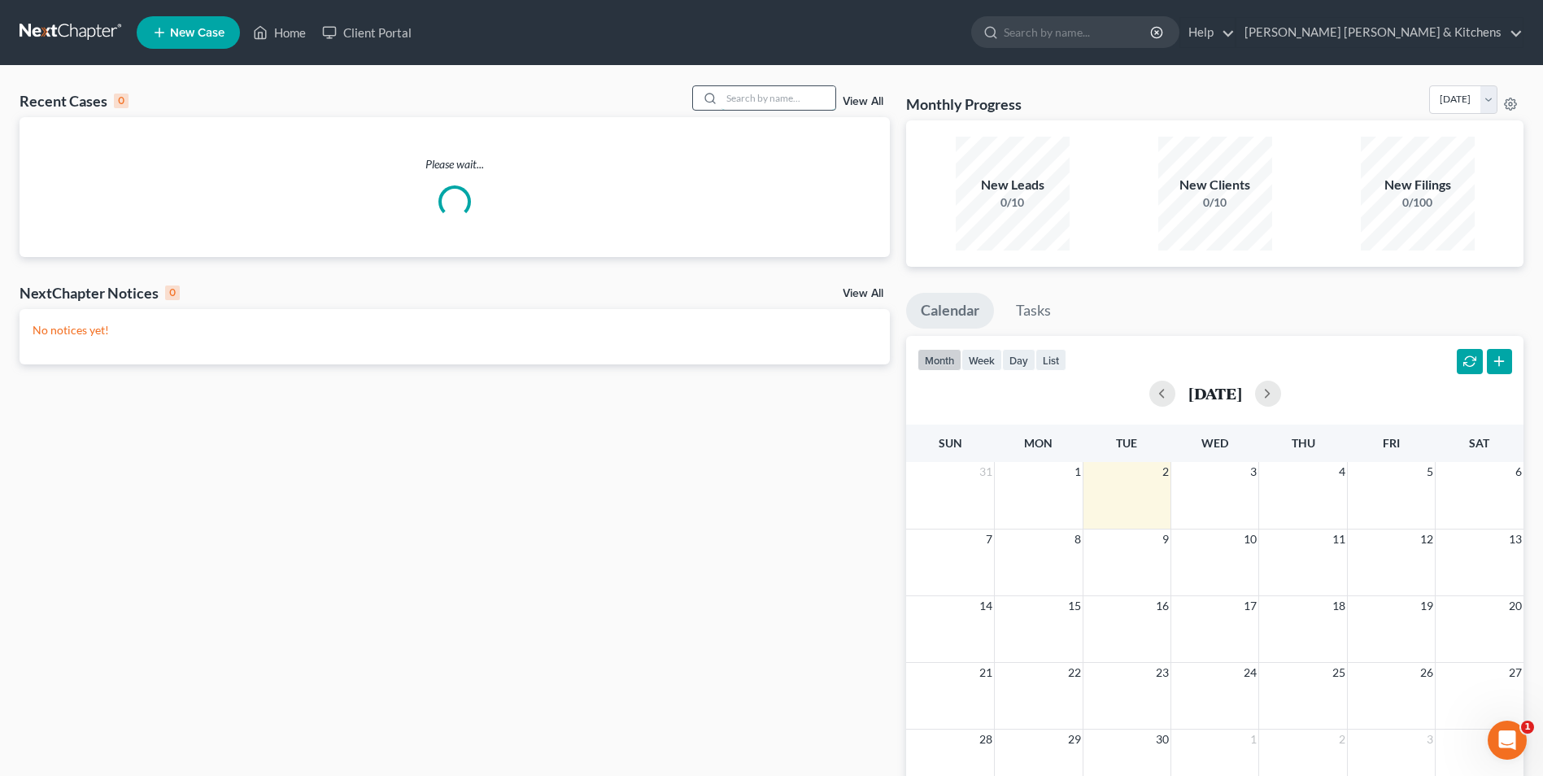
click at [803, 107] on input "search" at bounding box center [778, 98] width 114 height 24
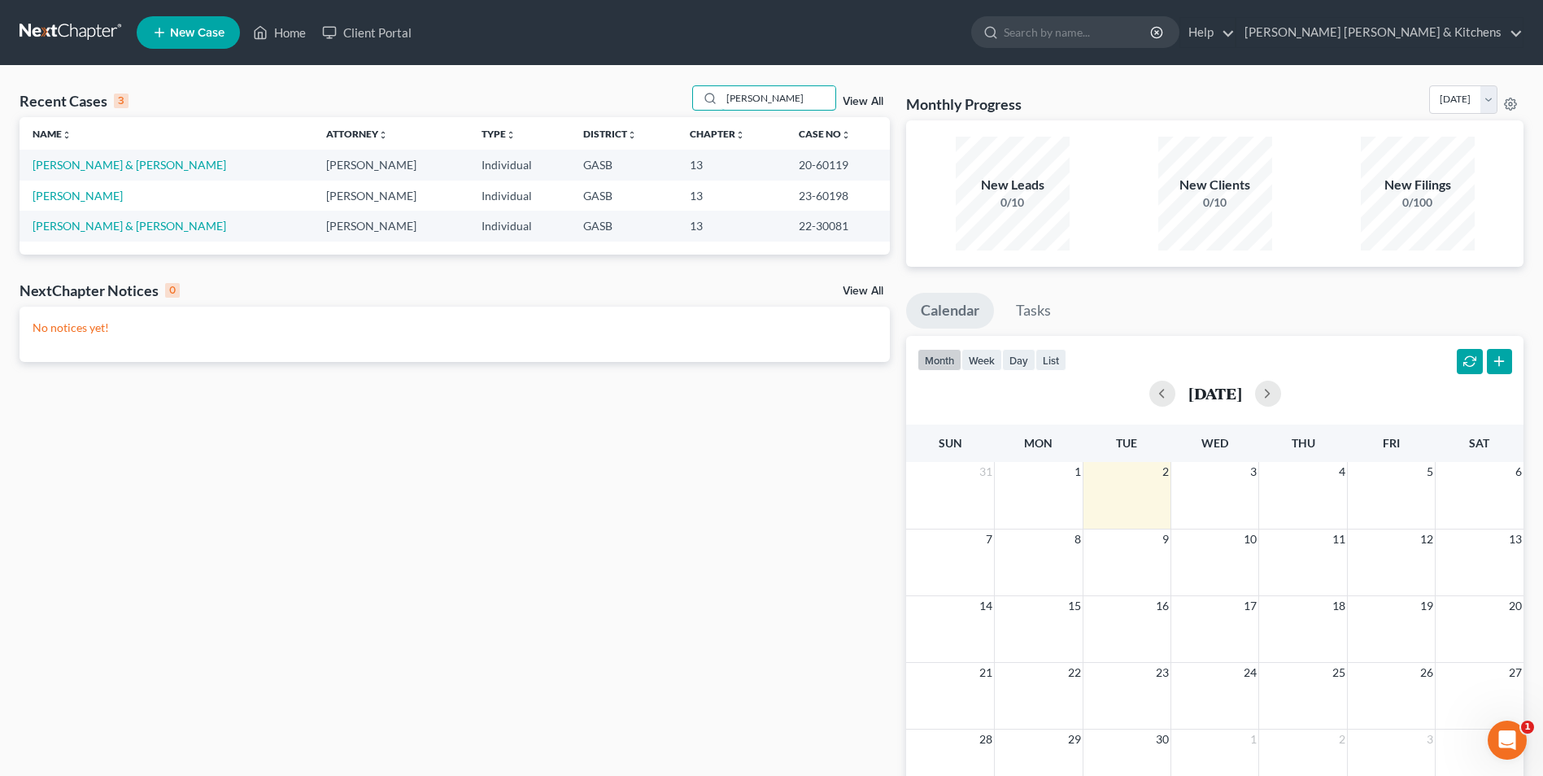
type input "ricks"
drag, startPoint x: 753, startPoint y: 88, endPoint x: 697, endPoint y: 114, distance: 61.9
click at [702, 112] on div "Recent Cases 3 ricks View All" at bounding box center [455, 101] width 870 height 32
click at [291, 37] on link "Home" at bounding box center [279, 32] width 69 height 29
